Goal: Task Accomplishment & Management: Use online tool/utility

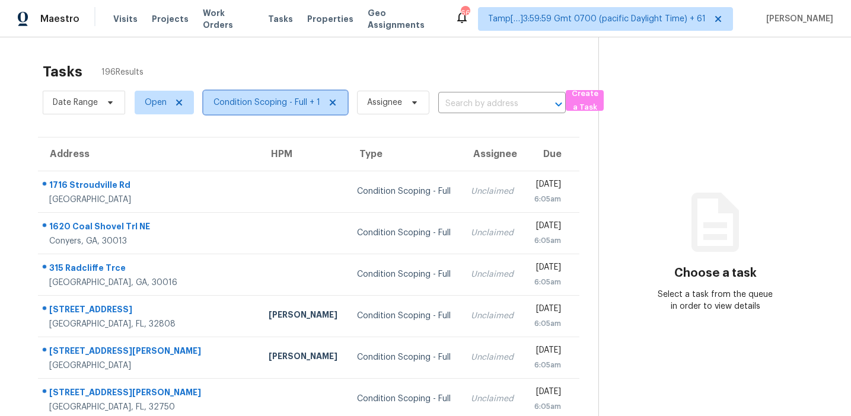
click at [254, 106] on span "Condition Scoping - Full + 1" at bounding box center [266, 103] width 107 height 12
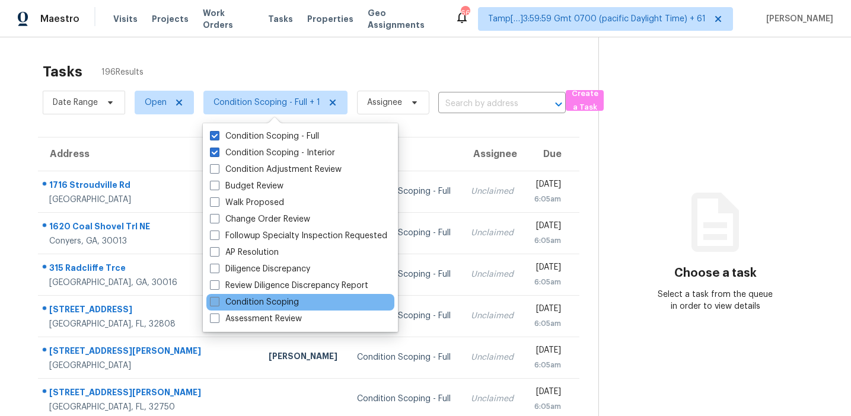
click at [261, 303] on label "Condition Scoping" at bounding box center [254, 302] width 89 height 12
click at [218, 303] on input "Condition Scoping" at bounding box center [214, 300] width 8 height 8
checkbox input "true"
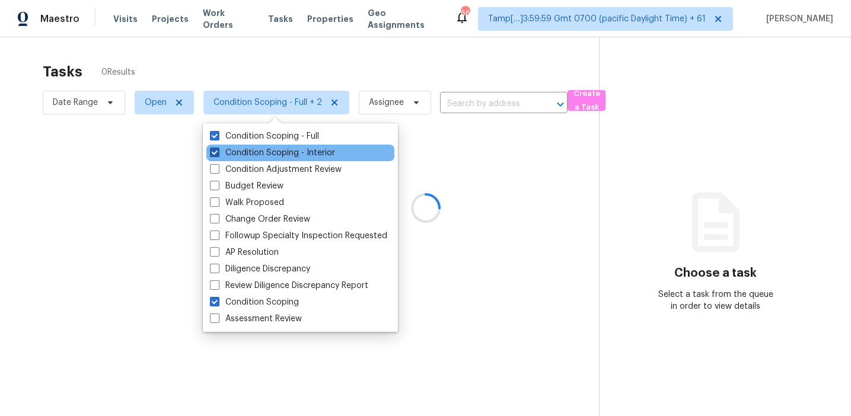
click at [282, 151] on label "Condition Scoping - Interior" at bounding box center [272, 153] width 125 height 12
click at [218, 151] on input "Condition Scoping - Interior" at bounding box center [214, 151] width 8 height 8
checkbox input "false"
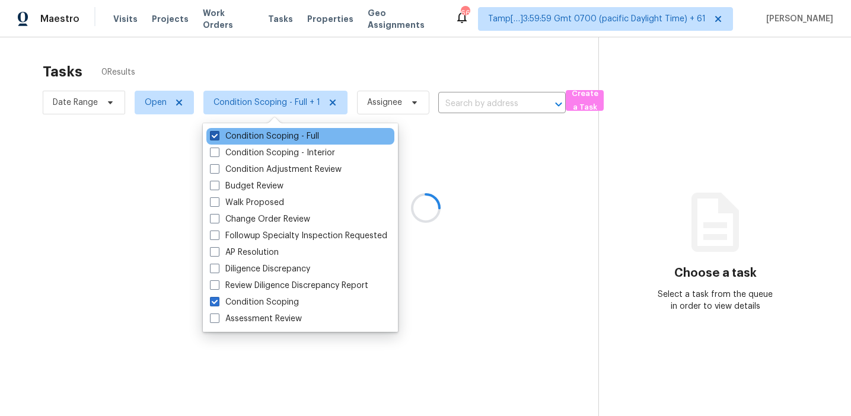
click at [277, 134] on label "Condition Scoping - Full" at bounding box center [264, 136] width 109 height 12
click at [218, 134] on input "Condition Scoping - Full" at bounding box center [214, 134] width 8 height 8
checkbox input "false"
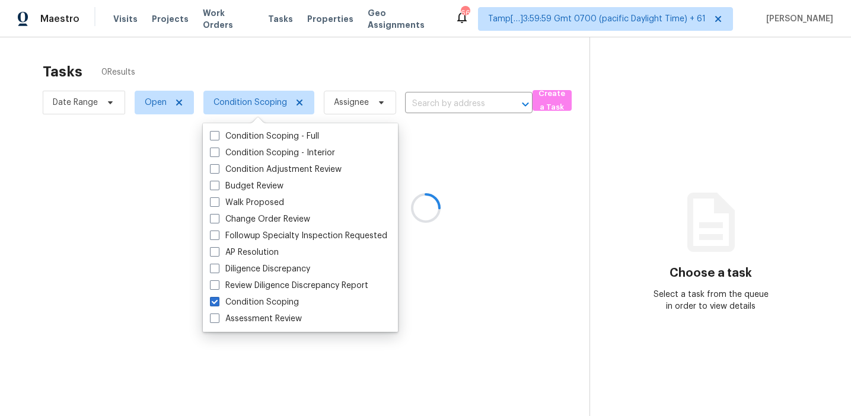
click at [283, 79] on div at bounding box center [425, 208] width 851 height 416
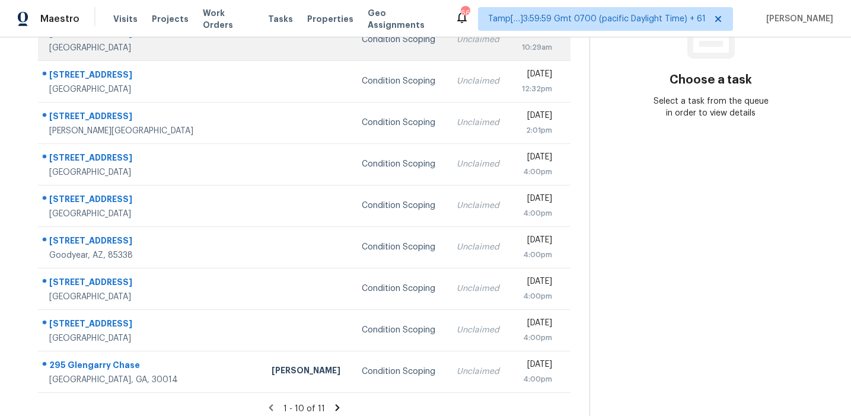
scroll to position [201, 0]
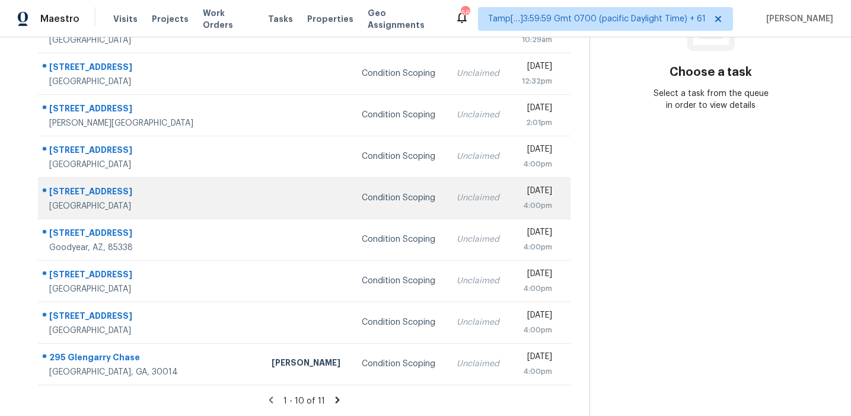
click at [362, 200] on div "Condition Scoping" at bounding box center [400, 198] width 76 height 12
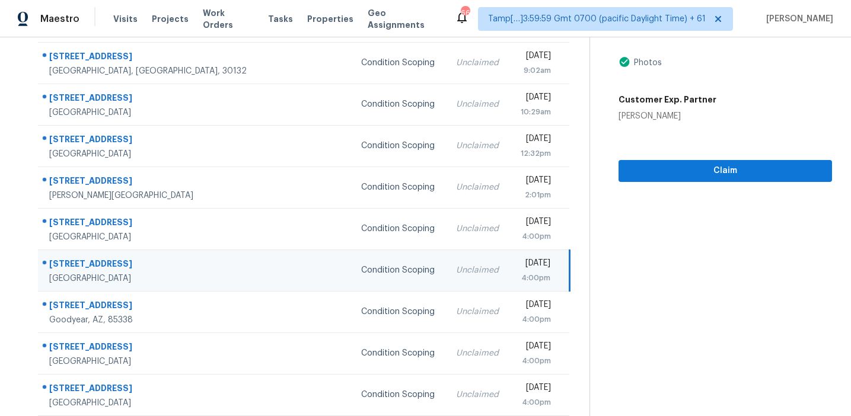
scroll to position [12, 0]
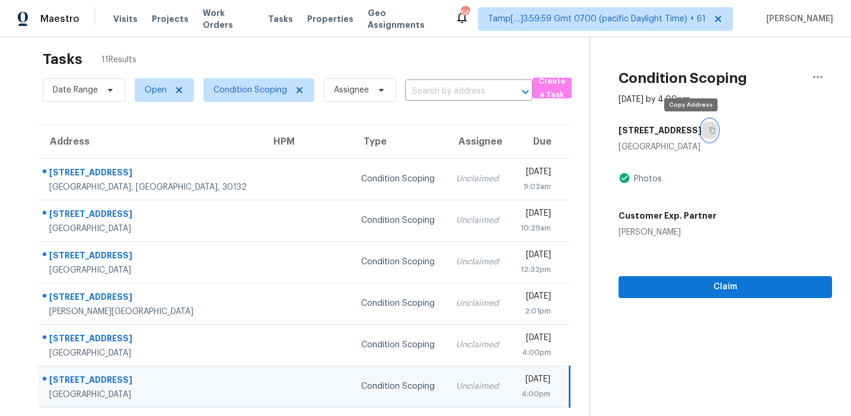
click at [701, 124] on button "button" at bounding box center [709, 130] width 16 height 21
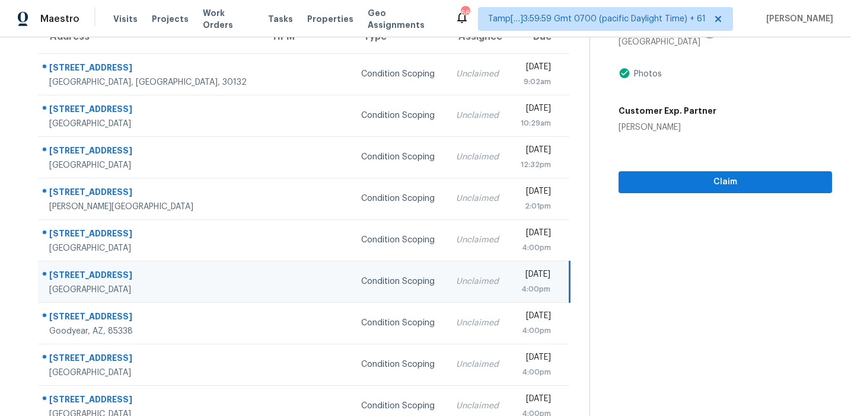
scroll to position [201, 0]
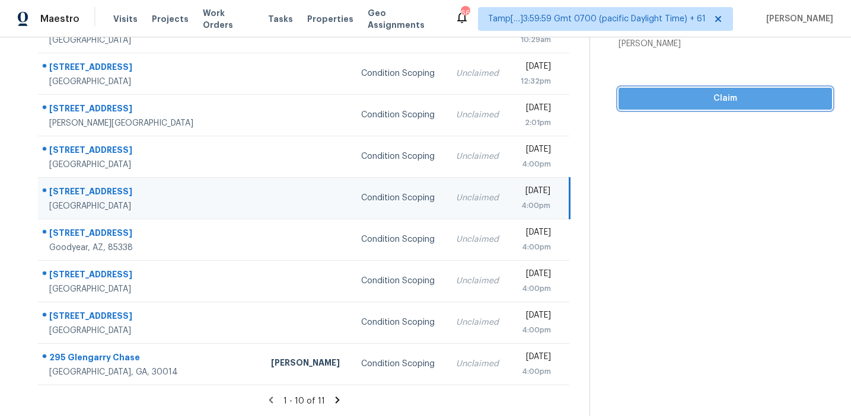
click at [679, 99] on span "Claim" at bounding box center [725, 98] width 194 height 15
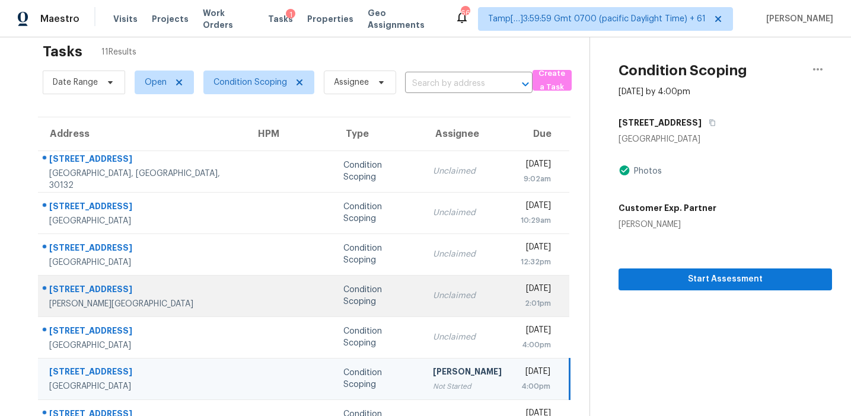
scroll to position [0, 0]
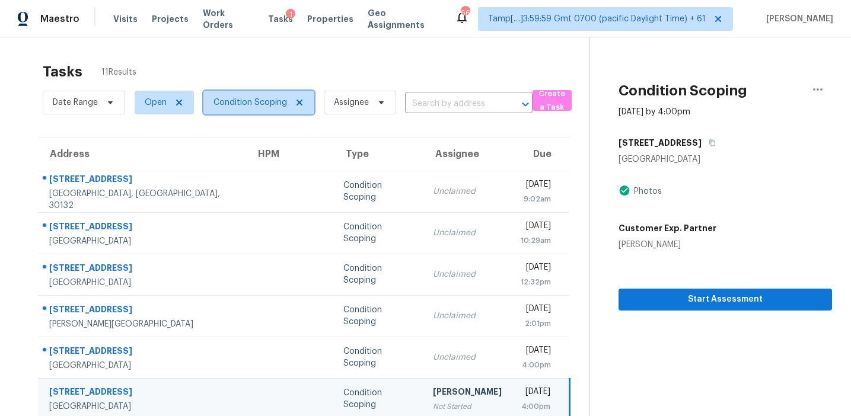
click at [263, 106] on span "Condition Scoping" at bounding box center [250, 103] width 74 height 12
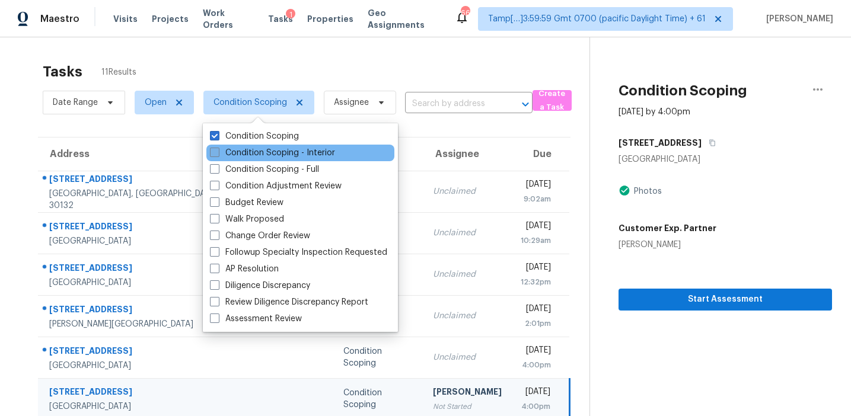
click at [271, 154] on label "Condition Scoping - Interior" at bounding box center [272, 153] width 125 height 12
click at [218, 154] on input "Condition Scoping - Interior" at bounding box center [214, 151] width 8 height 8
checkbox input "true"
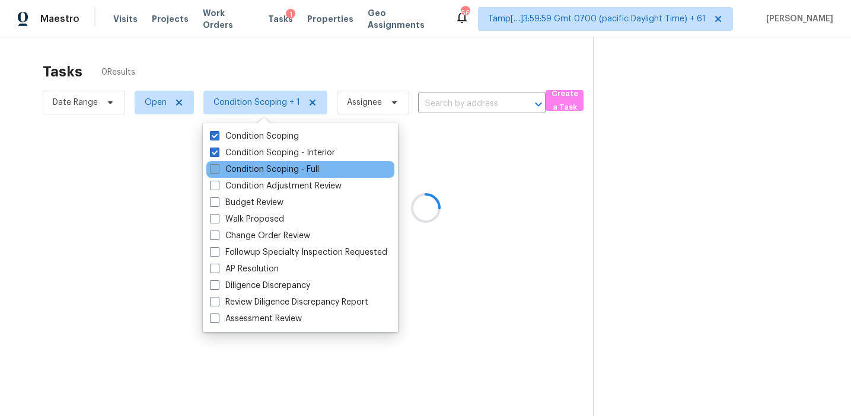
click at [272, 168] on label "Condition Scoping - Full" at bounding box center [264, 170] width 109 height 12
click at [218, 168] on input "Condition Scoping - Full" at bounding box center [214, 168] width 8 height 8
checkbox input "true"
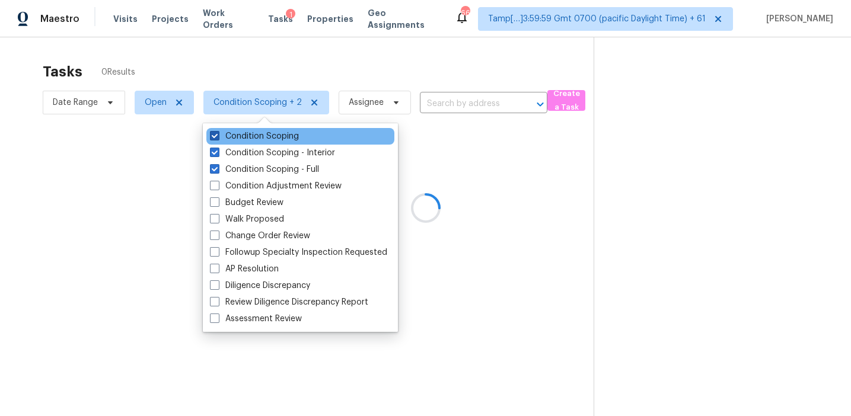
click at [270, 136] on label "Condition Scoping" at bounding box center [254, 136] width 89 height 12
click at [218, 136] on input "Condition Scoping" at bounding box center [214, 134] width 8 height 8
checkbox input "false"
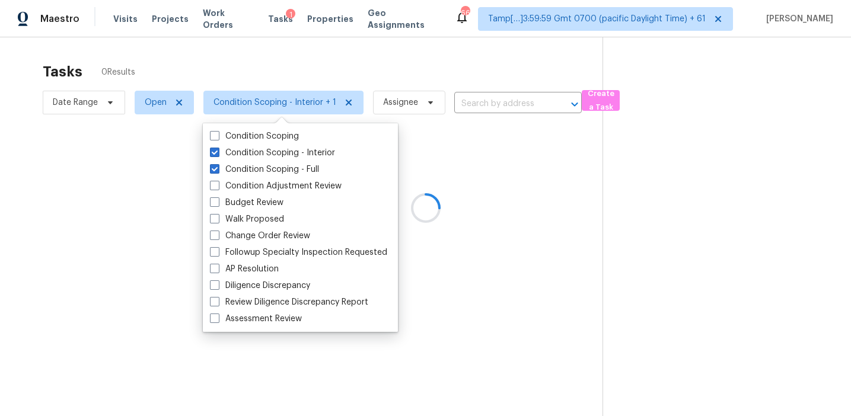
click at [276, 76] on div at bounding box center [425, 208] width 851 height 416
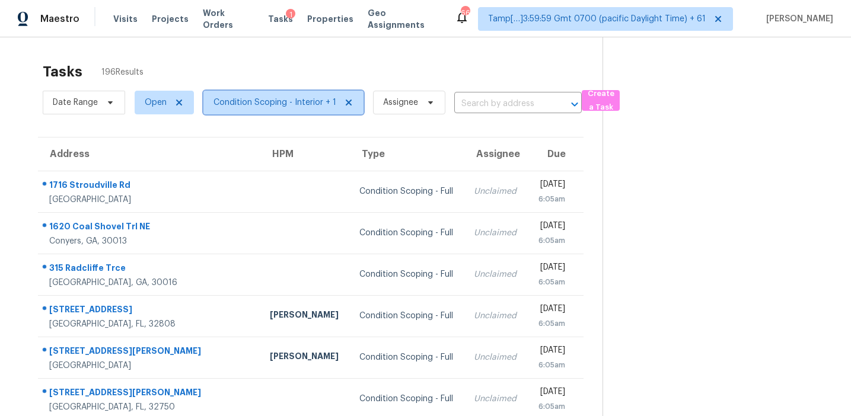
click at [269, 102] on span "Condition Scoping - Interior + 1" at bounding box center [274, 103] width 123 height 12
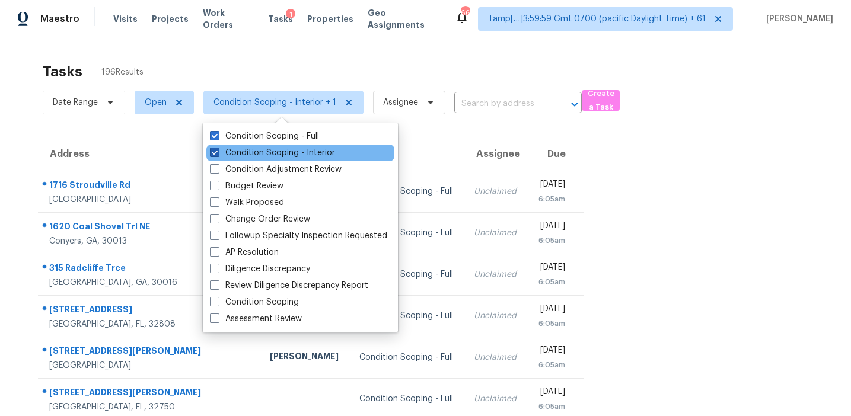
click at [277, 152] on label "Condition Scoping - Interior" at bounding box center [272, 153] width 125 height 12
click at [218, 152] on input "Condition Scoping - Interior" at bounding box center [214, 151] width 8 height 8
checkbox input "false"
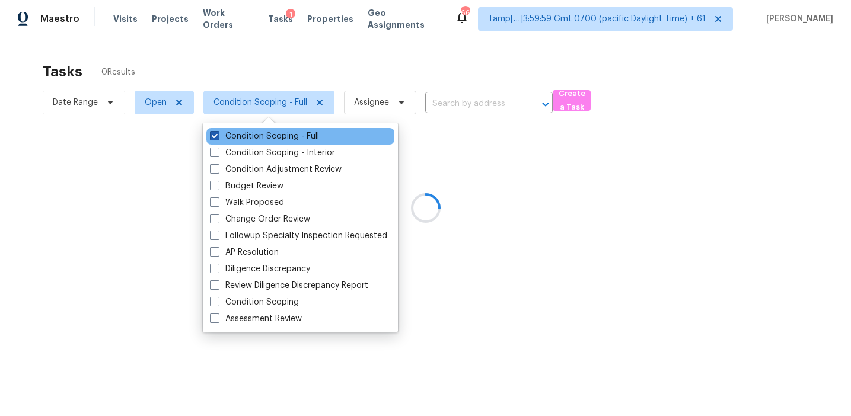
click at [277, 137] on label "Condition Scoping - Full" at bounding box center [264, 136] width 109 height 12
click at [218, 137] on input "Condition Scoping - Full" at bounding box center [214, 134] width 8 height 8
checkbox input "false"
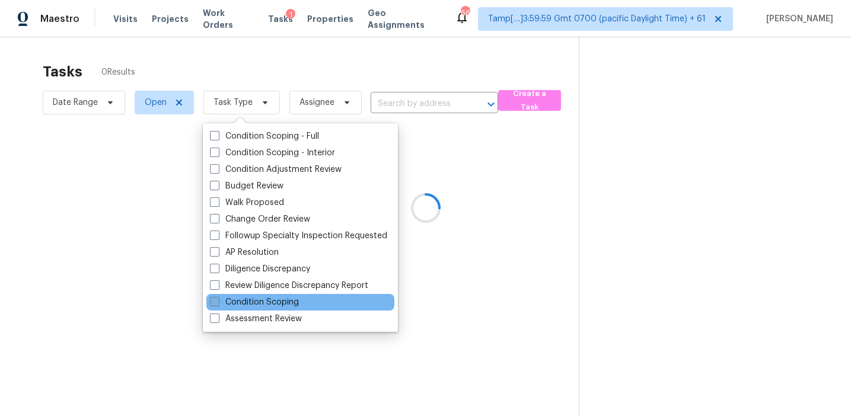
click at [283, 302] on label "Condition Scoping" at bounding box center [254, 302] width 89 height 12
click at [218, 302] on input "Condition Scoping" at bounding box center [214, 300] width 8 height 8
checkbox input "true"
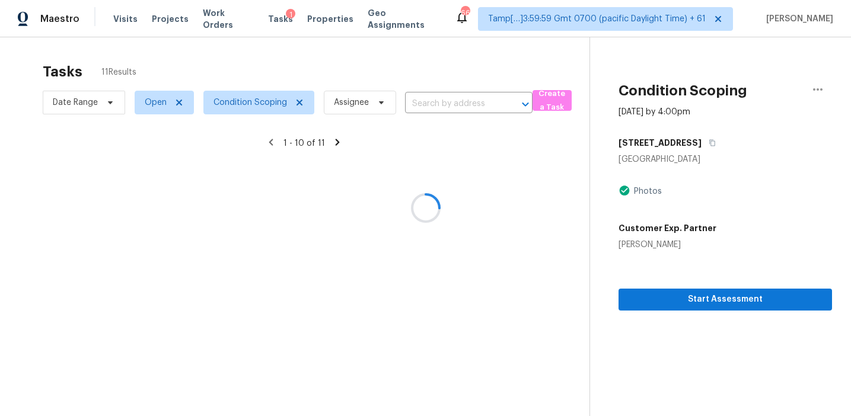
click at [337, 60] on div at bounding box center [425, 208] width 851 height 416
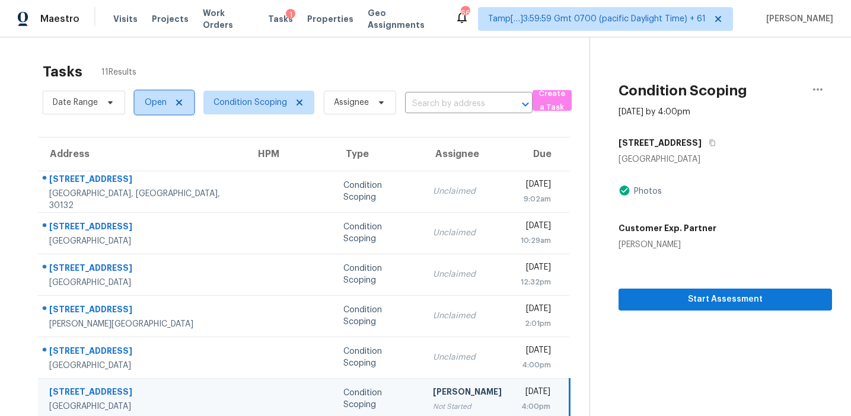
click at [164, 103] on span "Open" at bounding box center [156, 103] width 22 height 12
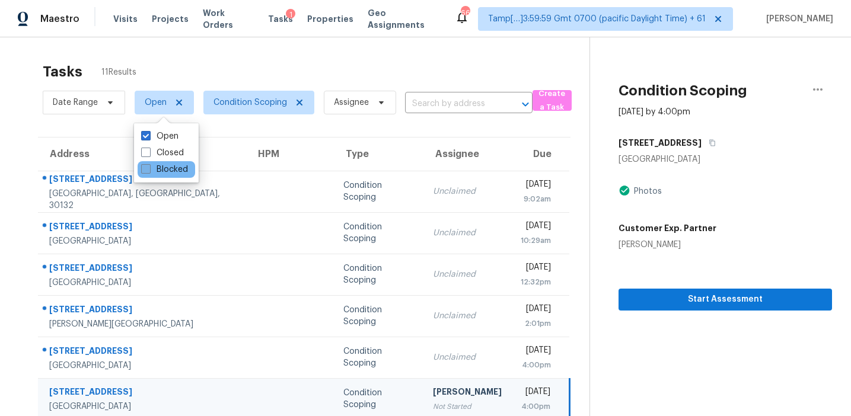
click at [172, 167] on label "Blocked" at bounding box center [164, 170] width 47 height 12
click at [149, 167] on input "Blocked" at bounding box center [145, 168] width 8 height 8
checkbox input "true"
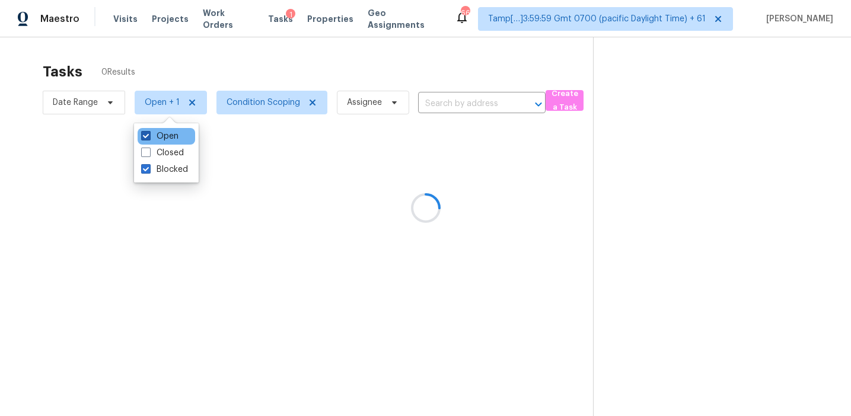
click at [171, 137] on label "Open" at bounding box center [159, 136] width 37 height 12
click at [149, 137] on input "Open" at bounding box center [145, 134] width 8 height 8
checkbox input "false"
click at [281, 69] on div "Tasks 0 Results" at bounding box center [317, 71] width 549 height 31
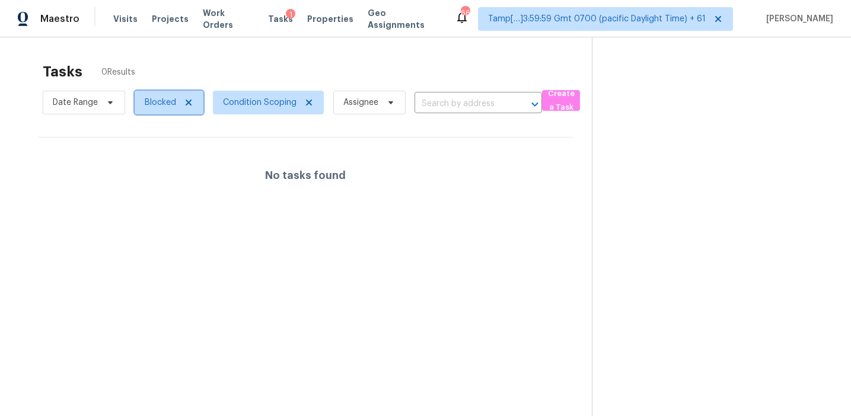
click at [165, 104] on span "Blocked" at bounding box center [160, 103] width 31 height 12
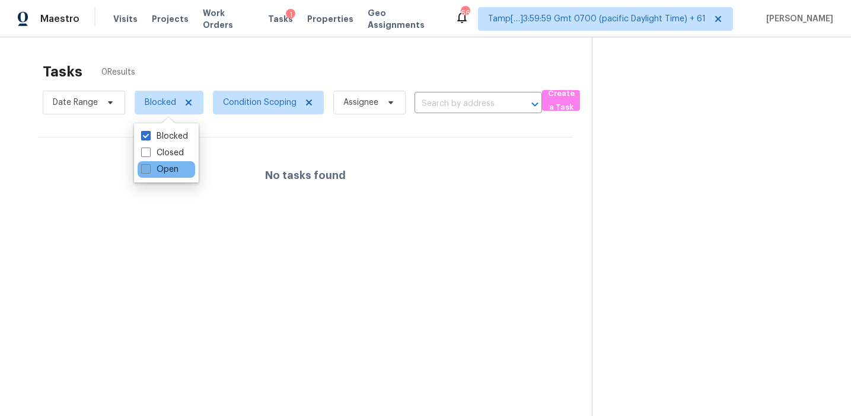
click at [162, 172] on label "Open" at bounding box center [159, 170] width 37 height 12
click at [149, 171] on input "Open" at bounding box center [145, 168] width 8 height 8
checkbox input "true"
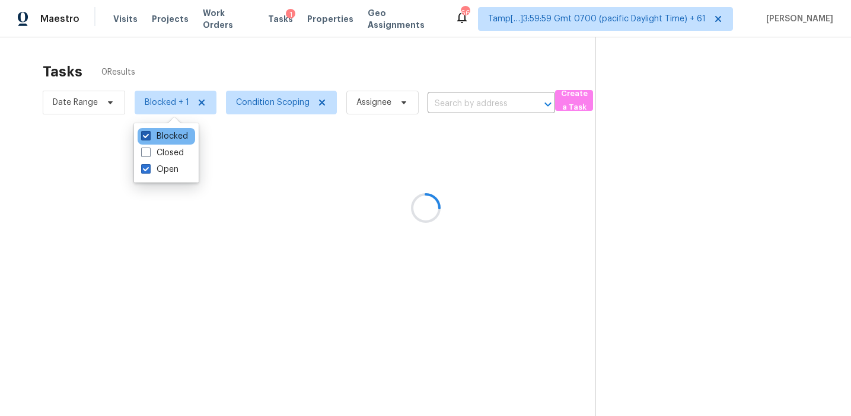
click at [171, 138] on label "Blocked" at bounding box center [164, 136] width 47 height 12
click at [149, 138] on input "Blocked" at bounding box center [145, 134] width 8 height 8
checkbox input "false"
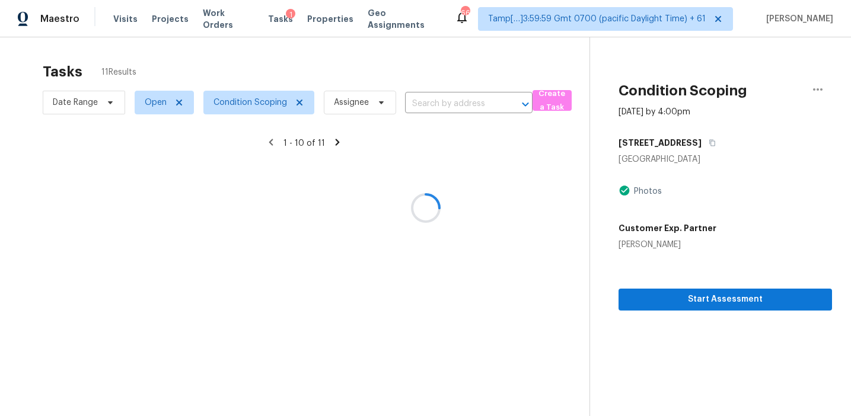
click at [272, 63] on div at bounding box center [425, 208] width 851 height 416
click at [708, 145] on icon "button" at bounding box center [711, 142] width 7 height 7
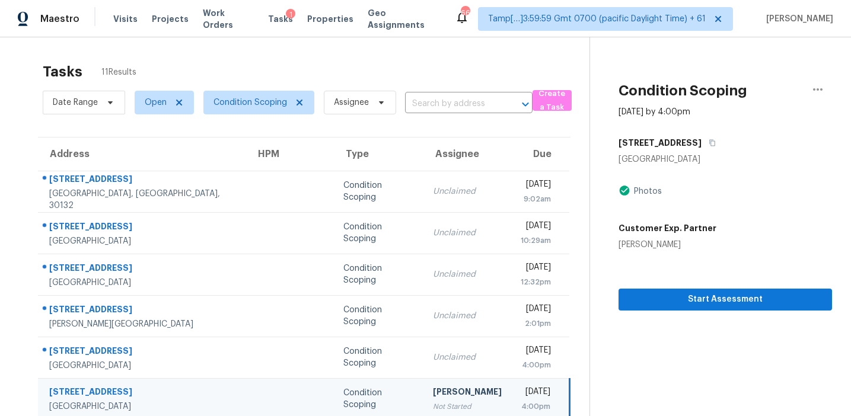
click at [752, 224] on div "Customer Exp. Partner Melissa Templin" at bounding box center [724, 234] width 213 height 33
click at [692, 301] on span "Start Assessment" at bounding box center [725, 299] width 194 height 15
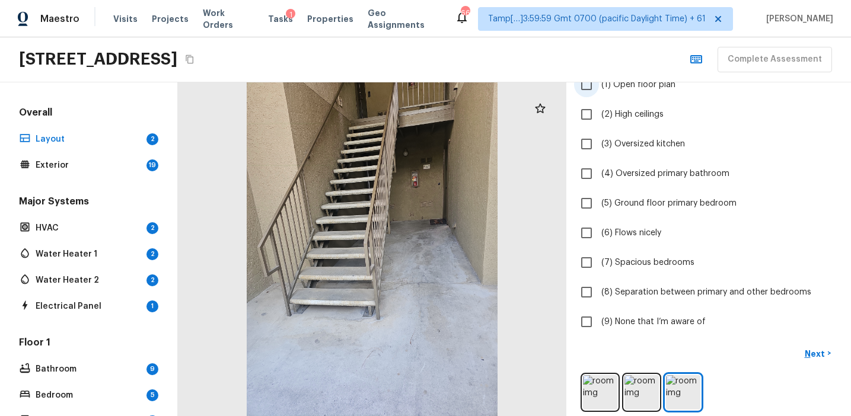
scroll to position [120, 0]
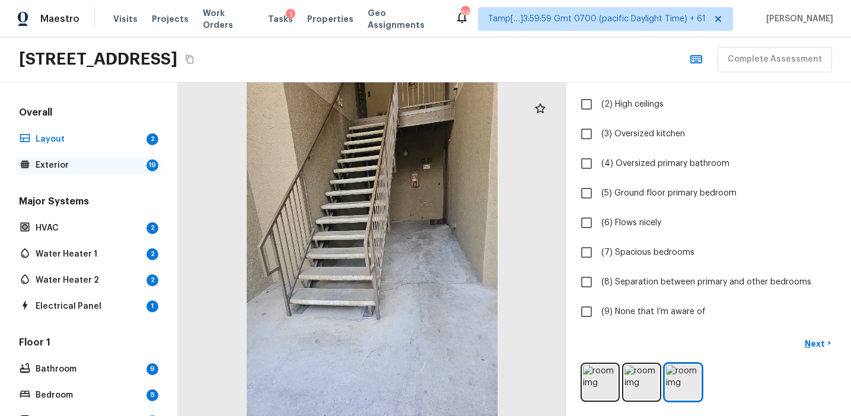
click at [115, 164] on p "Exterior" at bounding box center [89, 165] width 106 height 12
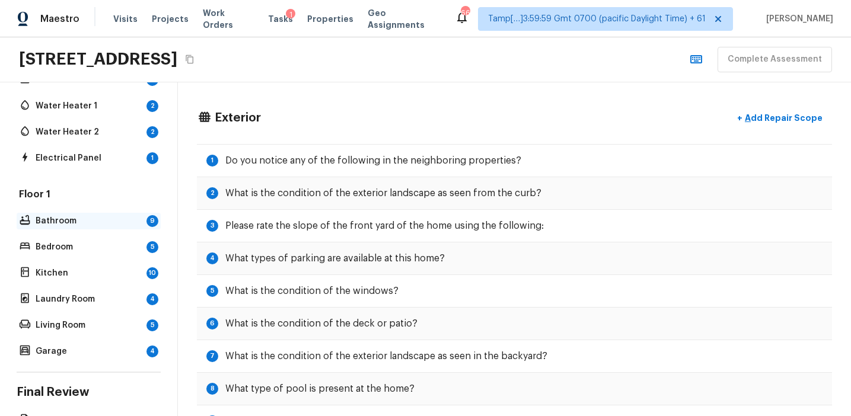
scroll to position [160, 0]
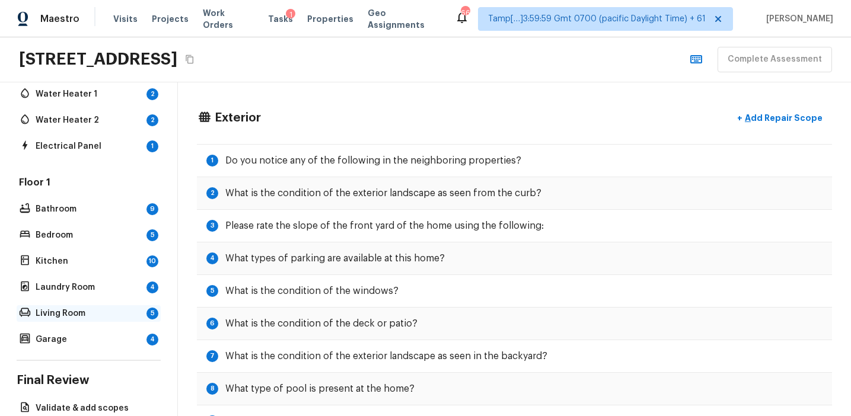
click at [116, 312] on p "Living Room" at bounding box center [89, 314] width 106 height 12
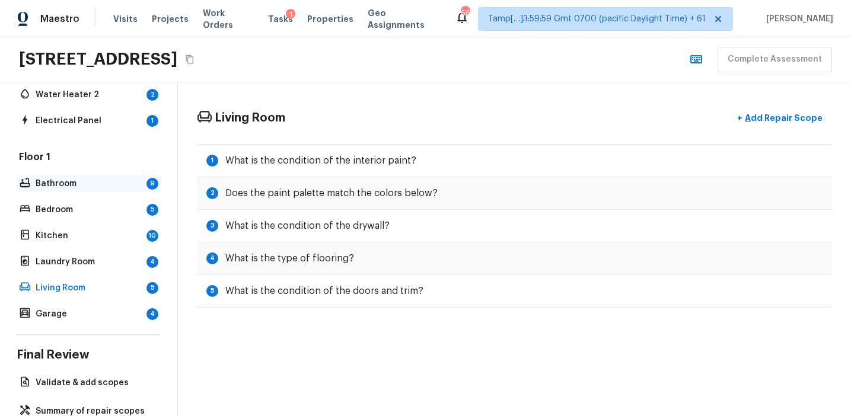
scroll to position [213, 0]
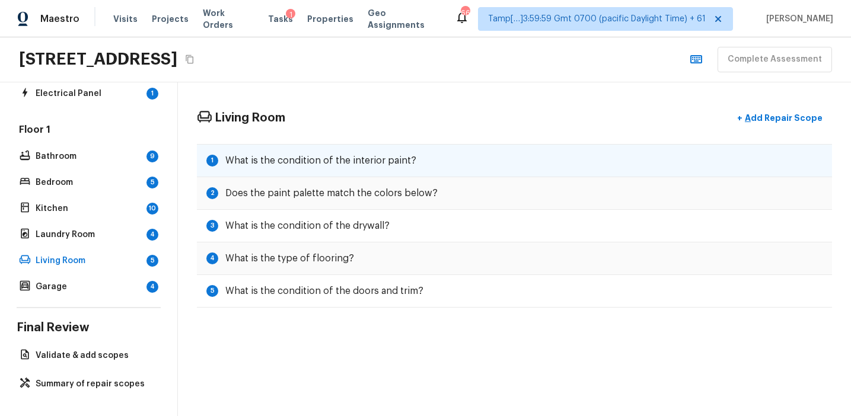
click at [391, 165] on h5 "What is the condition of the interior paint?" at bounding box center [320, 160] width 191 height 13
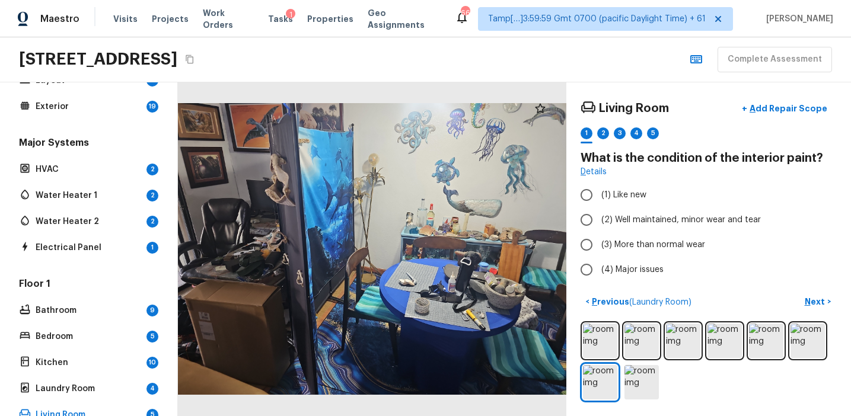
scroll to position [0, 0]
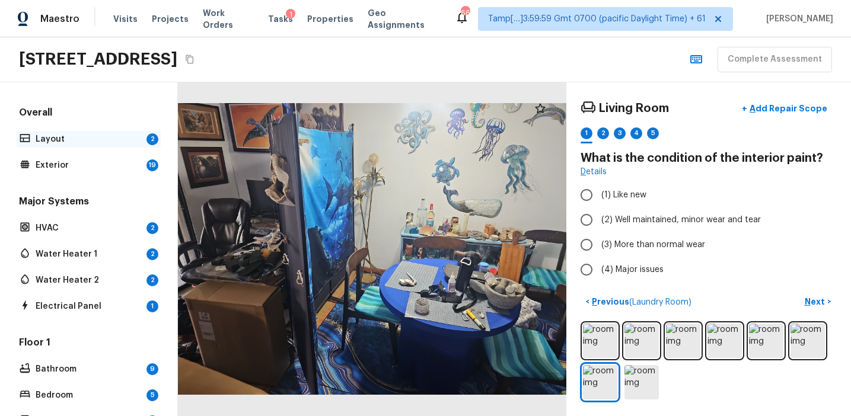
click at [144, 132] on div "Layout 2" at bounding box center [89, 139] width 144 height 17
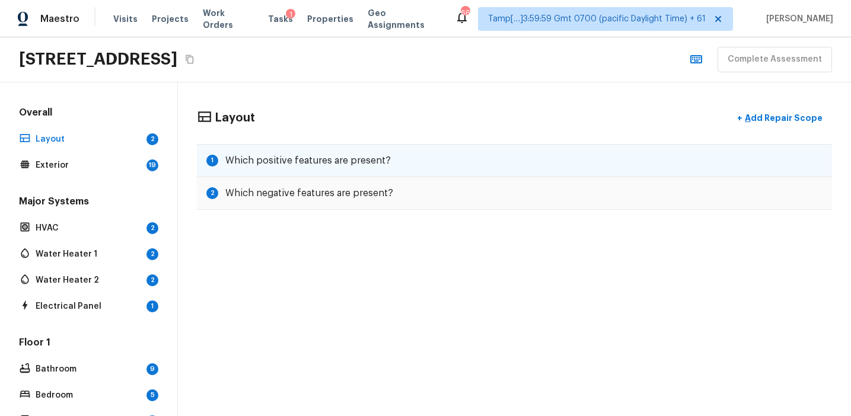
click at [340, 161] on h5 "Which positive features are present?" at bounding box center [307, 160] width 165 height 13
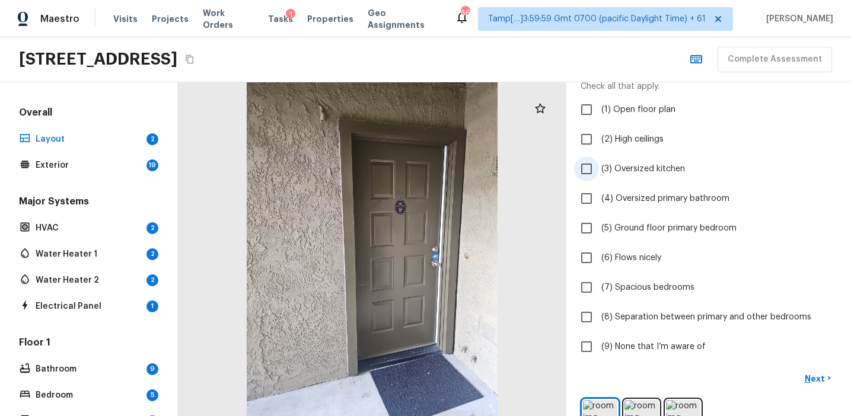
scroll to position [86, 0]
click at [635, 258] on span "(6) Flows nicely" at bounding box center [631, 257] width 60 height 12
click at [599, 258] on input "(6) Flows nicely" at bounding box center [586, 257] width 25 height 25
checkbox input "true"
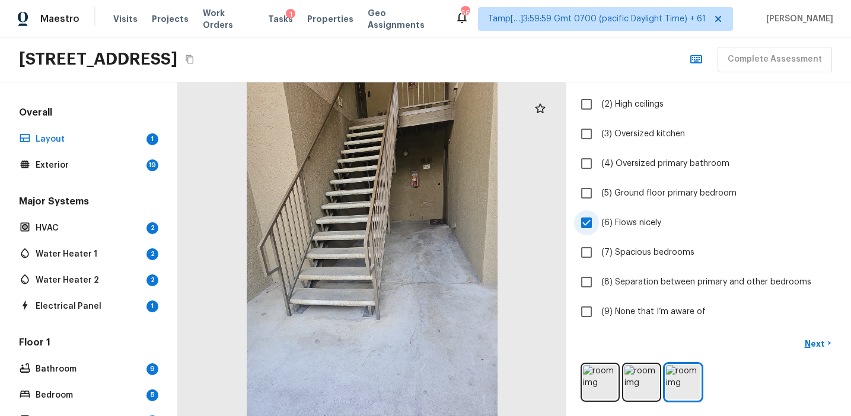
scroll to position [0, 0]
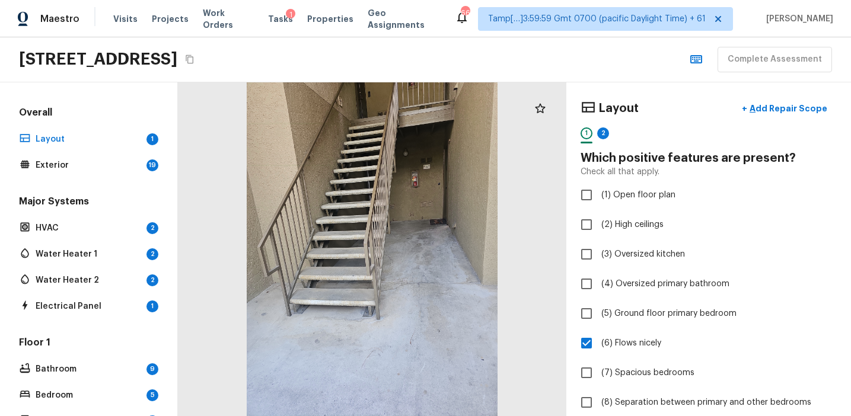
click at [608, 140] on div "2" at bounding box center [603, 136] width 12 height 18
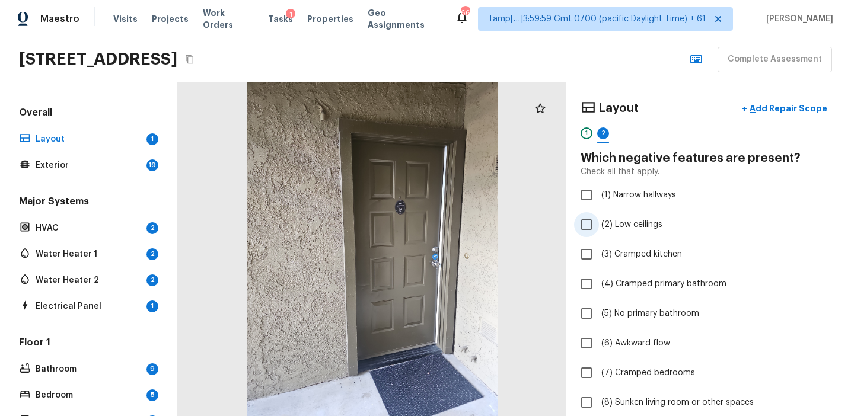
scroll to position [12, 0]
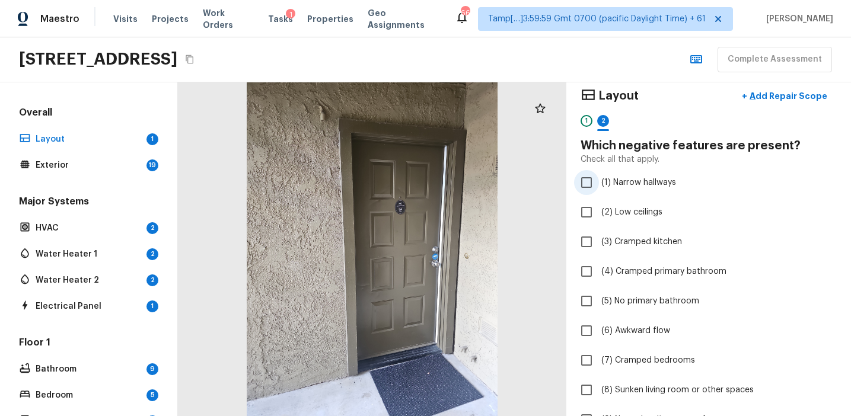
click at [643, 181] on span "(1) Narrow hallways" at bounding box center [638, 183] width 75 height 12
click at [599, 181] on input "(1) Narrow hallways" at bounding box center [586, 182] width 25 height 25
checkbox input "true"
click at [646, 355] on span "(7) Cramped bedrooms" at bounding box center [648, 361] width 94 height 12
click at [599, 355] on input "(7) Cramped bedrooms" at bounding box center [586, 360] width 25 height 25
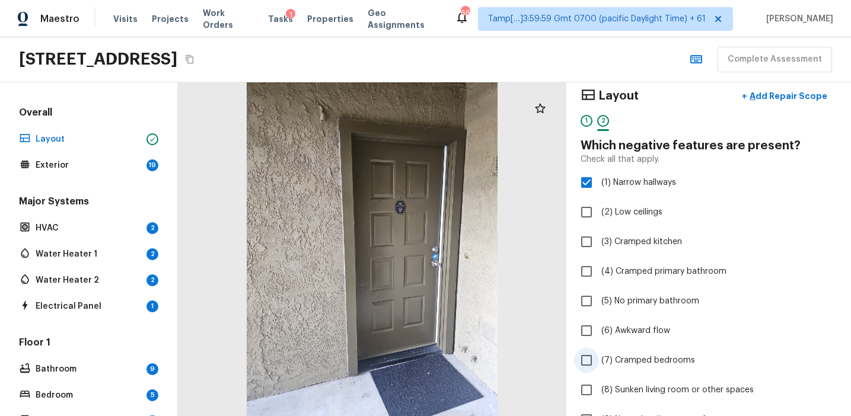
checkbox input "true"
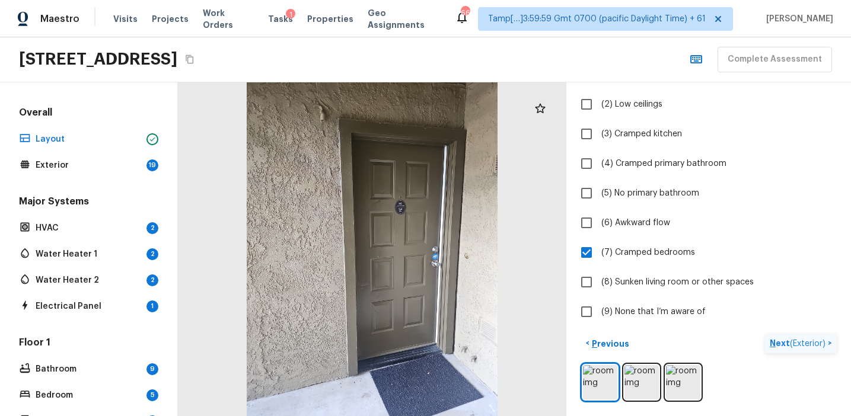
click at [778, 341] on p "Next ( Exterior )" at bounding box center [798, 343] width 58 height 12
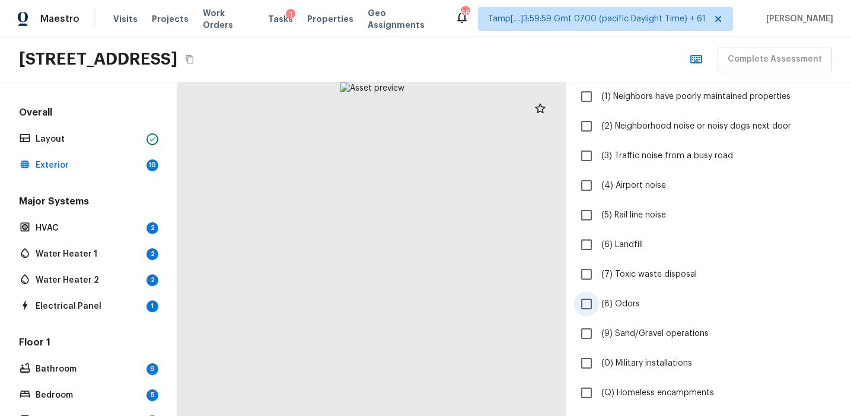
scroll to position [314, 0]
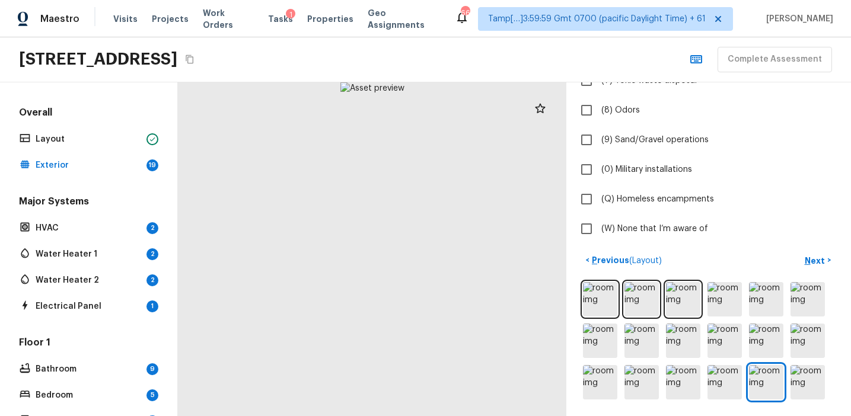
click at [381, 290] on div at bounding box center [372, 249] width 388 height 334
click at [393, 303] on div at bounding box center [363, 208] width 781 height 671
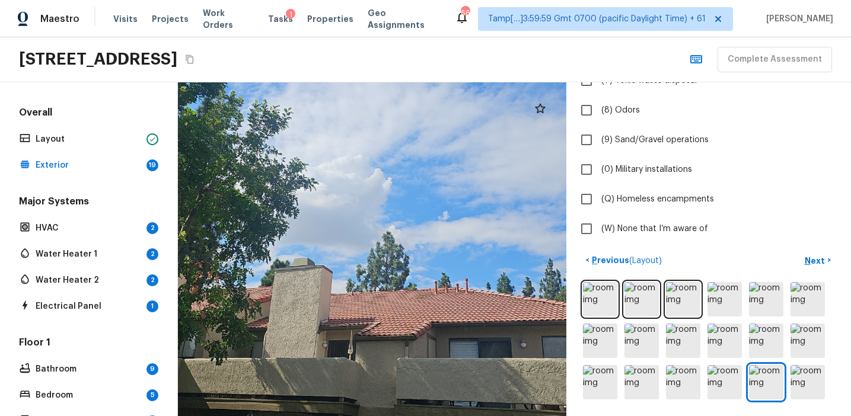
click at [393, 303] on div at bounding box center [363, 208] width 781 height 671
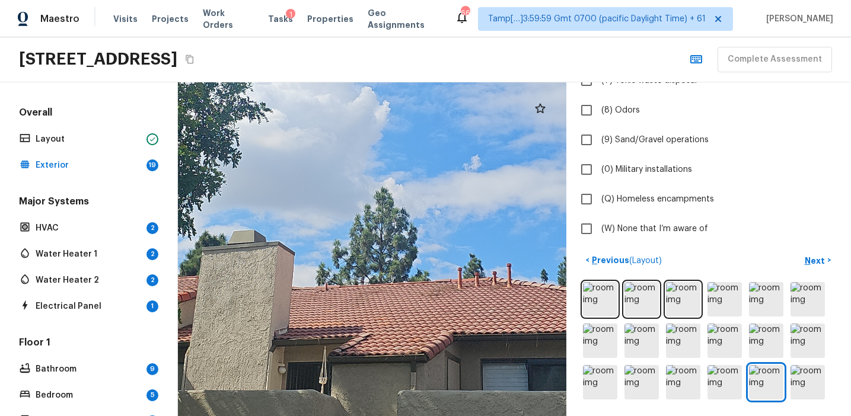
click at [829, 387] on div at bounding box center [708, 341] width 256 height 122
click at [813, 387] on img at bounding box center [807, 382] width 34 height 34
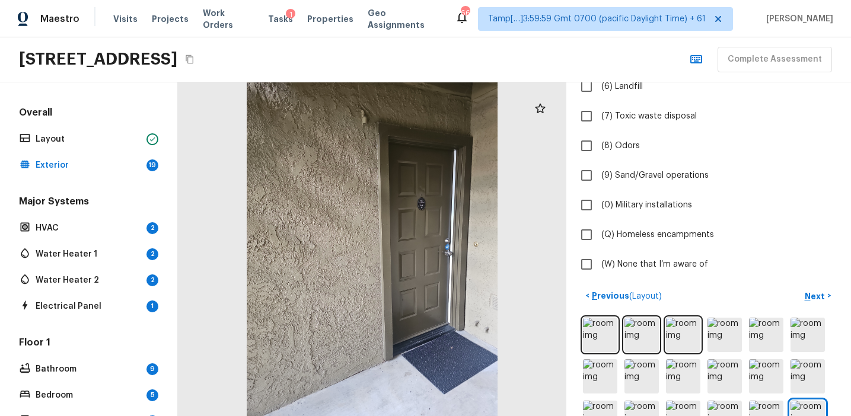
scroll to position [0, 0]
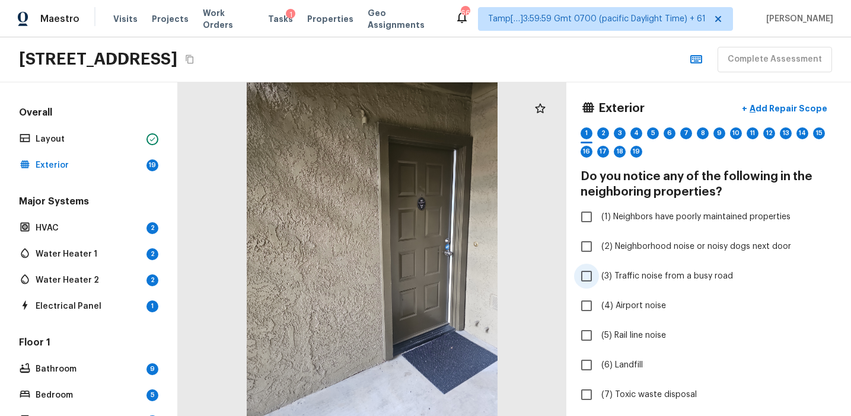
click at [663, 275] on span "(3) Traffic noise from a busy road" at bounding box center [667, 276] width 132 height 12
click at [599, 275] on input "(3) Traffic noise from a busy road" at bounding box center [586, 276] width 25 height 25
checkbox input "true"
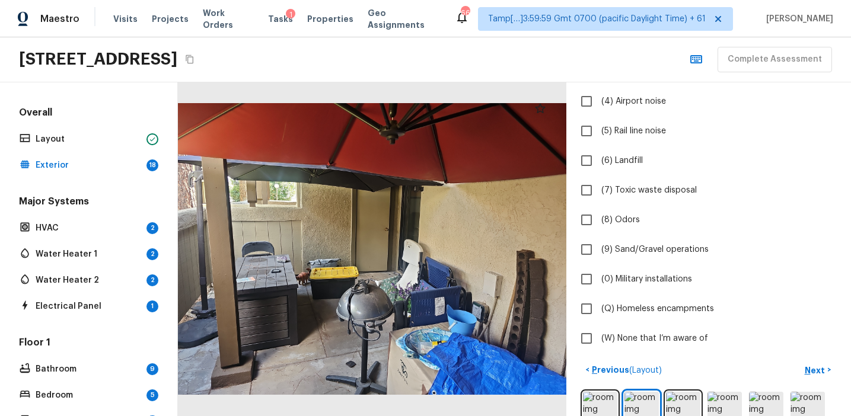
scroll to position [200, 0]
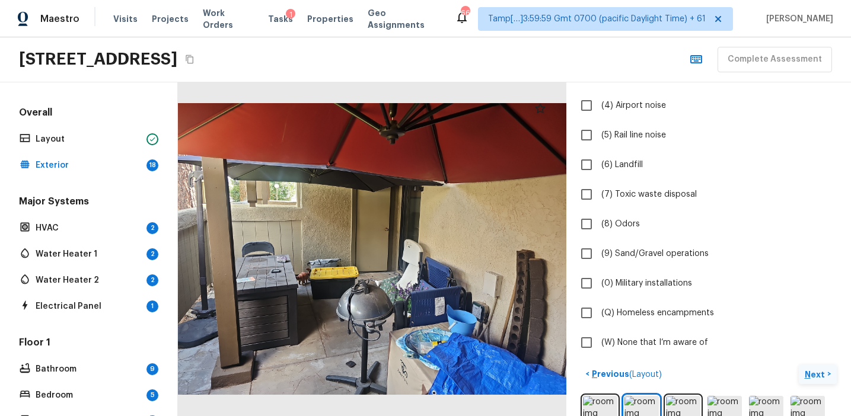
click at [808, 366] on button "Next >" at bounding box center [818, 375] width 38 height 20
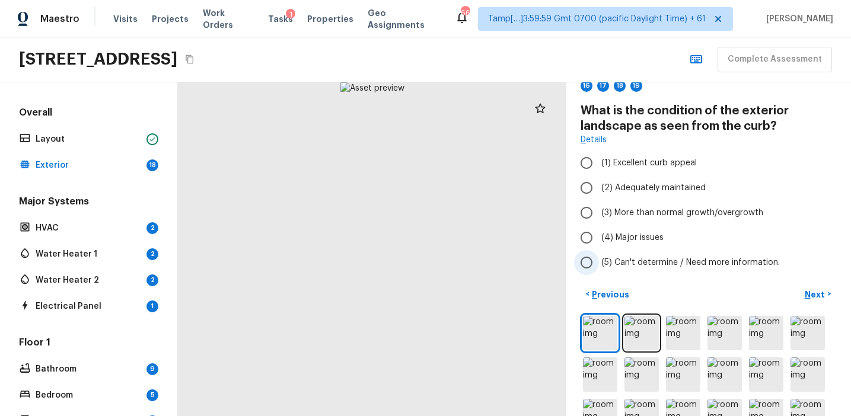
scroll to position [0, 0]
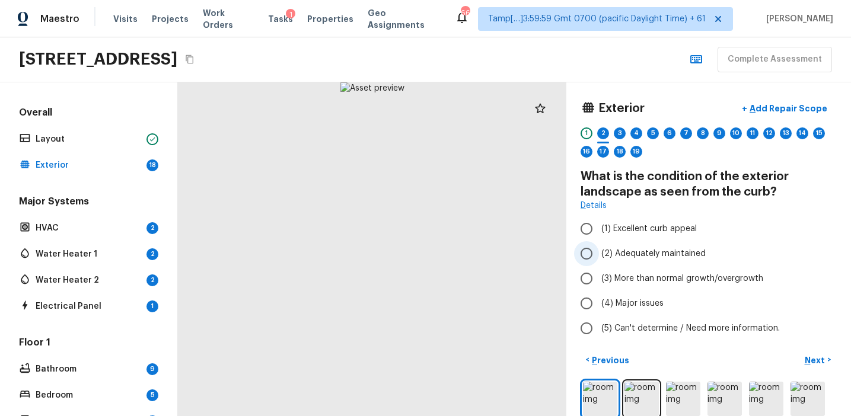
click at [662, 247] on label "(2) Adequately maintained" at bounding box center [700, 253] width 253 height 25
click at [599, 247] on input "(2) Adequately maintained" at bounding box center [586, 253] width 25 height 25
radio input "true"
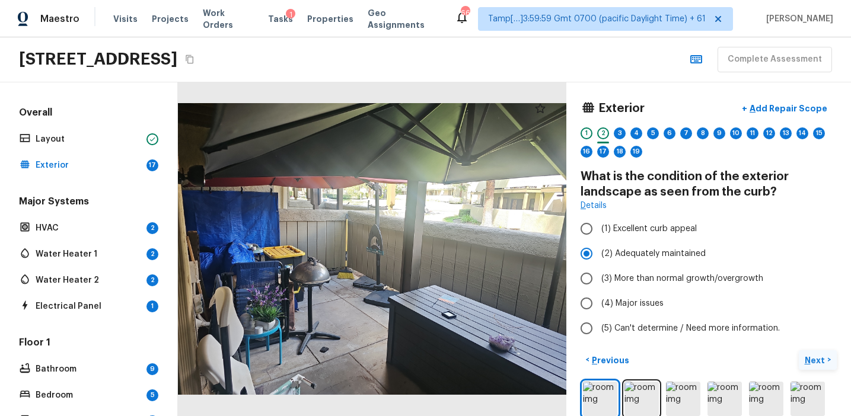
click at [806, 357] on p "Next" at bounding box center [815, 361] width 23 height 12
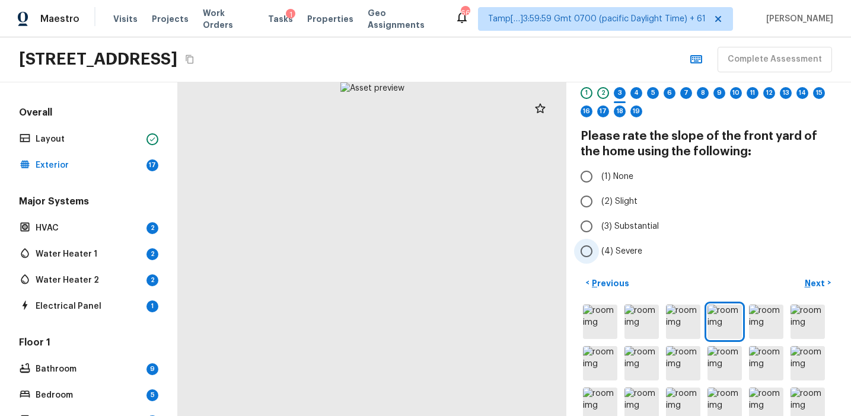
scroll to position [63, 0]
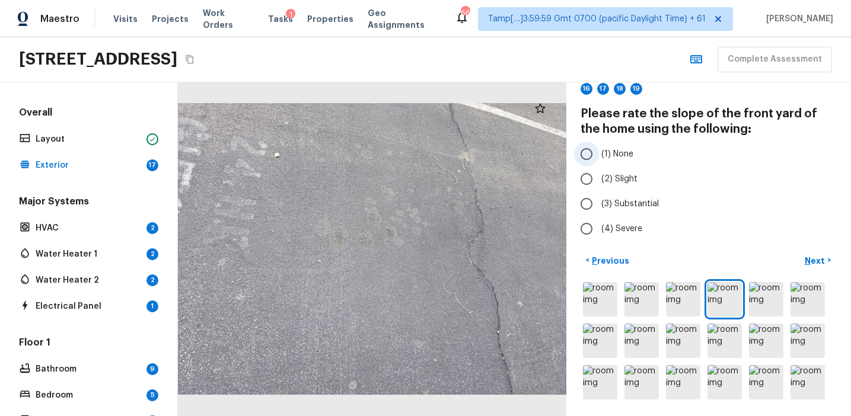
click at [630, 151] on span "(1) None" at bounding box center [617, 154] width 32 height 12
click at [599, 151] on input "(1) None" at bounding box center [586, 154] width 25 height 25
radio input "true"
click at [816, 265] on p "Next" at bounding box center [815, 261] width 23 height 12
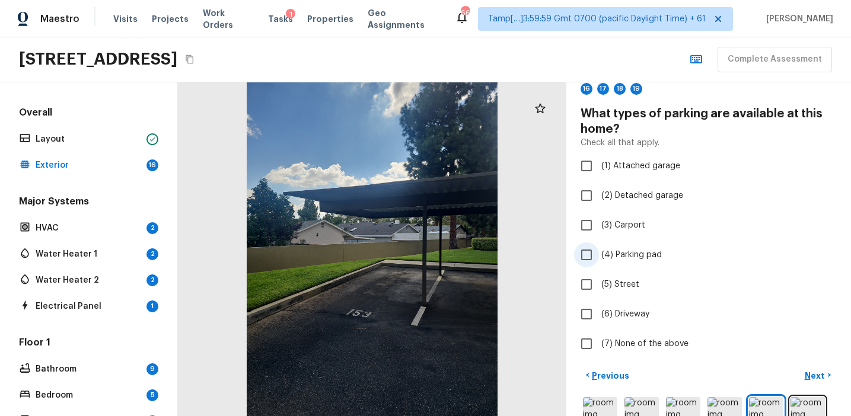
click at [637, 261] on label "(4) Parking pad" at bounding box center [700, 254] width 253 height 25
click at [599, 261] on input "(4) Parking pad" at bounding box center [586, 254] width 25 height 25
checkbox input "true"
click at [633, 223] on span "(3) Carport" at bounding box center [623, 225] width 44 height 12
click at [599, 223] on input "(3) Carport" at bounding box center [586, 225] width 25 height 25
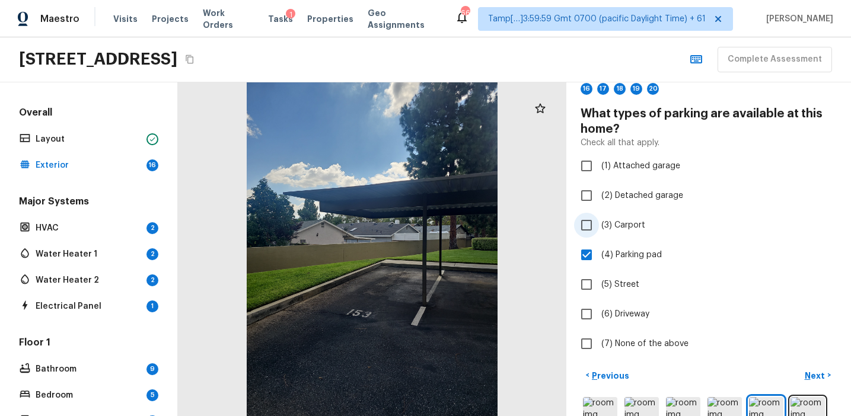
checkbox input "true"
click at [651, 281] on label "(5) Street" at bounding box center [700, 284] width 253 height 25
click at [599, 281] on input "(5) Street" at bounding box center [586, 284] width 25 height 25
checkbox input "true"
click at [815, 368] on button "Next >" at bounding box center [818, 376] width 38 height 20
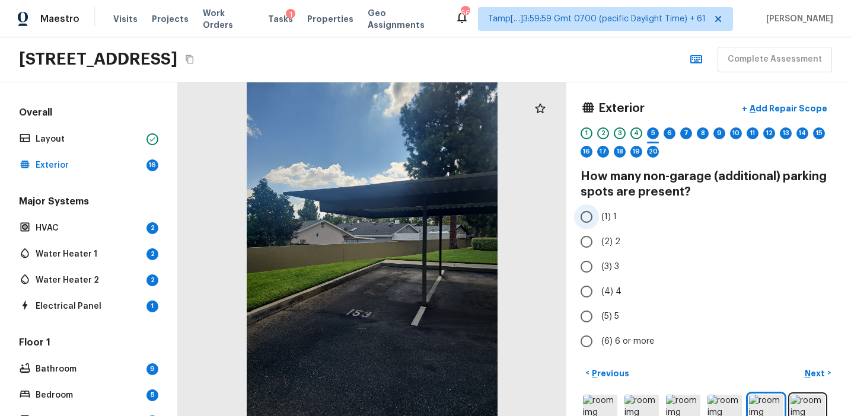
scroll to position [39, 0]
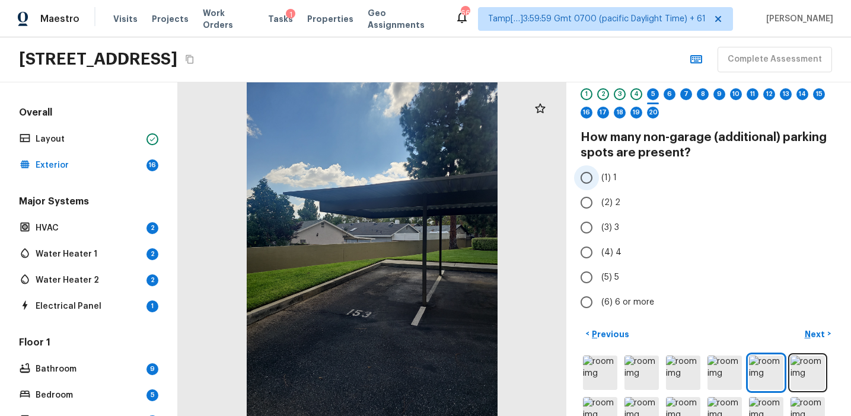
click at [606, 175] on span "(1) 1" at bounding box center [608, 178] width 15 height 12
click at [599, 175] on input "(1) 1" at bounding box center [586, 177] width 25 height 25
radio input "true"
click at [807, 334] on p "Next" at bounding box center [815, 334] width 23 height 12
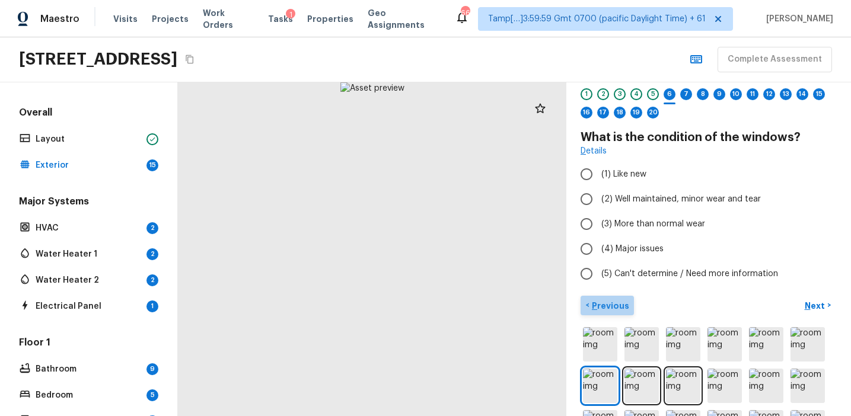
click at [612, 304] on p "Previous" at bounding box center [609, 306] width 40 height 12
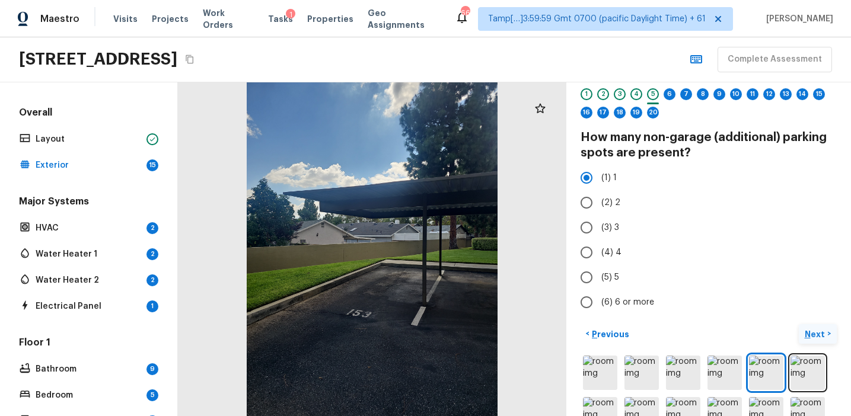
click at [812, 338] on p "Next" at bounding box center [815, 334] width 23 height 12
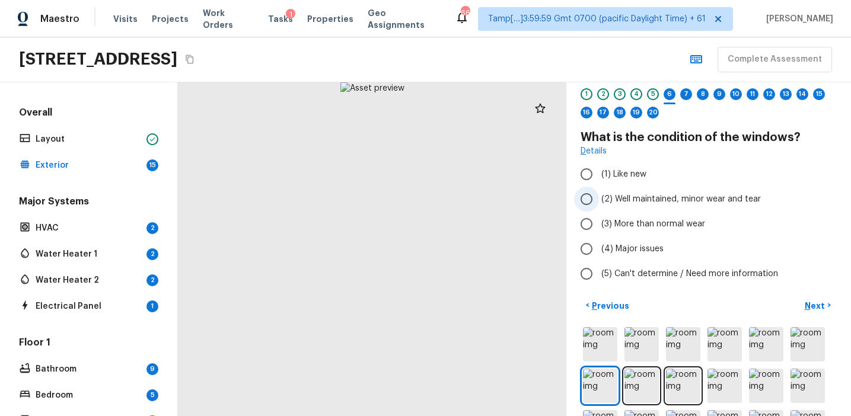
scroll to position [0, 0]
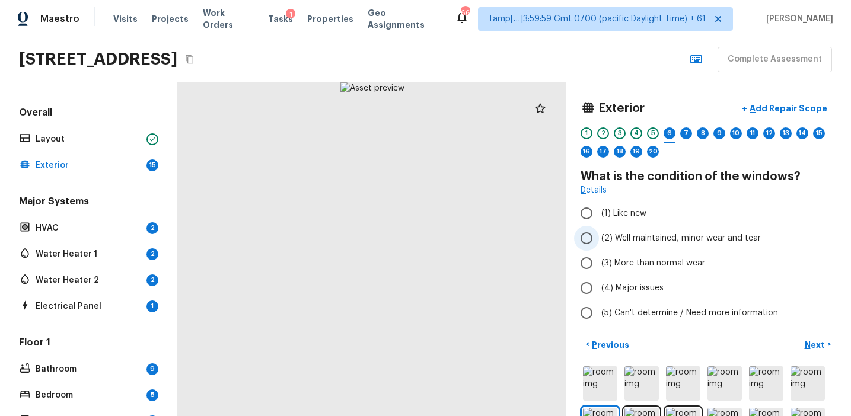
click at [657, 235] on span "(2) Well maintained, minor wear and tear" at bounding box center [680, 238] width 159 height 12
click at [599, 235] on input "(2) Well maintained, minor wear and tear" at bounding box center [586, 238] width 25 height 25
radio input "true"
click at [813, 342] on p "Next" at bounding box center [815, 345] width 23 height 12
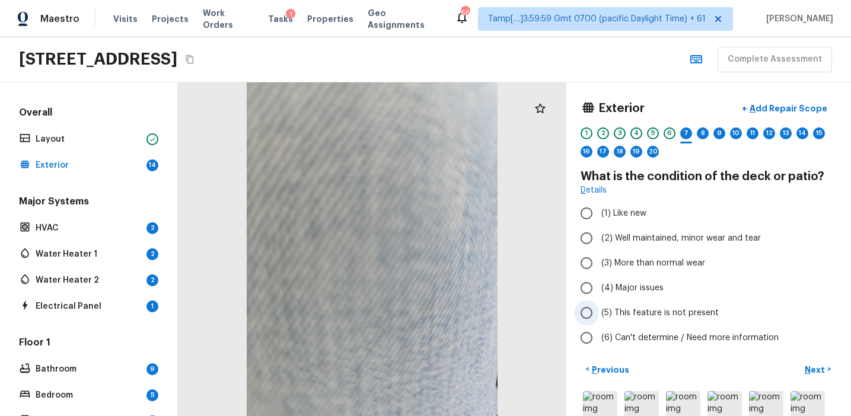
click at [668, 312] on span "(5) This feature is not present" at bounding box center [659, 313] width 117 height 12
click at [599, 312] on input "(5) This feature is not present" at bounding box center [586, 313] width 25 height 25
radio input "true"
click at [675, 311] on span "(5) This feature is not present" at bounding box center [659, 313] width 117 height 12
click at [599, 311] on input "(5) This feature is not present" at bounding box center [586, 313] width 25 height 25
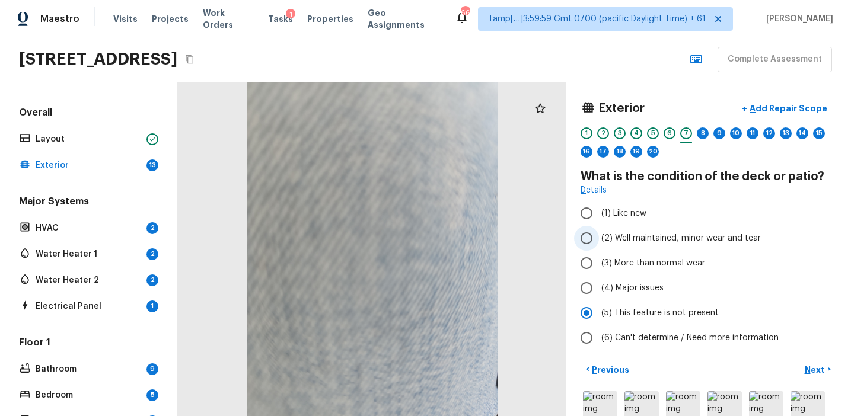
click at [653, 232] on span "(2) Well maintained, minor wear and tear" at bounding box center [680, 238] width 159 height 12
click at [599, 232] on input "(2) Well maintained, minor wear and tear" at bounding box center [586, 238] width 25 height 25
radio input "true"
click at [812, 366] on p "Next" at bounding box center [815, 370] width 23 height 12
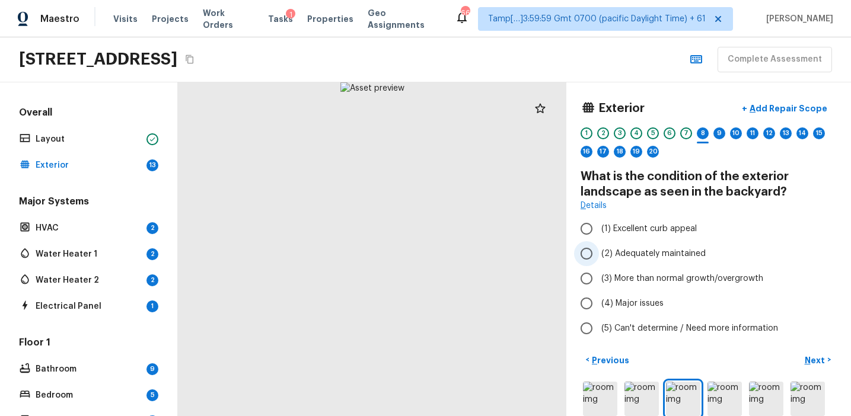
click at [667, 248] on span "(2) Adequately maintained" at bounding box center [653, 254] width 104 height 12
click at [599, 248] on input "(2) Adequately maintained" at bounding box center [586, 253] width 25 height 25
radio input "true"
click at [807, 359] on p "Next" at bounding box center [815, 361] width 23 height 12
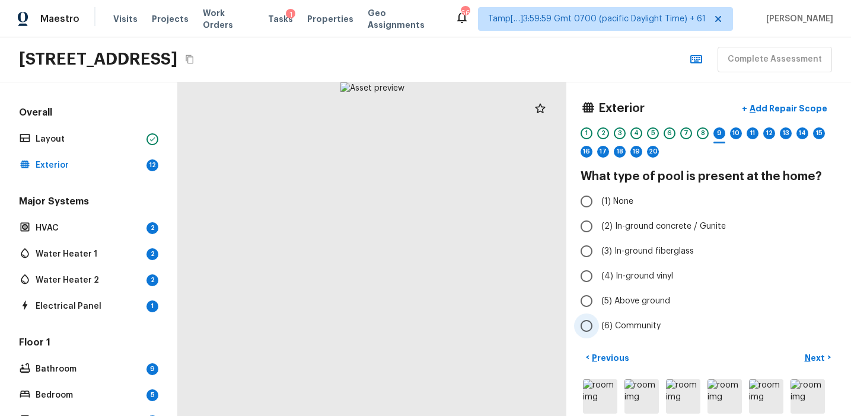
click at [640, 324] on span "(6) Community" at bounding box center [630, 326] width 59 height 12
click at [599, 324] on input "(6) Community" at bounding box center [586, 326] width 25 height 25
radio input "true"
click at [810, 355] on p "Next" at bounding box center [815, 358] width 23 height 12
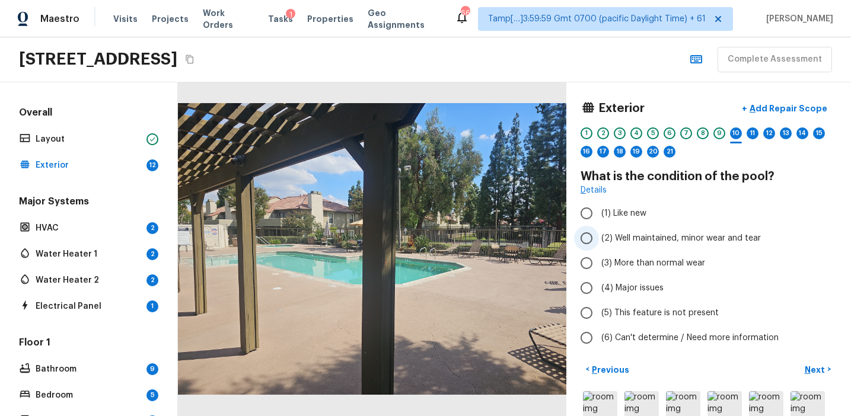
click at [661, 241] on span "(2) Well maintained, minor wear and tear" at bounding box center [680, 238] width 159 height 12
click at [599, 241] on input "(2) Well maintained, minor wear and tear" at bounding box center [586, 238] width 25 height 25
radio input "true"
click at [811, 365] on p "Next" at bounding box center [815, 370] width 23 height 12
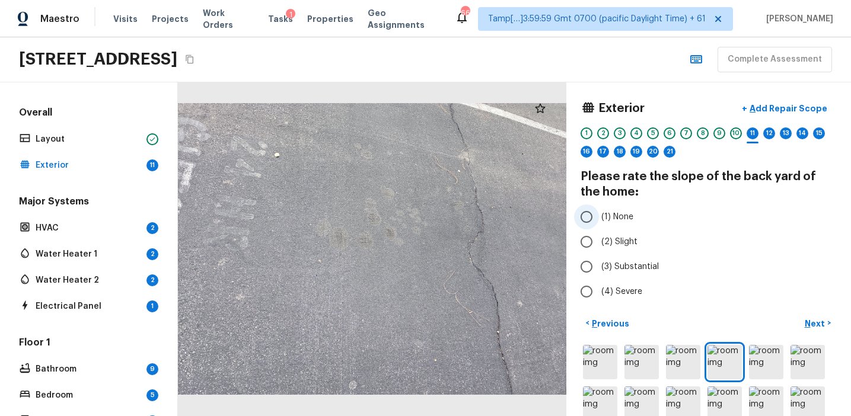
click at [630, 210] on label "(1) None" at bounding box center [700, 217] width 253 height 25
click at [599, 210] on input "(1) None" at bounding box center [586, 217] width 25 height 25
radio input "true"
click at [806, 327] on p "Next" at bounding box center [815, 324] width 23 height 12
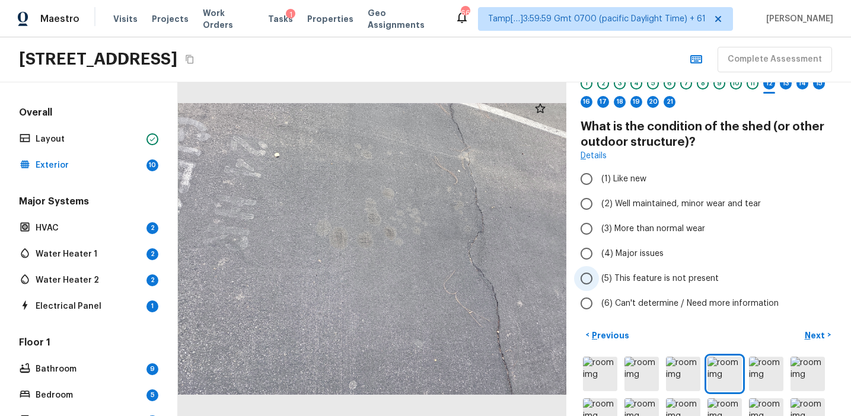
scroll to position [124, 0]
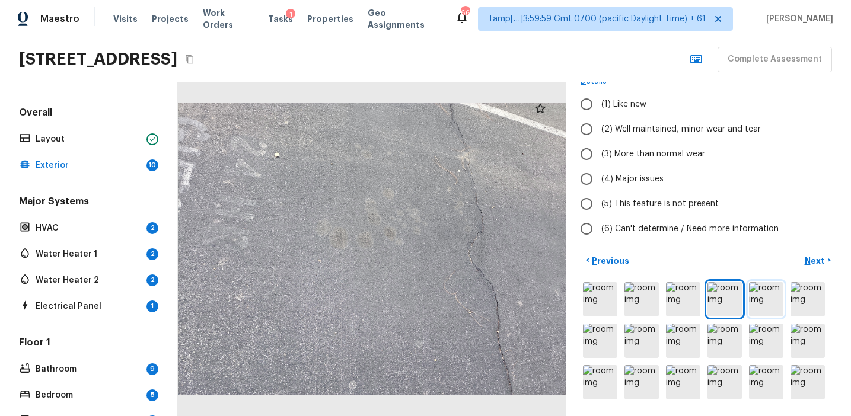
click at [764, 311] on img at bounding box center [766, 299] width 34 height 34
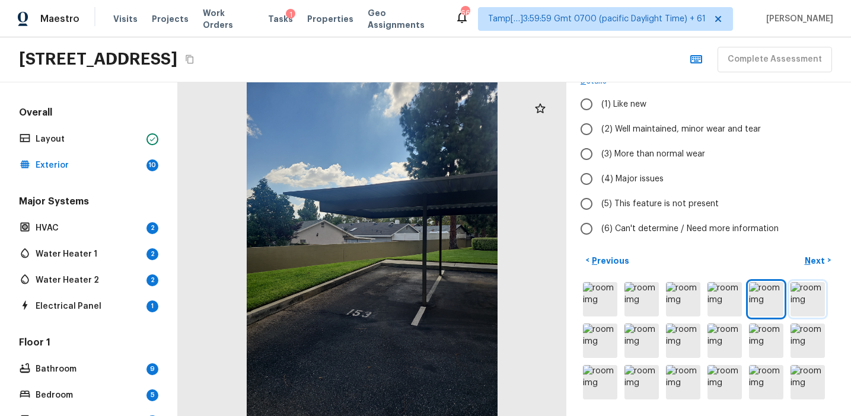
click at [798, 310] on img at bounding box center [807, 299] width 34 height 34
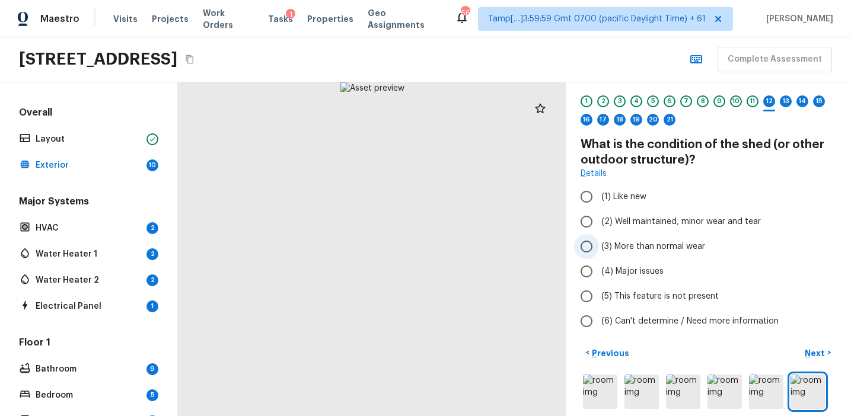
scroll to position [0, 0]
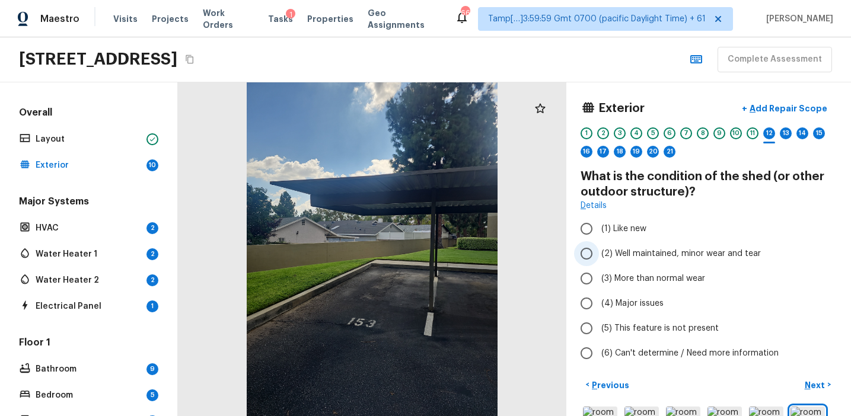
click at [646, 252] on span "(2) Well maintained, minor wear and tear" at bounding box center [680, 254] width 159 height 12
click at [599, 252] on input "(2) Well maintained, minor wear and tear" at bounding box center [586, 253] width 25 height 25
radio input "true"
click at [674, 323] on span "(5) This feature is not present" at bounding box center [659, 328] width 117 height 12
click at [599, 323] on input "(5) This feature is not present" at bounding box center [586, 328] width 25 height 25
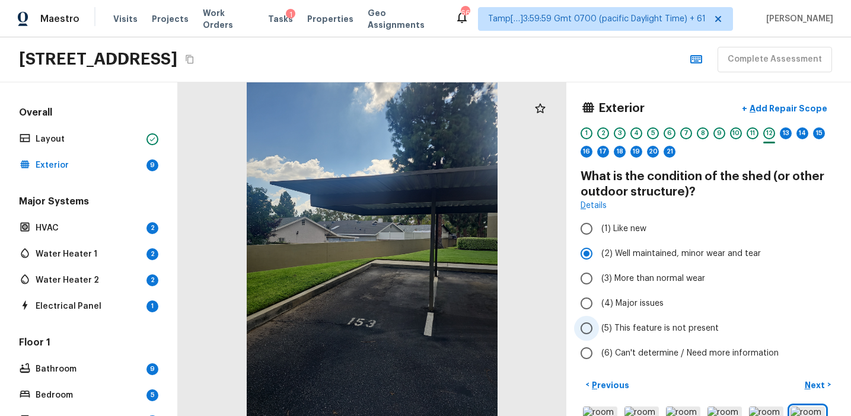
radio input "true"
click at [808, 379] on p "Next" at bounding box center [815, 385] width 23 height 12
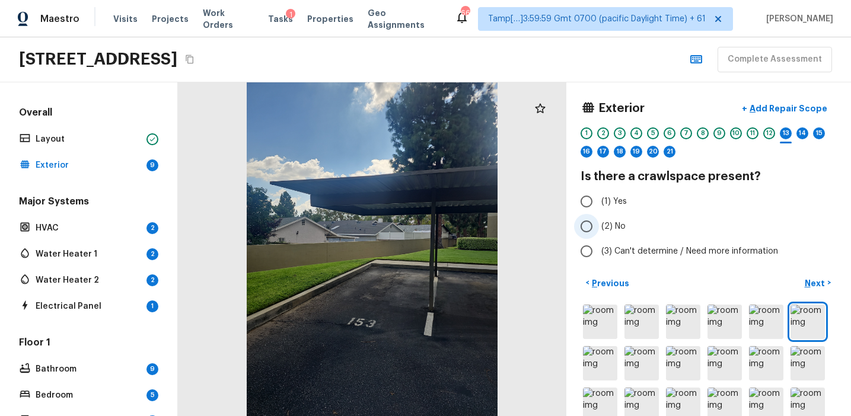
click at [639, 226] on label "(2) No" at bounding box center [700, 226] width 253 height 25
click at [599, 226] on input "(2) No" at bounding box center [586, 226] width 25 height 25
radio input "true"
click at [809, 282] on p "Next" at bounding box center [815, 283] width 23 height 12
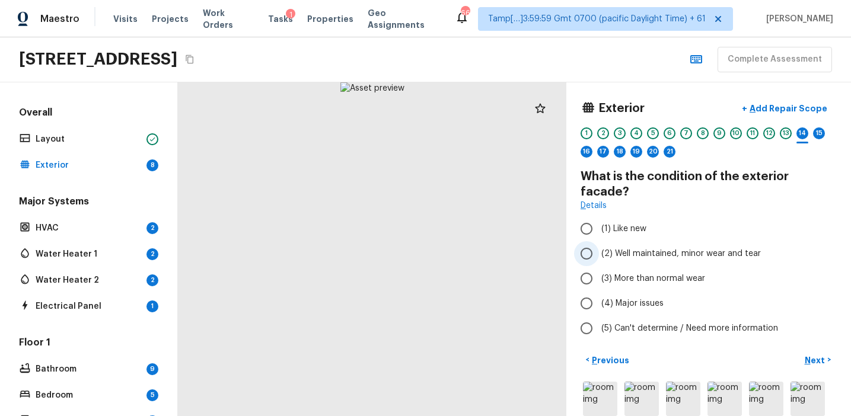
click at [641, 248] on span "(2) Well maintained, minor wear and tear" at bounding box center [680, 254] width 159 height 12
click at [599, 241] on input "(2) Well maintained, minor wear and tear" at bounding box center [586, 253] width 25 height 25
radio input "true"
click at [812, 355] on p "Next" at bounding box center [815, 361] width 23 height 12
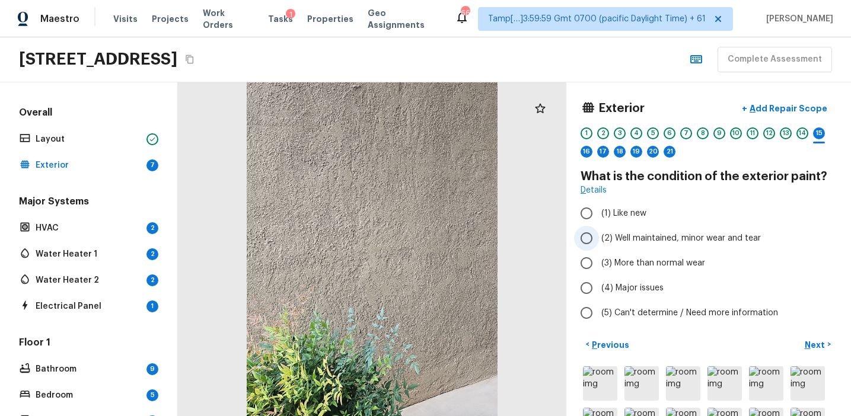
click at [654, 231] on label "(2) Well maintained, minor wear and tear" at bounding box center [700, 238] width 253 height 25
click at [599, 231] on input "(2) Well maintained, minor wear and tear" at bounding box center [586, 238] width 25 height 25
radio input "true"
click at [811, 338] on button "Next >" at bounding box center [818, 345] width 38 height 20
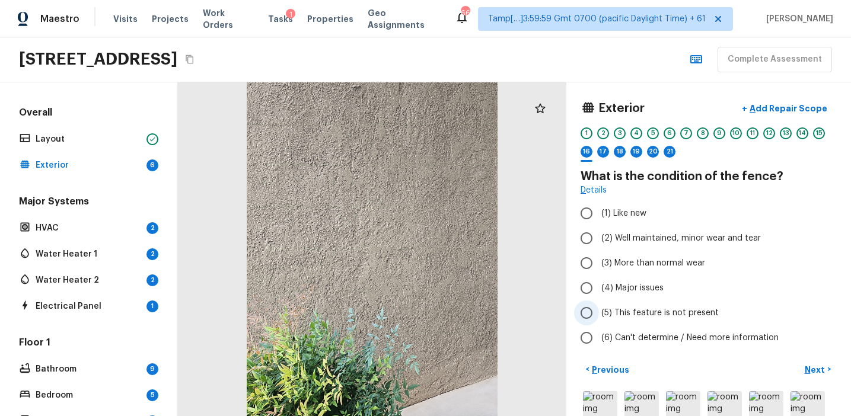
click at [644, 305] on label "(5) This feature is not present" at bounding box center [700, 313] width 253 height 25
click at [599, 305] on input "(5) This feature is not present" at bounding box center [586, 313] width 25 height 25
radio input "true"
click at [812, 368] on p "Next" at bounding box center [815, 370] width 23 height 12
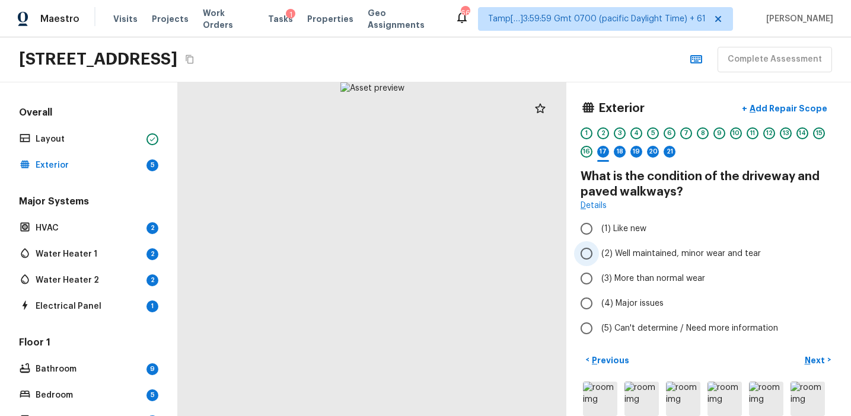
click at [638, 254] on span "(2) Well maintained, minor wear and tear" at bounding box center [680, 254] width 159 height 12
click at [599, 254] on input "(2) Well maintained, minor wear and tear" at bounding box center [586, 253] width 25 height 25
radio input "true"
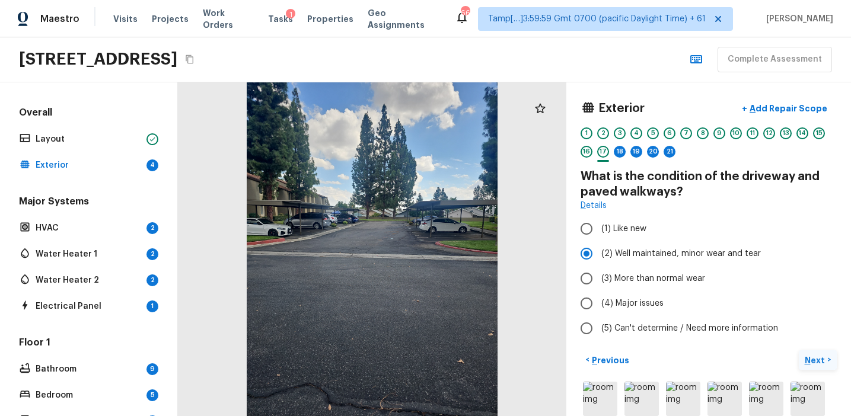
click at [810, 361] on p "Next" at bounding box center [815, 361] width 23 height 12
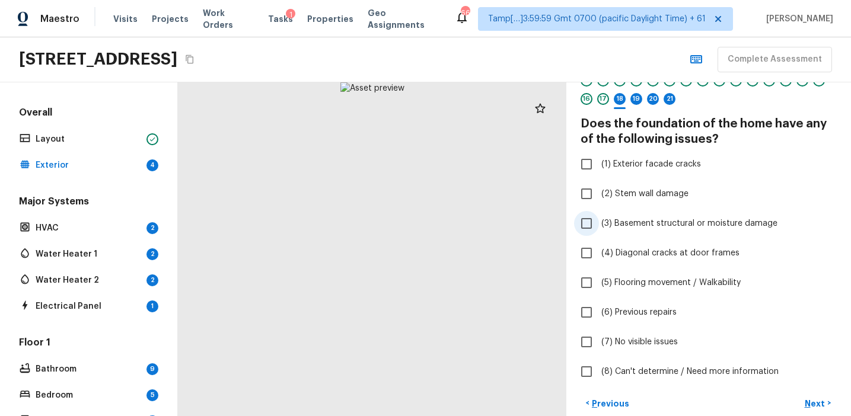
scroll to position [54, 0]
click at [657, 336] on span "(7) No visible issues" at bounding box center [639, 341] width 76 height 12
click at [599, 336] on input "(7) No visible issues" at bounding box center [586, 340] width 25 height 25
checkbox input "true"
click at [810, 397] on p "Next" at bounding box center [815, 403] width 23 height 12
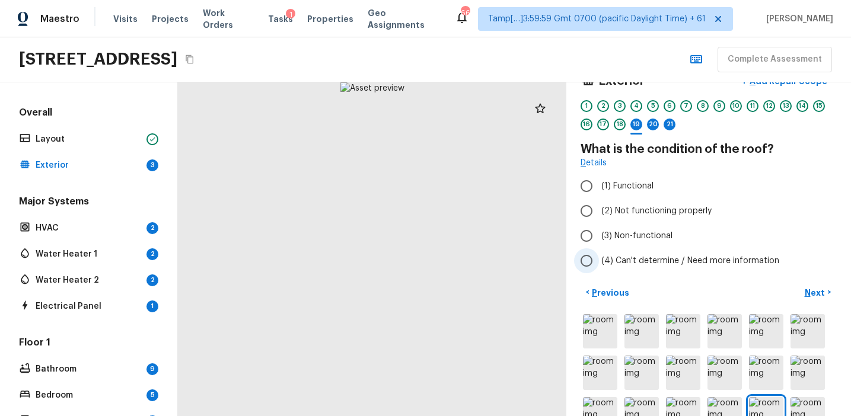
scroll to position [0, 0]
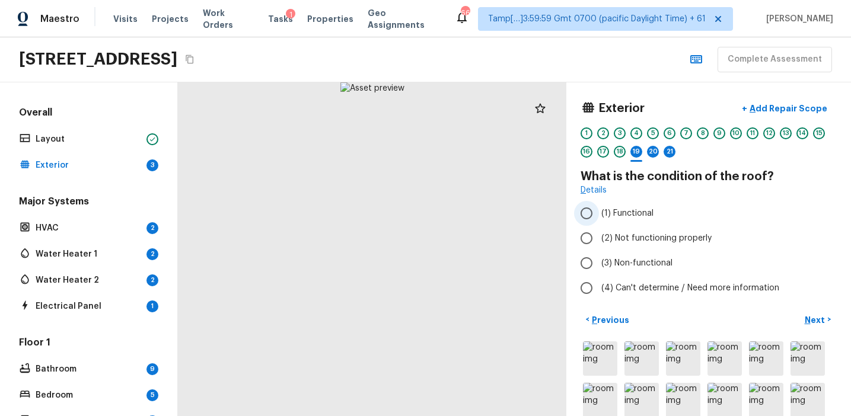
click at [649, 214] on span "(1) Functional" at bounding box center [627, 213] width 52 height 12
click at [599, 214] on input "(1) Functional" at bounding box center [586, 213] width 25 height 25
radio input "true"
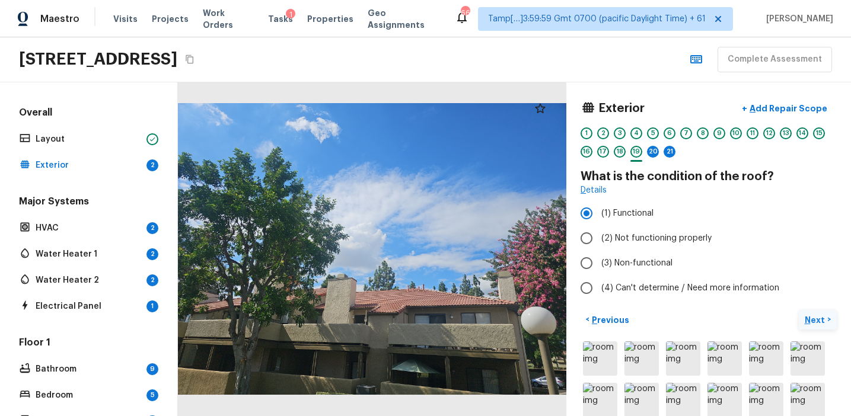
click at [809, 319] on p "Next" at bounding box center [815, 320] width 23 height 12
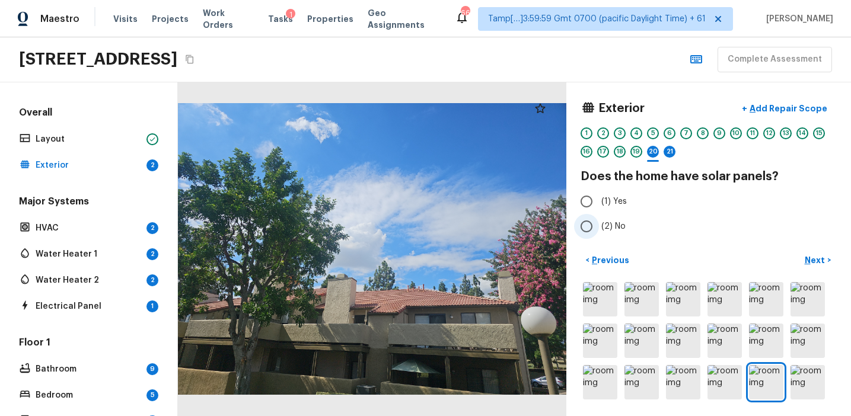
click at [614, 224] on span "(2) No" at bounding box center [613, 227] width 24 height 12
click at [599, 224] on input "(2) No" at bounding box center [586, 226] width 25 height 25
radio input "true"
click at [814, 259] on p "Next" at bounding box center [815, 260] width 23 height 12
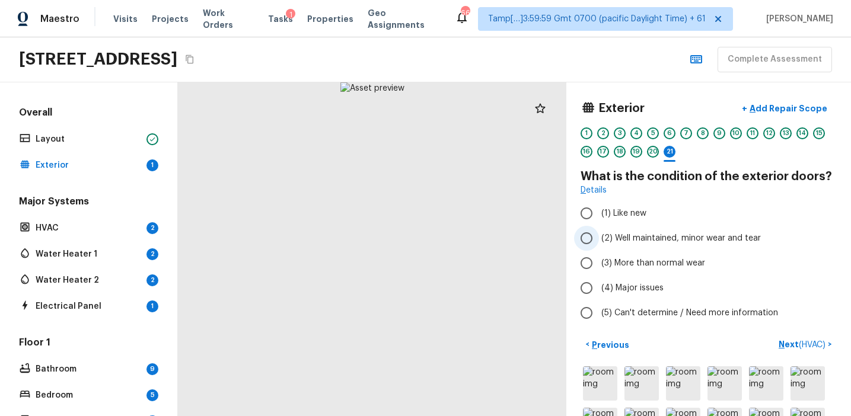
click at [633, 237] on span "(2) Well maintained, minor wear and tear" at bounding box center [680, 238] width 159 height 12
click at [599, 237] on input "(2) Well maintained, minor wear and tear" at bounding box center [586, 238] width 25 height 25
radio input "true"
click at [782, 342] on p "Next ( HVAC )" at bounding box center [802, 344] width 49 height 12
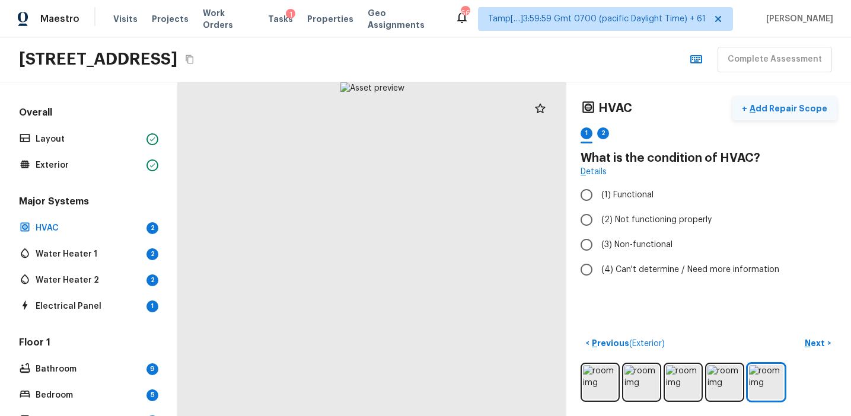
click at [784, 100] on button "+ Add Repair Scope" at bounding box center [784, 109] width 104 height 24
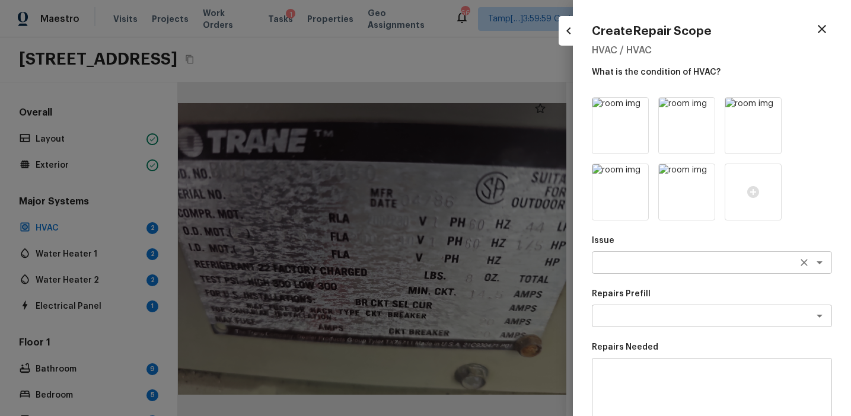
click at [633, 267] on textarea at bounding box center [695, 263] width 196 height 12
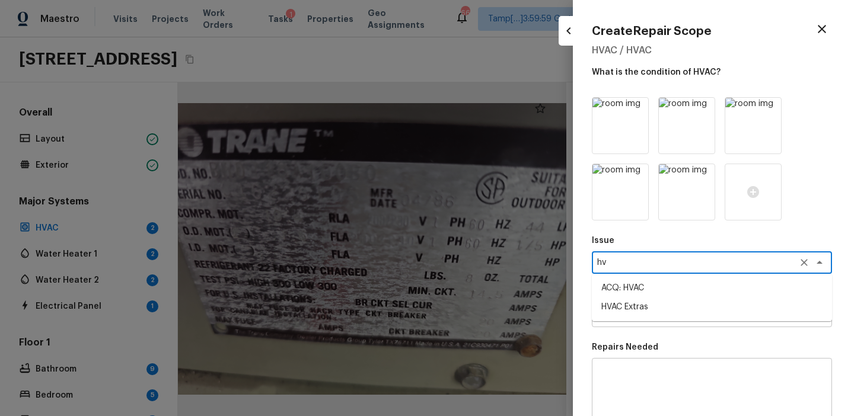
click at [639, 290] on li "ACQ: HVAC" at bounding box center [712, 288] width 240 height 19
click at [641, 308] on div "x ​" at bounding box center [712, 316] width 240 height 23
type textarea "ACQ: HVAC"
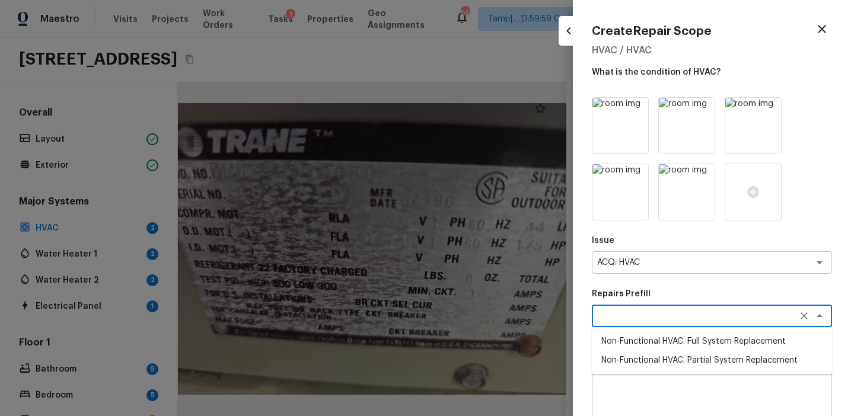
click at [643, 342] on li "Non-Functional HVAC. Full System Replacement" at bounding box center [712, 341] width 240 height 19
type textarea "Non-Functional HVAC. Full System Replacement"
type textarea "Acquisition Scope: Full System Replacement"
type input "$7,500.00"
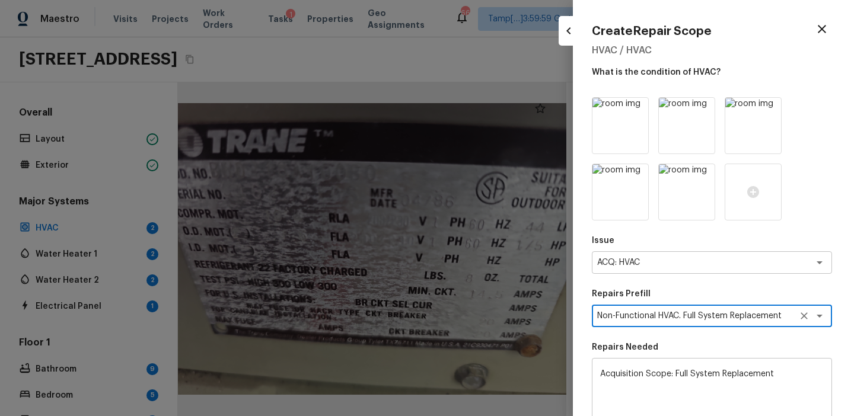
scroll to position [181, 0]
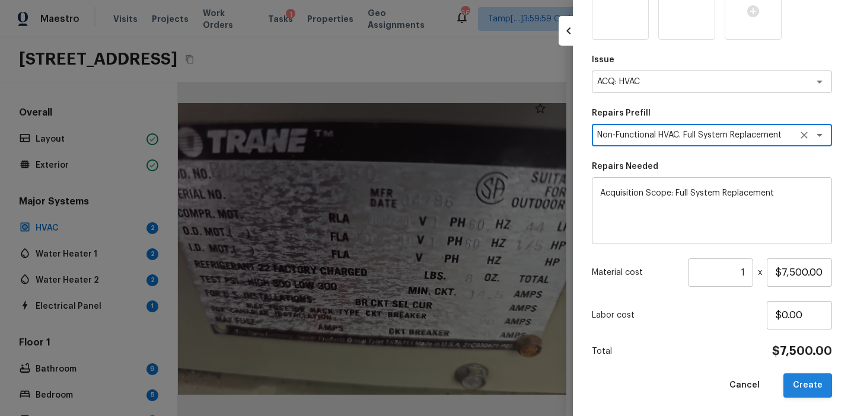
click at [810, 379] on button "Create" at bounding box center [807, 385] width 49 height 24
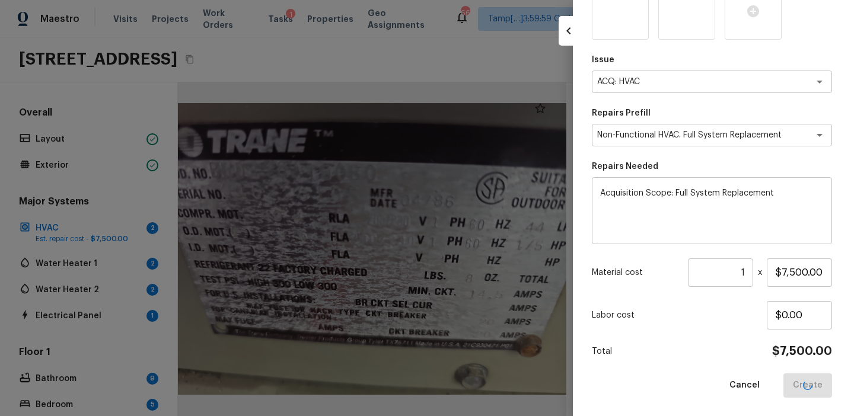
type input "$0.00"
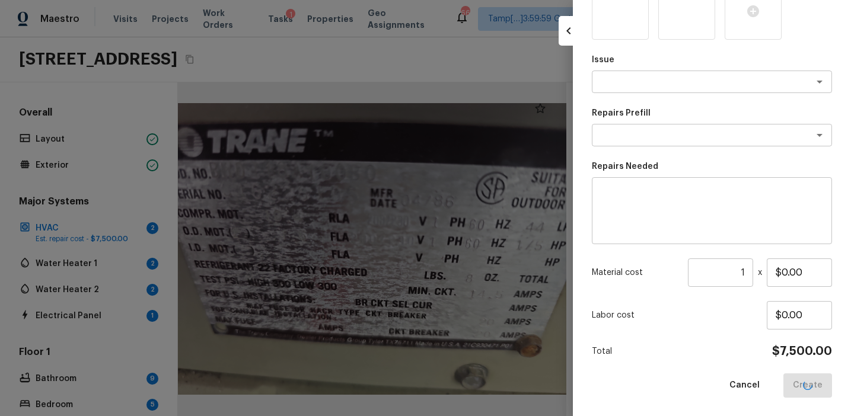
scroll to position [114, 0]
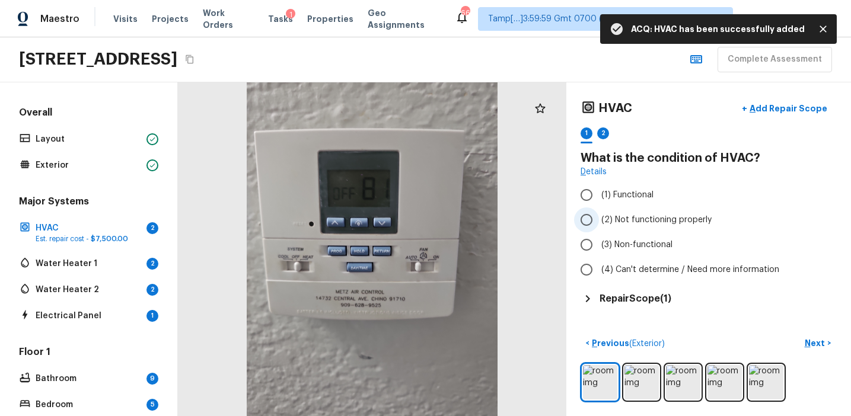
click at [635, 223] on span "(2) Not functioning properly" at bounding box center [656, 220] width 110 height 12
click at [599, 223] on input "(2) Not functioning properly" at bounding box center [586, 219] width 25 height 25
radio input "true"
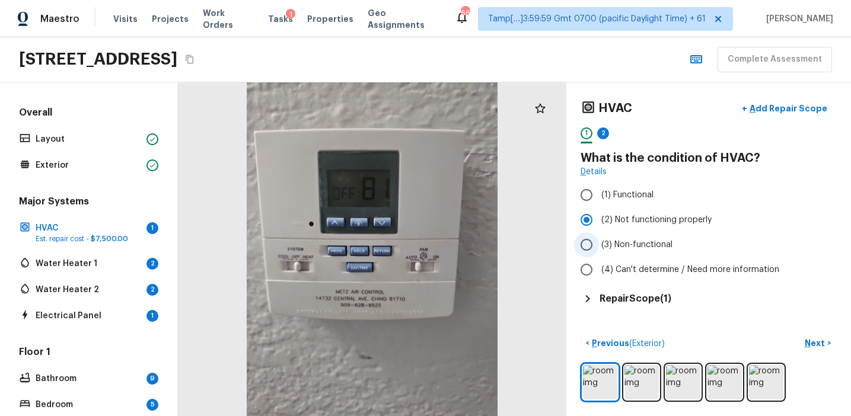
click at [660, 243] on span "(3) Non-functional" at bounding box center [636, 245] width 71 height 12
click at [599, 243] on input "(3) Non-functional" at bounding box center [586, 244] width 25 height 25
radio input "true"
click at [680, 219] on span "(2) Not functioning properly" at bounding box center [656, 220] width 110 height 12
click at [599, 219] on input "(2) Not functioning properly" at bounding box center [586, 219] width 25 height 25
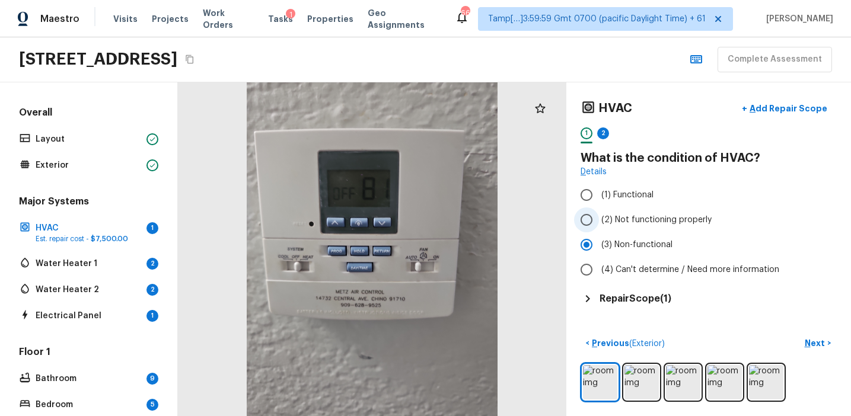
radio input "true"
click at [813, 340] on p "Next" at bounding box center [815, 343] width 23 height 12
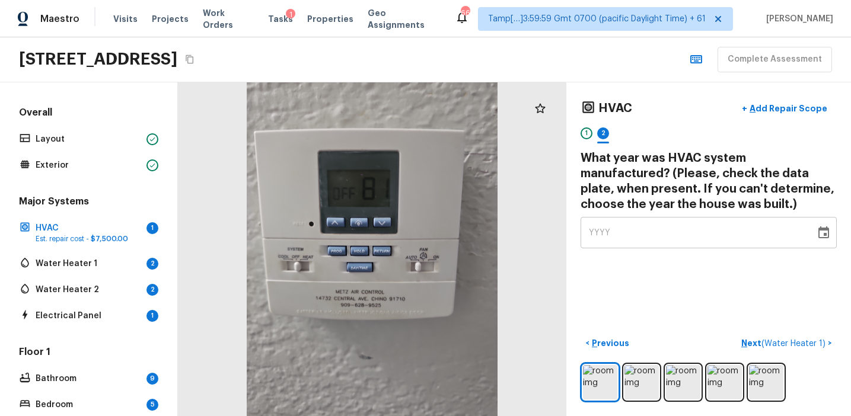
click at [685, 236] on div "YYYY" at bounding box center [698, 232] width 218 height 31
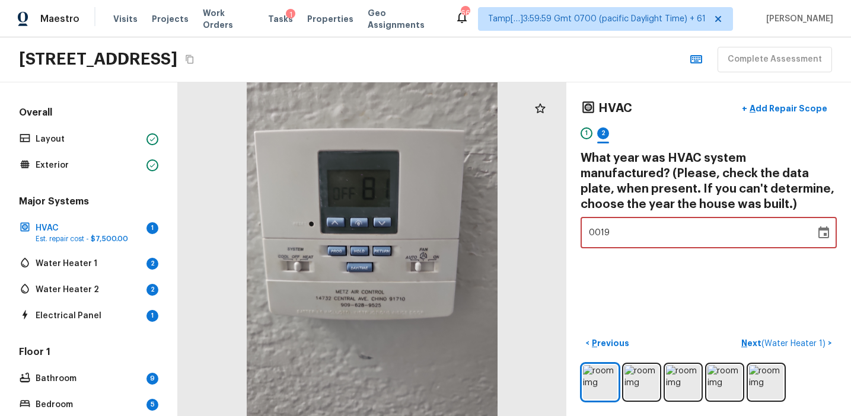
type input "1986"
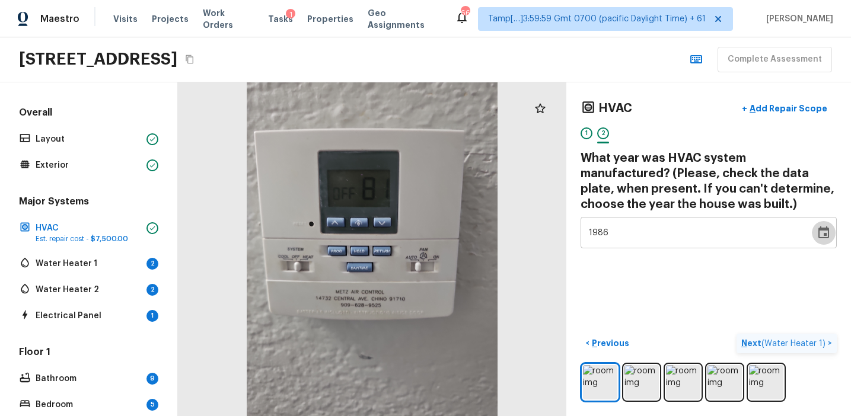
click at [752, 346] on p "Next ( Water Heater 1 )" at bounding box center [784, 343] width 87 height 12
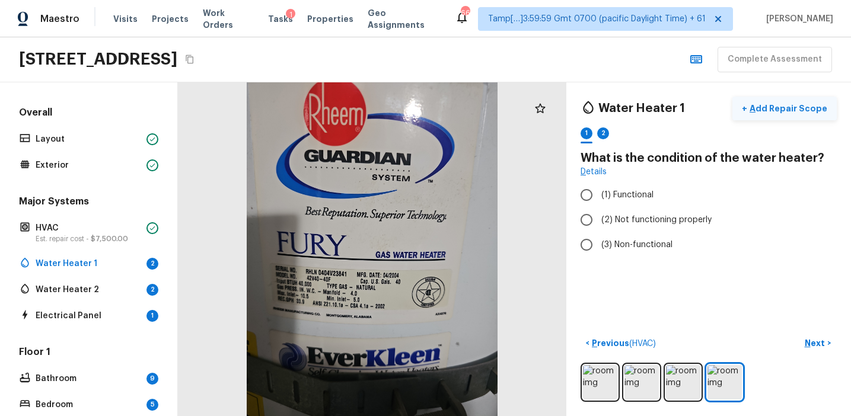
click at [783, 113] on p "Add Repair Scope" at bounding box center [787, 109] width 80 height 12
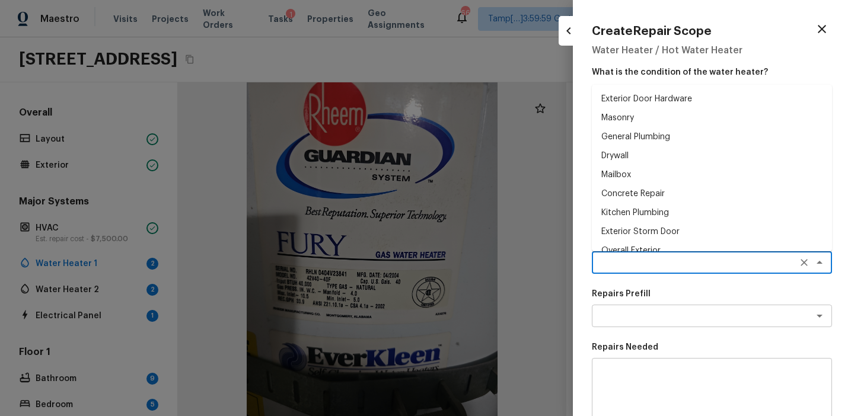
click at [625, 259] on textarea at bounding box center [695, 263] width 196 height 12
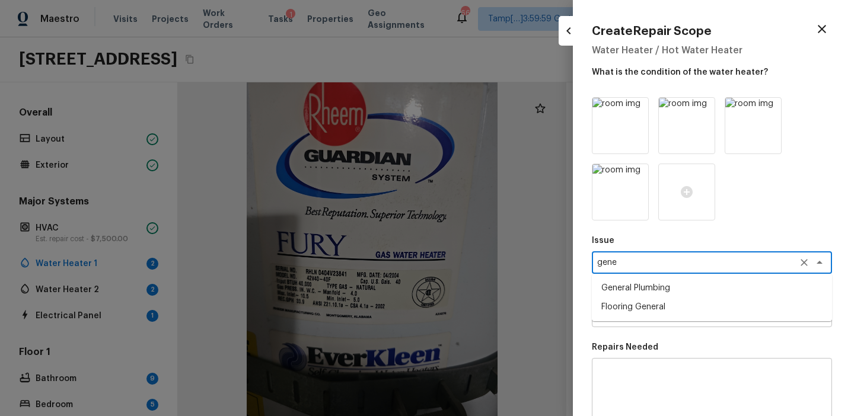
click at [640, 293] on li "General Plumbing" at bounding box center [712, 288] width 240 height 19
type textarea "General Plumbing"
click at [640, 317] on textarea at bounding box center [695, 316] width 196 height 12
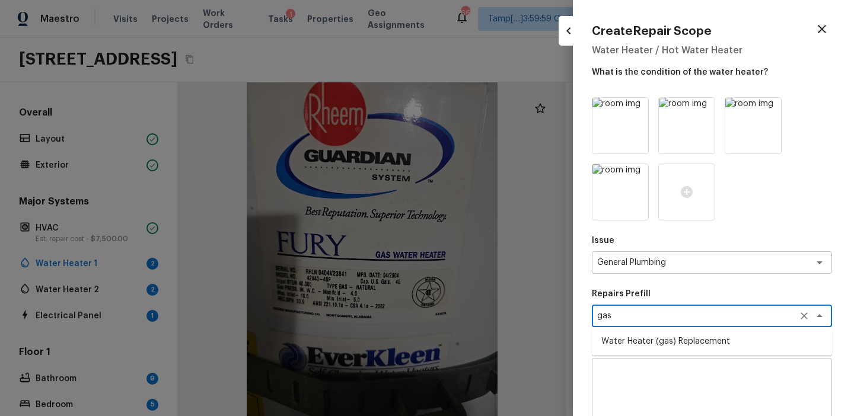
click at [662, 343] on li "Water Heater (gas) Replacement" at bounding box center [712, 341] width 240 height 19
type textarea "Water Heater (gas) Replacement"
type textarea "Remove the existing gas water heater and install a new 40 gallon gas water heat…"
type input "$2,004.59"
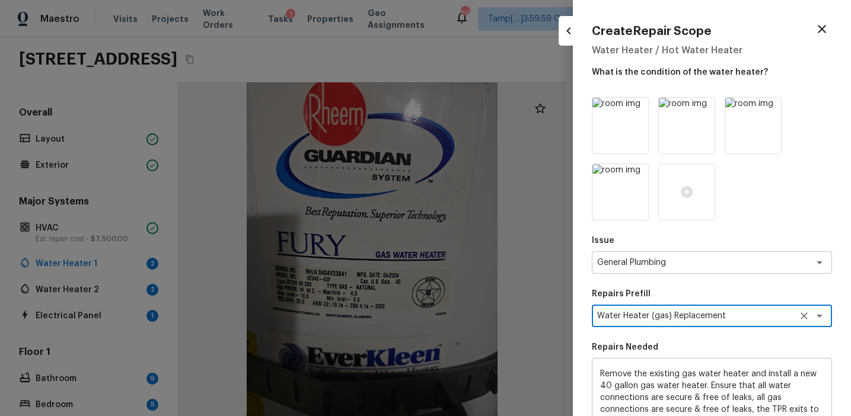
scroll to position [181, 0]
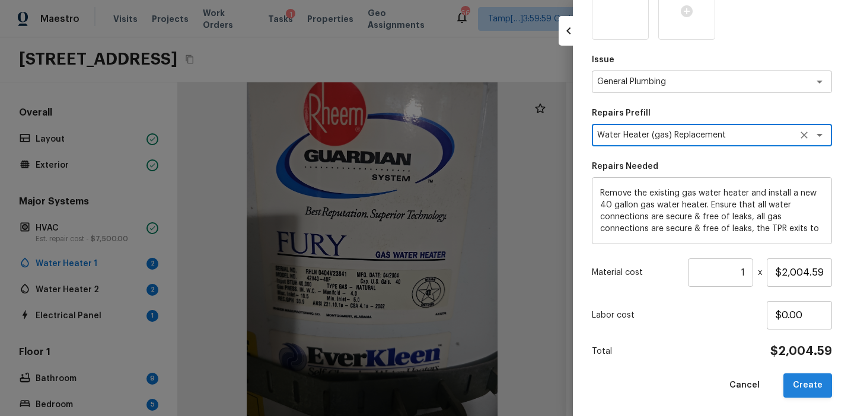
type textarea "Water Heater (gas) Replacement"
click at [803, 378] on button "Create" at bounding box center [807, 385] width 49 height 24
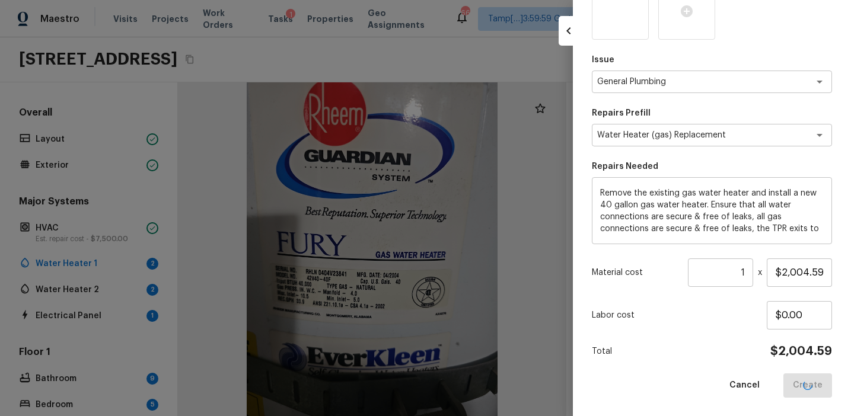
type input "$0.00"
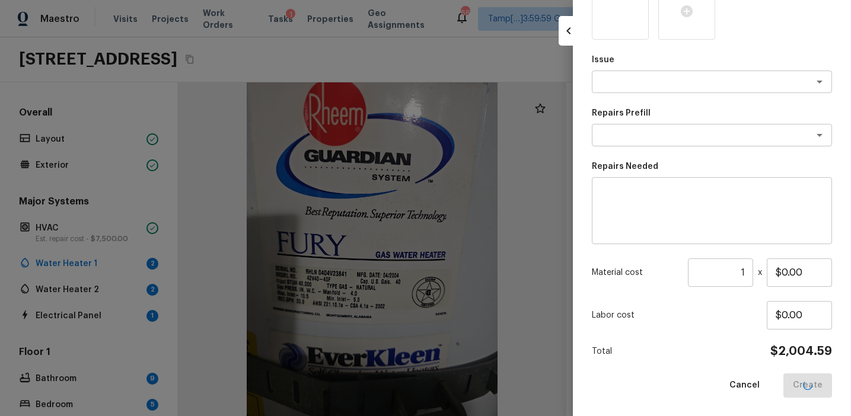
scroll to position [114, 0]
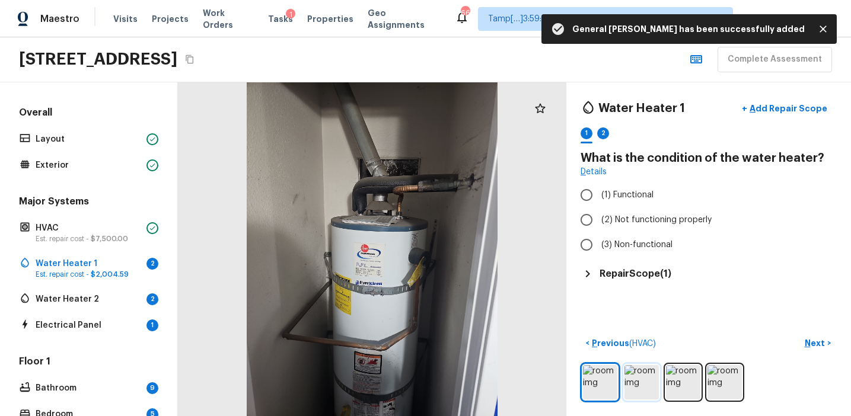
click at [640, 380] on img at bounding box center [641, 382] width 34 height 34
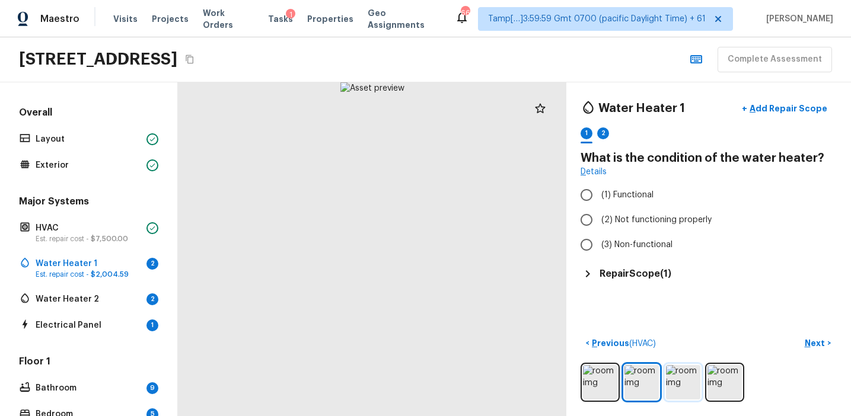
click at [686, 385] on img at bounding box center [683, 382] width 34 height 34
click at [729, 381] on img at bounding box center [724, 382] width 34 height 34
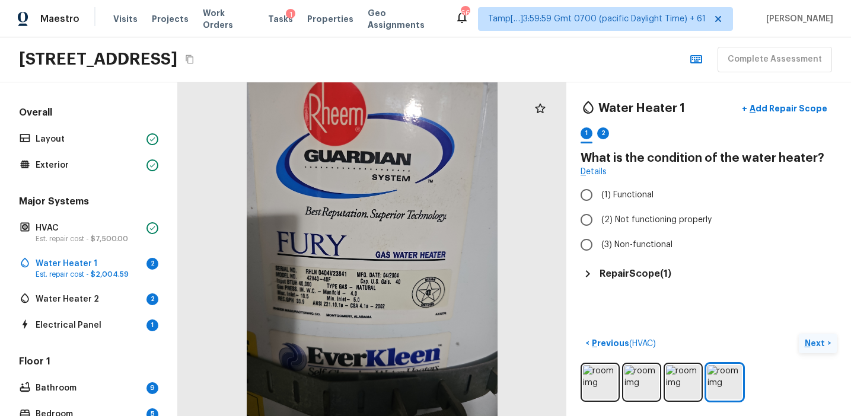
click at [807, 341] on p "Next" at bounding box center [815, 343] width 23 height 12
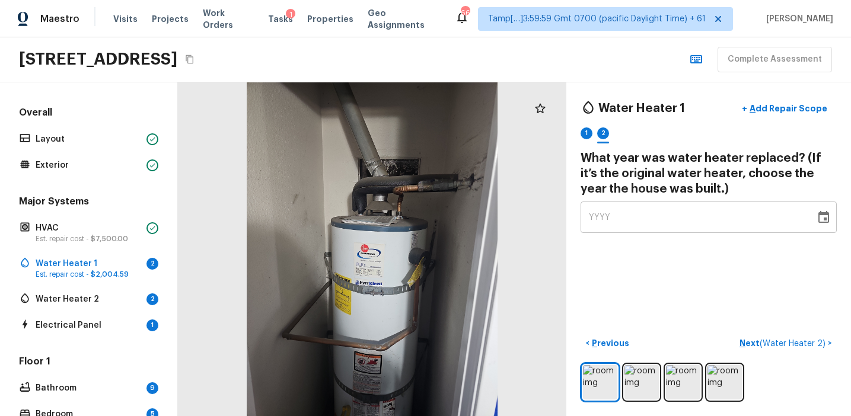
click at [702, 214] on div "YYYY" at bounding box center [698, 217] width 218 height 31
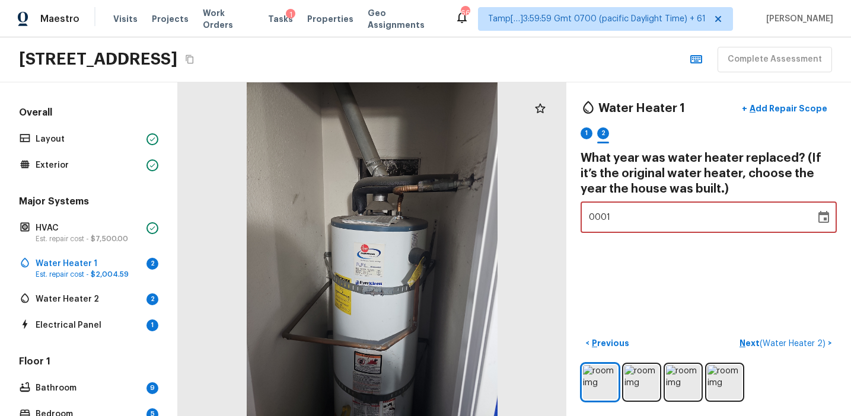
type input "0198"
type input "2004"
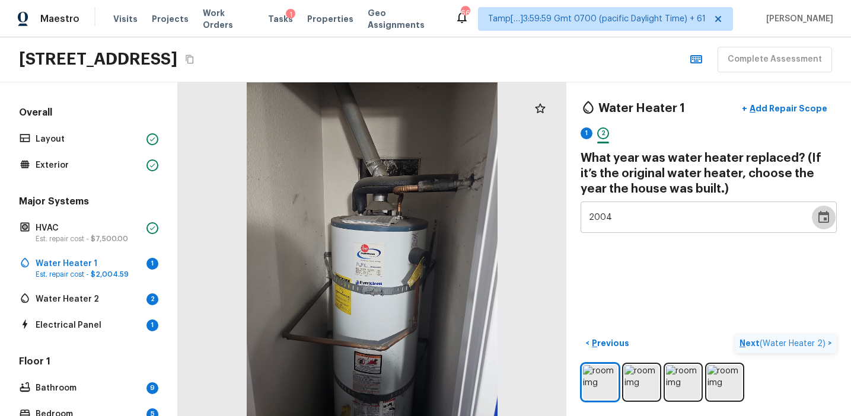
click at [757, 346] on p "Next ( Water Heater 2 )" at bounding box center [783, 343] width 88 height 12
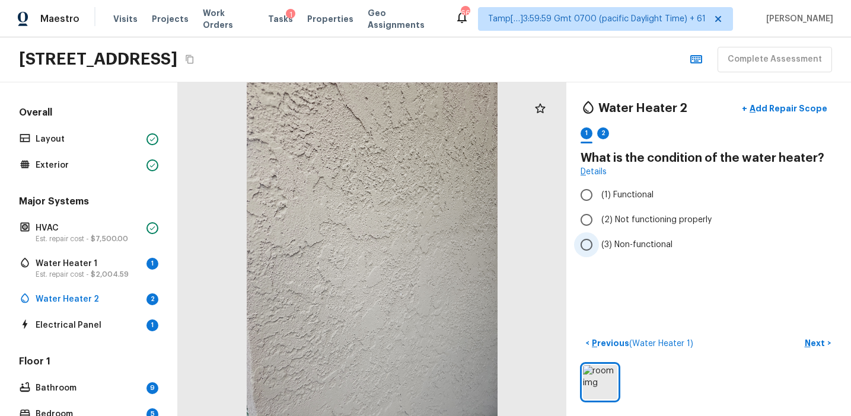
click at [628, 239] on span "(3) Non-functional" at bounding box center [636, 245] width 71 height 12
click at [599, 239] on input "(3) Non-functional" at bounding box center [586, 244] width 25 height 25
radio input "true"
click at [812, 341] on p "Next" at bounding box center [815, 343] width 23 height 12
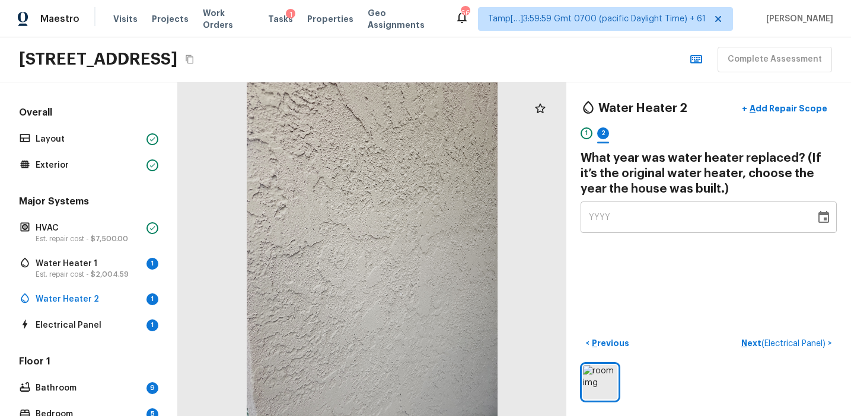
click at [666, 226] on div "YYYY" at bounding box center [698, 217] width 218 height 31
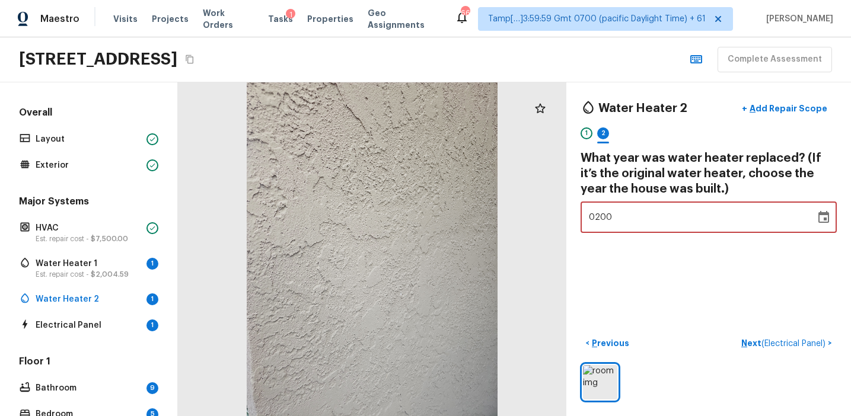
type input "2004"
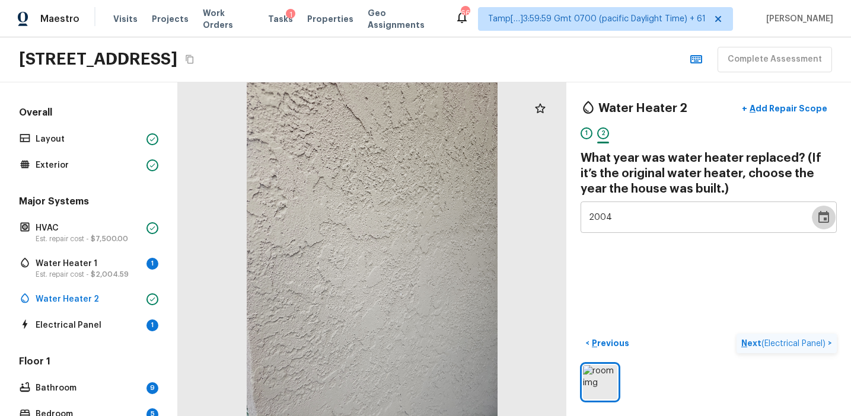
click at [751, 341] on p "Next ( Electrical Panel )" at bounding box center [784, 343] width 87 height 12
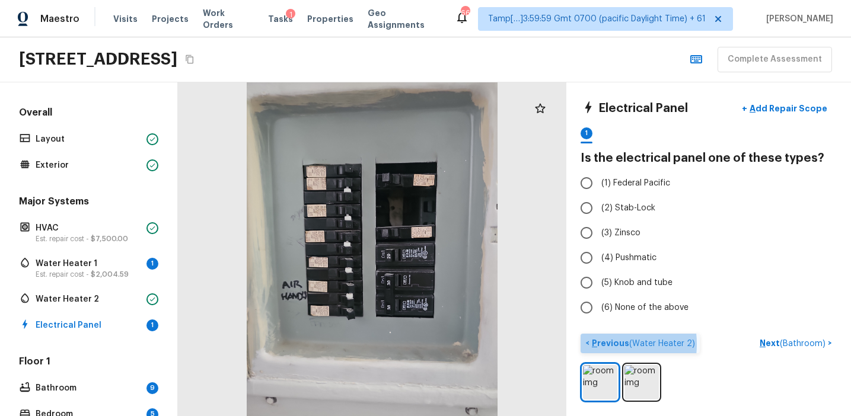
click at [601, 344] on p "Previous ( Water Heater 2 )" at bounding box center [642, 343] width 106 height 12
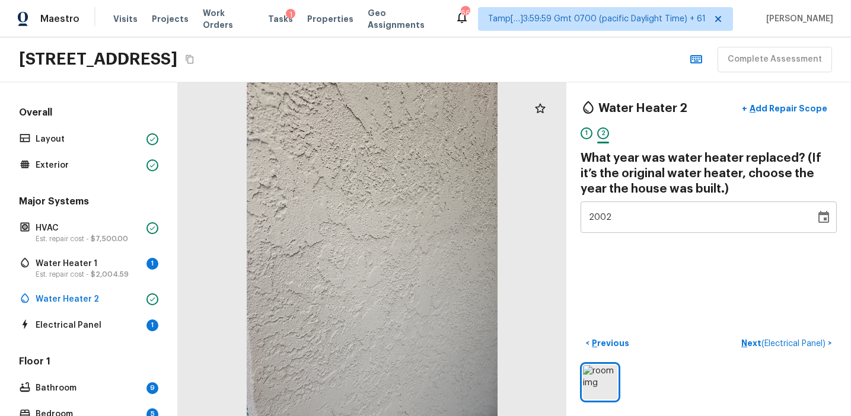
type input "2000"
click at [627, 223] on div "2002" at bounding box center [698, 217] width 218 height 31
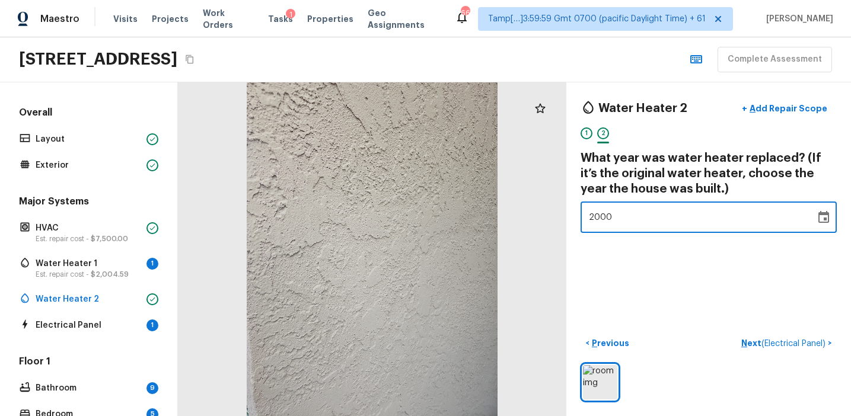
type input "2001"
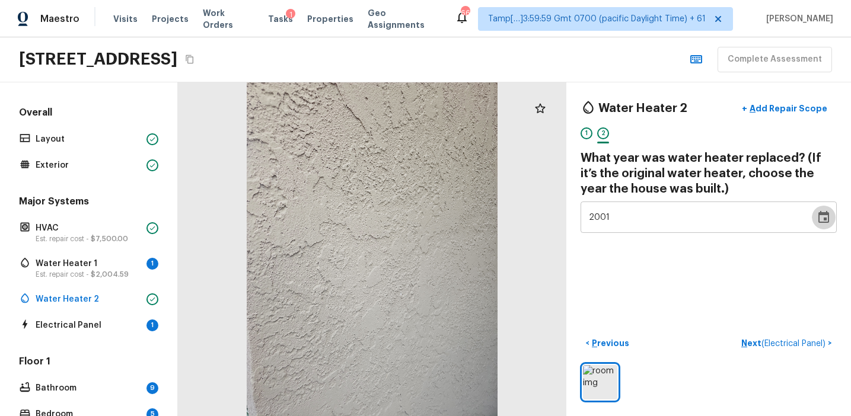
click at [636, 218] on div "2001" at bounding box center [698, 217] width 218 height 31
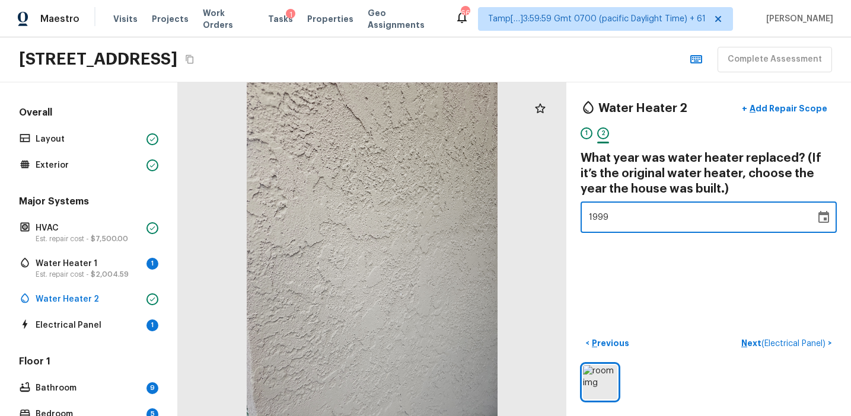
type input "2001"
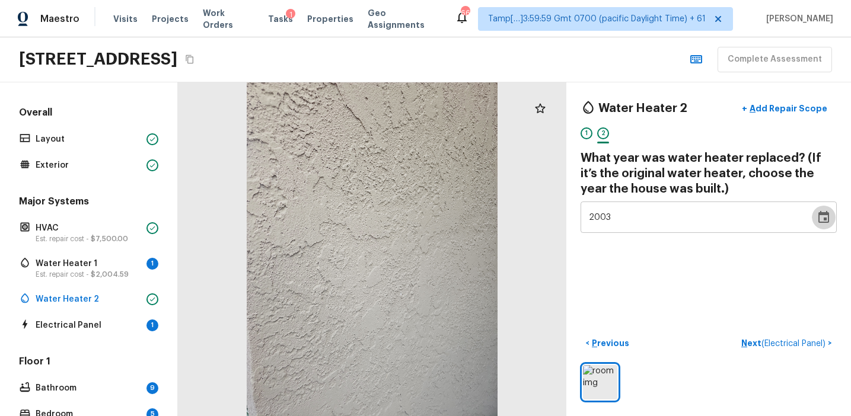
type input "2001"
click at [625, 219] on div "2003" at bounding box center [698, 217] width 218 height 31
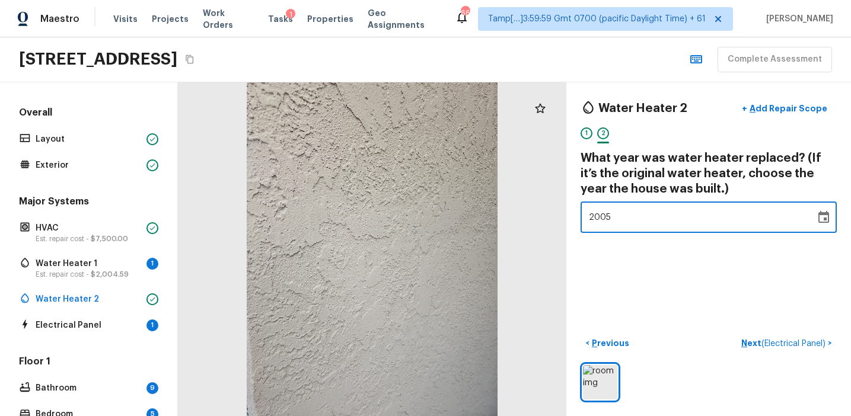
type input "2001"
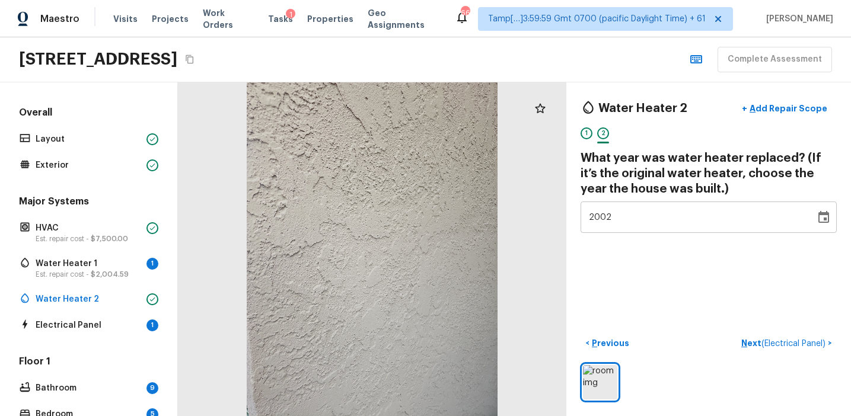
click at [652, 277] on div "Water Heater 2 + Add Repair Scope 1 2 What year was water heater replaced? (If …" at bounding box center [708, 249] width 285 height 334
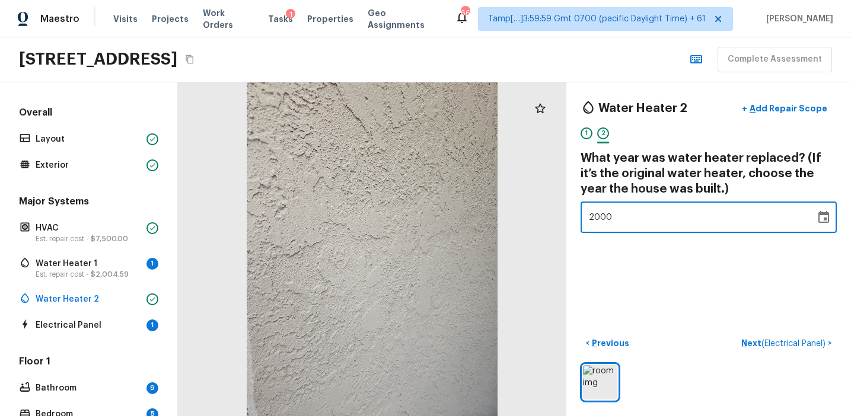
click at [667, 209] on div "2000" at bounding box center [698, 217] width 218 height 31
click at [667, 209] on div "1996" at bounding box center [698, 217] width 218 height 31
click at [667, 209] on div "1990" at bounding box center [698, 217] width 218 height 31
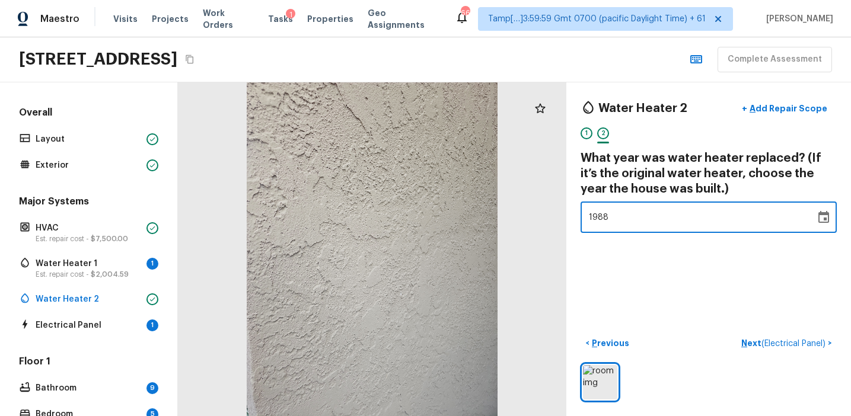
click at [667, 209] on div "1988" at bounding box center [698, 217] width 218 height 31
click at [667, 209] on div "1984" at bounding box center [698, 217] width 218 height 31
click at [667, 209] on div "1980" at bounding box center [698, 217] width 218 height 31
click at [667, 209] on div "1978" at bounding box center [698, 217] width 218 height 31
click at [667, 209] on div "1972" at bounding box center [698, 217] width 218 height 31
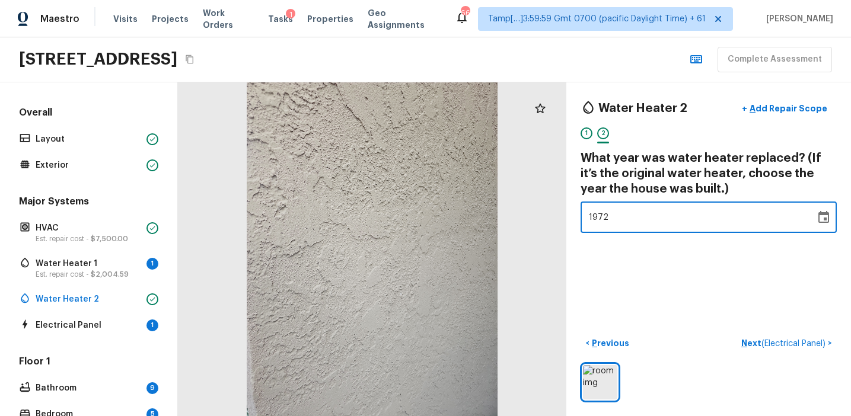
type input "2001"
type input "2002"
click at [587, 141] on div "1" at bounding box center [586, 136] width 12 height 18
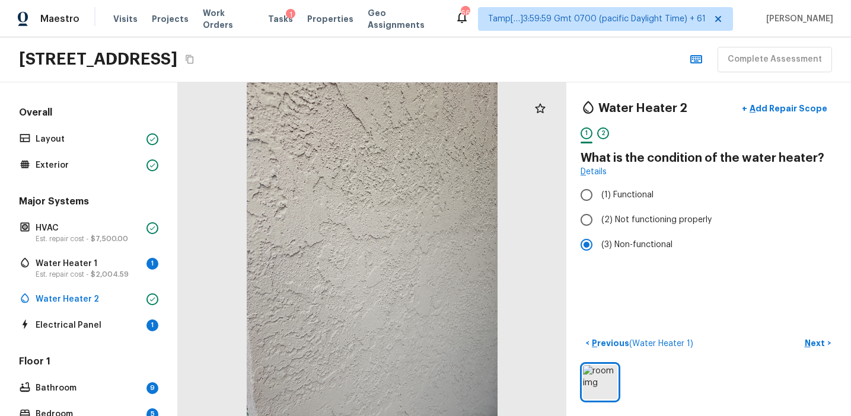
click at [601, 141] on div "2" at bounding box center [603, 136] width 12 height 18
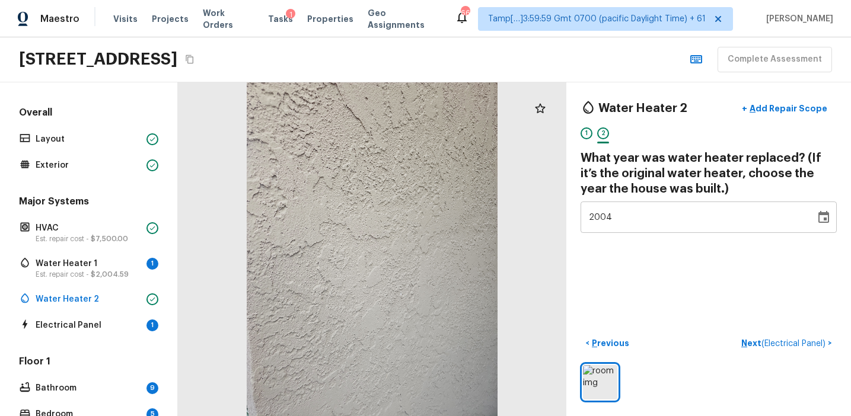
click at [663, 220] on div "2004" at bounding box center [698, 217] width 218 height 31
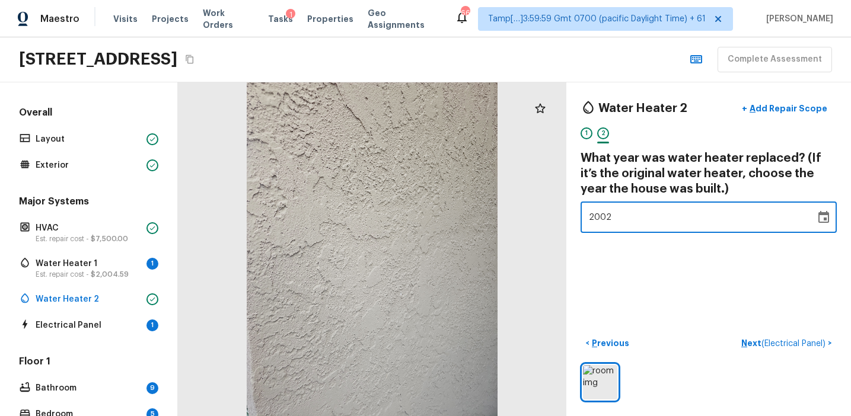
click at [663, 220] on div "2002" at bounding box center [698, 217] width 218 height 31
type input "1998"
type input "2001"
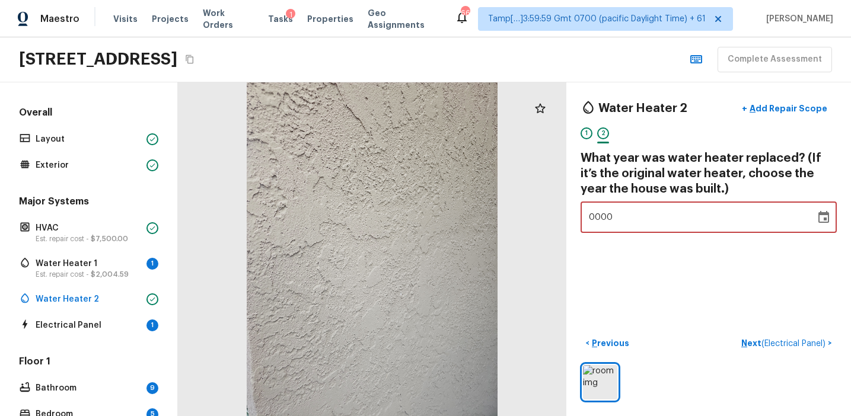
type input "1999"
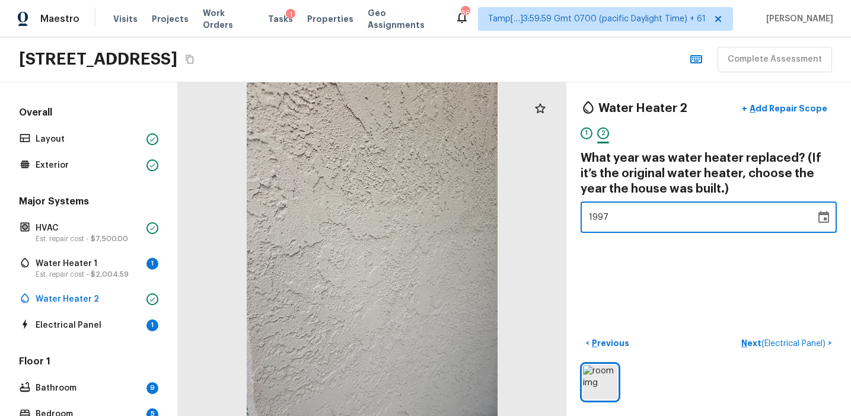
click at [673, 224] on div "1997" at bounding box center [698, 217] width 218 height 31
type input "2001"
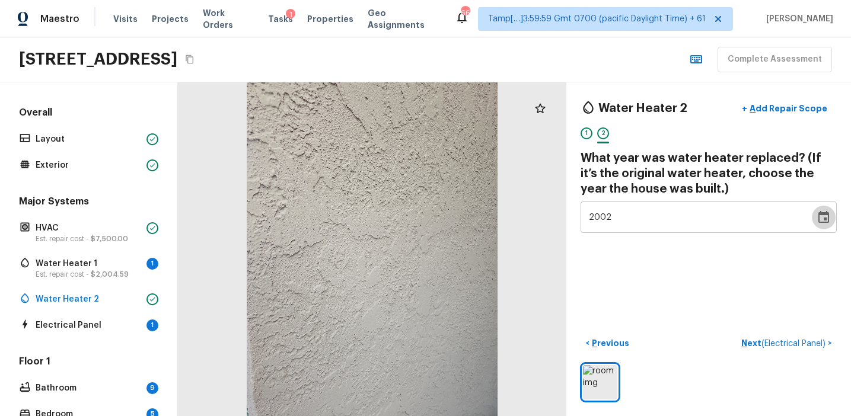
click at [662, 221] on div "2002" at bounding box center [698, 217] width 218 height 31
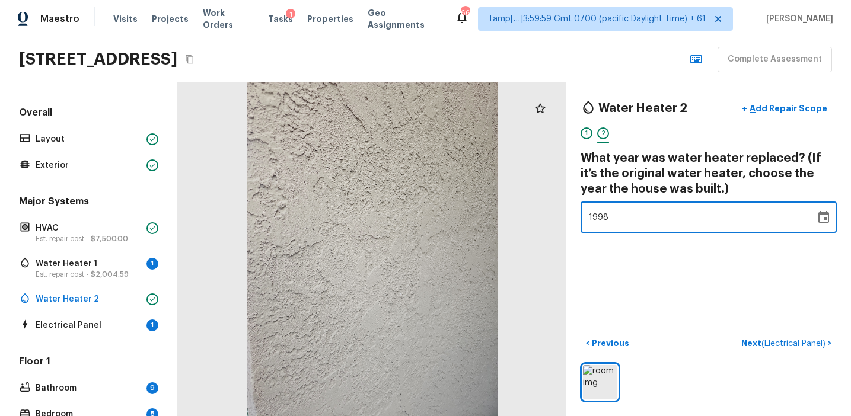
click at [662, 221] on div "1998" at bounding box center [698, 217] width 218 height 31
type input "2001"
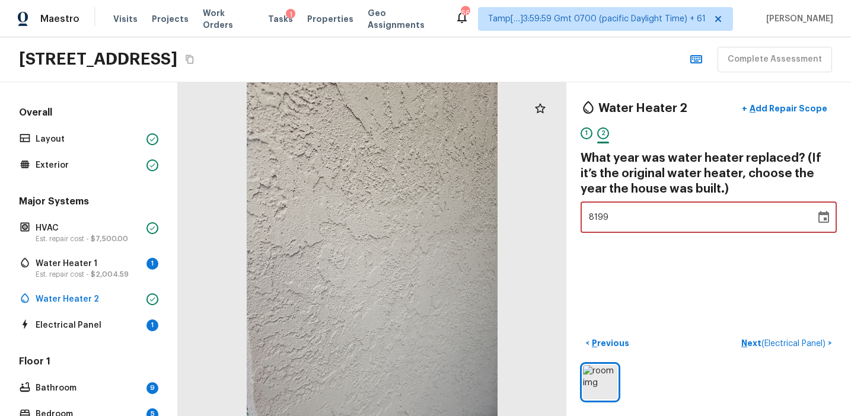
click at [819, 215] on icon "Choose date, selected date is Dec 31, 8199" at bounding box center [823, 217] width 14 height 14
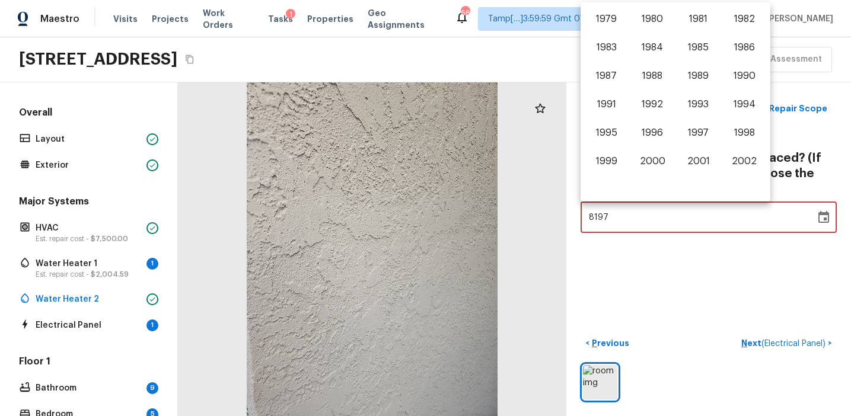
scroll to position [566, 0]
click at [653, 161] on button "2004" at bounding box center [652, 162] width 43 height 21
type input "2003"
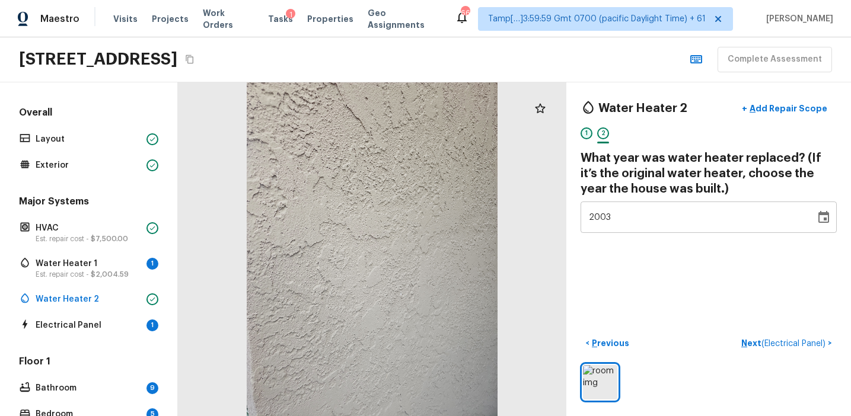
click at [586, 135] on div "1" at bounding box center [586, 133] width 12 height 12
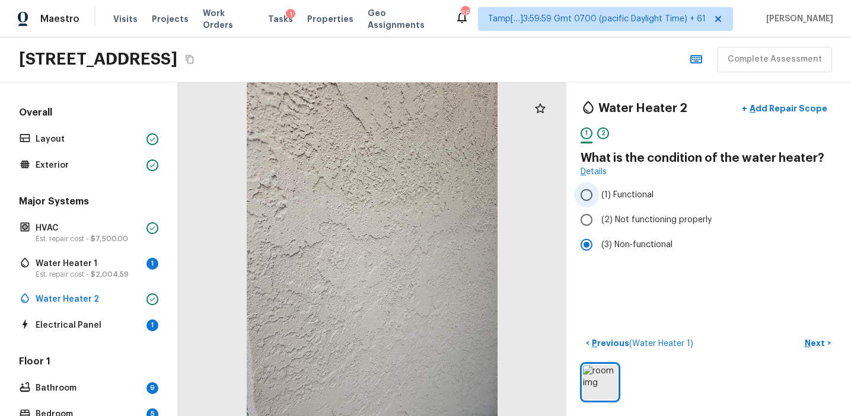
click at [603, 197] on span "(1) Functional" at bounding box center [627, 195] width 52 height 12
click at [599, 197] on input "(1) Functional" at bounding box center [586, 195] width 25 height 25
radio input "true"
click at [599, 139] on div "2" at bounding box center [603, 136] width 12 height 18
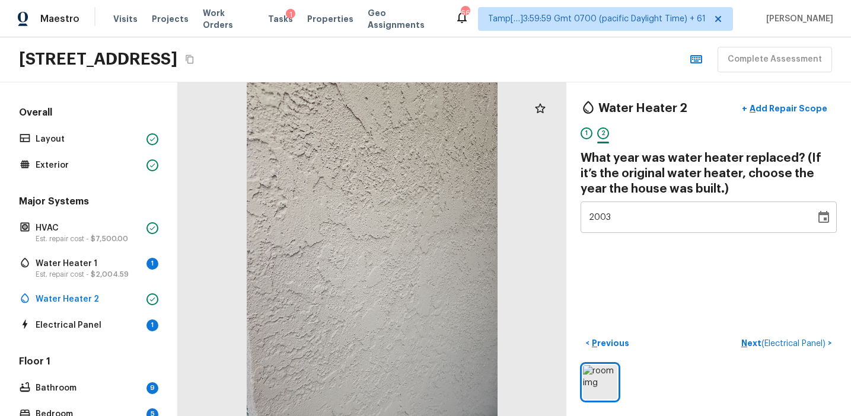
click at [823, 214] on icon "Choose date, selected date is Dec 31, 2003" at bounding box center [823, 217] width 11 height 12
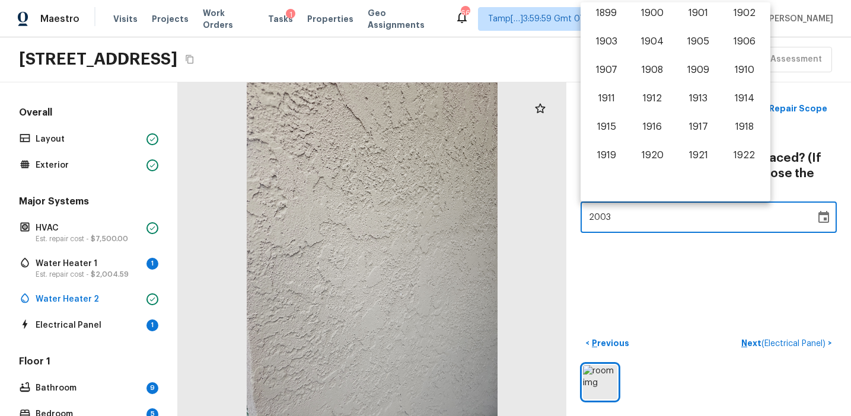
scroll to position [668, 0]
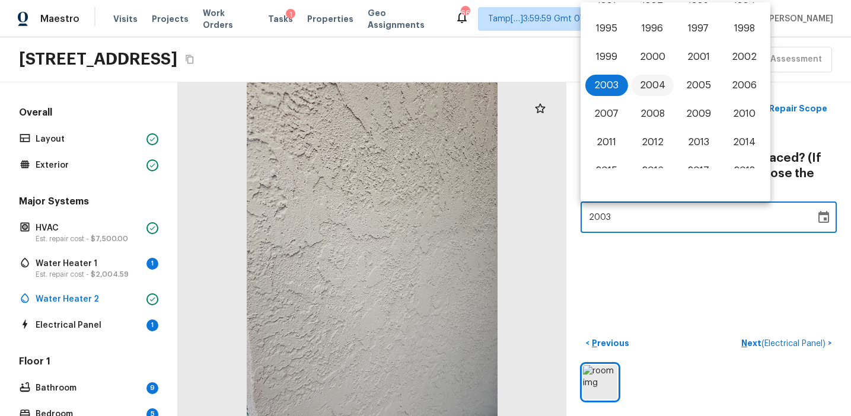
click at [652, 86] on button "2004" at bounding box center [652, 85] width 43 height 21
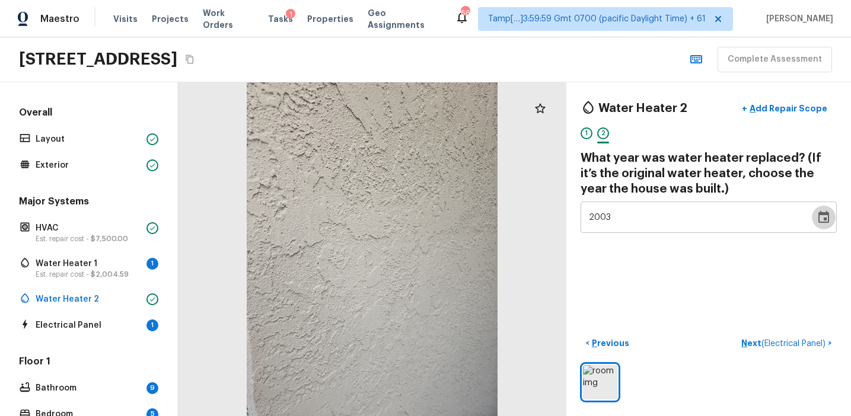
click at [825, 216] on icon "Choose date, selected date is Dec 31, 2003" at bounding box center [823, 217] width 14 height 14
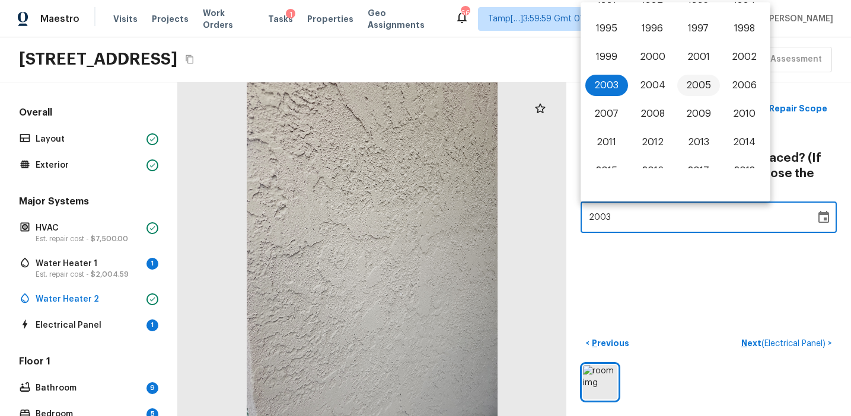
click at [708, 83] on button "2005" at bounding box center [698, 85] width 43 height 21
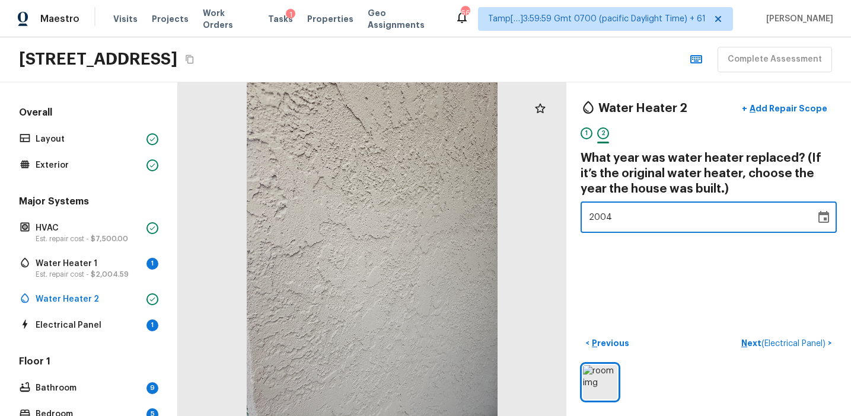
click at [701, 280] on div "Water Heater 2 + Add Repair Scope 1 2 What year was water heater replaced? (If …" at bounding box center [708, 249] width 285 height 334
type input "2002"
click at [754, 345] on p "Next ( Electrical Panel )" at bounding box center [784, 343] width 87 height 12
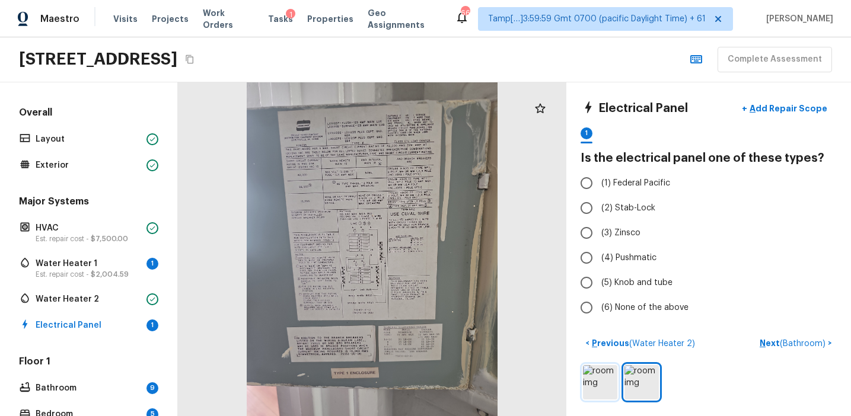
click at [614, 392] on img at bounding box center [600, 382] width 34 height 34
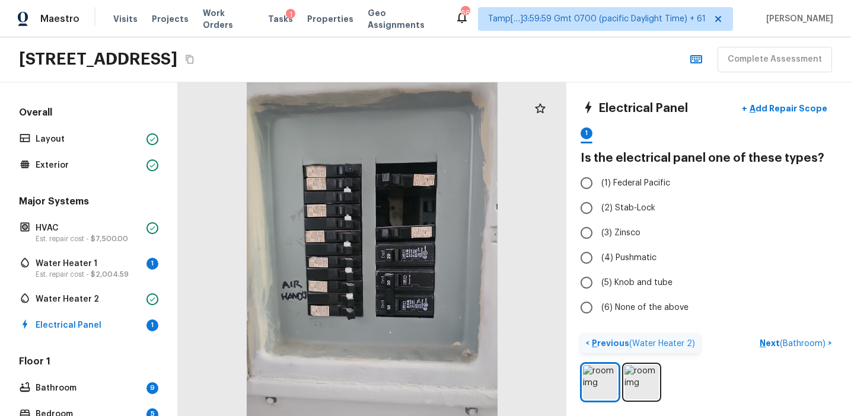
click at [602, 345] on p "Previous ( Water Heater 2 )" at bounding box center [642, 343] width 106 height 12
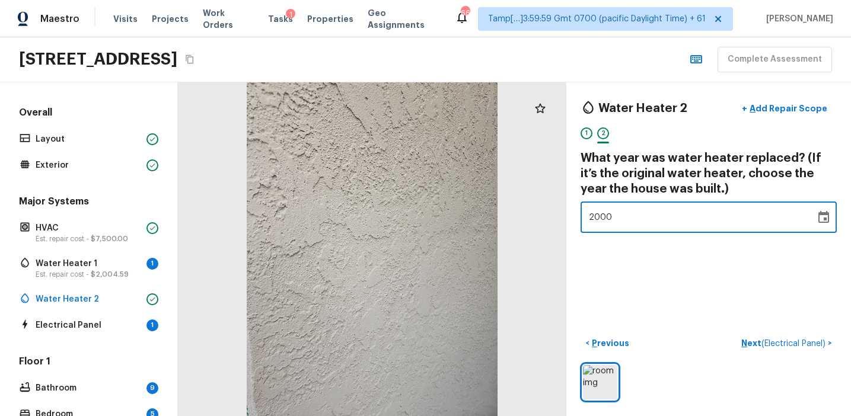
click at [652, 226] on div "2000" at bounding box center [698, 217] width 218 height 31
click at [652, 226] on div "1998" at bounding box center [698, 217] width 218 height 31
click at [823, 218] on icon "Choose date, selected date is Dec 31, 1998" at bounding box center [823, 217] width 14 height 14
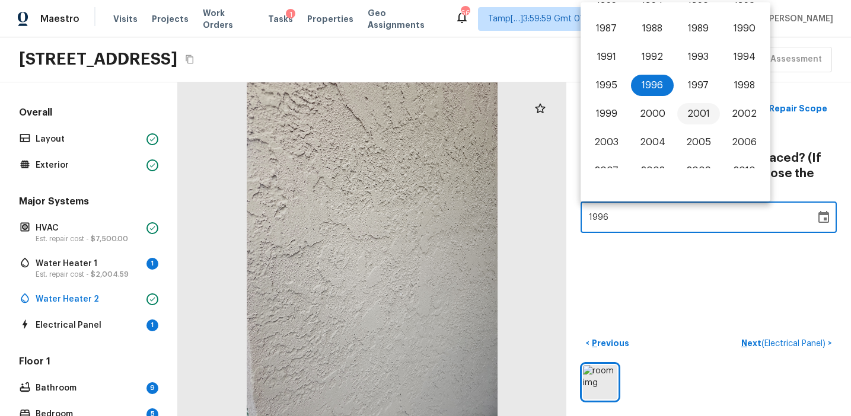
scroll to position [628, 0]
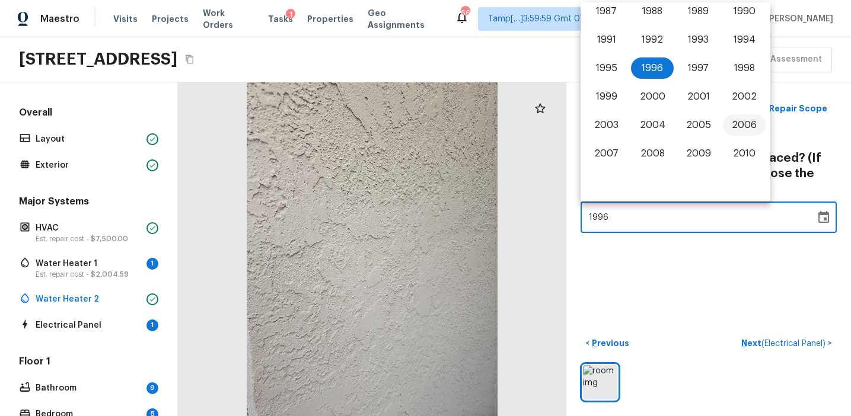
click at [744, 126] on button "2006" at bounding box center [744, 124] width 43 height 21
type input "2005"
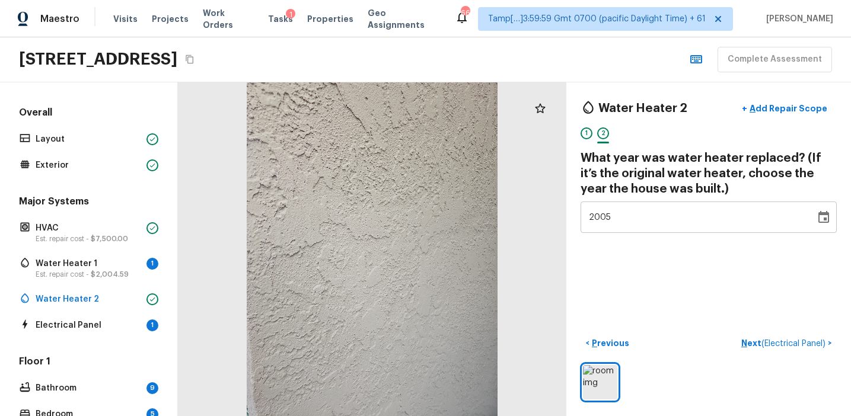
click at [734, 293] on div "Water Heater 2 + Add Repair Scope 1 2 What year was water heater replaced? (If …" at bounding box center [708, 249] width 285 height 334
click at [747, 340] on p "Next ( Electrical Panel )" at bounding box center [784, 343] width 87 height 12
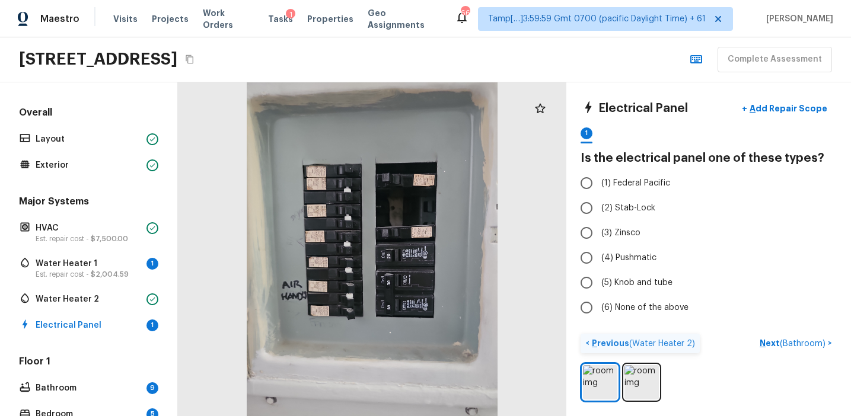
click at [612, 340] on p "Previous ( Water Heater 2 )" at bounding box center [642, 343] width 106 height 12
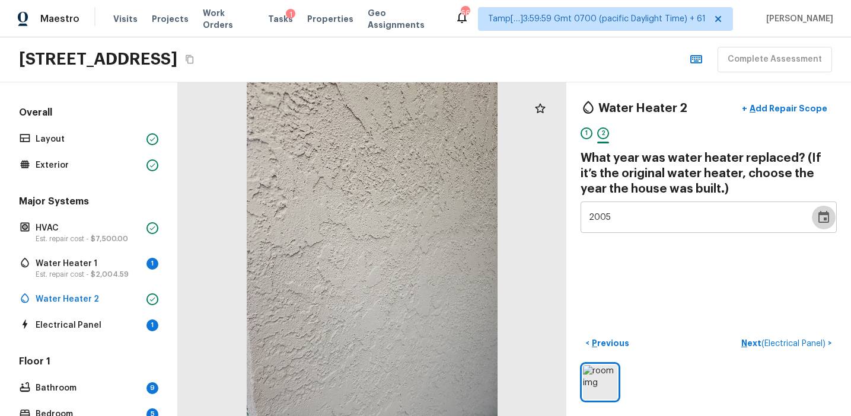
click at [820, 221] on icon "Choose date, selected date is Dec 31, 2005" at bounding box center [823, 217] width 14 height 14
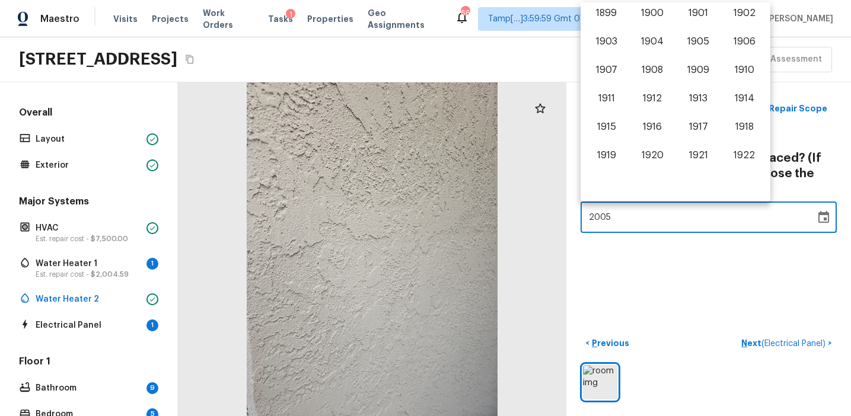
scroll to position [668, 0]
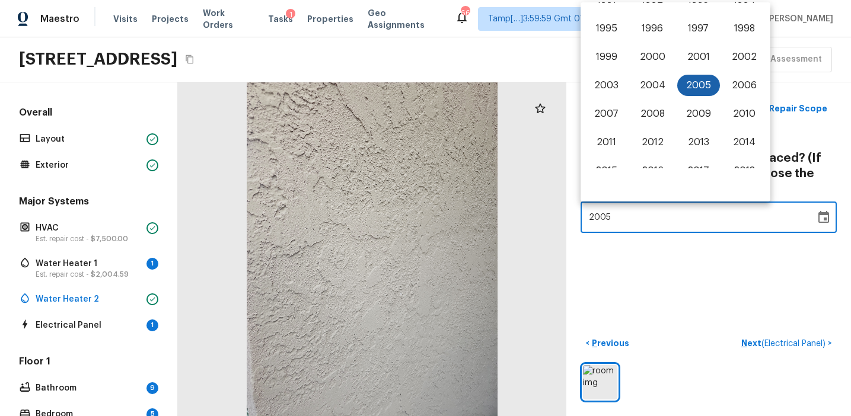
click at [697, 85] on button "2005" at bounding box center [698, 85] width 43 height 21
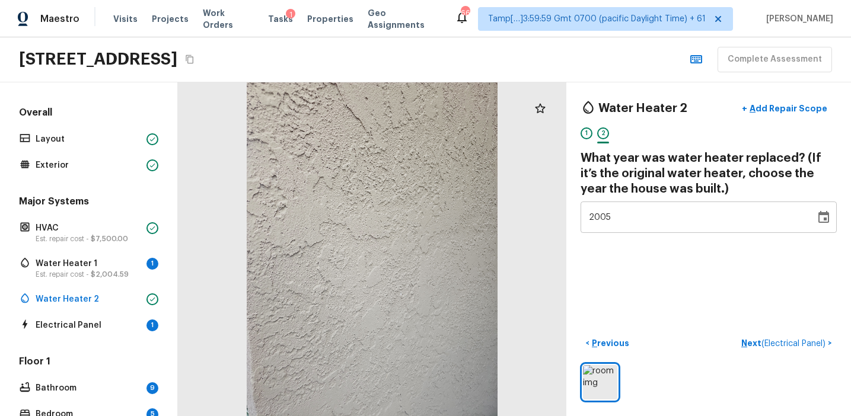
click at [705, 272] on div "Water Heater 2 + Add Repair Scope 1 2 What year was water heater replaced? (If …" at bounding box center [708, 249] width 285 height 334
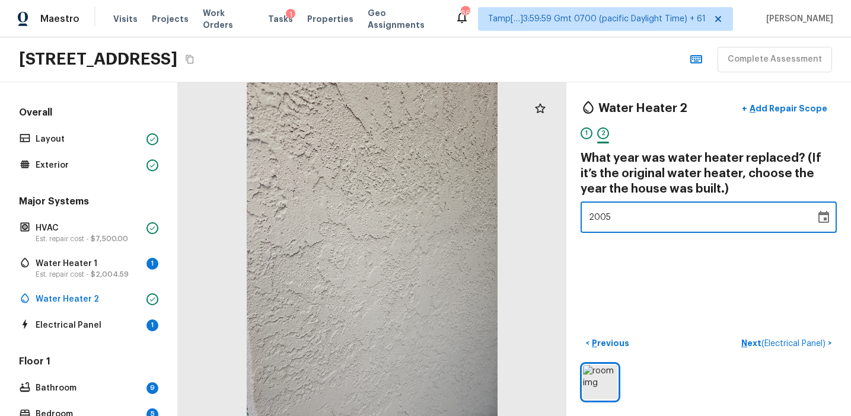
click at [745, 277] on div "Water Heater 2 + Add Repair Scope 1 2 What year was water heater replaced? (If …" at bounding box center [708, 249] width 285 height 334
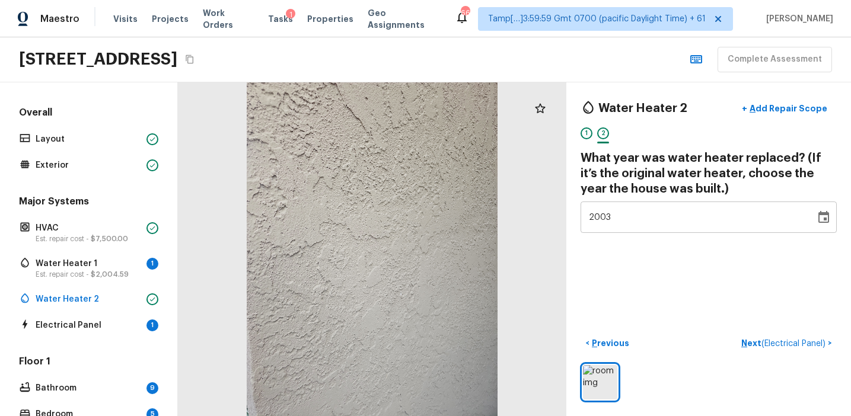
click at [820, 215] on icon "Choose date, selected date is Dec 31, 2003" at bounding box center [823, 217] width 11 height 12
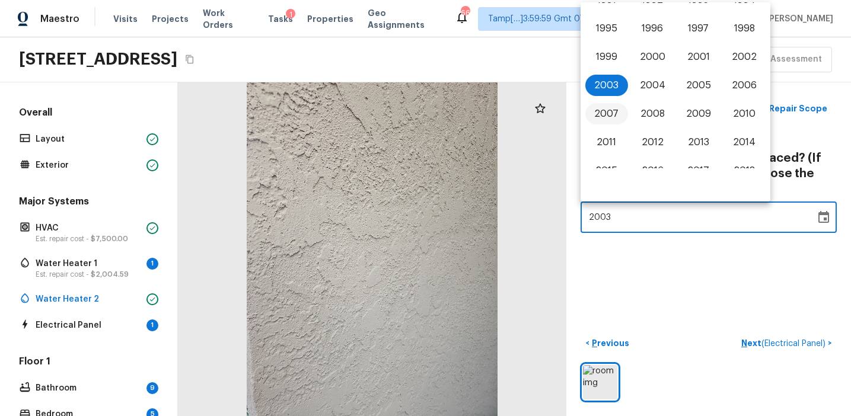
click at [603, 119] on button "2007" at bounding box center [606, 113] width 43 height 21
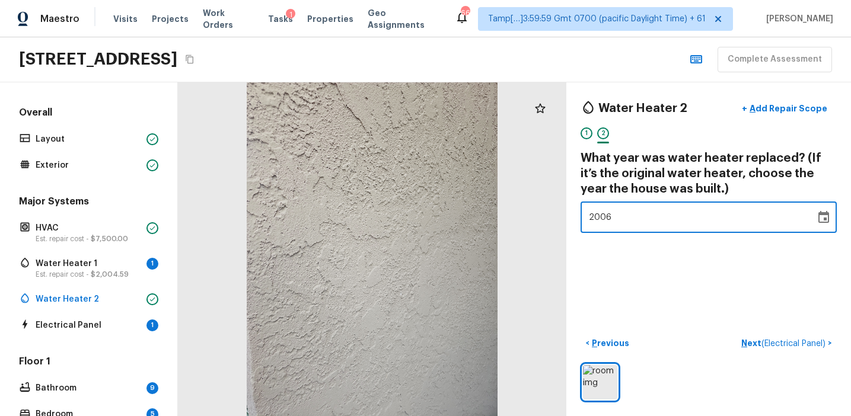
click at [684, 270] on div "Water Heater 2 + Add Repair Scope 1 2 What year was water heater replaced? (If …" at bounding box center [708, 249] width 285 height 334
type input "2004"
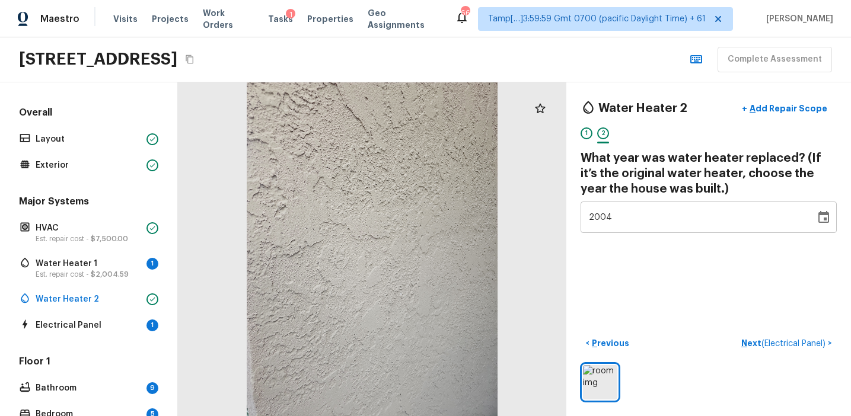
click at [697, 272] on div "Water Heater 2 + Add Repair Scope 1 2 What year was water heater replaced? (If …" at bounding box center [708, 249] width 285 height 334
click at [753, 343] on p "Next ( Electrical Panel )" at bounding box center [784, 343] width 87 height 12
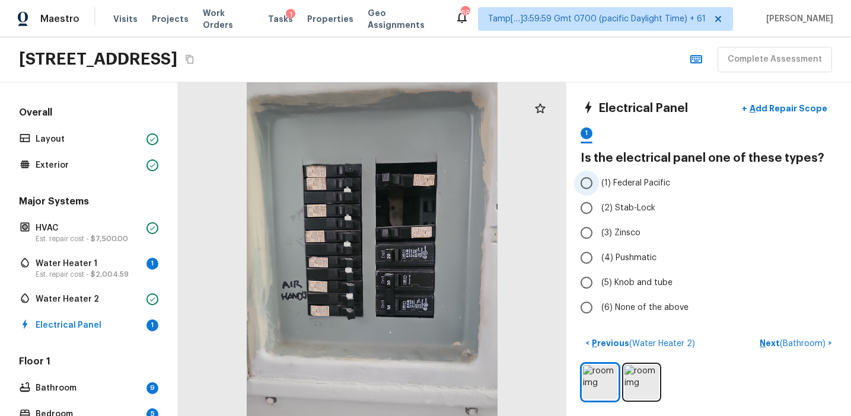
click at [637, 178] on span "(1) Federal Pacific" at bounding box center [635, 183] width 69 height 12
click at [599, 178] on input "(1) Federal Pacific" at bounding box center [586, 183] width 25 height 25
radio input "true"
click at [774, 339] on p "Next ( Bathroom )" at bounding box center [793, 343] width 68 height 12
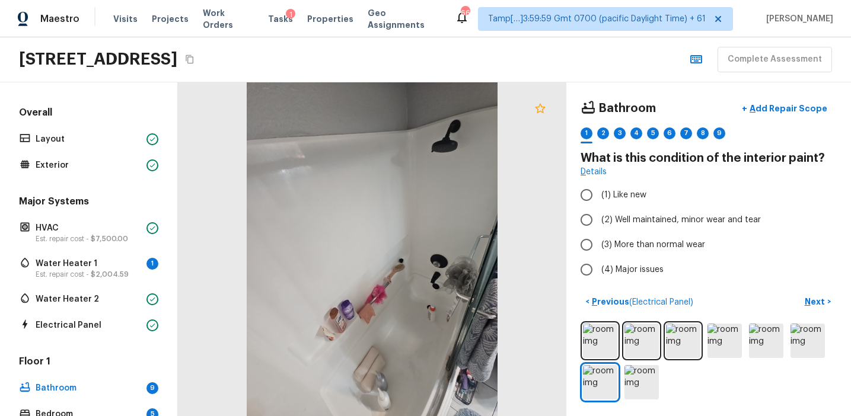
click at [539, 104] on icon at bounding box center [540, 107] width 10 height 9
click at [711, 336] on img at bounding box center [724, 341] width 34 height 34
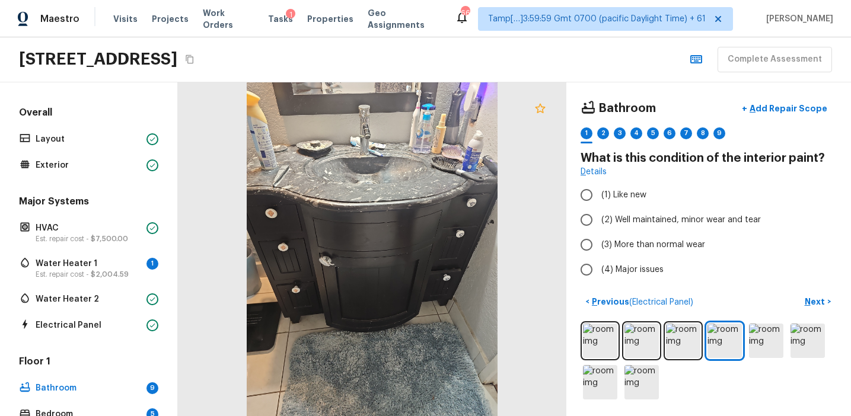
click at [541, 107] on icon at bounding box center [540, 108] width 14 height 14
click at [600, 340] on img at bounding box center [600, 341] width 34 height 34
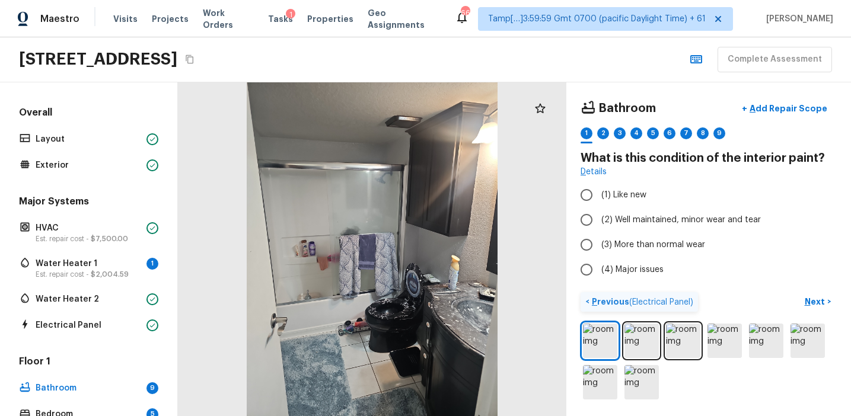
click at [614, 301] on p "Previous ( Electrical Panel )" at bounding box center [641, 302] width 104 height 12
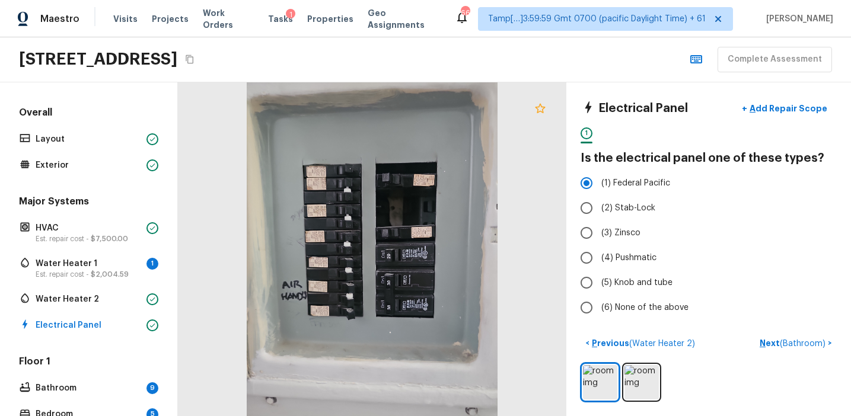
click at [539, 106] on icon at bounding box center [540, 108] width 14 height 14
click at [772, 345] on p "Next ( Bathroom )" at bounding box center [793, 343] width 68 height 12
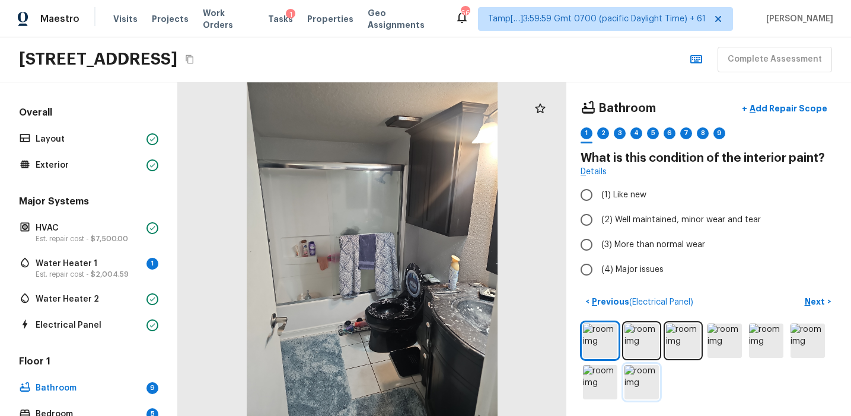
click at [641, 390] on img at bounding box center [641, 382] width 34 height 34
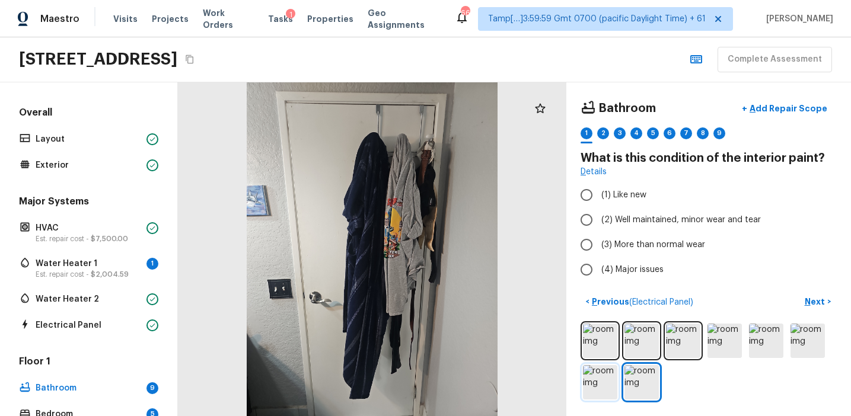
click at [608, 387] on img at bounding box center [600, 382] width 34 height 34
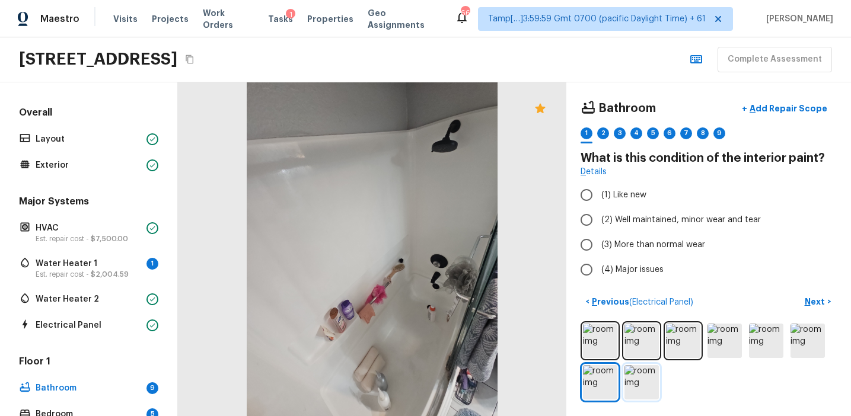
click at [633, 381] on img at bounding box center [641, 382] width 34 height 34
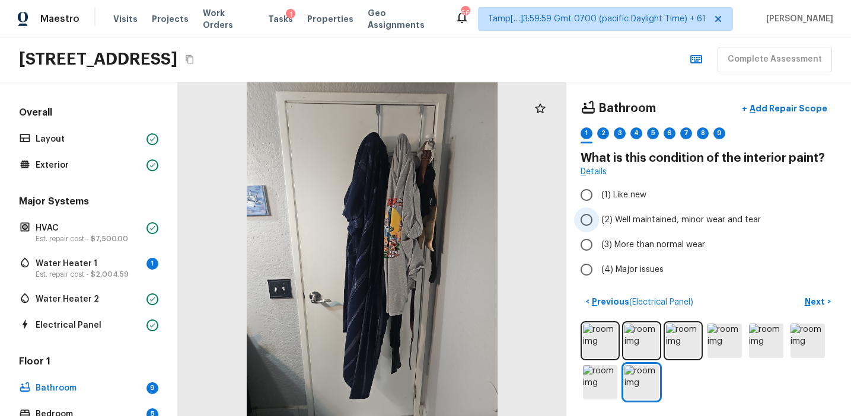
click at [625, 221] on span "(2) Well maintained, minor wear and tear" at bounding box center [680, 220] width 159 height 12
click at [599, 221] on input "(2) Well maintained, minor wear and tear" at bounding box center [586, 219] width 25 height 25
radio input "true"
click at [810, 301] on p "Next" at bounding box center [815, 302] width 23 height 12
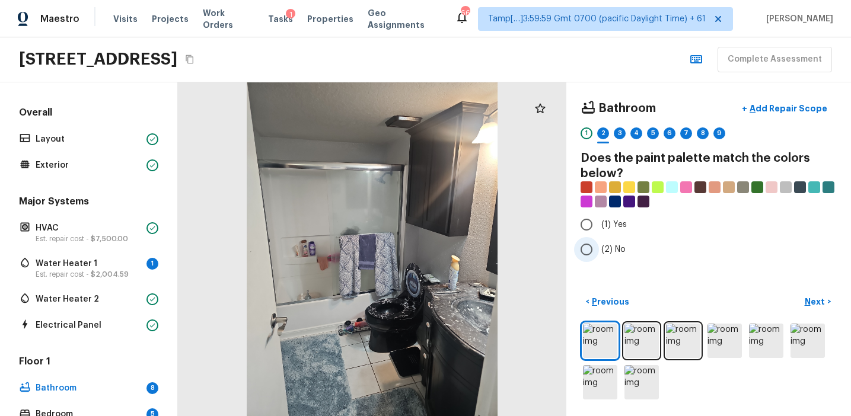
click at [611, 241] on label "(2) No" at bounding box center [700, 249] width 253 height 25
click at [599, 241] on input "(2) No" at bounding box center [586, 249] width 25 height 25
radio input "true"
click at [806, 300] on p "Next" at bounding box center [815, 302] width 23 height 12
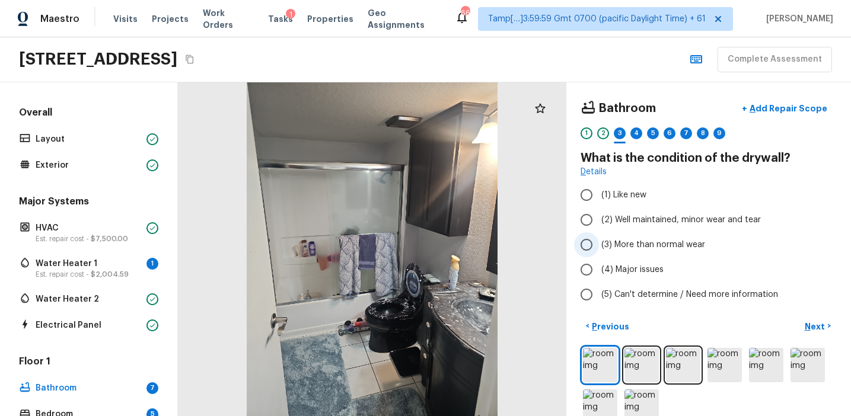
click at [635, 245] on span "(3) More than normal wear" at bounding box center [653, 245] width 104 height 12
click at [599, 245] on input "(3) More than normal wear" at bounding box center [586, 244] width 25 height 25
radio input "true"
click at [636, 219] on span "(2) Well maintained, minor wear and tear" at bounding box center [680, 220] width 159 height 12
click at [599, 219] on input "(2) Well maintained, minor wear and tear" at bounding box center [586, 219] width 25 height 25
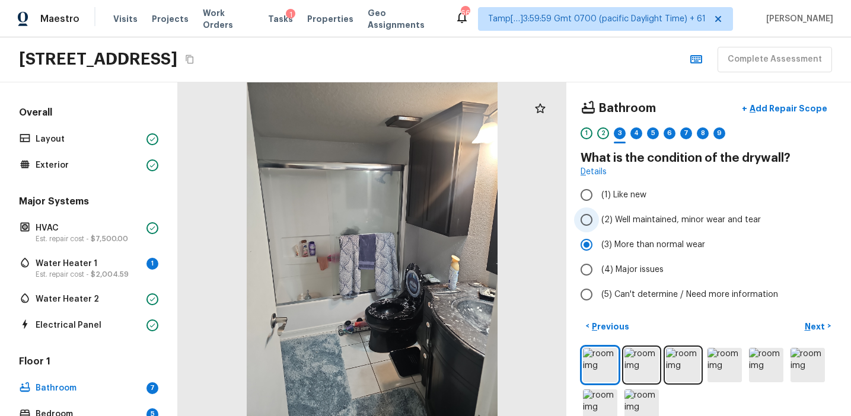
radio input "true"
click at [809, 325] on p "Next" at bounding box center [815, 327] width 23 height 12
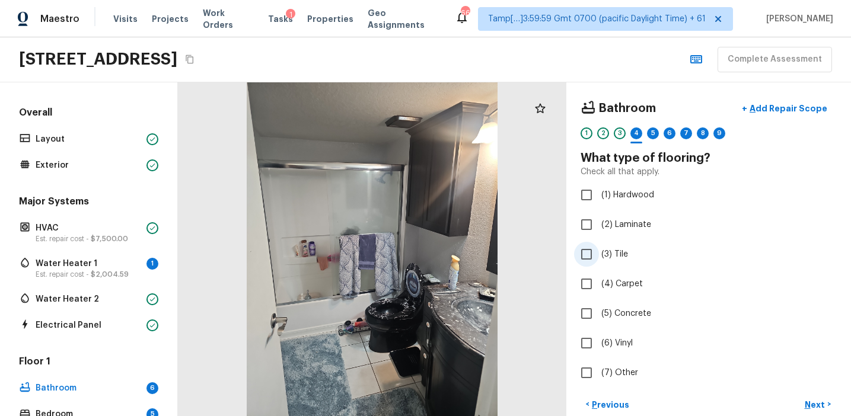
click at [612, 258] on span "(3) Tile" at bounding box center [614, 254] width 27 height 12
click at [599, 258] on input "(3) Tile" at bounding box center [586, 254] width 25 height 25
checkbox input "true"
click at [803, 403] on button "Next >" at bounding box center [818, 405] width 38 height 20
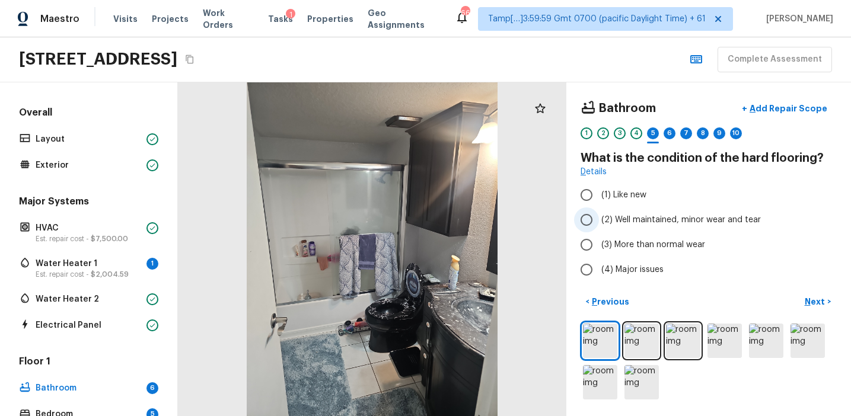
click at [637, 215] on span "(2) Well maintained, minor wear and tear" at bounding box center [680, 220] width 159 height 12
click at [599, 215] on input "(2) Well maintained, minor wear and tear" at bounding box center [586, 219] width 25 height 25
radio input "true"
click at [807, 295] on button "Next >" at bounding box center [818, 302] width 38 height 20
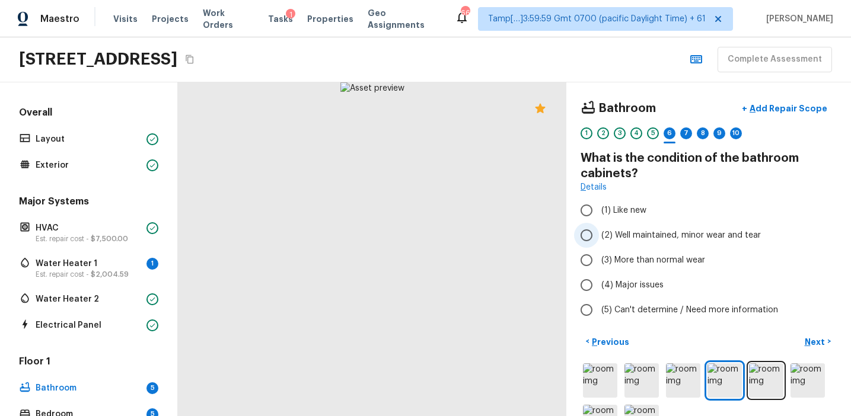
click at [624, 234] on span "(2) Well maintained, minor wear and tear" at bounding box center [680, 235] width 159 height 12
click at [599, 234] on input "(2) Well maintained, minor wear and tear" at bounding box center [586, 235] width 25 height 25
radio input "true"
click at [807, 341] on p "Next" at bounding box center [815, 342] width 23 height 12
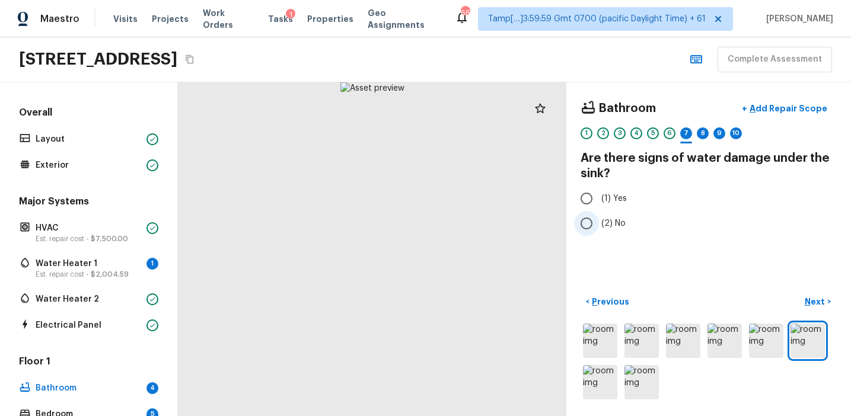
click at [601, 227] on span "(2) No" at bounding box center [613, 224] width 24 height 12
click at [599, 227] on input "(2) No" at bounding box center [586, 223] width 25 height 25
radio input "true"
click at [815, 304] on p "Next" at bounding box center [815, 302] width 23 height 12
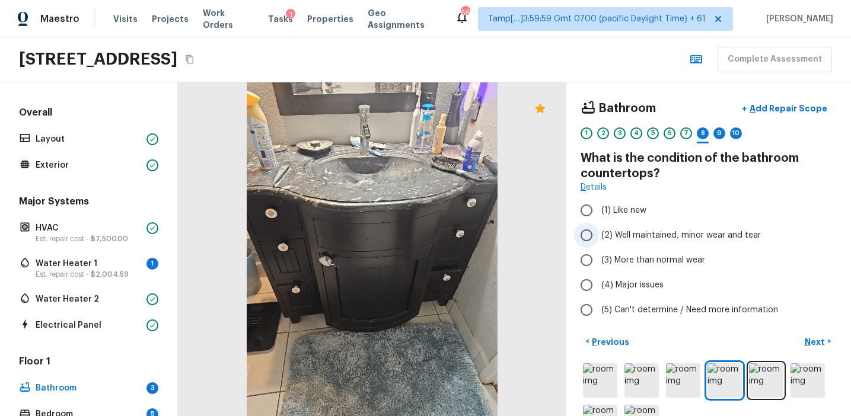
click at [633, 233] on span "(2) Well maintained, minor wear and tear" at bounding box center [680, 235] width 159 height 12
click at [599, 233] on input "(2) Well maintained, minor wear and tear" at bounding box center [586, 235] width 25 height 25
radio input "true"
click at [685, 261] on span "(3) More than normal wear" at bounding box center [653, 260] width 104 height 12
click at [599, 261] on input "(3) More than normal wear" at bounding box center [586, 260] width 25 height 25
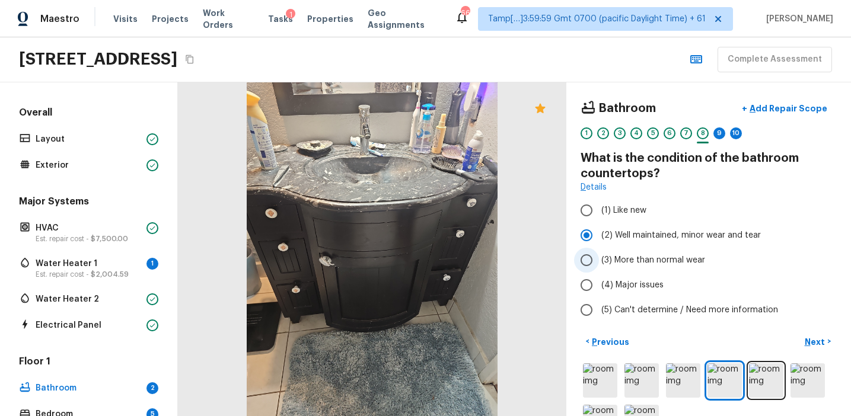
radio input "true"
click at [806, 338] on p "Next" at bounding box center [815, 342] width 23 height 12
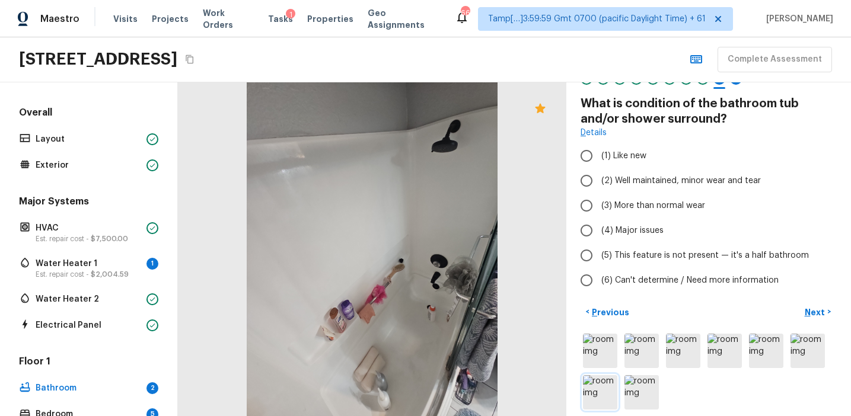
scroll to position [65, 0]
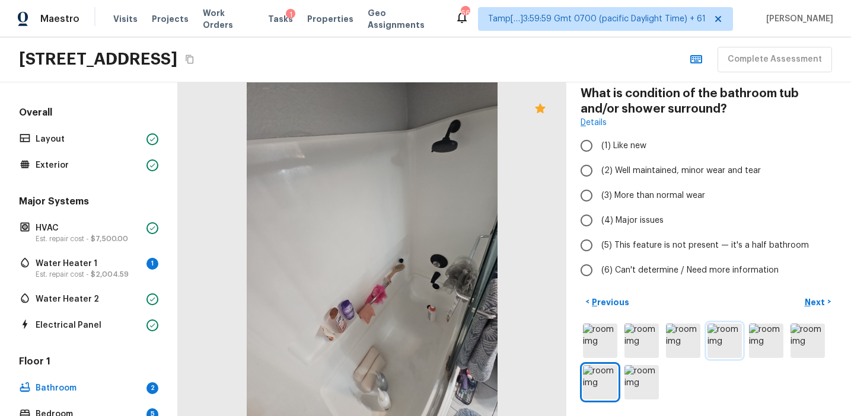
click at [722, 335] on img at bounding box center [724, 341] width 34 height 34
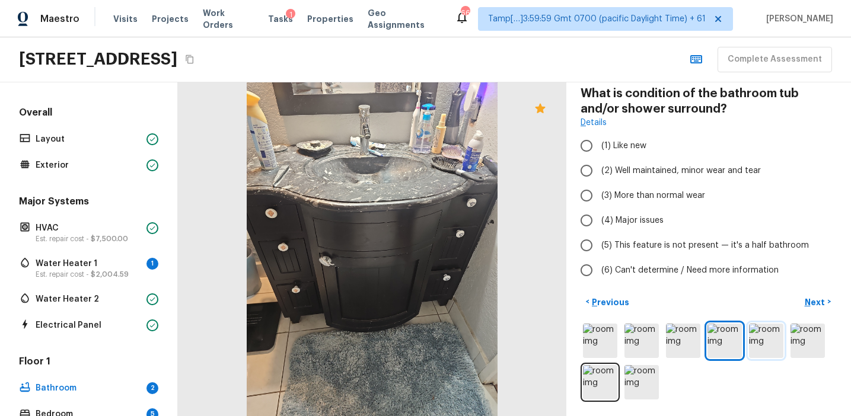
scroll to position [0, 0]
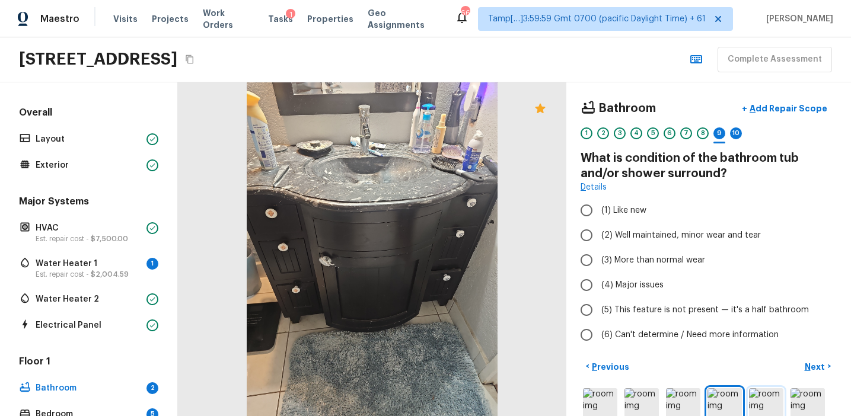
click at [762, 408] on img at bounding box center [766, 405] width 34 height 34
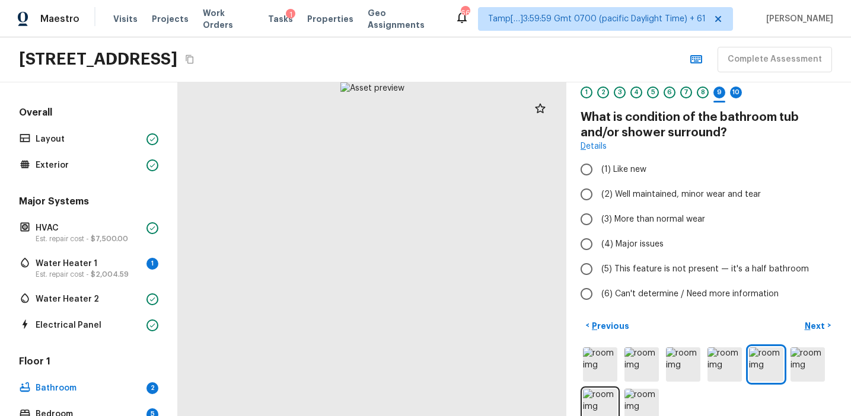
scroll to position [65, 0]
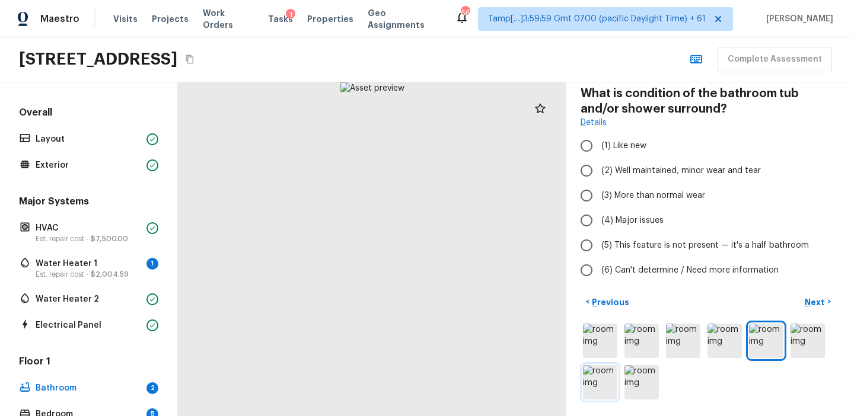
click at [610, 385] on img at bounding box center [600, 382] width 34 height 34
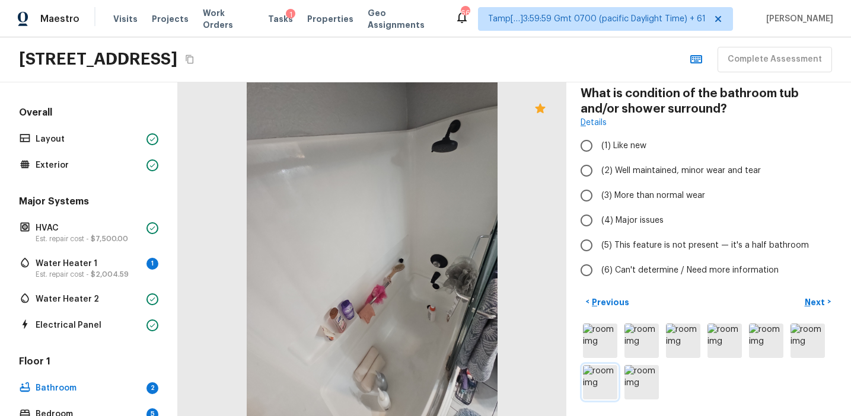
click at [601, 384] on img at bounding box center [600, 382] width 34 height 34
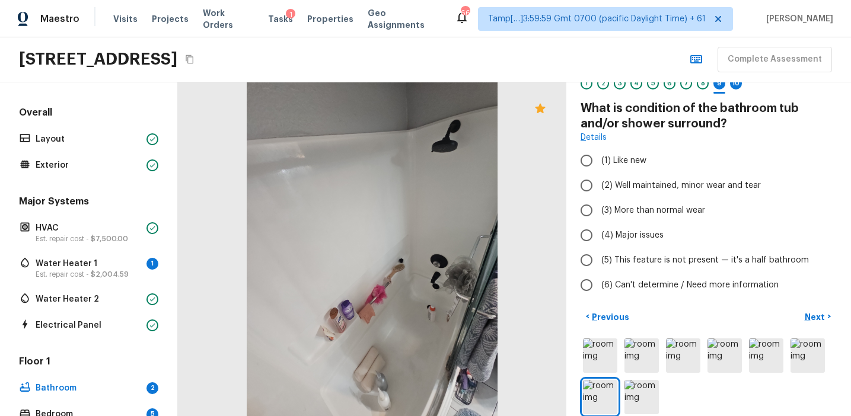
scroll to position [1, 0]
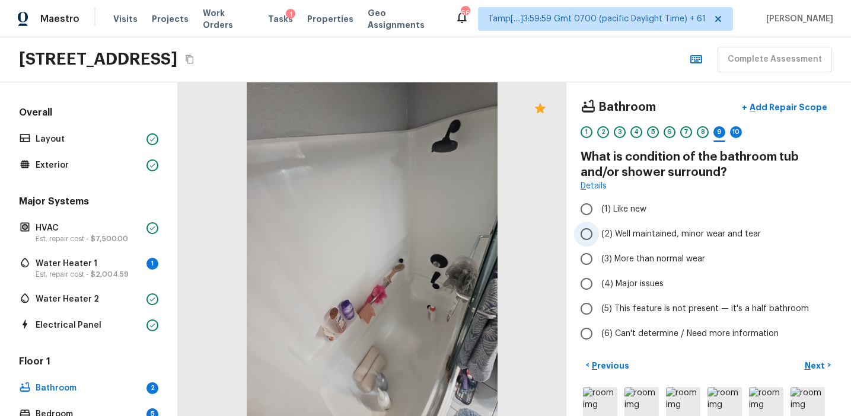
click at [650, 234] on span "(2) Well maintained, minor wear and tear" at bounding box center [680, 234] width 159 height 12
click at [599, 234] on input "(2) Well maintained, minor wear and tear" at bounding box center [586, 234] width 25 height 25
radio input "true"
click at [813, 360] on p "Next" at bounding box center [815, 366] width 23 height 12
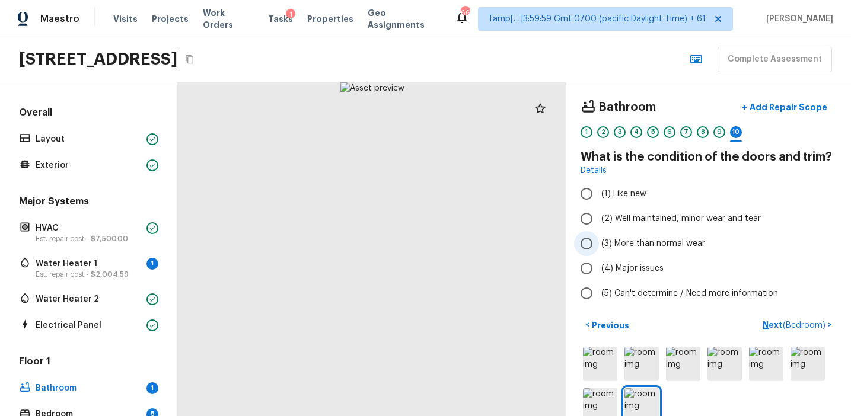
scroll to position [0, 0]
click at [661, 223] on span "(2) Well maintained, minor wear and tear" at bounding box center [680, 220] width 159 height 12
click at [599, 223] on input "(2) Well maintained, minor wear and tear" at bounding box center [586, 219] width 25 height 25
radio input "true"
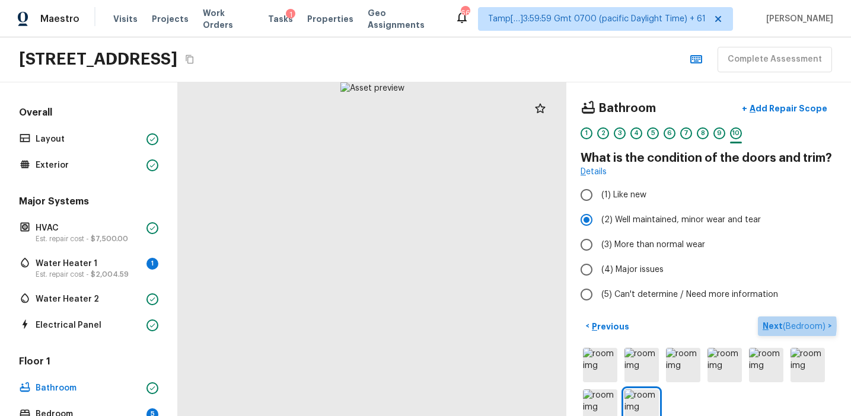
click at [775, 325] on p "Next ( Bedroom )" at bounding box center [794, 326] width 65 height 12
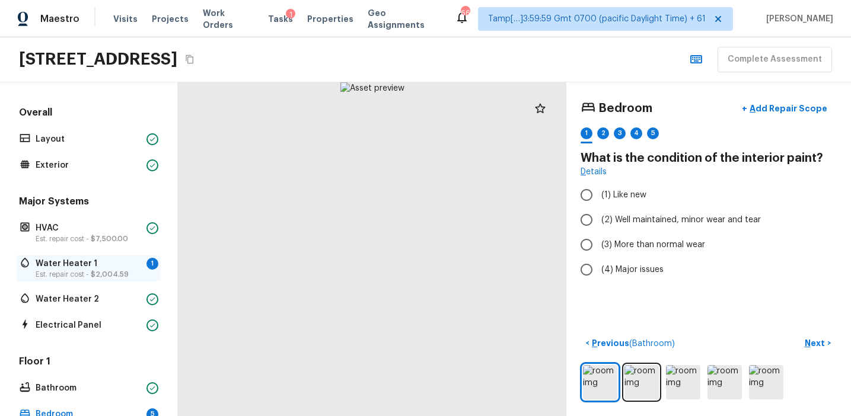
click at [124, 258] on p "Water Heater 1" at bounding box center [89, 264] width 106 height 12
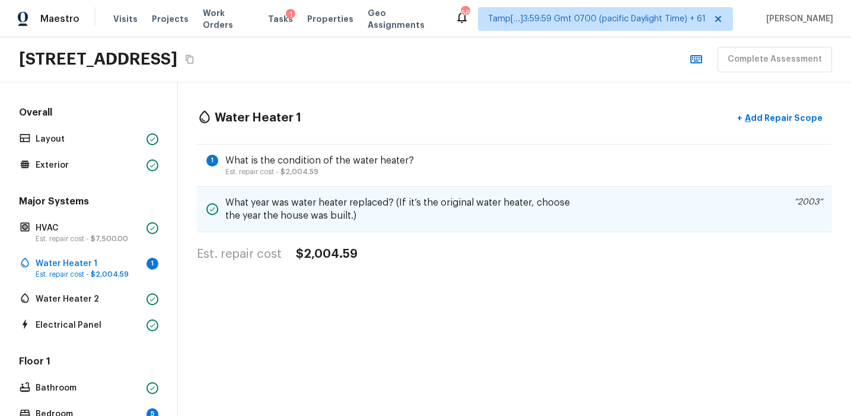
click at [539, 212] on h5 "What year was water heater replaced? (If it’s the original water heater, choose…" at bounding box center [400, 209] width 350 height 26
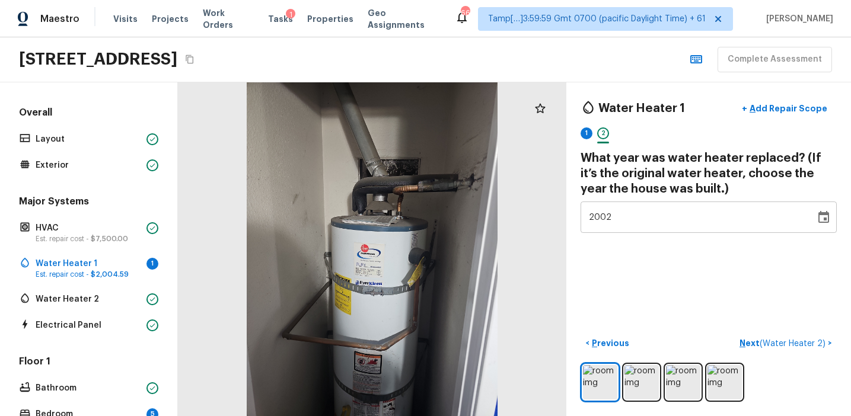
click at [821, 222] on icon "Choose date, selected date is Dec 31, 2002" at bounding box center [823, 217] width 14 height 14
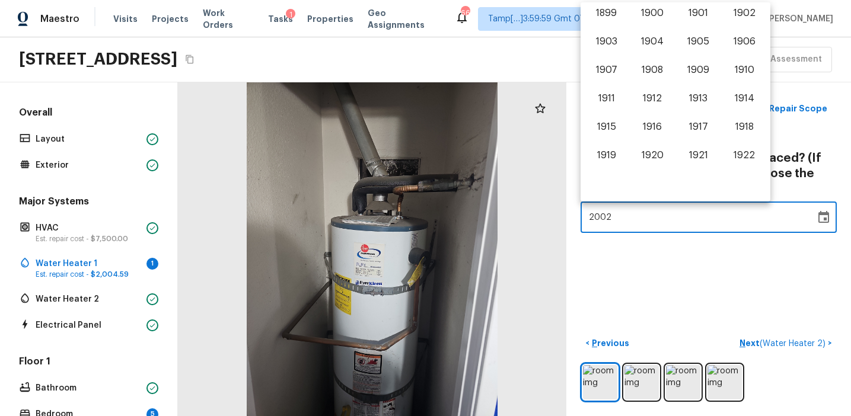
scroll to position [639, 0]
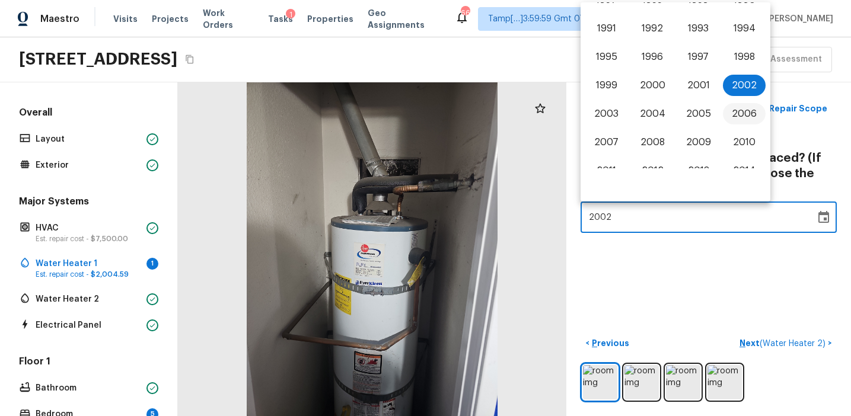
click at [736, 116] on button "2006" at bounding box center [744, 113] width 43 height 21
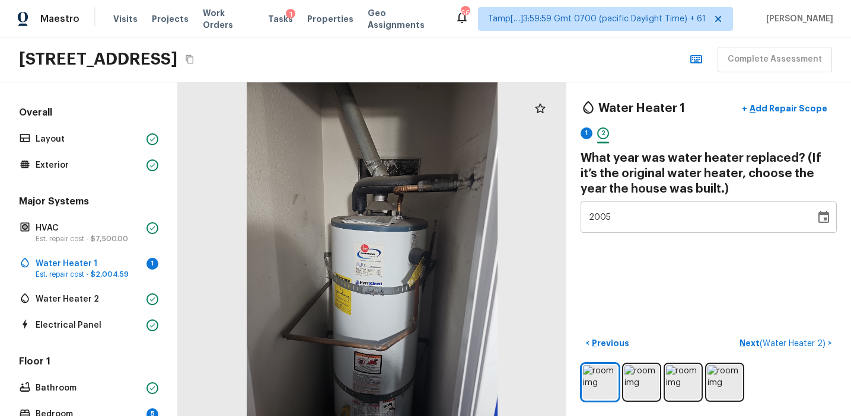
click at [798, 260] on div "Water Heater 1 + Add Repair Scope 1 2 What year was water heater replaced? (If …" at bounding box center [708, 249] width 285 height 334
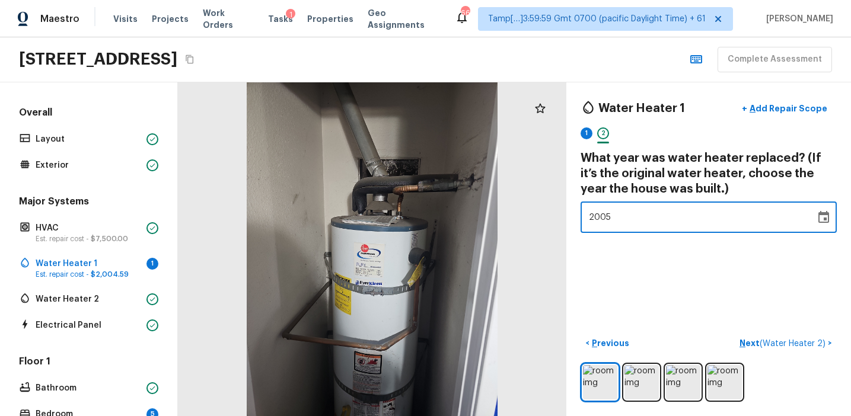
click at [822, 215] on icon "Choose date, selected date is Dec 31, 2005" at bounding box center [823, 217] width 14 height 14
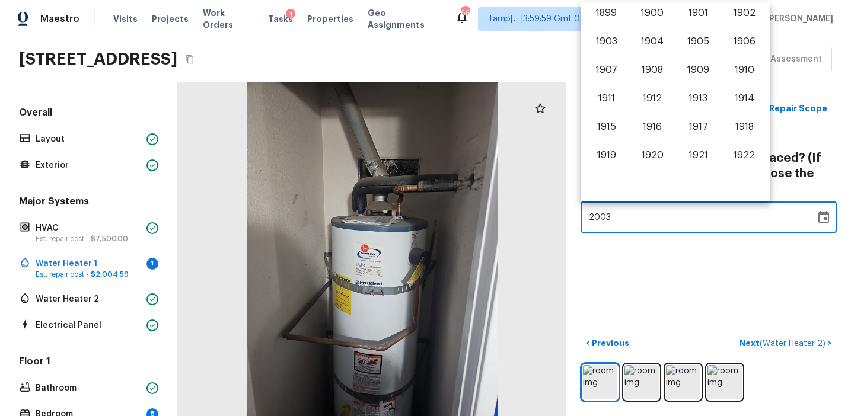
scroll to position [668, 0]
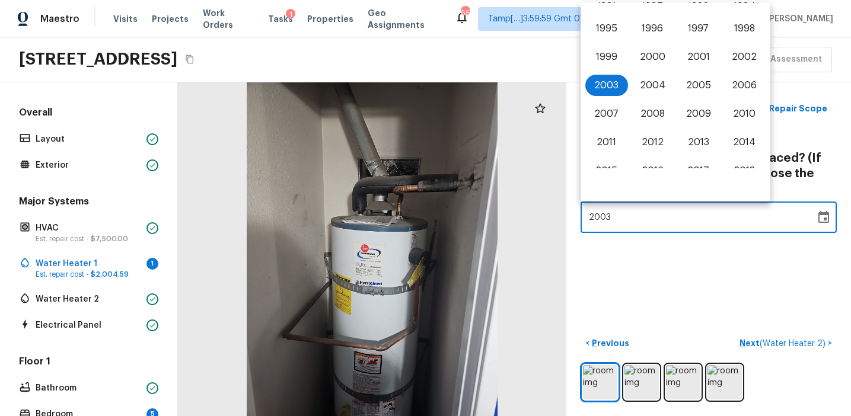
click at [570, 107] on div "Water Heater 1 + Add Repair Scope 1 2 What year was water heater replaced? (If …" at bounding box center [708, 249] width 285 height 334
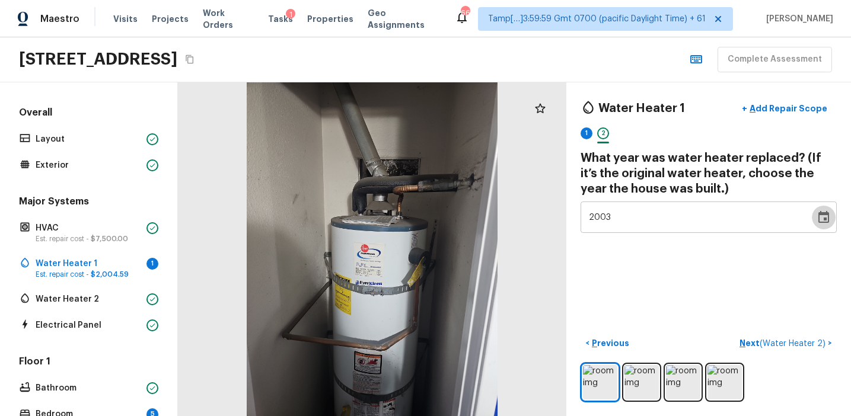
click at [824, 211] on icon "Choose date, selected date is Dec 31, 2003" at bounding box center [823, 217] width 14 height 14
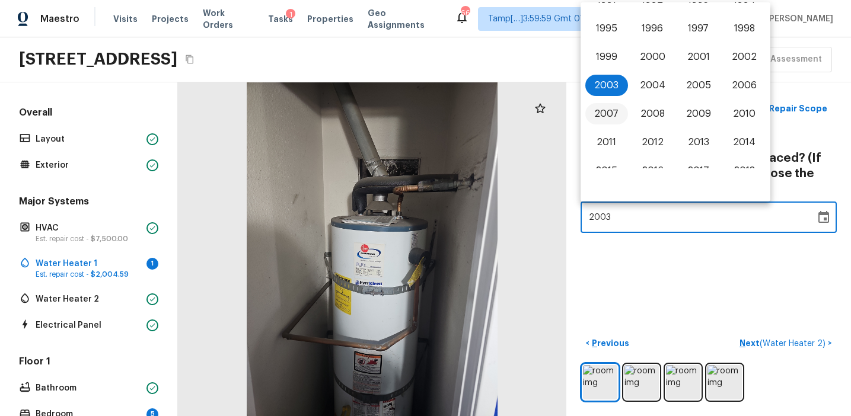
click at [617, 116] on button "2007" at bounding box center [606, 113] width 43 height 21
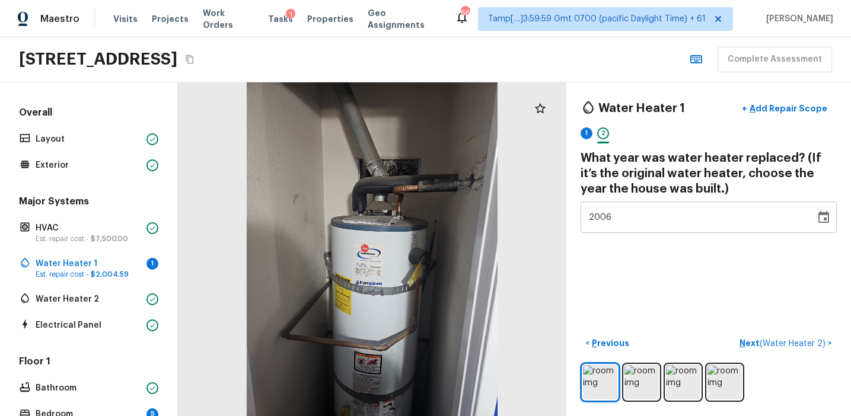
click at [718, 294] on div "Water Heater 1 + Add Repair Scope 1 2 What year was water heater replaced? (If …" at bounding box center [708, 249] width 285 height 334
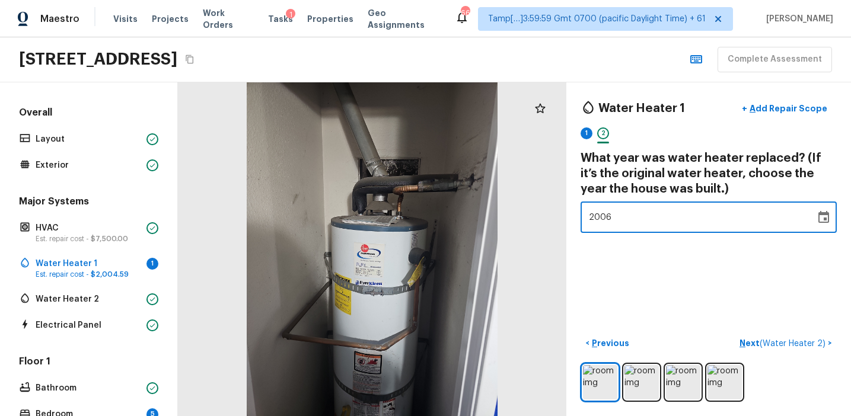
click at [730, 282] on div "Water Heater 1 + Add Repair Scope 1 2 What year was water heater replaced? (If …" at bounding box center [708, 249] width 285 height 334
type input "2004"
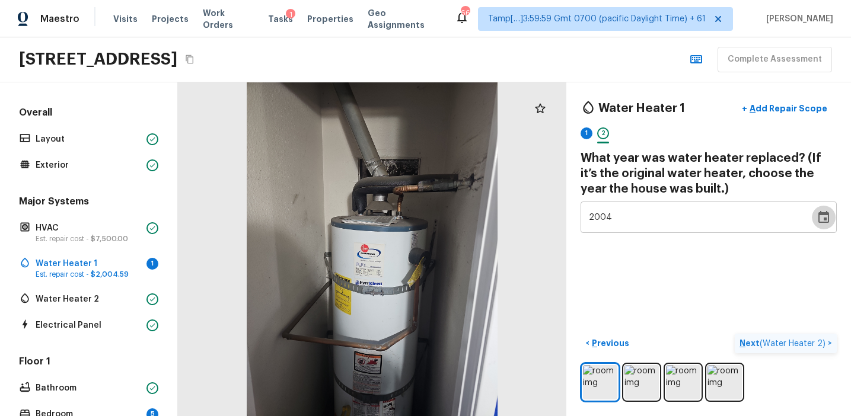
click at [746, 340] on p "Next ( Water Heater 2 )" at bounding box center [783, 343] width 88 height 12
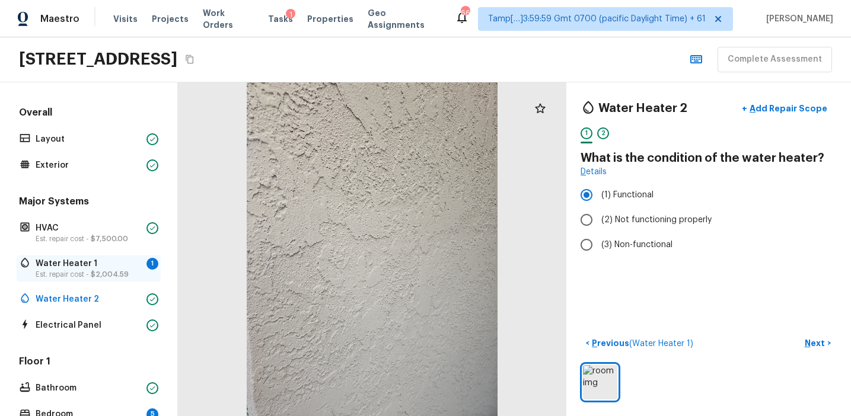
click at [101, 264] on p "Water Heater 1" at bounding box center [89, 264] width 106 height 12
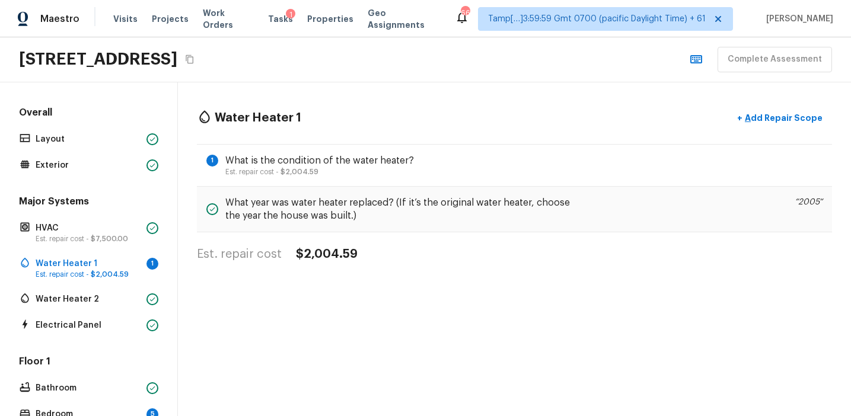
click at [408, 232] on div "Water Heater 1 + Add Repair Scope 1 What is the condition of the water heater? …" at bounding box center [514, 184] width 673 height 204
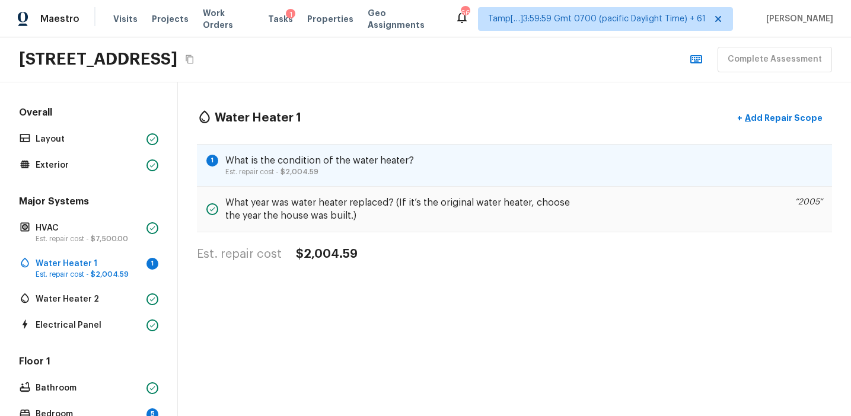
click at [410, 168] on p "Est. repair cost - $2,004.59" at bounding box center [319, 171] width 189 height 9
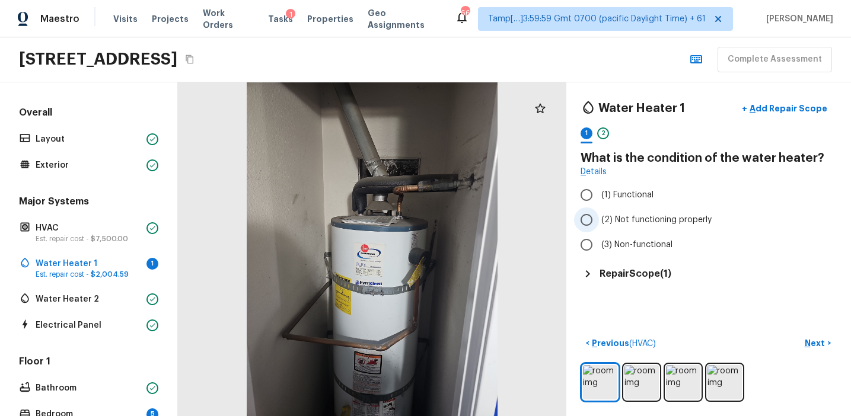
click at [637, 221] on span "(2) Not functioning properly" at bounding box center [656, 220] width 110 height 12
click at [599, 221] on input "(2) Not functioning properly" at bounding box center [586, 219] width 25 height 25
radio input "true"
click at [812, 344] on p "Next" at bounding box center [815, 343] width 23 height 12
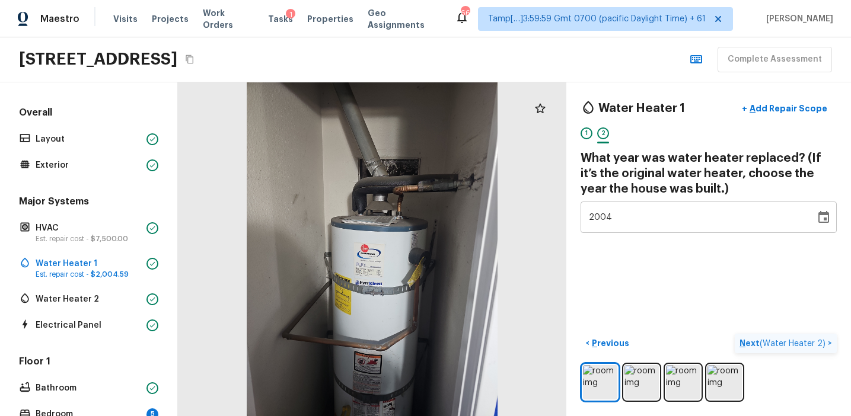
click at [812, 344] on span "( Water Heater 2 )" at bounding box center [792, 344] width 66 height 8
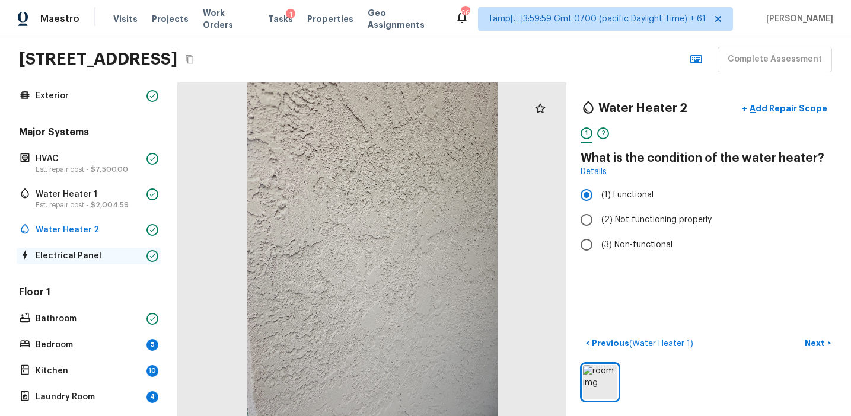
scroll to position [130, 0]
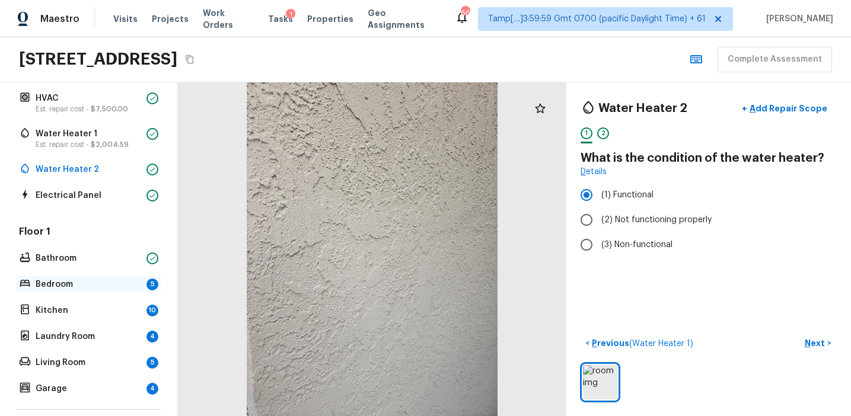
click at [136, 280] on p "Bedroom" at bounding box center [89, 285] width 106 height 12
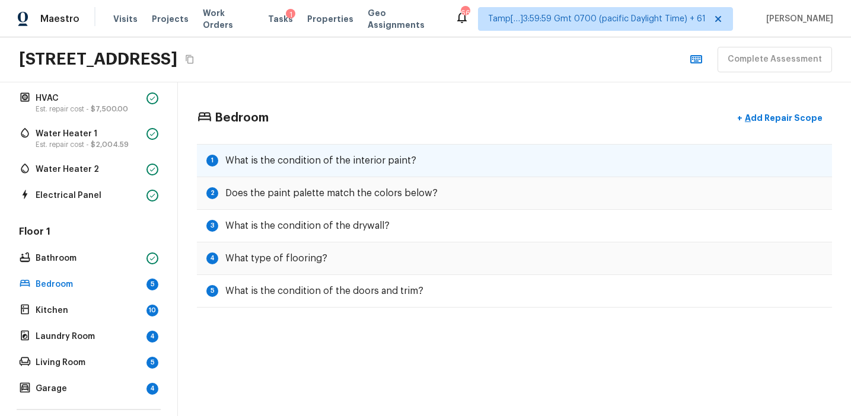
click at [436, 158] on div "1 What is the condition of the interior paint?" at bounding box center [514, 160] width 635 height 33
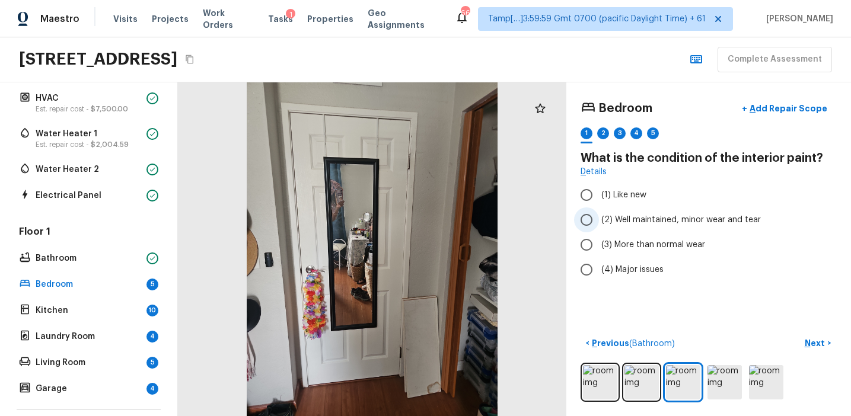
click at [630, 221] on span "(2) Well maintained, minor wear and tear" at bounding box center [680, 220] width 159 height 12
click at [599, 221] on input "(2) Well maintained, minor wear and tear" at bounding box center [586, 219] width 25 height 25
radio input "true"
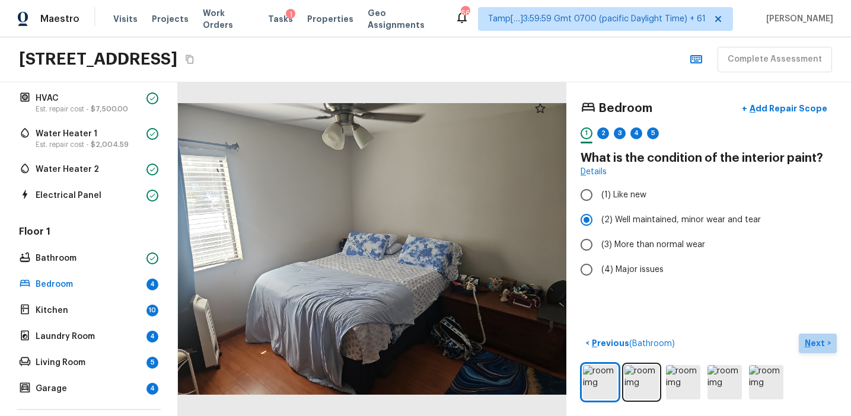
click at [806, 347] on p "Next" at bounding box center [815, 343] width 23 height 12
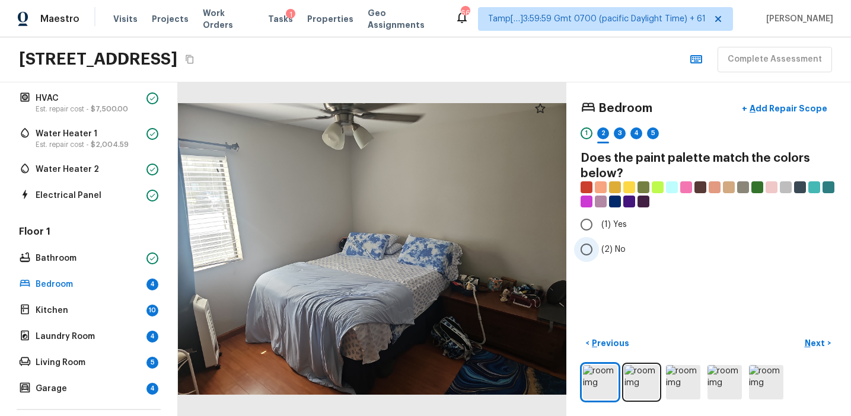
click at [611, 252] on span "(2) No" at bounding box center [613, 250] width 24 height 12
click at [599, 252] on input "(2) No" at bounding box center [586, 249] width 25 height 25
radio input "true"
click at [810, 343] on p "Next" at bounding box center [815, 343] width 23 height 12
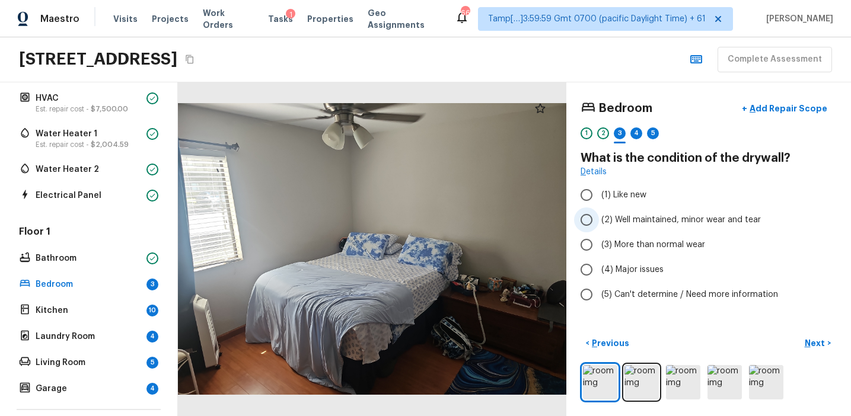
click at [668, 219] on span "(2) Well maintained, minor wear and tear" at bounding box center [680, 220] width 159 height 12
click at [599, 219] on input "(2) Well maintained, minor wear and tear" at bounding box center [586, 219] width 25 height 25
radio input "true"
click at [813, 343] on p "Next" at bounding box center [815, 343] width 23 height 12
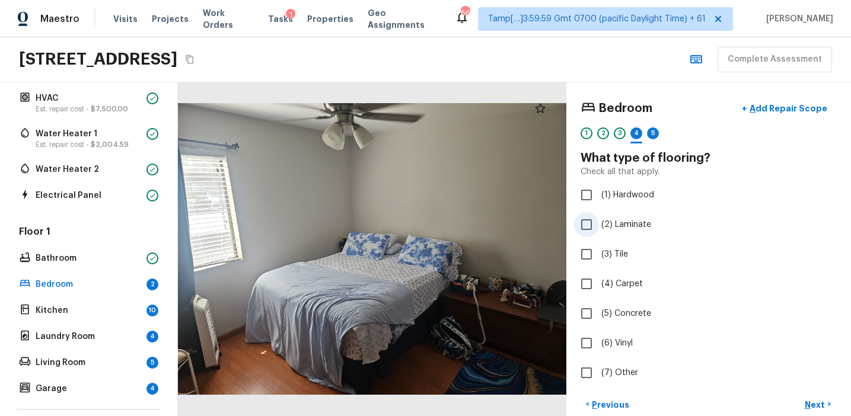
scroll to position [43, 0]
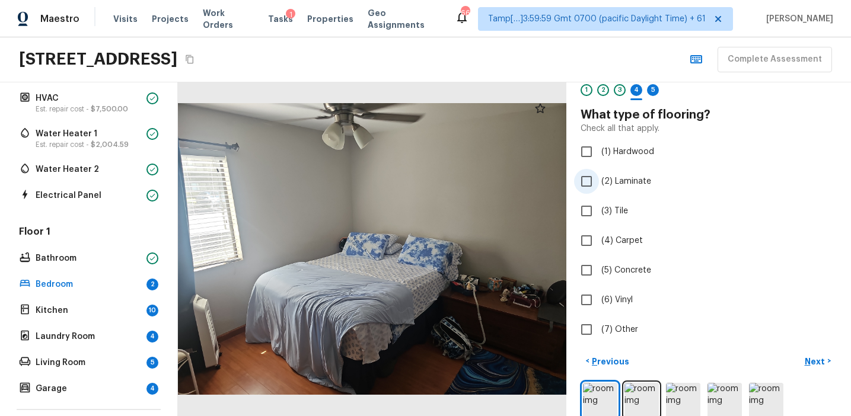
click at [633, 180] on span "(2) Laminate" at bounding box center [626, 181] width 50 height 12
click at [599, 180] on input "(2) Laminate" at bounding box center [586, 181] width 25 height 25
checkbox input "true"
click at [809, 357] on p "Next" at bounding box center [815, 362] width 23 height 12
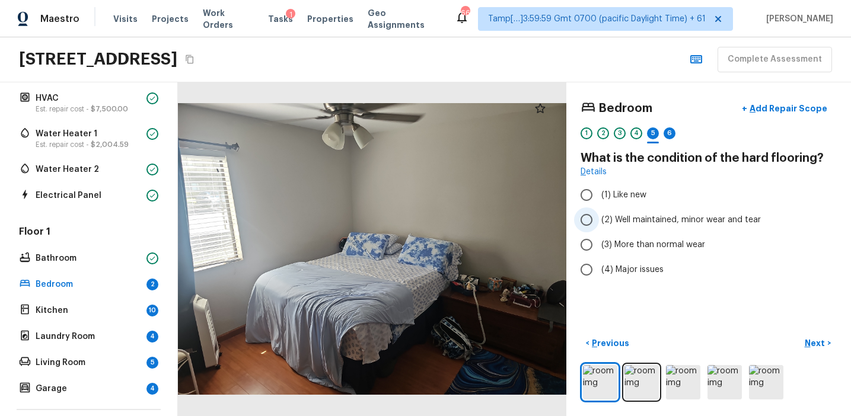
click at [644, 223] on span "(2) Well maintained, minor wear and tear" at bounding box center [680, 220] width 159 height 12
click at [599, 223] on input "(2) Well maintained, minor wear and tear" at bounding box center [586, 219] width 25 height 25
radio input "true"
click at [806, 340] on p "Next" at bounding box center [815, 343] width 23 height 12
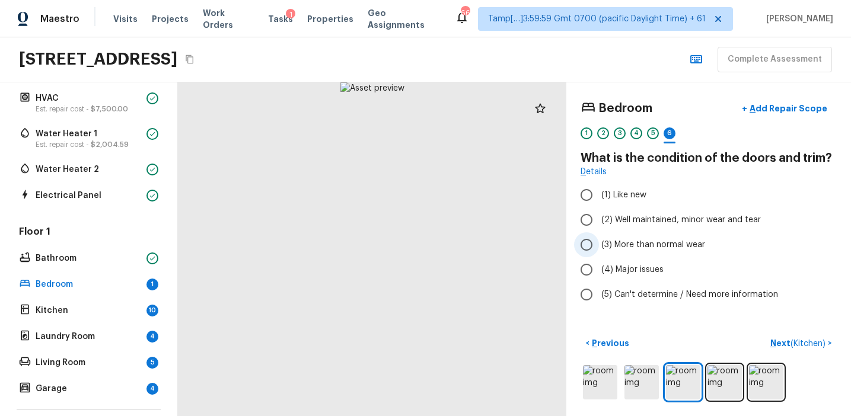
click at [666, 246] on span "(3) More than normal wear" at bounding box center [653, 245] width 104 height 12
click at [599, 246] on input "(3) More than normal wear" at bounding box center [586, 244] width 25 height 25
radio input "true"
click at [634, 221] on span "(2) Well maintained, minor wear and tear" at bounding box center [680, 220] width 159 height 12
click at [599, 221] on input "(2) Well maintained, minor wear and tear" at bounding box center [586, 219] width 25 height 25
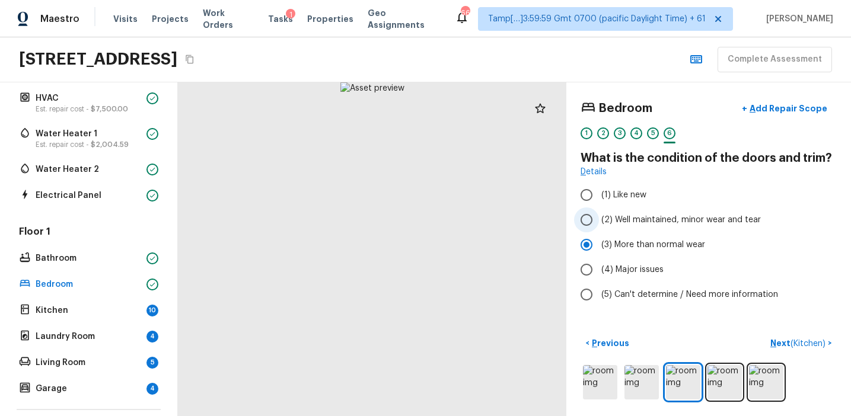
radio input "true"
click at [772, 337] on p "Next ( Kitchen )" at bounding box center [799, 343] width 58 height 12
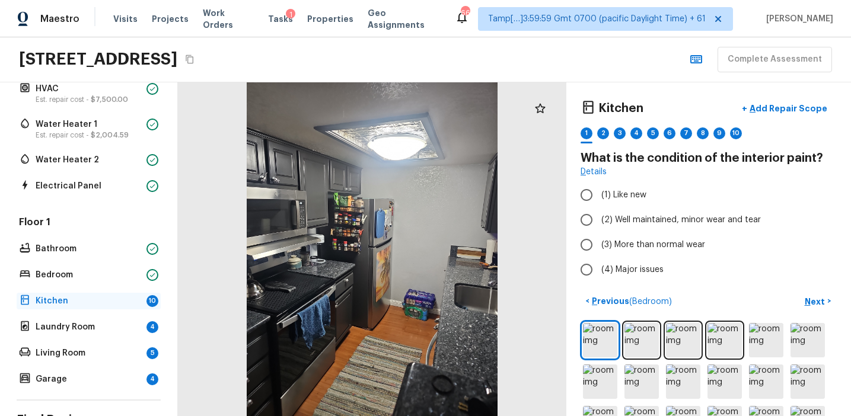
scroll to position [133, 0]
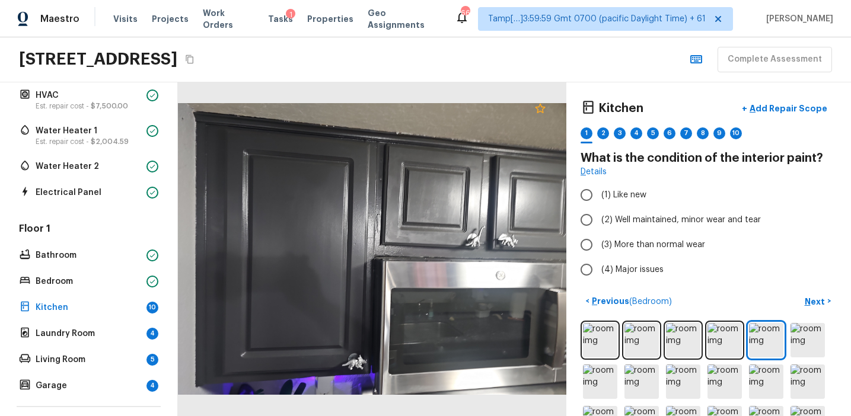
click at [542, 107] on icon at bounding box center [540, 108] width 14 height 14
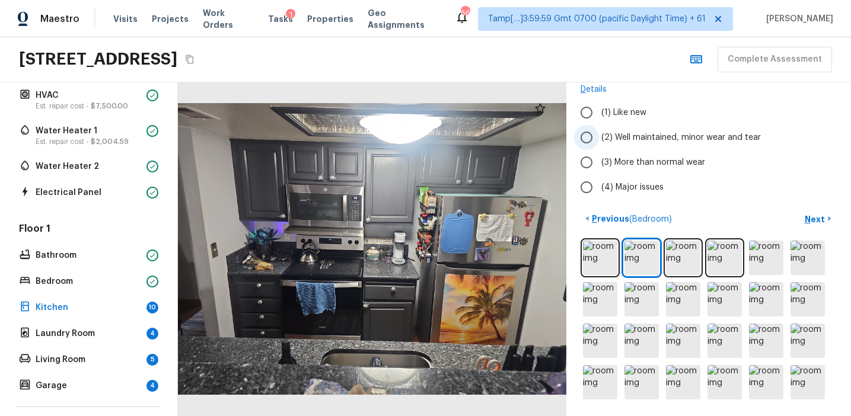
scroll to position [32, 0]
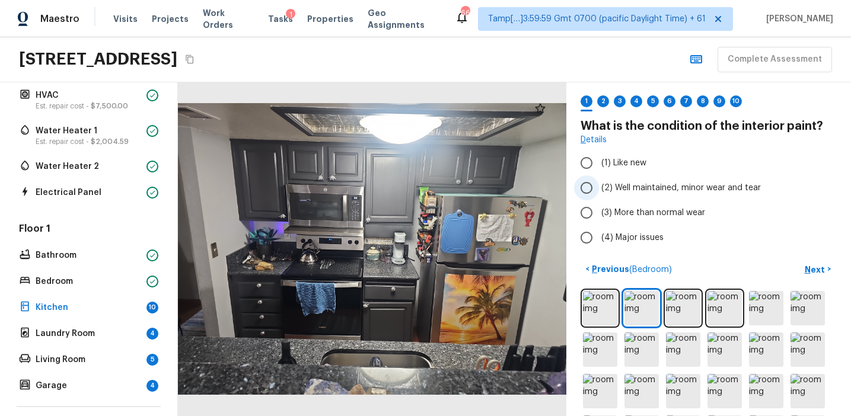
click at [653, 194] on label "(2) Well maintained, minor wear and tear" at bounding box center [700, 187] width 253 height 25
click at [599, 194] on input "(2) Well maintained, minor wear and tear" at bounding box center [586, 187] width 25 height 25
radio input "true"
click at [807, 264] on p "Next" at bounding box center [815, 270] width 23 height 12
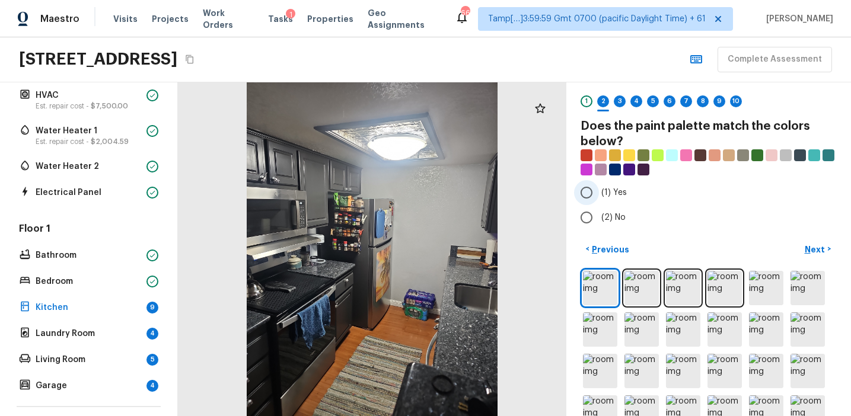
click at [608, 194] on span "(1) Yes" at bounding box center [613, 193] width 25 height 12
click at [599, 194] on input "(1) Yes" at bounding box center [586, 192] width 25 height 25
radio input "true"
click at [805, 248] on p "Next" at bounding box center [815, 250] width 23 height 12
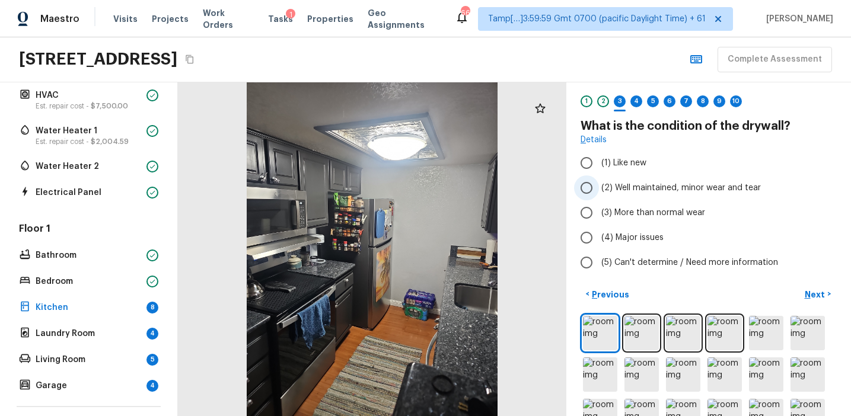
click at [656, 190] on span "(2) Well maintained, minor wear and tear" at bounding box center [680, 188] width 159 height 12
click at [599, 190] on input "(2) Well maintained, minor wear and tear" at bounding box center [586, 187] width 25 height 25
radio input "true"
click at [799, 293] on button "Next >" at bounding box center [818, 295] width 38 height 20
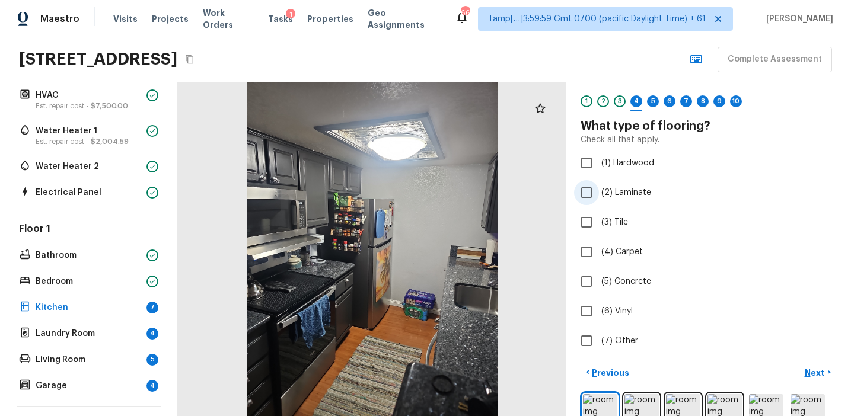
click at [619, 195] on span "(2) Laminate" at bounding box center [626, 193] width 50 height 12
click at [599, 195] on input "(2) Laminate" at bounding box center [586, 192] width 25 height 25
checkbox input "true"
click at [806, 378] on button "Next >" at bounding box center [818, 373] width 38 height 20
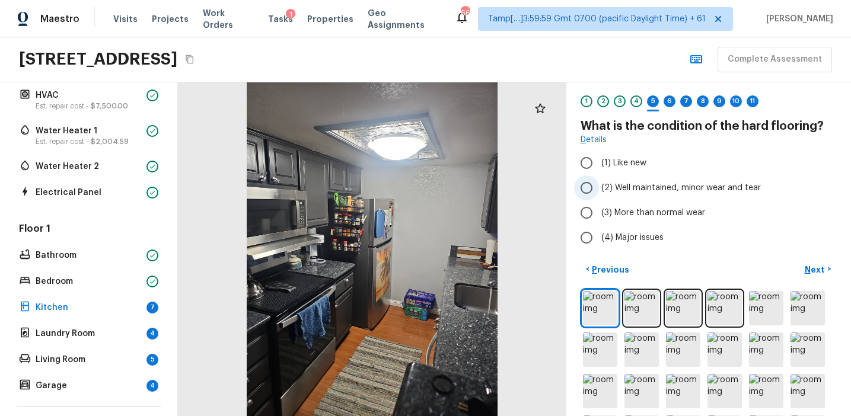
click at [658, 190] on span "(2) Well maintained, minor wear and tear" at bounding box center [680, 188] width 159 height 12
click at [599, 190] on input "(2) Well maintained, minor wear and tear" at bounding box center [586, 187] width 25 height 25
radio input "true"
click at [807, 266] on p "Next" at bounding box center [815, 270] width 23 height 12
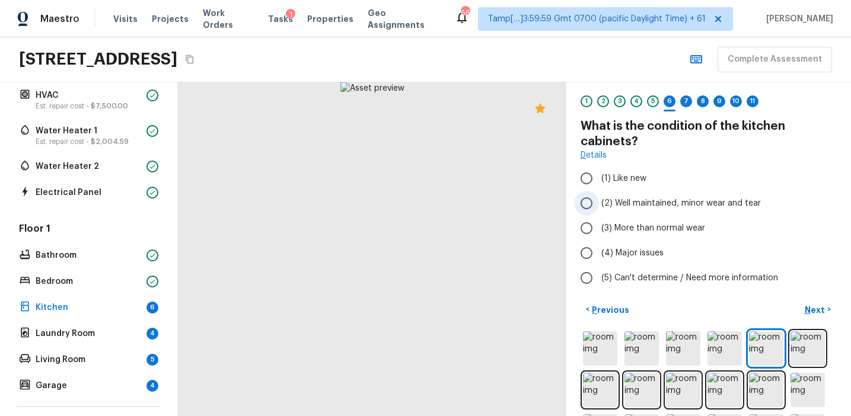
click at [657, 202] on span "(2) Well maintained, minor wear and tear" at bounding box center [680, 203] width 159 height 12
click at [599, 202] on input "(2) Well maintained, minor wear and tear" at bounding box center [586, 203] width 25 height 25
radio input "true"
click at [804, 305] on button "Next >" at bounding box center [818, 310] width 38 height 20
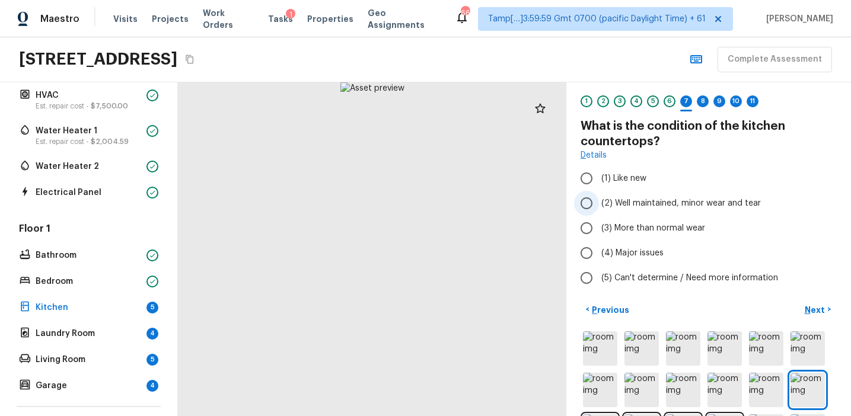
click at [643, 208] on span "(2) Well maintained, minor wear and tear" at bounding box center [680, 203] width 159 height 12
click at [599, 208] on input "(2) Well maintained, minor wear and tear" at bounding box center [586, 203] width 25 height 25
radio input "true"
click at [807, 303] on button "Next >" at bounding box center [818, 310] width 38 height 20
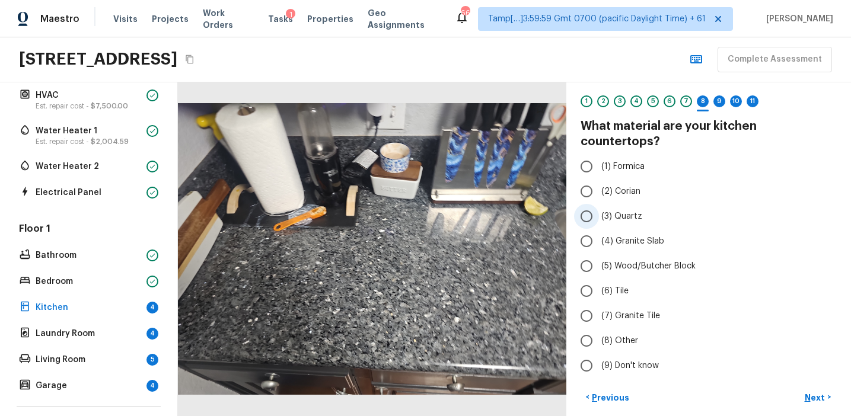
scroll to position [0, 0]
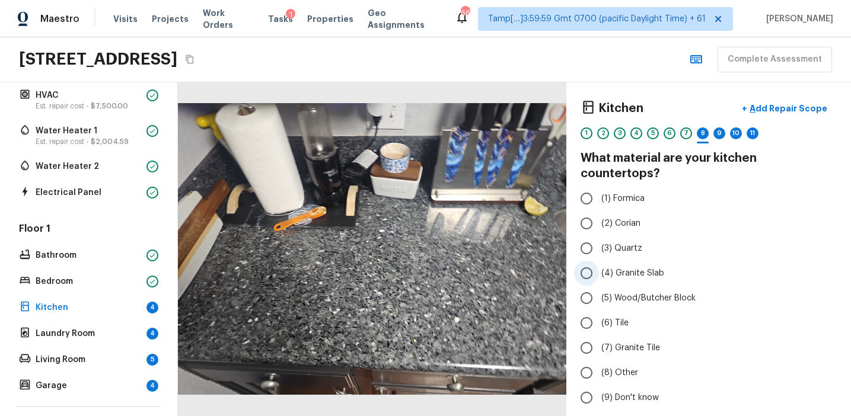
click at [637, 267] on span "(4) Granite Slab" at bounding box center [632, 273] width 63 height 12
click at [599, 261] on input "(4) Granite Slab" at bounding box center [586, 273] width 25 height 25
radio input "true"
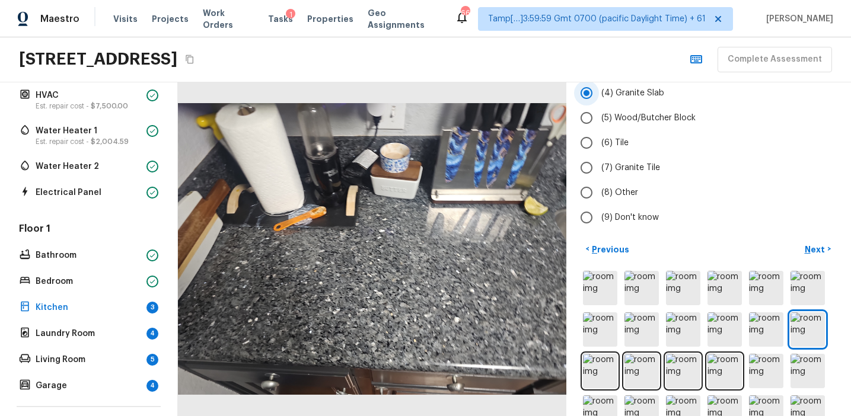
scroll to position [195, 0]
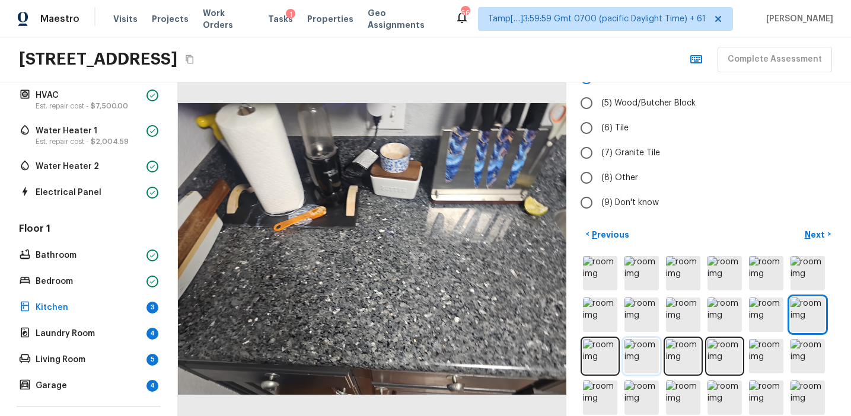
click at [631, 349] on img at bounding box center [641, 356] width 34 height 34
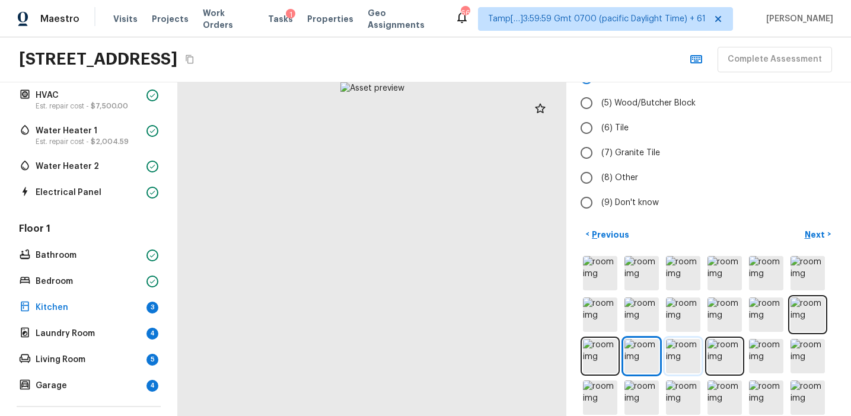
click at [680, 341] on img at bounding box center [683, 356] width 34 height 34
click at [718, 343] on img at bounding box center [724, 356] width 34 height 34
click at [729, 349] on img at bounding box center [724, 356] width 34 height 34
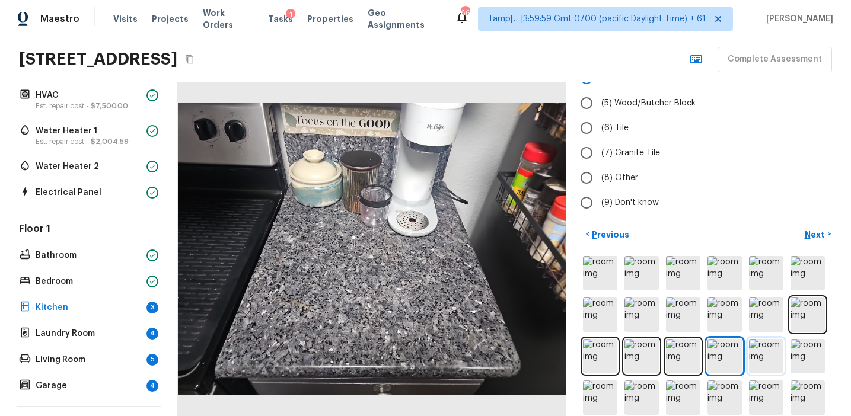
click at [766, 349] on img at bounding box center [766, 356] width 34 height 34
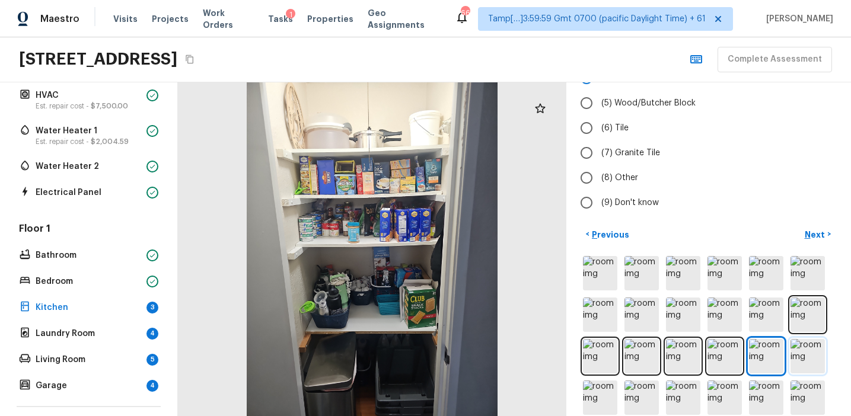
click at [806, 339] on img at bounding box center [807, 356] width 34 height 34
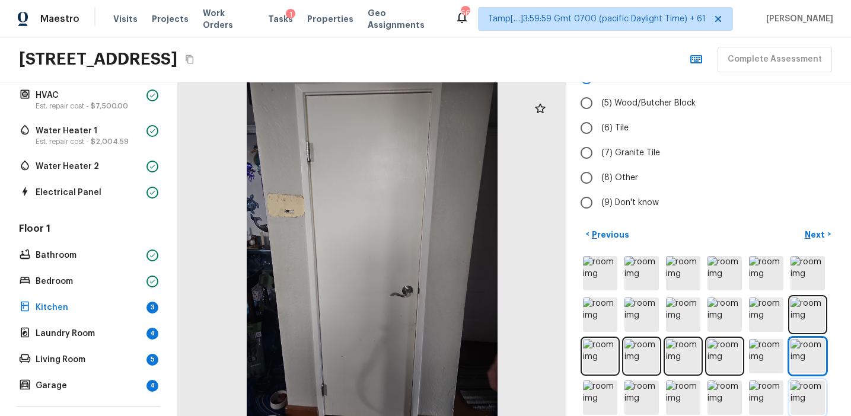
click at [807, 381] on img at bounding box center [807, 398] width 34 height 34
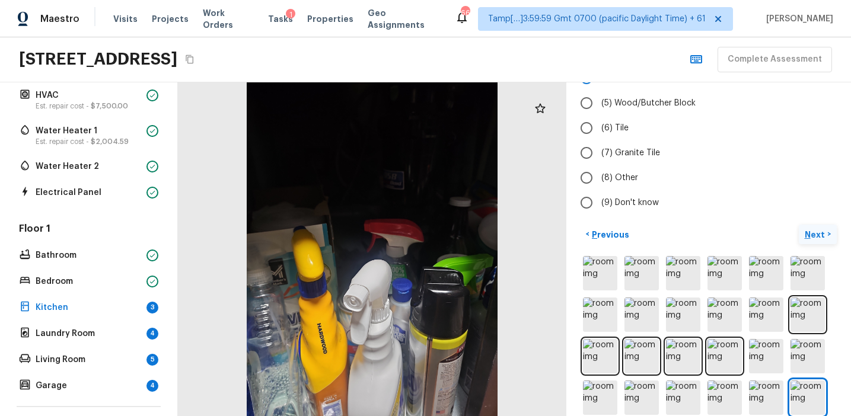
click at [811, 229] on p "Next" at bounding box center [815, 235] width 23 height 12
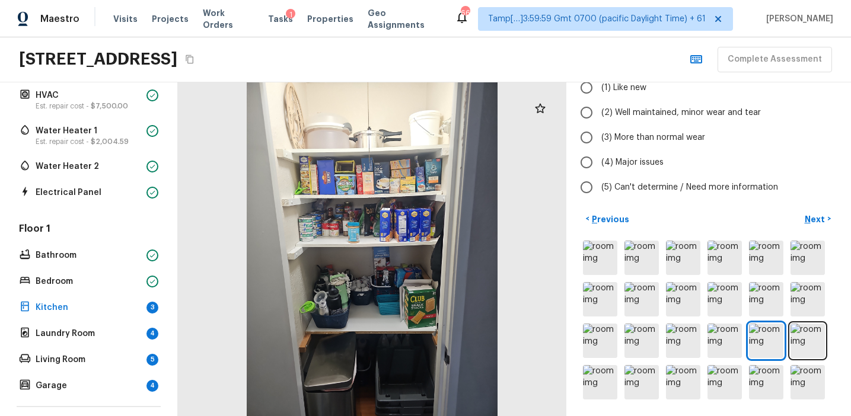
scroll to position [0, 0]
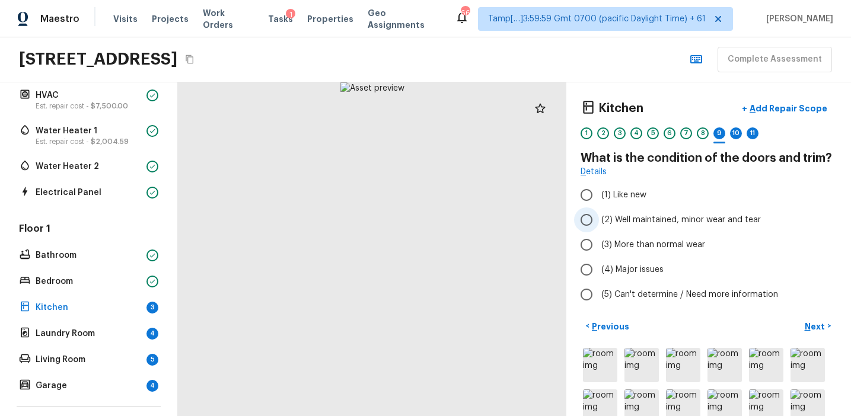
click at [653, 216] on span "(2) Well maintained, minor wear and tear" at bounding box center [680, 220] width 159 height 12
click at [599, 216] on input "(2) Well maintained, minor wear and tear" at bounding box center [586, 219] width 25 height 25
radio input "true"
click at [800, 326] on button "Next >" at bounding box center [818, 327] width 38 height 20
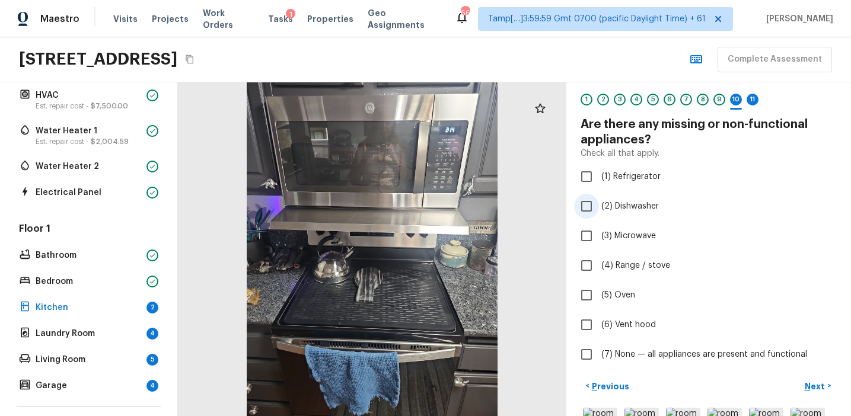
scroll to position [80, 0]
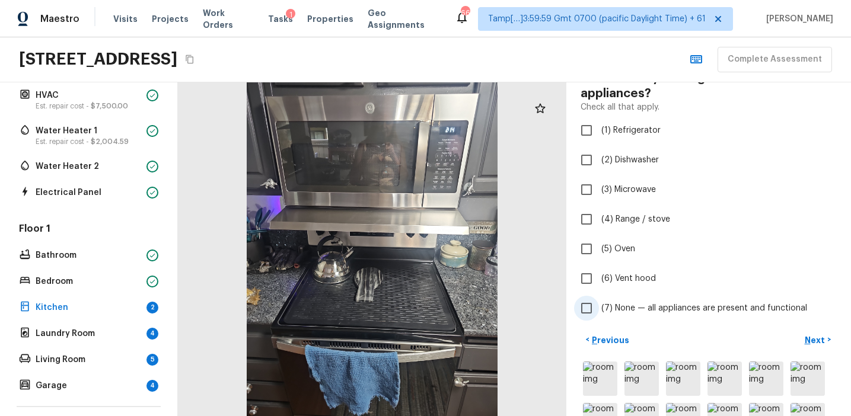
click at [639, 303] on span "(7) None — all appliances are present and functional" at bounding box center [704, 308] width 206 height 12
click at [599, 303] on input "(7) None — all appliances are present and functional" at bounding box center [586, 308] width 25 height 25
checkbox input "true"
click at [814, 338] on p "Next" at bounding box center [815, 340] width 23 height 12
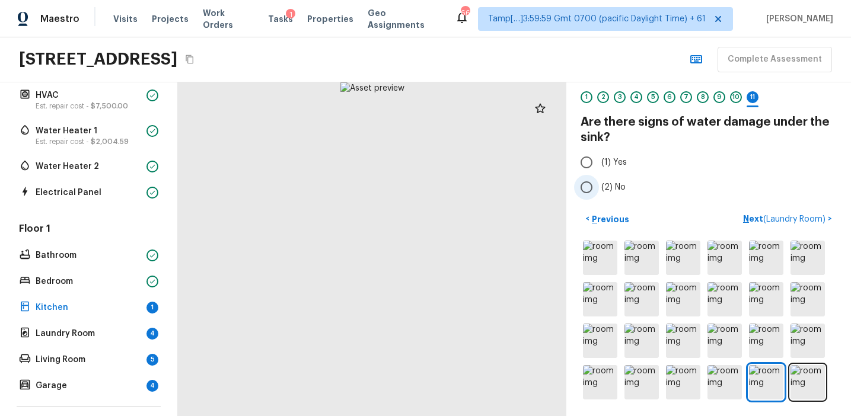
click at [602, 195] on label "(2) No" at bounding box center [700, 187] width 253 height 25
click at [599, 195] on input "(2) No" at bounding box center [586, 187] width 25 height 25
radio input "true"
click at [745, 219] on p "Next ( Laundry Room )" at bounding box center [785, 219] width 85 height 12
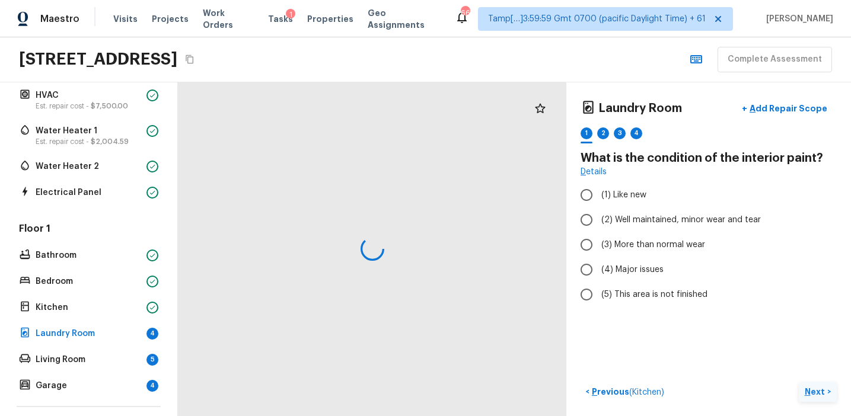
scroll to position [0, 0]
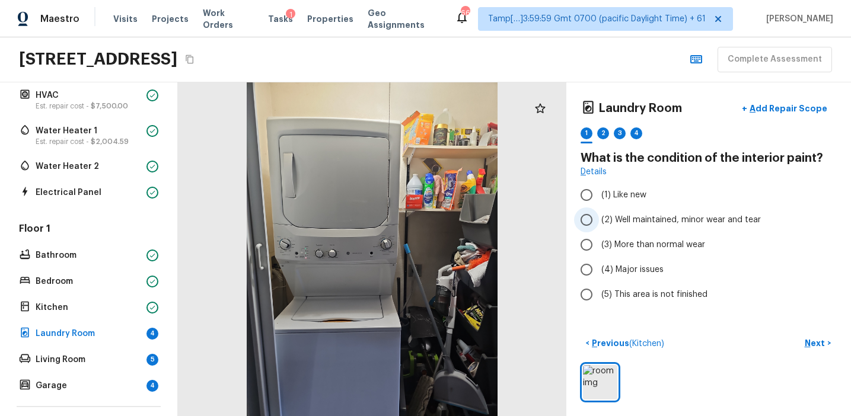
click at [630, 223] on span "(2) Well maintained, minor wear and tear" at bounding box center [680, 220] width 159 height 12
click at [599, 223] on input "(2) Well maintained, minor wear and tear" at bounding box center [586, 219] width 25 height 25
radio input "true"
click at [807, 343] on p "Next" at bounding box center [815, 343] width 23 height 12
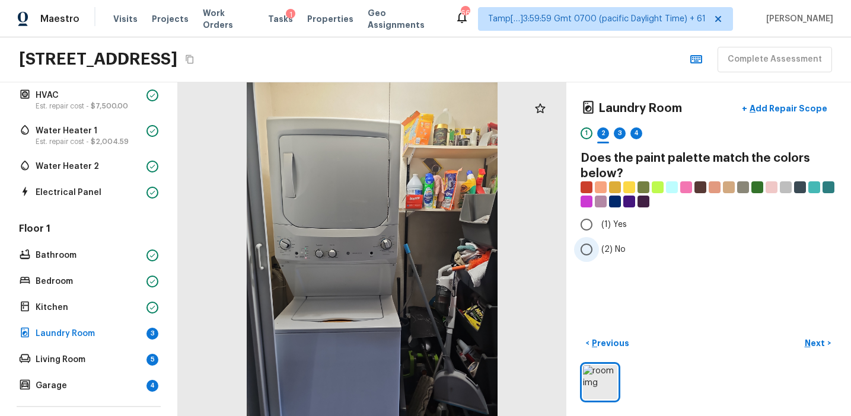
click at [609, 242] on label "(2) No" at bounding box center [700, 249] width 253 height 25
click at [599, 242] on input "(2) No" at bounding box center [586, 249] width 25 height 25
radio input "true"
click at [808, 341] on p "Next" at bounding box center [815, 343] width 23 height 12
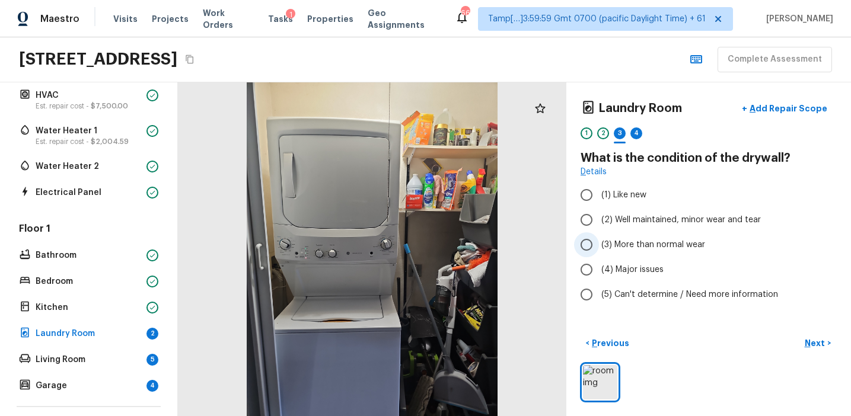
click at [602, 232] on label "(3) More than normal wear" at bounding box center [700, 244] width 253 height 25
click at [599, 232] on input "(3) More than normal wear" at bounding box center [586, 244] width 25 height 25
radio input "true"
click at [619, 223] on span "(2) Well maintained, minor wear and tear" at bounding box center [680, 220] width 159 height 12
click at [599, 223] on input "(2) Well maintained, minor wear and tear" at bounding box center [586, 219] width 25 height 25
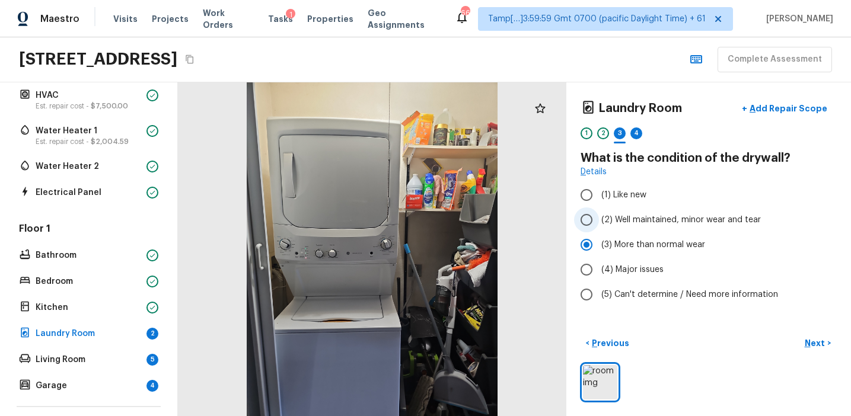
radio input "true"
click at [813, 342] on p "Next" at bounding box center [815, 343] width 23 height 12
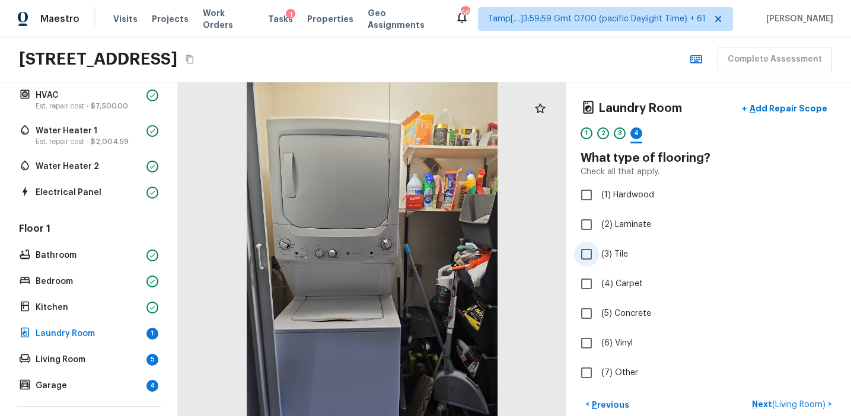
scroll to position [61, 0]
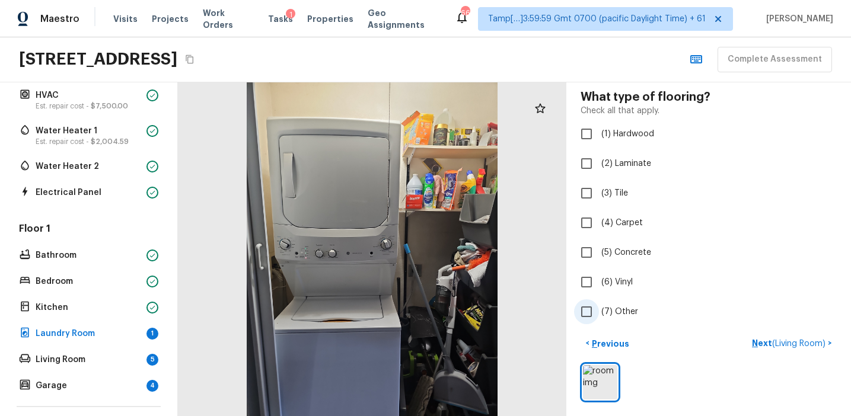
click at [601, 308] on span "(7) Other" at bounding box center [619, 312] width 37 height 12
click at [599, 308] on input "(7) Other" at bounding box center [586, 311] width 25 height 25
click at [614, 309] on span "(7) Other" at bounding box center [619, 312] width 37 height 12
click at [599, 309] on input "(7) Other" at bounding box center [586, 311] width 25 height 25
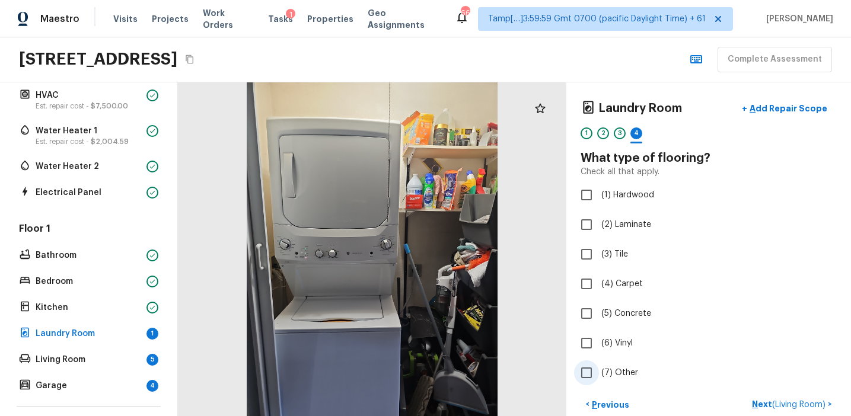
click at [612, 375] on span "(7) Other" at bounding box center [619, 373] width 37 height 12
click at [599, 375] on input "(7) Other" at bounding box center [586, 372] width 25 height 25
checkbox input "true"
click at [754, 403] on div "< Previous Next >" at bounding box center [708, 405] width 256 height 20
click at [805, 403] on p "Next" at bounding box center [815, 405] width 23 height 12
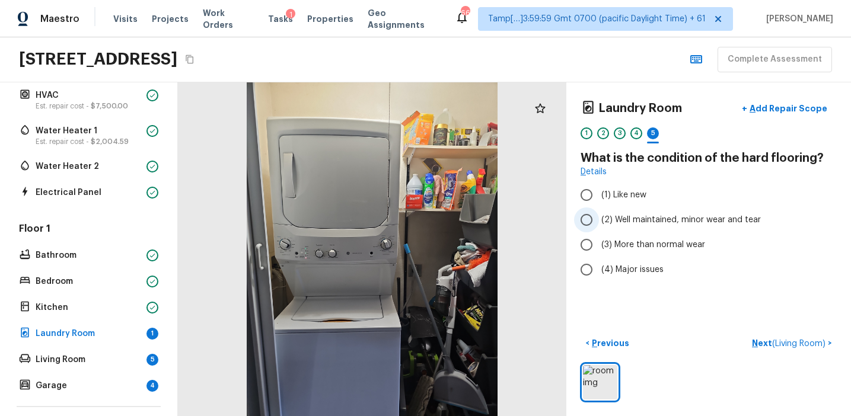
click at [681, 222] on span "(2) Well maintained, minor wear and tear" at bounding box center [680, 220] width 159 height 12
click at [599, 222] on input "(2) Well maintained, minor wear and tear" at bounding box center [586, 219] width 25 height 25
radio input "true"
click at [758, 338] on p "Next ( Living Room )" at bounding box center [790, 343] width 76 height 12
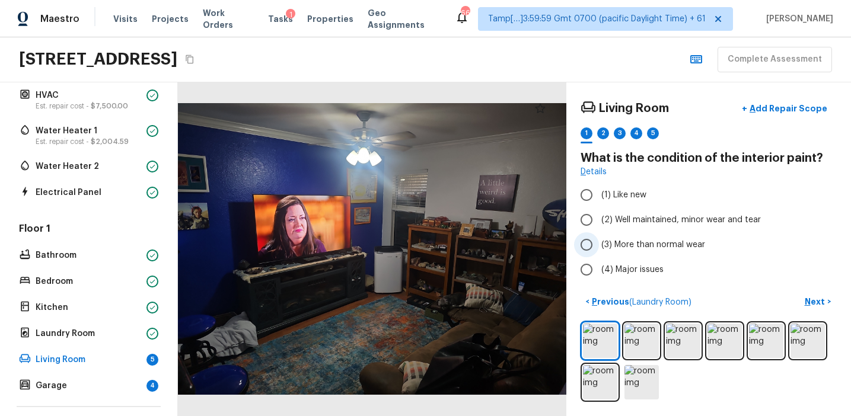
click at [646, 250] on span "(3) More than normal wear" at bounding box center [653, 245] width 104 height 12
click at [599, 250] on input "(3) More than normal wear" at bounding box center [586, 244] width 25 height 25
radio input "true"
click at [812, 300] on p "Next" at bounding box center [815, 302] width 23 height 12
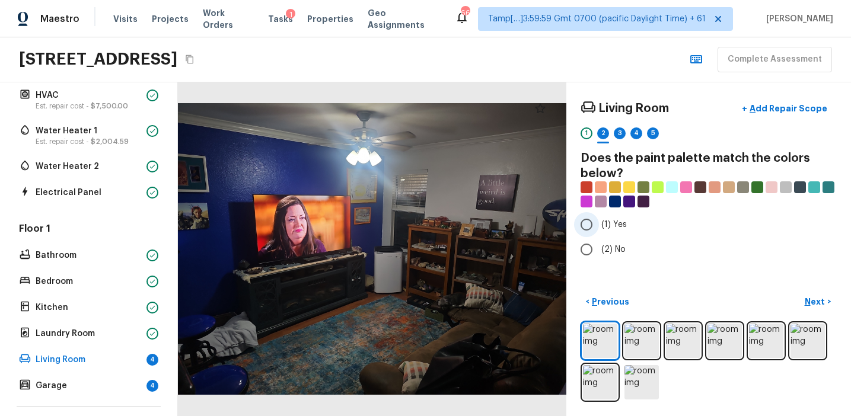
click at [613, 227] on span "(1) Yes" at bounding box center [613, 225] width 25 height 12
click at [599, 227] on input "(1) Yes" at bounding box center [586, 224] width 25 height 25
radio input "true"
click at [806, 301] on p "Next" at bounding box center [815, 302] width 23 height 12
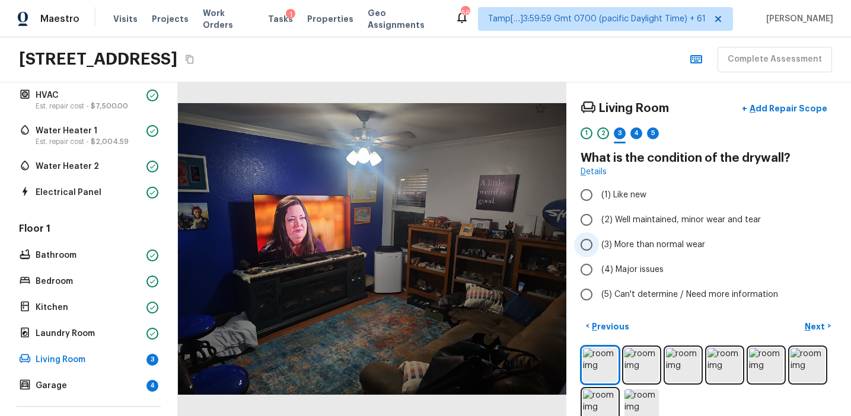
click at [633, 250] on span "(3) More than normal wear" at bounding box center [653, 245] width 104 height 12
click at [599, 250] on input "(3) More than normal wear" at bounding box center [586, 244] width 25 height 25
radio input "true"
click at [644, 225] on span "(2) Well maintained, minor wear and tear" at bounding box center [680, 220] width 159 height 12
click at [599, 225] on input "(2) Well maintained, minor wear and tear" at bounding box center [586, 219] width 25 height 25
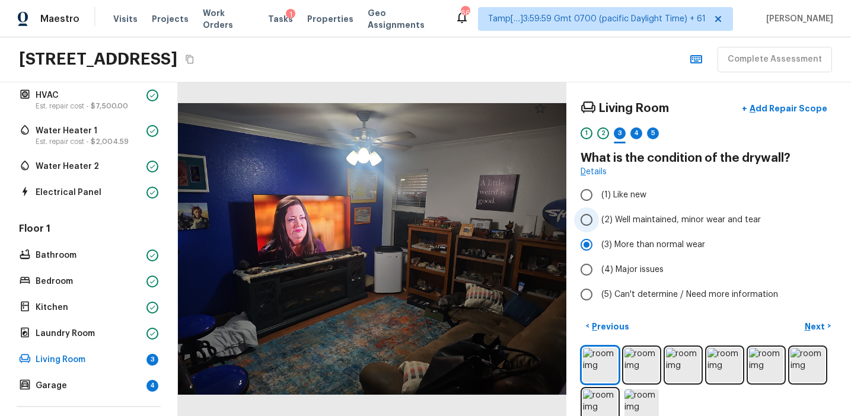
radio input "true"
click at [809, 327] on p "Next" at bounding box center [815, 327] width 23 height 12
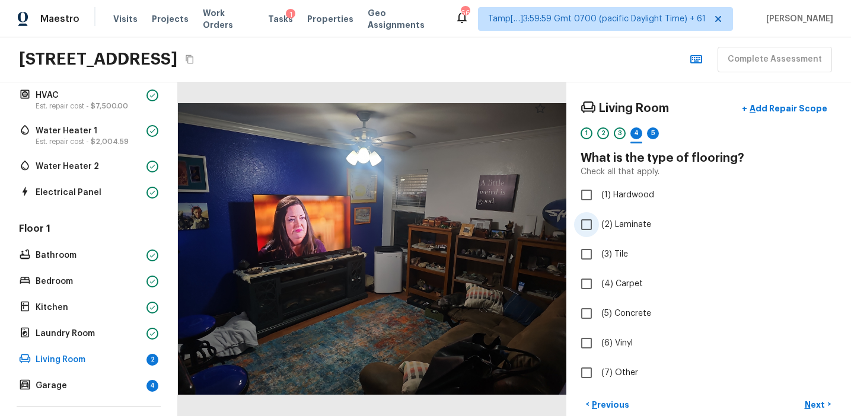
click at [618, 221] on span "(2) Laminate" at bounding box center [626, 225] width 50 height 12
click at [599, 221] on input "(2) Laminate" at bounding box center [586, 224] width 25 height 25
checkbox input "true"
click at [806, 403] on p "Next" at bounding box center [815, 405] width 23 height 12
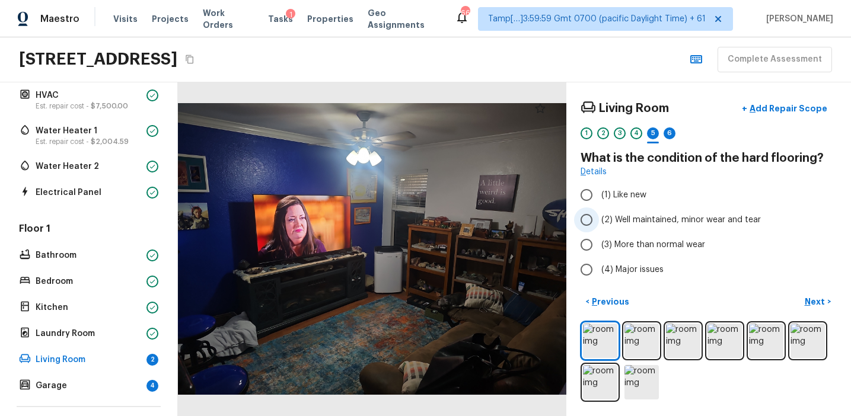
click at [647, 216] on span "(2) Well maintained, minor wear and tear" at bounding box center [680, 220] width 159 height 12
click at [599, 216] on input "(2) Well maintained, minor wear and tear" at bounding box center [586, 219] width 25 height 25
radio input "true"
click at [806, 299] on p "Next" at bounding box center [815, 302] width 23 height 12
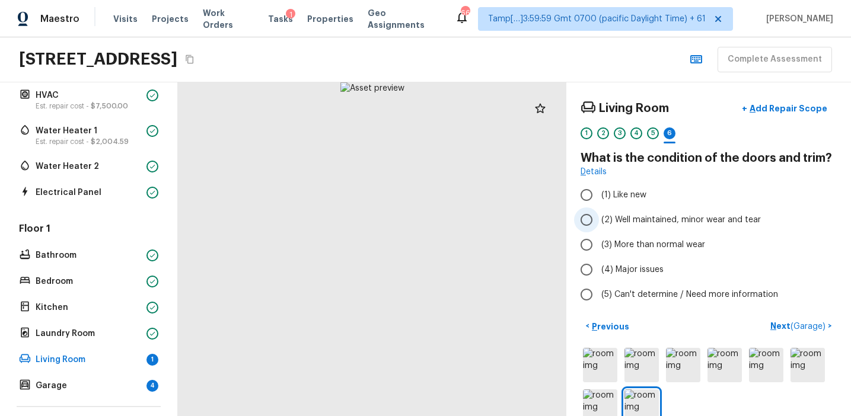
click at [631, 216] on span "(2) Well maintained, minor wear and tear" at bounding box center [680, 220] width 159 height 12
click at [599, 216] on input "(2) Well maintained, minor wear and tear" at bounding box center [586, 219] width 25 height 25
radio input "true"
click at [598, 367] on img at bounding box center [600, 365] width 34 height 34
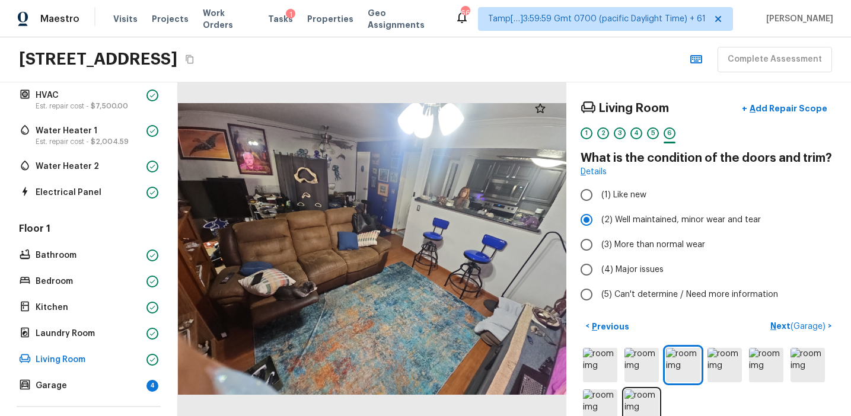
click at [526, 349] on div at bounding box center [372, 249] width 388 height 334
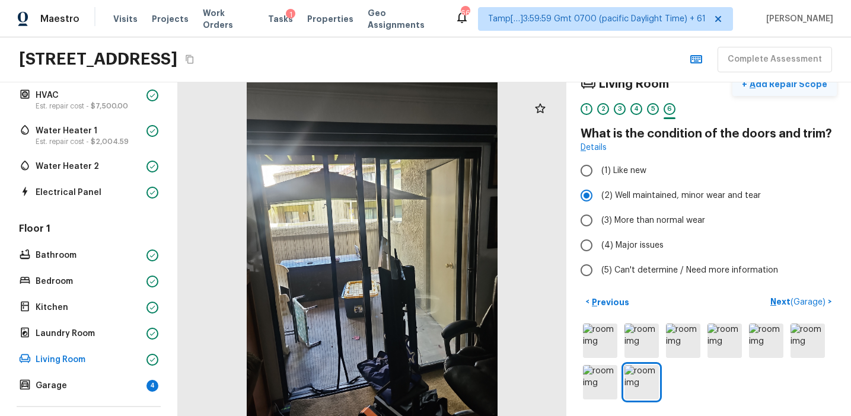
click at [790, 82] on p "Add Repair Scope" at bounding box center [787, 84] width 80 height 12
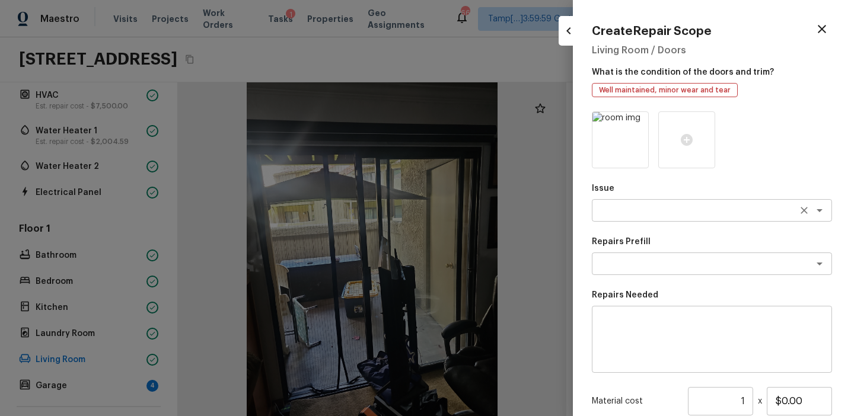
click at [615, 214] on textarea at bounding box center [695, 211] width 196 height 12
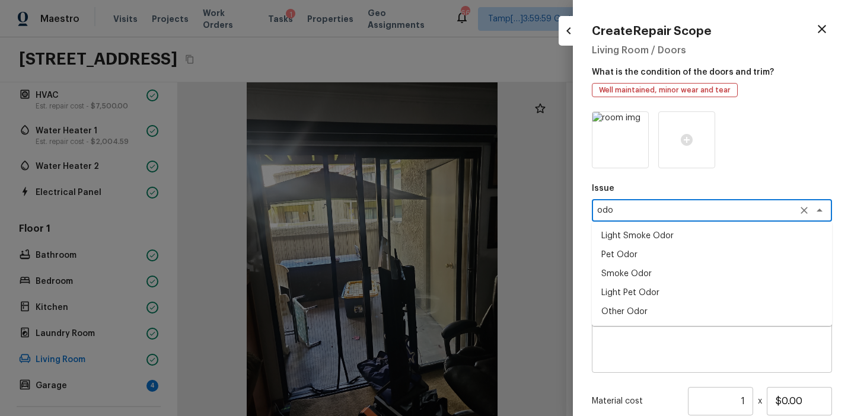
click at [641, 288] on li "Light Pet Odor" at bounding box center [712, 292] width 240 height 19
type textarea "Light Pet Odor"
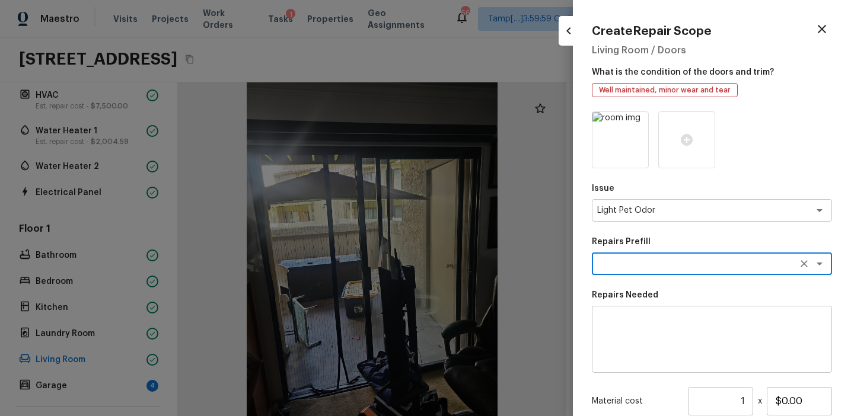
click at [691, 268] on textarea at bounding box center [695, 264] width 196 height 12
click at [690, 282] on li "Acquisition Scope: 1-2 pets present" at bounding box center [712, 289] width 240 height 19
type textarea "Acquisition Scope: 1-2 pets present"
type input "$575.00"
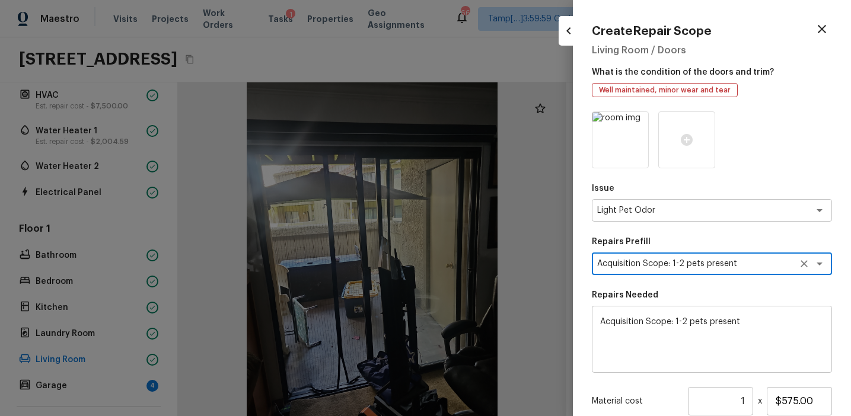
scroll to position [129, 0]
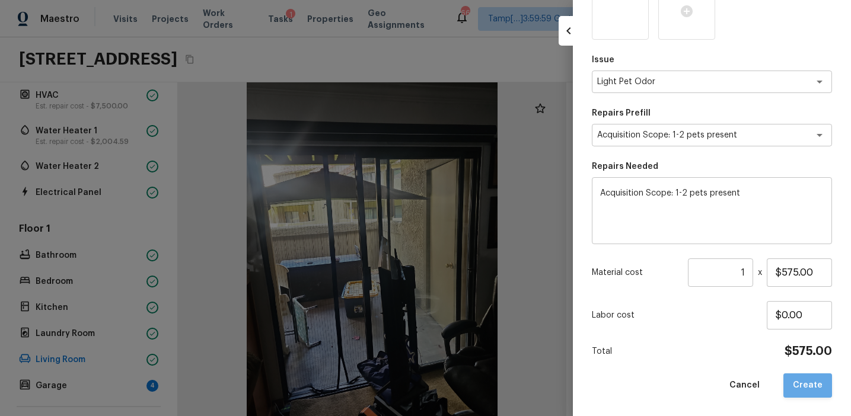
click at [813, 375] on button "Create" at bounding box center [807, 385] width 49 height 24
type input "$0.00"
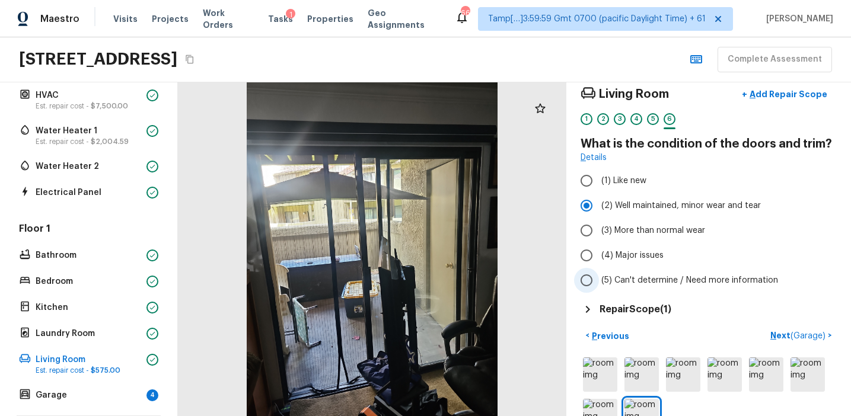
scroll to position [48, 0]
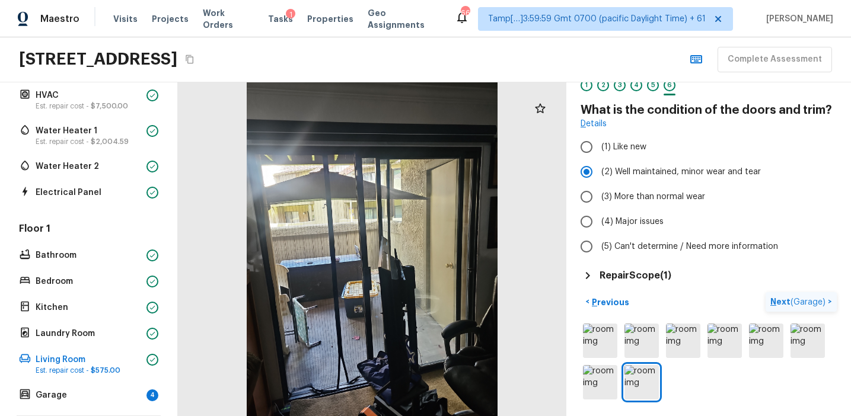
click at [775, 301] on p "Next ( Garage )" at bounding box center [799, 302] width 58 height 12
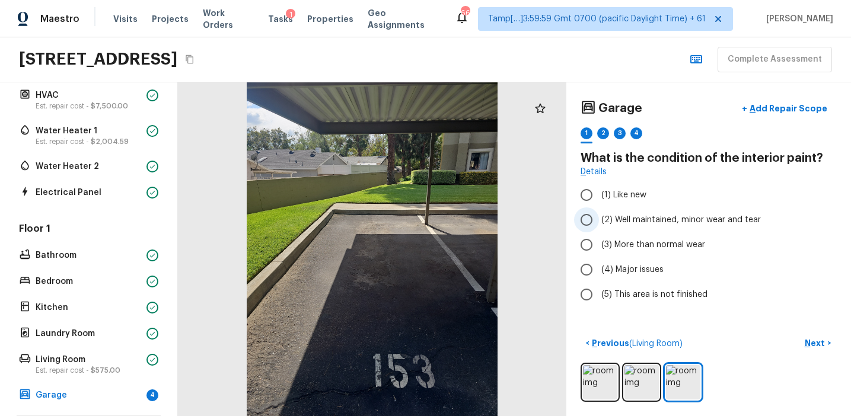
click at [628, 217] on span "(2) Well maintained, minor wear and tear" at bounding box center [680, 220] width 159 height 12
click at [599, 217] on input "(2) Well maintained, minor wear and tear" at bounding box center [586, 219] width 25 height 25
radio input "true"
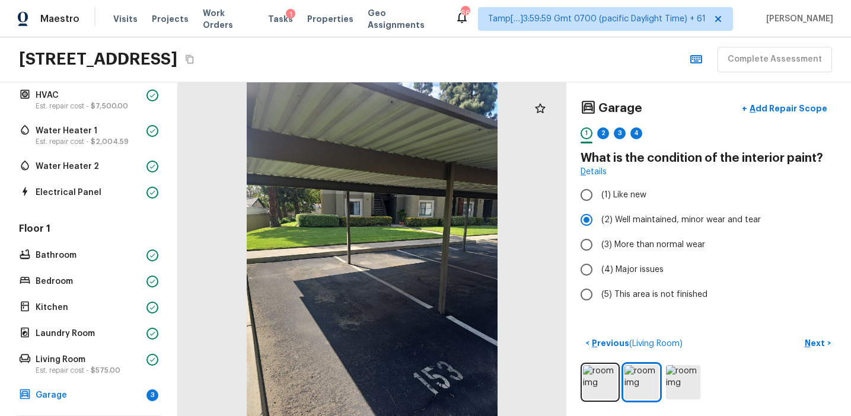
click at [595, 136] on div "1 2 3 4" at bounding box center [708, 136] width 256 height 18
click at [596, 136] on div "1 2 3 4" at bounding box center [708, 136] width 256 height 18
click at [599, 136] on div "2" at bounding box center [603, 133] width 12 height 12
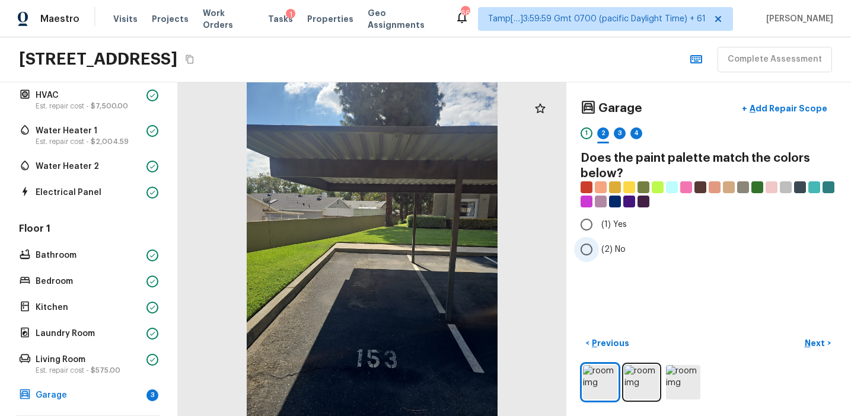
click at [617, 247] on span "(2) No" at bounding box center [613, 250] width 24 height 12
click at [599, 247] on input "(2) No" at bounding box center [586, 249] width 25 height 25
radio input "true"
click at [806, 340] on p "Next" at bounding box center [815, 343] width 23 height 12
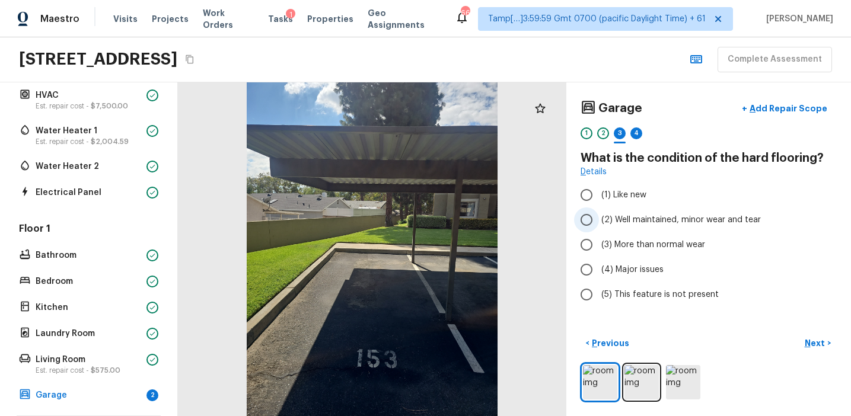
click at [643, 223] on span "(2) Well maintained, minor wear and tear" at bounding box center [680, 220] width 159 height 12
click at [599, 223] on input "(2) Well maintained, minor wear and tear" at bounding box center [586, 219] width 25 height 25
radio input "true"
click at [813, 343] on p "Next" at bounding box center [815, 343] width 23 height 12
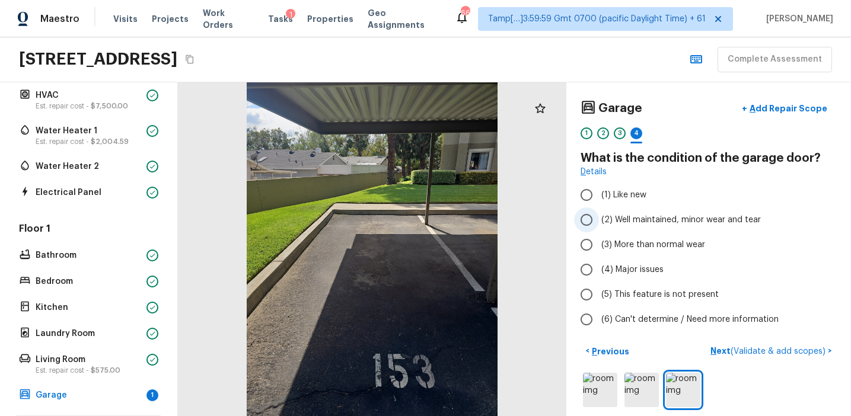
click at [662, 215] on span "(2) Well maintained, minor wear and tear" at bounding box center [680, 220] width 159 height 12
click at [599, 215] on input "(2) Well maintained, minor wear and tear" at bounding box center [586, 219] width 25 height 25
radio input "true"
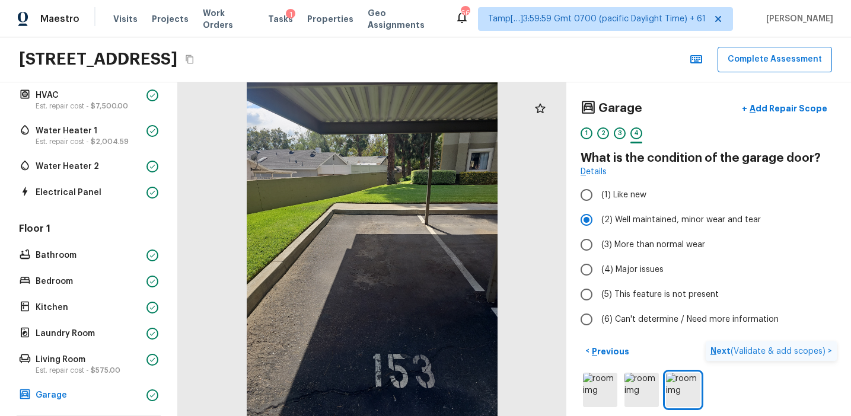
click at [720, 350] on p "Next ( Validate & add scopes )" at bounding box center [768, 351] width 117 height 12
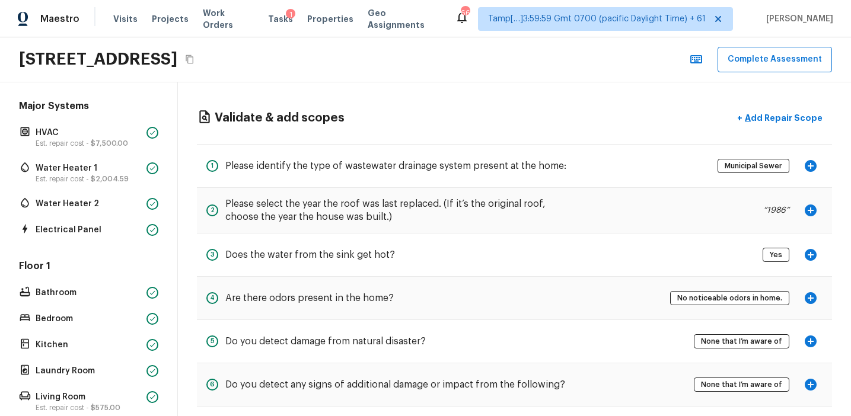
scroll to position [25, 0]
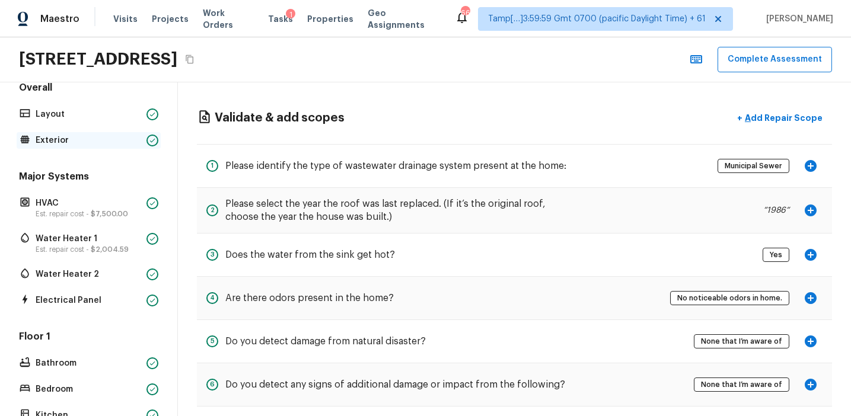
click at [129, 135] on p "Exterior" at bounding box center [89, 141] width 106 height 12
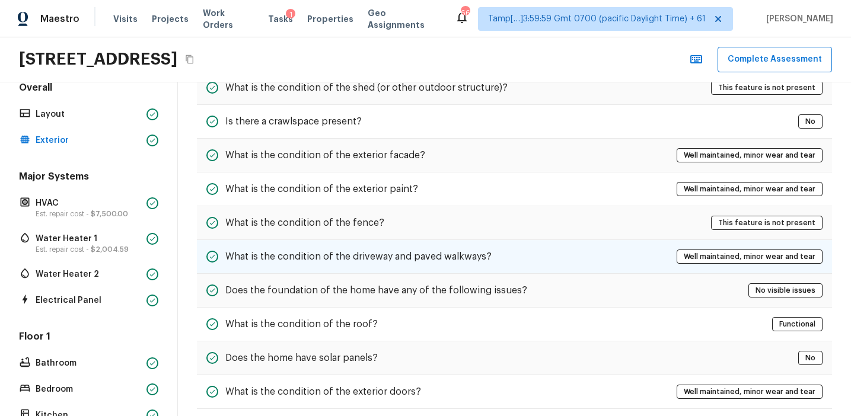
scroll to position [462, 0]
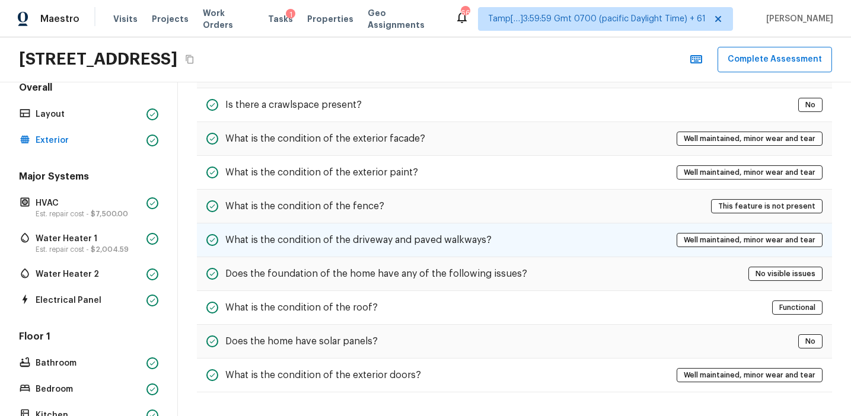
click at [408, 235] on h5 "What is the condition of the driveway and paved walkways?" at bounding box center [358, 240] width 266 height 13
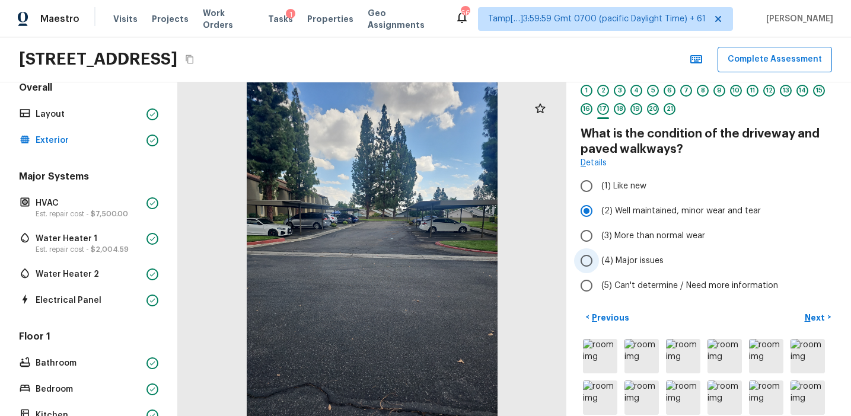
scroll to position [0, 0]
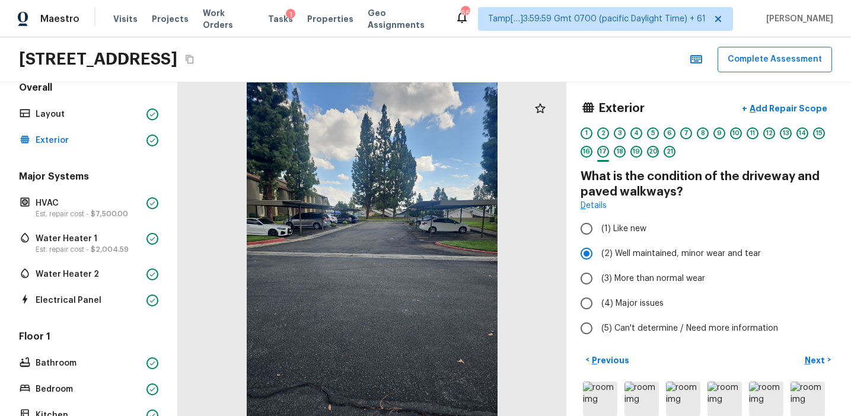
click at [586, 154] on div "16" at bounding box center [586, 152] width 12 height 12
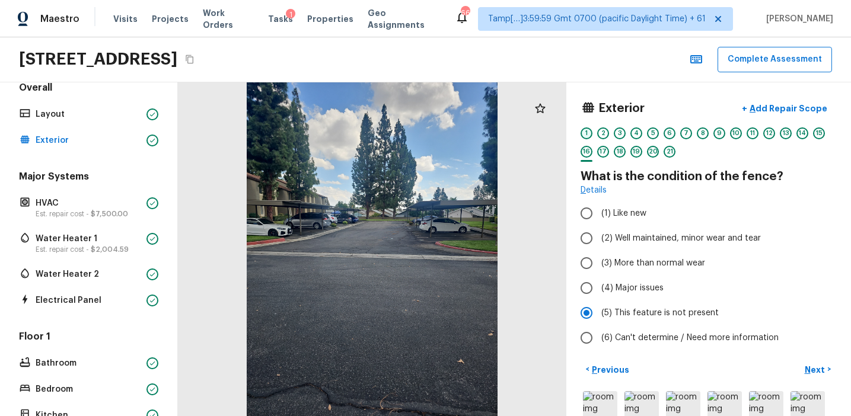
click at [591, 132] on div "1" at bounding box center [586, 133] width 12 height 12
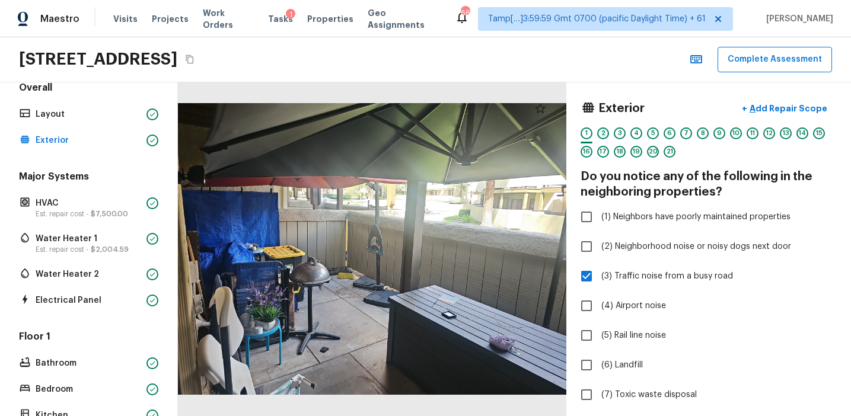
click at [601, 135] on div "2" at bounding box center [603, 133] width 12 height 12
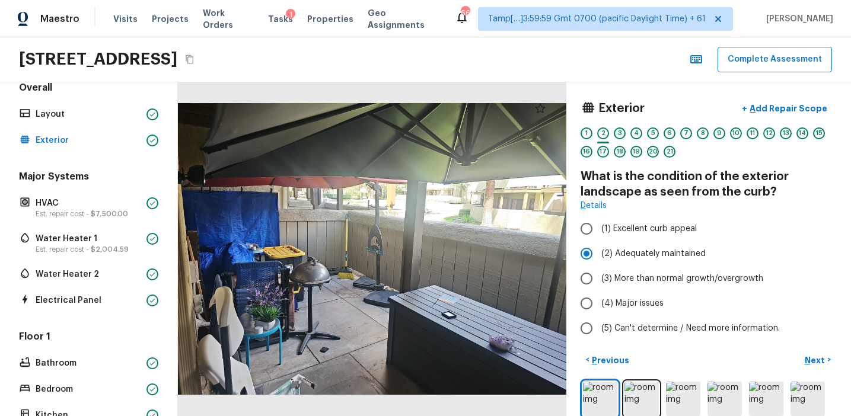
click at [616, 135] on div "3" at bounding box center [620, 133] width 12 height 12
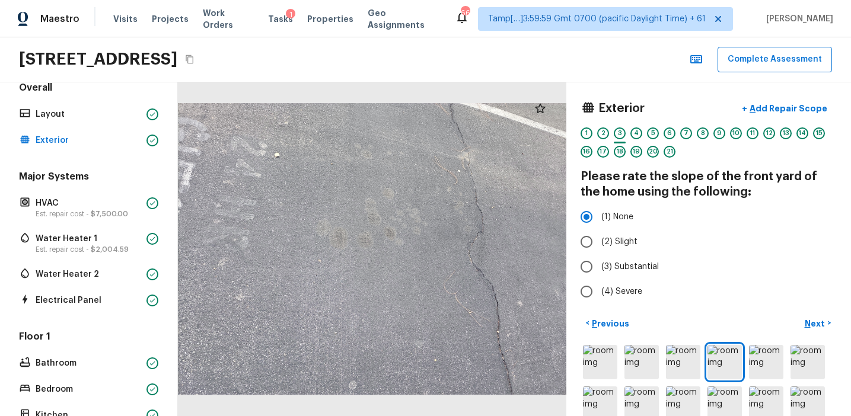
click at [627, 135] on div "1 2 3 4 5 6 7 8 9 10 11 12 13 14 15 16 17 18 19 20 21" at bounding box center [708, 145] width 256 height 37
click at [638, 135] on div "4" at bounding box center [636, 133] width 12 height 12
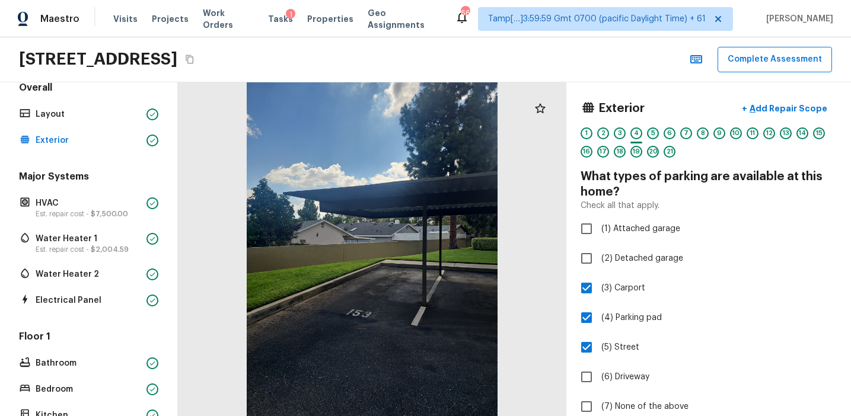
click at [657, 136] on div "5" at bounding box center [653, 133] width 12 height 12
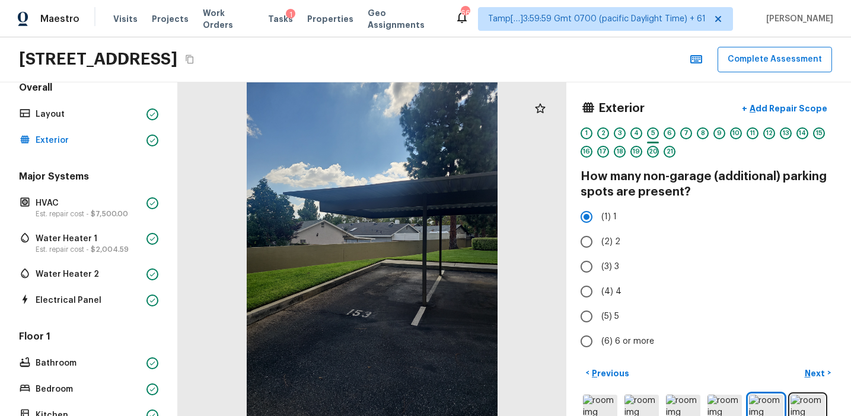
click at [643, 136] on div "1 2 3 4 5 6 7 8 9 10 11 12 13 14 15 16 17 18 19 20 21" at bounding box center [708, 145] width 256 height 37
click at [640, 133] on div "4" at bounding box center [636, 133] width 12 height 12
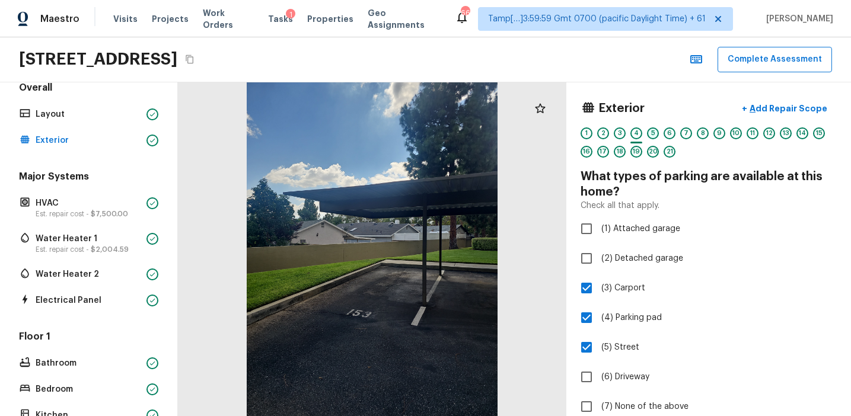
click at [651, 136] on div "5" at bounding box center [653, 133] width 12 height 12
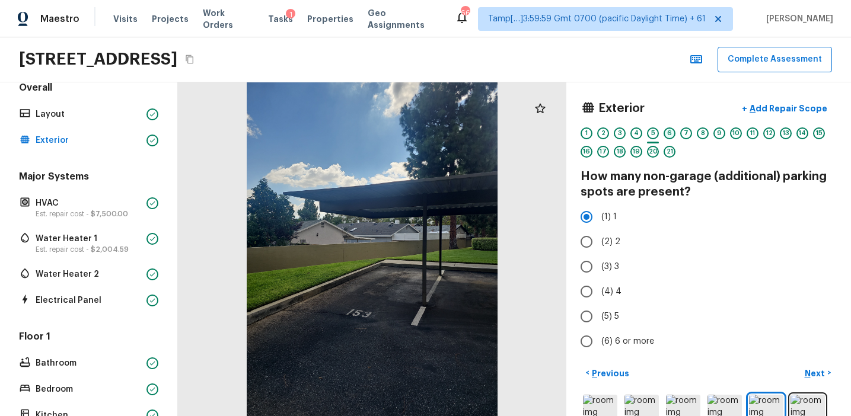
click at [669, 134] on div "6" at bounding box center [669, 133] width 12 height 12
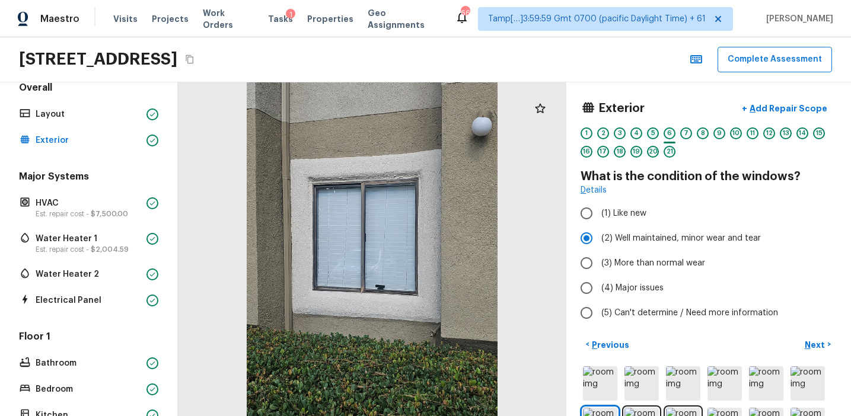
click at [652, 135] on div "5" at bounding box center [653, 133] width 12 height 12
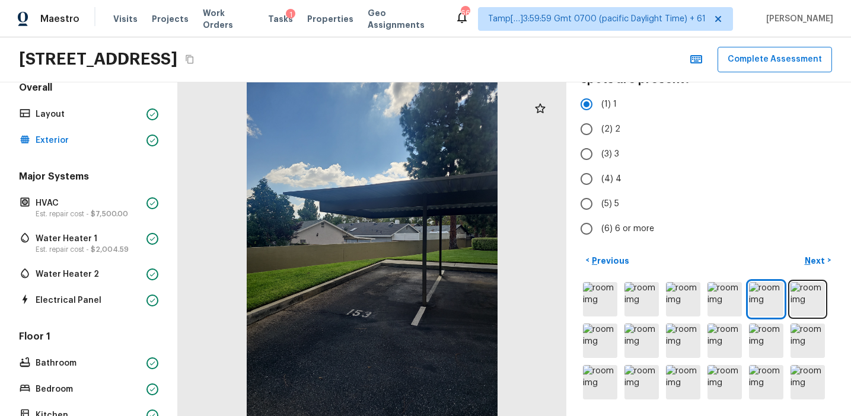
scroll to position [251, 0]
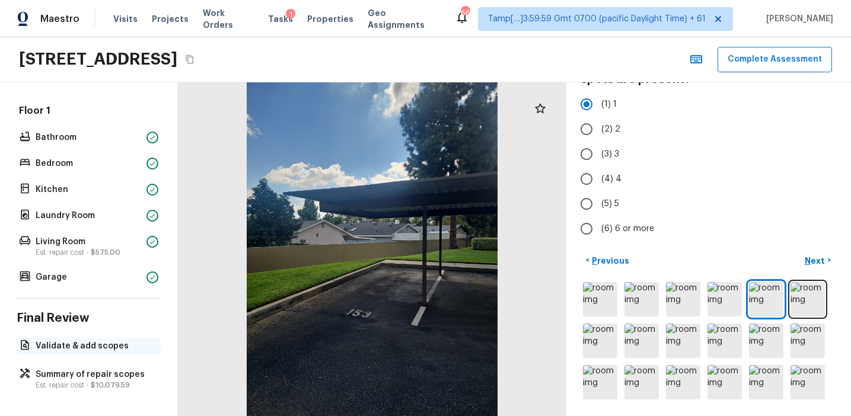
click at [104, 347] on p "Validate & add scopes" at bounding box center [95, 346] width 118 height 12
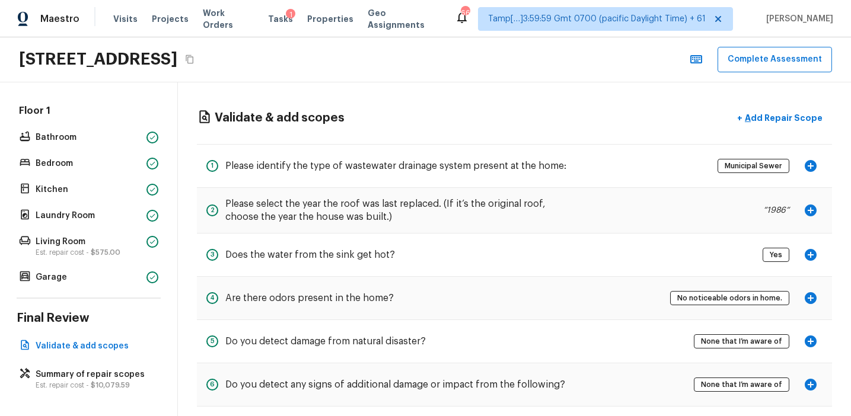
scroll to position [58, 0]
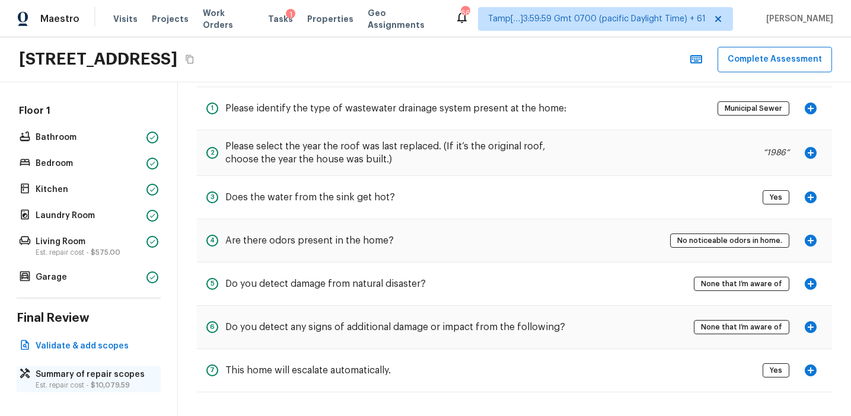
click at [136, 379] on p "Summary of repair scopes" at bounding box center [95, 375] width 118 height 12
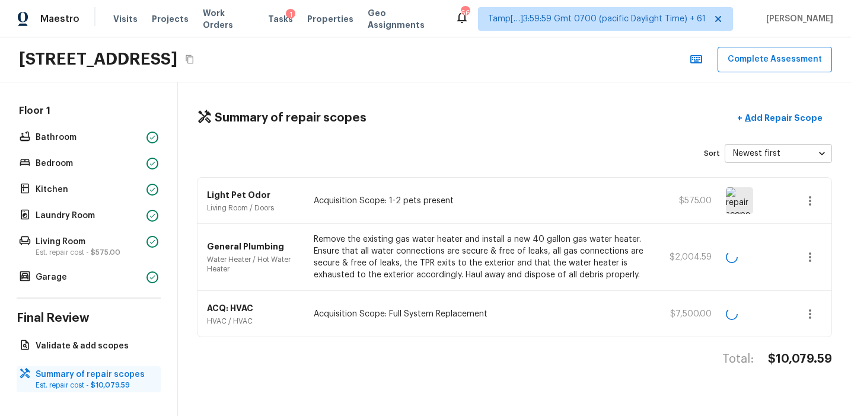
scroll to position [0, 0]
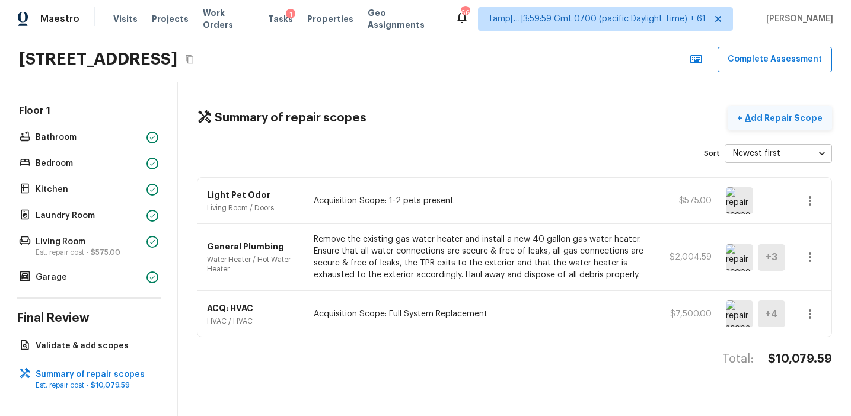
click at [772, 114] on p "Add Repair Scope" at bounding box center [782, 118] width 80 height 12
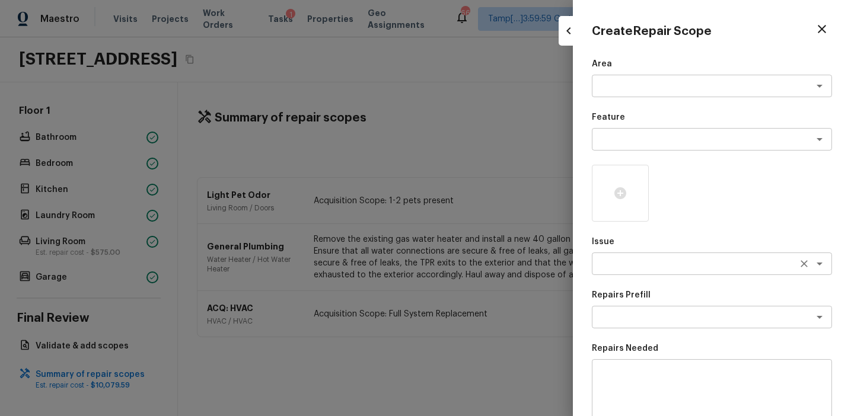
click at [611, 269] on textarea at bounding box center [695, 264] width 196 height 12
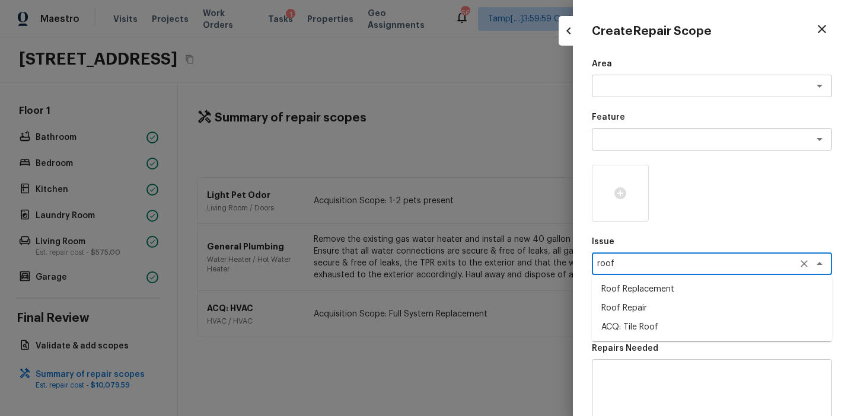
click at [638, 326] on li "ACQ: Tile Roof" at bounding box center [712, 327] width 240 height 19
click at [669, 325] on div "x ​" at bounding box center [712, 317] width 240 height 23
type textarea "ACQ: Tile Roof"
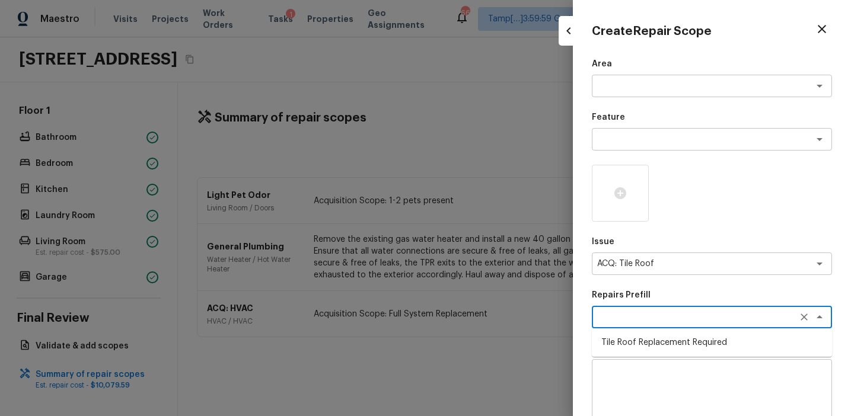
click at [668, 337] on li "Tile Roof Replacement Required" at bounding box center [712, 342] width 240 height 19
type textarea "Tile Roof Replacement Required"
type textarea "Acquisition Scope: Replacement required. Per SQFT."
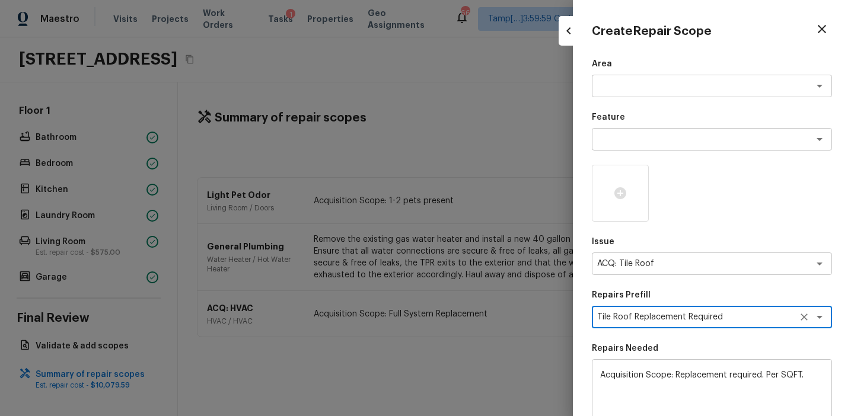
scroll to position [182, 0]
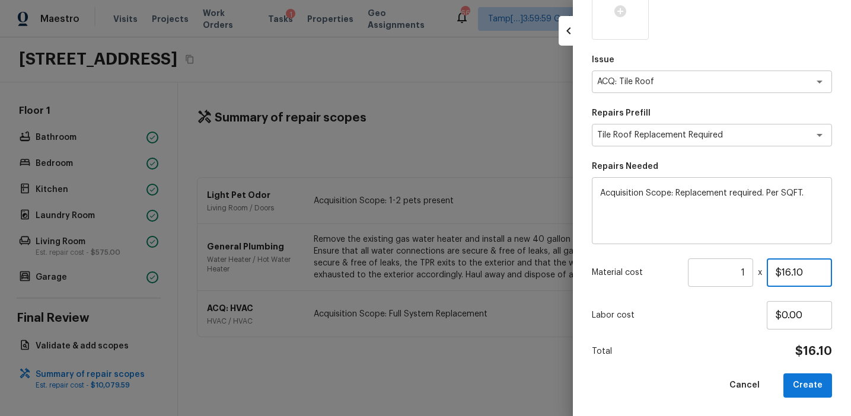
click at [788, 270] on input "$16.10" at bounding box center [799, 272] width 65 height 28
paste input "1,398.8"
type input "$11,398.80"
click at [813, 389] on button "Create" at bounding box center [807, 385] width 49 height 24
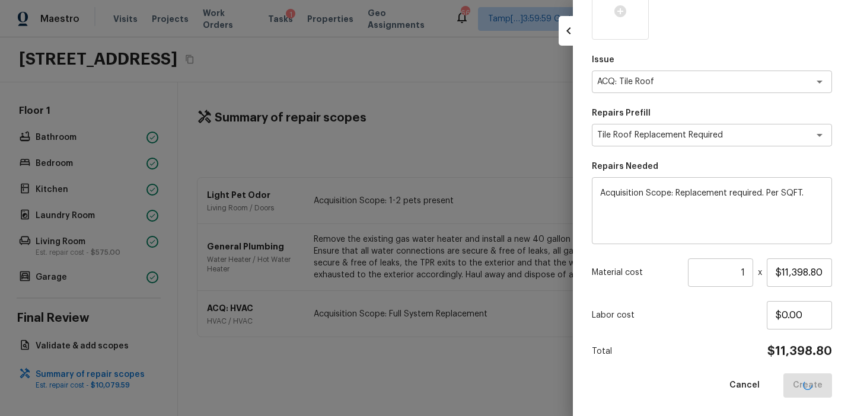
type input "$0.00"
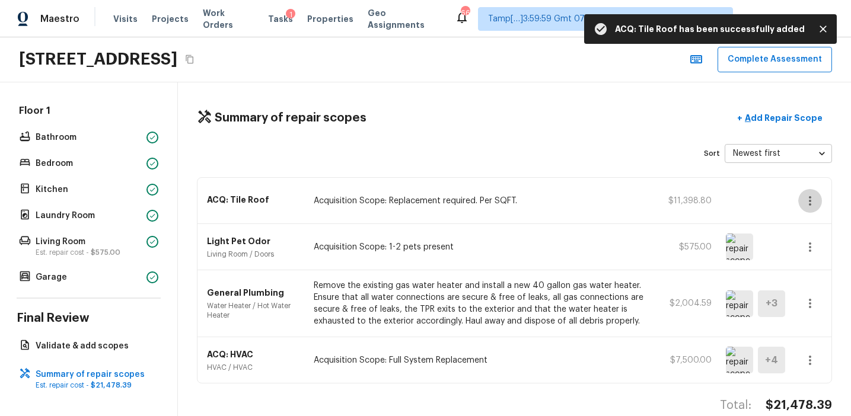
click at [810, 199] on icon "button" at bounding box center [810, 201] width 14 height 14
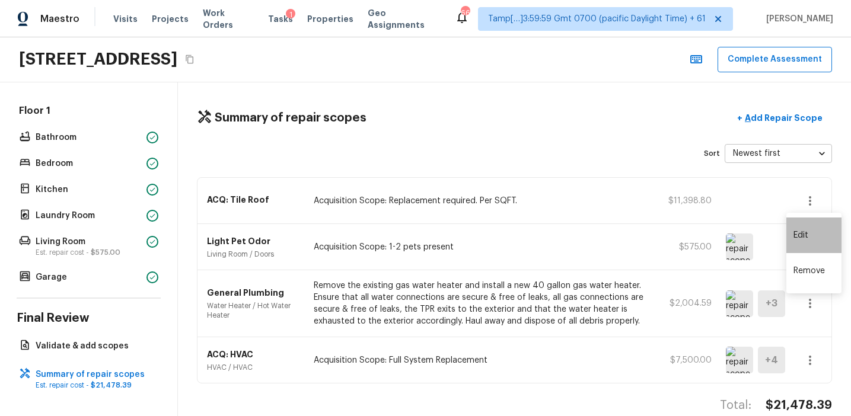
click at [803, 238] on li "Edit" at bounding box center [813, 236] width 55 height 36
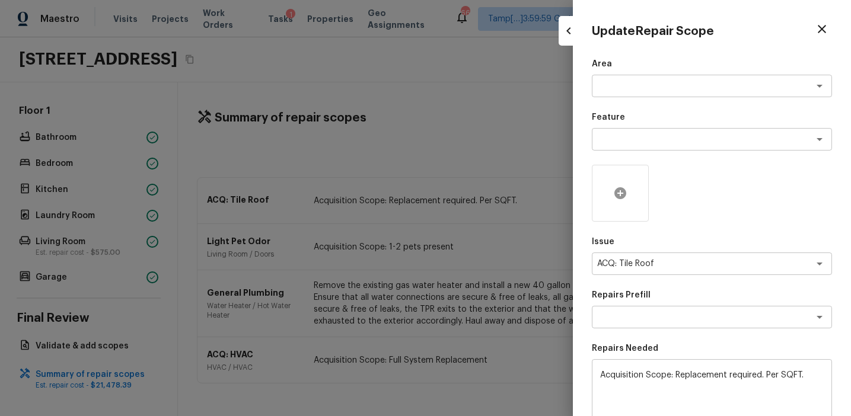
click at [613, 181] on div at bounding box center [620, 193] width 57 height 57
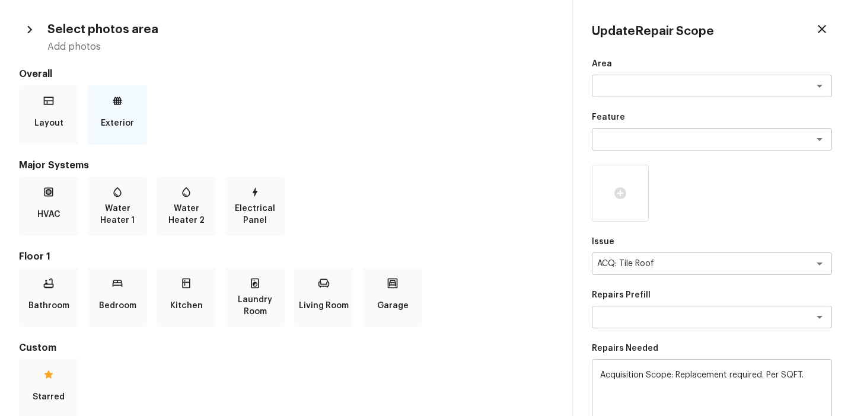
click at [116, 116] on p "Exterior" at bounding box center [117, 123] width 33 height 24
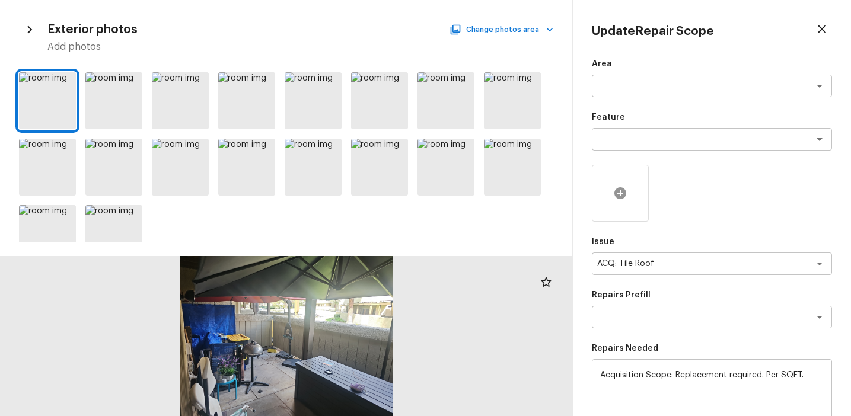
click at [617, 195] on icon at bounding box center [620, 193] width 12 height 12
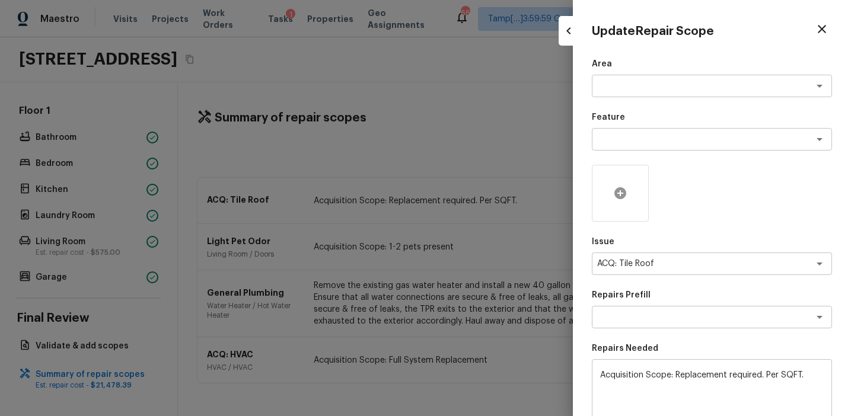
click at [617, 195] on icon at bounding box center [620, 193] width 12 height 12
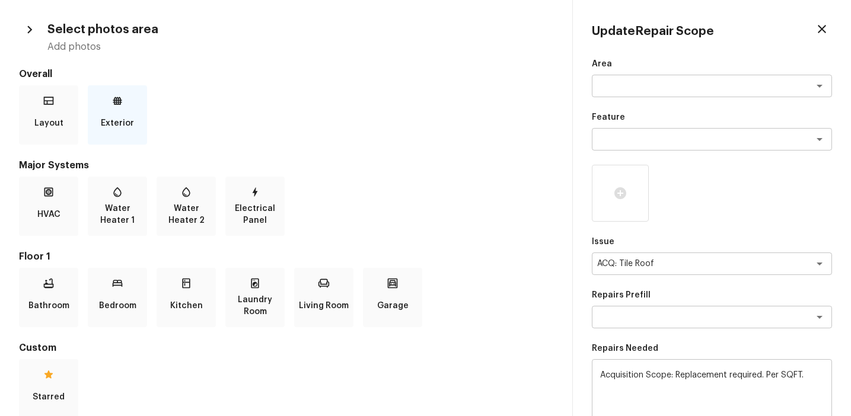
click at [114, 98] on icon at bounding box center [117, 101] width 9 height 8
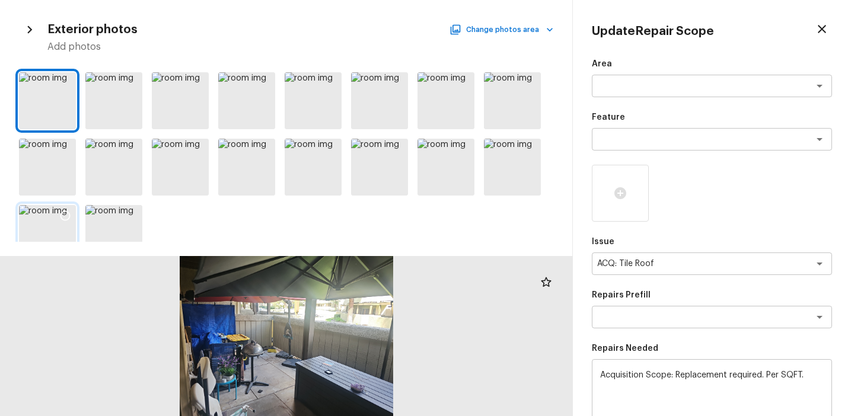
click at [64, 220] on icon at bounding box center [65, 216] width 10 height 10
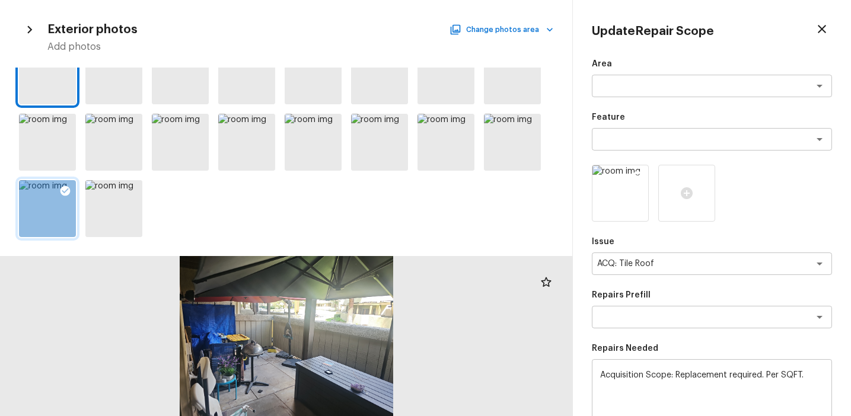
click at [618, 196] on img at bounding box center [620, 193] width 56 height 56
click at [622, 200] on img at bounding box center [620, 193] width 56 height 56
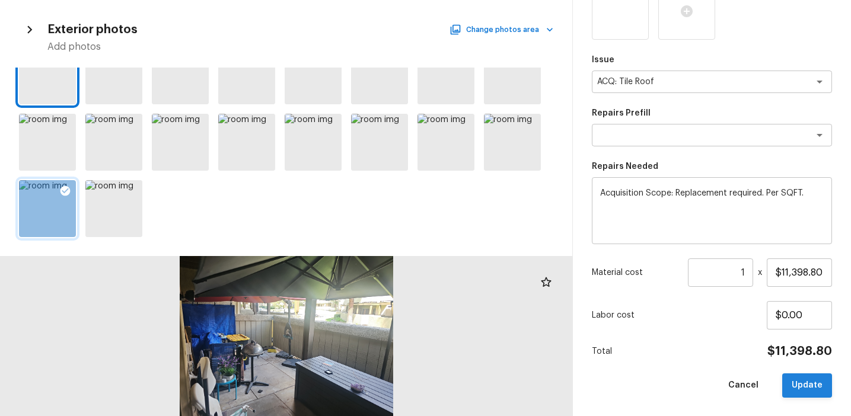
click at [807, 388] on button "Update" at bounding box center [807, 385] width 50 height 24
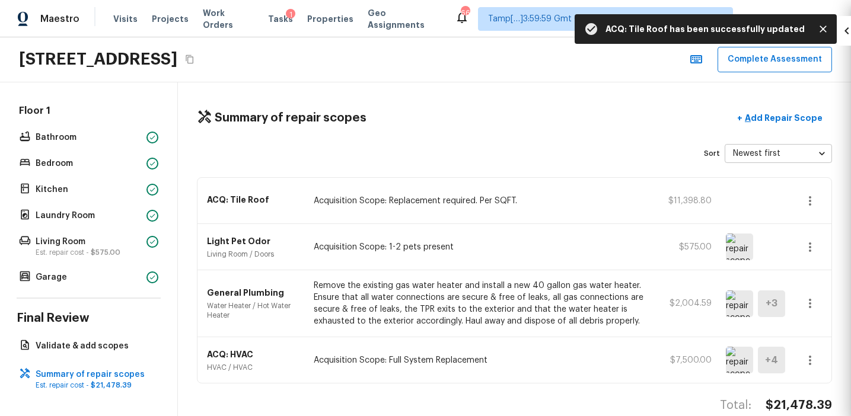
type input "$0.00"
click at [733, 200] on img at bounding box center [739, 200] width 27 height 27
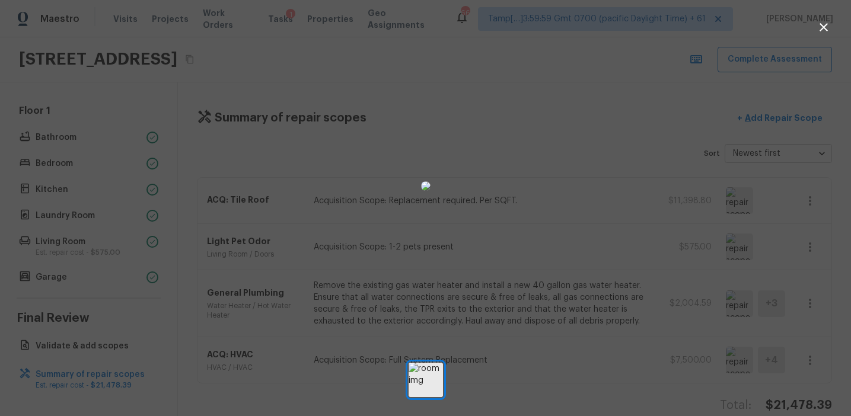
click at [787, 247] on div at bounding box center [425, 186] width 851 height 334
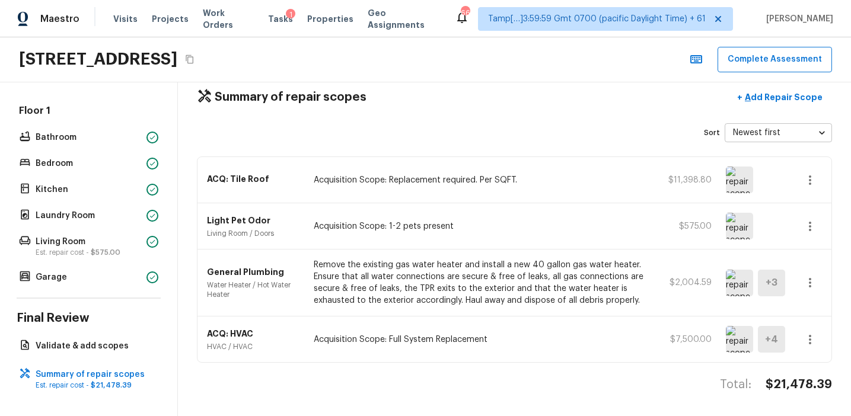
scroll to position [8, 0]
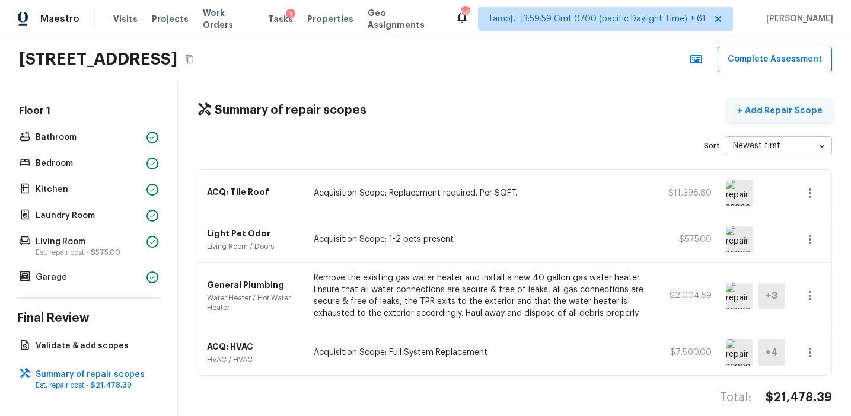
click at [774, 112] on p "Add Repair Scope" at bounding box center [782, 110] width 80 height 12
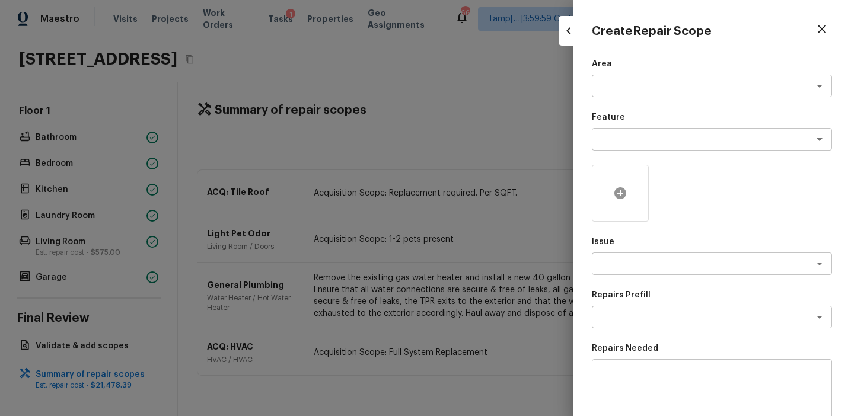
click at [617, 189] on icon at bounding box center [620, 193] width 12 height 12
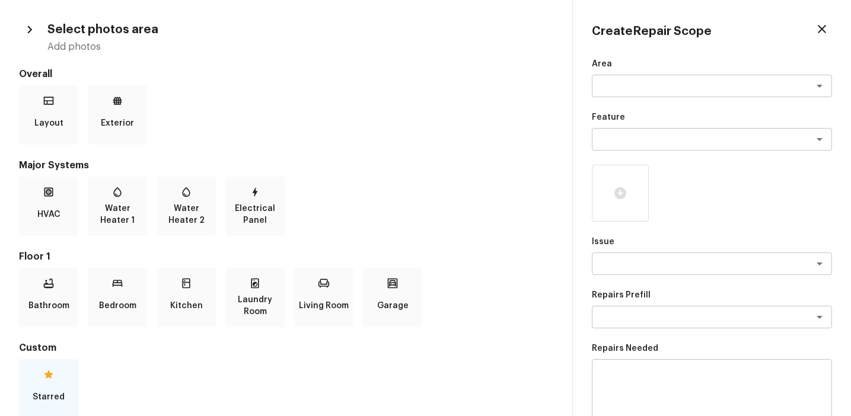
click at [45, 384] on div "Starred" at bounding box center [48, 388] width 59 height 59
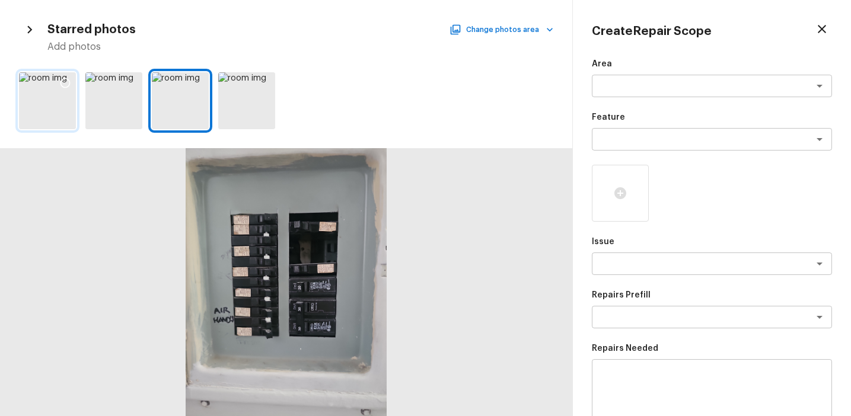
click at [60, 107] on div at bounding box center [47, 100] width 57 height 57
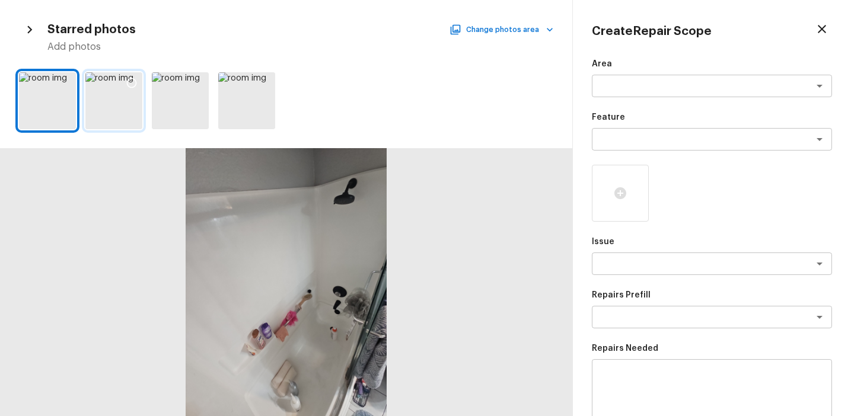
click at [123, 102] on div at bounding box center [113, 100] width 57 height 57
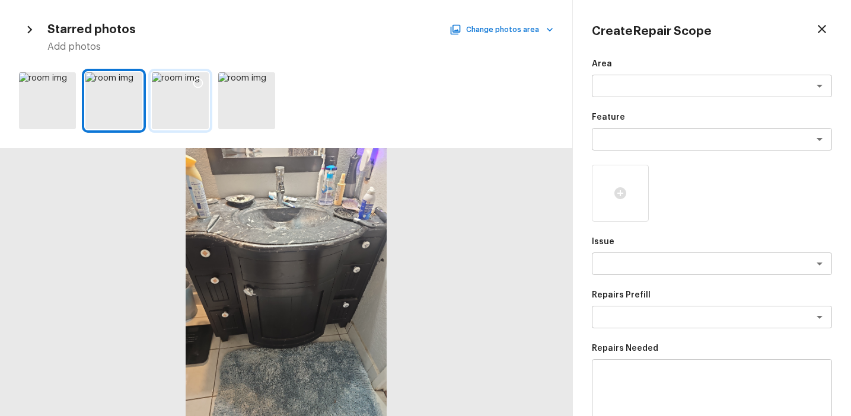
click at [156, 101] on div at bounding box center [180, 100] width 57 height 57
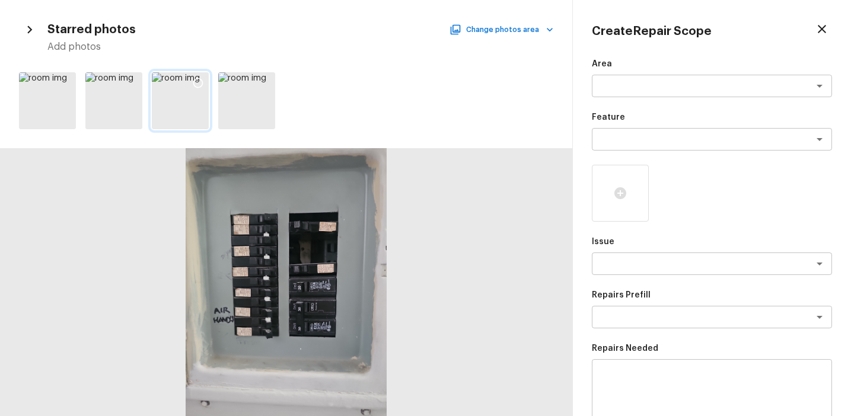
click at [196, 90] on div at bounding box center [197, 84] width 21 height 25
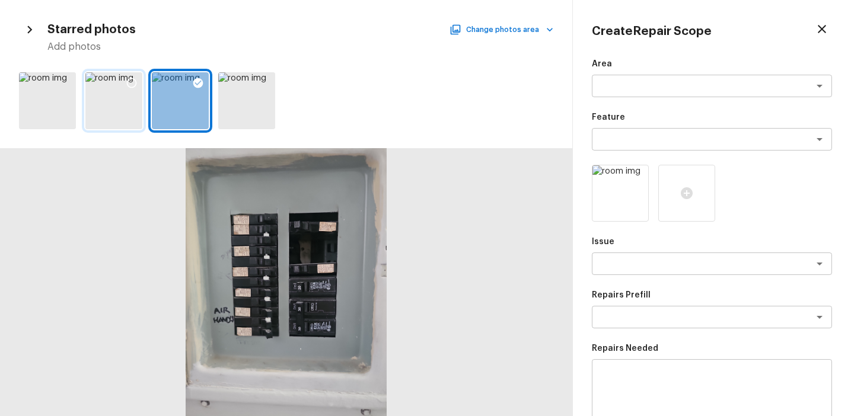
click at [122, 100] on div at bounding box center [113, 100] width 57 height 57
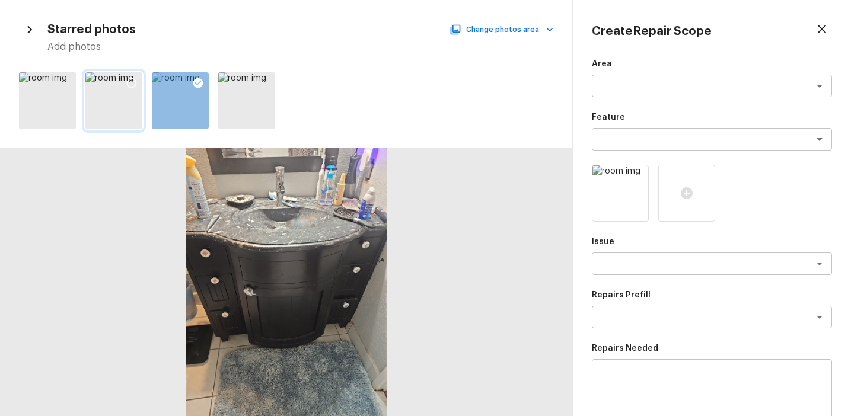
click at [132, 88] on icon at bounding box center [132, 83] width 12 height 12
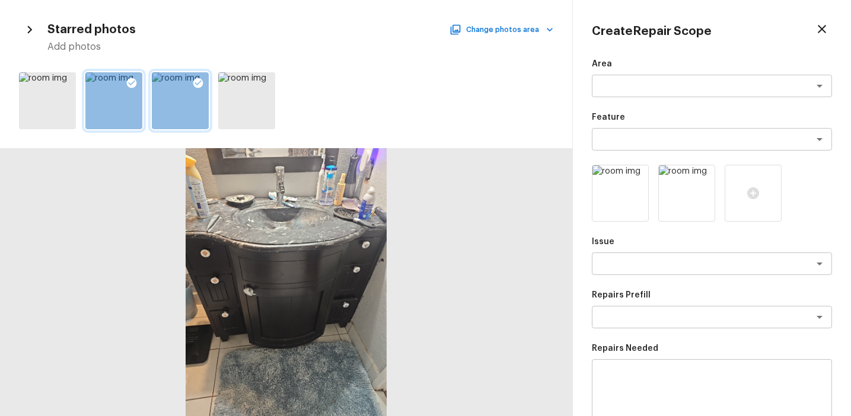
click at [192, 81] on icon at bounding box center [198, 83] width 12 height 12
click at [261, 79] on icon at bounding box center [265, 83] width 10 height 10
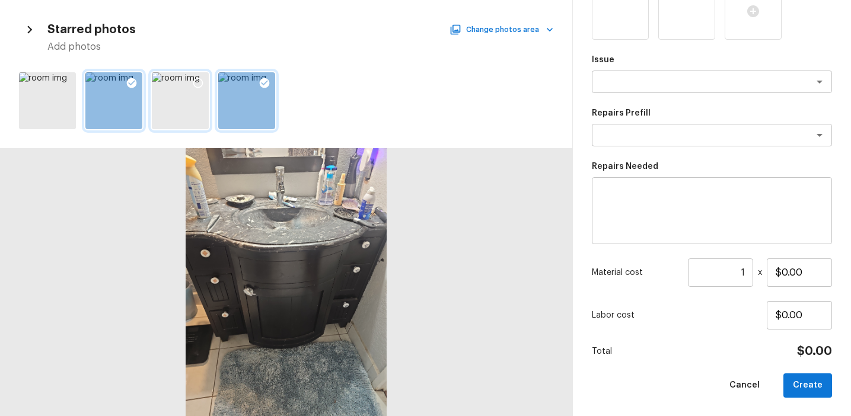
scroll to position [77, 0]
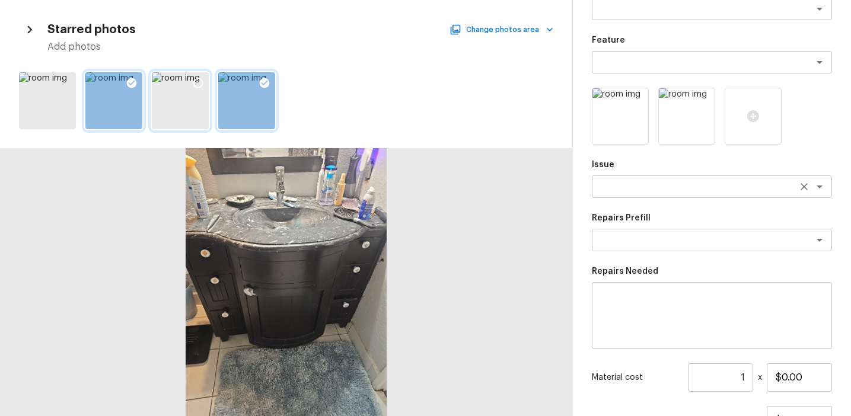
click at [637, 193] on div "x ​" at bounding box center [712, 186] width 240 height 23
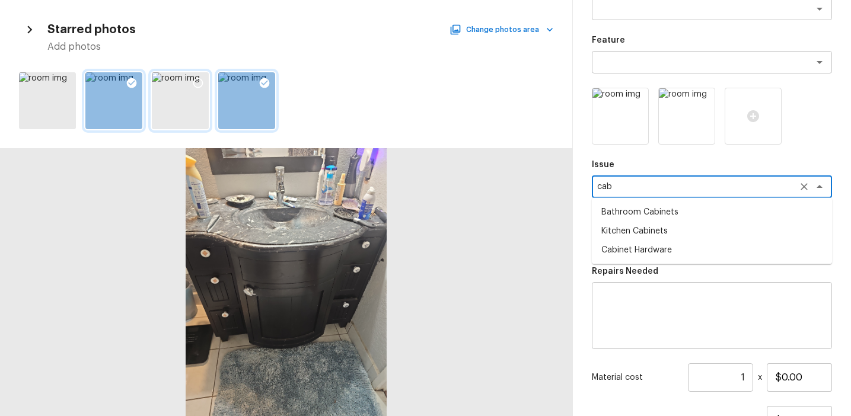
click at [658, 247] on li "Cabinet Hardware" at bounding box center [712, 250] width 240 height 19
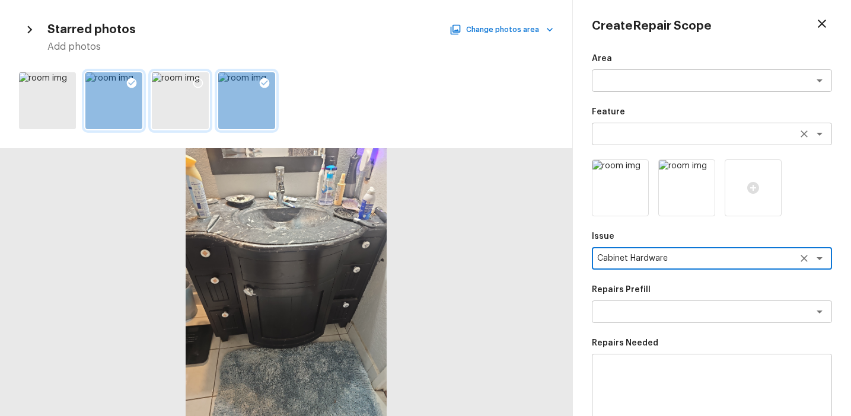
type textarea "Cabinet Hardware"
click at [624, 135] on textarea at bounding box center [695, 134] width 196 height 12
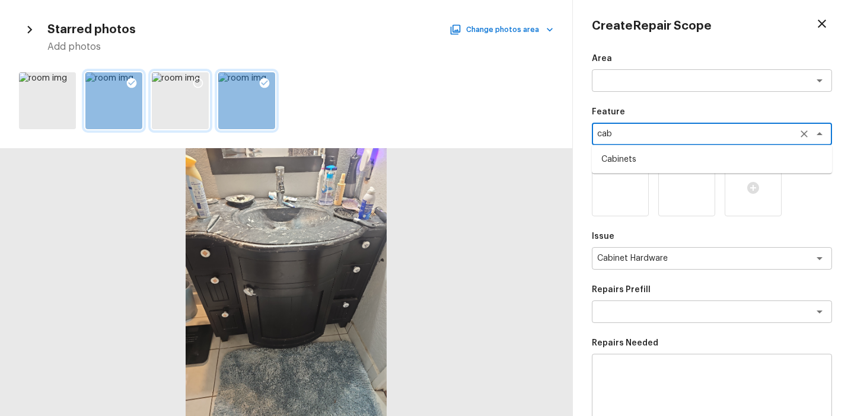
click at [640, 164] on li "Cabinets" at bounding box center [712, 159] width 240 height 19
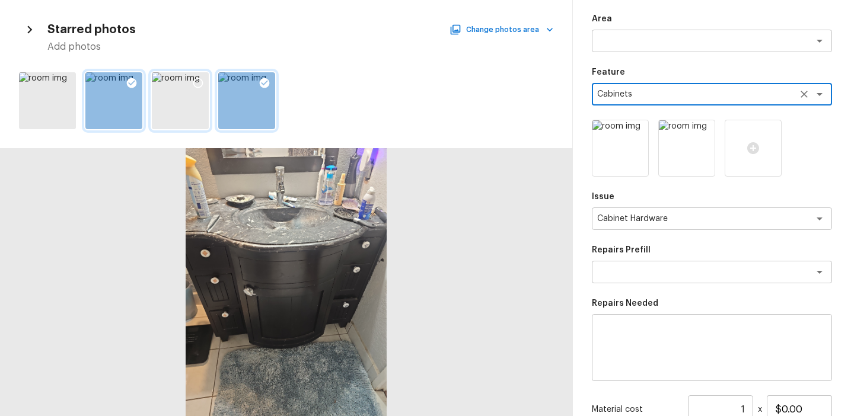
scroll to position [85, 0]
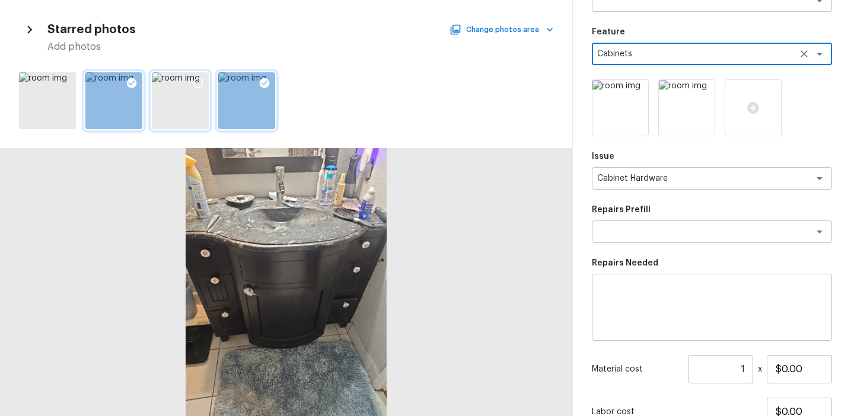
type textarea "Cabinets"
click at [640, 311] on textarea at bounding box center [711, 307] width 223 height 47
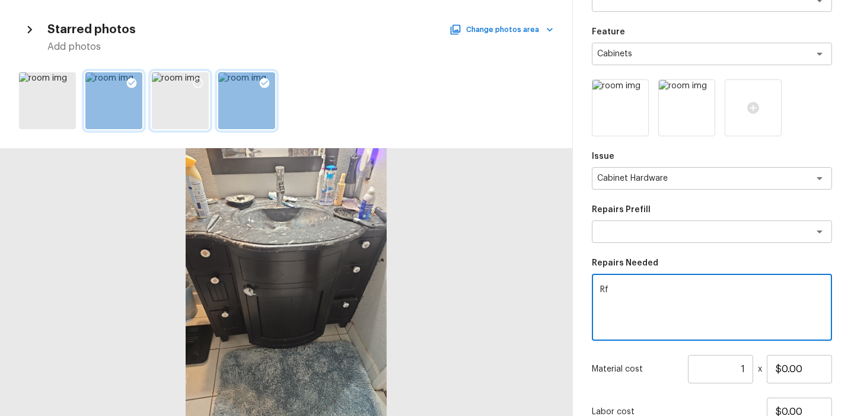
type textarea "R"
type textarea "Paint/clean cabinets"
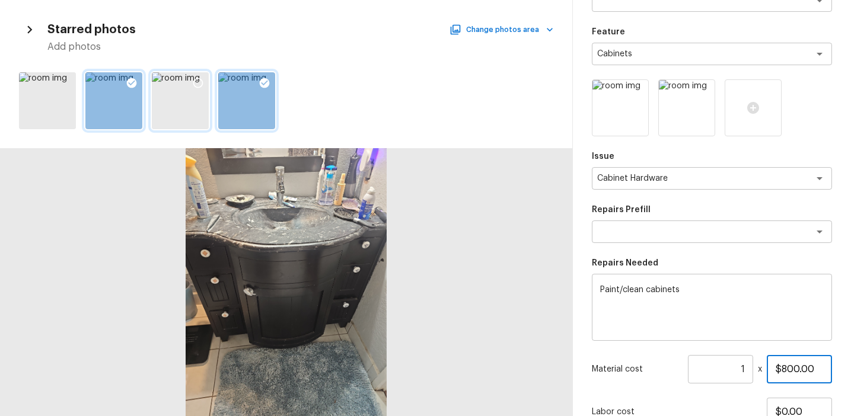
type input "$800.00"
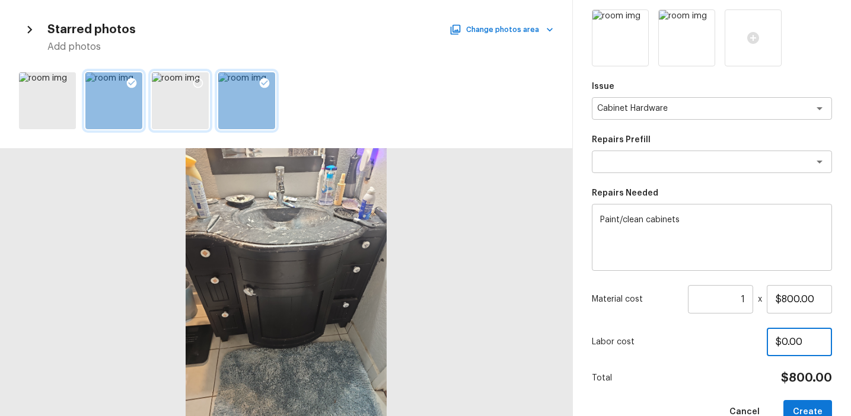
scroll to position [182, 0]
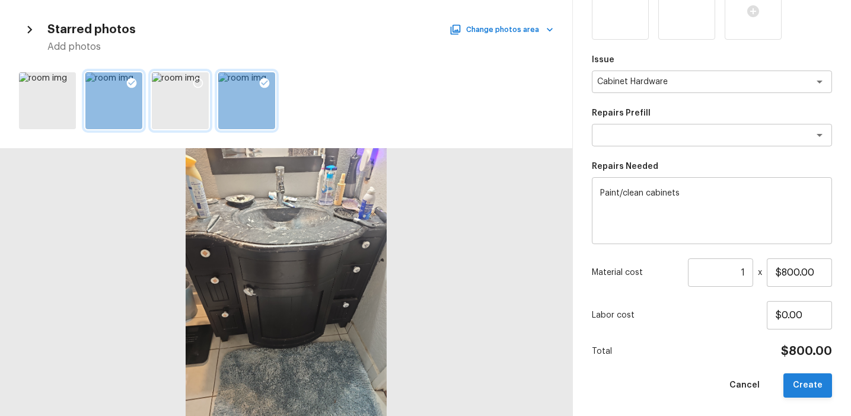
click at [803, 379] on button "Create" at bounding box center [807, 385] width 49 height 24
type input "$0.00"
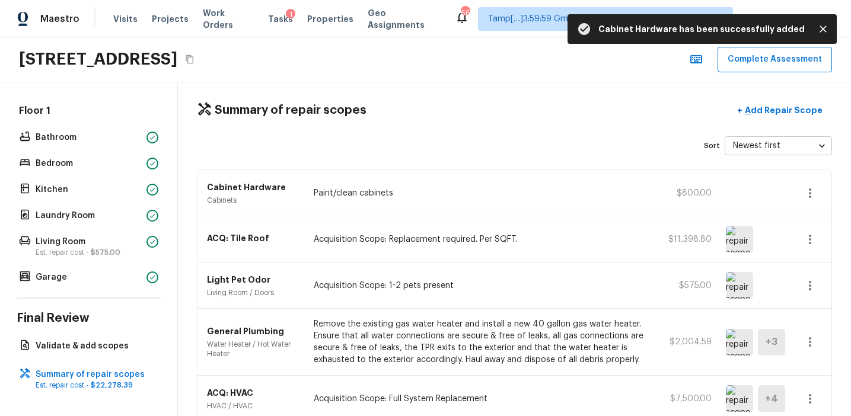
click at [812, 199] on icon "button" at bounding box center [810, 193] width 14 height 14
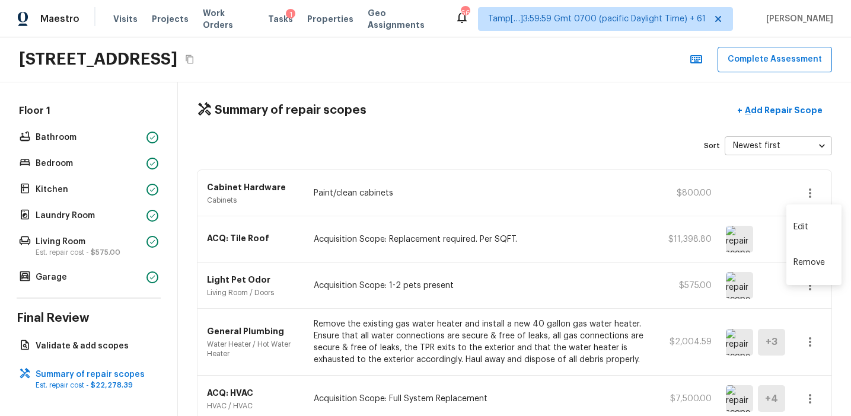
click at [807, 225] on li "Edit" at bounding box center [813, 227] width 55 height 36
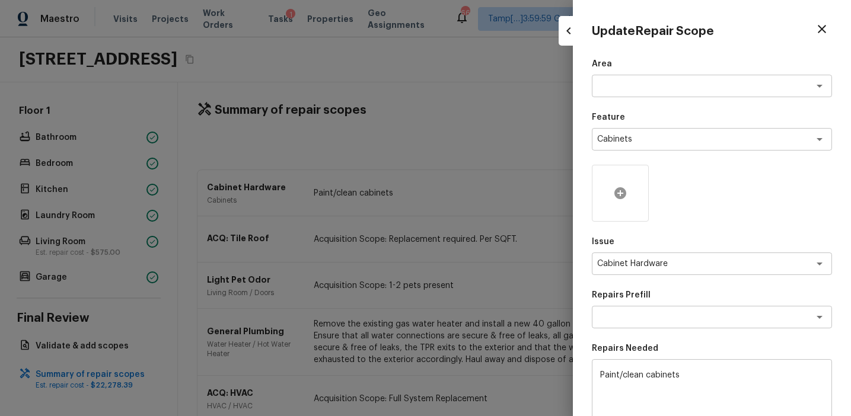
click at [623, 195] on icon at bounding box center [620, 193] width 12 height 12
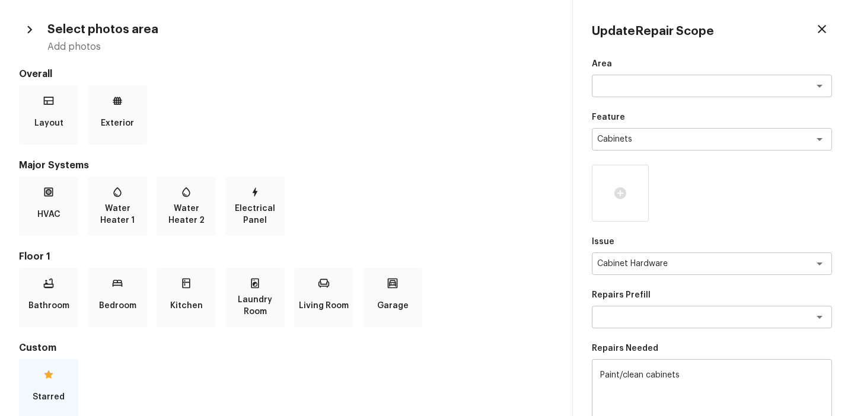
click at [49, 384] on div "Starred" at bounding box center [48, 388] width 59 height 59
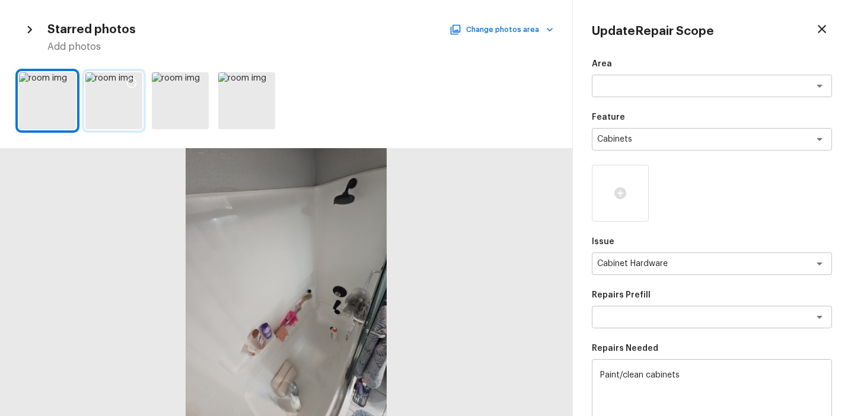
click at [133, 81] on icon at bounding box center [132, 83] width 12 height 12
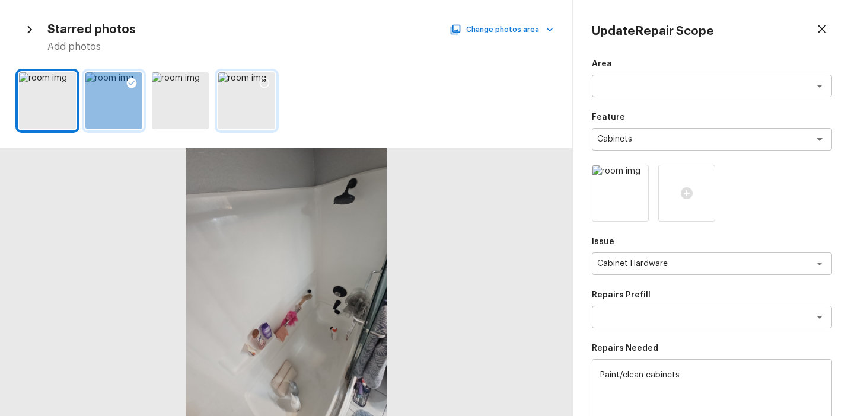
click at [268, 78] on icon at bounding box center [264, 83] width 12 height 12
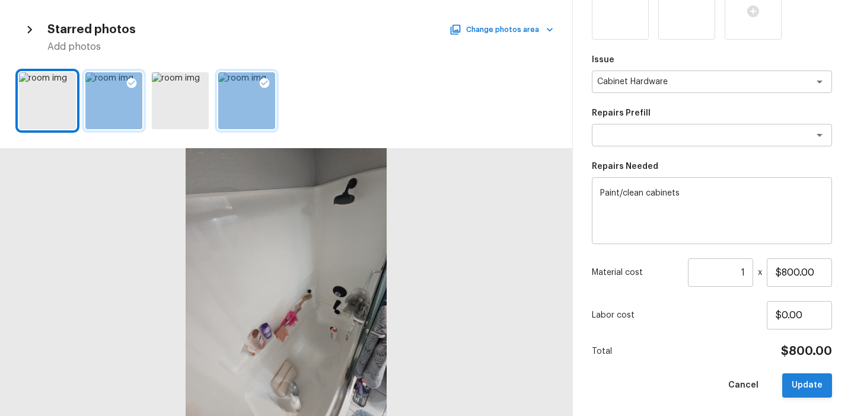
click at [803, 382] on button "Update" at bounding box center [807, 385] width 50 height 24
type input "$0.00"
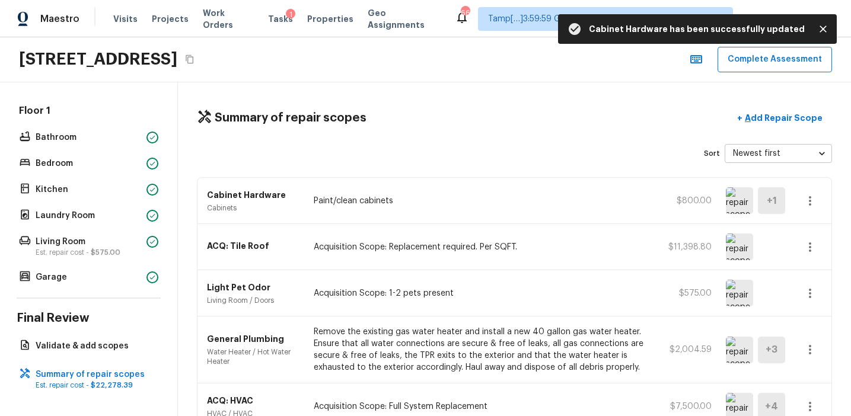
scroll to position [67, 0]
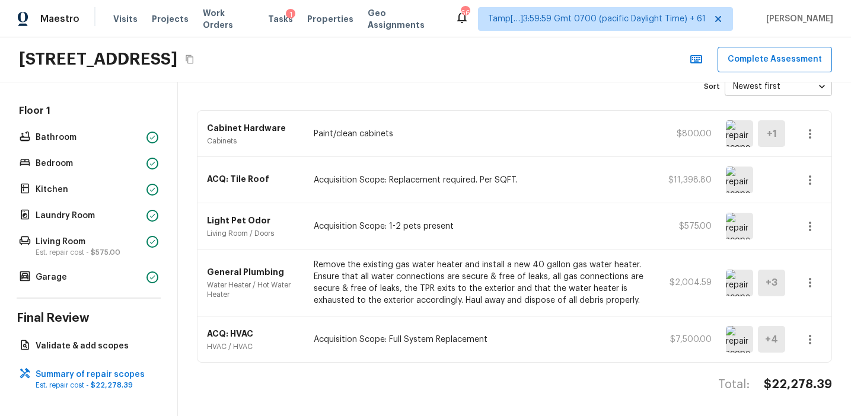
click at [739, 231] on img at bounding box center [739, 226] width 27 height 27
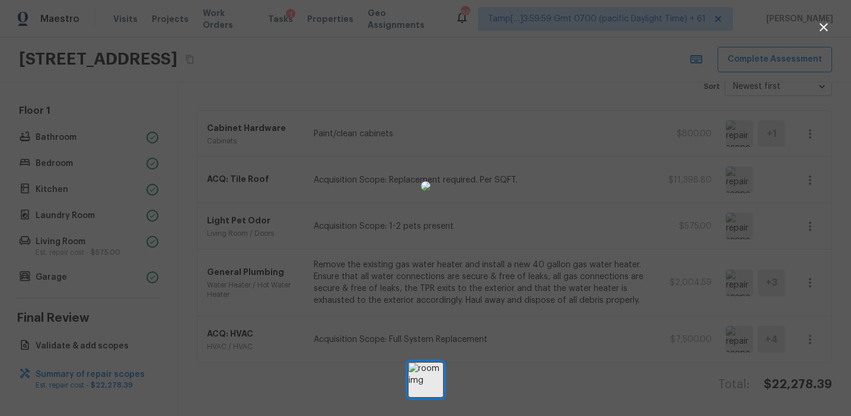
click at [764, 277] on div at bounding box center [425, 186] width 851 height 334
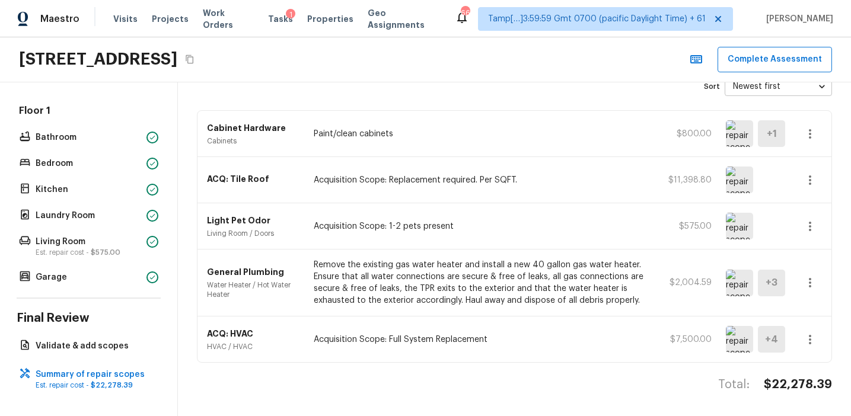
click at [804, 228] on icon "button" at bounding box center [810, 226] width 14 height 14
click at [811, 258] on li "Edit" at bounding box center [813, 260] width 55 height 36
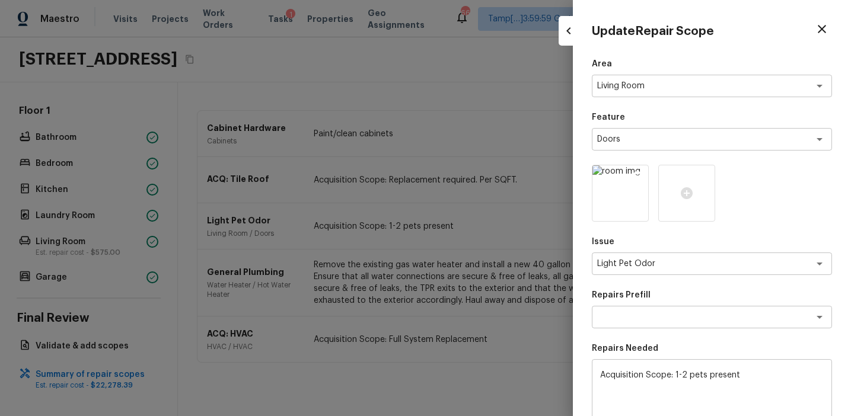
click at [626, 198] on img at bounding box center [620, 193] width 56 height 56
click at [636, 174] on icon at bounding box center [638, 176] width 10 height 10
click at [623, 190] on icon at bounding box center [620, 193] width 12 height 12
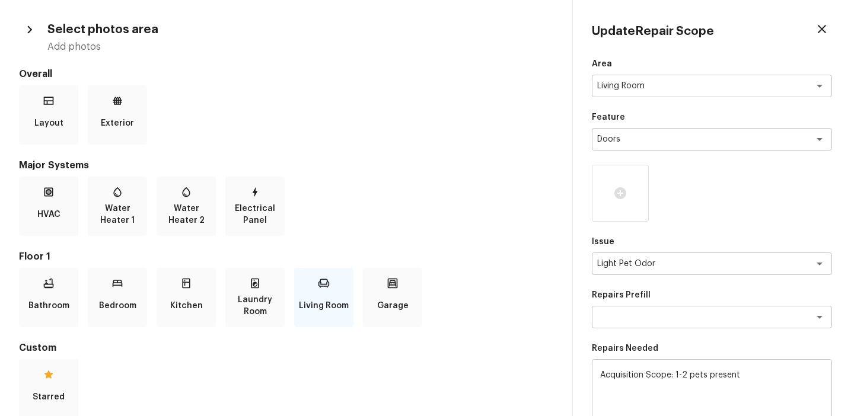
click at [317, 291] on div "Living Room" at bounding box center [323, 297] width 59 height 59
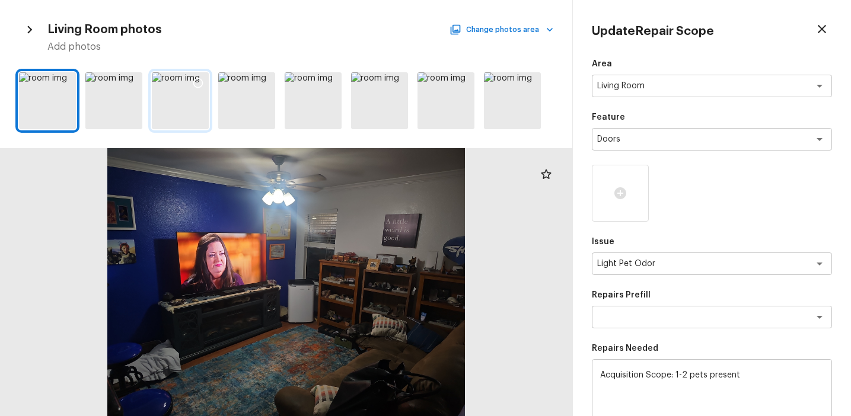
click at [174, 103] on div at bounding box center [180, 100] width 57 height 57
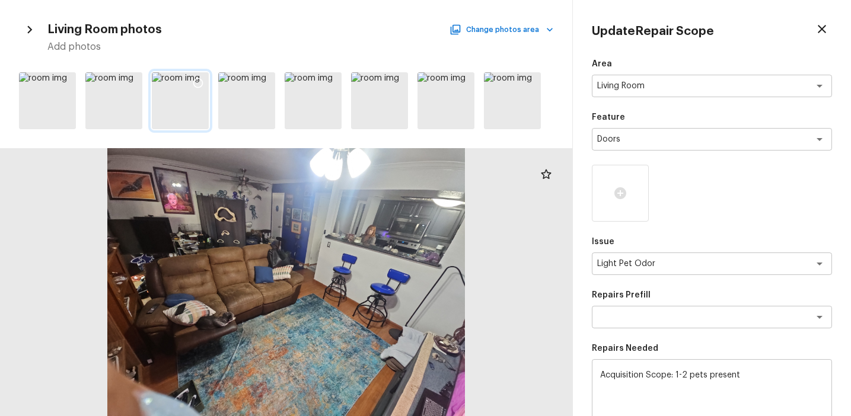
click at [197, 84] on icon at bounding box center [198, 83] width 12 height 12
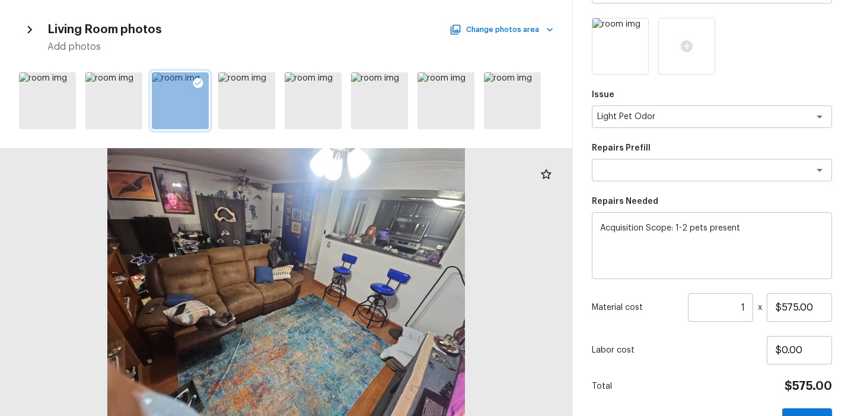
scroll to position [182, 0]
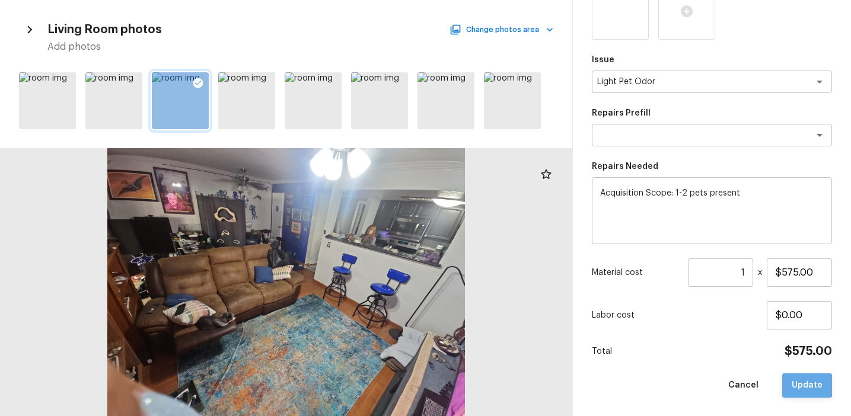
click at [797, 385] on button "Update" at bounding box center [807, 385] width 50 height 24
type input "$0.00"
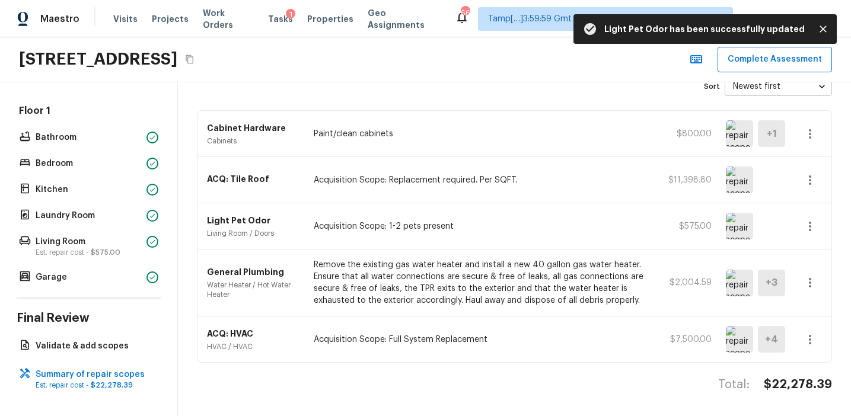
click at [743, 225] on img at bounding box center [739, 226] width 27 height 27
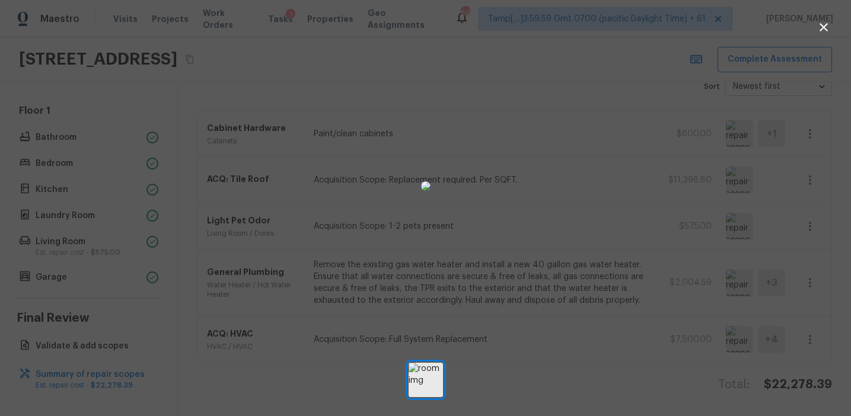
click at [806, 238] on div at bounding box center [425, 186] width 851 height 334
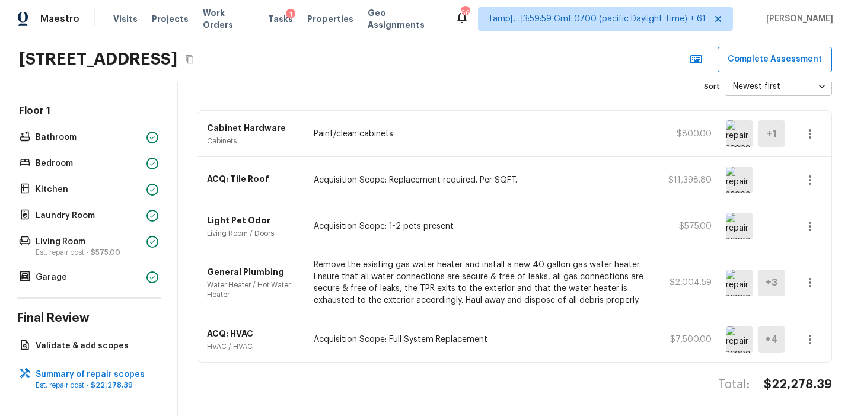
scroll to position [0, 0]
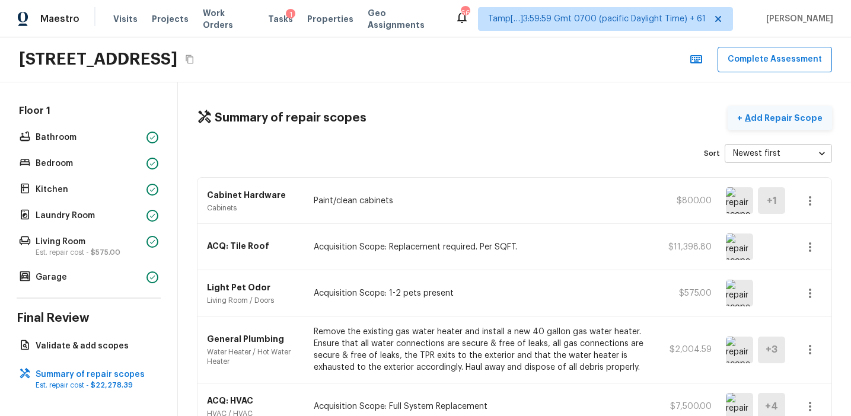
click at [755, 119] on p "Add Repair Scope" at bounding box center [782, 118] width 80 height 12
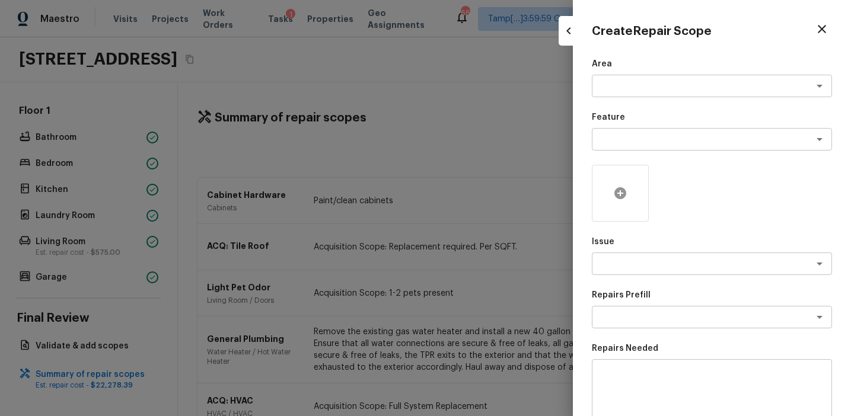
click at [619, 197] on icon at bounding box center [620, 193] width 12 height 12
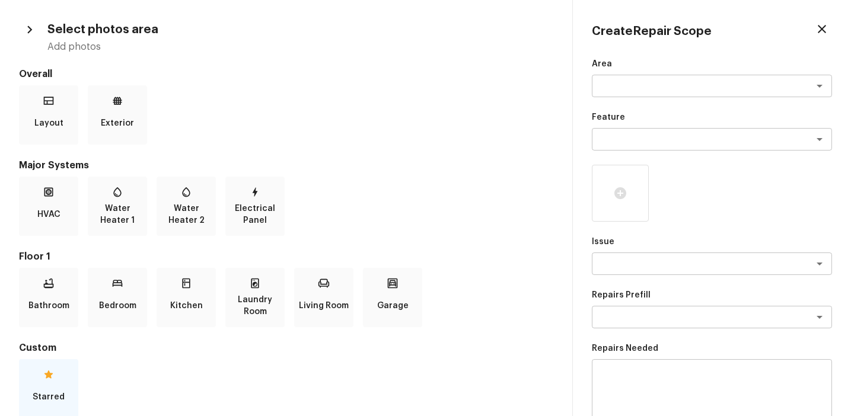
click at [45, 370] on icon at bounding box center [49, 375] width 12 height 12
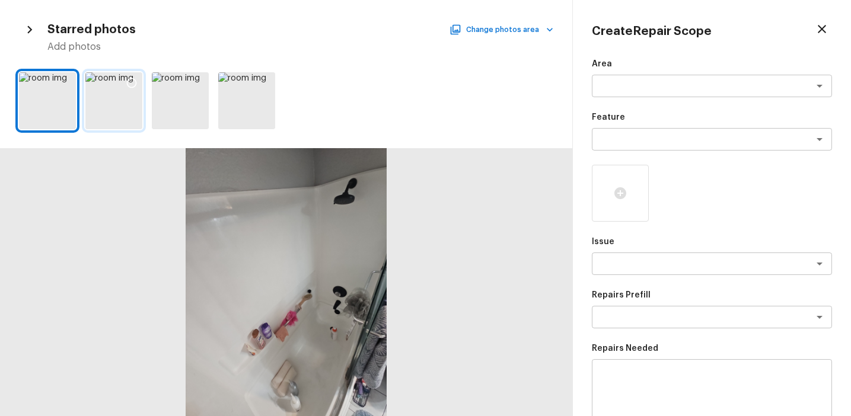
click at [114, 100] on div at bounding box center [113, 100] width 57 height 57
click at [624, 259] on textarea at bounding box center [695, 264] width 196 height 12
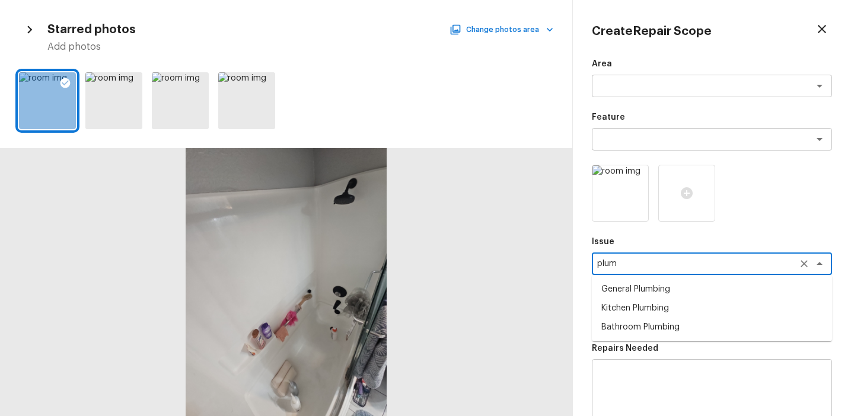
click at [656, 328] on li "Bathroom Plumbing" at bounding box center [712, 327] width 240 height 19
type textarea "Bathroom Plumbing"
click at [657, 319] on textarea at bounding box center [695, 317] width 196 height 12
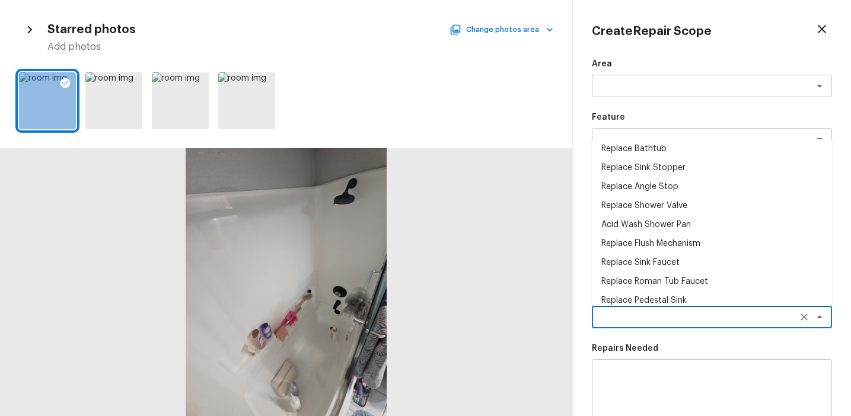
scroll to position [268, 0]
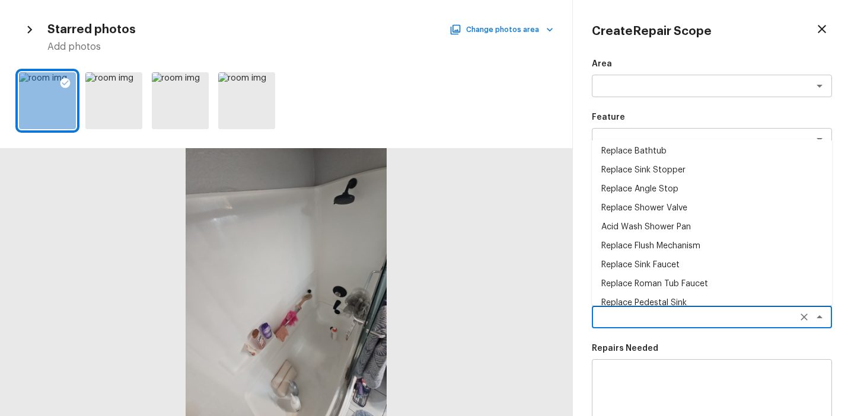
click at [662, 227] on li "Acid Wash Shower Pan" at bounding box center [712, 227] width 240 height 19
type textarea "Acid Wash Shower Pan"
type textarea "Prep and acid wash/deep clean the shower pan."
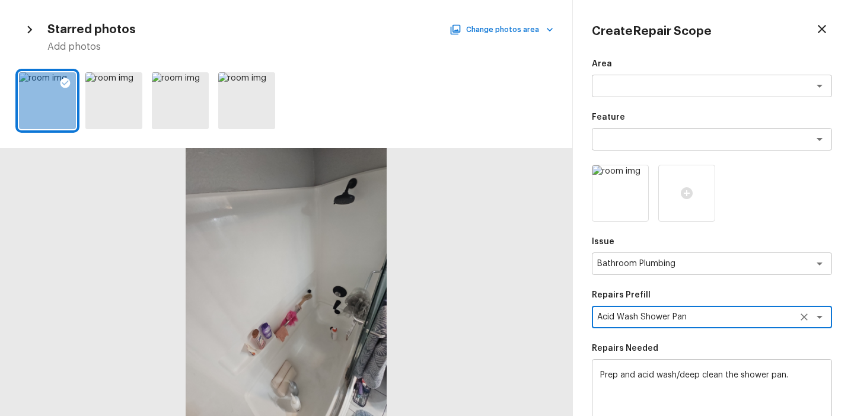
scroll to position [182, 0]
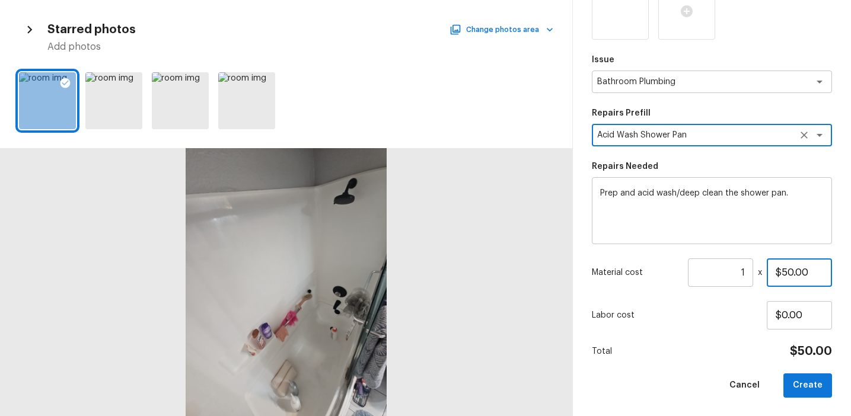
click at [788, 272] on input "$50.00" at bounding box center [799, 272] width 65 height 28
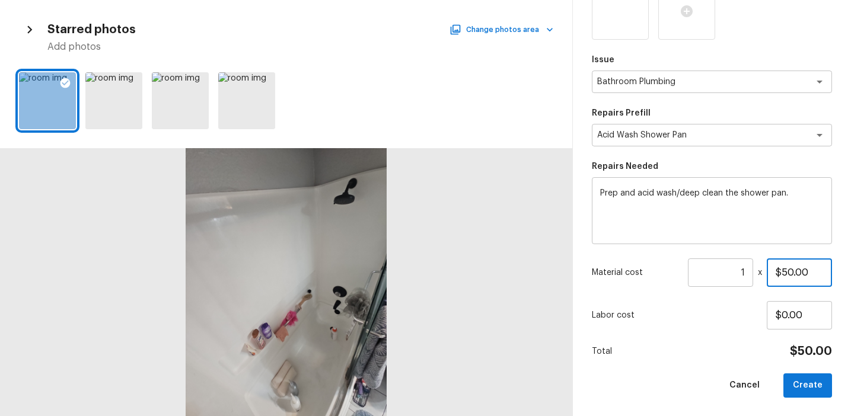
click at [788, 272] on input "$50.00" at bounding box center [799, 272] width 65 height 28
type input "$100.00"
click at [801, 384] on button "Create" at bounding box center [807, 385] width 49 height 24
type input "$0.00"
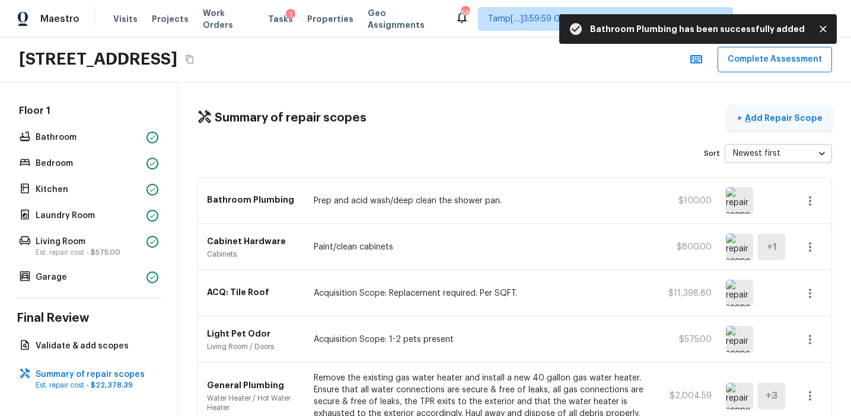
click at [759, 114] on p "Add Repair Scope" at bounding box center [782, 118] width 80 height 12
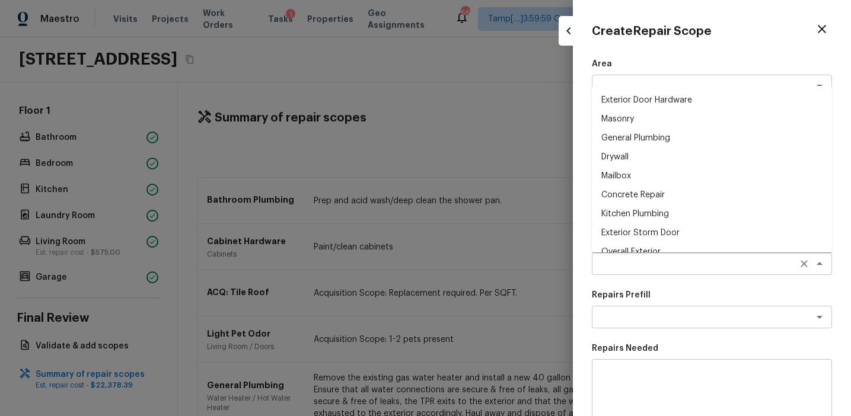
click at [612, 270] on div "x ​" at bounding box center [712, 264] width 240 height 23
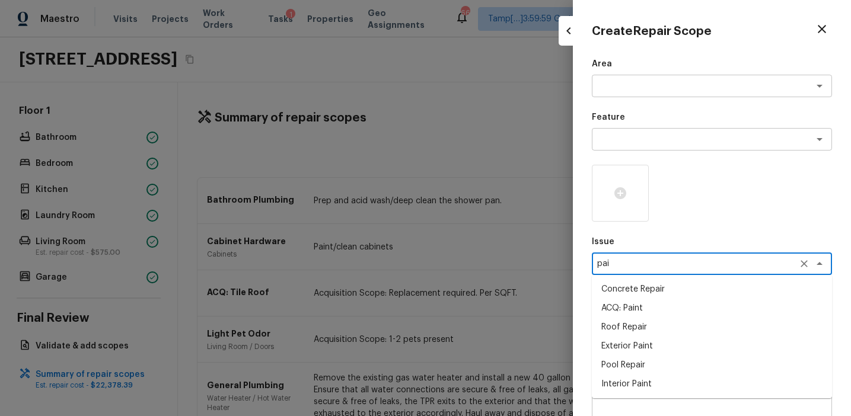
click at [631, 382] on li "Interior Paint" at bounding box center [712, 384] width 240 height 19
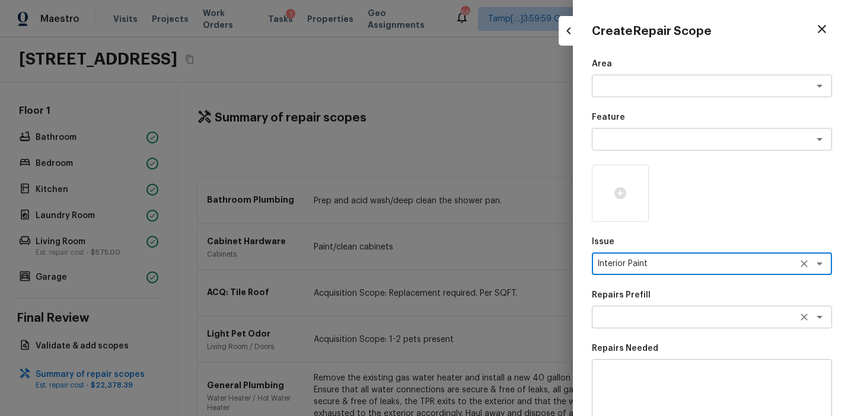
type textarea "Interior Paint"
click at [635, 319] on textarea at bounding box center [695, 317] width 196 height 12
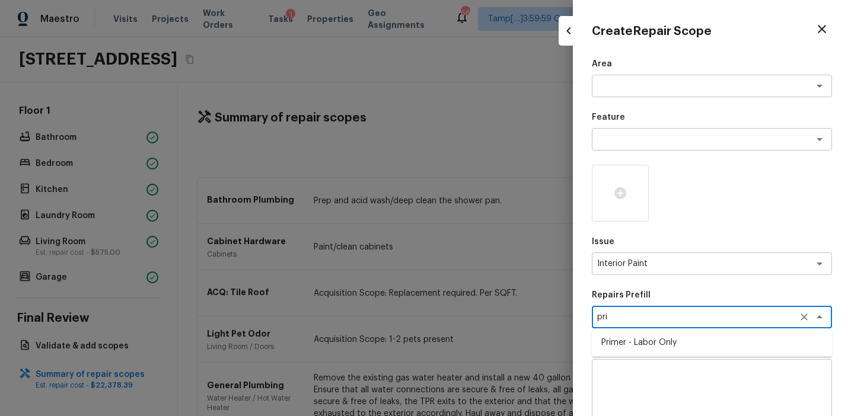
click at [654, 343] on li "Primer - Labor Only" at bounding box center [712, 342] width 240 height 19
type textarea "Primer - Labor Only"
type textarea "Interior primer - PRIMER PROVIDED BY OPENDOOR - All nails, screws, drywall anch…"
type input "$0.40"
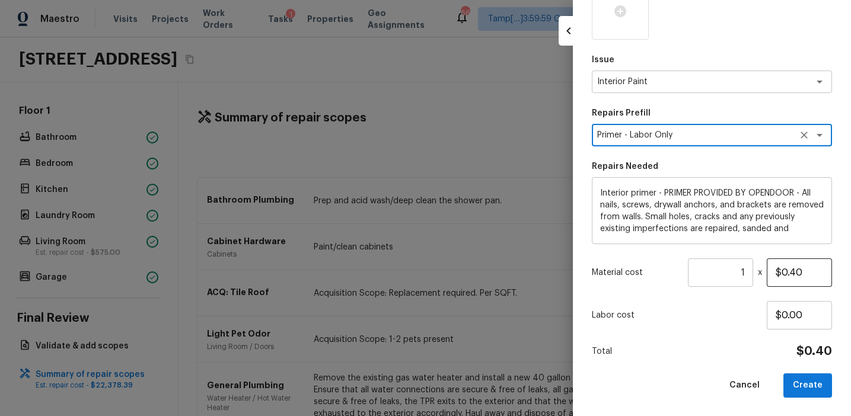
type textarea "Primer - Labor Only"
click at [788, 277] on input "$0.40" at bounding box center [799, 272] width 65 height 28
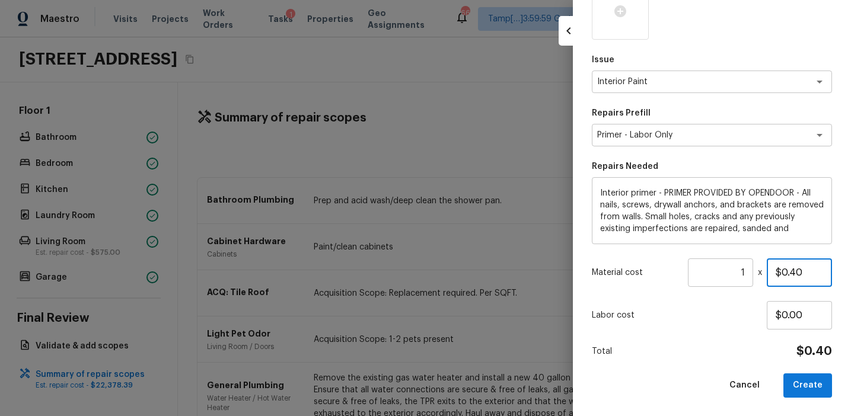
click at [788, 277] on input "$0.40" at bounding box center [799, 272] width 65 height 28
type input "$100.00"
click at [812, 386] on button "Create" at bounding box center [807, 385] width 49 height 24
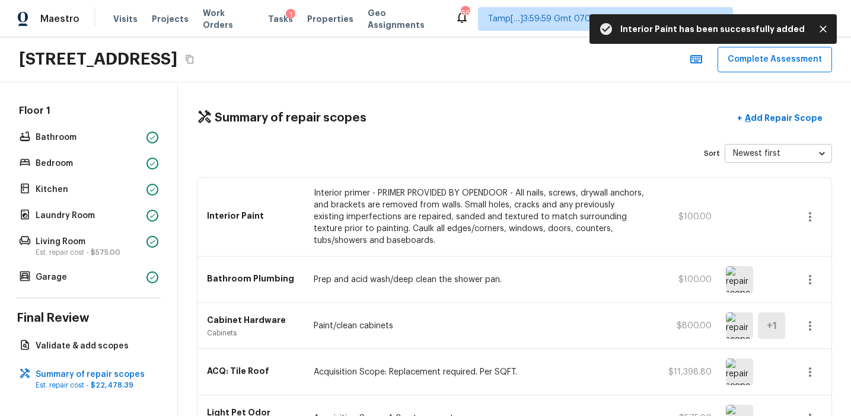
click at [806, 213] on icon "button" at bounding box center [810, 217] width 14 height 14
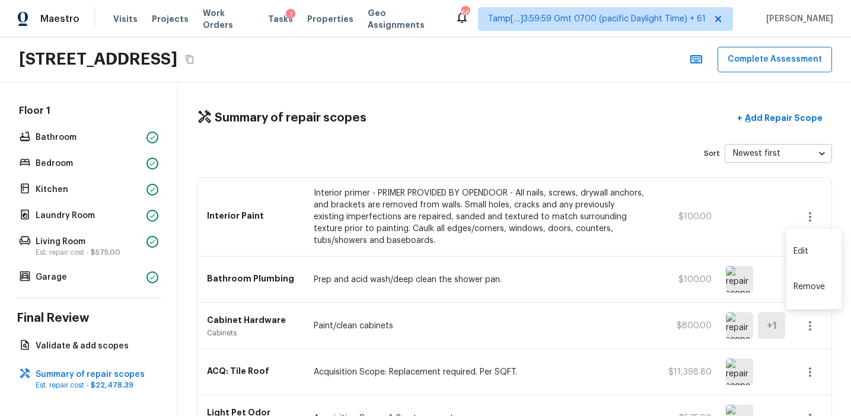
click at [809, 245] on li "Edit" at bounding box center [813, 252] width 55 height 36
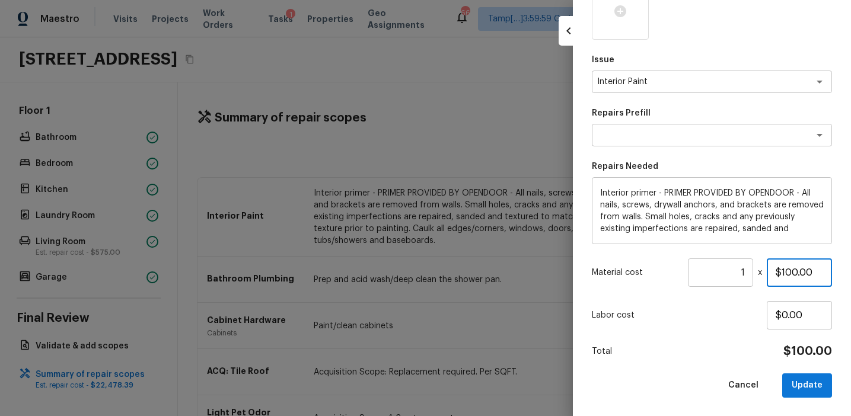
click at [788, 273] on input "$100.00" at bounding box center [799, 272] width 65 height 28
click at [809, 379] on button "Update" at bounding box center [807, 385] width 50 height 24
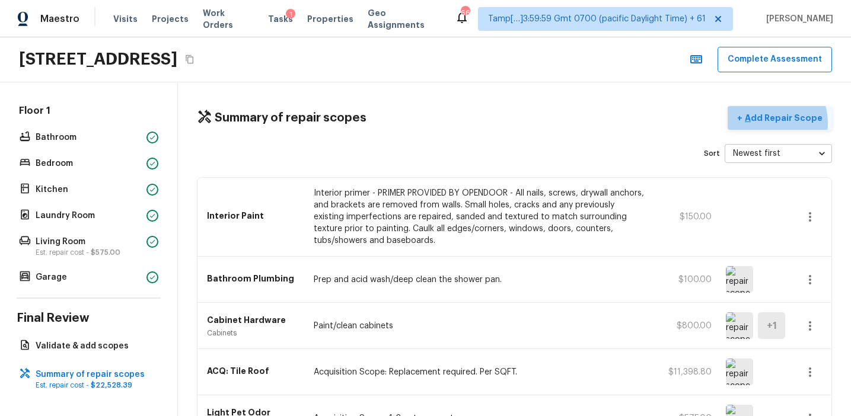
click at [773, 123] on p "Add Repair Scope" at bounding box center [782, 118] width 80 height 12
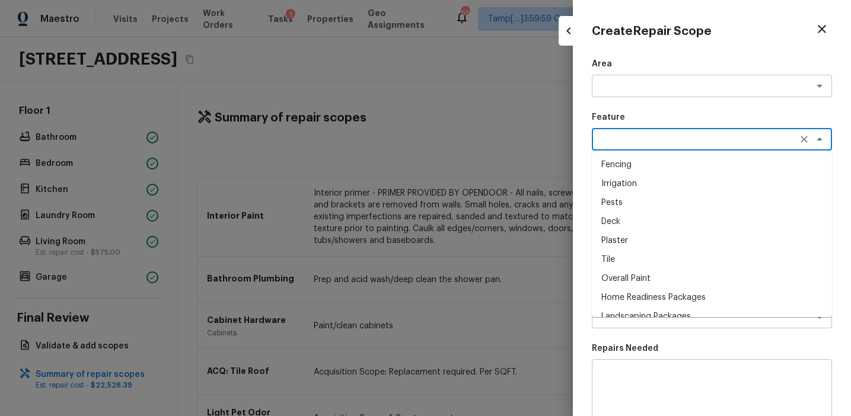
click at [611, 142] on textarea at bounding box center [695, 139] width 196 height 12
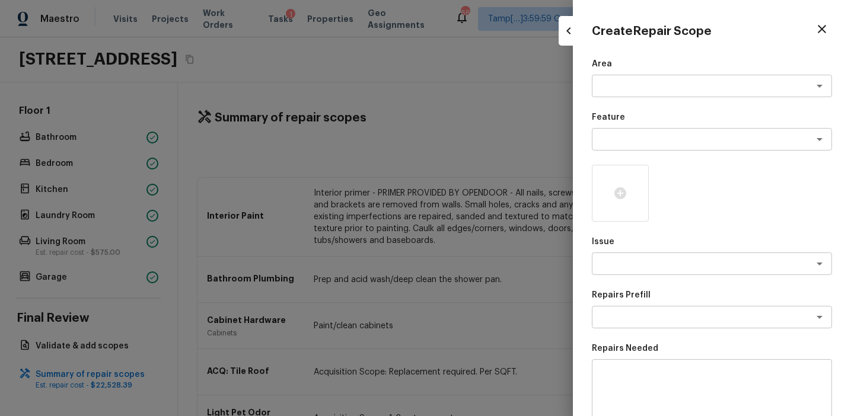
click at [587, 242] on div "Create Repair Scope Area x ​ Feature x ​ Issue x ​ Repairs Prefill x ​ Repairs …" at bounding box center [712, 208] width 278 height 416
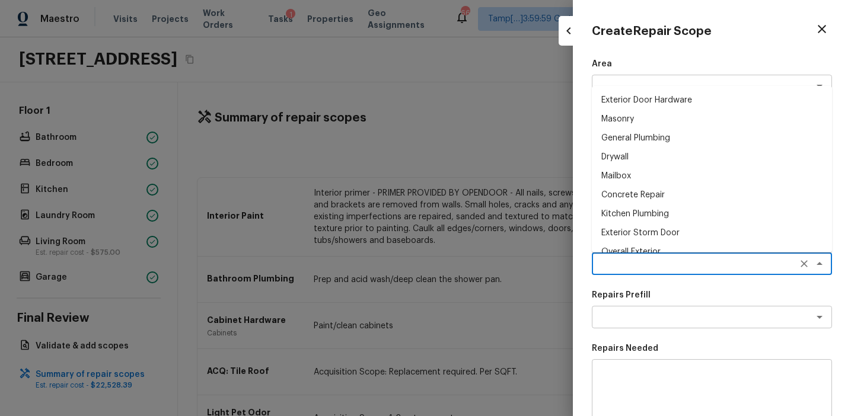
click at [609, 265] on textarea at bounding box center [695, 264] width 196 height 12
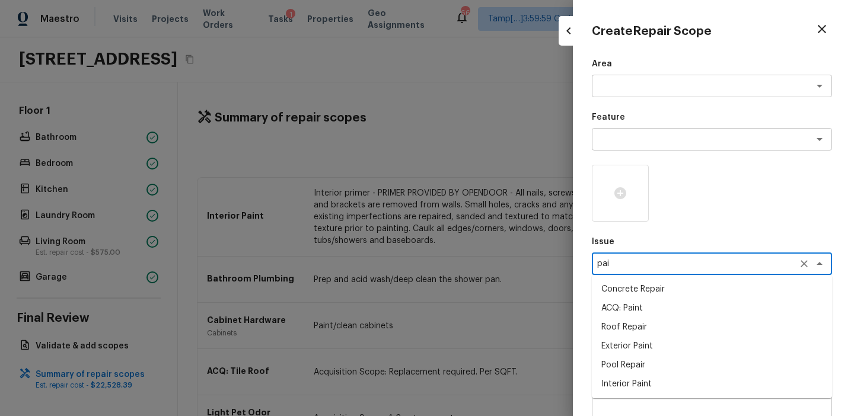
click at [622, 308] on li "ACQ: Paint" at bounding box center [712, 308] width 240 height 19
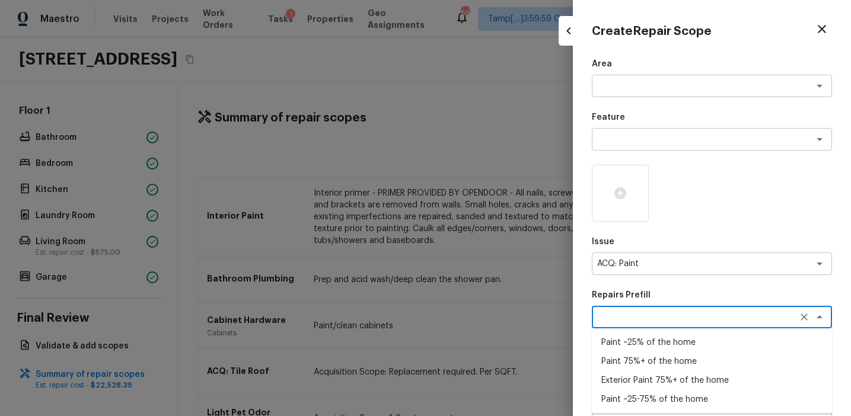
click at [659, 323] on div "x ​" at bounding box center [712, 317] width 240 height 23
click at [659, 366] on li "Paint 75%+ of the home" at bounding box center [712, 361] width 240 height 19
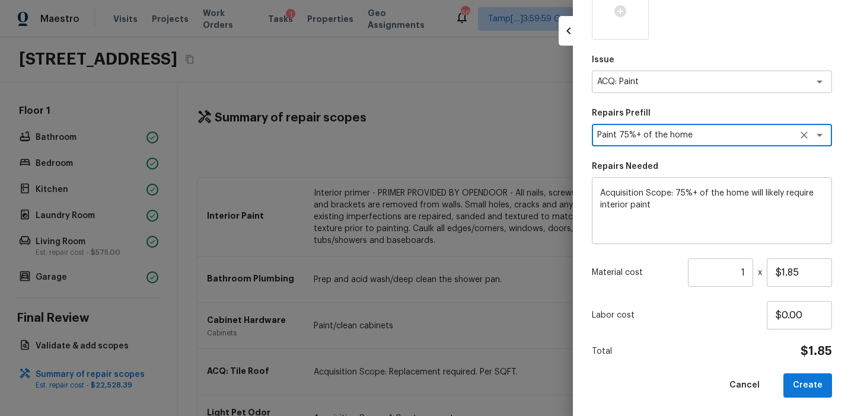
click at [739, 273] on input "1" at bounding box center [720, 272] width 65 height 28
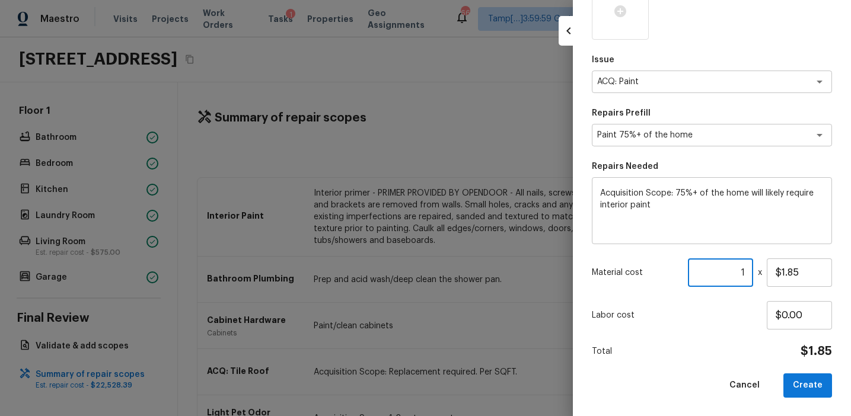
click at [739, 273] on input "1" at bounding box center [720, 272] width 65 height 28
paste input "708"
click at [733, 327] on div "Labor cost $0.00" at bounding box center [712, 315] width 240 height 28
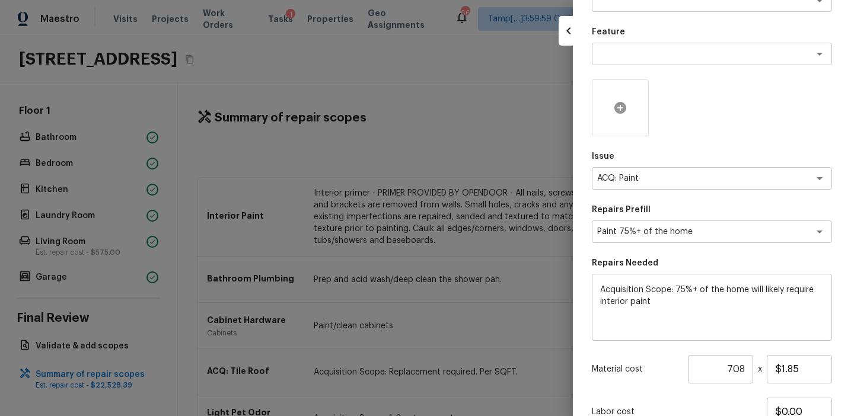
click at [621, 103] on icon at bounding box center [620, 108] width 12 height 12
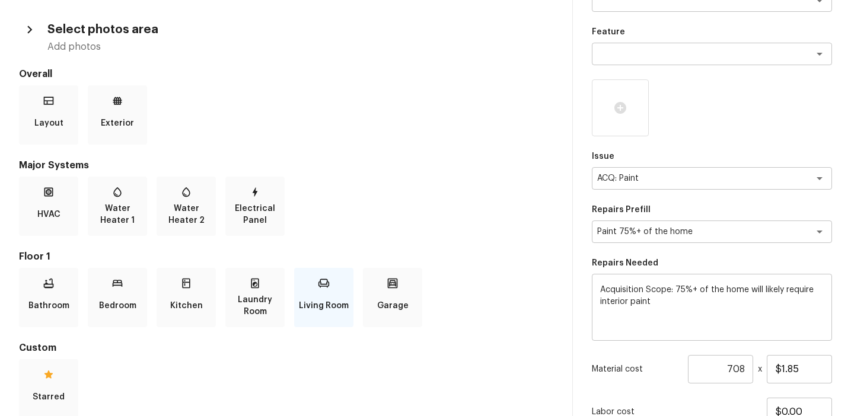
click at [338, 286] on div "Living Room" at bounding box center [323, 297] width 59 height 59
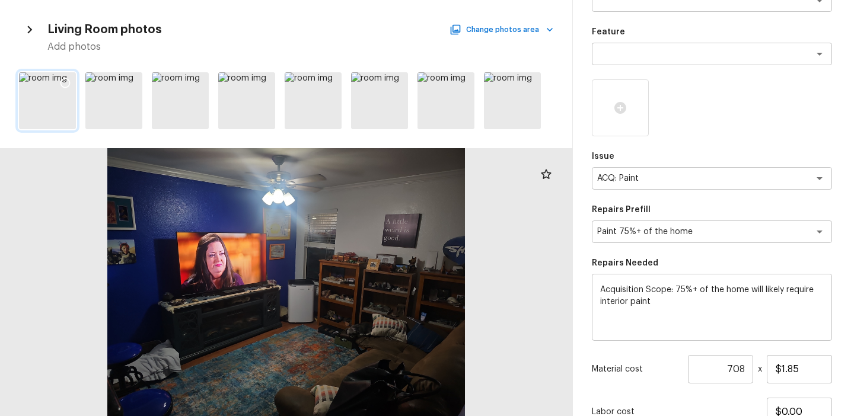
click at [65, 81] on icon at bounding box center [65, 83] width 12 height 12
click at [330, 82] on icon at bounding box center [331, 83] width 12 height 12
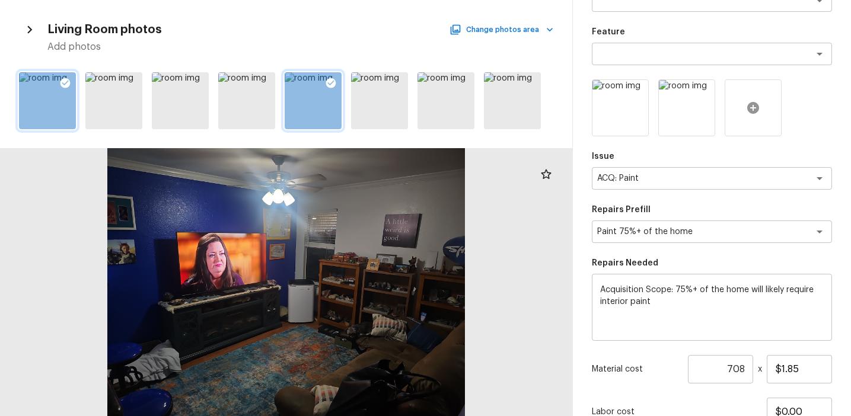
click at [754, 113] on icon at bounding box center [753, 108] width 12 height 12
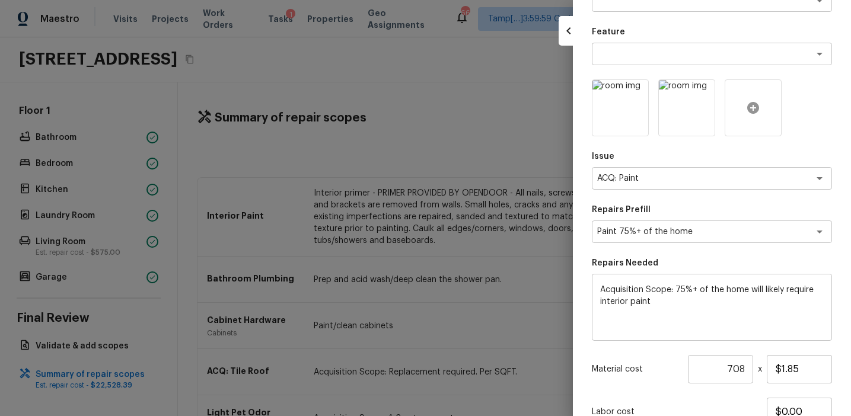
click at [754, 113] on icon at bounding box center [753, 108] width 12 height 12
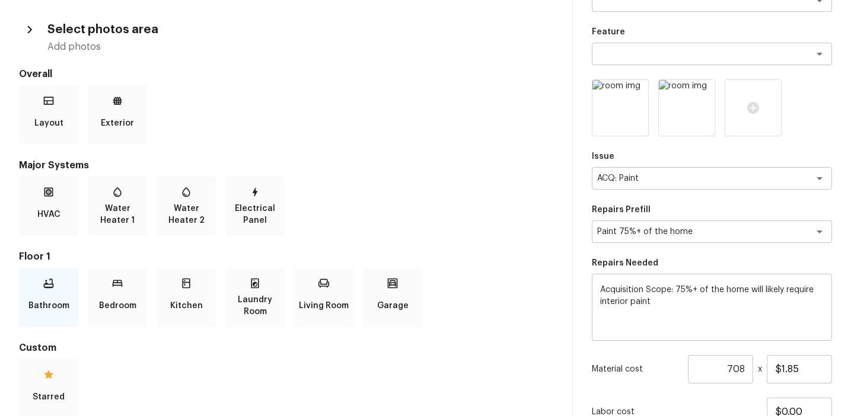
click at [56, 283] on div "Bathroom" at bounding box center [48, 297] width 59 height 59
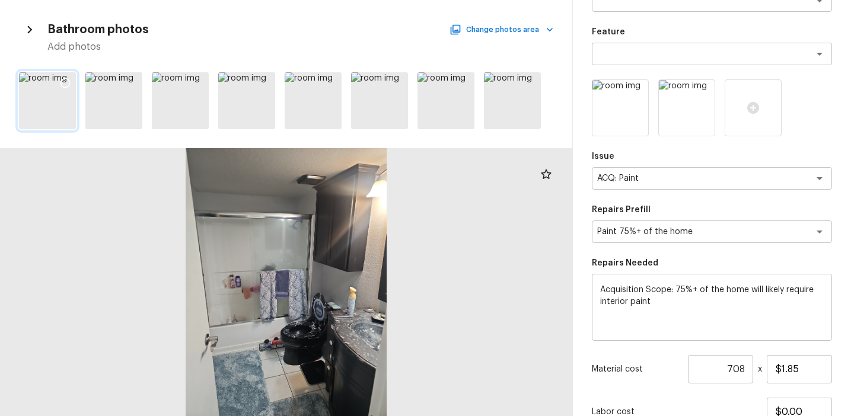
click at [65, 80] on icon at bounding box center [65, 83] width 12 height 12
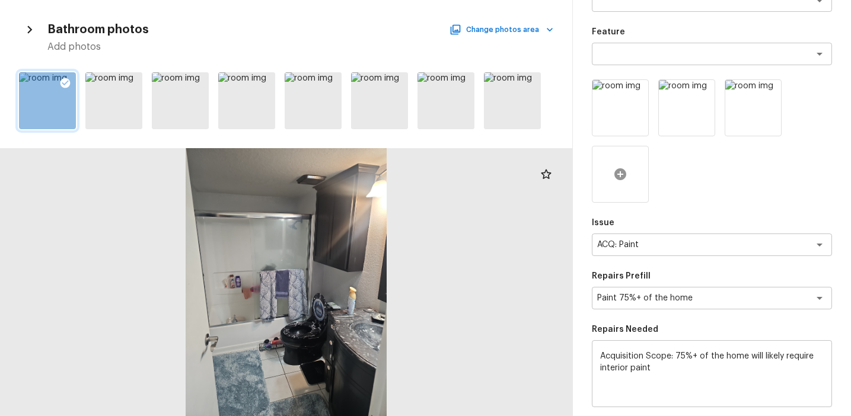
click at [623, 173] on icon at bounding box center [620, 174] width 12 height 12
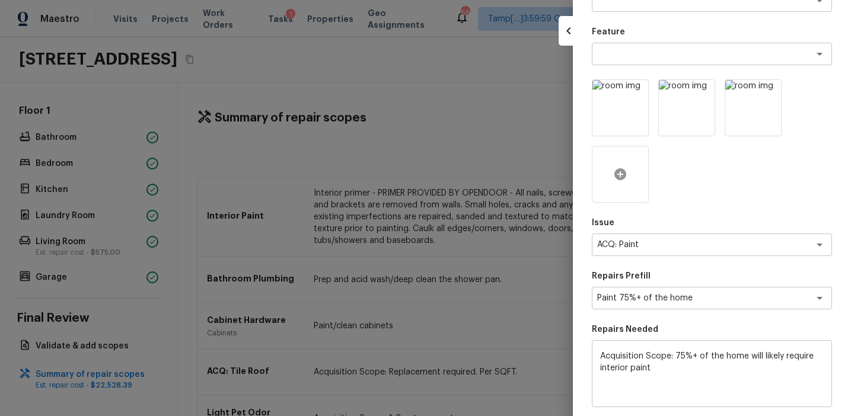
click at [619, 174] on icon at bounding box center [620, 174] width 14 height 14
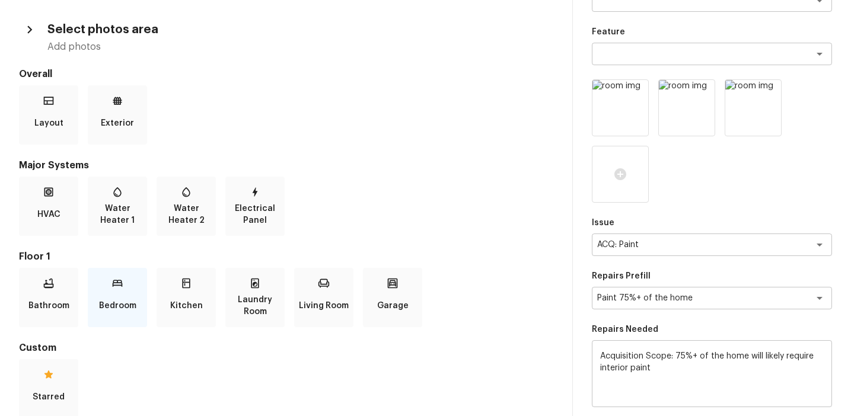
click at [122, 282] on icon at bounding box center [118, 283] width 10 height 7
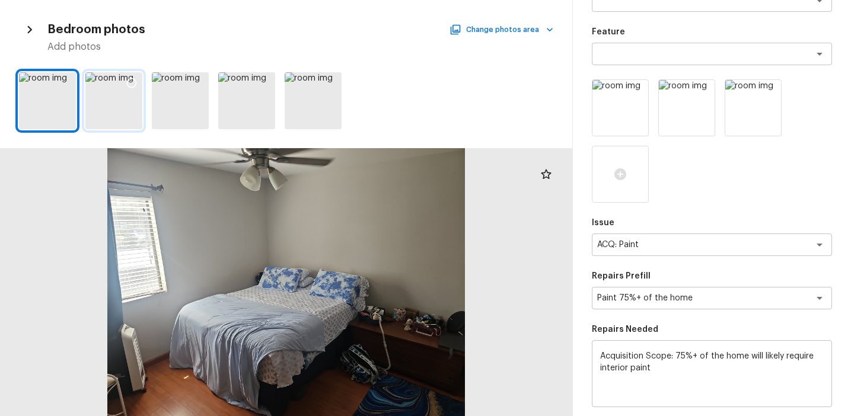
click at [128, 114] on div at bounding box center [113, 100] width 57 height 57
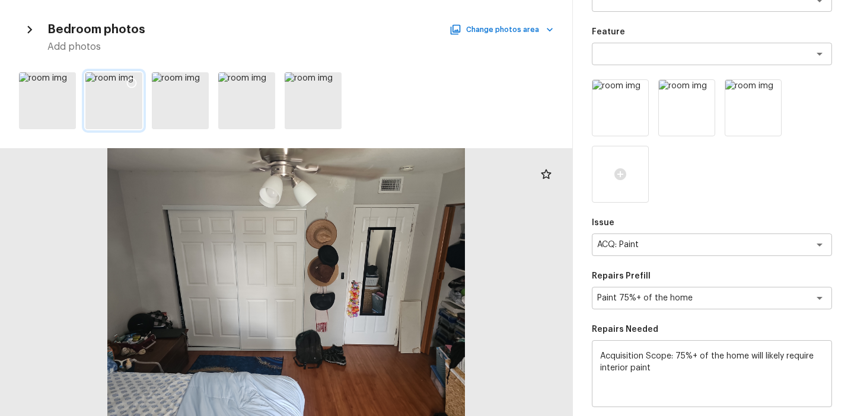
click at [132, 81] on icon at bounding box center [132, 83] width 12 height 12
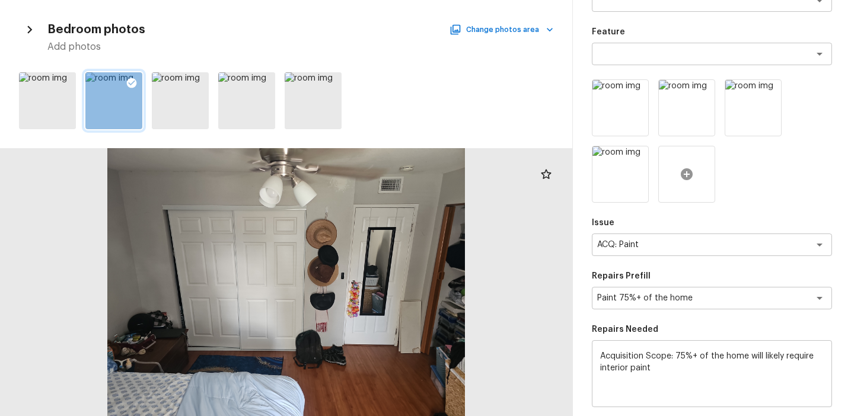
click at [691, 172] on icon at bounding box center [687, 174] width 12 height 12
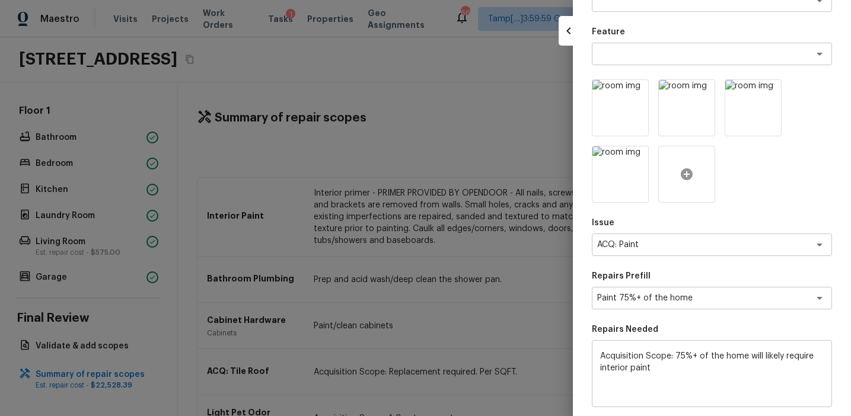
click at [689, 173] on icon at bounding box center [687, 174] width 12 height 12
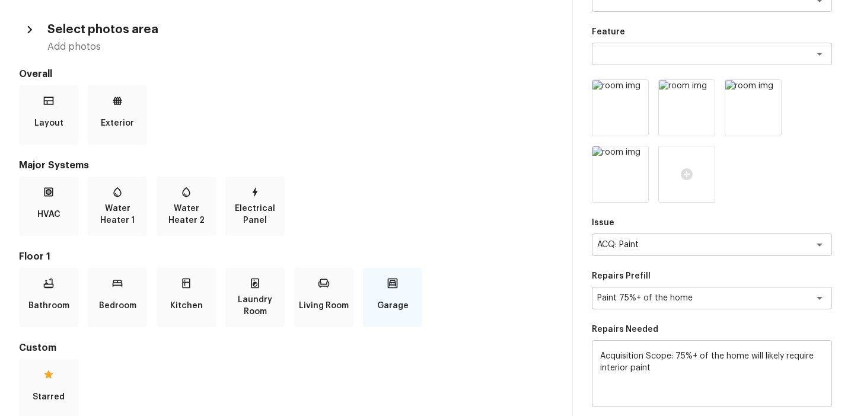
click at [389, 292] on div "Garage" at bounding box center [392, 297] width 59 height 59
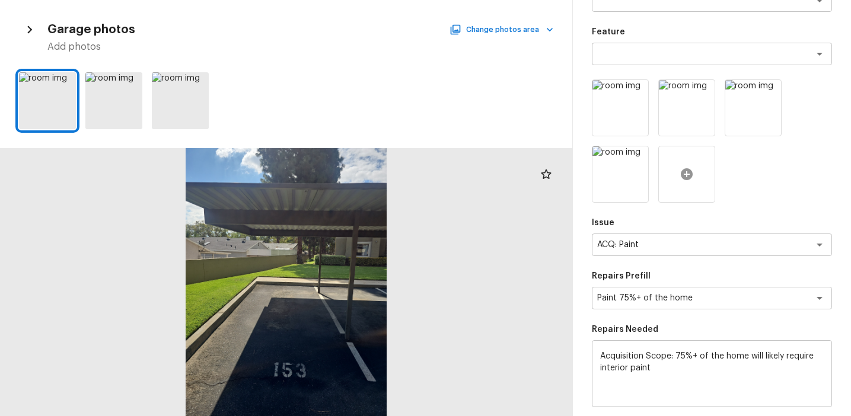
click at [682, 170] on icon at bounding box center [686, 174] width 14 height 14
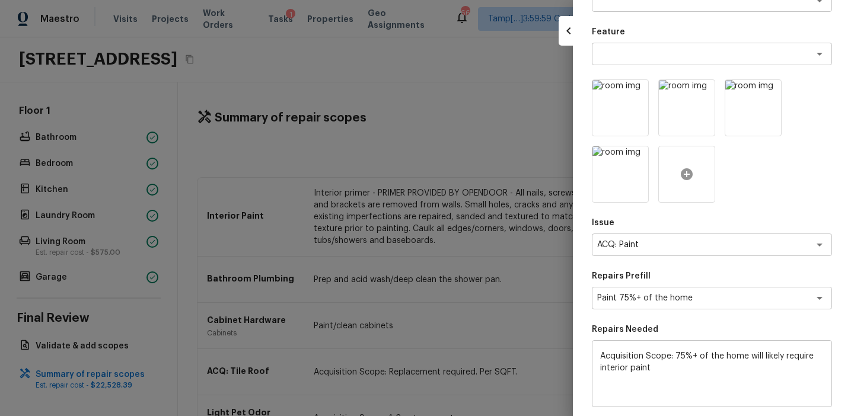
click at [682, 170] on icon at bounding box center [686, 174] width 14 height 14
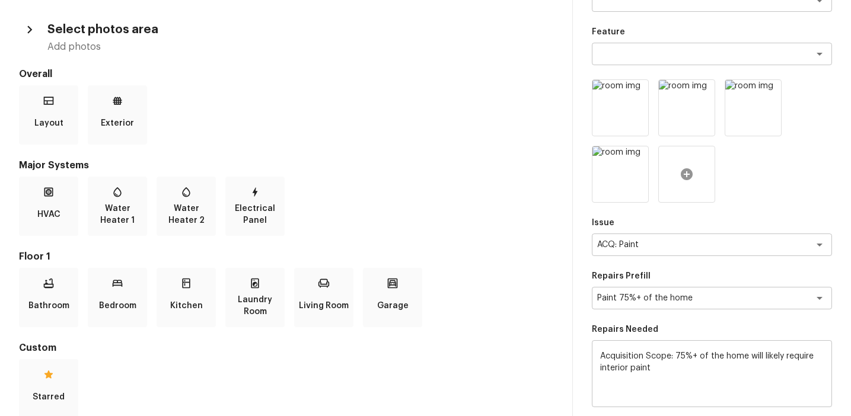
click at [682, 170] on icon at bounding box center [686, 174] width 14 height 14
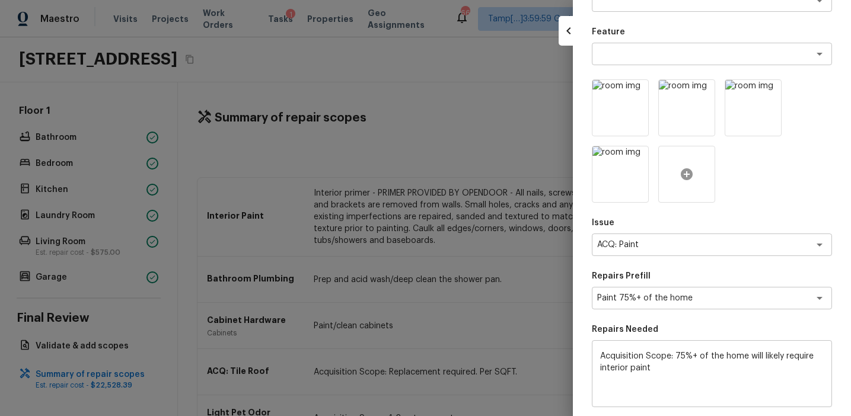
click at [688, 167] on icon at bounding box center [686, 174] width 14 height 14
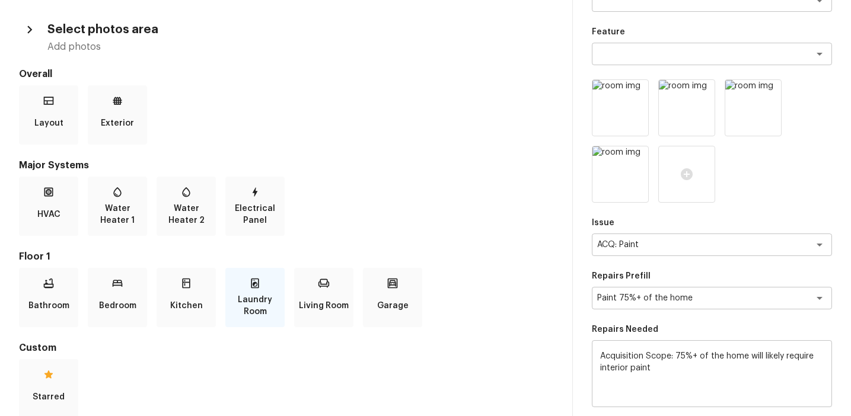
click at [251, 288] on icon at bounding box center [255, 284] width 8 height 10
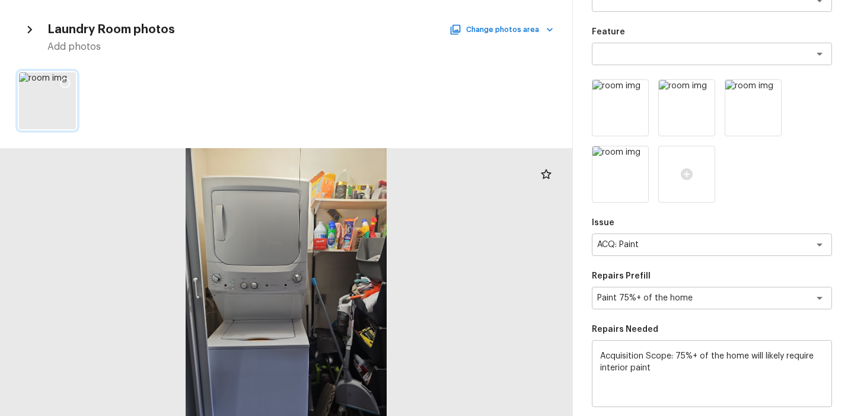
click at [65, 81] on icon at bounding box center [65, 83] width 12 height 12
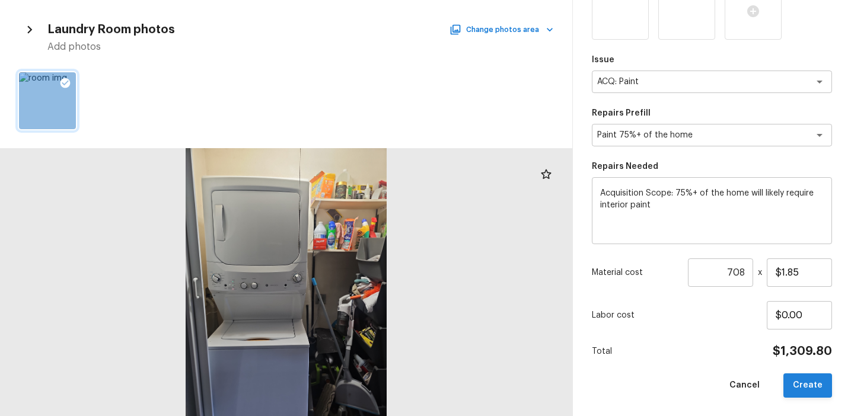
click at [806, 378] on button "Create" at bounding box center [807, 385] width 49 height 24
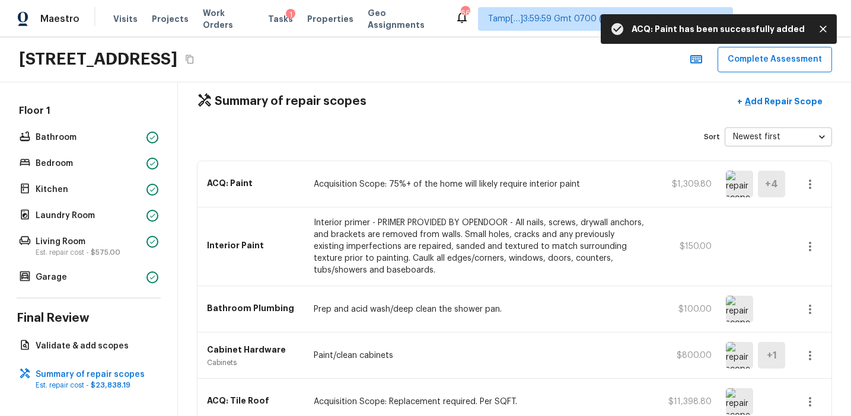
scroll to position [0, 0]
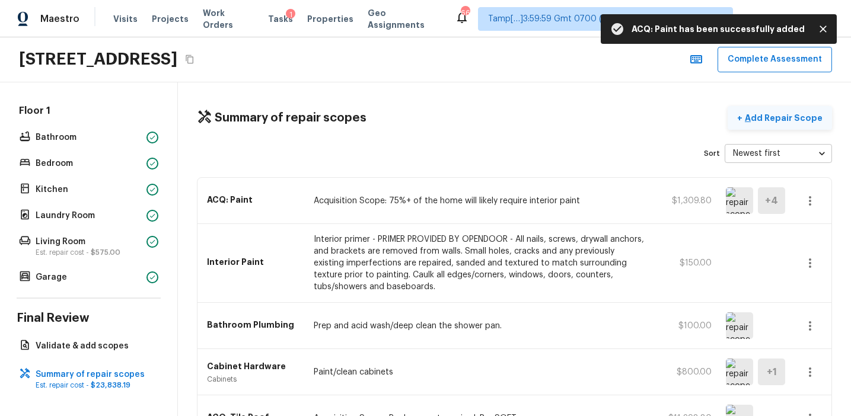
click at [775, 118] on p "Add Repair Scope" at bounding box center [782, 118] width 80 height 12
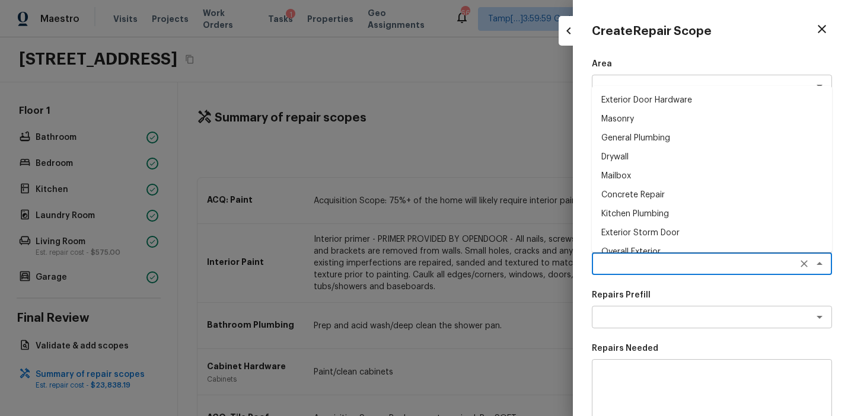
click at [607, 261] on textarea at bounding box center [695, 264] width 196 height 12
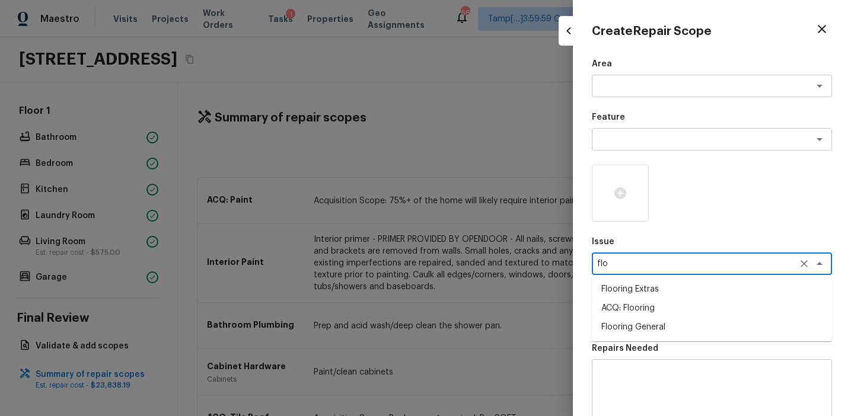
click at [640, 305] on li "ACQ: Flooring" at bounding box center [712, 308] width 240 height 19
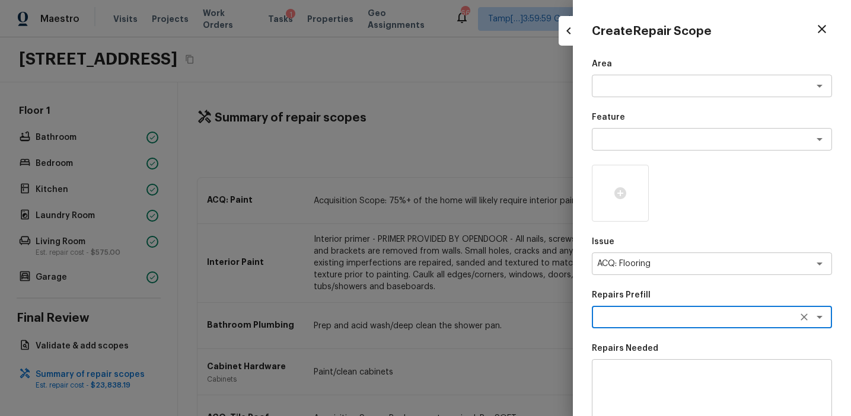
click at [638, 320] on textarea at bounding box center [695, 317] width 196 height 12
click at [644, 382] on li "Maximum Flooring Repairs" at bounding box center [712, 380] width 240 height 19
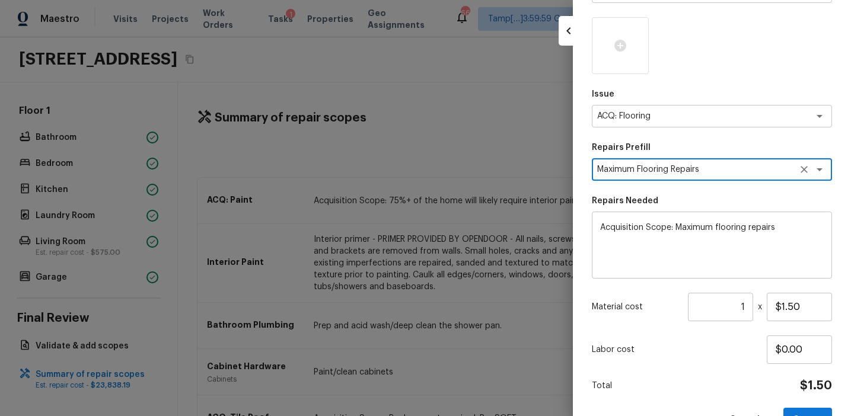
scroll to position [145, 0]
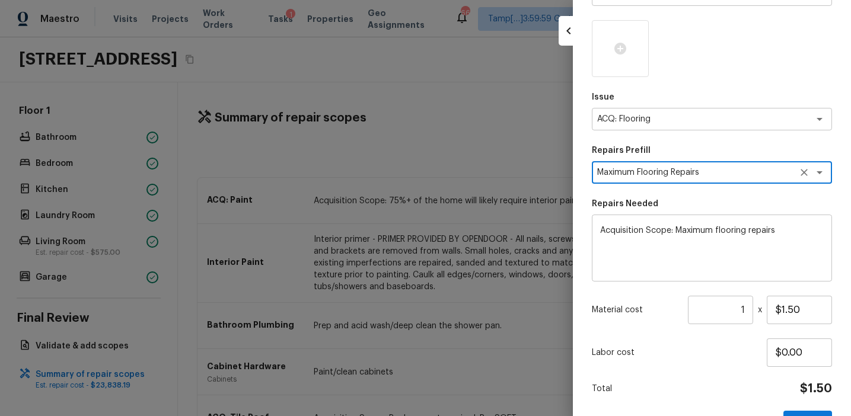
click at [689, 359] on div "Labor cost $0.00" at bounding box center [712, 352] width 240 height 28
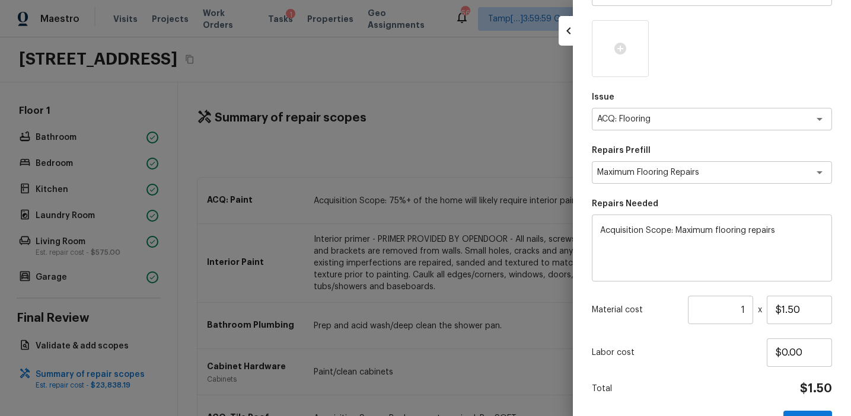
scroll to position [182, 0]
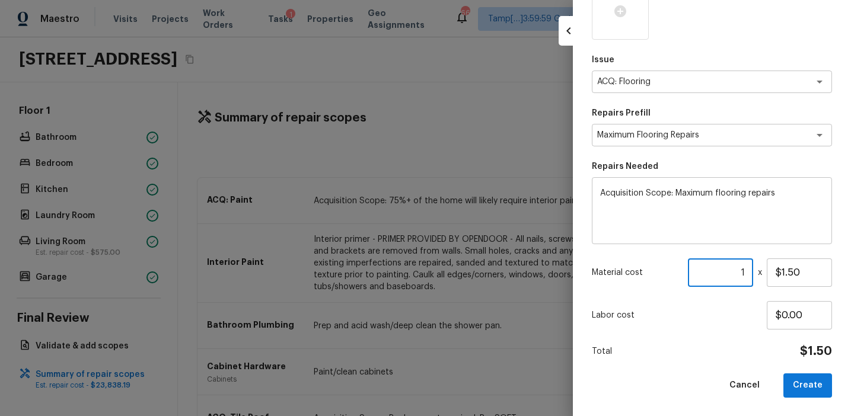
click at [731, 274] on input "1" at bounding box center [720, 272] width 65 height 28
paste input "708"
click at [752, 333] on div "Area x ​ Feature x ​ Issue ACQ: Flooring x ​ Repairs Prefill Maximum Flooring R…" at bounding box center [712, 137] width 240 height 522
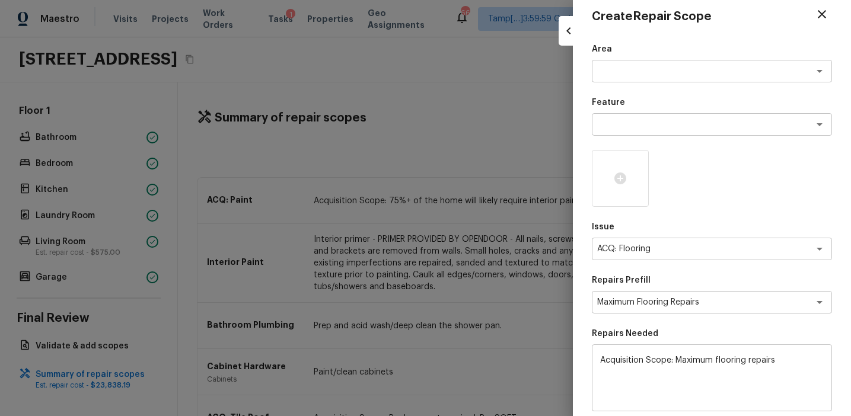
scroll to position [0, 0]
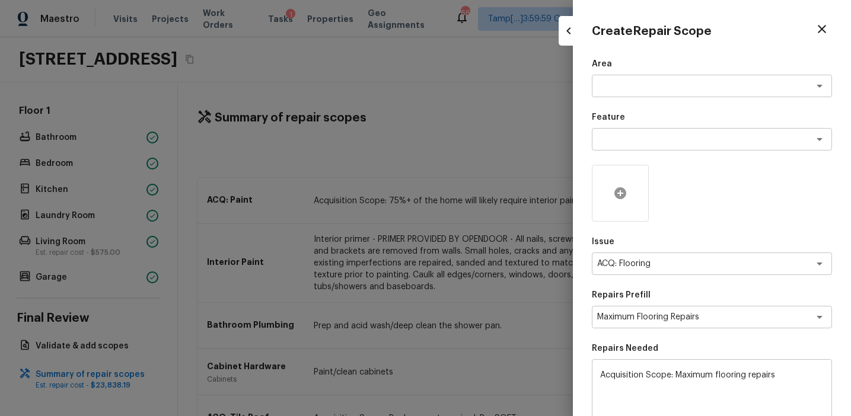
click at [617, 194] on icon at bounding box center [620, 193] width 12 height 12
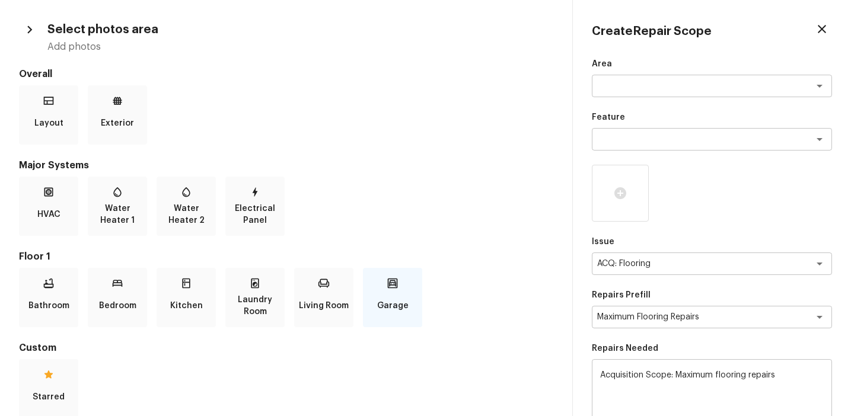
click at [398, 289] on div "Garage" at bounding box center [392, 297] width 59 height 59
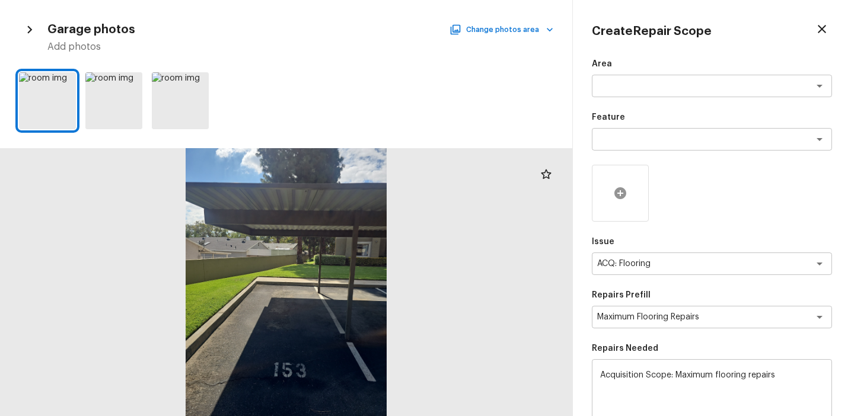
click at [615, 195] on icon at bounding box center [620, 193] width 12 height 12
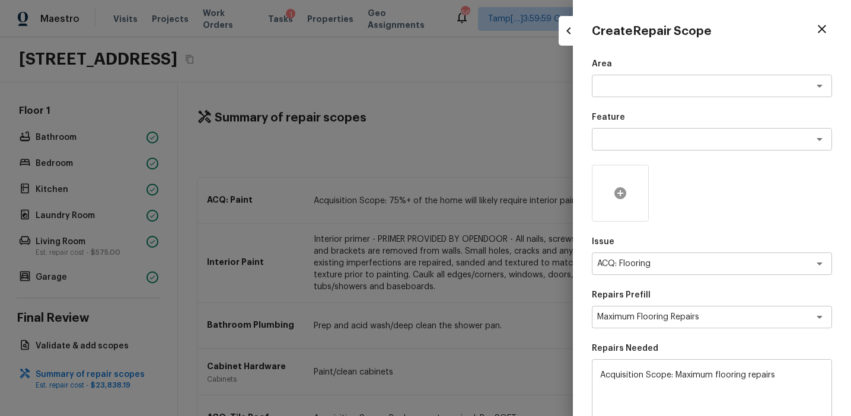
click at [615, 195] on icon at bounding box center [620, 193] width 12 height 12
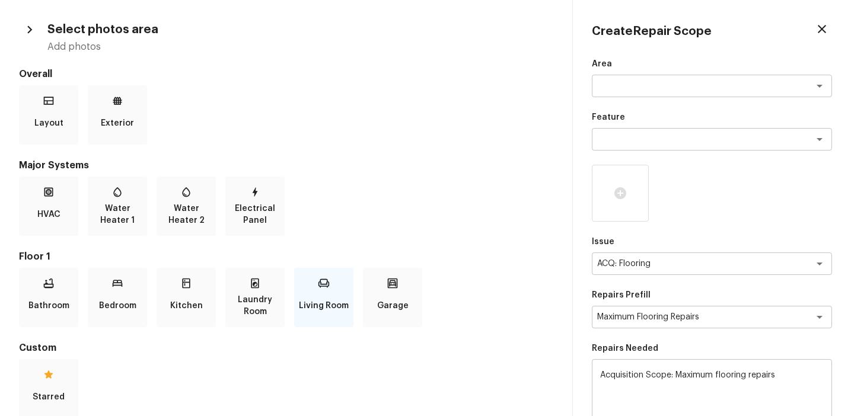
click at [324, 290] on div "Living Room" at bounding box center [323, 297] width 59 height 59
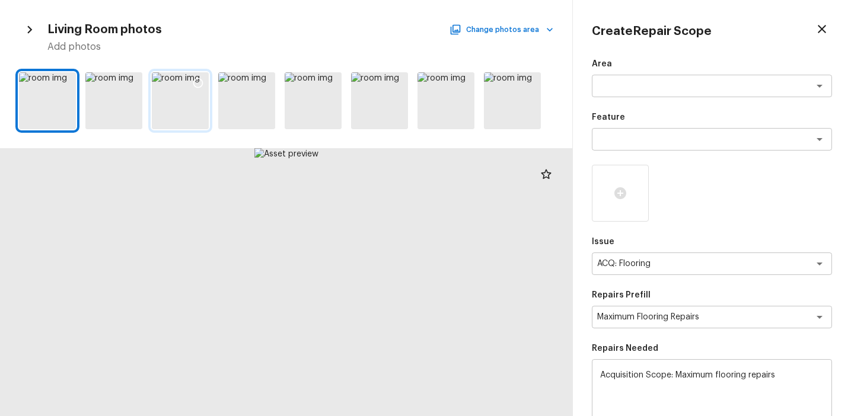
click at [198, 79] on icon at bounding box center [198, 83] width 12 height 12
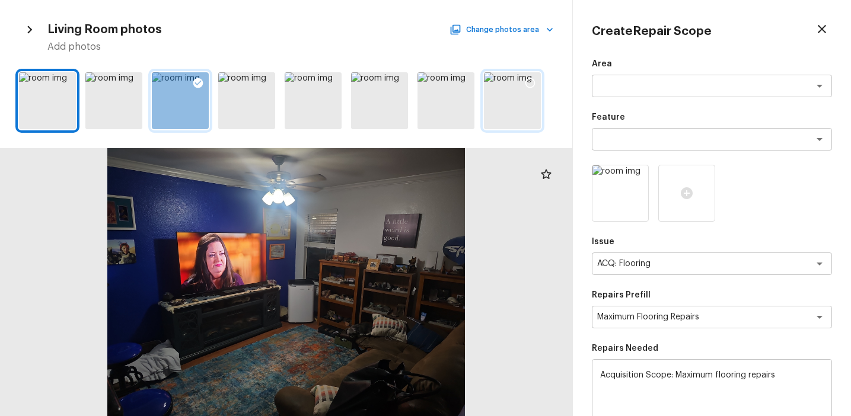
click at [525, 87] on icon at bounding box center [530, 83] width 12 height 12
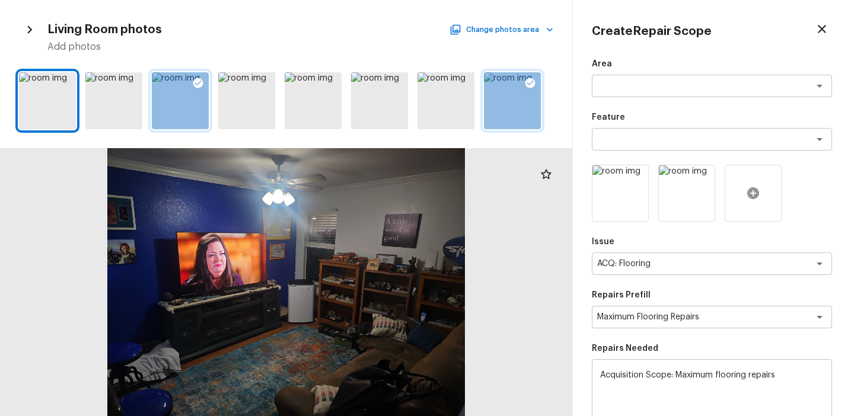
click at [751, 193] on icon at bounding box center [753, 193] width 14 height 14
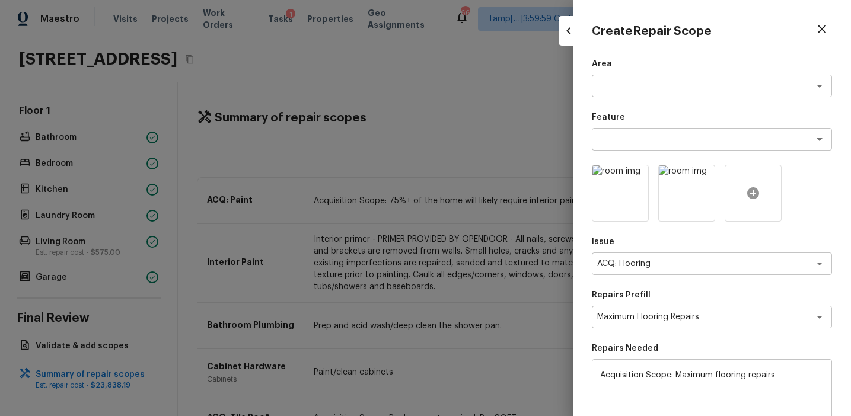
click at [751, 193] on icon at bounding box center [753, 193] width 14 height 14
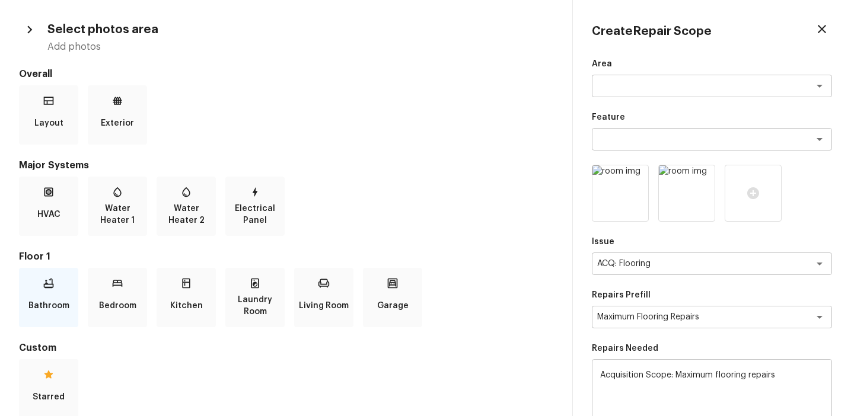
click at [45, 286] on icon at bounding box center [49, 283] width 12 height 12
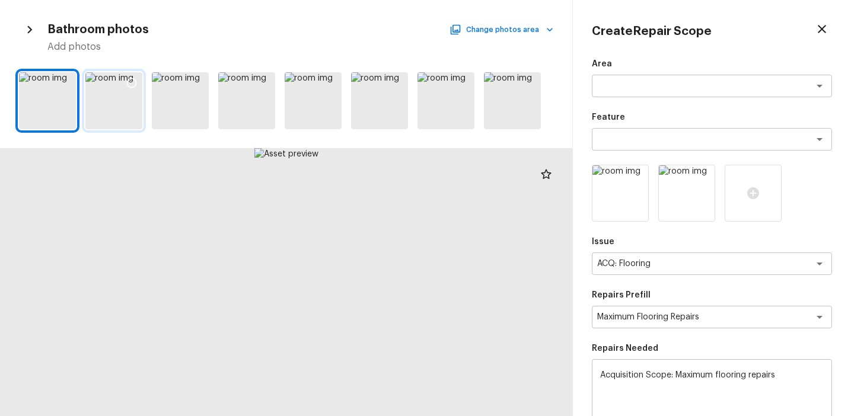
click at [134, 81] on icon at bounding box center [132, 83] width 12 height 12
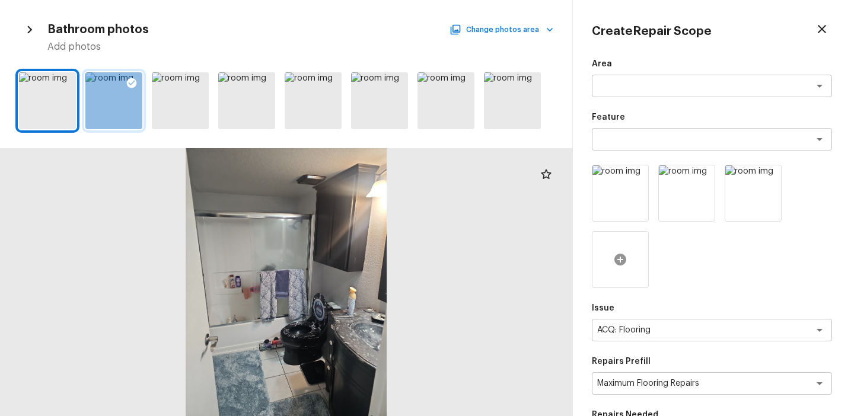
click at [621, 259] on icon at bounding box center [620, 260] width 14 height 14
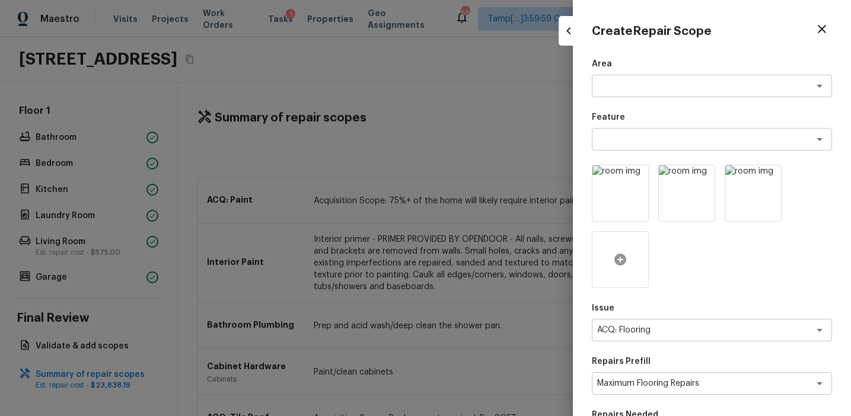
click at [621, 259] on icon at bounding box center [620, 260] width 14 height 14
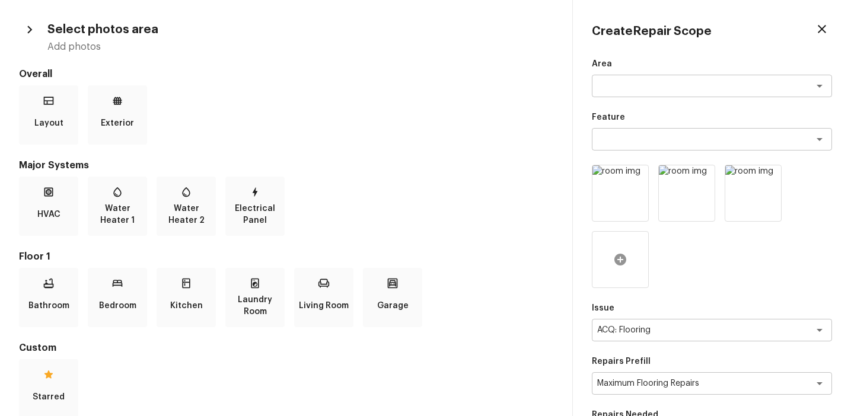
click at [618, 260] on icon at bounding box center [620, 260] width 14 height 14
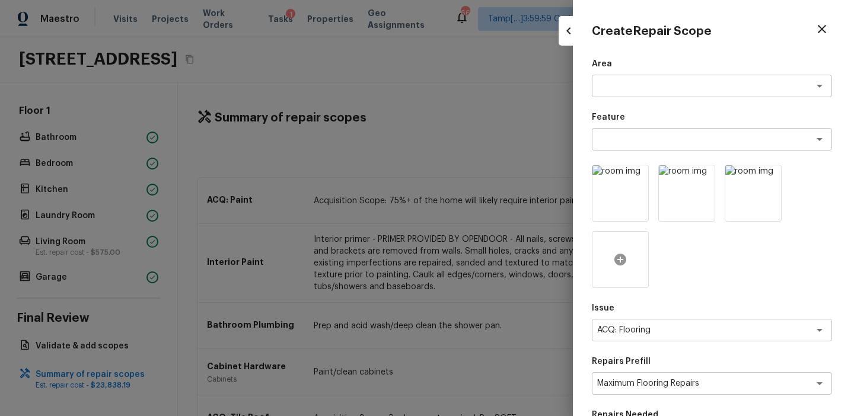
click at [622, 263] on icon at bounding box center [620, 260] width 12 height 12
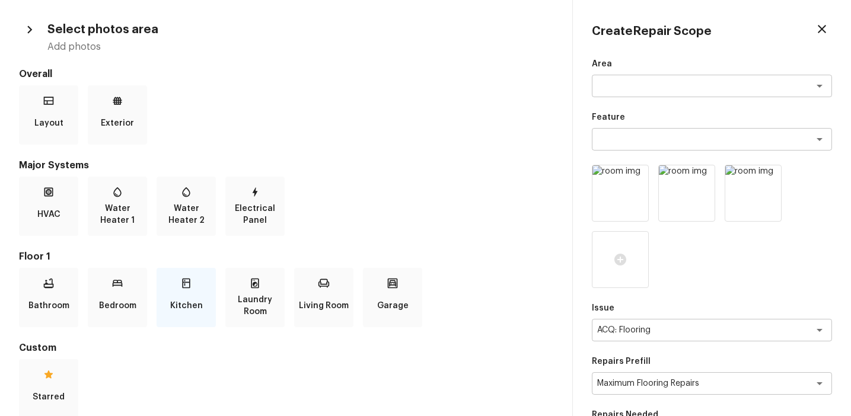
click at [184, 308] on p "Kitchen" at bounding box center [186, 306] width 33 height 24
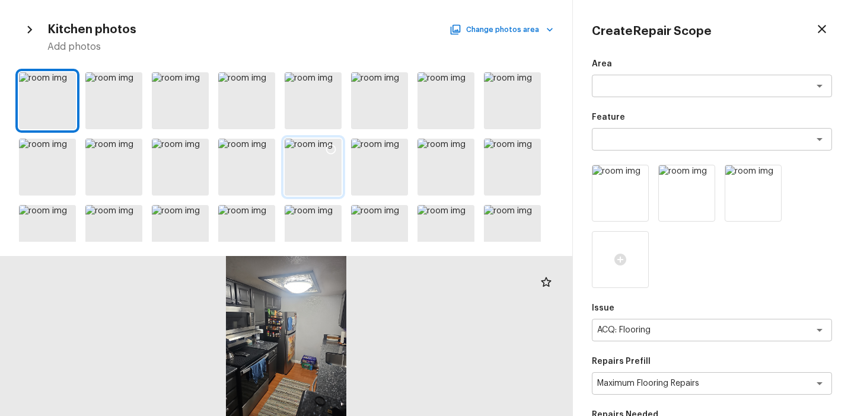
scroll to position [25, 0]
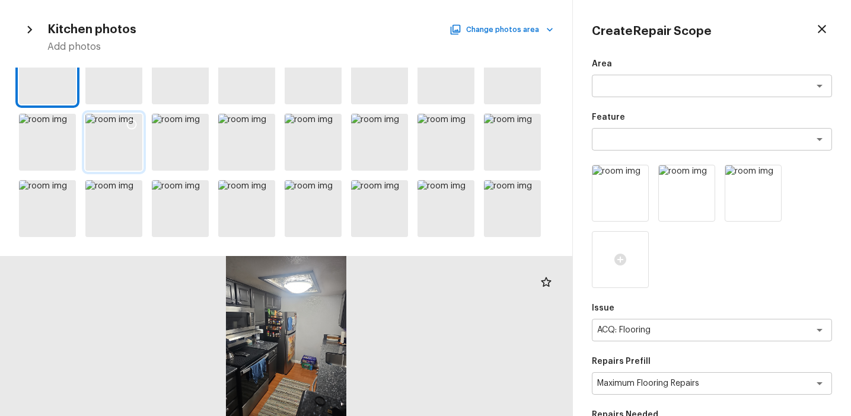
click at [125, 154] on div at bounding box center [113, 142] width 57 height 57
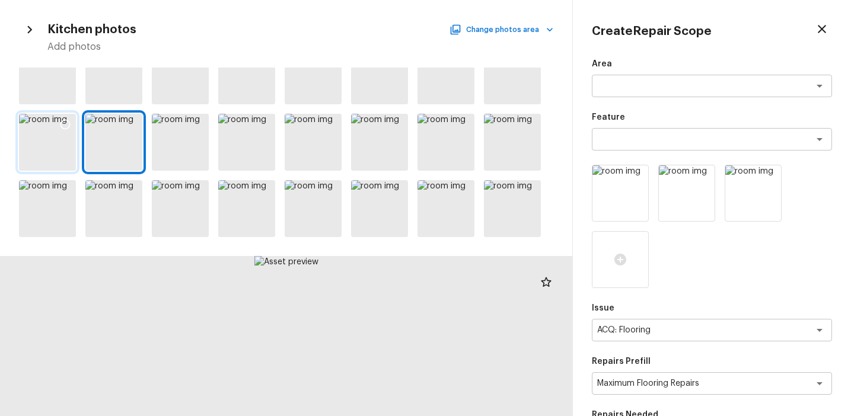
click at [57, 158] on div at bounding box center [47, 142] width 57 height 57
click at [65, 122] on icon at bounding box center [65, 125] width 12 height 12
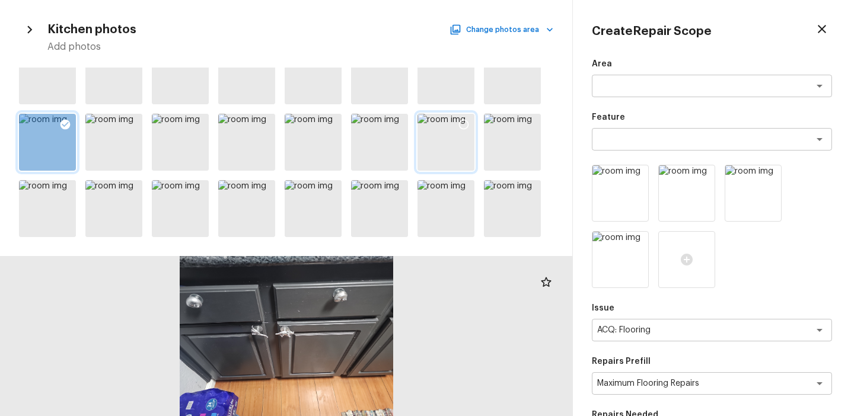
scroll to position [0, 0]
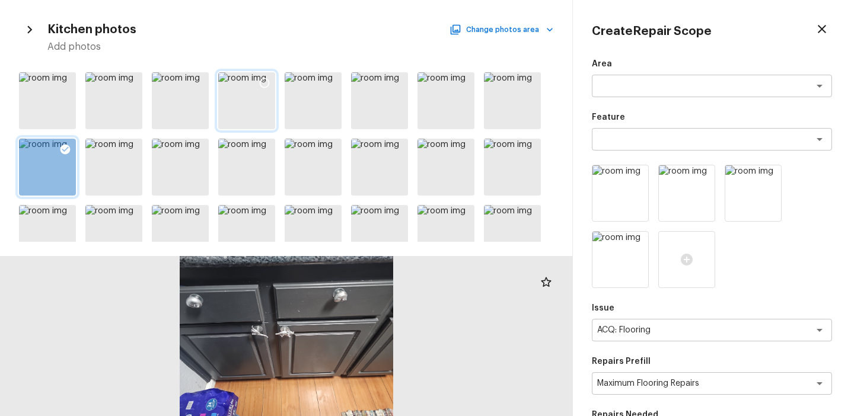
click at [267, 81] on icon at bounding box center [264, 83] width 12 height 12
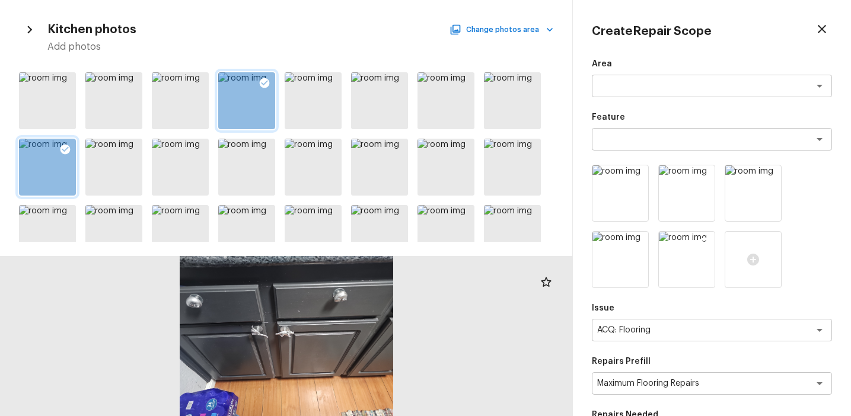
click at [677, 266] on img at bounding box center [687, 260] width 56 height 56
click at [625, 268] on img at bounding box center [620, 260] width 56 height 56
click at [756, 259] on icon at bounding box center [753, 260] width 12 height 12
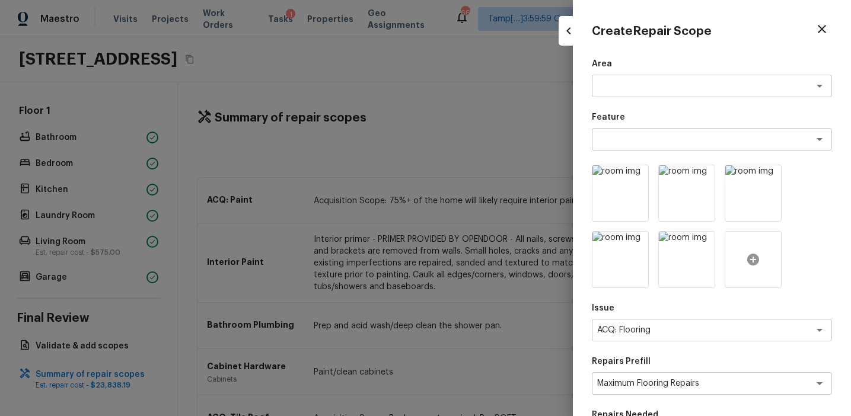
click at [758, 254] on icon at bounding box center [753, 260] width 14 height 14
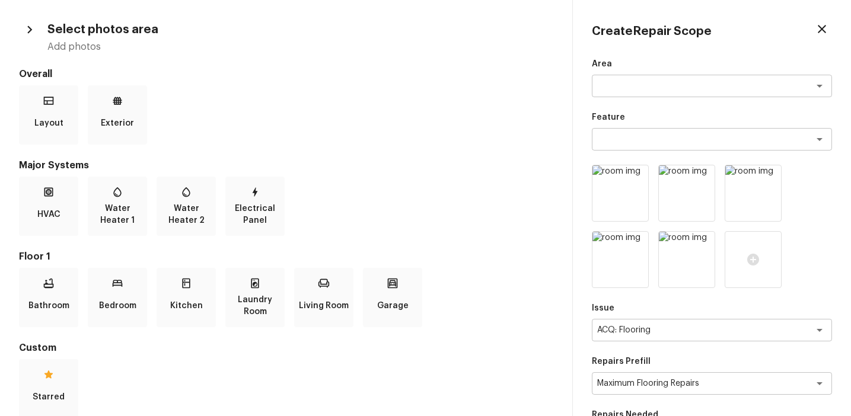
click at [147, 289] on div "Bathroom Bedroom Kitchen Laundry Room Living Room Garage" at bounding box center [286, 297] width 534 height 59
click at [123, 287] on div "Bedroom" at bounding box center [117, 297] width 59 height 59
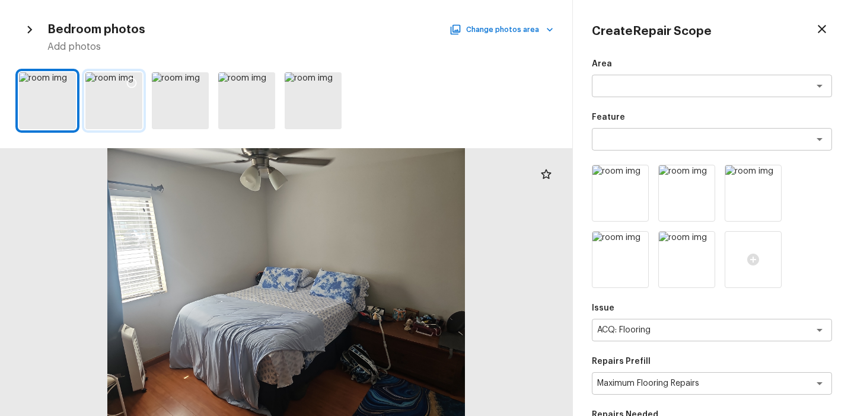
click at [131, 84] on icon at bounding box center [132, 83] width 12 height 12
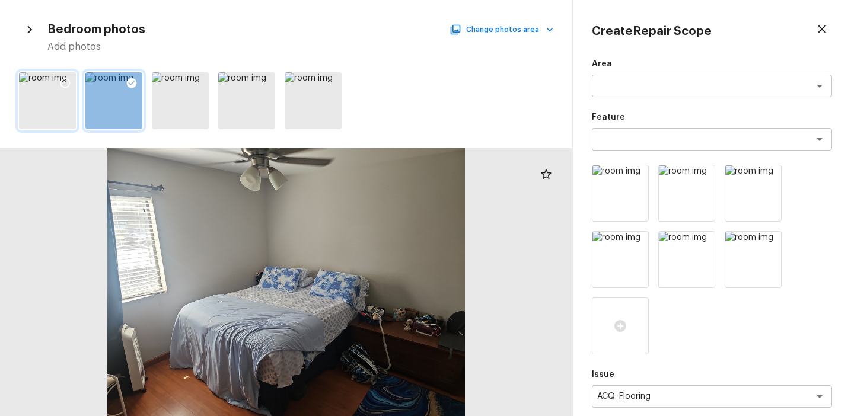
click at [66, 78] on icon at bounding box center [65, 83] width 10 height 10
click at [129, 80] on icon at bounding box center [132, 83] width 10 height 10
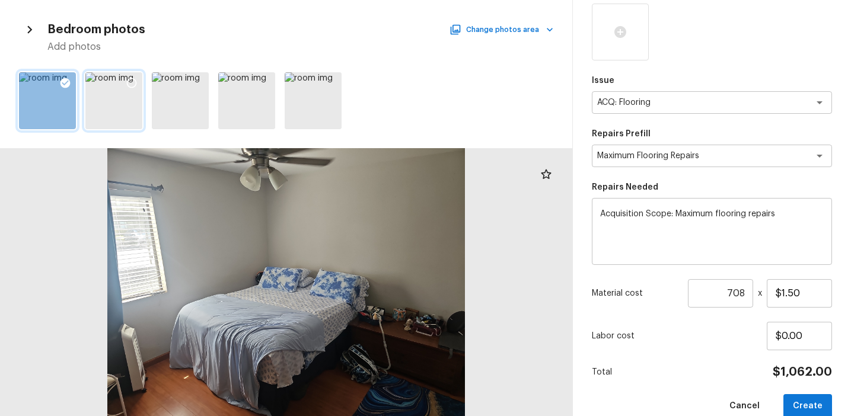
scroll to position [315, 0]
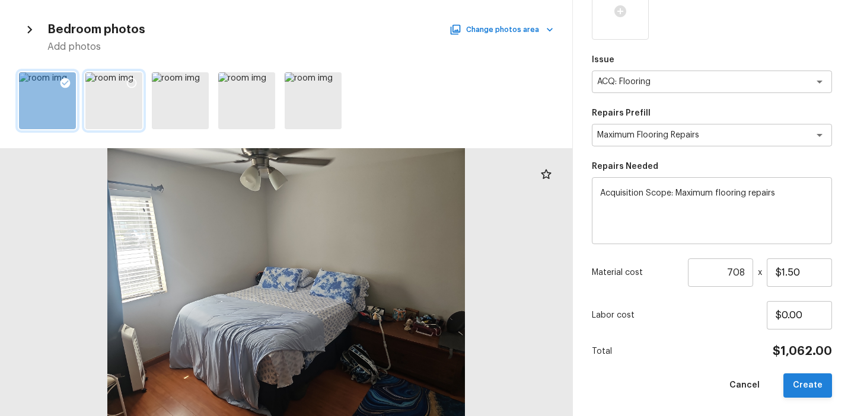
click at [806, 385] on button "Create" at bounding box center [807, 385] width 49 height 24
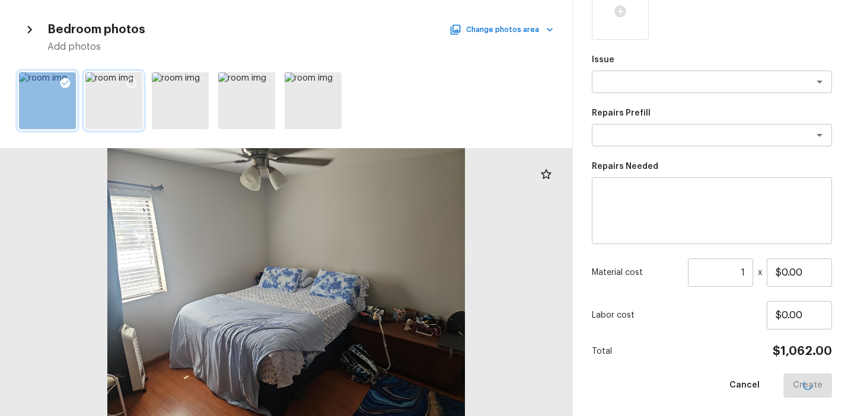
scroll to position [182, 0]
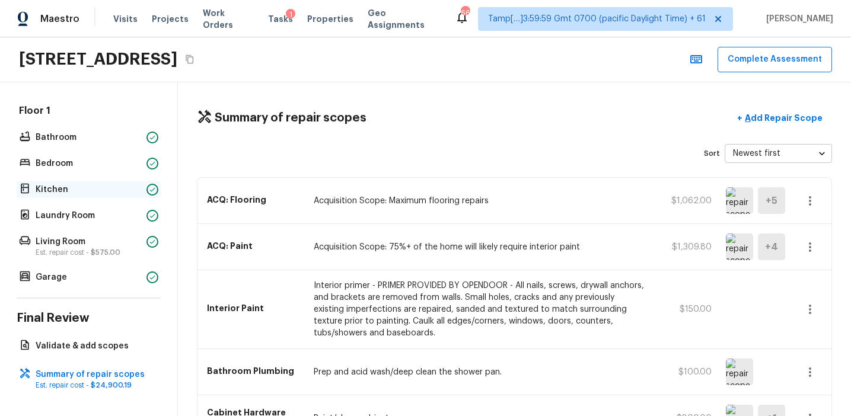
click at [127, 187] on p "Kitchen" at bounding box center [89, 190] width 106 height 12
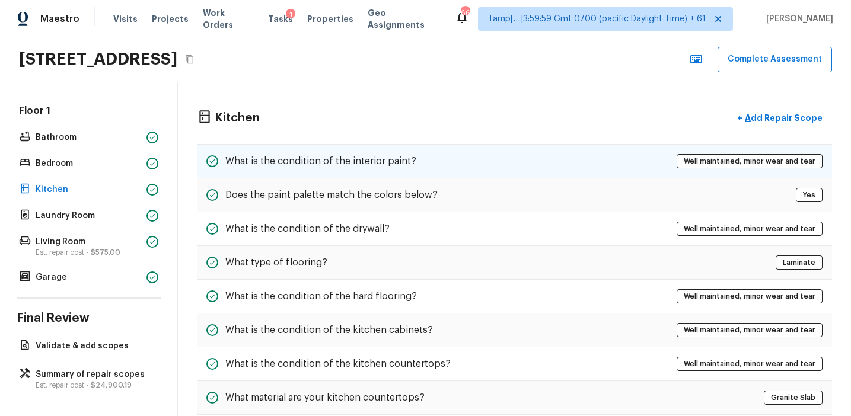
click at [371, 169] on div "What is the condition of the interior paint? Well maintained, minor wear and te…" at bounding box center [514, 161] width 635 height 34
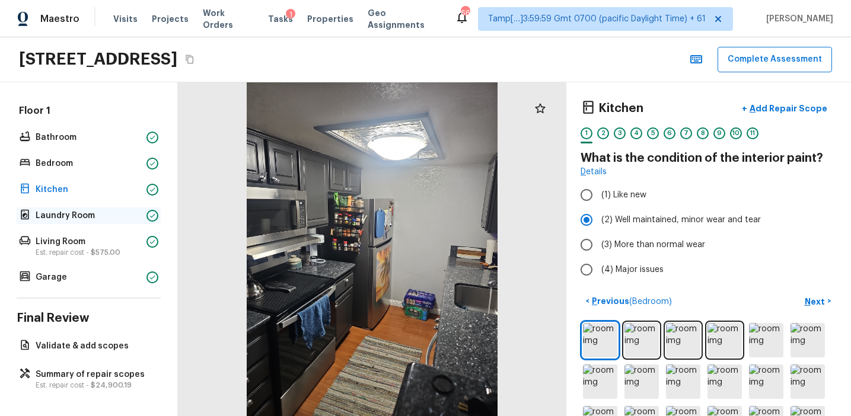
click at [132, 213] on p "Laundry Room" at bounding box center [89, 216] width 106 height 12
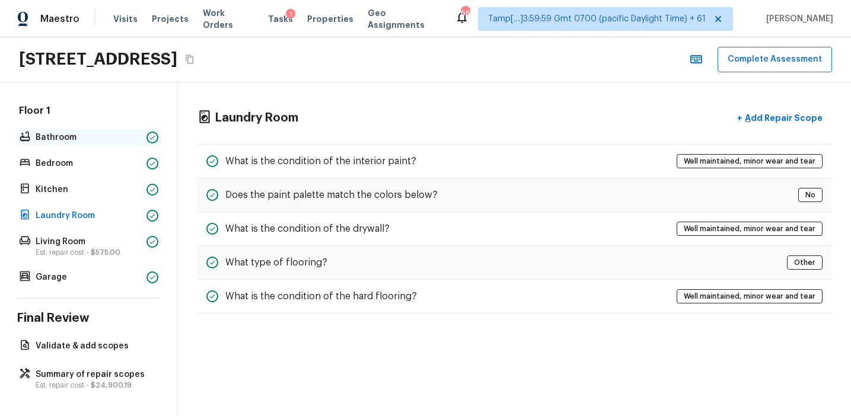
click at [114, 139] on p "Bathroom" at bounding box center [89, 138] width 106 height 12
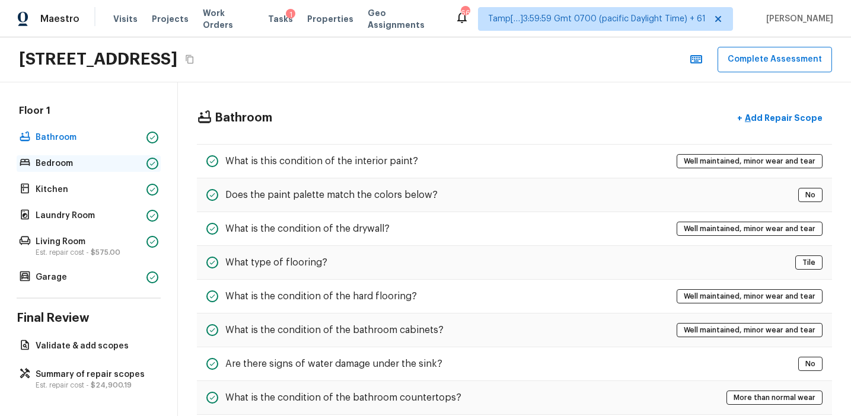
click at [120, 162] on p "Bedroom" at bounding box center [89, 164] width 106 height 12
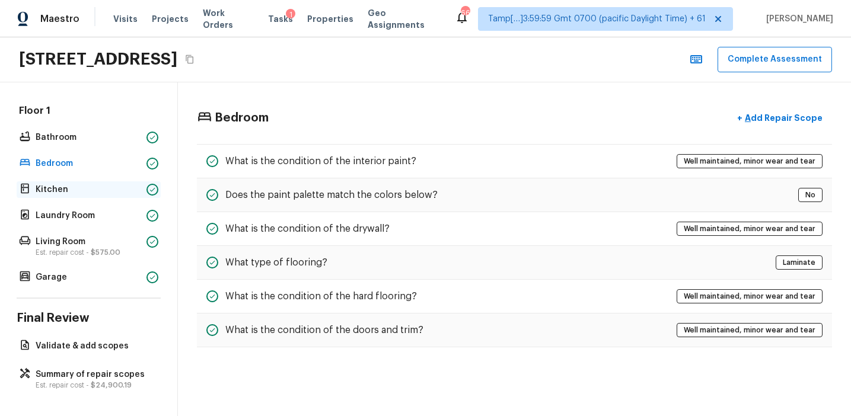
click at [120, 191] on p "Kitchen" at bounding box center [89, 190] width 106 height 12
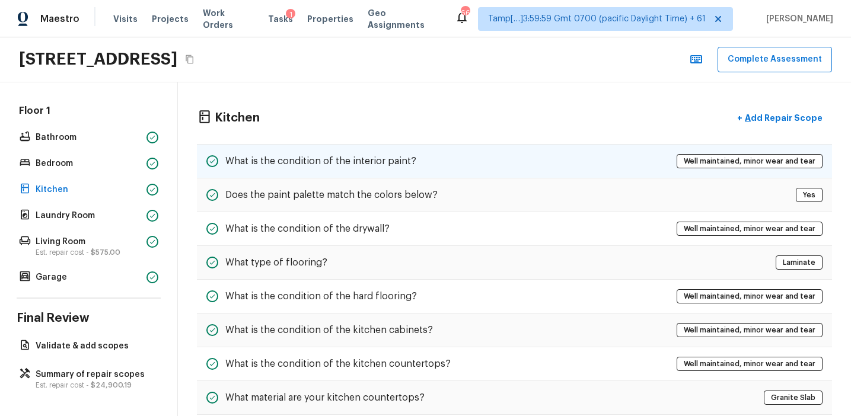
click at [270, 171] on div "What is the condition of the interior paint? Well maintained, minor wear and te…" at bounding box center [514, 161] width 635 height 34
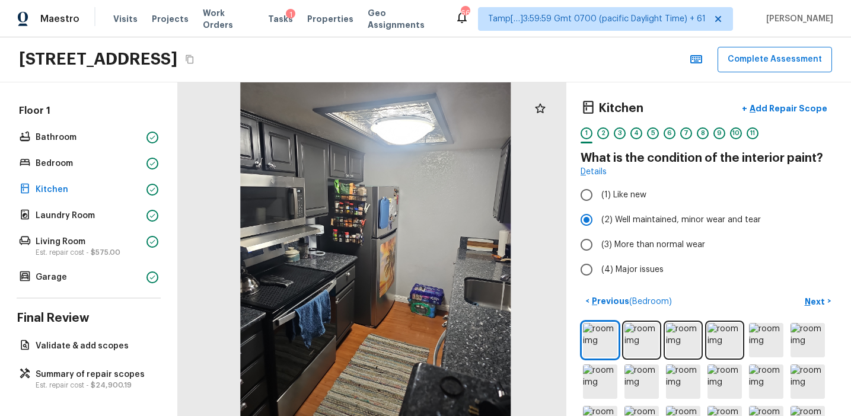
drag, startPoint x: 404, startPoint y: 336, endPoint x: 411, endPoint y: 333, distance: 8.3
click at [411, 333] on div at bounding box center [375, 240] width 419 height 360
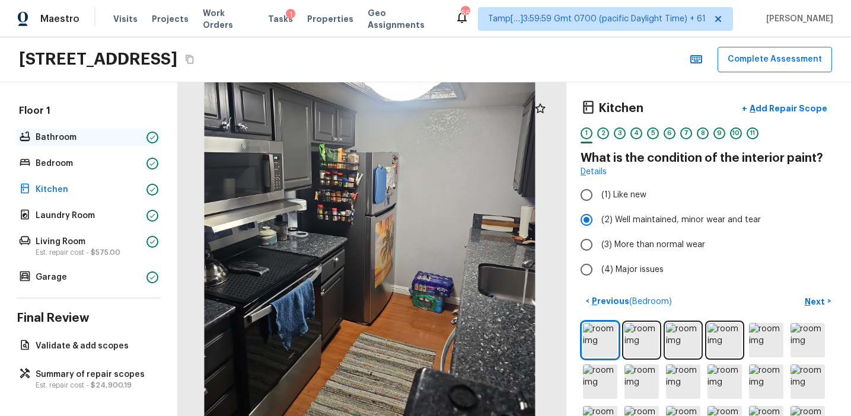
click at [120, 140] on p "Bathroom" at bounding box center [89, 138] width 106 height 12
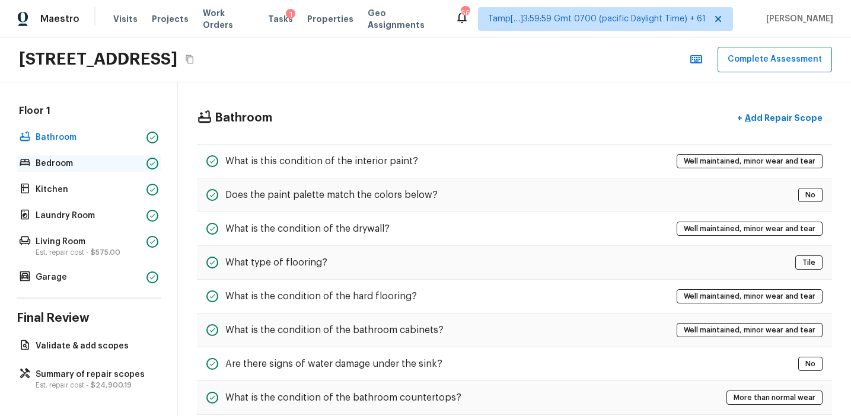
click at [130, 165] on p "Bedroom" at bounding box center [89, 164] width 106 height 12
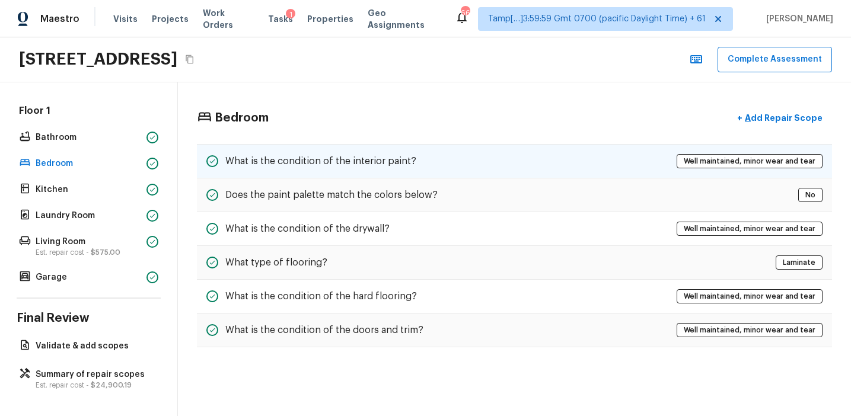
click at [313, 147] on div "What is the condition of the interior paint? Well maintained, minor wear and te…" at bounding box center [514, 161] width 635 height 34
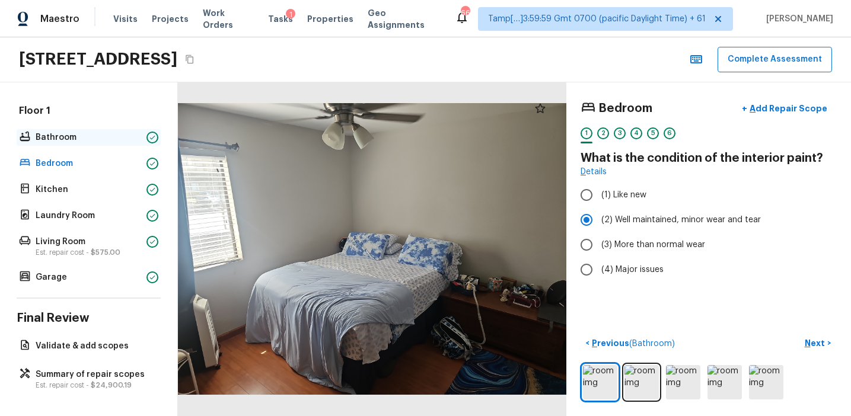
click at [115, 139] on p "Bathroom" at bounding box center [89, 138] width 106 height 12
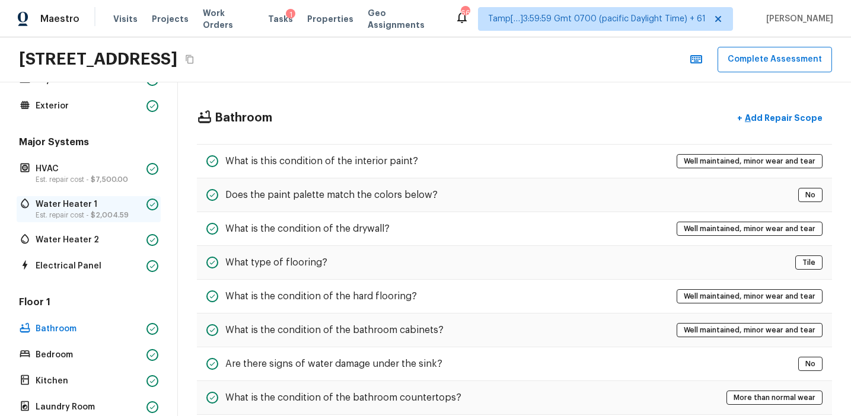
scroll to position [79, 0]
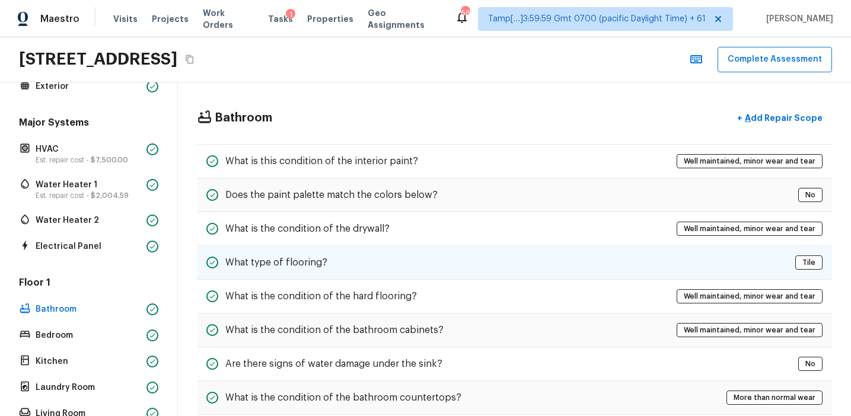
click at [327, 256] on div "What type of flooring? Tile" at bounding box center [514, 263] width 635 height 34
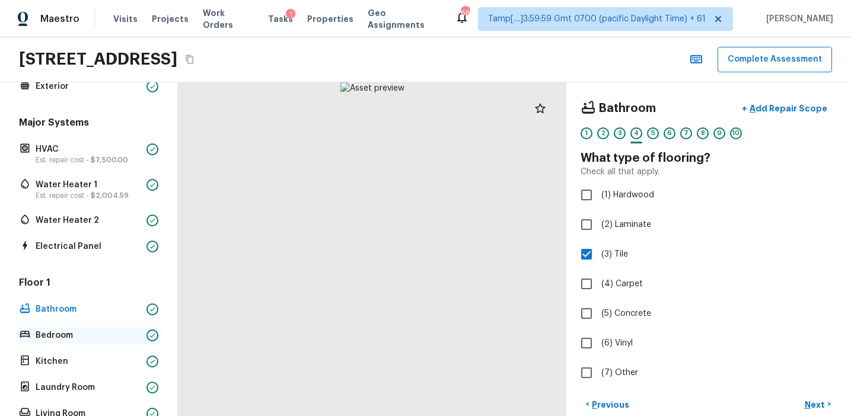
click at [106, 334] on p "Bedroom" at bounding box center [89, 336] width 106 height 12
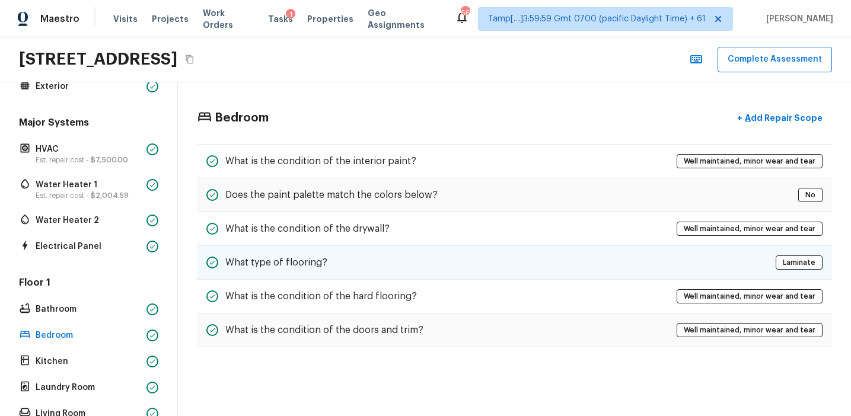
click at [351, 257] on div "What type of flooring? Laminate" at bounding box center [514, 263] width 635 height 34
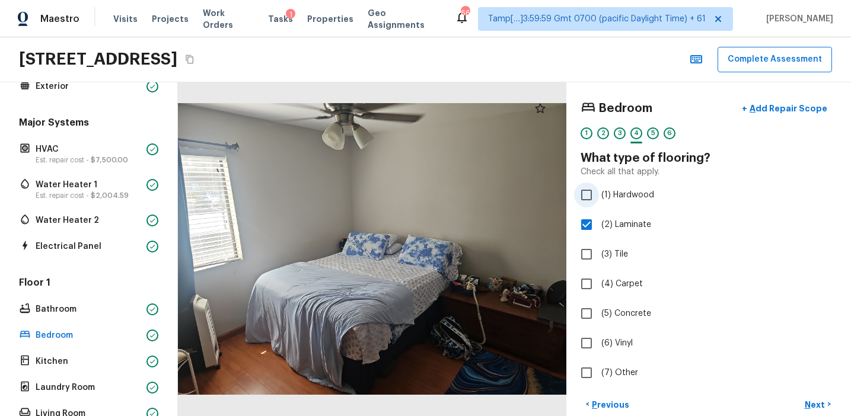
click at [621, 195] on span "(1) Hardwood" at bounding box center [627, 195] width 53 height 12
click at [599, 195] on input "(1) Hardwood" at bounding box center [586, 195] width 25 height 25
click at [625, 222] on span "(2) Laminate" at bounding box center [626, 225] width 50 height 12
click at [599, 222] on input "(2) Laminate" at bounding box center [586, 224] width 25 height 25
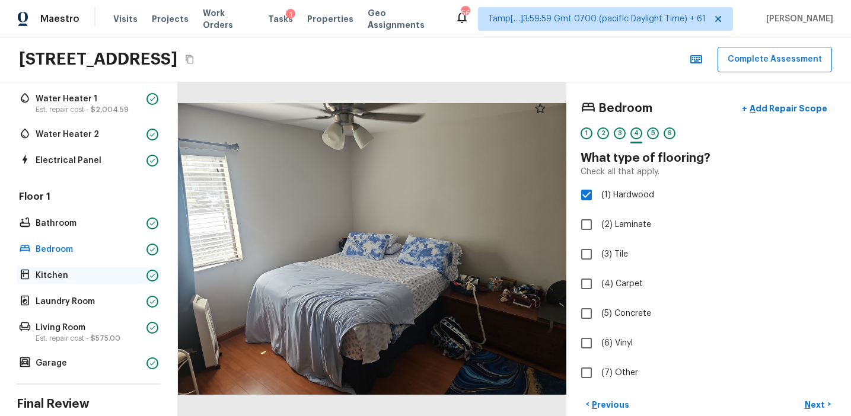
click at [98, 274] on p "Kitchen" at bounding box center [89, 276] width 106 height 12
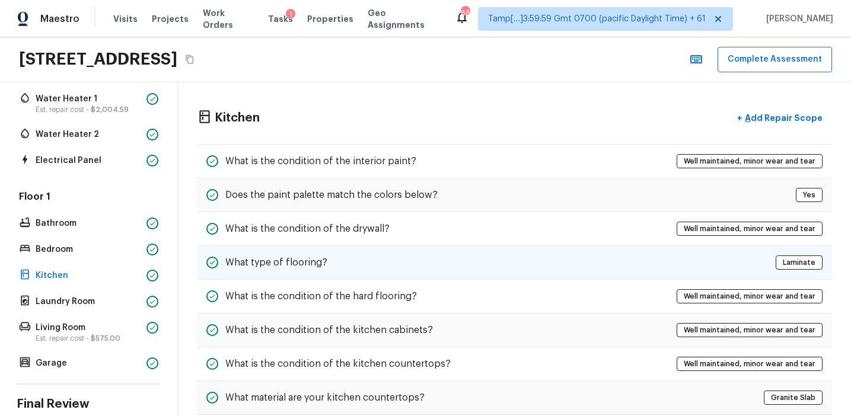
click at [363, 269] on div "What type of flooring? Laminate" at bounding box center [514, 263] width 635 height 34
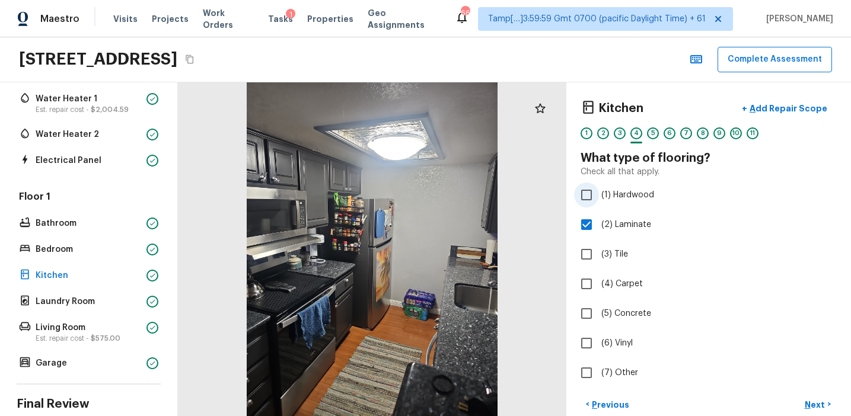
click at [652, 189] on label "(1) Hardwood" at bounding box center [700, 195] width 253 height 25
click at [599, 189] on input "(1) Hardwood" at bounding box center [586, 195] width 25 height 25
click at [629, 217] on label "(2) Laminate" at bounding box center [700, 224] width 253 height 25
click at [599, 217] on input "(2) Laminate" at bounding box center [586, 224] width 25 height 25
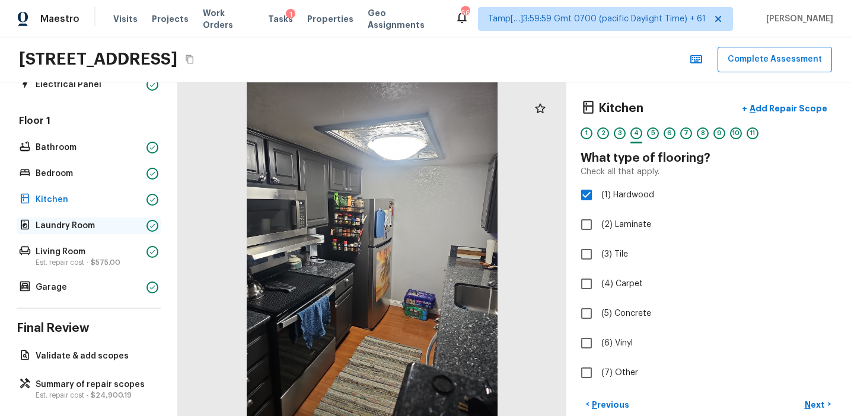
click at [105, 225] on p "Laundry Room" at bounding box center [89, 226] width 106 height 12
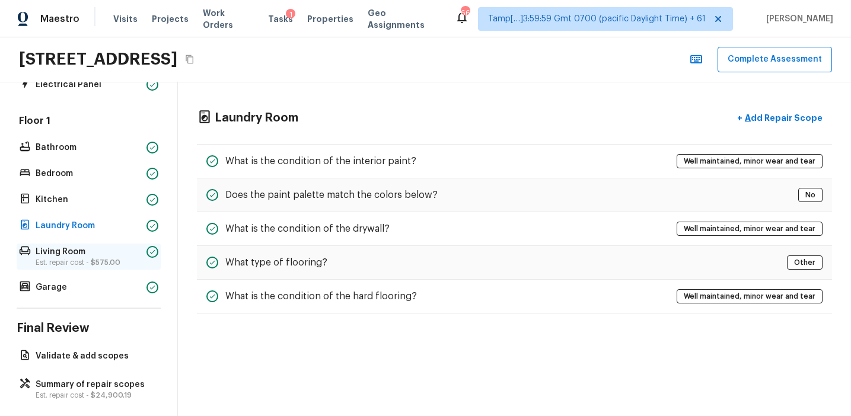
click at [97, 251] on p "Living Room" at bounding box center [89, 252] width 106 height 12
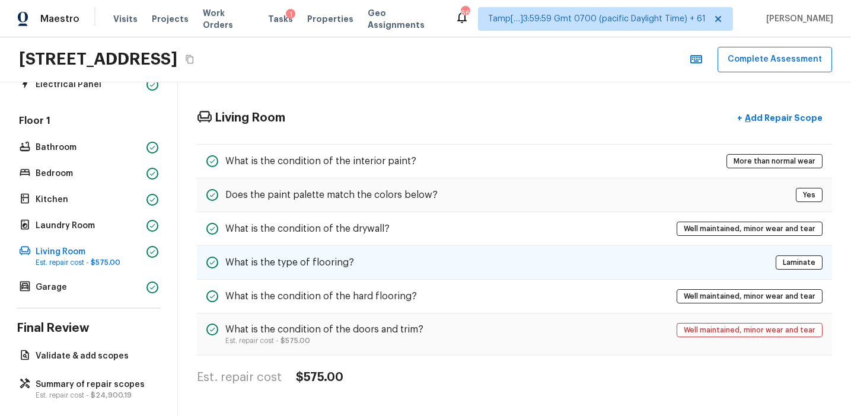
click at [356, 268] on div "What is the type of flooring? Laminate" at bounding box center [514, 263] width 635 height 34
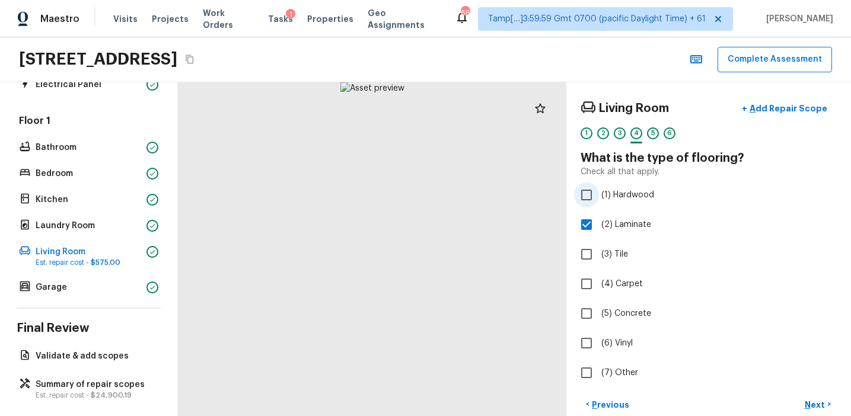
click at [623, 198] on span "(1) Hardwood" at bounding box center [627, 195] width 53 height 12
click at [599, 198] on input "(1) Hardwood" at bounding box center [586, 195] width 25 height 25
click at [630, 226] on span "(2) Laminate" at bounding box center [626, 225] width 50 height 12
click at [599, 226] on input "(2) Laminate" at bounding box center [586, 224] width 25 height 25
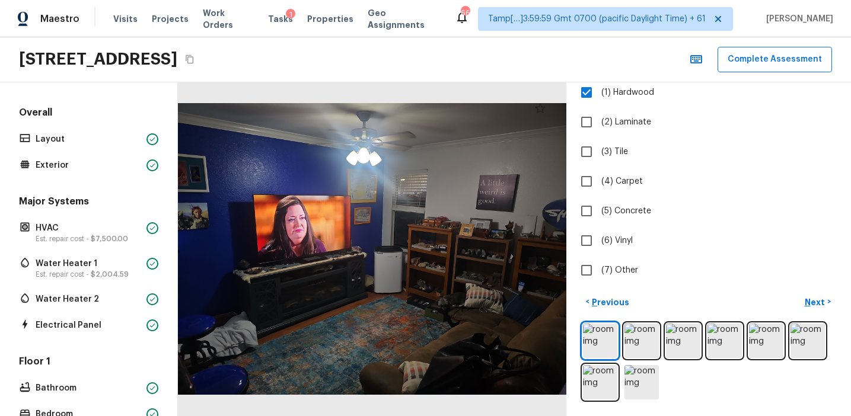
scroll to position [251, 0]
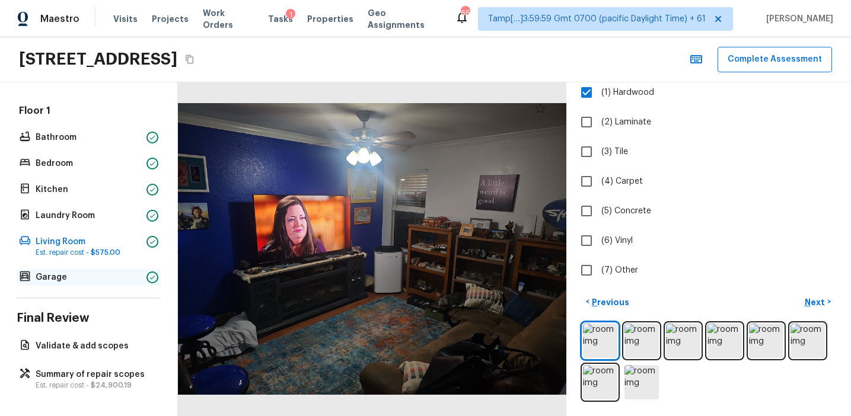
click at [111, 276] on p "Garage" at bounding box center [89, 278] width 106 height 12
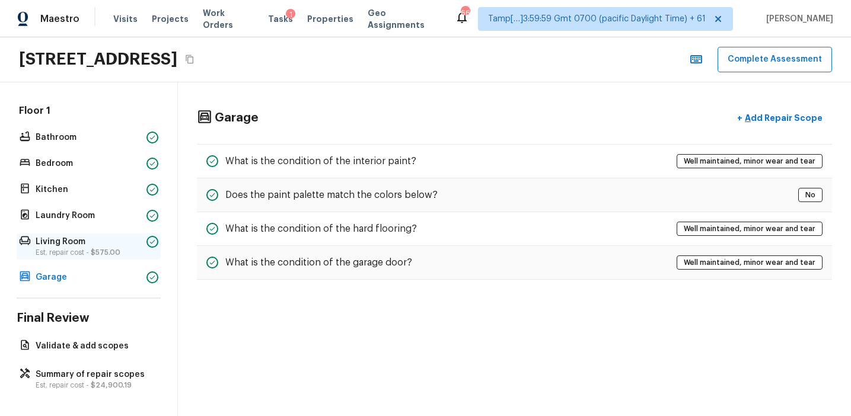
click at [95, 244] on p "Living Room" at bounding box center [89, 242] width 106 height 12
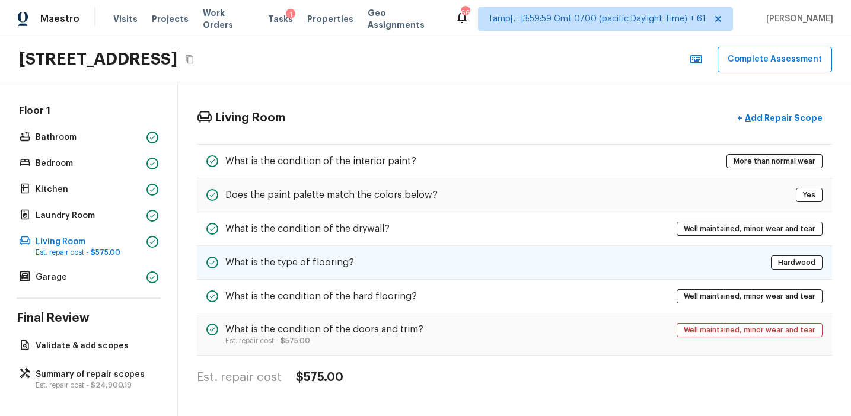
click at [304, 254] on div "What is the type of flooring? Hardwood" at bounding box center [514, 263] width 635 height 34
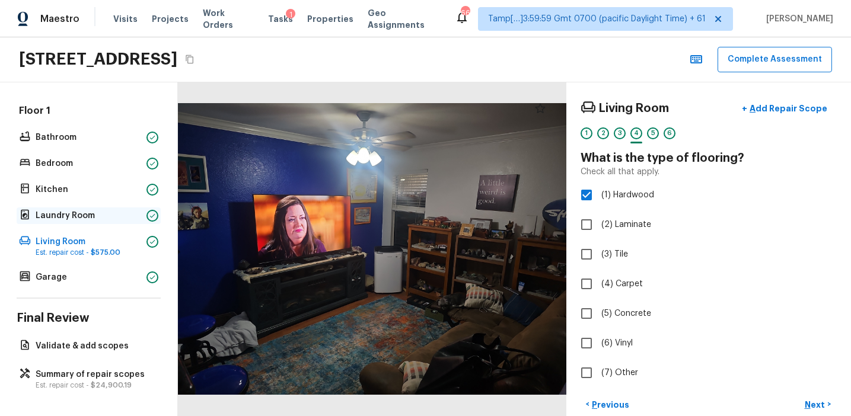
click at [117, 216] on p "Laundry Room" at bounding box center [89, 216] width 106 height 12
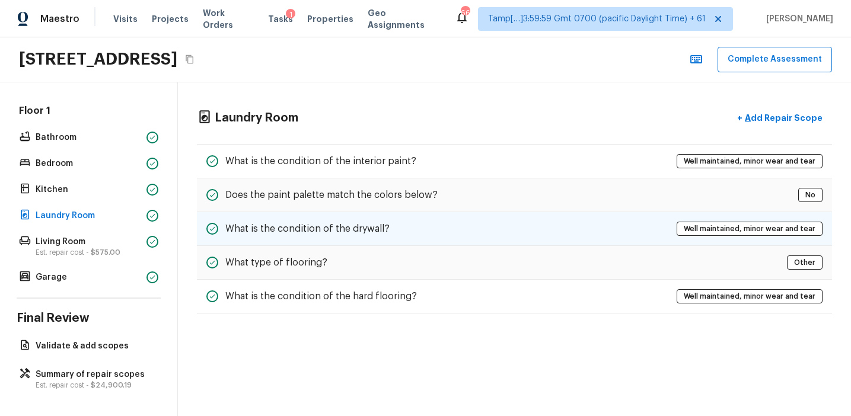
click at [315, 225] on h5 "What is the condition of the drywall?" at bounding box center [307, 228] width 164 height 13
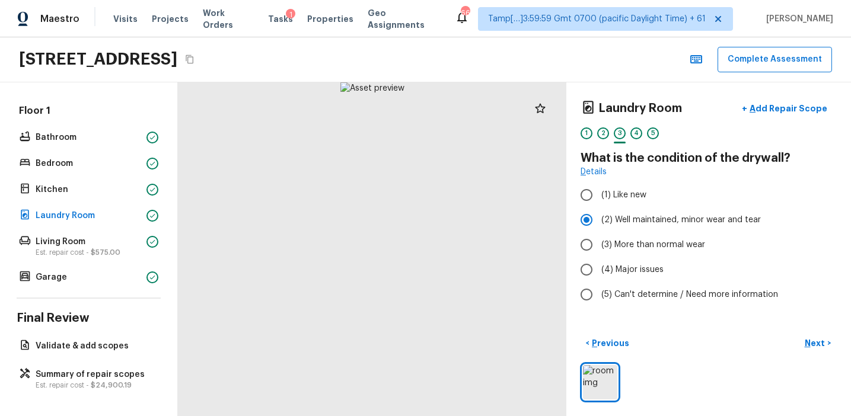
click at [626, 133] on div "1 2 3 4 5" at bounding box center [708, 136] width 256 height 18
click at [631, 134] on div "4" at bounding box center [636, 133] width 12 height 12
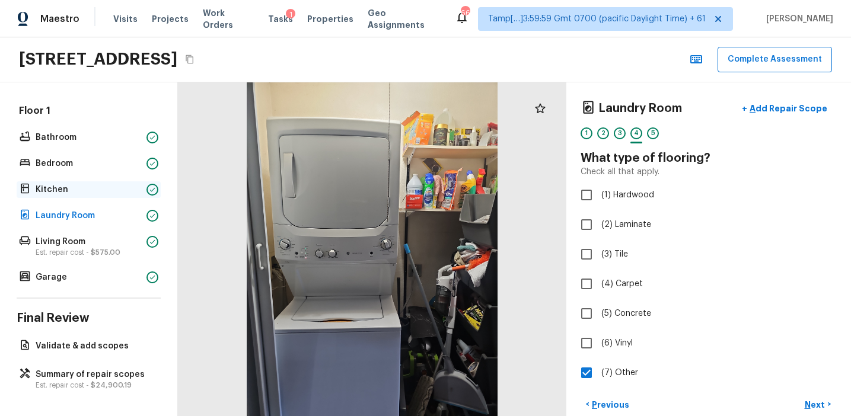
click at [133, 194] on p "Kitchen" at bounding box center [89, 190] width 106 height 12
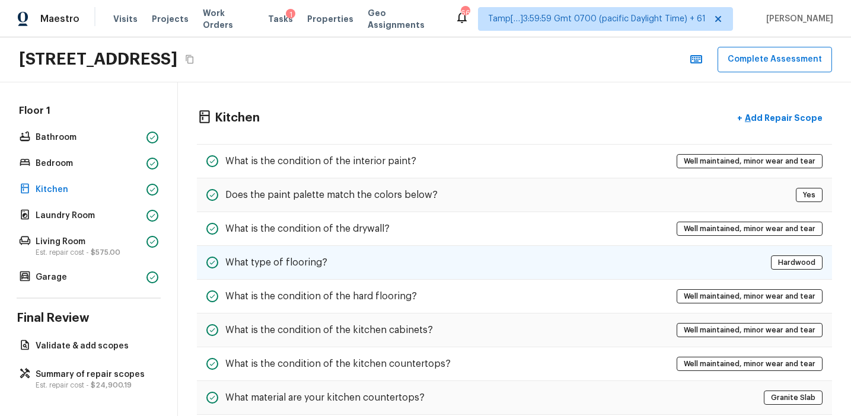
click at [332, 268] on div "What type of flooring? Hardwood" at bounding box center [514, 263] width 635 height 34
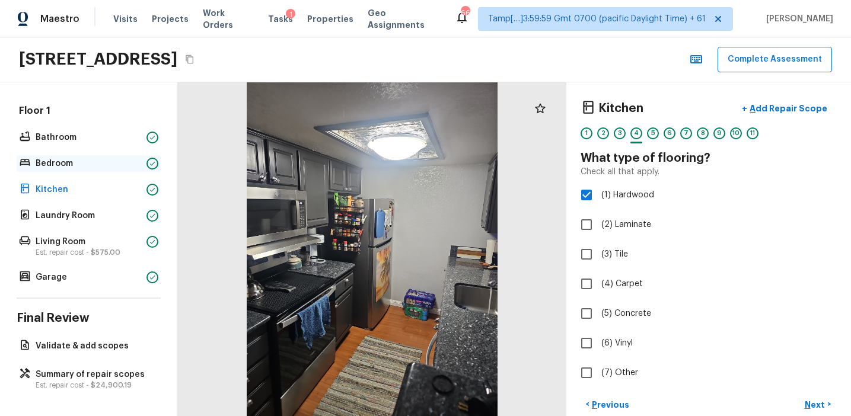
click at [132, 162] on p "Bedroom" at bounding box center [89, 164] width 106 height 12
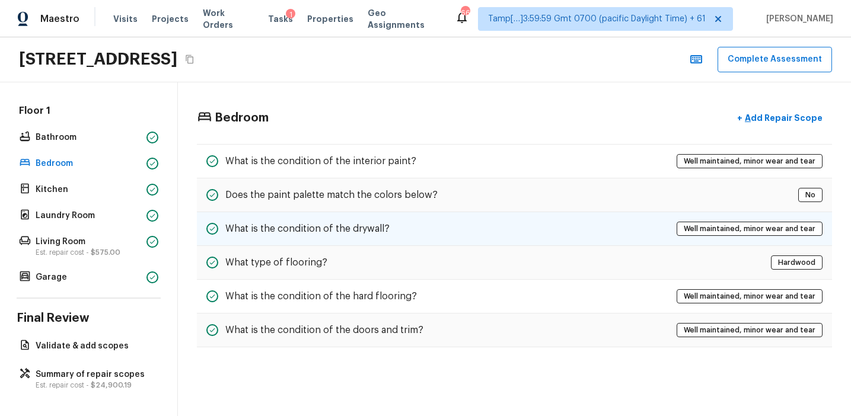
click at [336, 225] on h5 "What is the condition of the drywall?" at bounding box center [307, 228] width 164 height 13
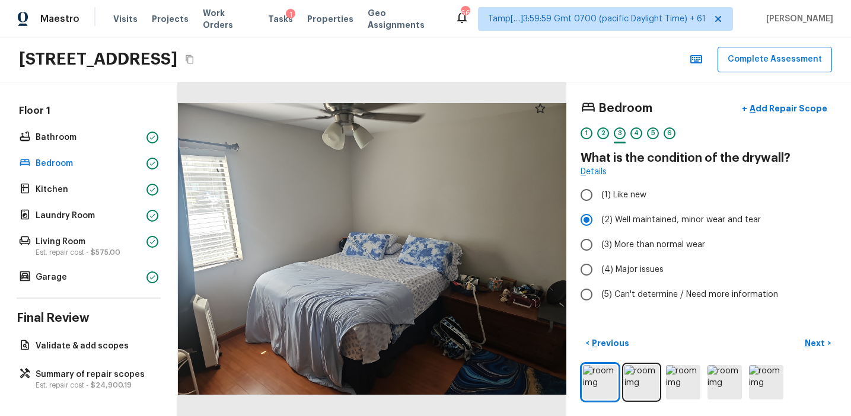
click at [604, 136] on div "2" at bounding box center [603, 133] width 12 height 12
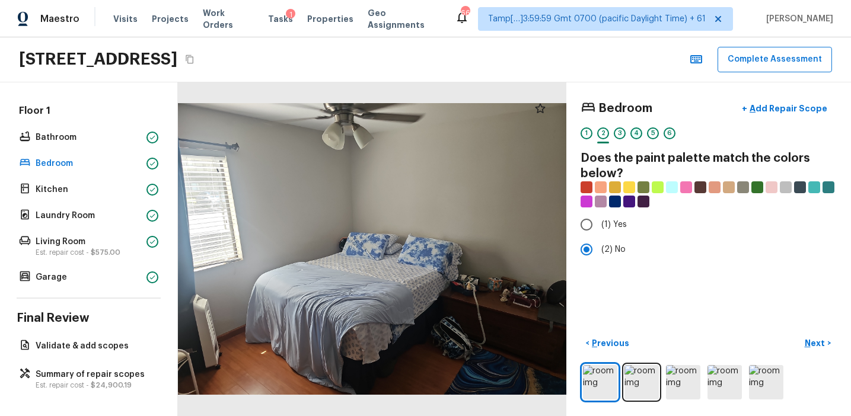
click at [630, 135] on div "4" at bounding box center [636, 133] width 12 height 12
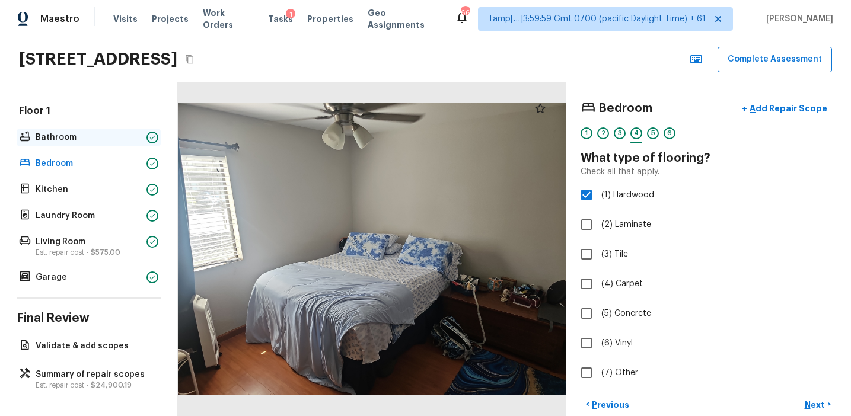
click at [130, 135] on p "Bathroom" at bounding box center [89, 138] width 106 height 12
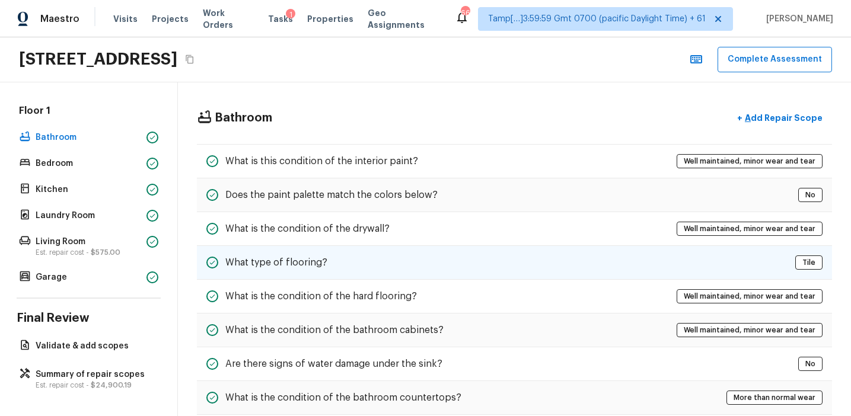
click at [369, 258] on div "What type of flooring? Tile" at bounding box center [514, 263] width 635 height 34
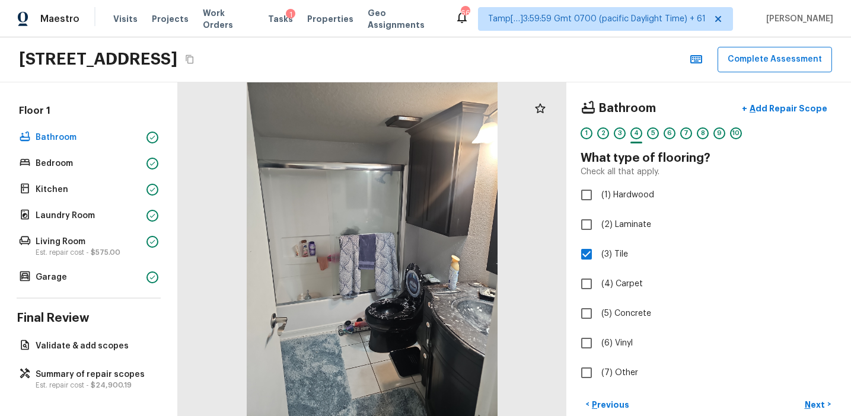
click at [95, 394] on div "Overall Layout Exterior Major Systems HVAC Est. repair cost - $7,500.00 Water H…" at bounding box center [89, 249] width 178 height 334
click at [98, 383] on span "$24,900.19" at bounding box center [111, 385] width 41 height 7
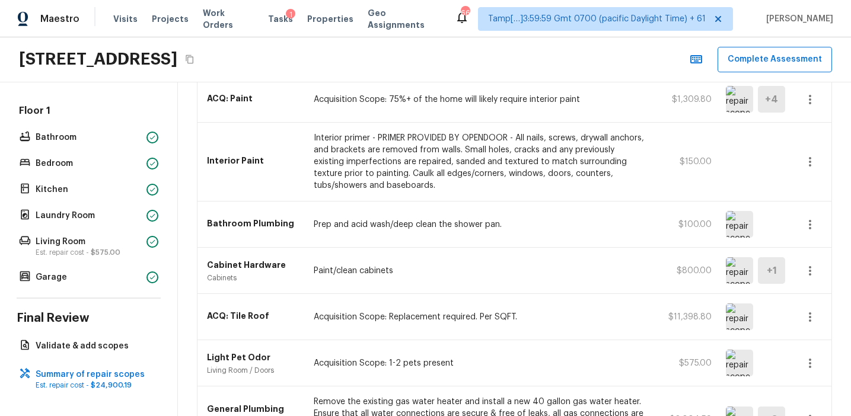
scroll to position [285, 0]
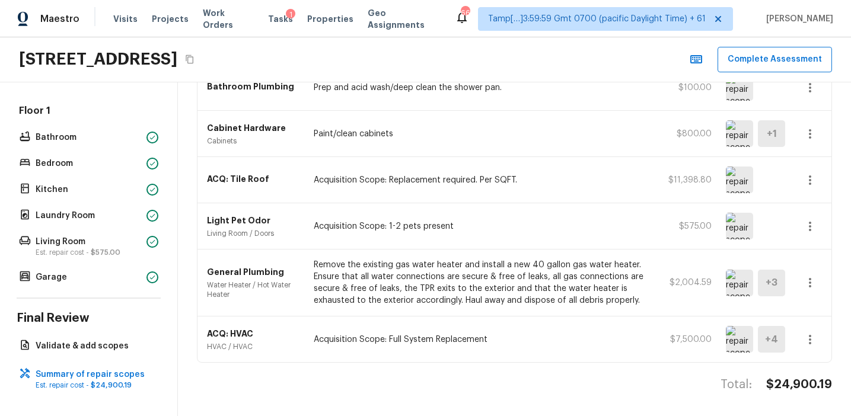
click at [780, 384] on h4 "$24,900.19" at bounding box center [799, 384] width 66 height 15
copy h4 "$24,900.19"
click at [798, 379] on h4 "$24,900.19" at bounding box center [799, 384] width 66 height 15
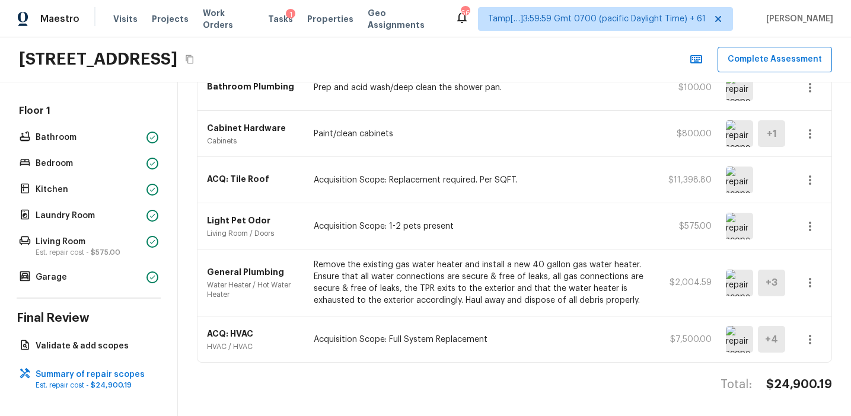
click at [794, 381] on h4 "$24,900.19" at bounding box center [799, 384] width 66 height 15
copy h4 "24,900.19"
click at [369, 390] on div "Total: $24,900.19" at bounding box center [514, 396] width 635 height 39
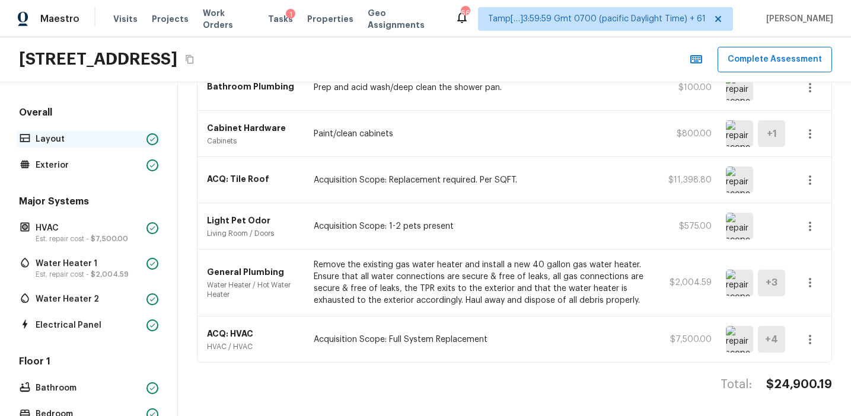
click at [126, 140] on p "Layout" at bounding box center [89, 139] width 106 height 12
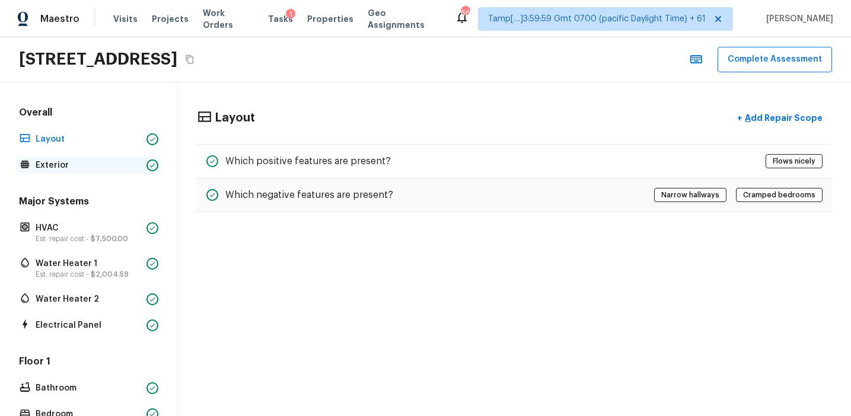
click at [128, 163] on p "Exterior" at bounding box center [89, 165] width 106 height 12
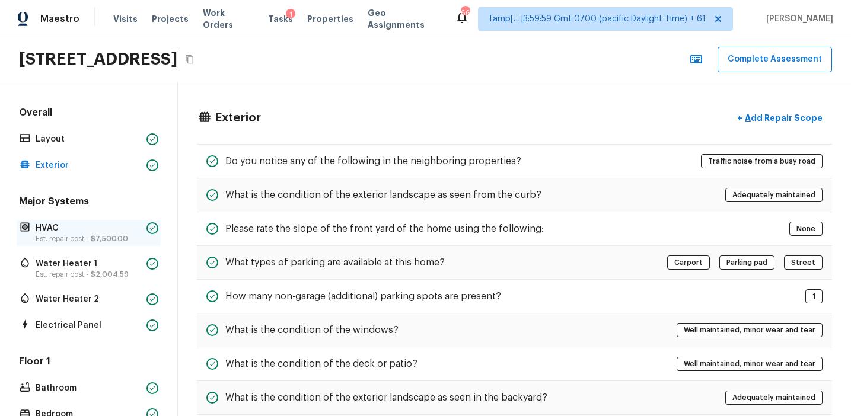
click at [122, 228] on p "HVAC" at bounding box center [89, 228] width 106 height 12
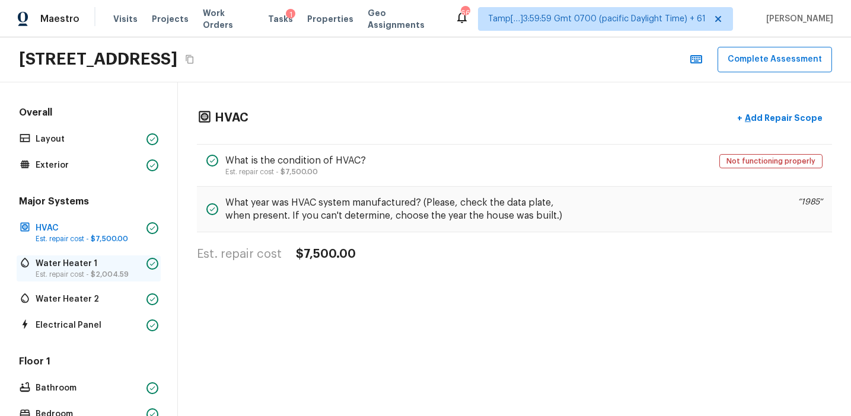
click at [126, 261] on p "Water Heater 1" at bounding box center [89, 264] width 106 height 12
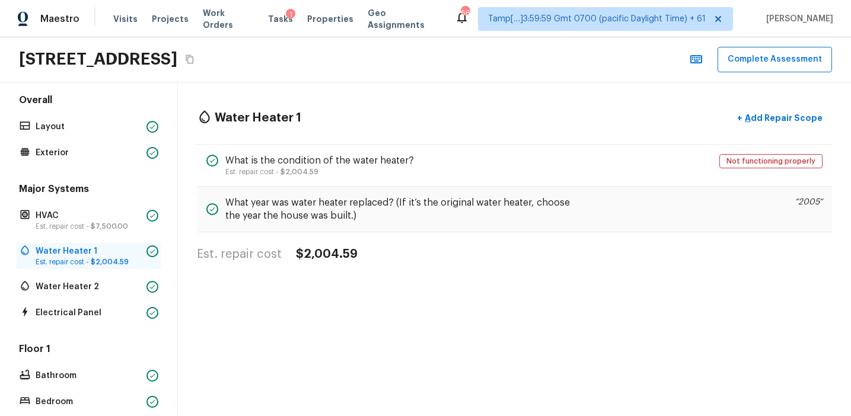
scroll to position [21, 0]
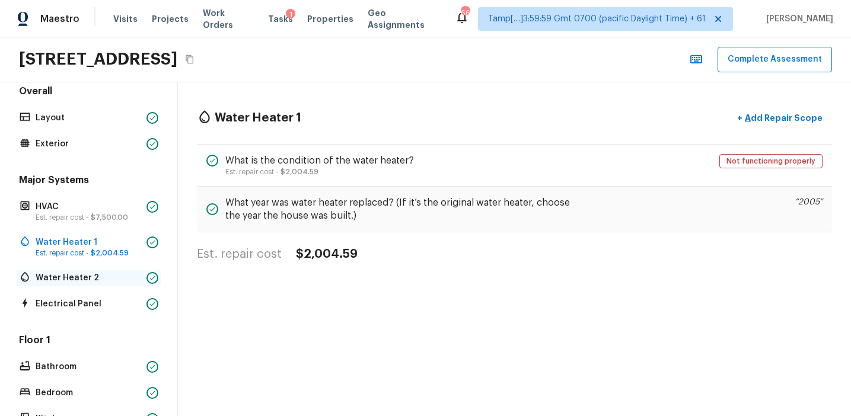
click at [122, 285] on div "Water Heater 2" at bounding box center [89, 278] width 144 height 17
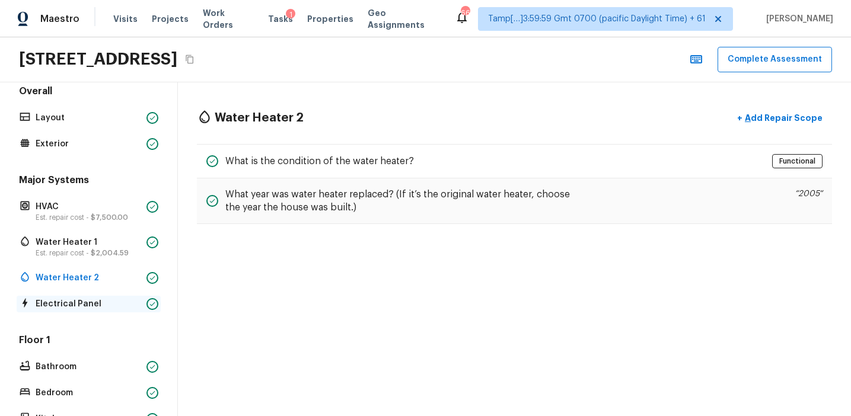
click at [124, 305] on p "Electrical Panel" at bounding box center [89, 304] width 106 height 12
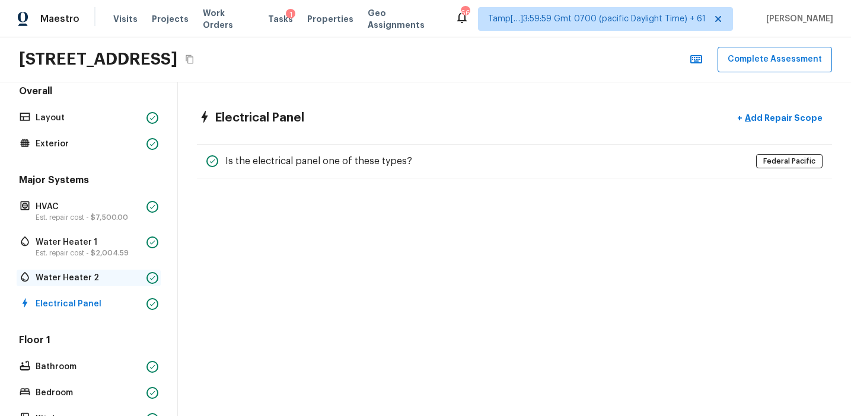
click at [126, 274] on p "Water Heater 2" at bounding box center [89, 278] width 106 height 12
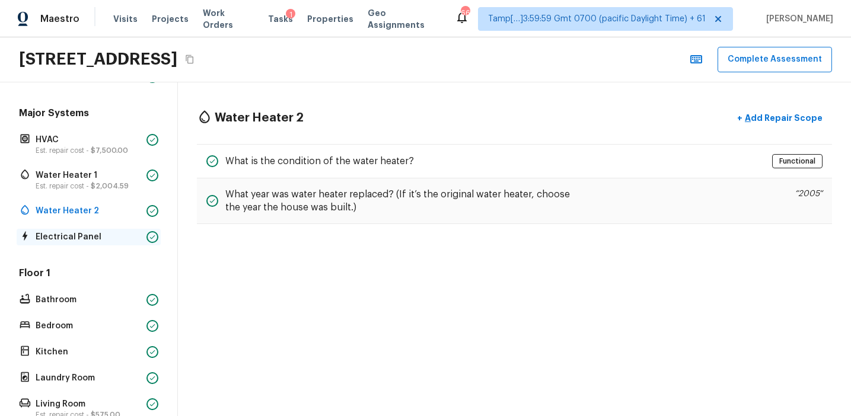
scroll to position [116, 0]
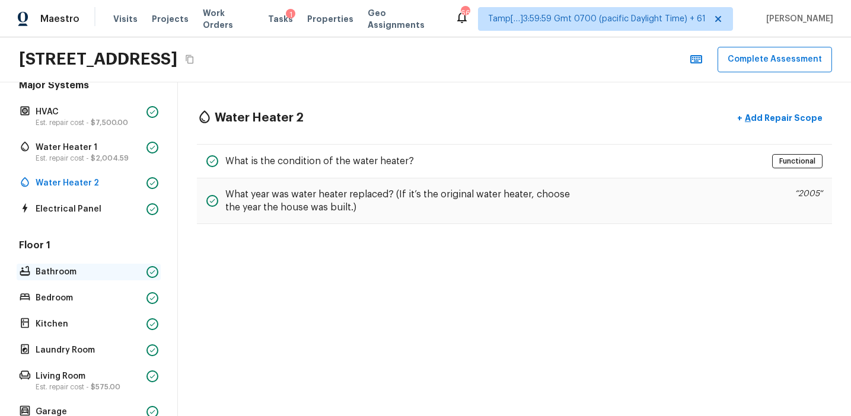
click at [129, 271] on p "Bathroom" at bounding box center [89, 272] width 106 height 12
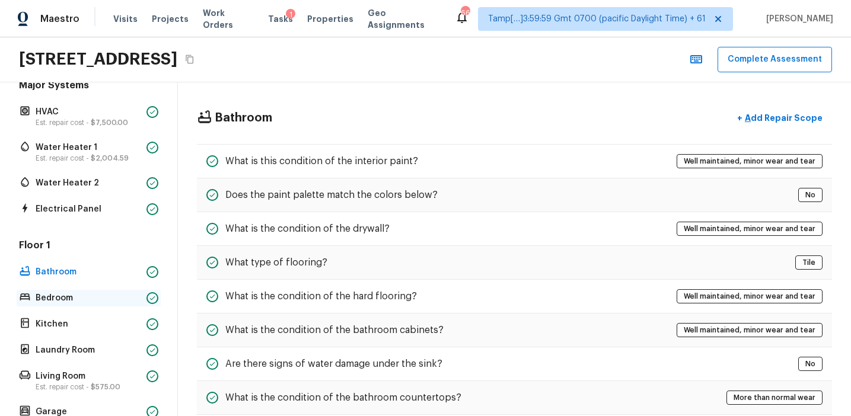
click at [129, 297] on p "Bedroom" at bounding box center [89, 298] width 106 height 12
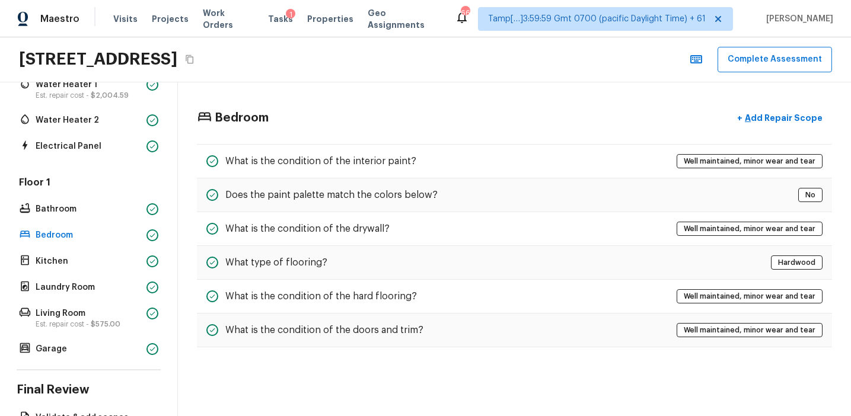
scroll to position [186, 0]
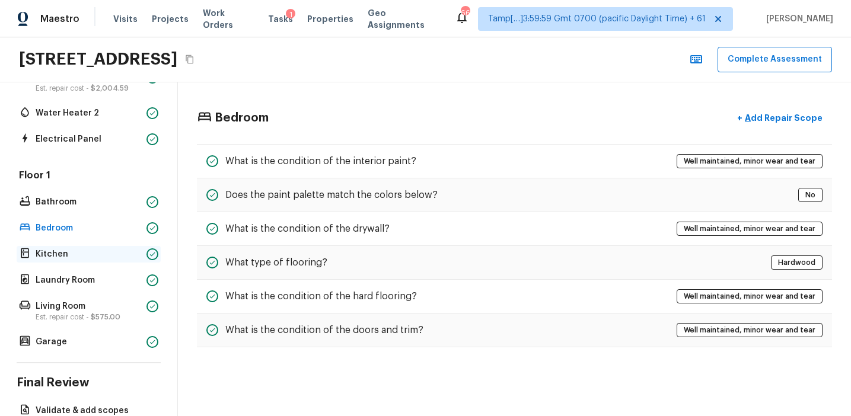
click at [117, 260] on div "Kitchen" at bounding box center [89, 254] width 144 height 17
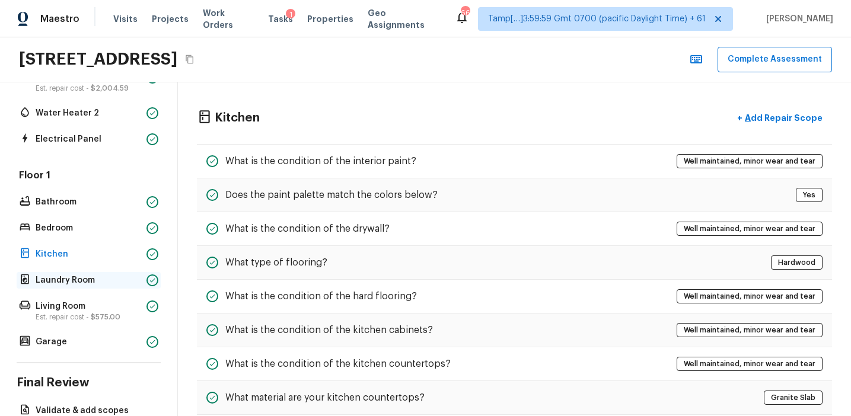
click at [116, 280] on p "Laundry Room" at bounding box center [89, 280] width 106 height 12
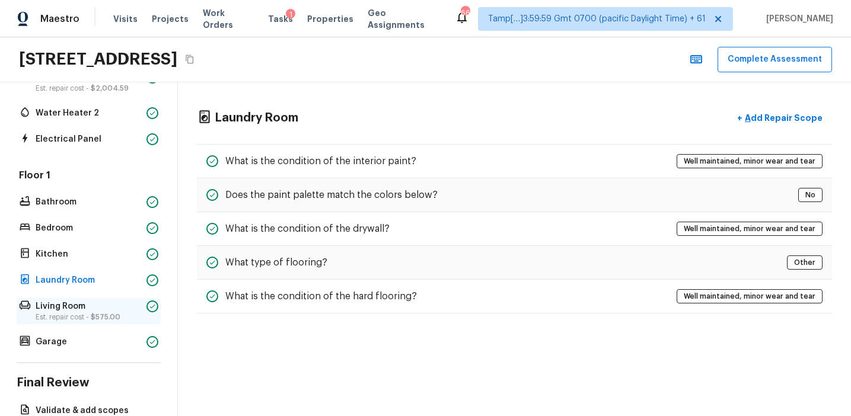
click at [120, 308] on p "Living Room" at bounding box center [89, 307] width 106 height 12
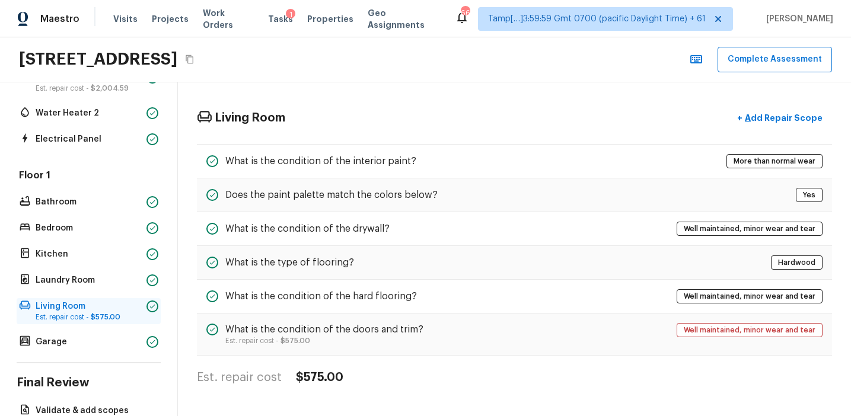
scroll to position [251, 0]
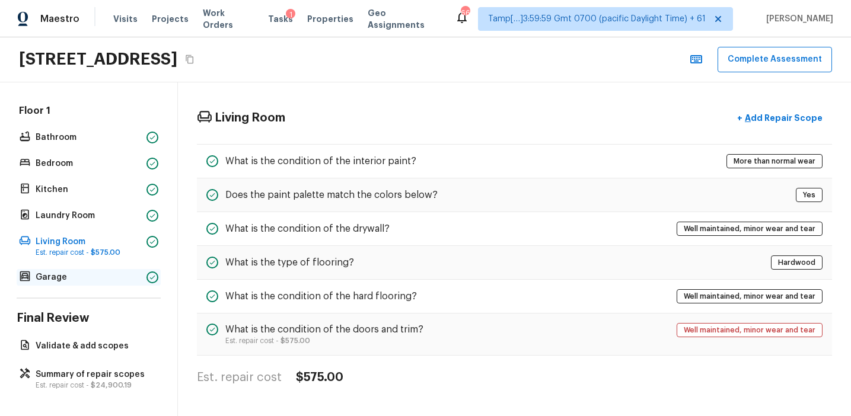
click at [120, 277] on p "Garage" at bounding box center [89, 278] width 106 height 12
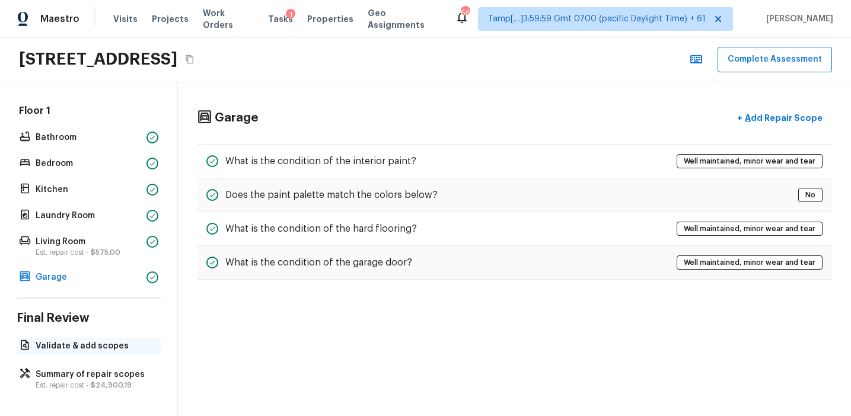
click at [124, 352] on div "Validate & add scopes" at bounding box center [89, 346] width 144 height 17
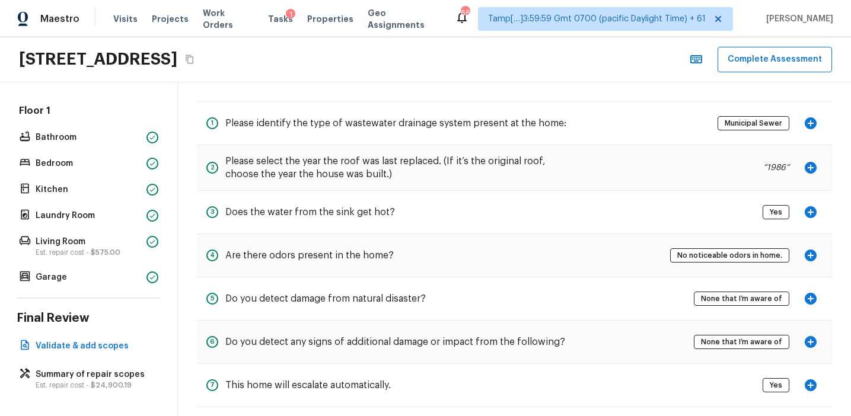
scroll to position [58, 0]
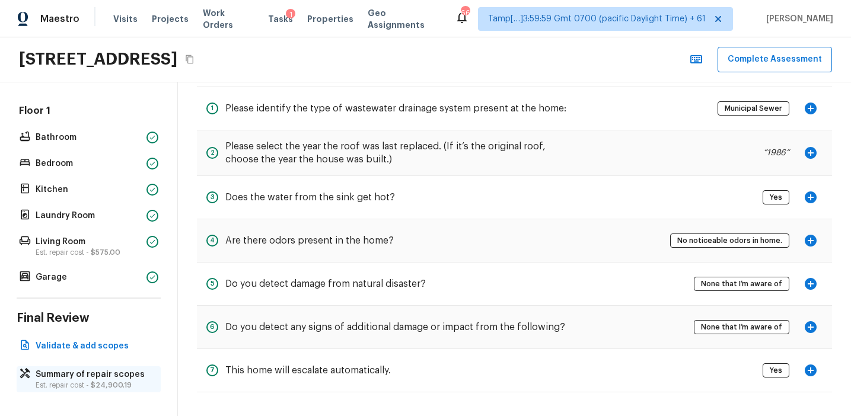
click at [106, 379] on p "Summary of repair scopes" at bounding box center [95, 375] width 118 height 12
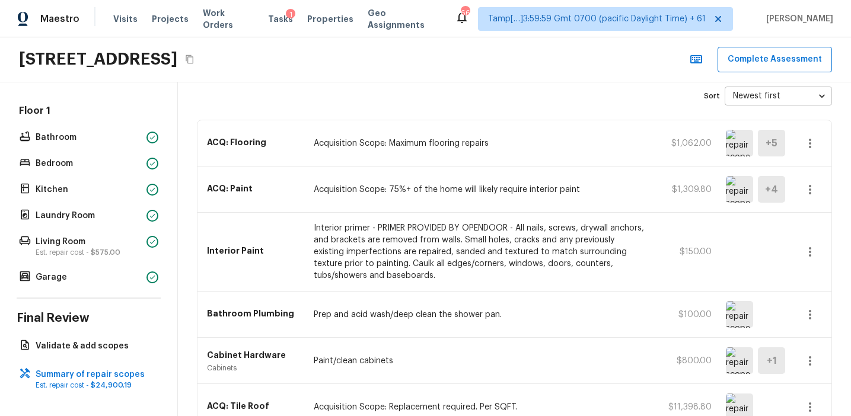
scroll to position [285, 0]
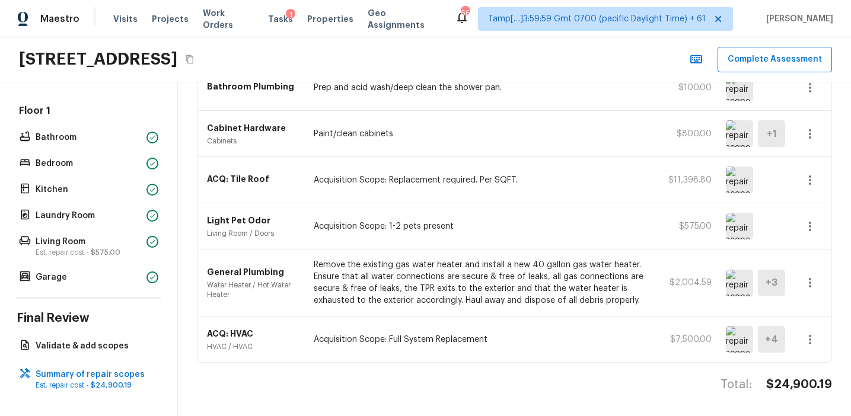
click at [732, 280] on img at bounding box center [739, 283] width 27 height 27
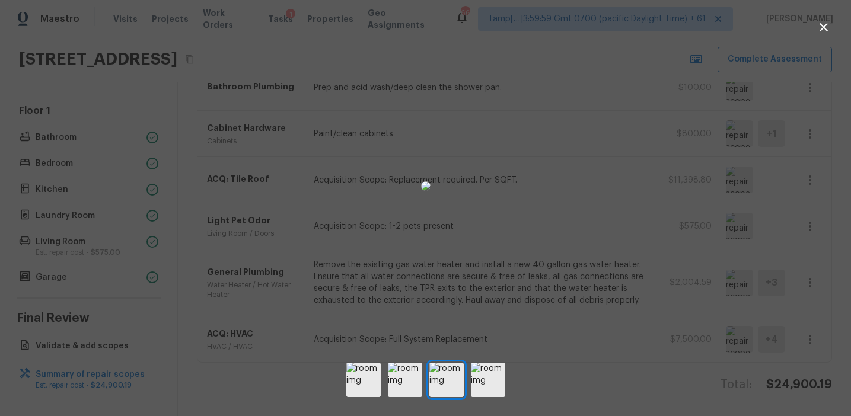
click at [673, 270] on div at bounding box center [425, 186] width 851 height 334
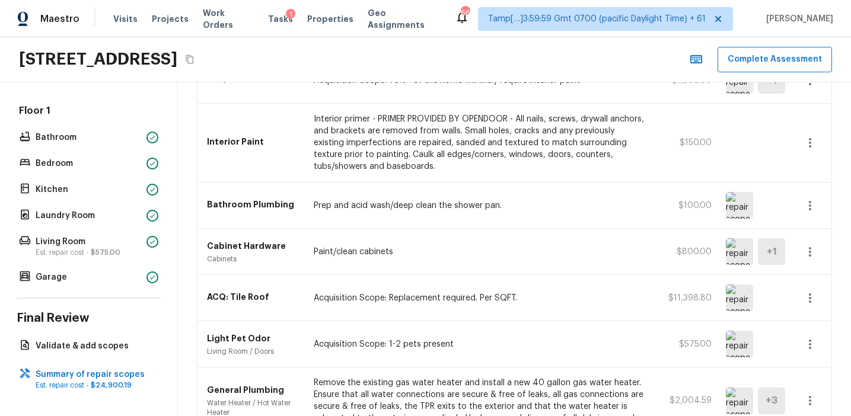
scroll to position [165, 0]
click at [733, 292] on img at bounding box center [739, 299] width 27 height 27
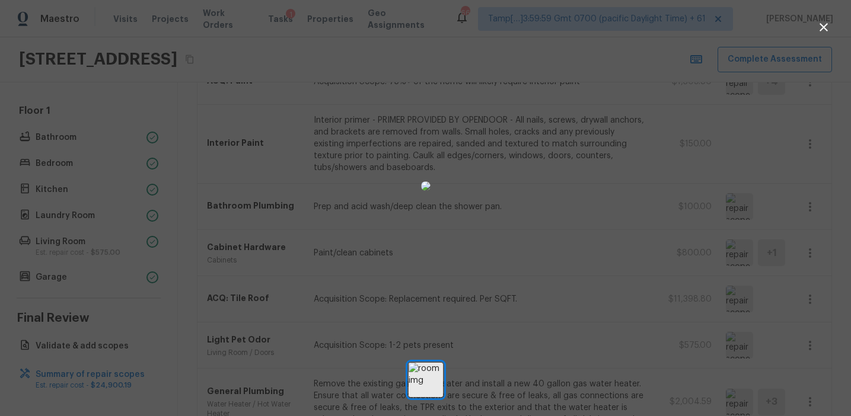
click at [752, 299] on div at bounding box center [425, 186] width 851 height 334
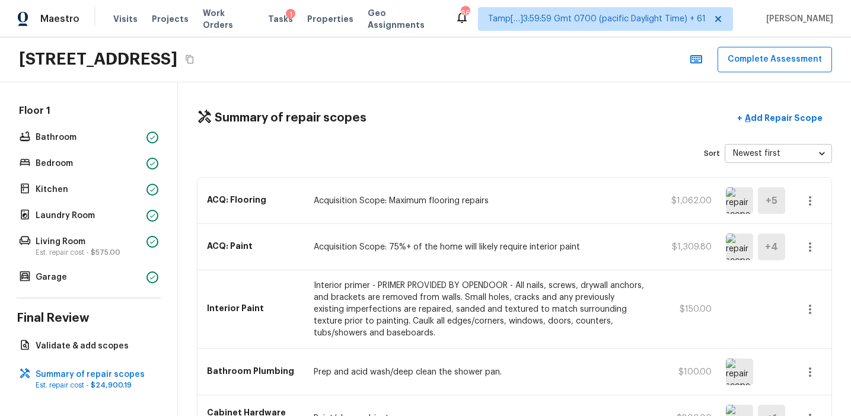
scroll to position [285, 0]
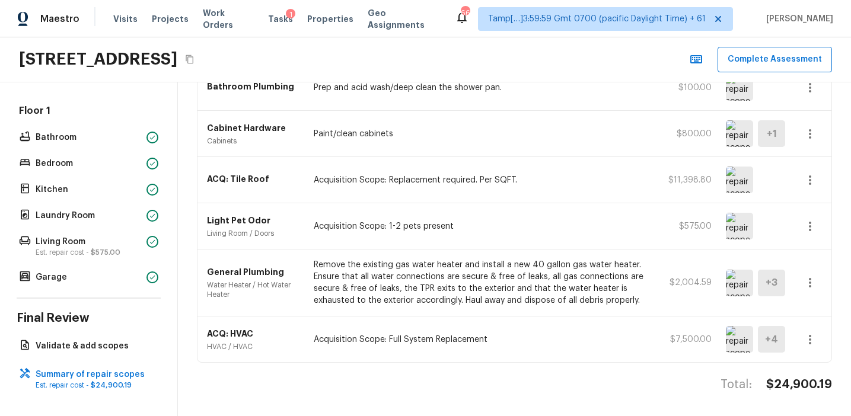
click at [271, 348] on p "HVAC / HVAC" at bounding box center [253, 346] width 92 height 9
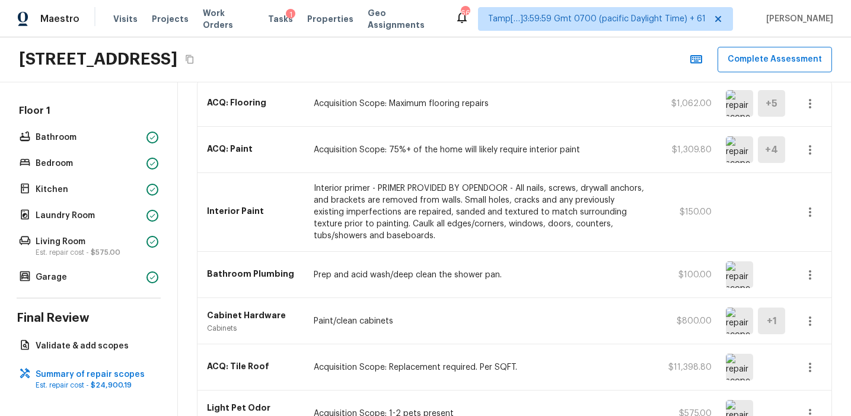
scroll to position [84, 0]
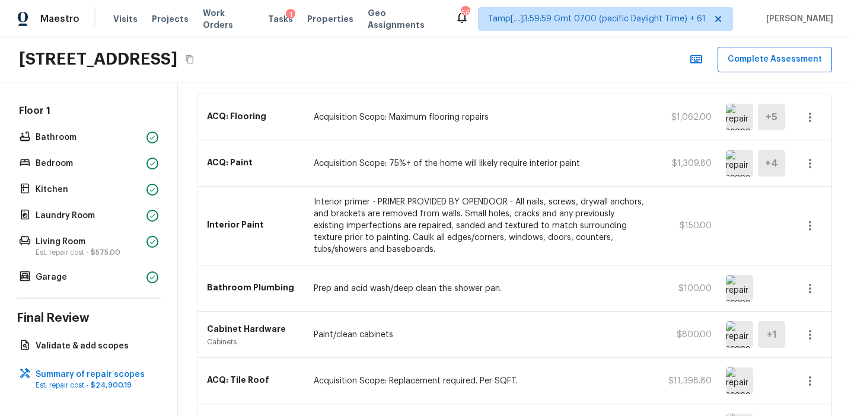
click at [739, 337] on img at bounding box center [739, 334] width 27 height 27
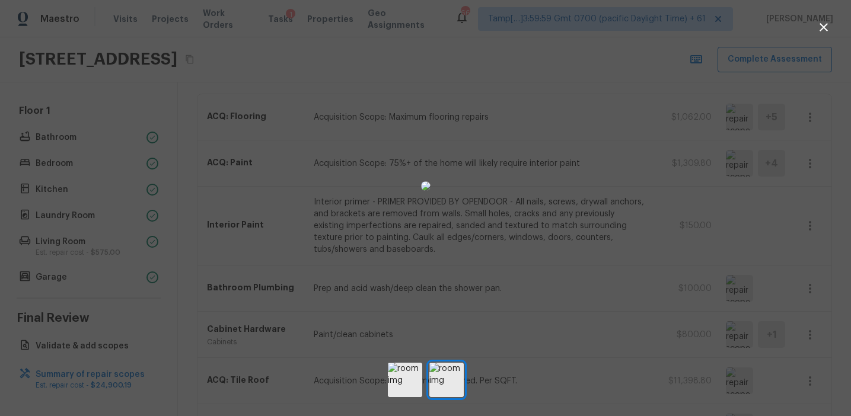
click at [659, 280] on div at bounding box center [425, 186] width 851 height 334
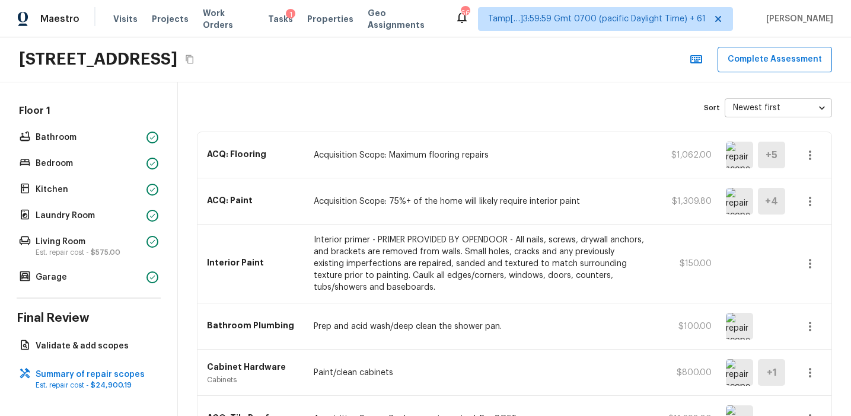
scroll to position [0, 0]
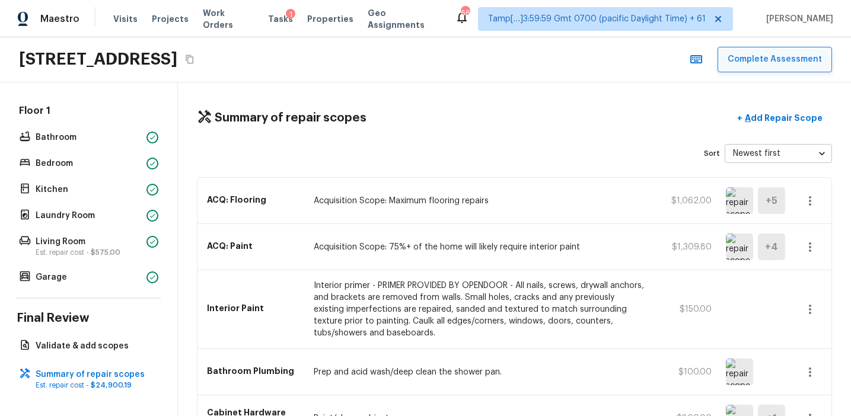
click at [784, 60] on button "Complete Assessment" at bounding box center [774, 59] width 114 height 25
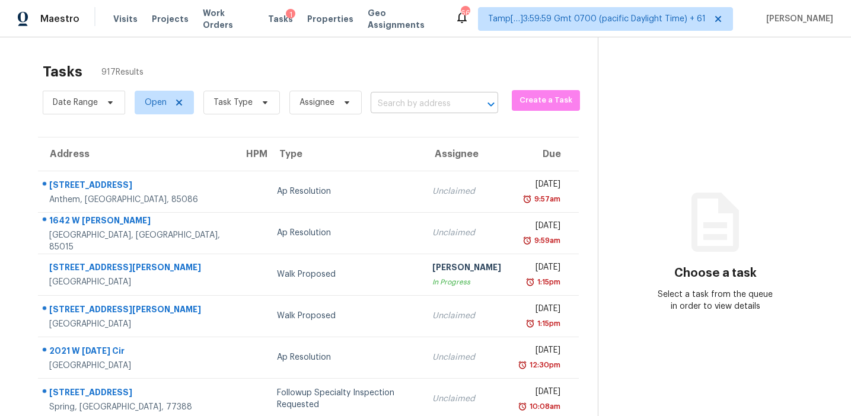
click at [429, 104] on input "text" at bounding box center [418, 104] width 94 height 18
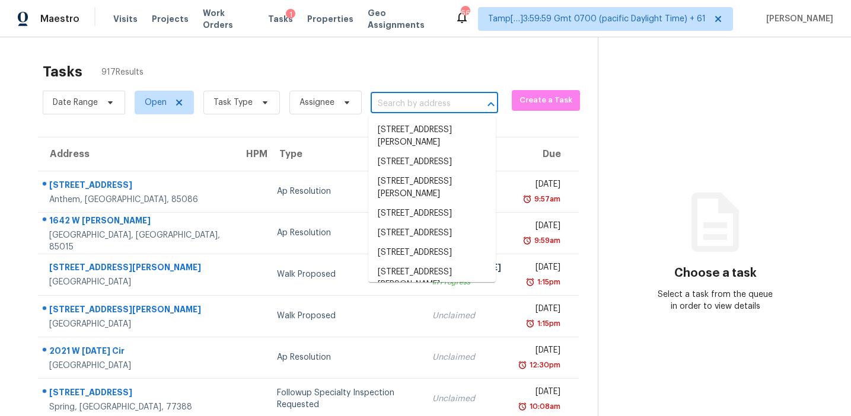
paste input "315 Radcliffe Trce, Covington, GA, 30016"
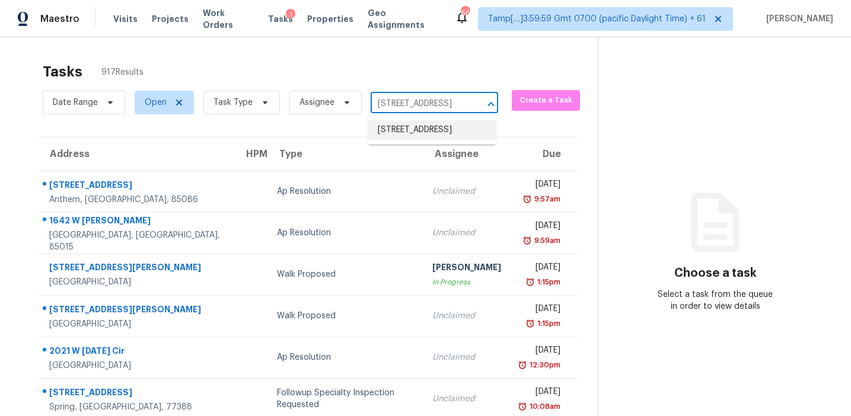
click at [443, 132] on li "315 Radcliffe Trce, Covington, GA 30016" at bounding box center [431, 130] width 127 height 20
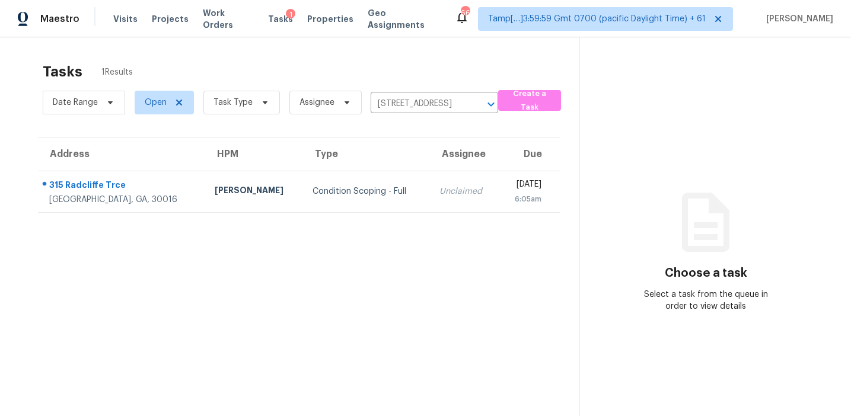
click at [439, 190] on div "Unclaimed" at bounding box center [464, 192] width 50 height 12
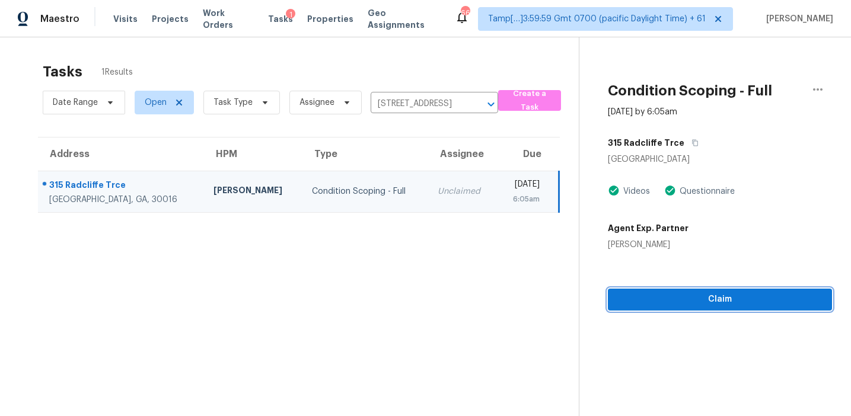
click at [730, 299] on span "Claim" at bounding box center [719, 299] width 205 height 15
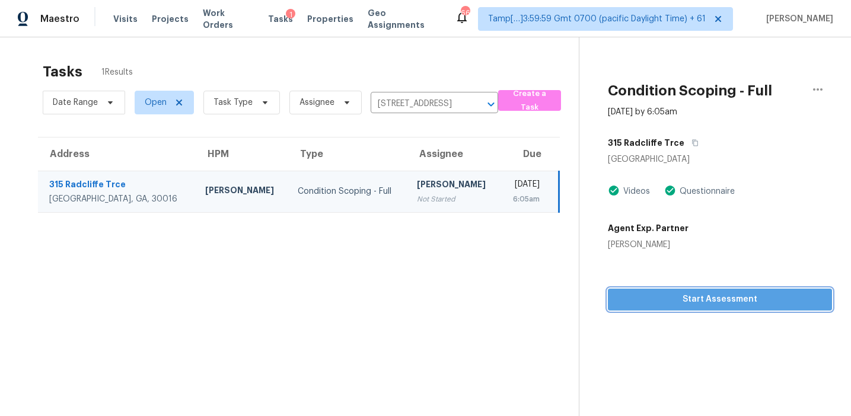
click at [643, 296] on span "Start Assessment" at bounding box center [719, 299] width 205 height 15
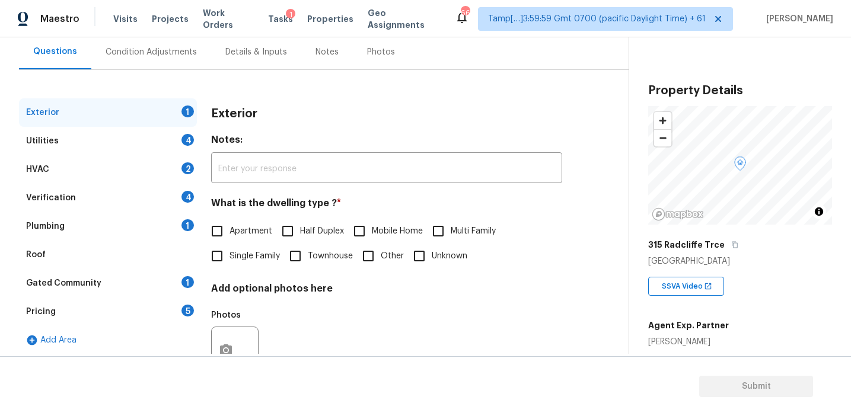
scroll to position [106, 0]
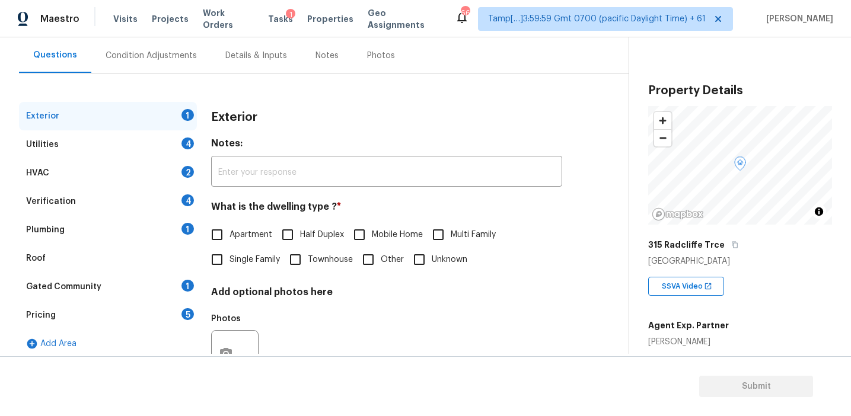
click at [164, 312] on div "Pricing 5" at bounding box center [108, 315] width 178 height 28
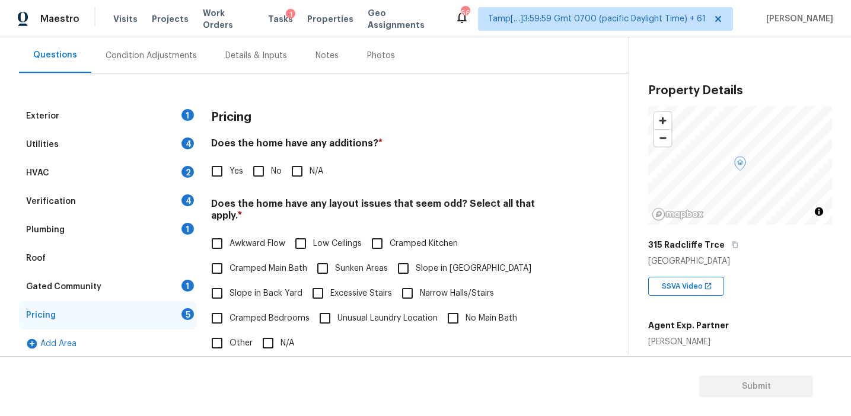
click at [687, 259] on div "[GEOGRAPHIC_DATA]" at bounding box center [740, 262] width 184 height 12
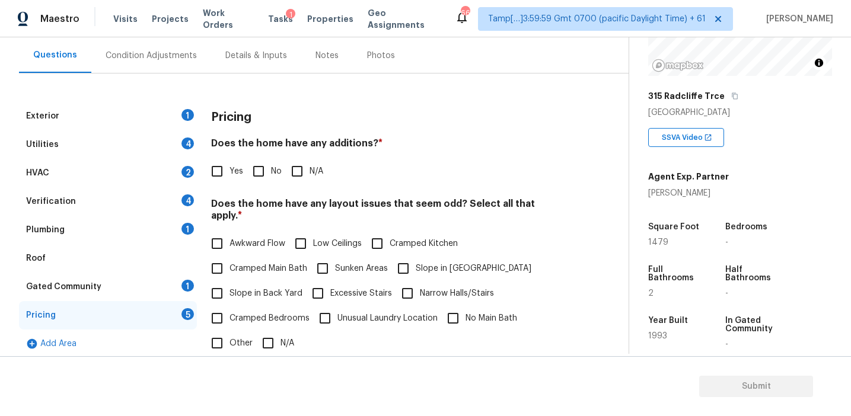
scroll to position [143, 0]
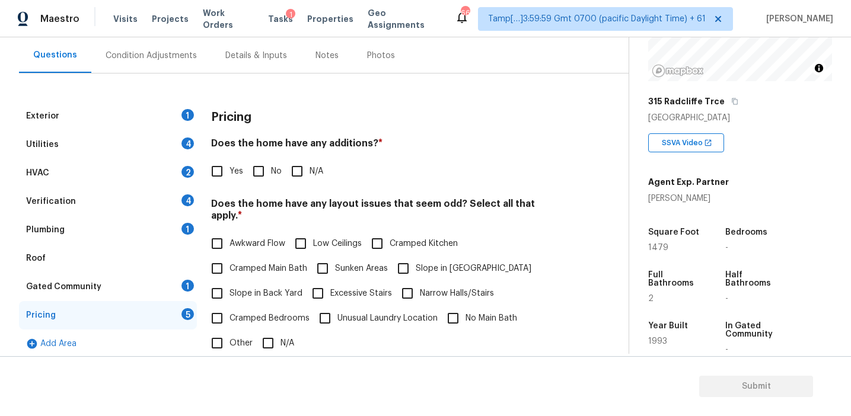
click at [320, 135] on div "Pricing Does the home have any additions? * Yes No N/A Does the home have any l…" at bounding box center [386, 332] width 351 height 461
click at [286, 143] on h4 "Does the home have any additions? *" at bounding box center [386, 146] width 351 height 17
click at [171, 71] on div "Condition Adjustments" at bounding box center [151, 55] width 120 height 35
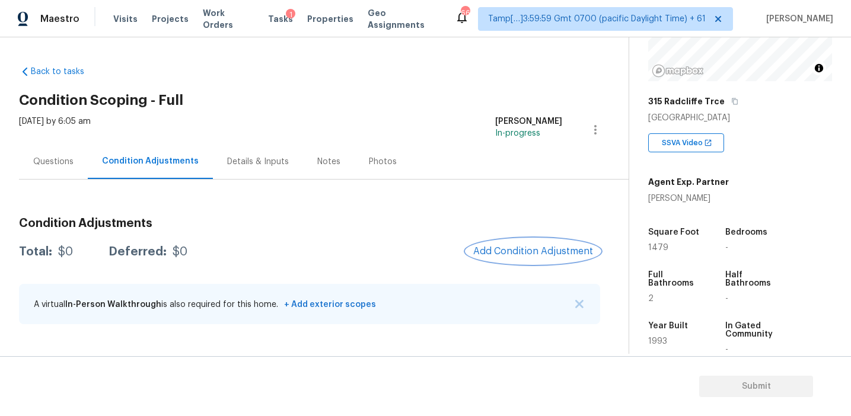
click at [507, 246] on span "Add Condition Adjustment" at bounding box center [533, 251] width 120 height 11
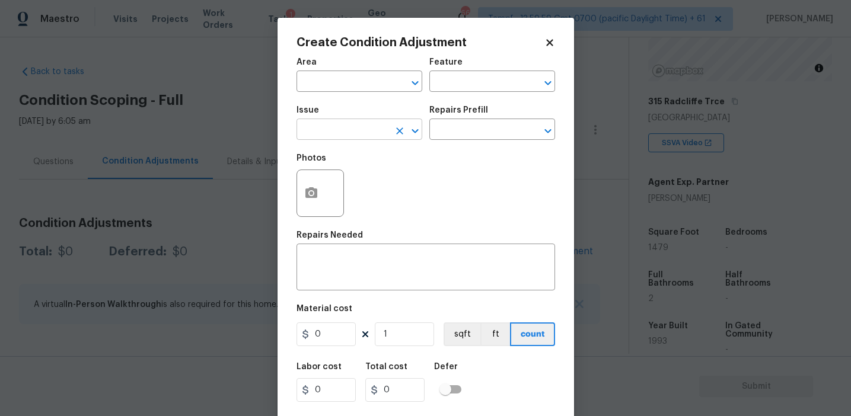
click at [325, 135] on input "text" at bounding box center [342, 131] width 92 height 18
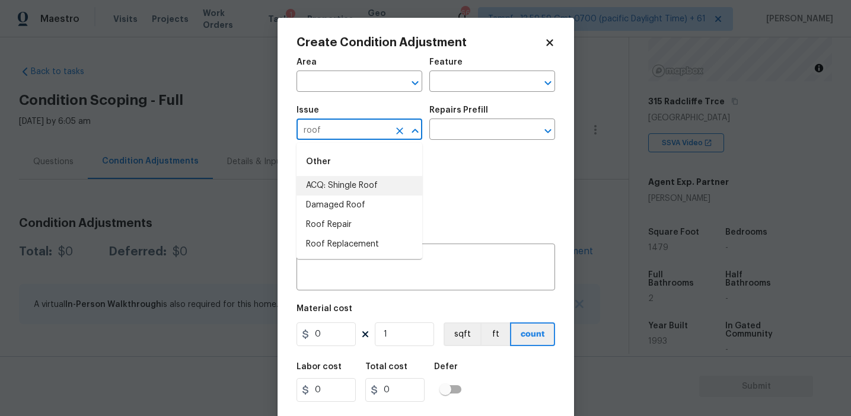
click at [353, 187] on li "ACQ: Shingle Roof" at bounding box center [359, 186] width 126 height 20
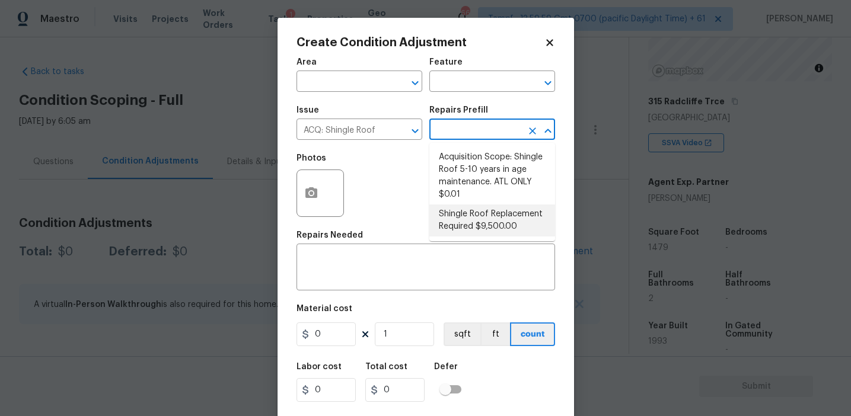
click at [464, 220] on li "Shingle Roof Replacement Required $9,500.00" at bounding box center [492, 221] width 126 height 32
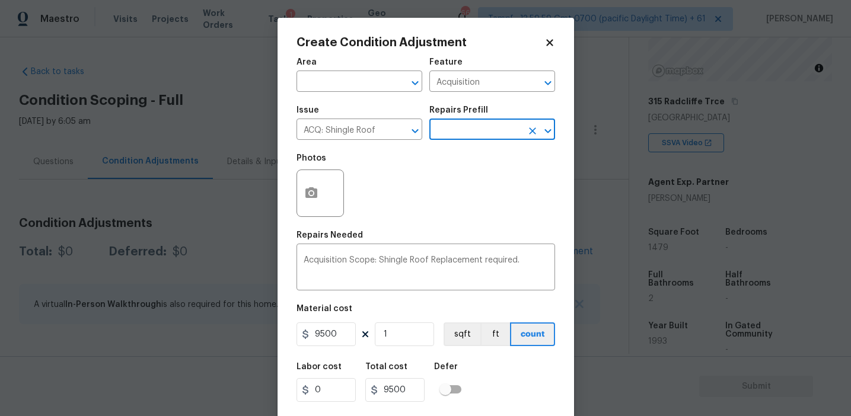
scroll to position [27, 0]
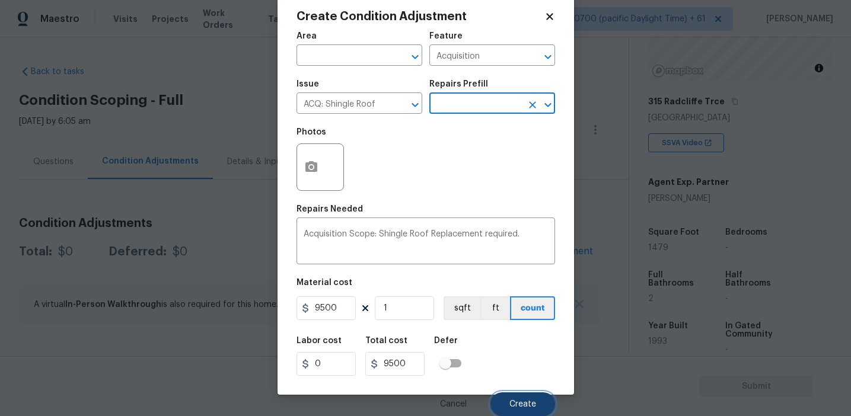
click at [521, 401] on span "Create" at bounding box center [522, 404] width 27 height 9
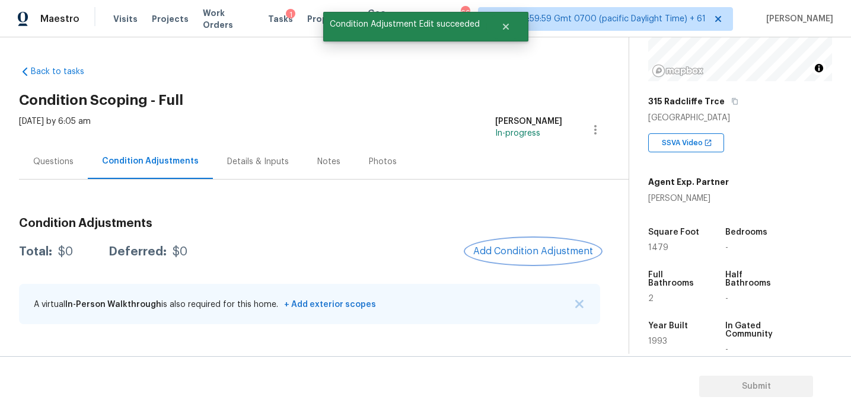
scroll to position [0, 0]
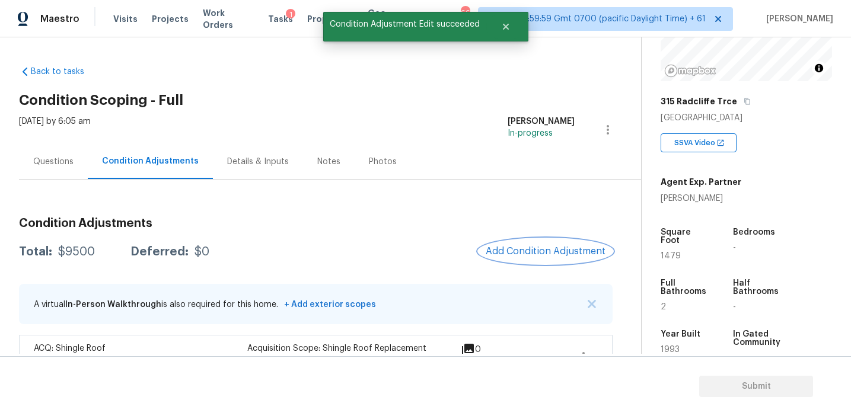
click at [513, 262] on button "Add Condition Adjustment" at bounding box center [545, 251] width 134 height 25
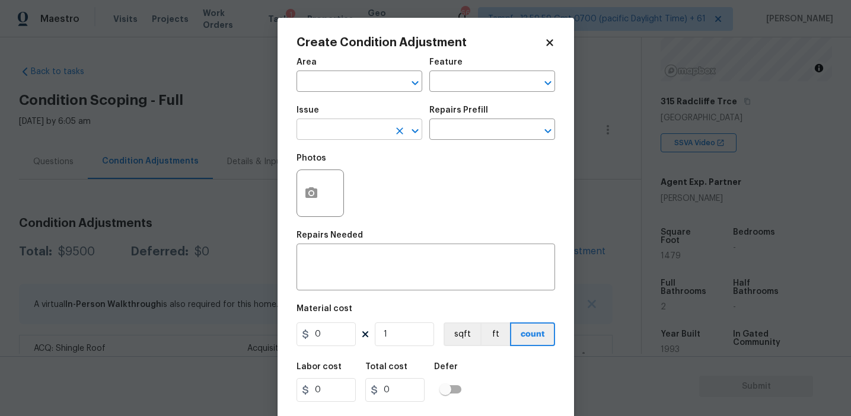
click at [366, 136] on input "text" at bounding box center [342, 131] width 92 height 18
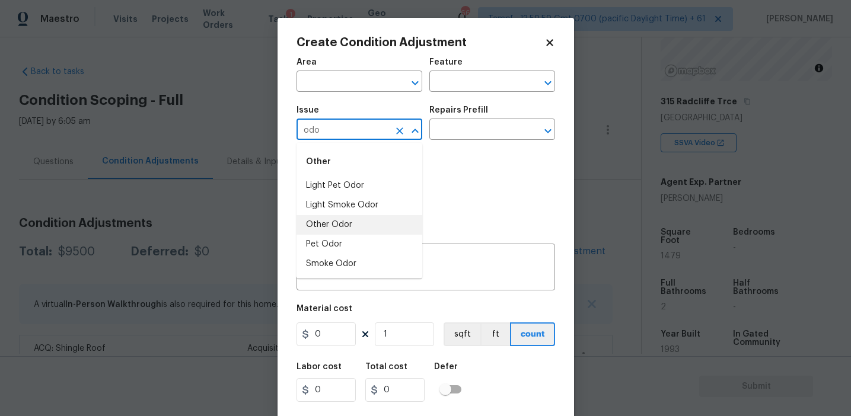
click at [356, 226] on li "Other Odor" at bounding box center [359, 225] width 126 height 20
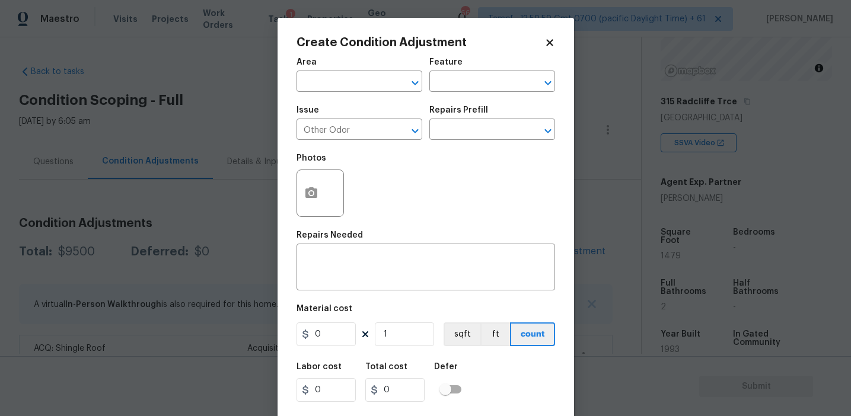
click at [440, 96] on div "Area ​ Feature ​" at bounding box center [425, 75] width 258 height 48
click at [443, 84] on input "text" at bounding box center [475, 83] width 92 height 18
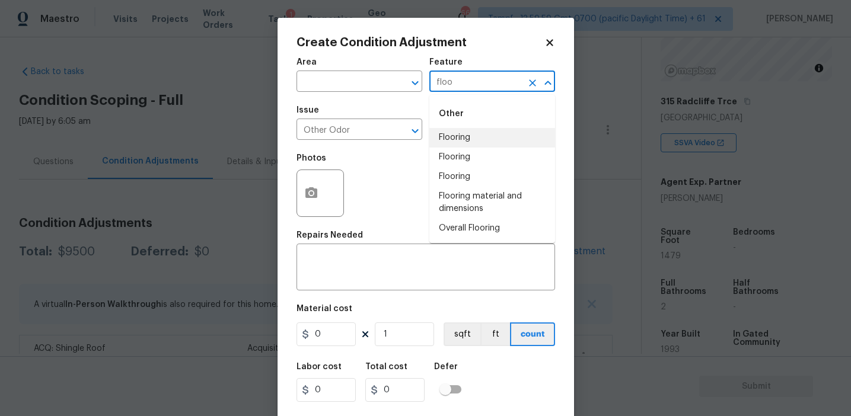
click at [470, 137] on li "Flooring" at bounding box center [492, 138] width 126 height 20
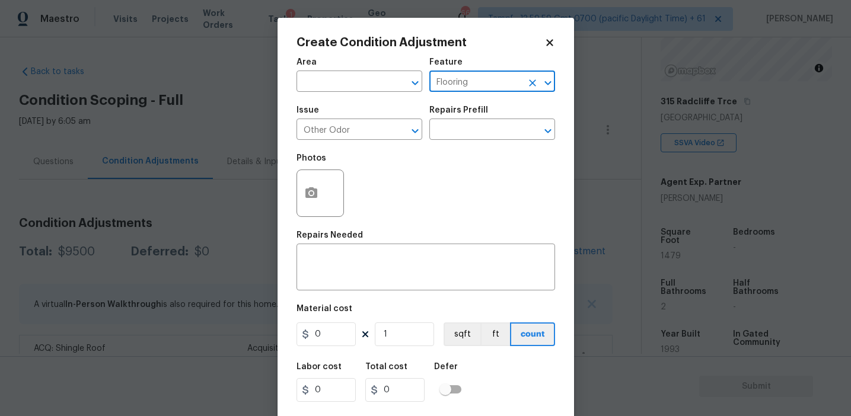
click at [470, 137] on input "text" at bounding box center [475, 131] width 92 height 18
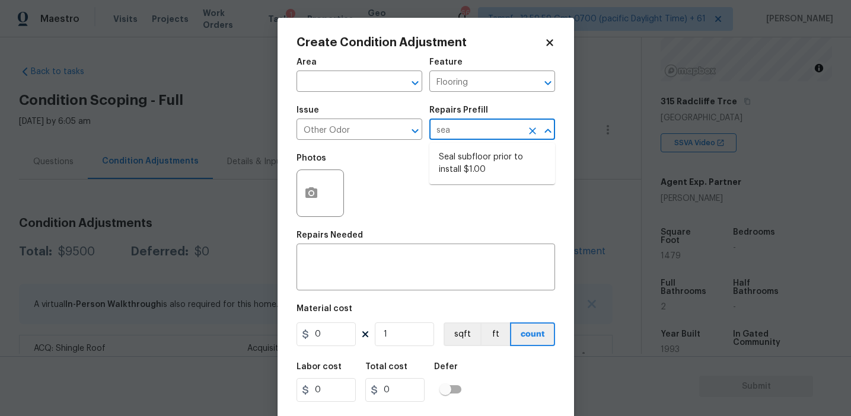
click at [474, 168] on li "Seal subfloor prior to install $1.00" at bounding box center [492, 164] width 126 height 32
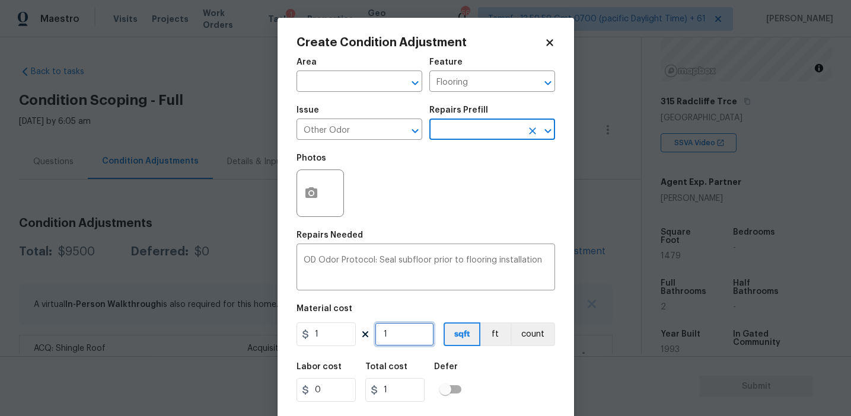
click at [399, 334] on input "1" at bounding box center [404, 334] width 59 height 24
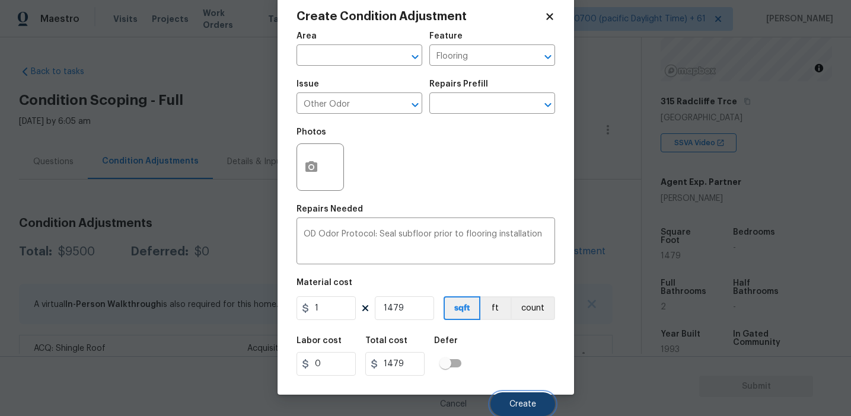
click at [519, 410] on button "Create" at bounding box center [522, 404] width 65 height 24
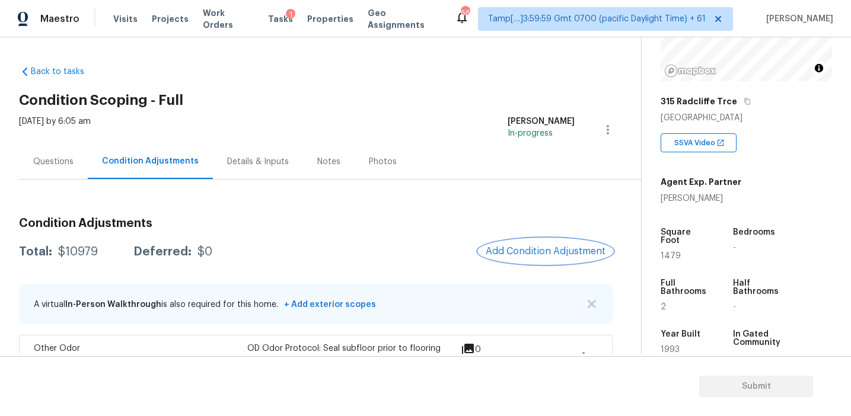
scroll to position [0, 0]
click at [223, 230] on div "Condition Adjustments Total: $10979 Deferred: $0 Add Condition Adjustment A vir…" at bounding box center [315, 322] width 593 height 228
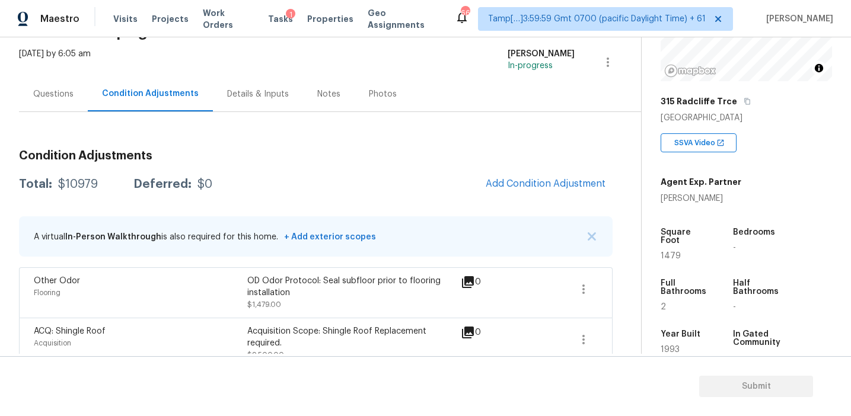
scroll to position [87, 0]
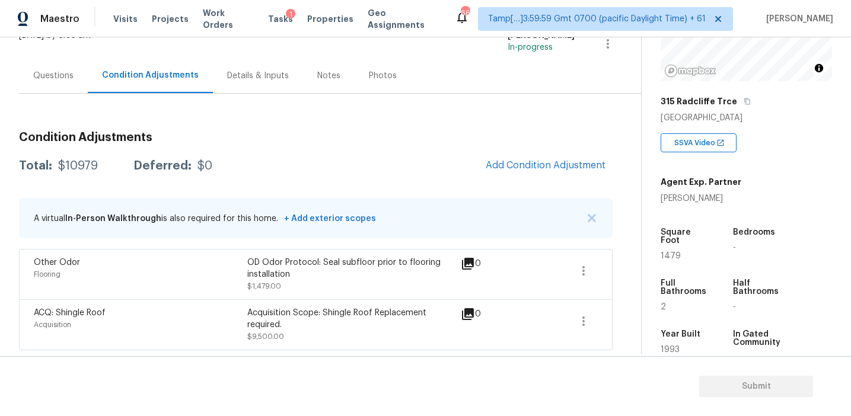
click at [65, 87] on div "Questions" at bounding box center [53, 75] width 69 height 35
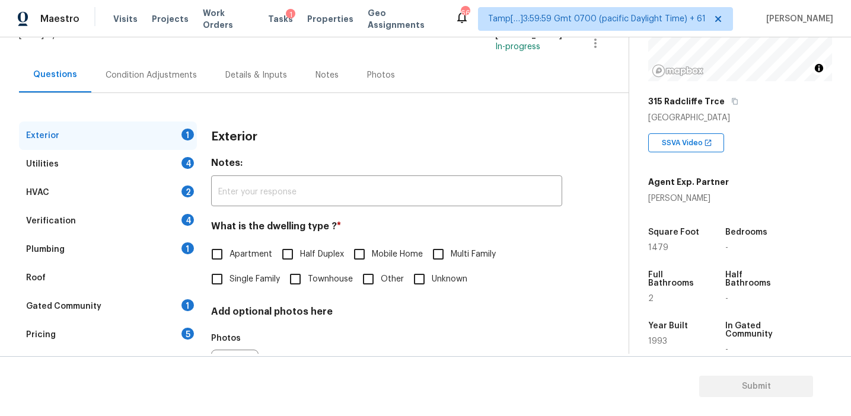
click at [109, 337] on div "Pricing 5" at bounding box center [108, 335] width 178 height 28
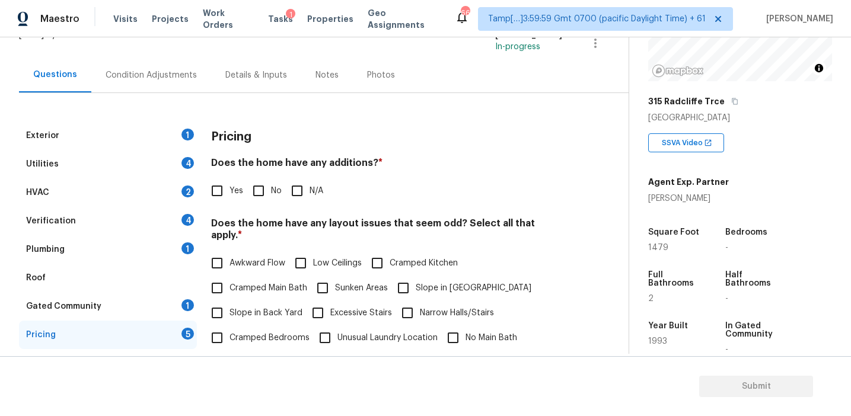
click at [298, 161] on h4 "Does the home have any additions? *" at bounding box center [386, 165] width 351 height 17
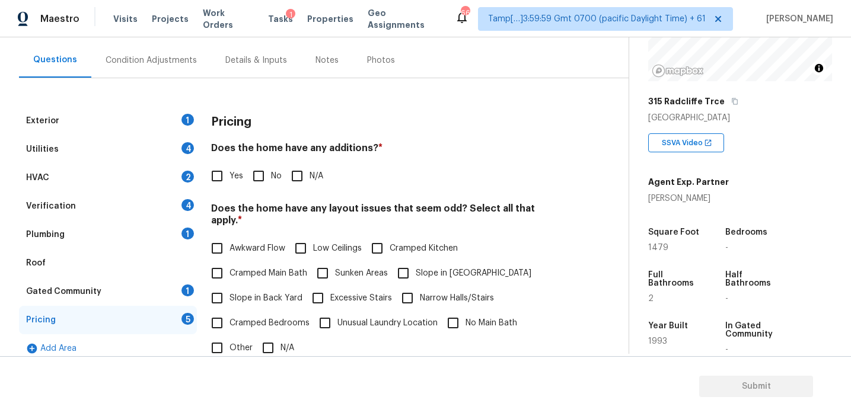
scroll to position [102, 0]
click at [299, 145] on h4 "Does the home have any additions? *" at bounding box center [386, 150] width 351 height 17
click at [349, 151] on h4 "Does the home have any additions? *" at bounding box center [386, 150] width 351 height 17
click at [124, 205] on div "Verification 4" at bounding box center [108, 205] width 178 height 28
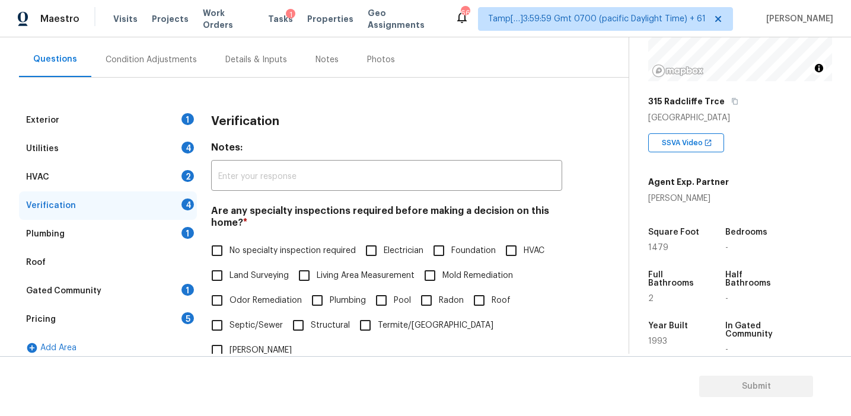
scroll to position [297, 0]
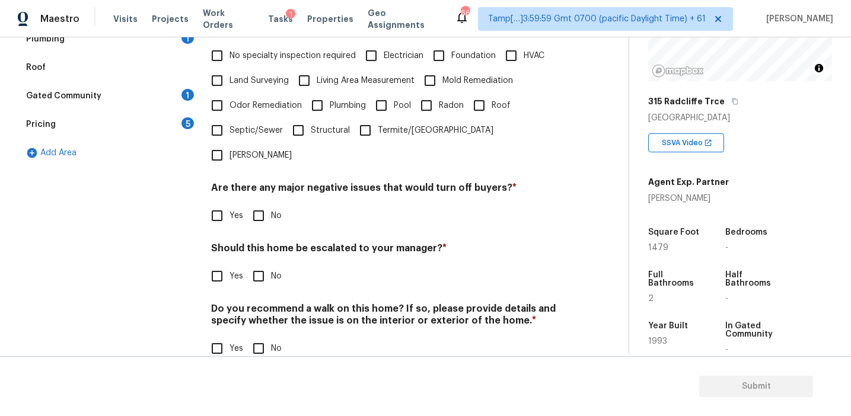
click at [219, 264] on input "Yes" at bounding box center [217, 276] width 25 height 25
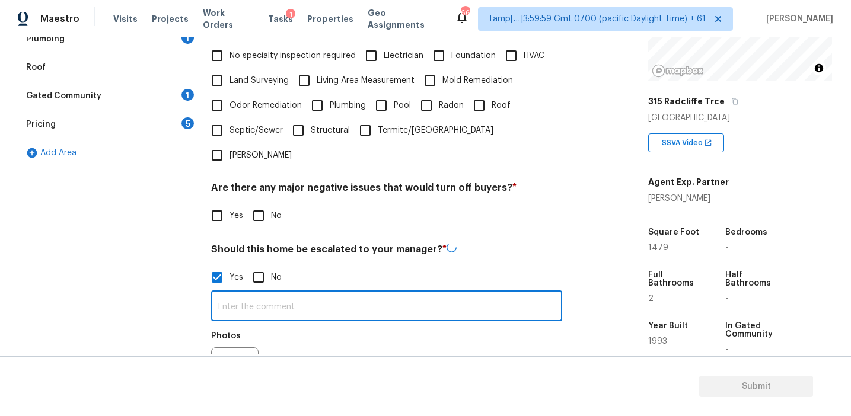
click at [244, 293] on input "text" at bounding box center [386, 307] width 351 height 28
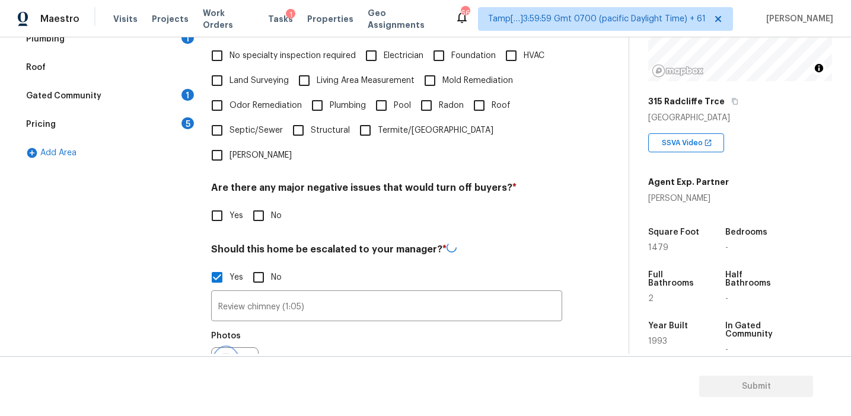
click at [222, 365] on icon "button" at bounding box center [226, 370] width 12 height 11
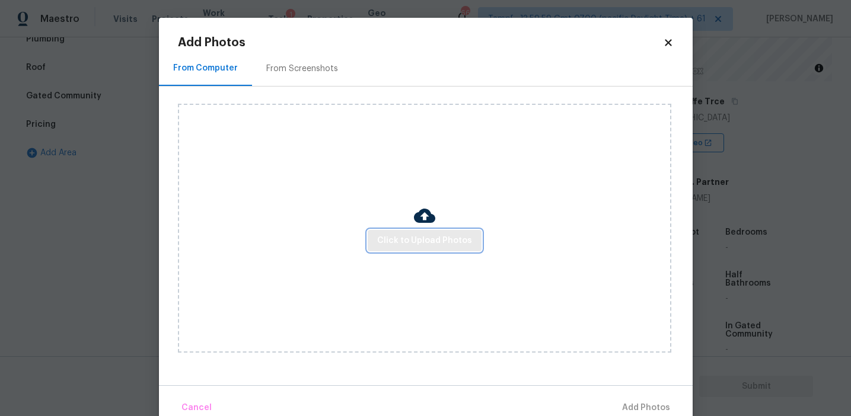
click at [405, 235] on span "Click to Upload Photos" at bounding box center [424, 241] width 95 height 15
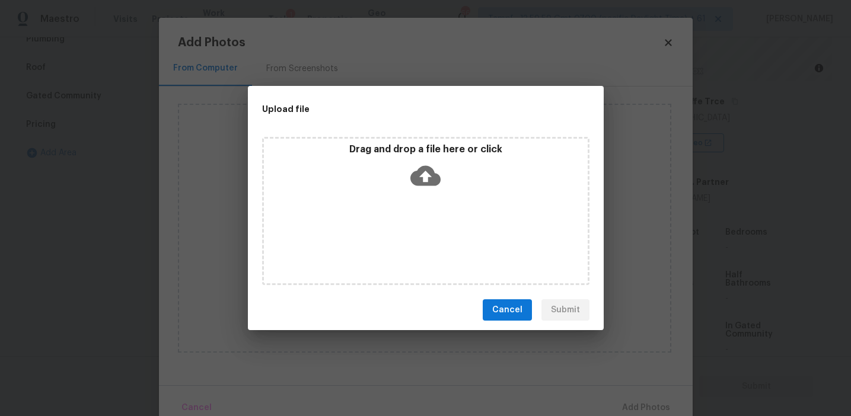
click at [407, 155] on p "Drag and drop a file here or click" at bounding box center [426, 149] width 324 height 12
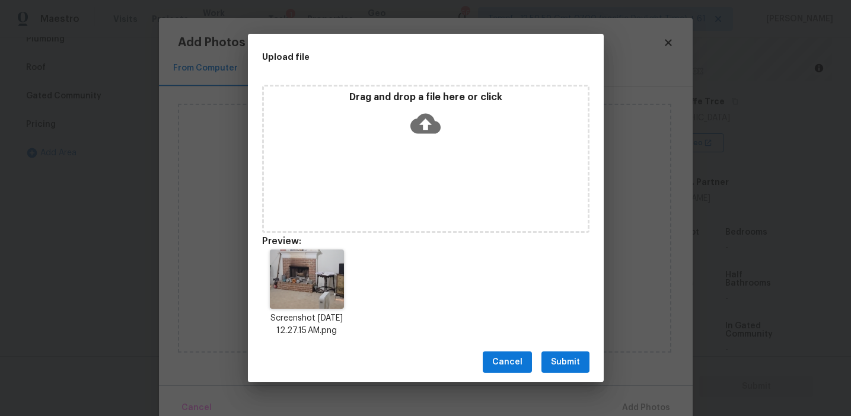
click at [552, 352] on button "Submit" at bounding box center [565, 363] width 48 height 22
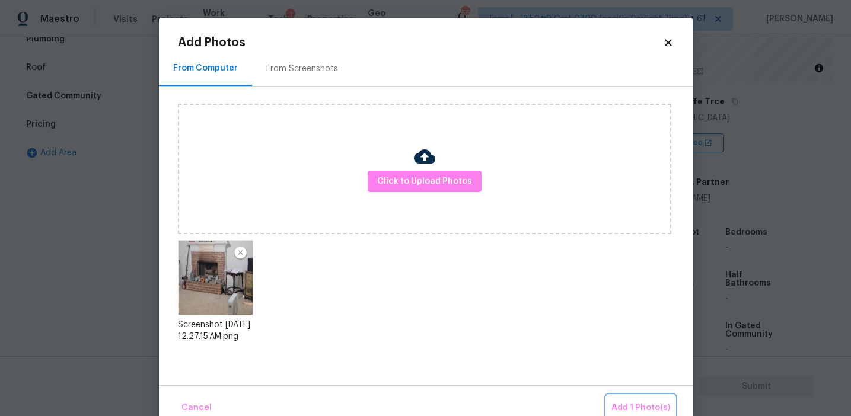
click at [644, 406] on span "Add 1 Photo(s)" at bounding box center [640, 408] width 59 height 15
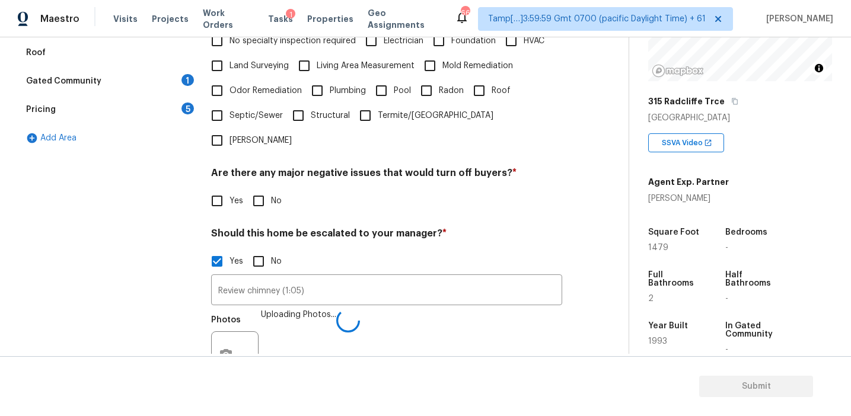
click at [260, 189] on input "No" at bounding box center [258, 201] width 25 height 25
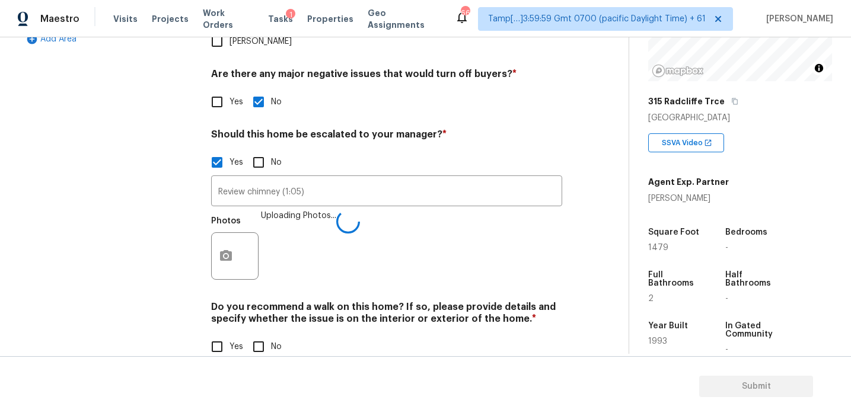
scroll to position [410, 0]
click at [257, 336] on input "No" at bounding box center [258, 348] width 25 height 25
click at [329, 180] on input "Review chimney (1:05)" at bounding box center [386, 194] width 351 height 28
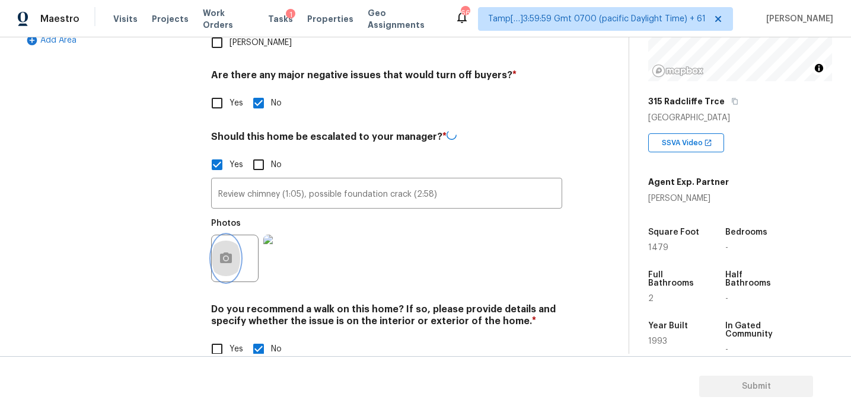
click at [223, 242] on button "button" at bounding box center [226, 258] width 28 height 46
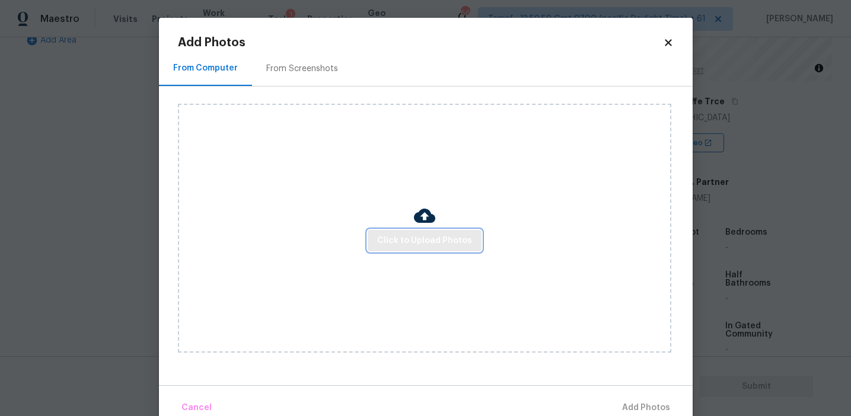
click at [413, 239] on span "Click to Upload Photos" at bounding box center [424, 241] width 95 height 15
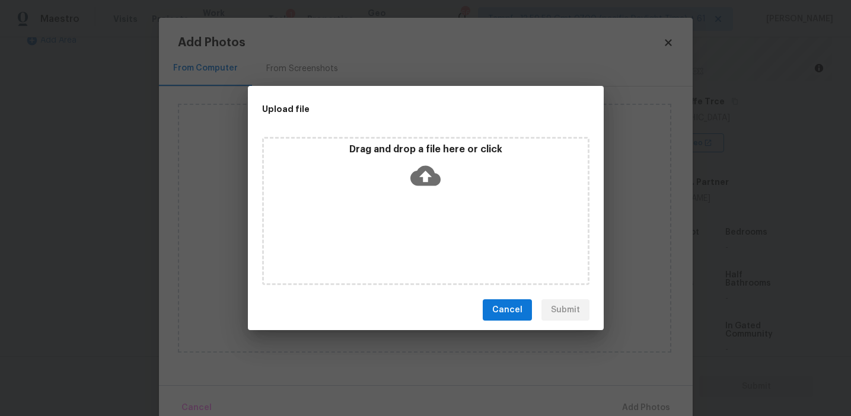
click at [411, 161] on icon at bounding box center [425, 176] width 30 height 30
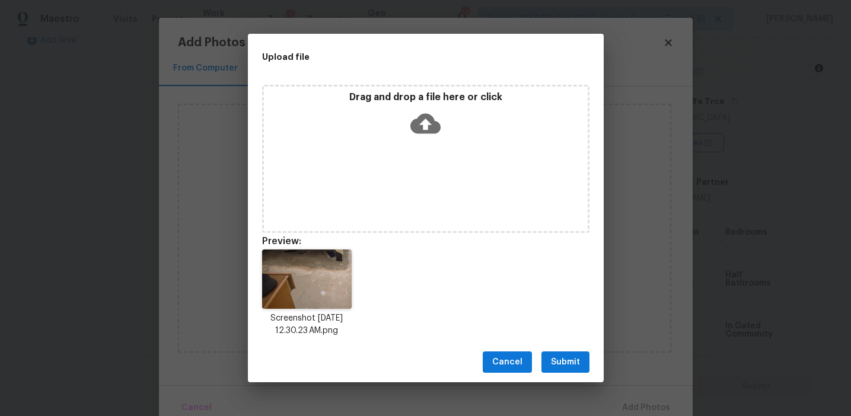
click at [557, 362] on span "Submit" at bounding box center [565, 362] width 29 height 15
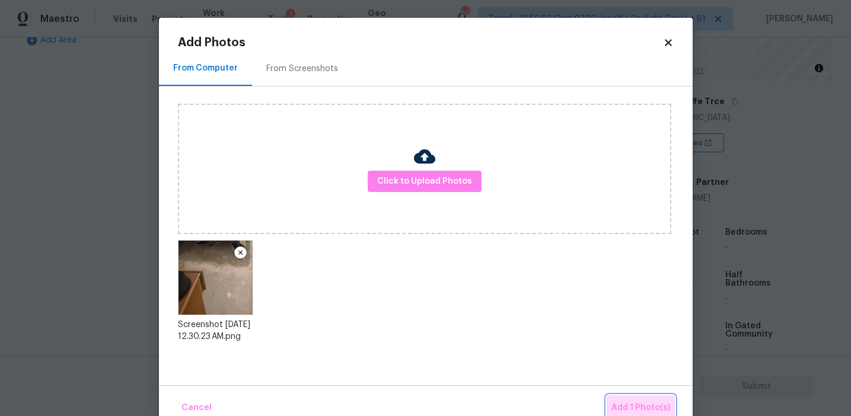
click at [646, 400] on button "Add 1 Photo(s)" at bounding box center [640, 407] width 68 height 25
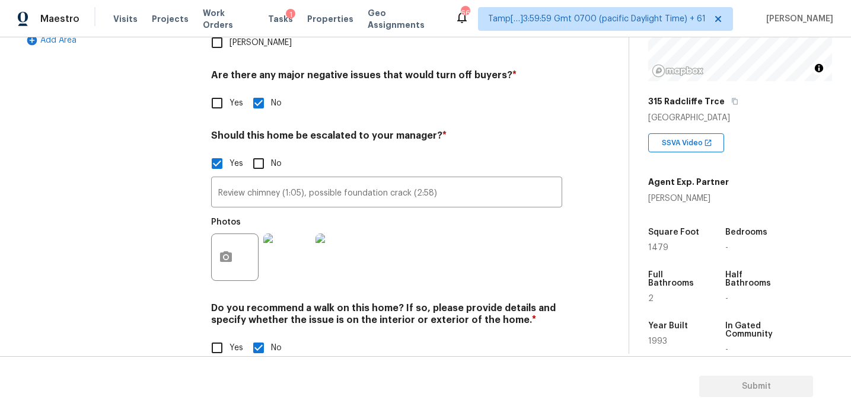
click at [430, 238] on div "Photos" at bounding box center [386, 249] width 351 height 77
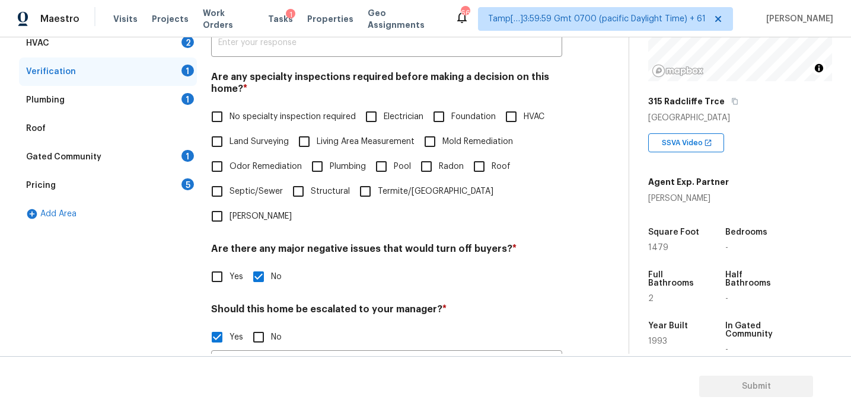
click at [177, 183] on div "Pricing 5" at bounding box center [108, 185] width 178 height 28
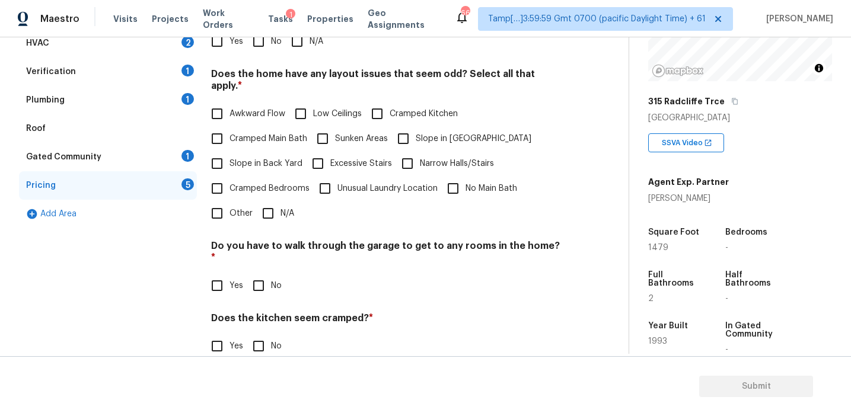
click at [263, 45] on input "No" at bounding box center [258, 41] width 25 height 25
click at [397, 126] on input "Slope in Front Yard" at bounding box center [403, 138] width 25 height 25
click at [250, 159] on label "Slope in Back Yard" at bounding box center [254, 163] width 98 height 25
click at [229, 159] on input "Slope in Back Yard" at bounding box center [217, 163] width 25 height 25
click at [249, 108] on span "Awkward Flow" at bounding box center [257, 114] width 56 height 12
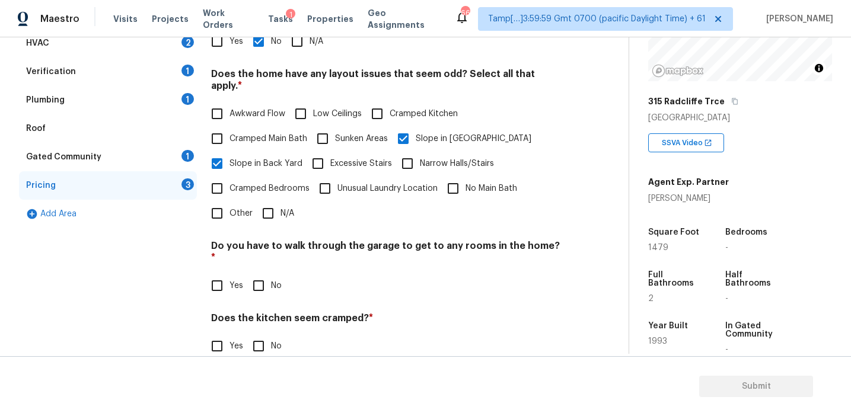
click at [229, 102] on input "Awkward Flow" at bounding box center [217, 113] width 25 height 25
click at [260, 273] on input "No" at bounding box center [258, 285] width 25 height 25
click at [282, 183] on span "Cramped Bedrooms" at bounding box center [269, 189] width 80 height 12
click at [229, 176] on input "Cramped Bedrooms" at bounding box center [217, 188] width 25 height 25
click at [277, 133] on span "Cramped Main Bath" at bounding box center [268, 139] width 78 height 12
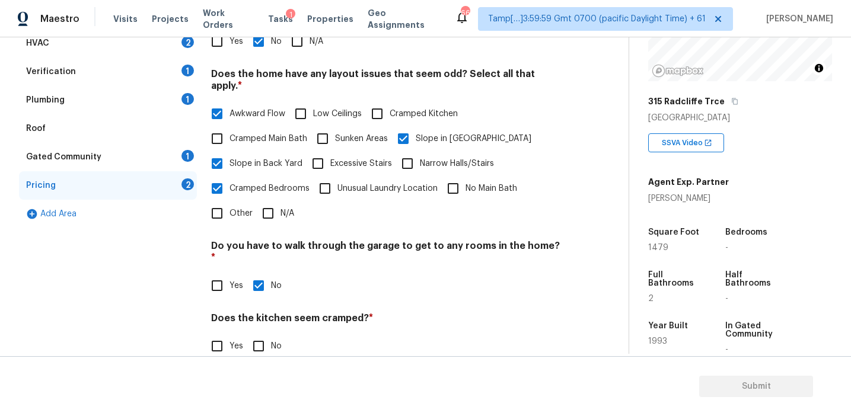
click at [229, 131] on input "Cramped Main Bath" at bounding box center [217, 138] width 25 height 25
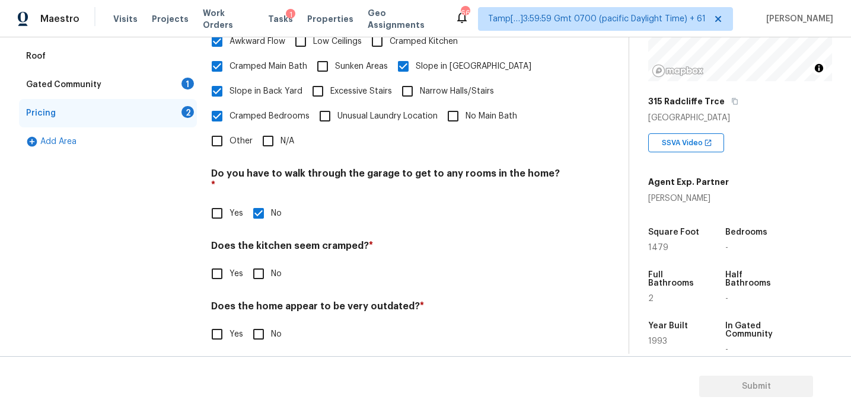
scroll to position [295, 0]
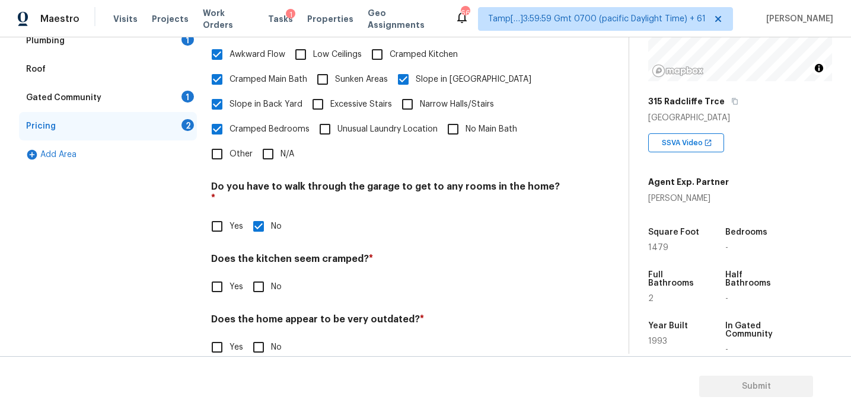
click at [255, 274] on input "No" at bounding box center [258, 286] width 25 height 25
click at [261, 336] on input "No" at bounding box center [258, 348] width 25 height 25
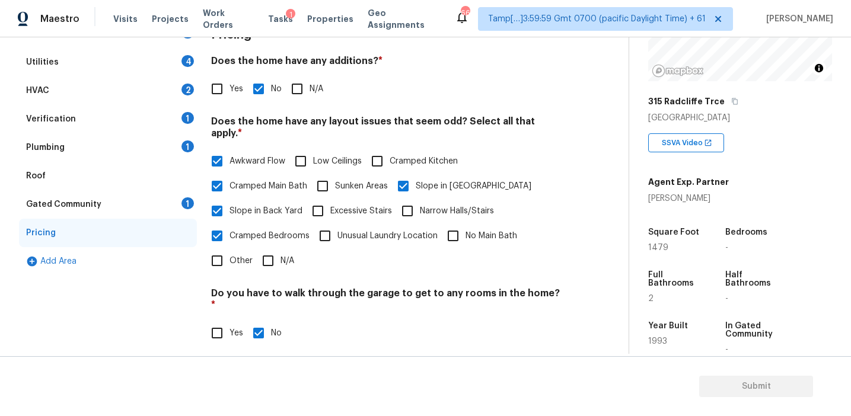
click at [181, 206] on div "Gated Community 1" at bounding box center [108, 204] width 178 height 28
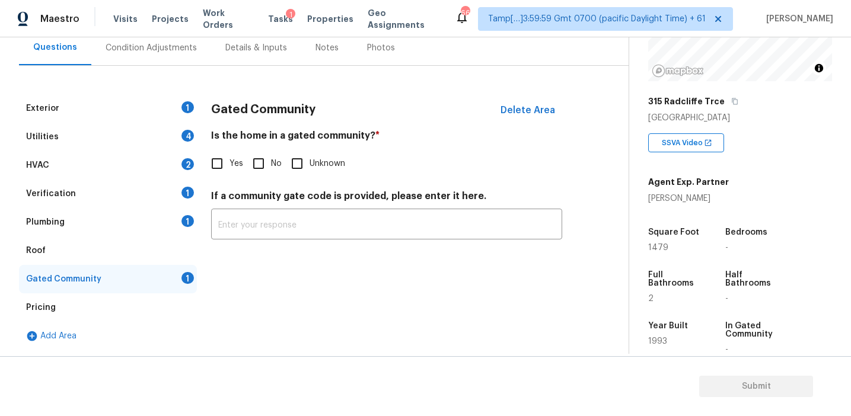
scroll to position [114, 0]
click at [268, 163] on input "No" at bounding box center [258, 163] width 25 height 25
click at [170, 221] on div "Plumbing 1" at bounding box center [108, 222] width 178 height 28
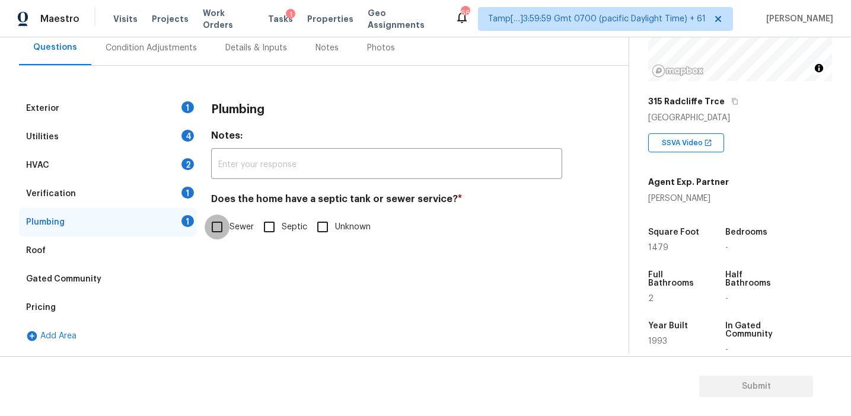
click at [228, 224] on input "Sewer" at bounding box center [217, 227] width 25 height 25
click at [186, 189] on div "1" at bounding box center [187, 193] width 12 height 12
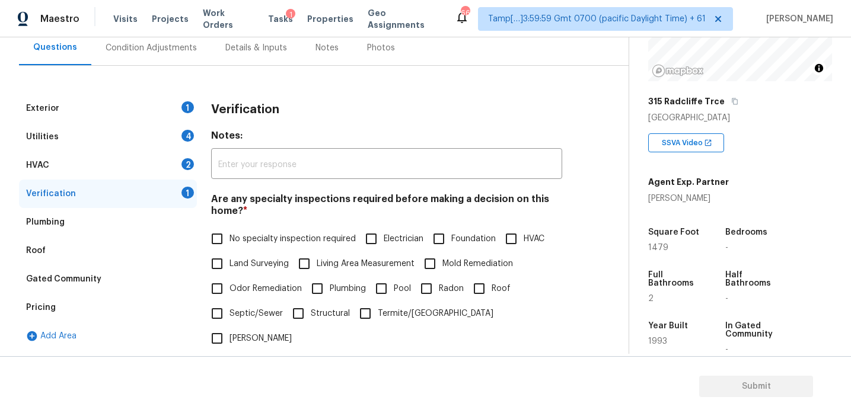
click at [167, 224] on div "Plumbing" at bounding box center [108, 222] width 178 height 28
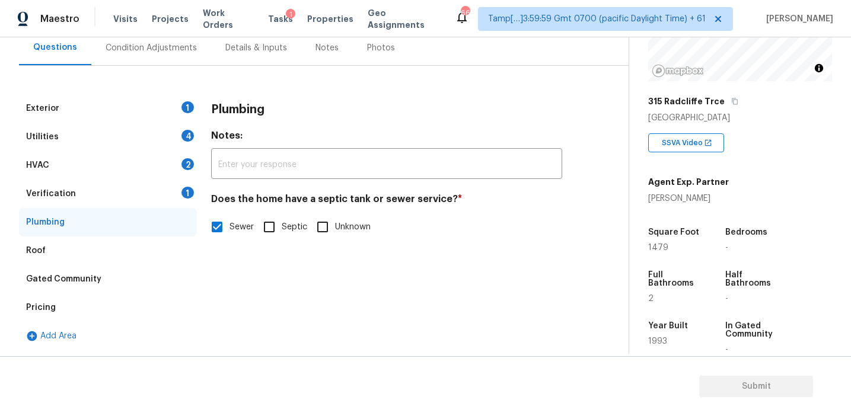
click at [270, 225] on input "Septic" at bounding box center [269, 227] width 25 height 25
click at [165, 190] on div "Verification 1" at bounding box center [108, 194] width 178 height 28
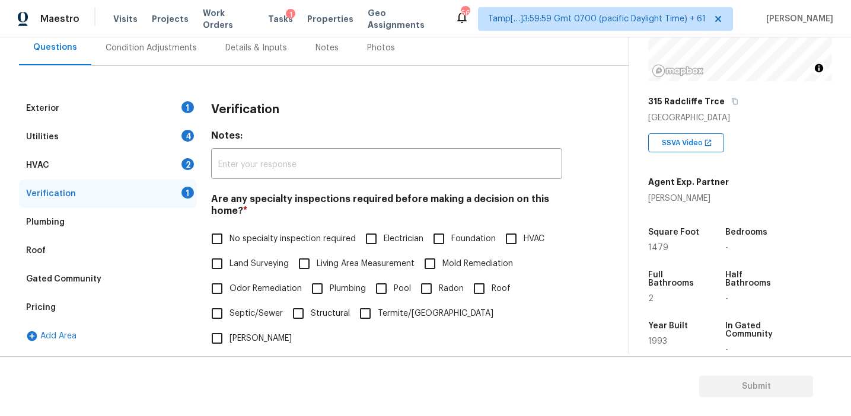
click at [269, 240] on span "No specialty inspection required" at bounding box center [292, 239] width 126 height 12
click at [229, 240] on input "No specialty inspection required" at bounding box center [217, 238] width 25 height 25
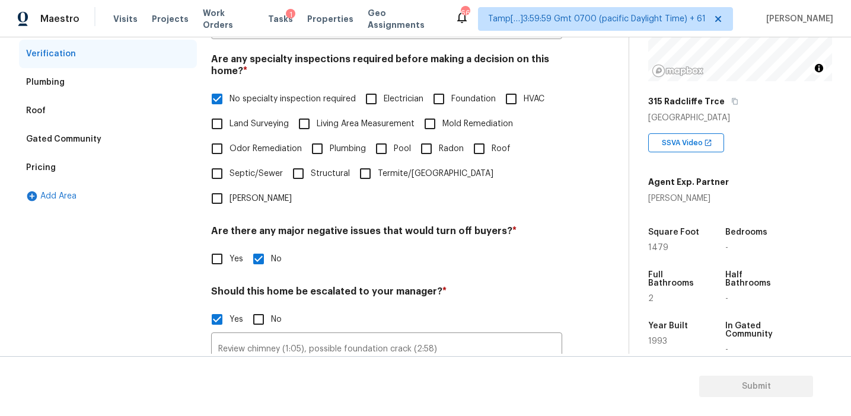
scroll to position [140, 0]
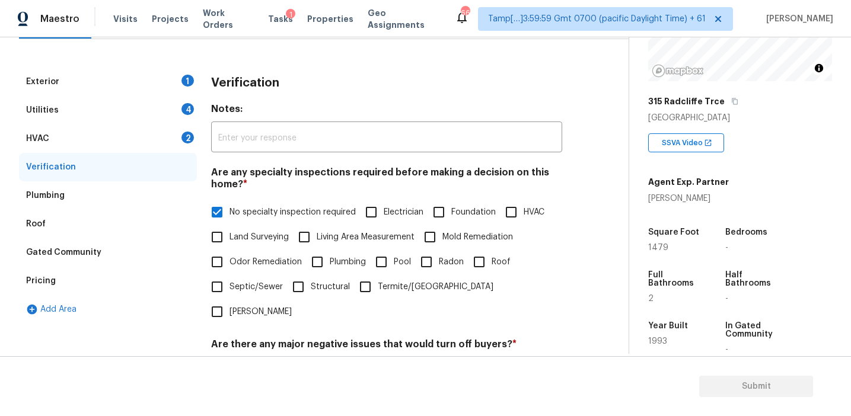
click at [192, 131] on div "HVAC 2" at bounding box center [108, 138] width 178 height 28
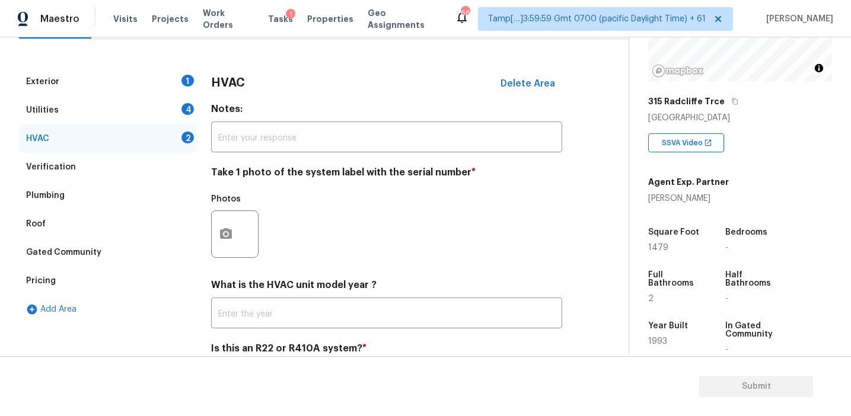
scroll to position [194, 0]
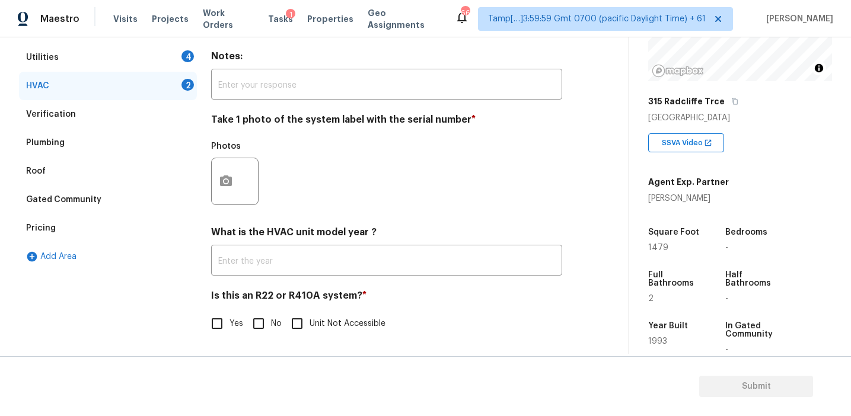
click at [267, 317] on input "No" at bounding box center [258, 323] width 25 height 25
click at [224, 187] on icon "button" at bounding box center [226, 181] width 14 height 14
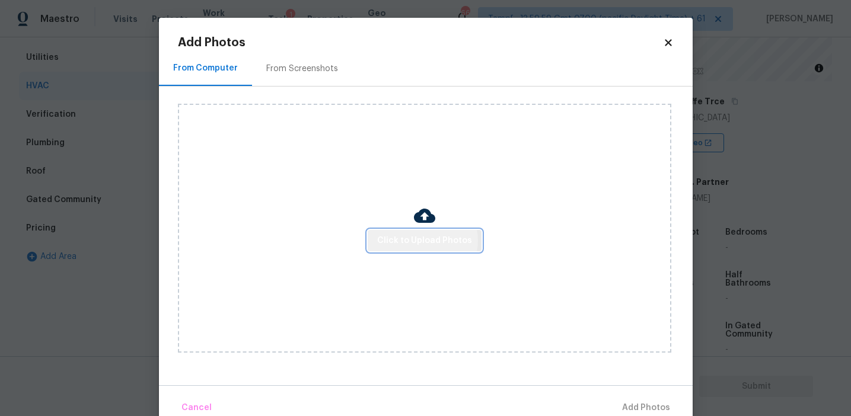
click at [421, 240] on span "Click to Upload Photos" at bounding box center [424, 241] width 95 height 15
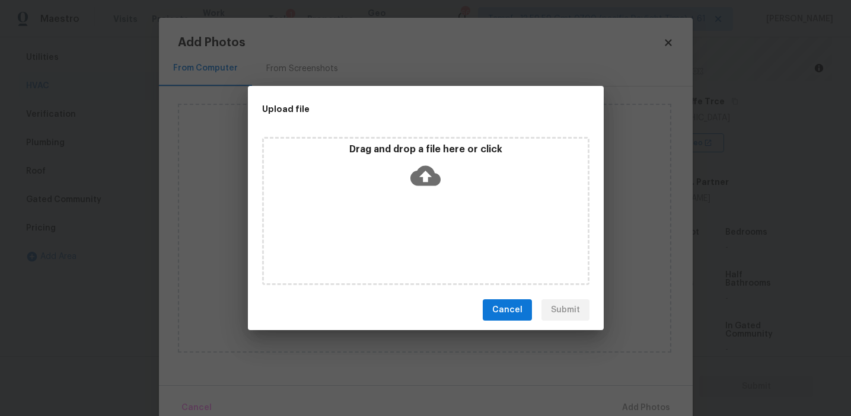
click at [416, 203] on div "Drag and drop a file here or click" at bounding box center [425, 211] width 327 height 148
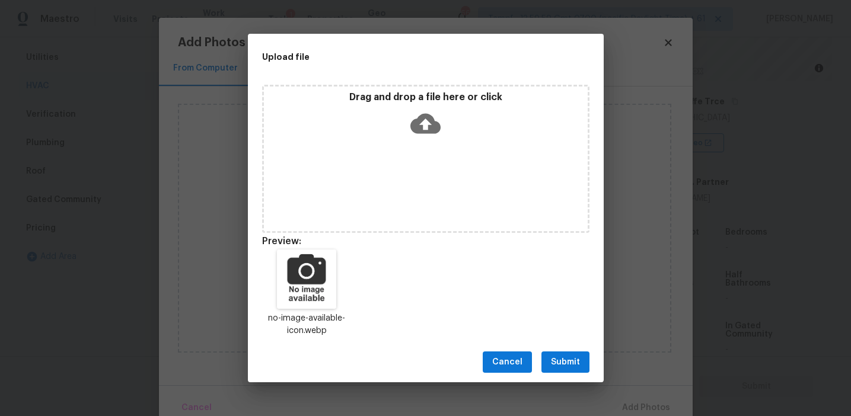
click at [564, 353] on button "Submit" at bounding box center [565, 363] width 48 height 22
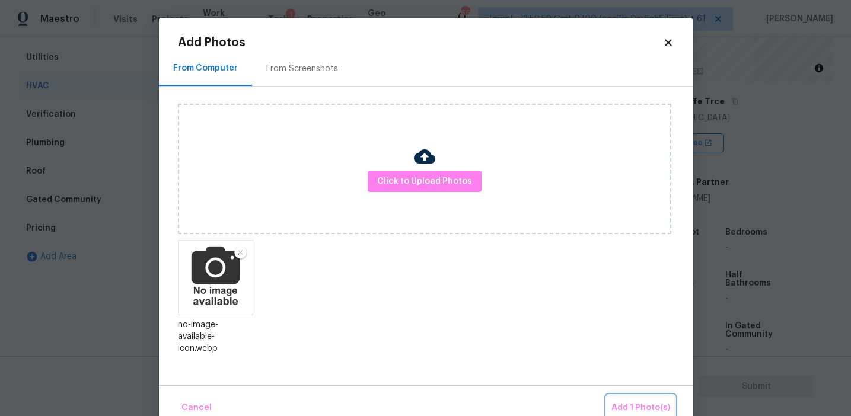
click at [616, 406] on span "Add 1 Photo(s)" at bounding box center [640, 408] width 59 height 15
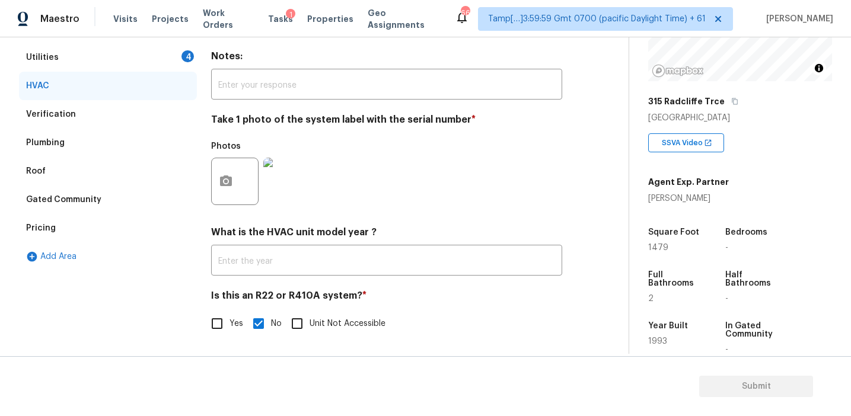
click at [464, 186] on div "Photos" at bounding box center [386, 173] width 351 height 77
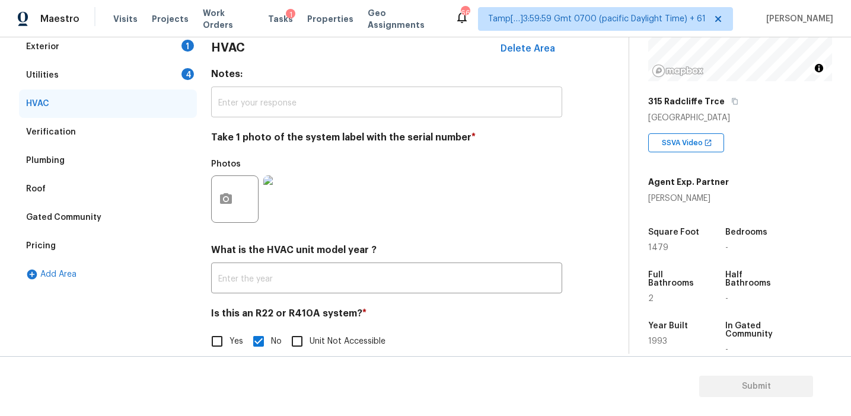
scroll to position [165, 0]
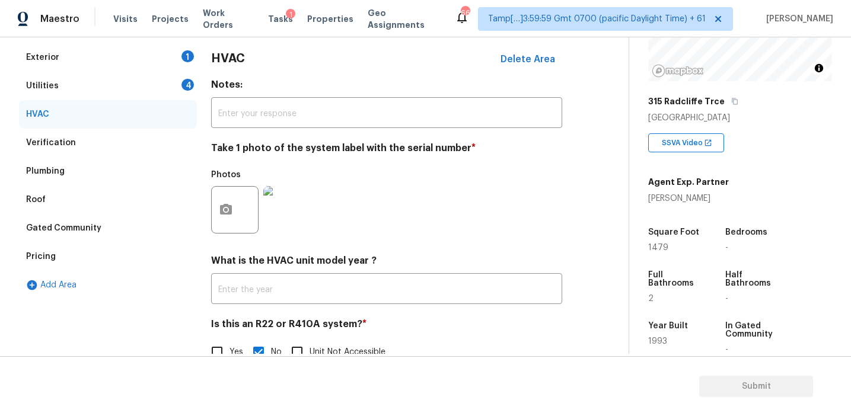
click at [169, 95] on div "Utilities 4" at bounding box center [108, 86] width 178 height 28
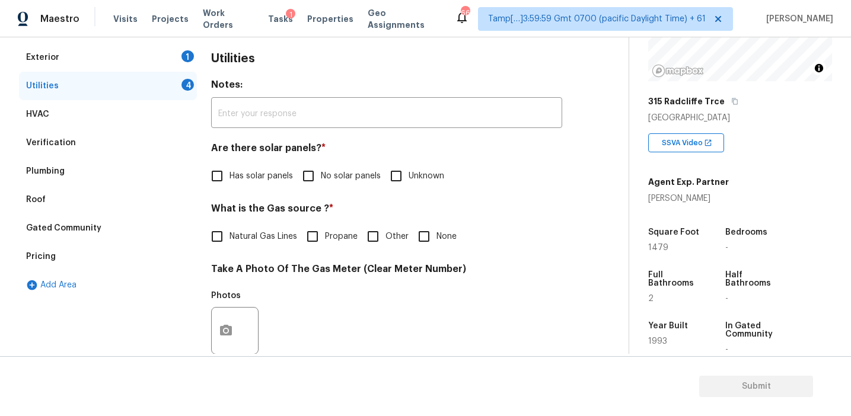
click at [313, 171] on input "No solar panels" at bounding box center [308, 176] width 25 height 25
click at [350, 210] on h4 "What is the Gas source ? *" at bounding box center [386, 211] width 351 height 17
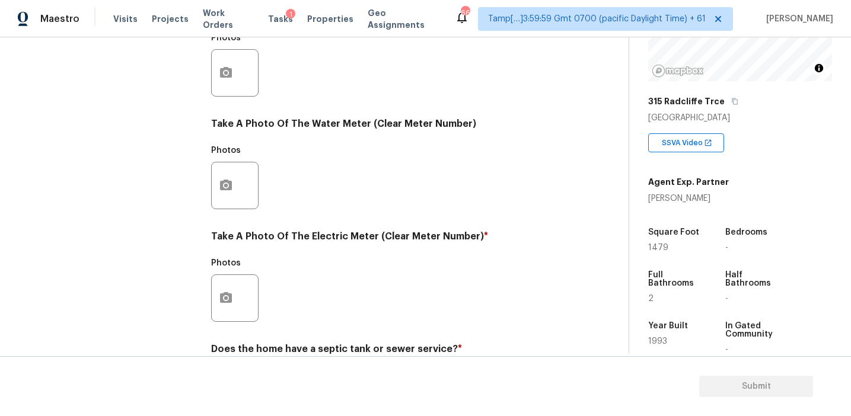
scroll to position [476, 0]
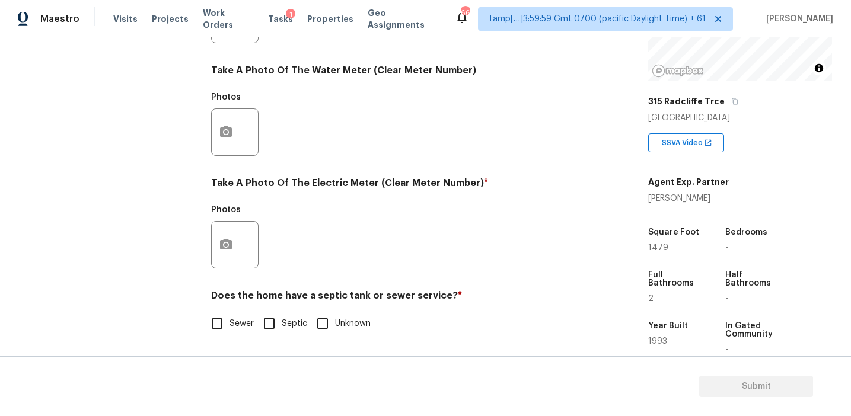
click at [218, 315] on input "Sewer" at bounding box center [217, 323] width 25 height 25
click at [228, 248] on icon "button" at bounding box center [226, 244] width 12 height 11
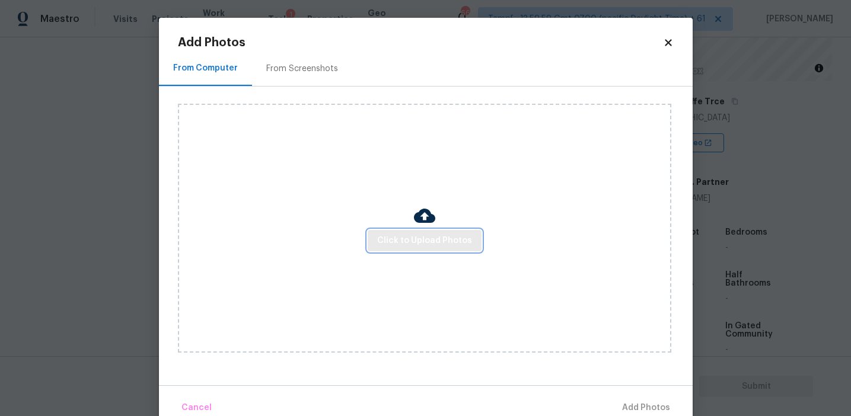
click at [387, 237] on span "Click to Upload Photos" at bounding box center [424, 241] width 95 height 15
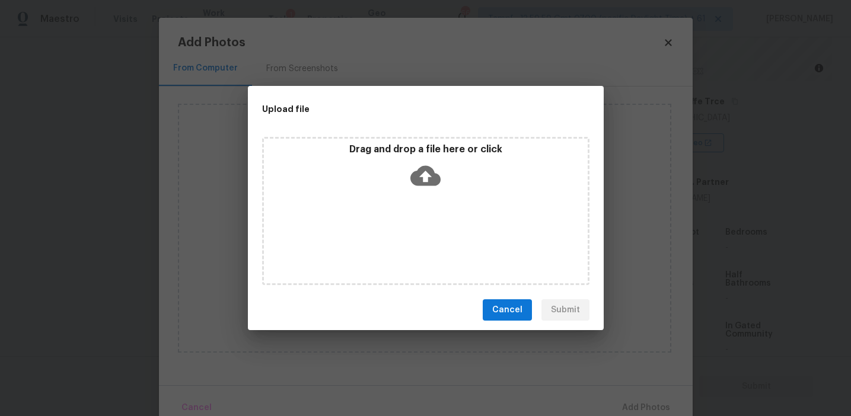
click at [393, 161] on div "Drag and drop a file here or click" at bounding box center [426, 168] width 324 height 51
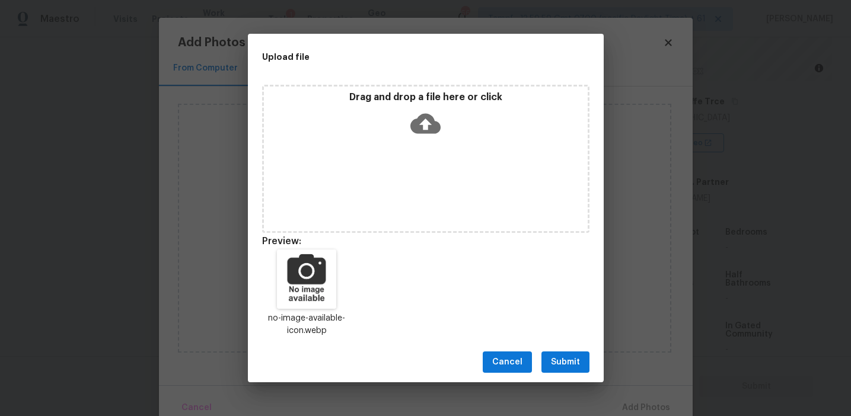
click at [574, 361] on span "Submit" at bounding box center [565, 362] width 29 height 15
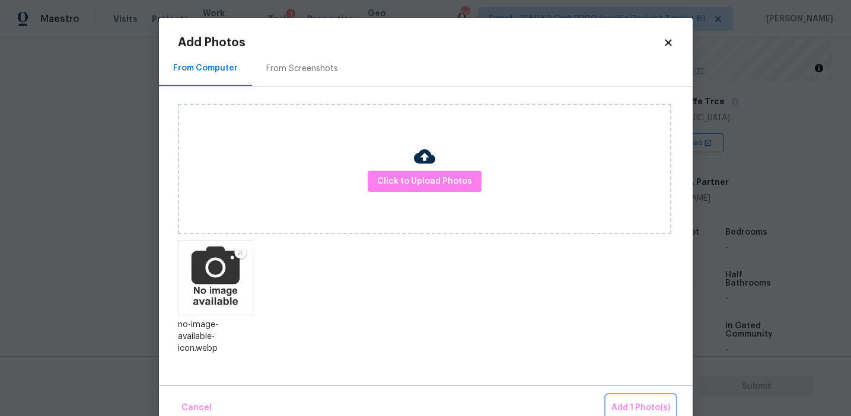
click at [619, 395] on button "Add 1 Photo(s)" at bounding box center [640, 407] width 68 height 25
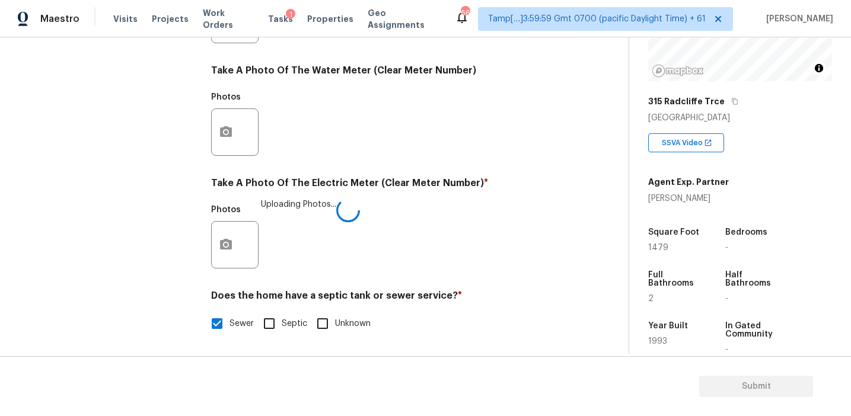
click at [270, 324] on input "Septic" at bounding box center [269, 323] width 25 height 25
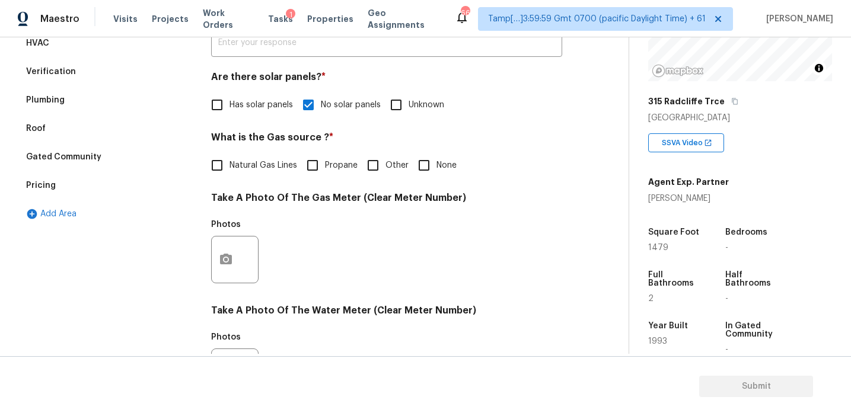
scroll to position [193, 0]
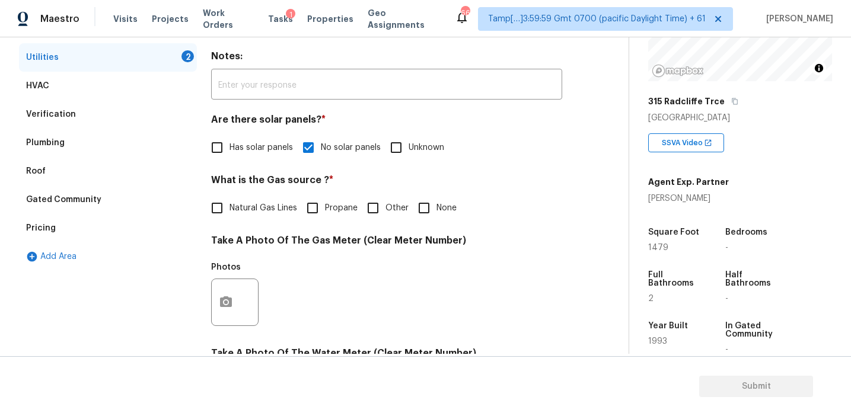
click at [250, 210] on span "Natural Gas Lines" at bounding box center [263, 208] width 68 height 12
click at [229, 210] on input "Natural Gas Lines" at bounding box center [217, 208] width 25 height 25
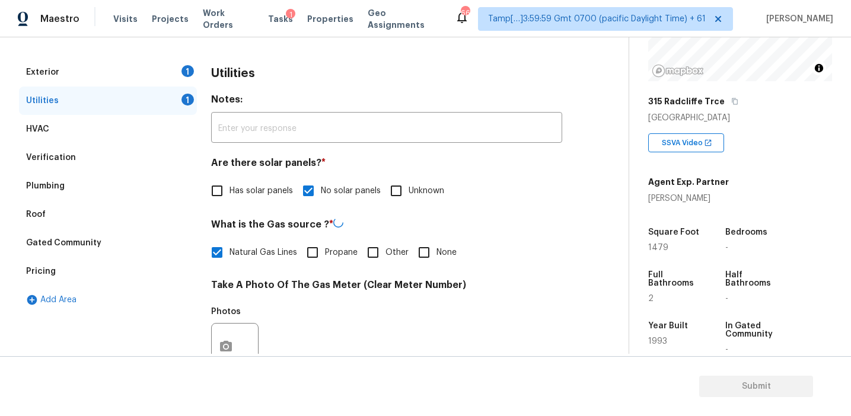
scroll to position [122, 0]
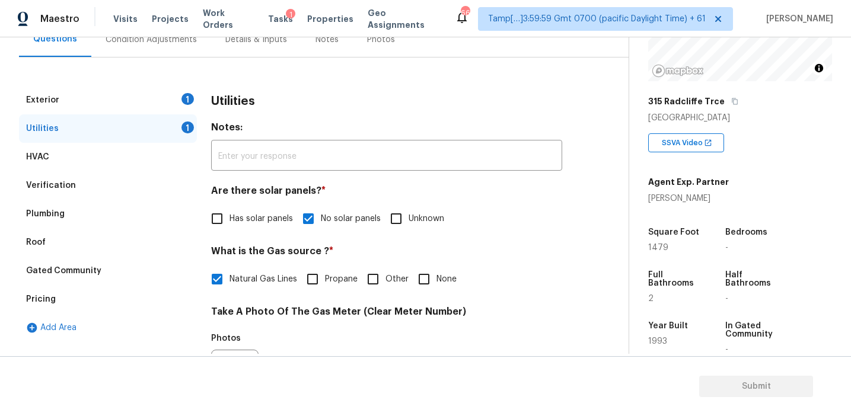
click at [161, 98] on div "Exterior 1" at bounding box center [108, 100] width 178 height 28
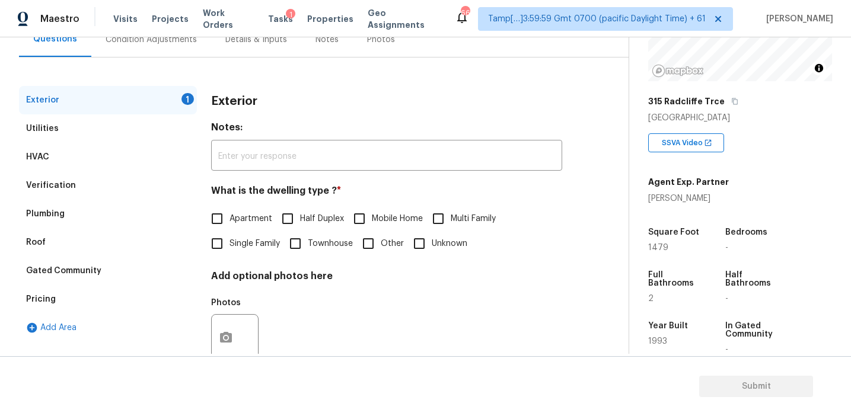
click at [254, 248] on span "Single Family" at bounding box center [254, 244] width 50 height 12
click at [229, 248] on input "Single Family" at bounding box center [217, 243] width 25 height 25
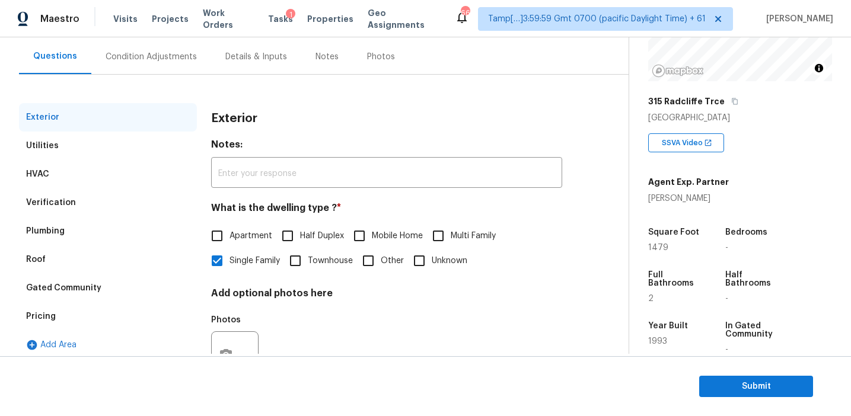
click at [180, 63] on div "Condition Adjustments" at bounding box center [151, 56] width 120 height 35
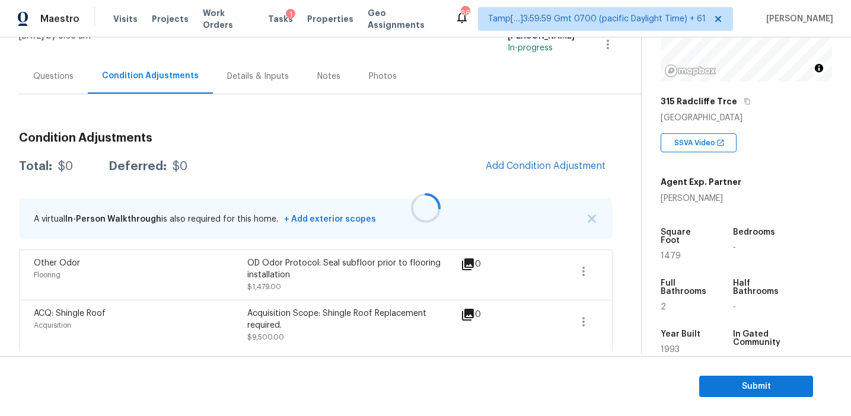
scroll to position [87, 0]
click at [522, 162] on span "Add Condition Adjustment" at bounding box center [546, 165] width 120 height 11
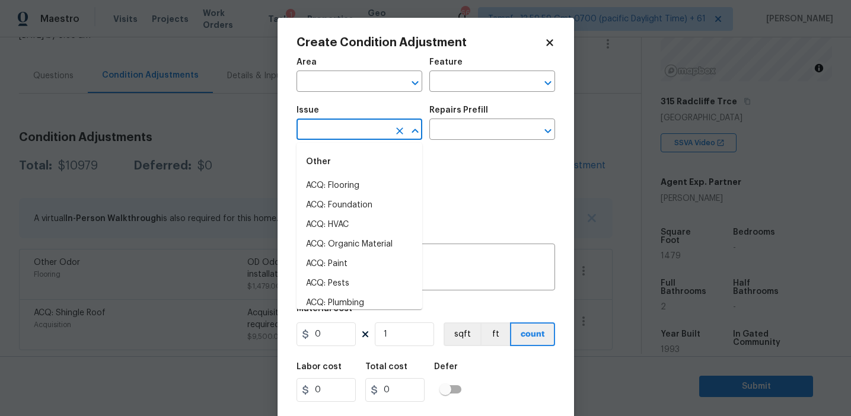
click at [370, 133] on input "text" at bounding box center [342, 131] width 92 height 18
click at [365, 223] on li "ACQ: HVAC" at bounding box center [359, 225] width 126 height 20
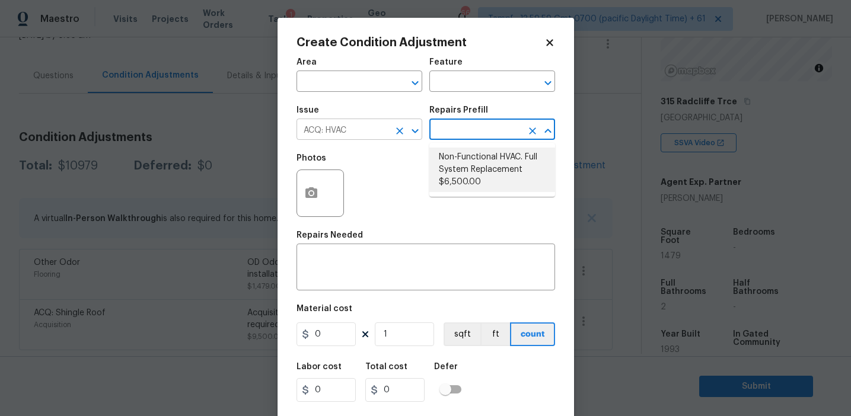
click at [398, 133] on icon "Clear" at bounding box center [400, 131] width 12 height 12
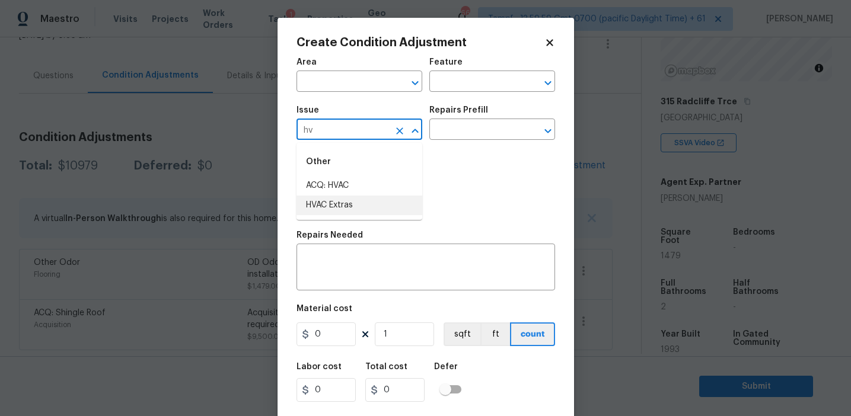
click at [399, 202] on li "HVAC Extras" at bounding box center [359, 206] width 126 height 20
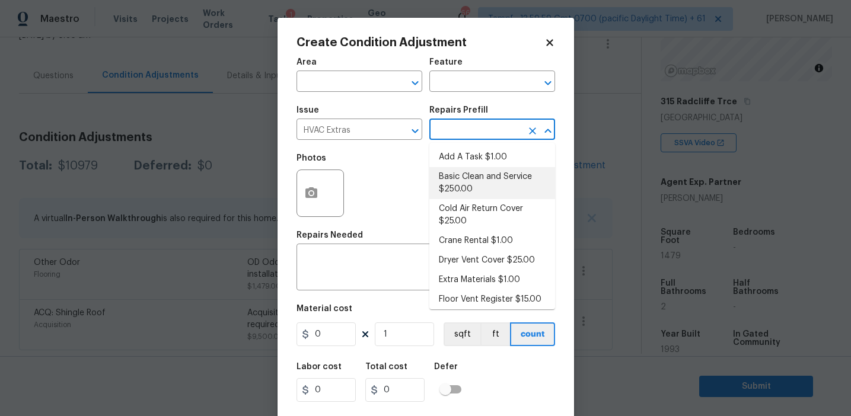
click at [458, 179] on li "Basic Clean and Service $250.00" at bounding box center [492, 183] width 126 height 32
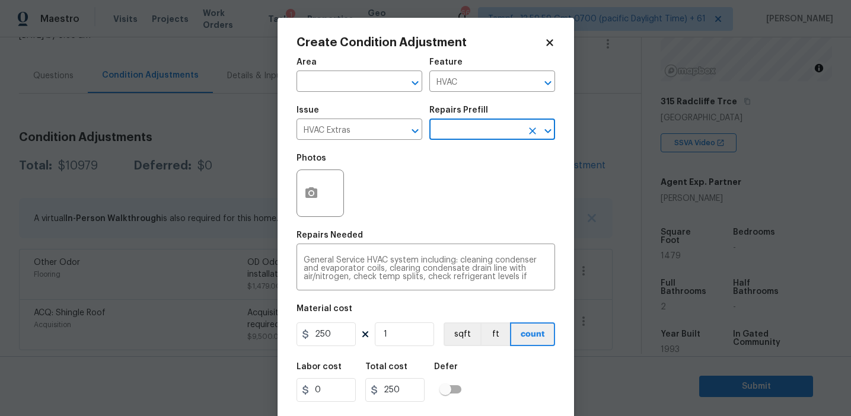
scroll to position [27, 0]
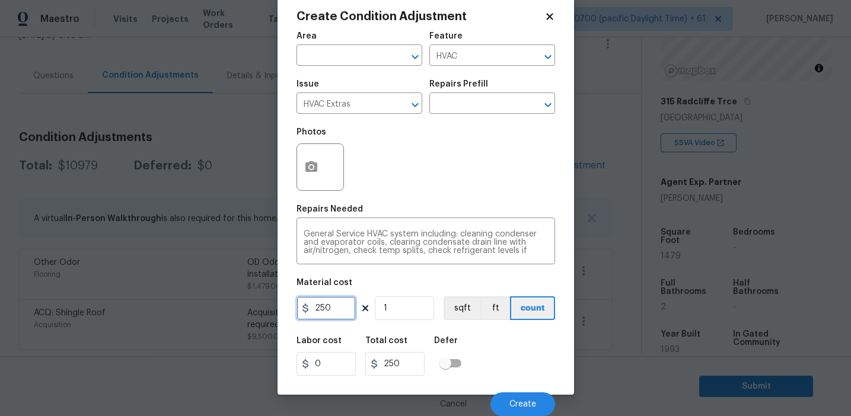
click at [317, 308] on input "250" at bounding box center [325, 308] width 59 height 24
click at [505, 397] on button "Create" at bounding box center [522, 404] width 65 height 24
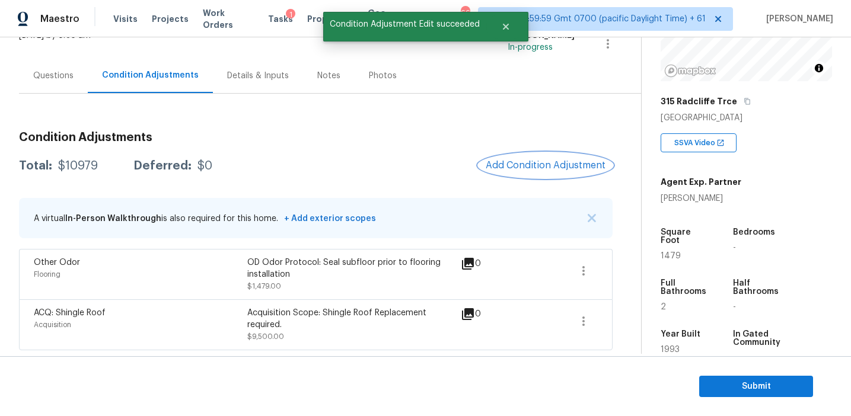
scroll to position [0, 0]
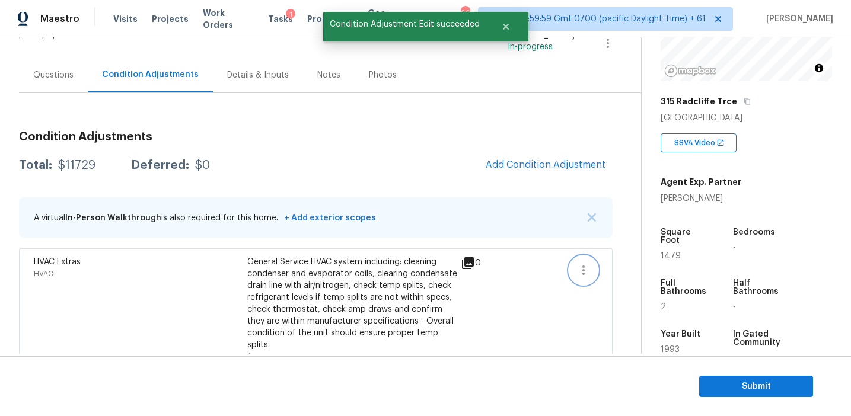
click at [590, 277] on button "button" at bounding box center [583, 270] width 28 height 28
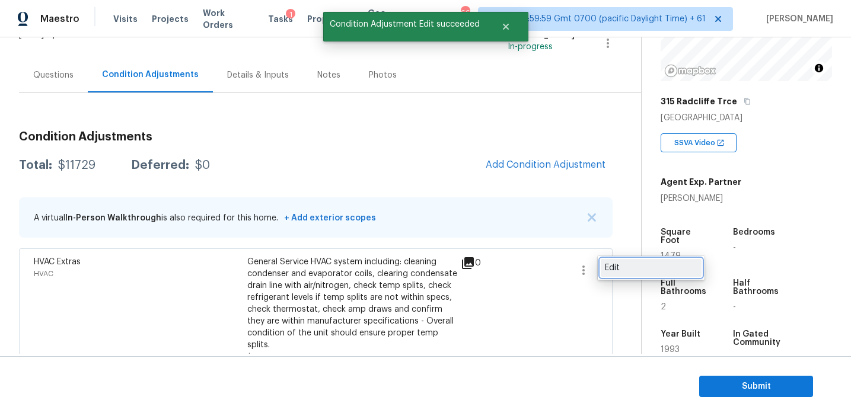
click at [621, 271] on div "Edit" at bounding box center [651, 268] width 92 height 12
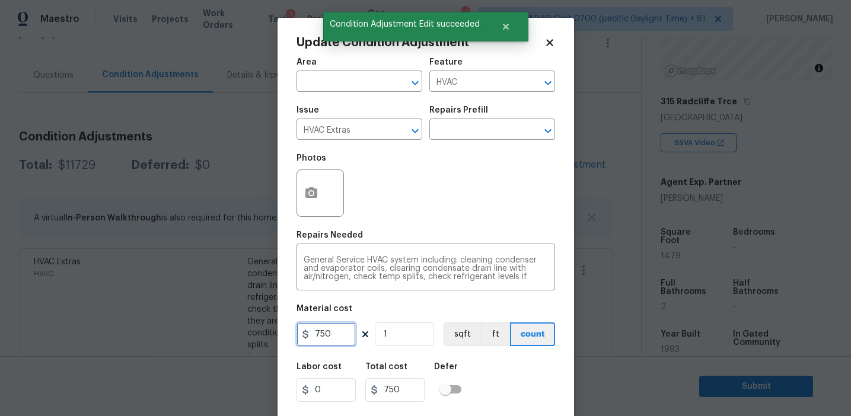
click at [321, 334] on input "750" at bounding box center [325, 334] width 59 height 24
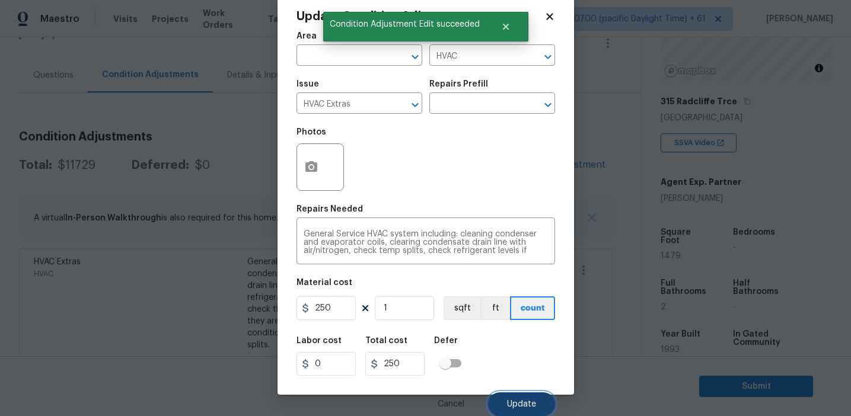
click at [527, 393] on button "Update" at bounding box center [521, 404] width 67 height 24
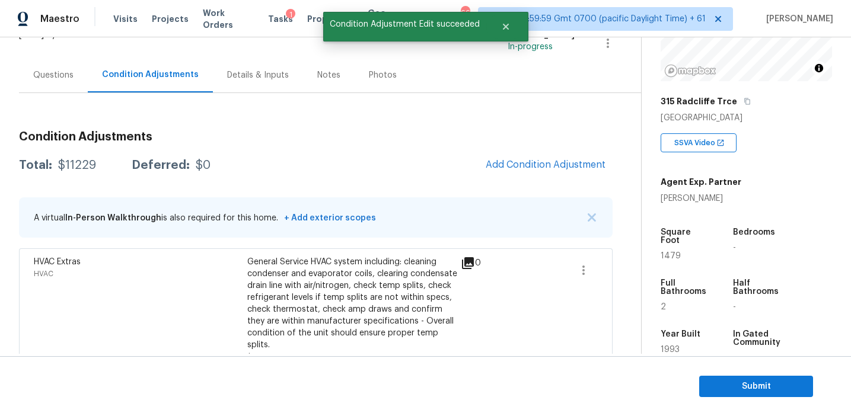
click at [63, 78] on div "Questions" at bounding box center [53, 75] width 40 height 12
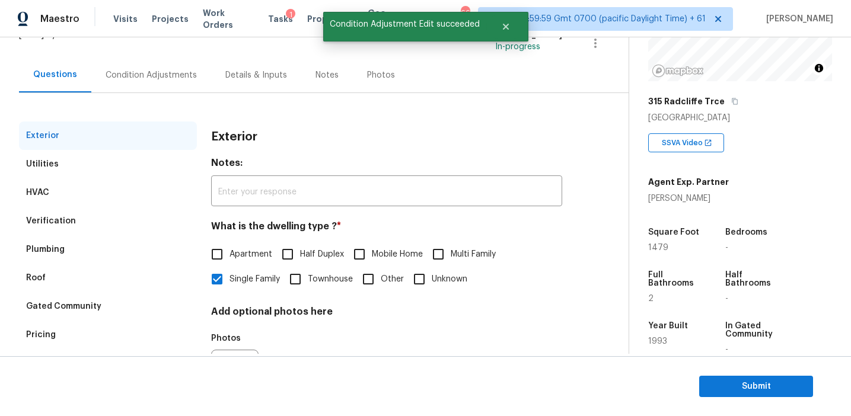
click at [98, 192] on div "HVAC" at bounding box center [108, 192] width 178 height 28
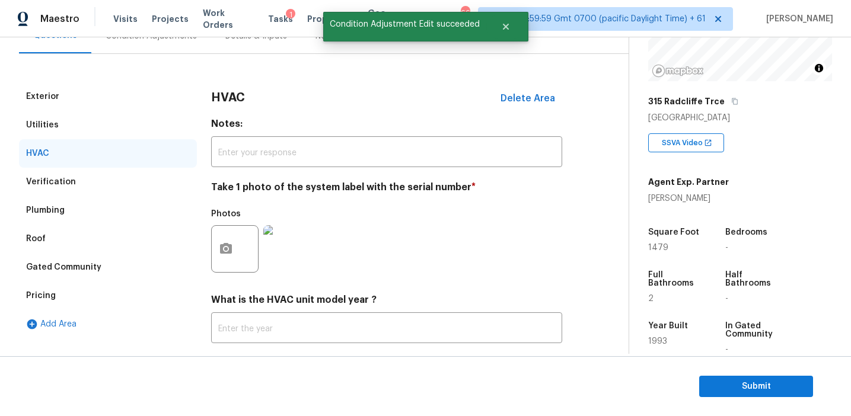
scroll to position [188, 0]
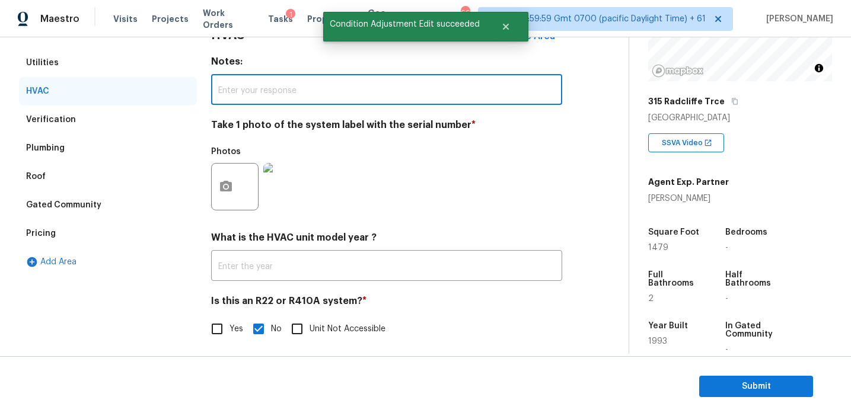
click at [241, 98] on input "text" at bounding box center [386, 91] width 351 height 28
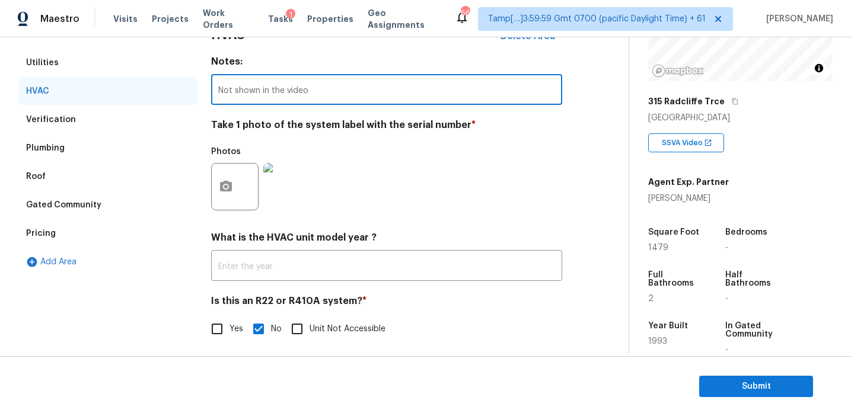
click at [350, 171] on div "Photos" at bounding box center [386, 178] width 351 height 77
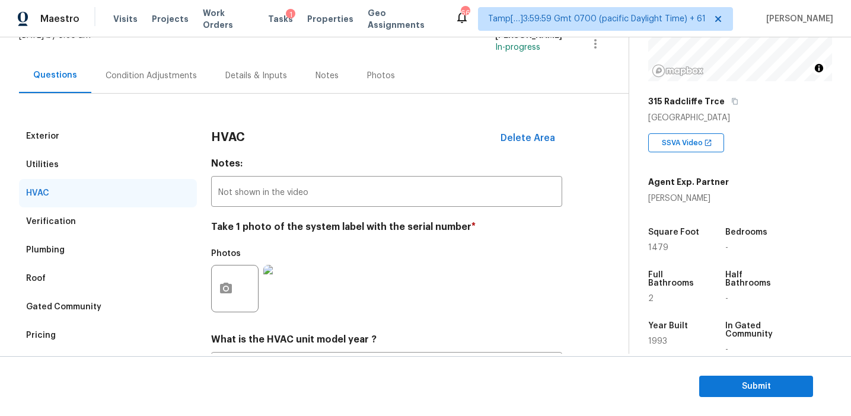
scroll to position [85, 0]
click at [139, 216] on div "Verification" at bounding box center [108, 222] width 178 height 28
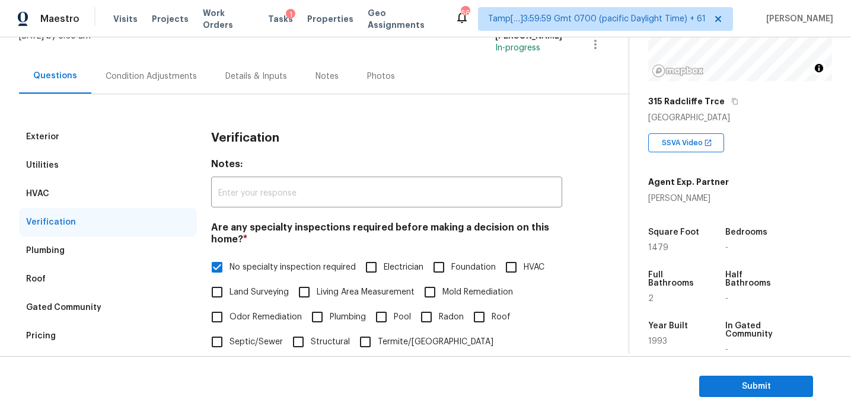
click at [507, 271] on input "HVAC" at bounding box center [511, 267] width 25 height 25
click at [284, 269] on span "No specialty inspection required" at bounding box center [292, 267] width 126 height 12
click at [229, 269] on input "No specialty inspection required" at bounding box center [217, 267] width 25 height 25
click at [183, 79] on div "Condition Adjustments" at bounding box center [151, 77] width 91 height 12
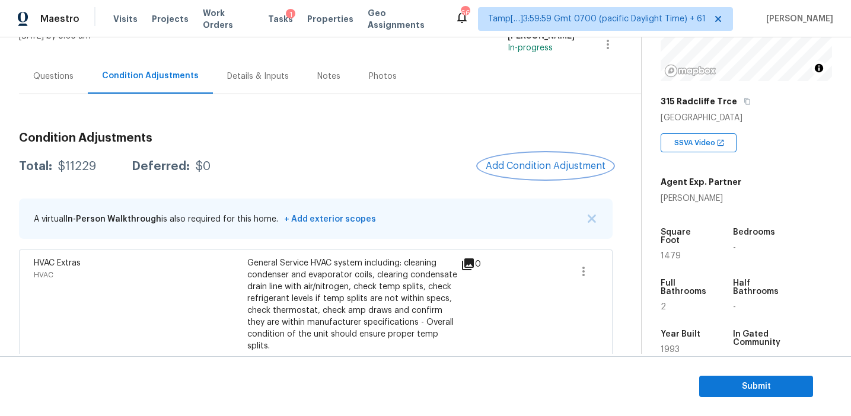
click at [523, 173] on button "Add Condition Adjustment" at bounding box center [545, 166] width 134 height 25
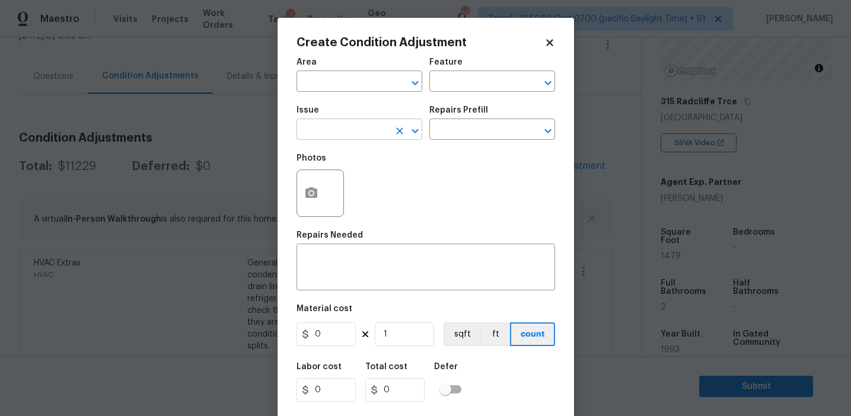
click at [330, 126] on input "text" at bounding box center [342, 131] width 92 height 18
click at [352, 184] on li "Pressure Washing" at bounding box center [359, 186] width 126 height 20
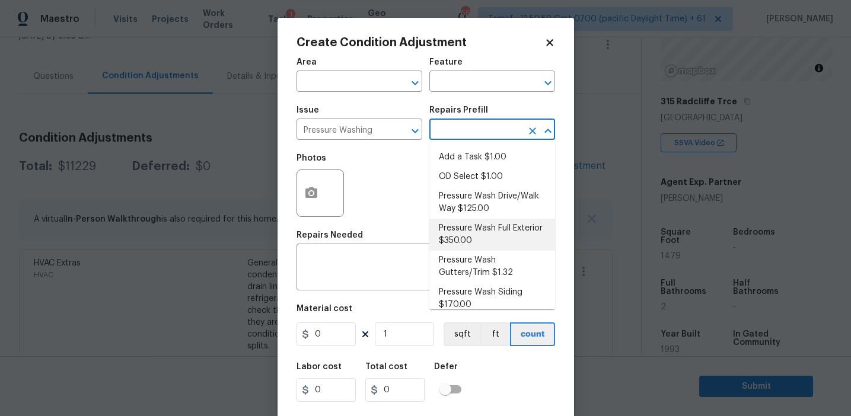
click at [473, 244] on li "Pressure Wash Full Exterior $350.00" at bounding box center [492, 235] width 126 height 32
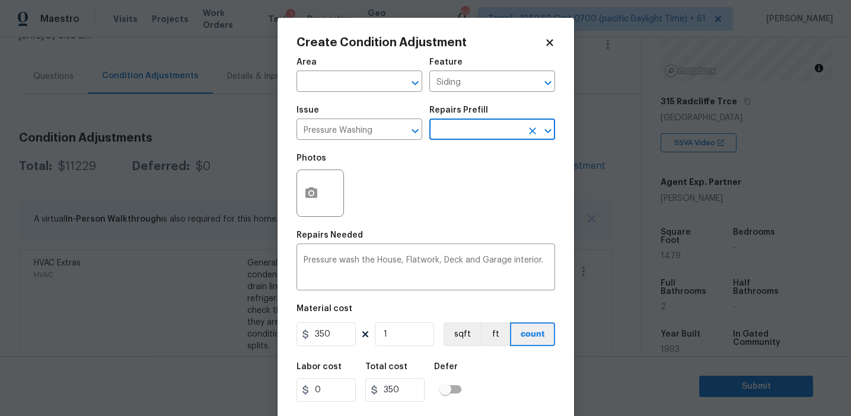
scroll to position [27, 0]
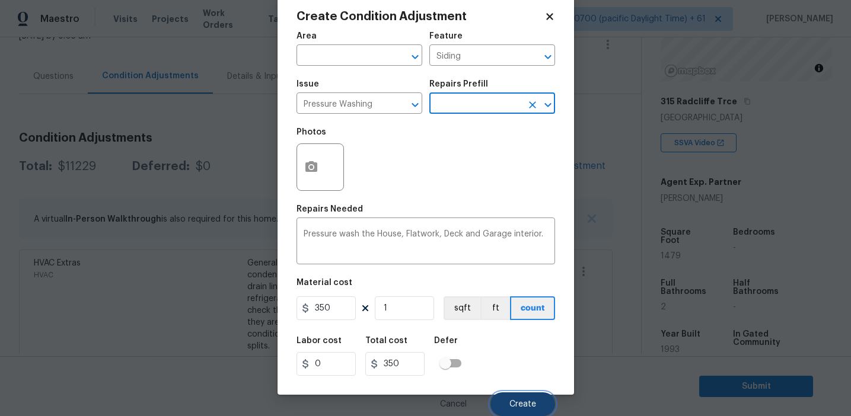
click at [509, 401] on span "Create" at bounding box center [522, 404] width 27 height 9
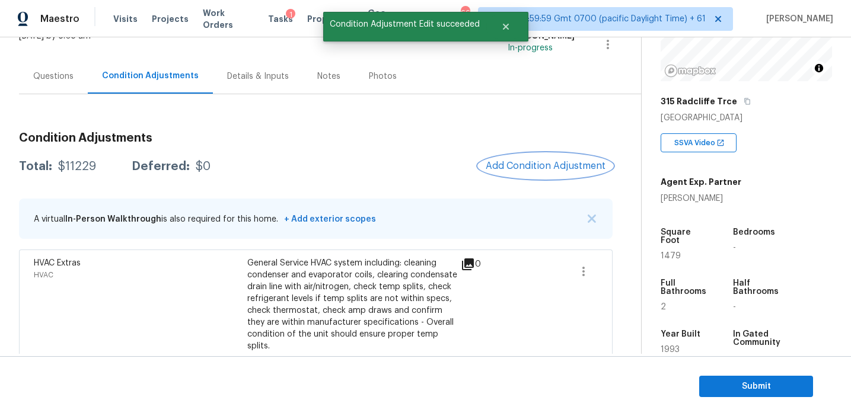
scroll to position [0, 0]
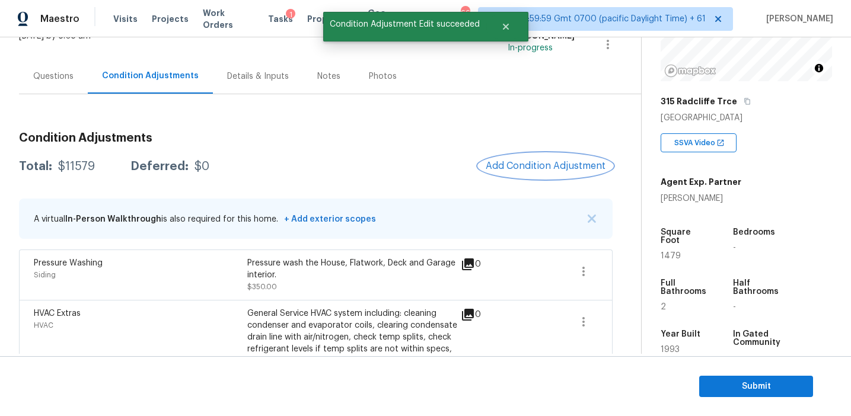
click at [538, 167] on span "Add Condition Adjustment" at bounding box center [546, 166] width 120 height 11
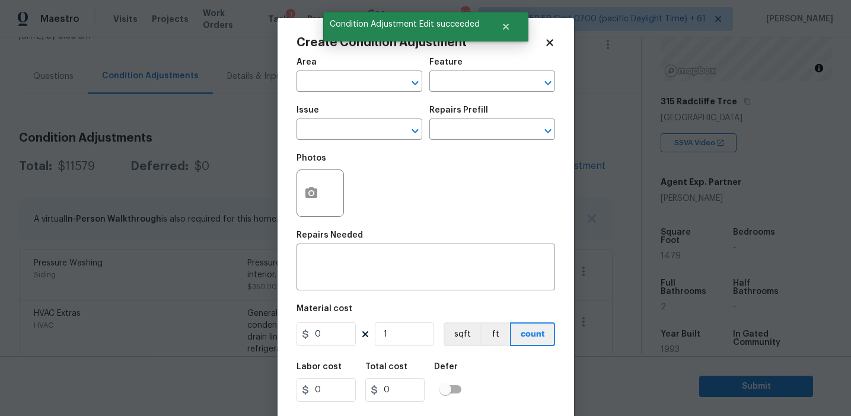
click at [343, 140] on span "Issue ​" at bounding box center [359, 123] width 126 height 48
click at [343, 137] on input "text" at bounding box center [342, 131] width 92 height 18
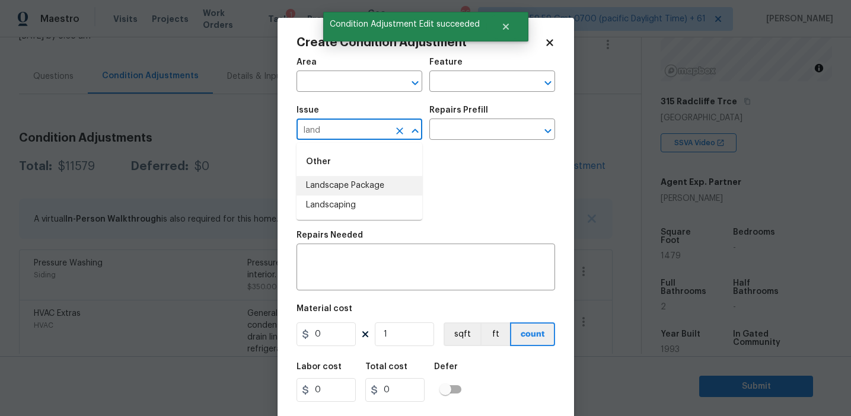
click at [362, 192] on li "Landscape Package" at bounding box center [359, 186] width 126 height 20
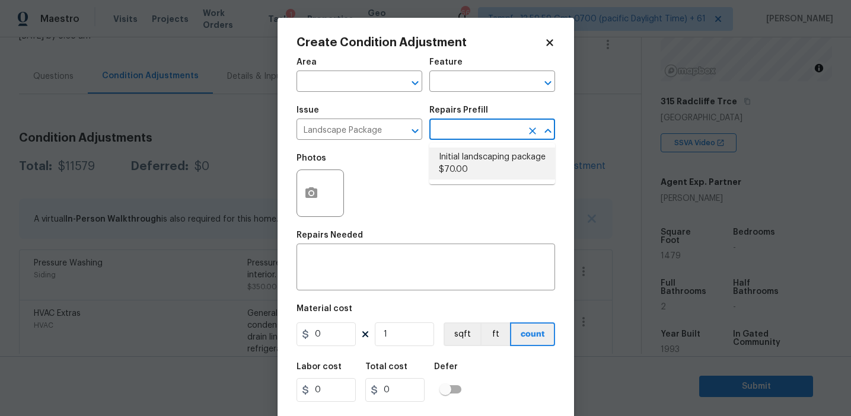
click at [456, 174] on li "Initial landscaping package $70.00" at bounding box center [492, 164] width 126 height 32
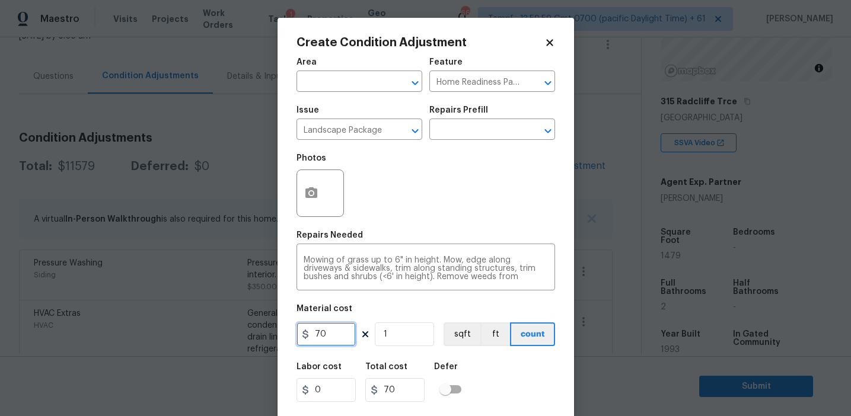
click at [320, 333] on input "70" at bounding box center [325, 334] width 59 height 24
click at [320, 193] on button "button" at bounding box center [311, 193] width 28 height 46
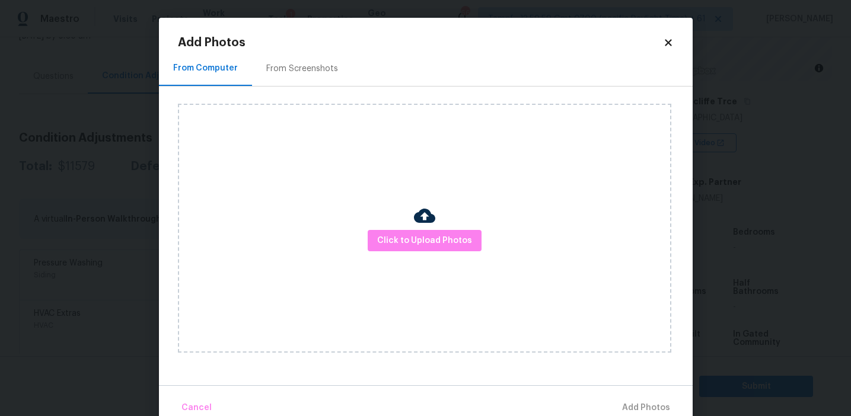
click at [317, 65] on div "From Screenshots" at bounding box center [302, 69] width 72 height 12
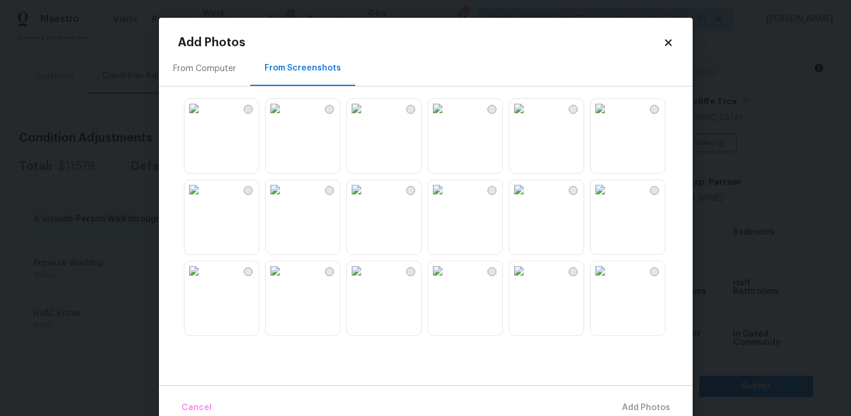
click at [203, 199] on img at bounding box center [193, 189] width 19 height 19
click at [366, 199] on img at bounding box center [356, 189] width 19 height 19
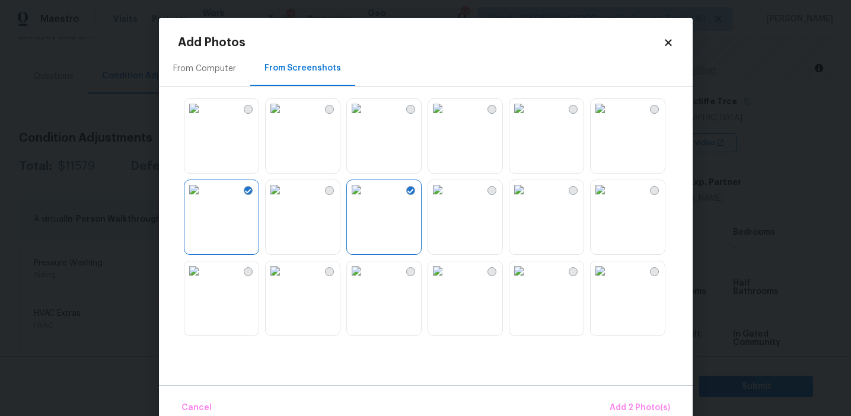
click at [366, 280] on img at bounding box center [356, 270] width 19 height 19
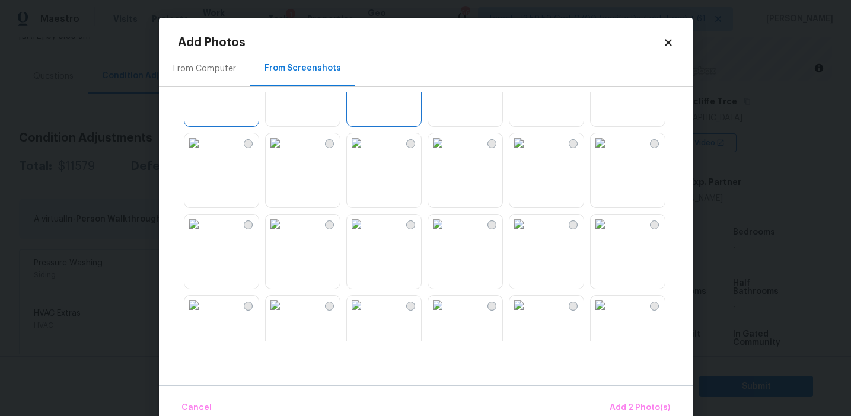
scroll to position [110, 0]
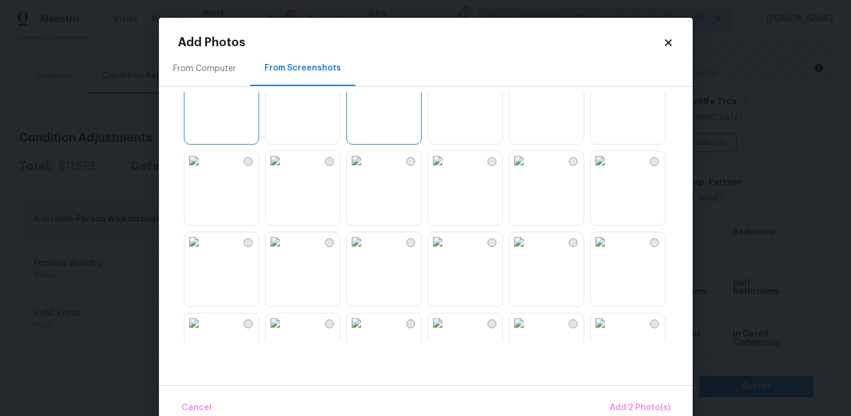
click at [285, 89] on img at bounding box center [275, 79] width 19 height 19
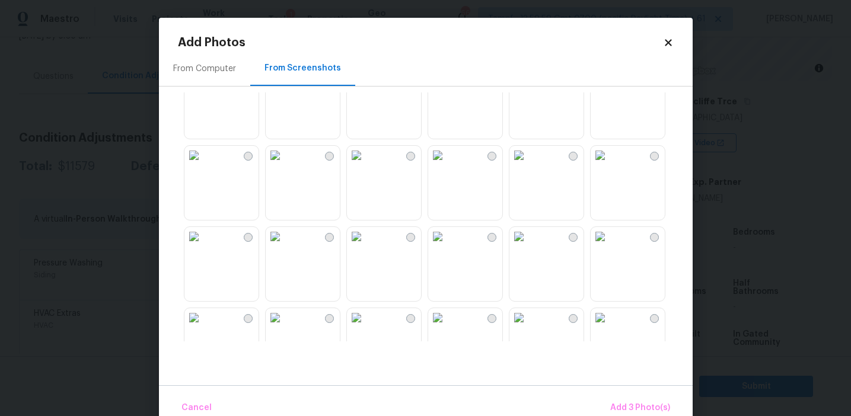
click at [609, 246] on img at bounding box center [599, 236] width 19 height 19
click at [630, 411] on span "Add 4 Photo(s)" at bounding box center [639, 408] width 61 height 15
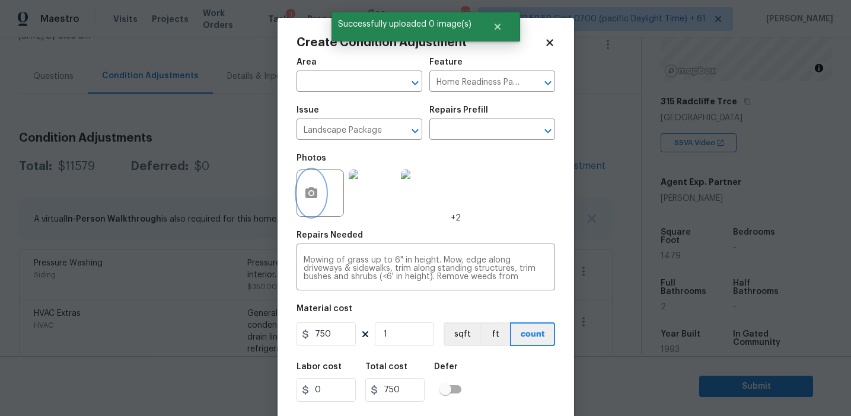
scroll to position [27, 0]
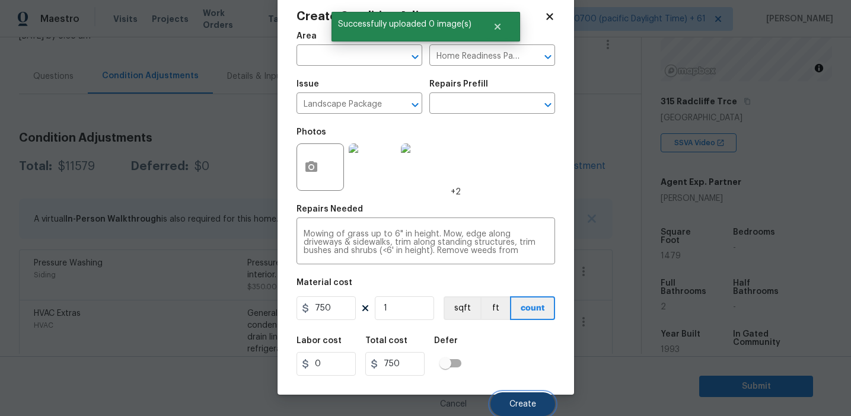
click at [522, 408] on span "Create" at bounding box center [522, 404] width 27 height 9
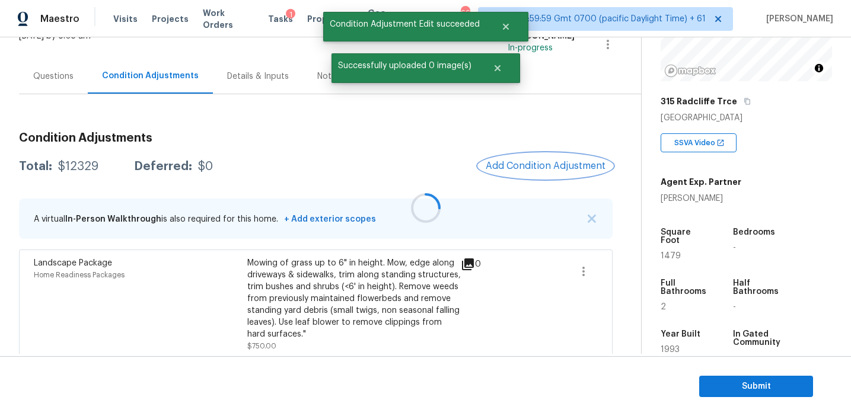
scroll to position [0, 0]
click at [487, 171] on span "Add Condition Adjustment" at bounding box center [546, 166] width 120 height 11
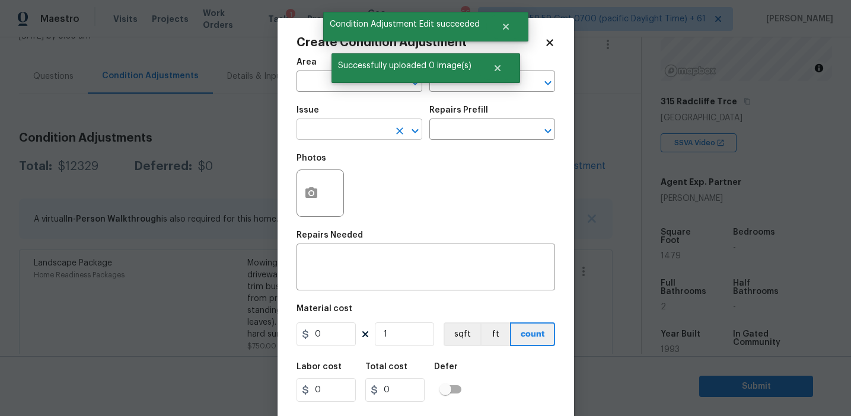
click at [354, 134] on input "text" at bounding box center [342, 131] width 92 height 18
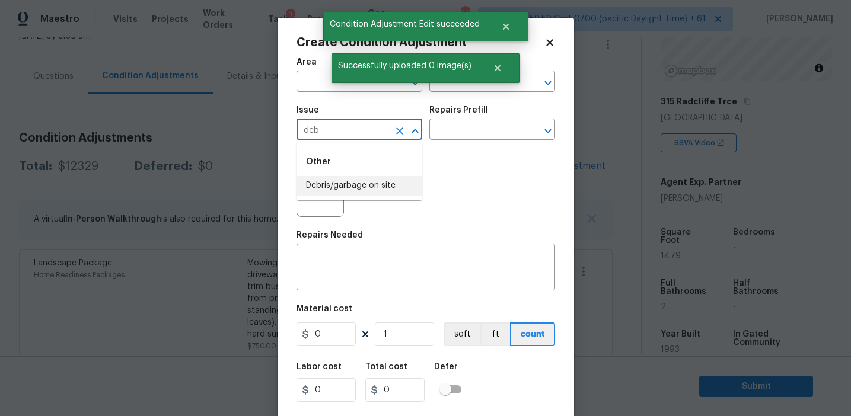
click at [383, 186] on li "Debris/garbage on site" at bounding box center [359, 186] width 126 height 20
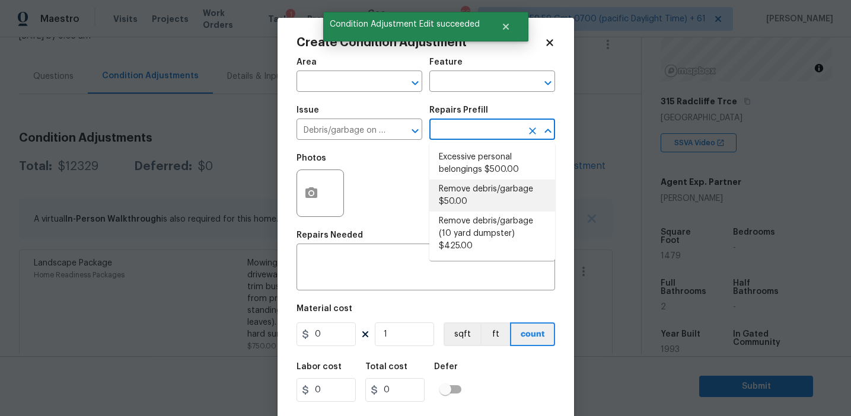
click at [487, 199] on li "Remove debris/garbage $50.00" at bounding box center [492, 196] width 126 height 32
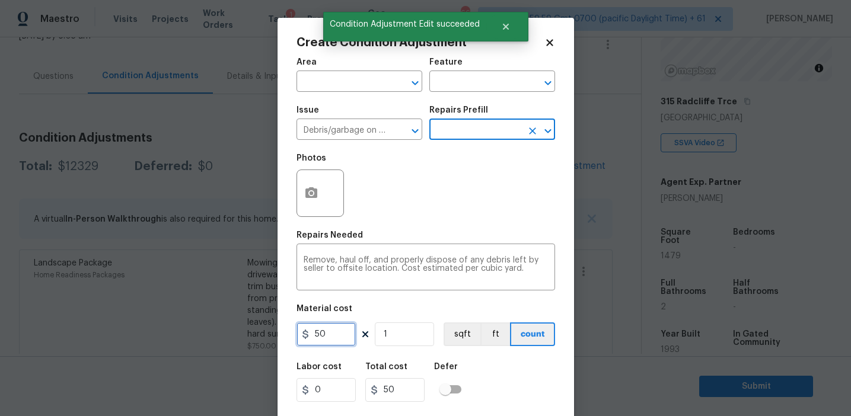
click at [311, 331] on input "50" at bounding box center [325, 334] width 59 height 24
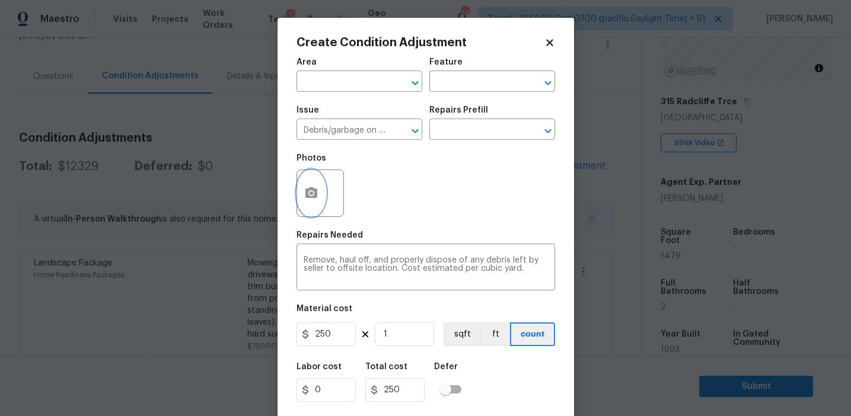
click at [309, 193] on circle "button" at bounding box center [311, 193] width 4 height 4
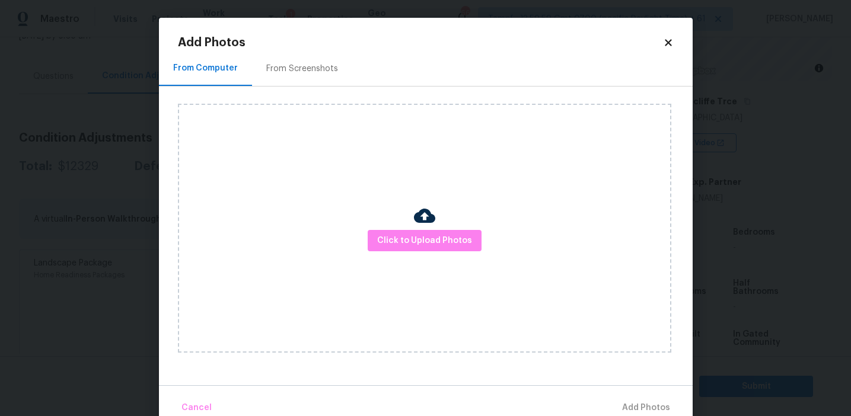
click at [320, 59] on div "From Screenshots" at bounding box center [302, 68] width 100 height 35
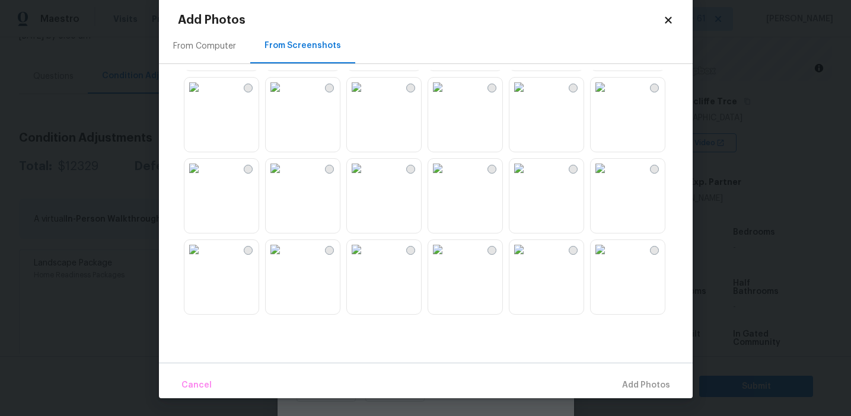
scroll to position [1132, 0]
click at [447, 263] on img at bounding box center [437, 253] width 19 height 19
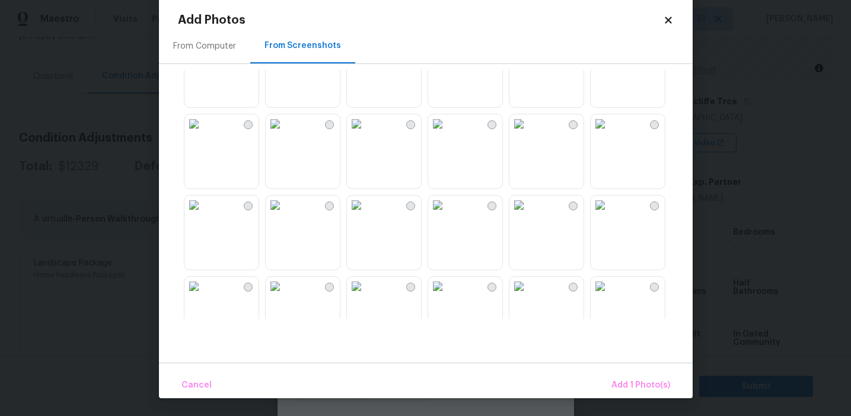
scroll to position [997, 0]
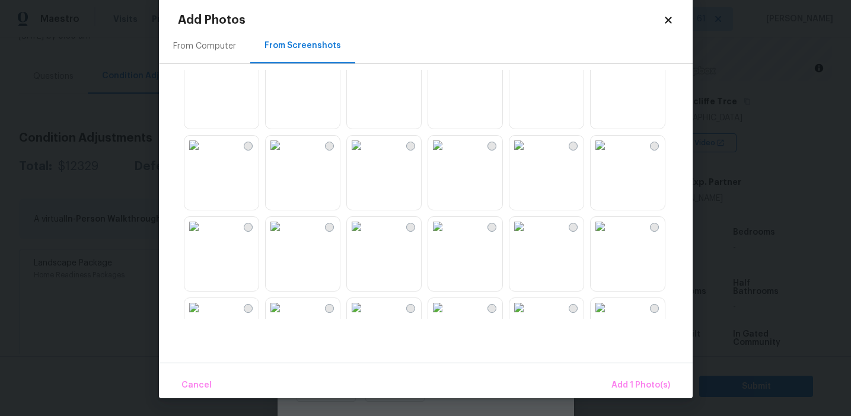
click at [528, 236] on img at bounding box center [518, 226] width 19 height 19
click at [609, 74] on img at bounding box center [599, 64] width 19 height 19
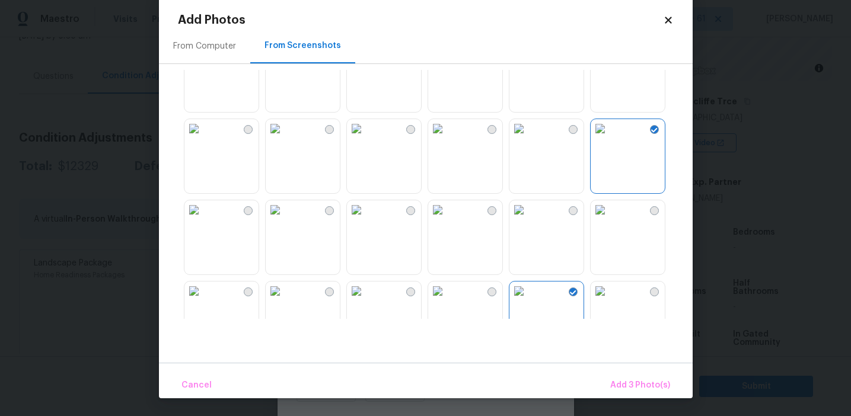
click at [285, 138] on img at bounding box center [275, 128] width 19 height 19
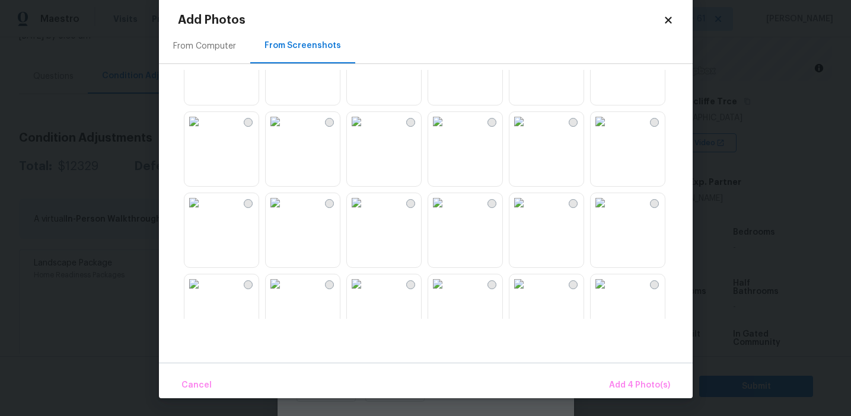
scroll to position [592, 0]
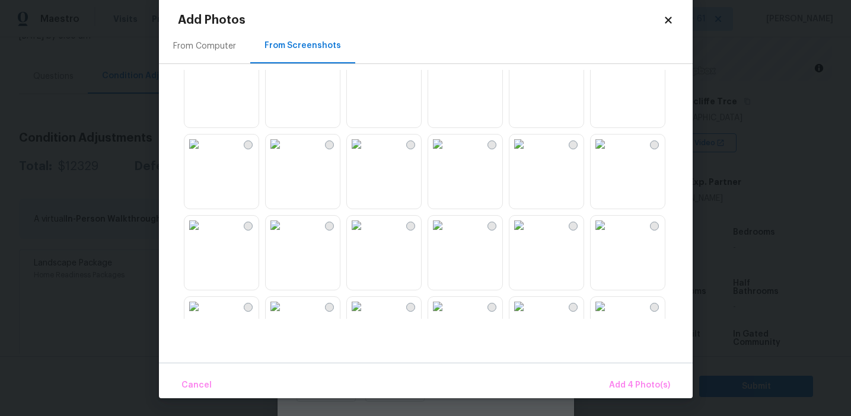
click at [366, 235] on img at bounding box center [356, 225] width 19 height 19
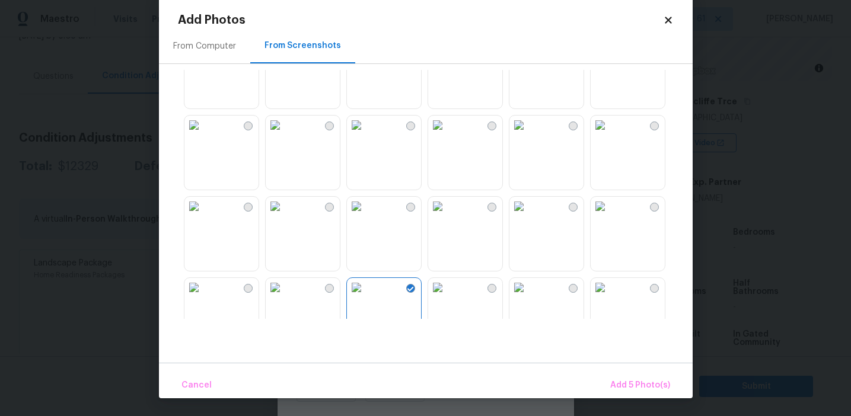
scroll to position [510, 0]
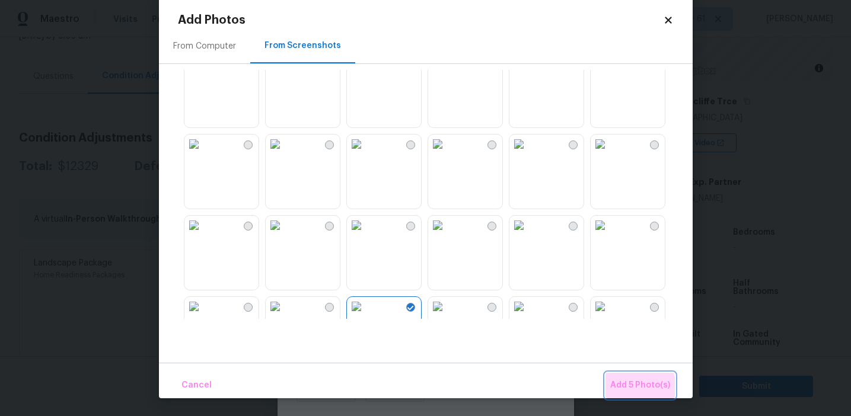
click at [628, 391] on span "Add 5 Photo(s)" at bounding box center [640, 385] width 60 height 15
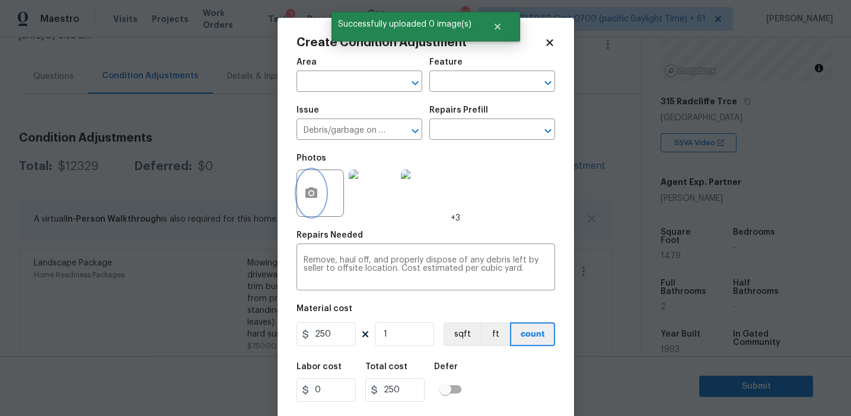
scroll to position [27, 0]
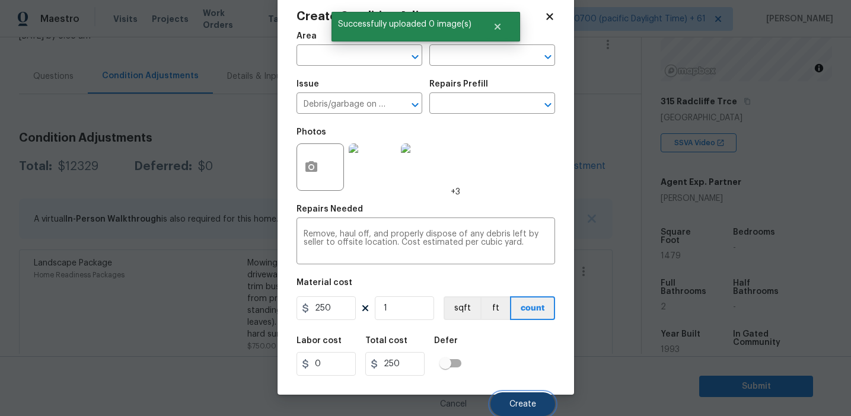
click at [536, 395] on button "Create" at bounding box center [522, 404] width 65 height 24
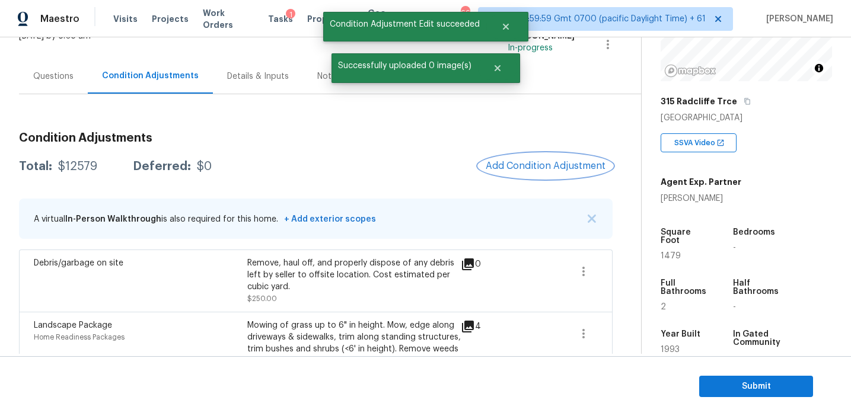
scroll to position [0, 0]
click at [519, 164] on span "Add Condition Adjustment" at bounding box center [546, 166] width 120 height 11
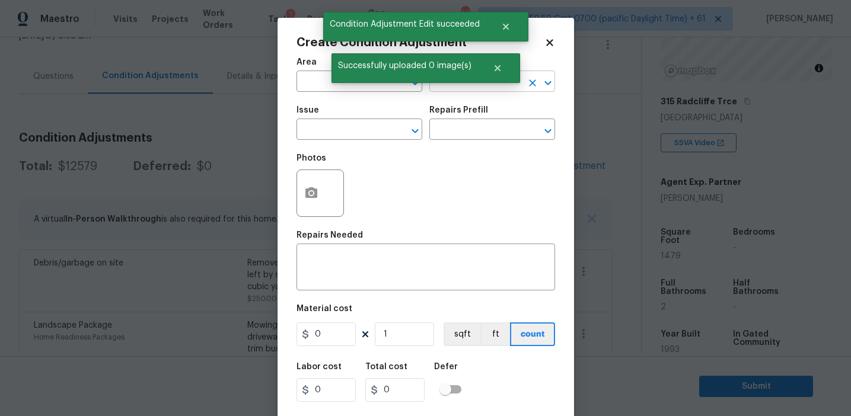
click at [483, 87] on input "text" at bounding box center [475, 83] width 92 height 18
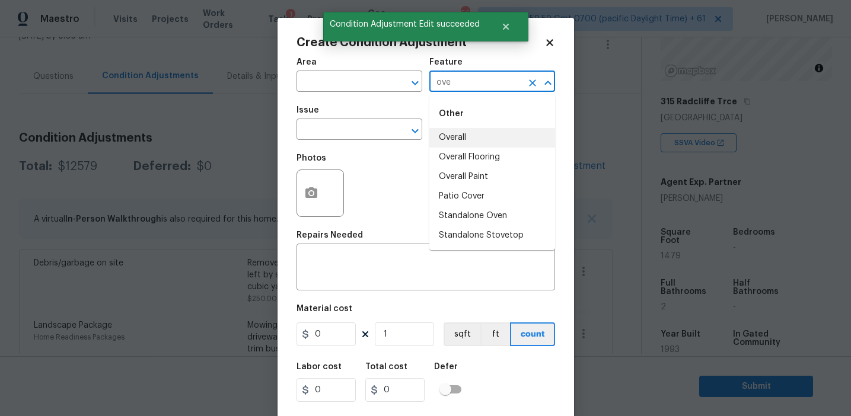
click at [486, 131] on li "Overall" at bounding box center [492, 138] width 126 height 20
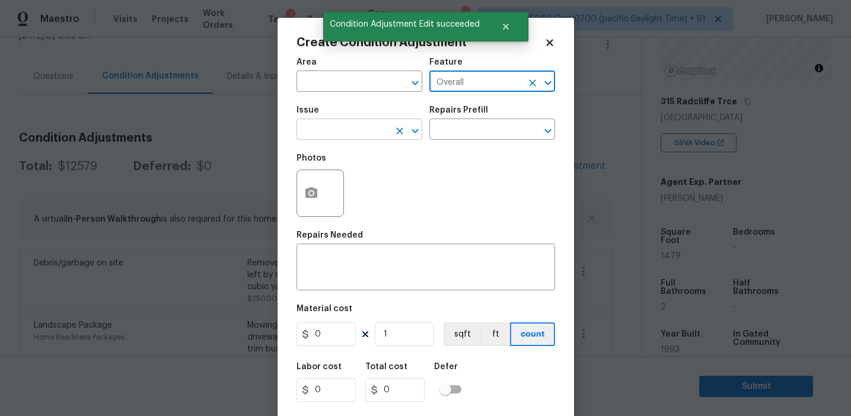
click at [341, 136] on input "text" at bounding box center [342, 131] width 92 height 18
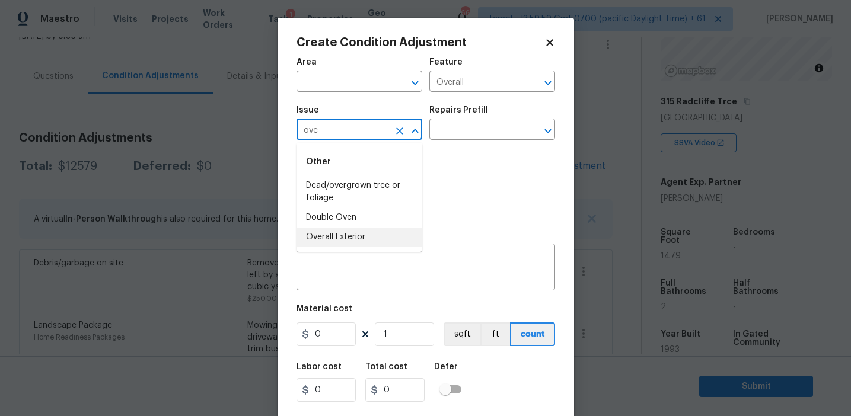
click at [354, 229] on li "Overall Exterior" at bounding box center [359, 238] width 126 height 20
click at [391, 260] on textarea at bounding box center [426, 268] width 244 height 25
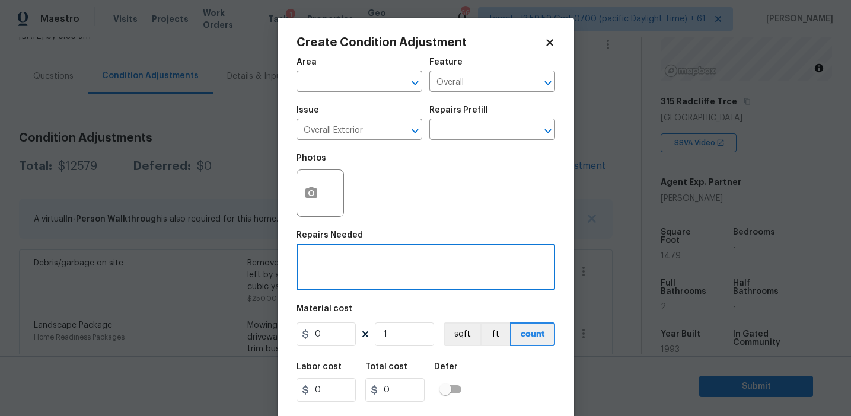
paste textarea "Overall exterior repairs (siding, stucco, fencing, soffit, eaves, trims, fascia…"
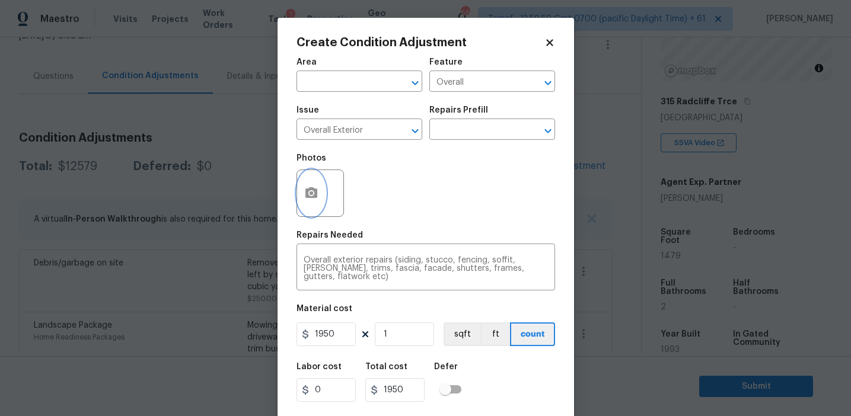
click at [308, 198] on icon "button" at bounding box center [311, 192] width 12 height 11
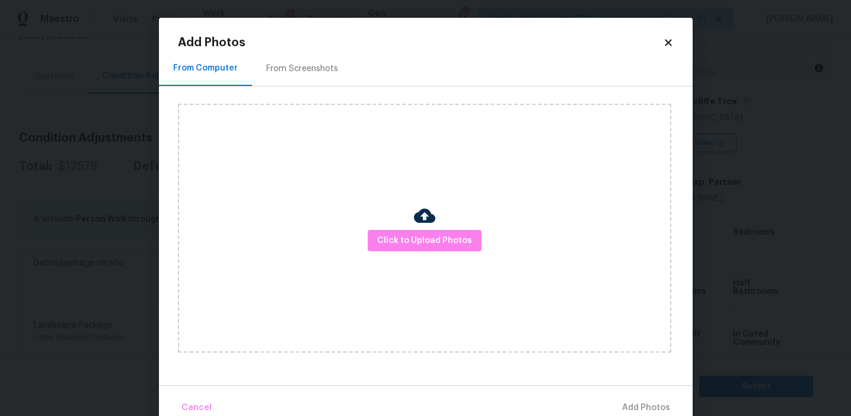
click at [322, 65] on div "From Screenshots" at bounding box center [302, 69] width 72 height 12
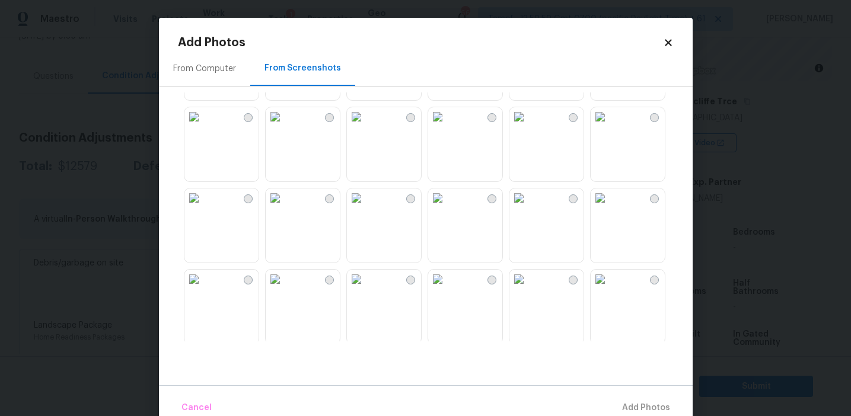
scroll to position [183, 0]
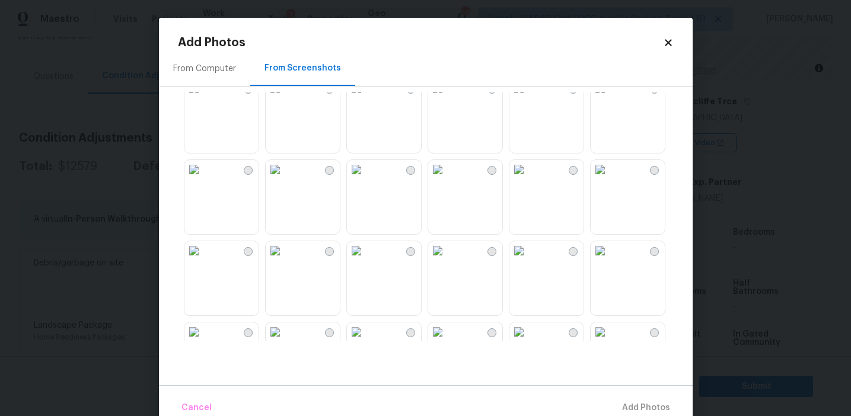
click at [203, 179] on img at bounding box center [193, 169] width 19 height 19
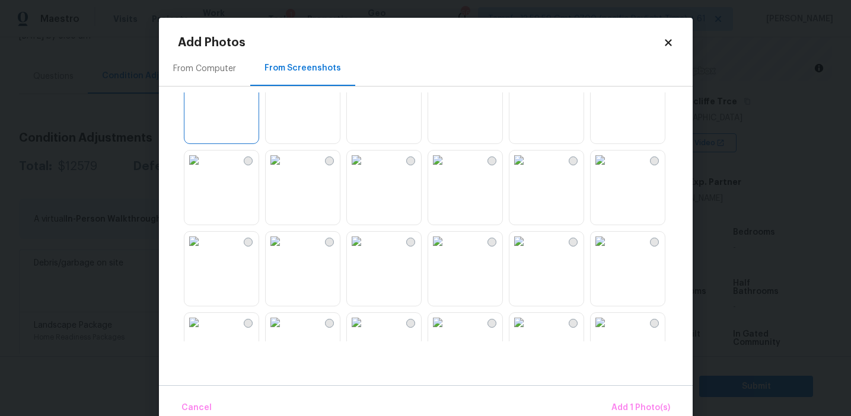
click at [609, 170] on img at bounding box center [599, 160] width 19 height 19
click at [366, 251] on img at bounding box center [356, 241] width 19 height 19
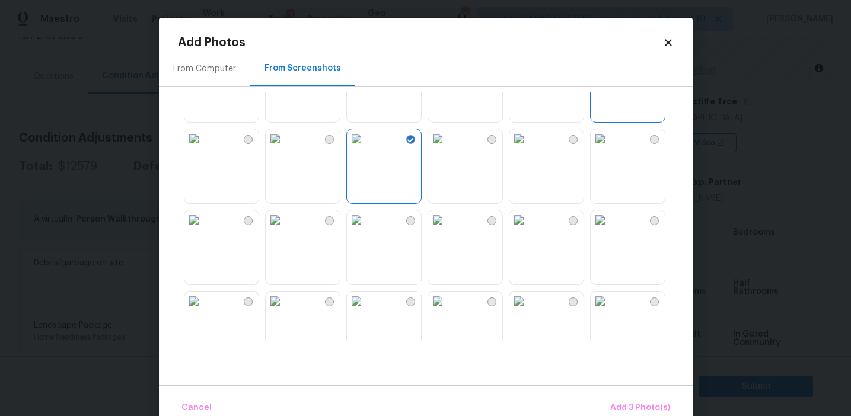
click at [203, 229] on img at bounding box center [193, 219] width 19 height 19
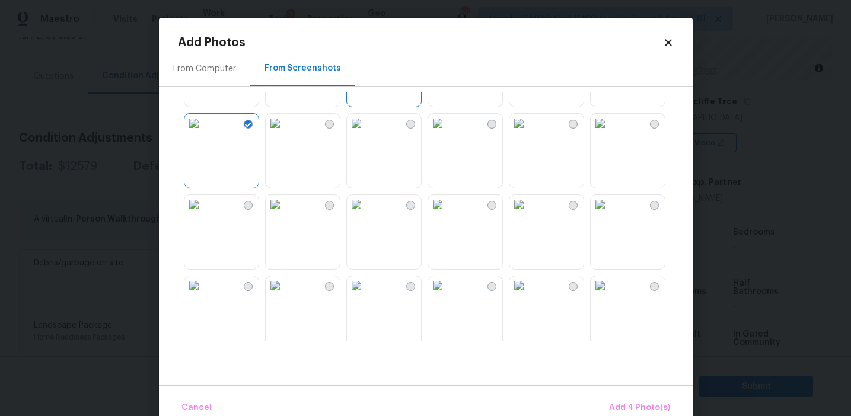
click at [528, 214] on img at bounding box center [518, 204] width 19 height 19
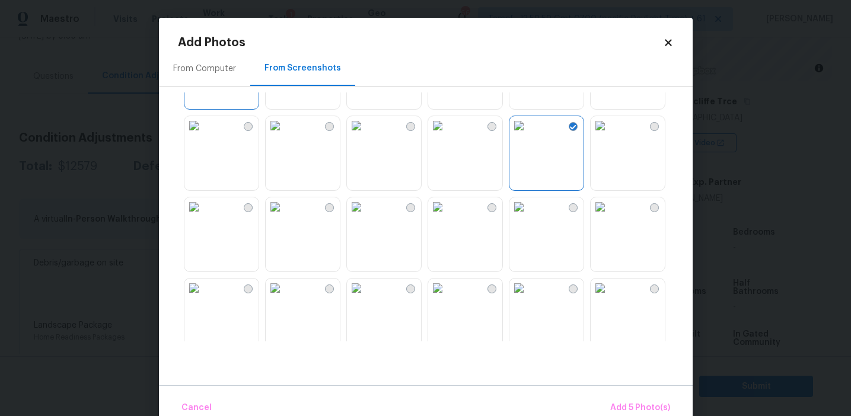
click at [366, 216] on img at bounding box center [356, 206] width 19 height 19
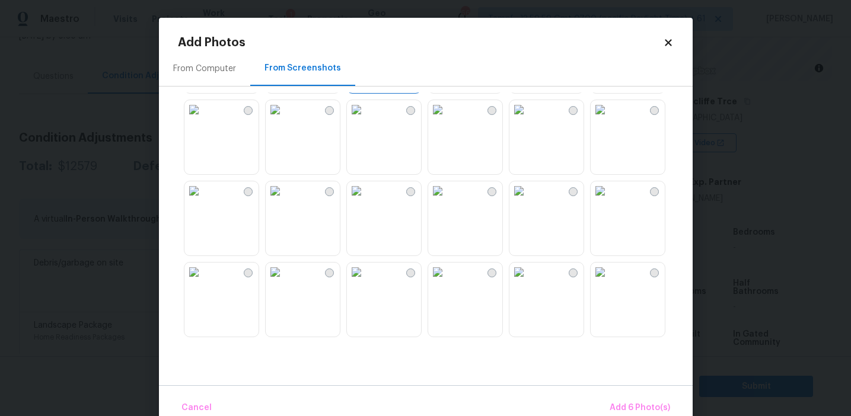
scroll to position [557, 0]
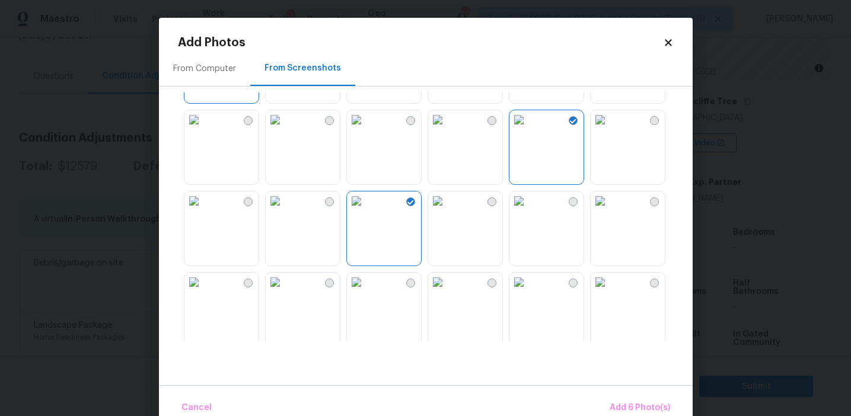
click at [366, 210] on img at bounding box center [356, 200] width 19 height 19
click at [366, 292] on img at bounding box center [356, 282] width 19 height 19
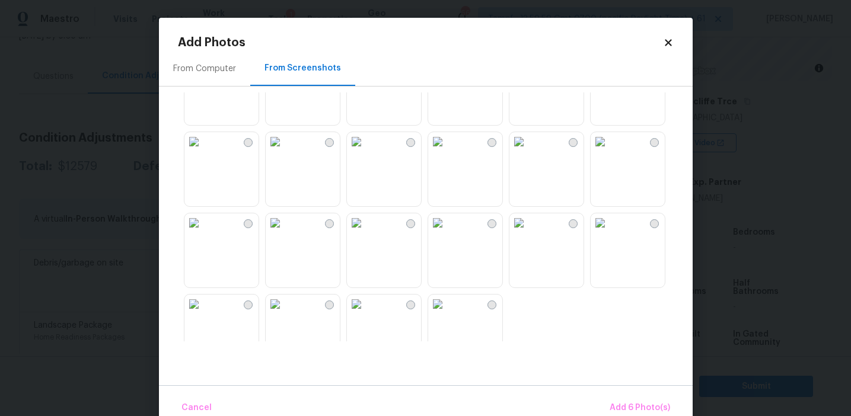
scroll to position [1132, 0]
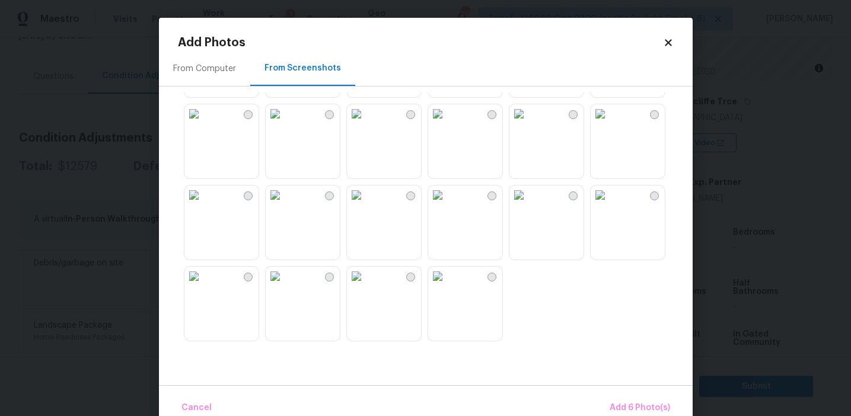
click at [447, 286] on img at bounding box center [437, 276] width 19 height 19
click at [652, 405] on span "Add 7 Photo(s)" at bounding box center [639, 408] width 60 height 15
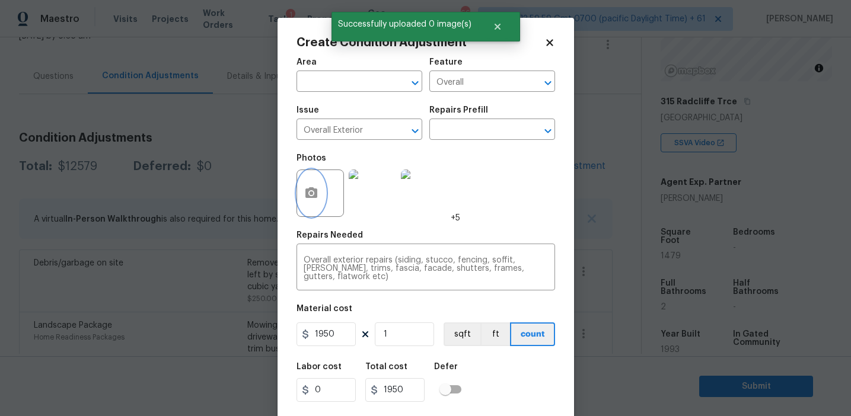
scroll to position [27, 0]
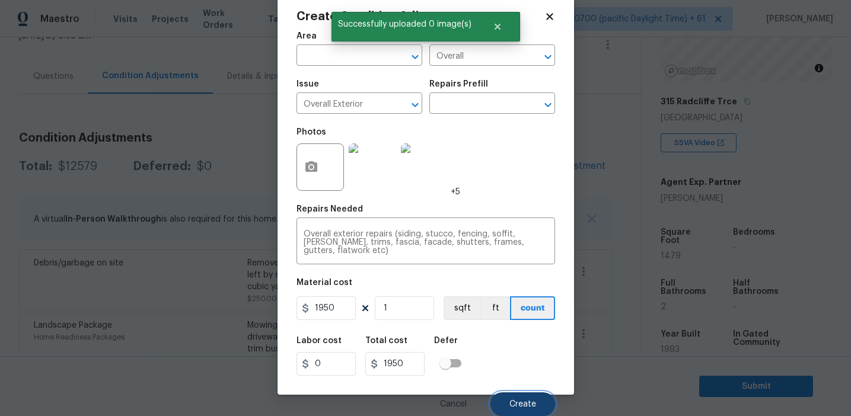
click at [525, 407] on span "Create" at bounding box center [522, 404] width 27 height 9
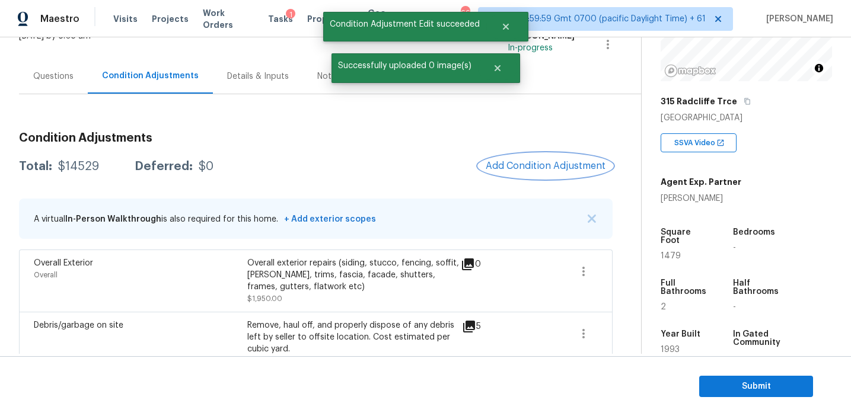
scroll to position [0, 0]
click at [579, 269] on icon "button" at bounding box center [583, 271] width 14 height 14
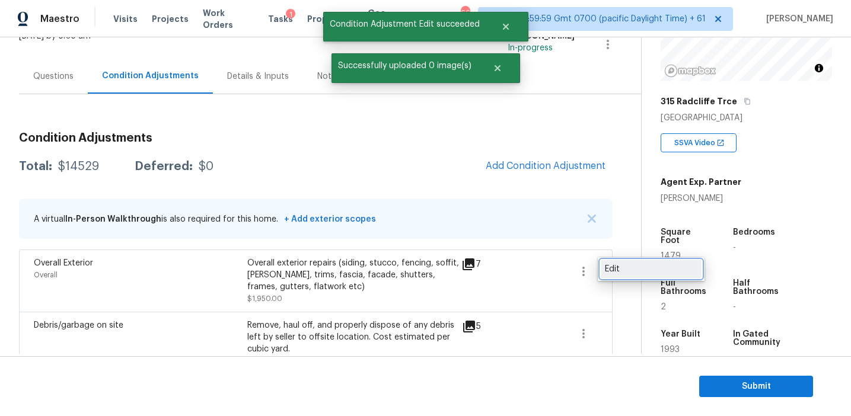
click at [630, 263] on div "Edit" at bounding box center [651, 269] width 92 height 12
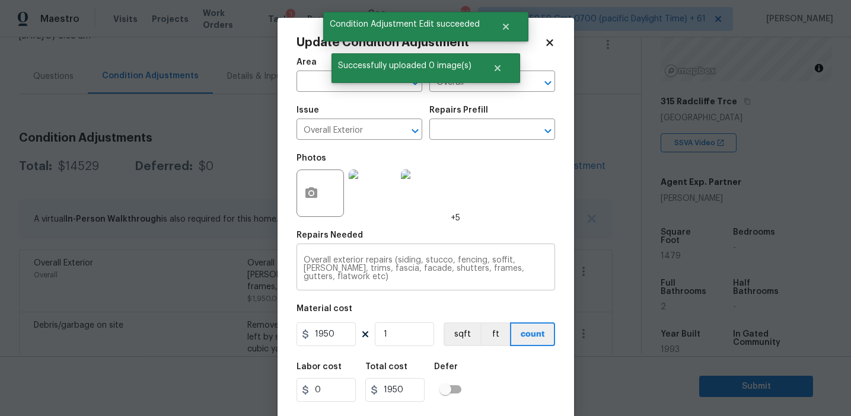
click at [500, 272] on textarea "Overall exterior repairs (siding, stucco, fencing, soffit, eaves, trims, fascia…" at bounding box center [426, 268] width 244 height 25
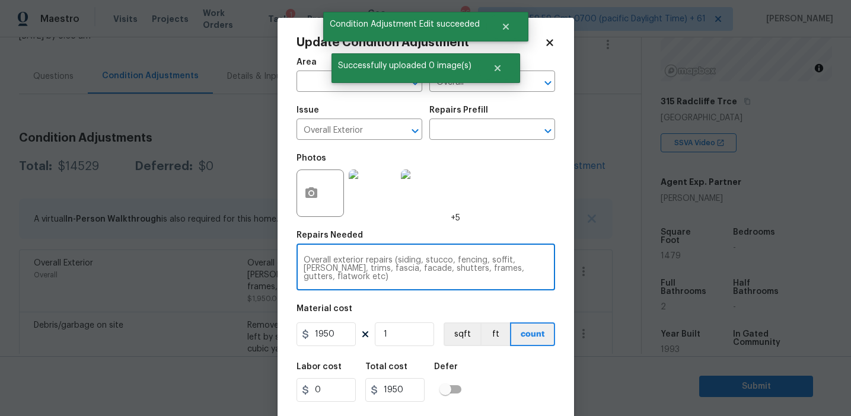
click at [500, 272] on textarea "Overall exterior repairs (siding, stucco, fencing, soffit, eaves, trims, fascia…" at bounding box center [426, 268] width 244 height 25
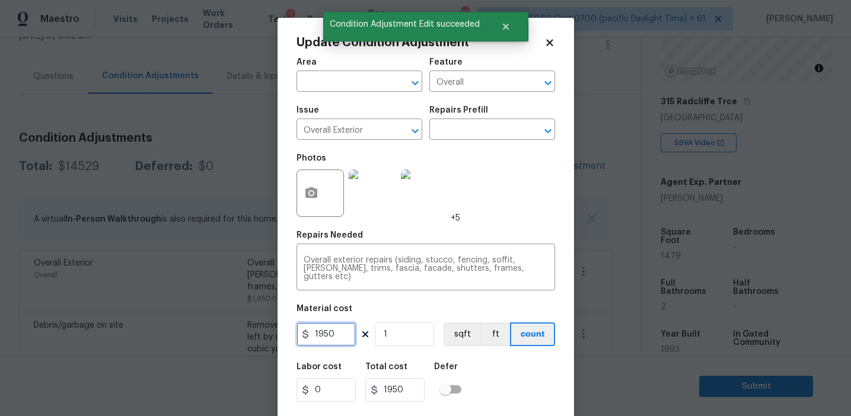
scroll to position [27, 0]
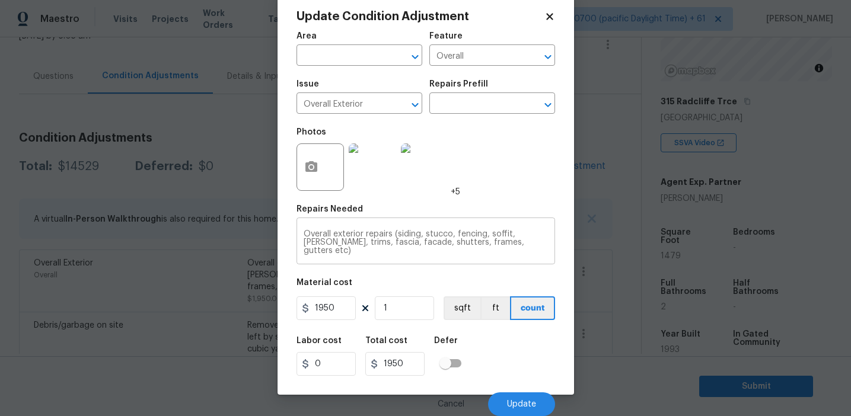
click at [469, 234] on textarea "Overall exterior repairs (siding, stucco, fencing, soffit, eaves, trims, fascia…" at bounding box center [426, 242] width 244 height 25
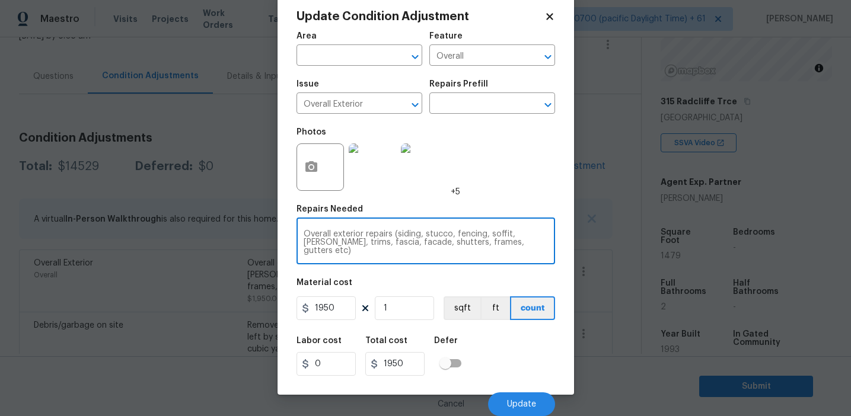
click at [469, 234] on textarea "Overall exterior repairs (siding, stucco, fencing, soffit, eaves, trims, fascia…" at bounding box center [426, 242] width 244 height 25
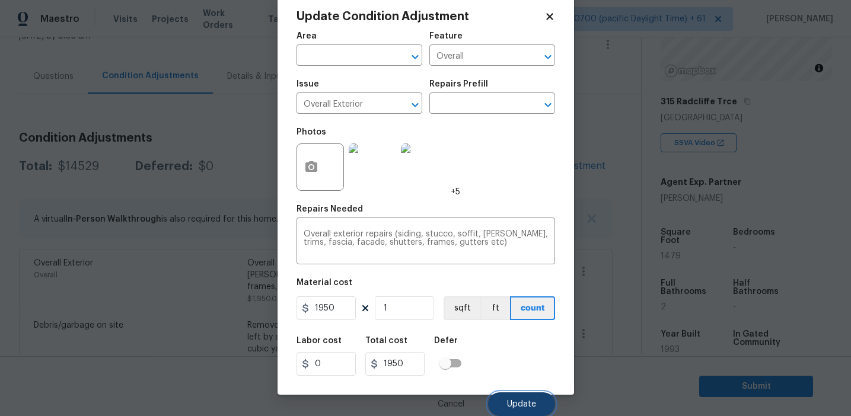
click at [501, 401] on button "Update" at bounding box center [521, 404] width 67 height 24
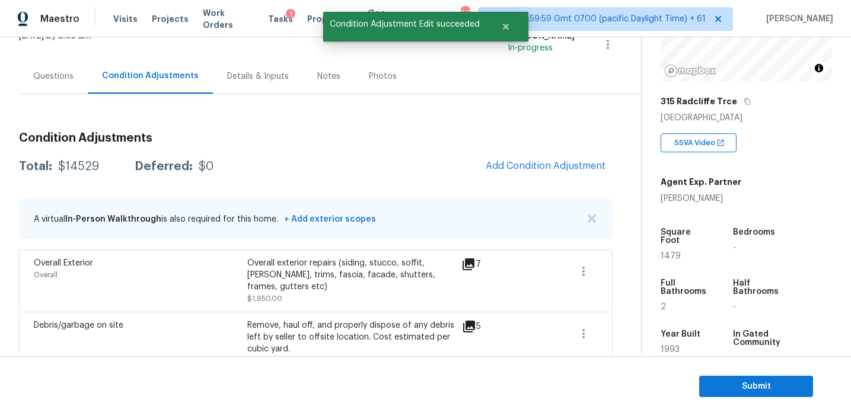
scroll to position [0, 0]
click at [521, 167] on span "Add Condition Adjustment" at bounding box center [546, 166] width 120 height 11
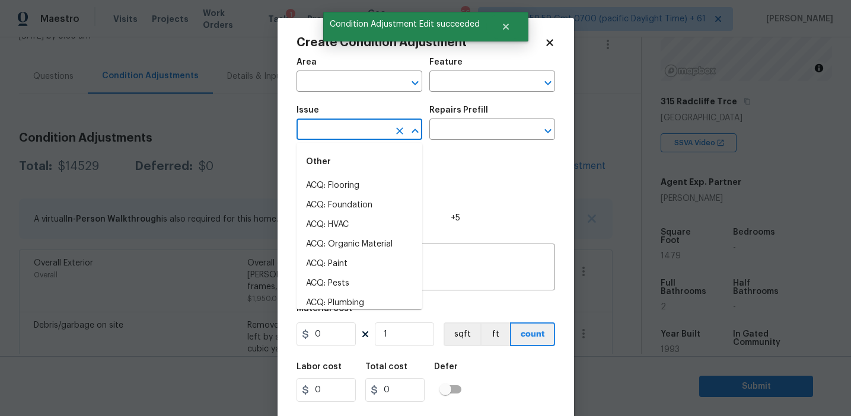
click at [344, 137] on input "text" at bounding box center [342, 131] width 92 height 18
click at [471, 78] on input "text" at bounding box center [475, 83] width 92 height 18
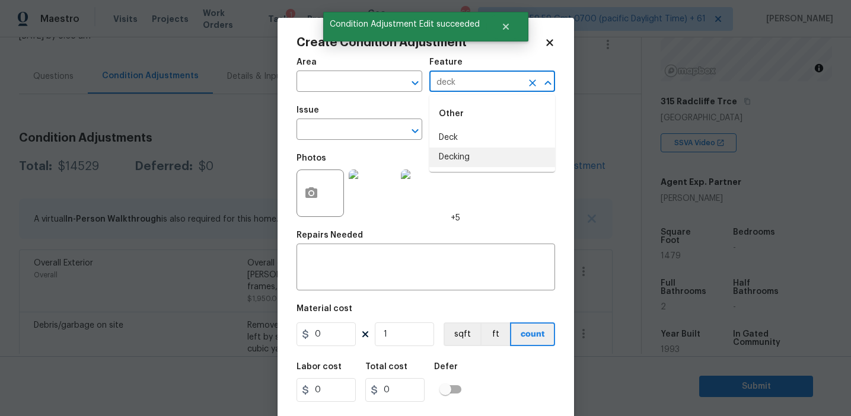
click at [485, 162] on li "Decking" at bounding box center [492, 158] width 126 height 20
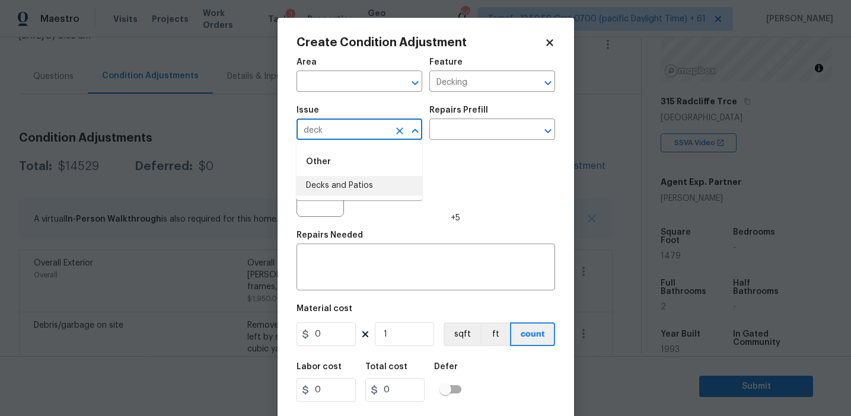
click at [398, 191] on li "Decks and Patios" at bounding box center [359, 186] width 126 height 20
click at [443, 75] on input "Decking" at bounding box center [475, 83] width 92 height 18
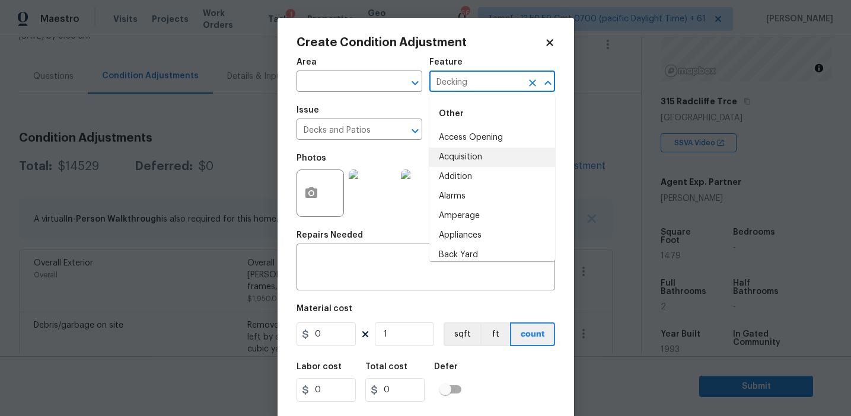
click at [443, 75] on input "Decking" at bounding box center [475, 83] width 92 height 18
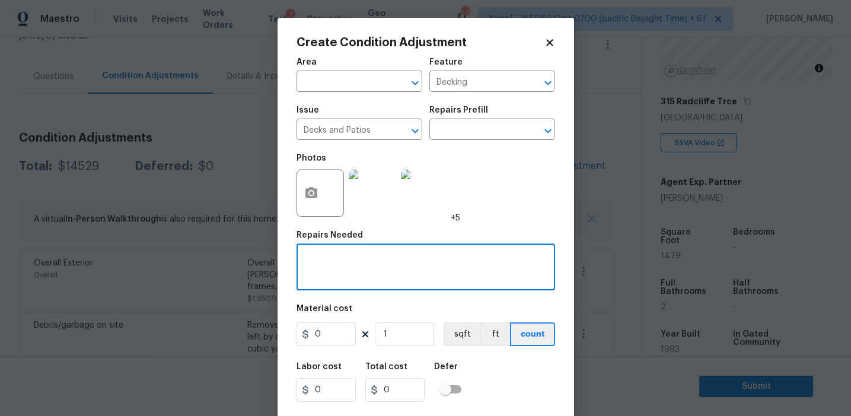
click at [338, 276] on textarea at bounding box center [426, 268] width 244 height 25
paste textarea "Decking"
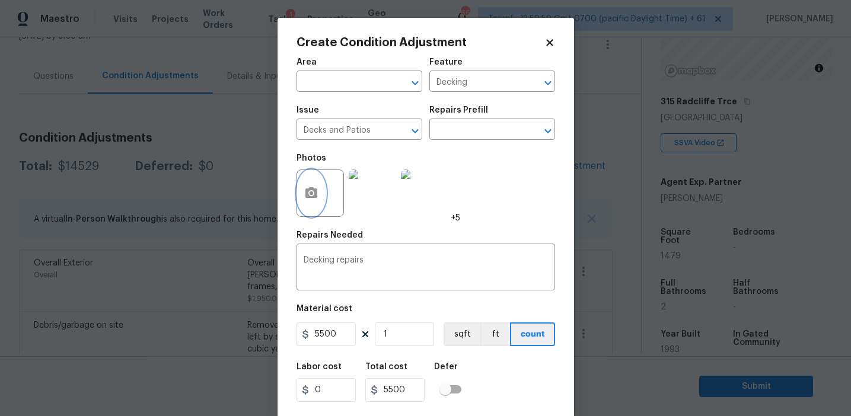
click at [308, 191] on icon "button" at bounding box center [311, 192] width 12 height 11
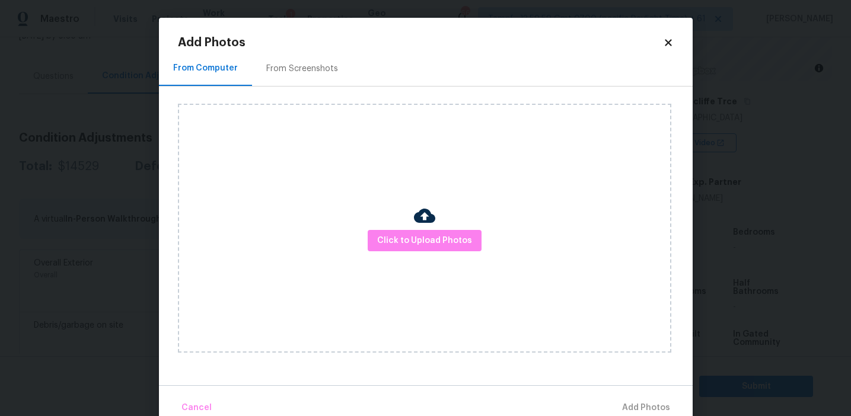
click at [317, 79] on div "From Screenshots" at bounding box center [302, 68] width 100 height 35
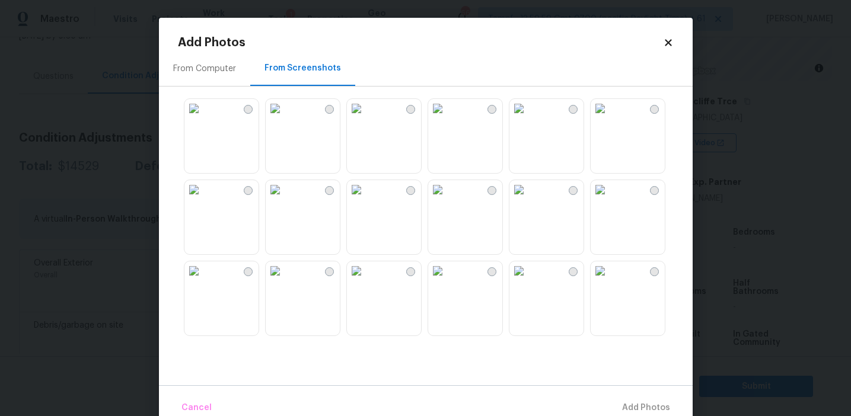
click at [285, 199] on img at bounding box center [275, 189] width 19 height 19
click at [617, 402] on span "Add 1 Photo(s)" at bounding box center [640, 408] width 59 height 15
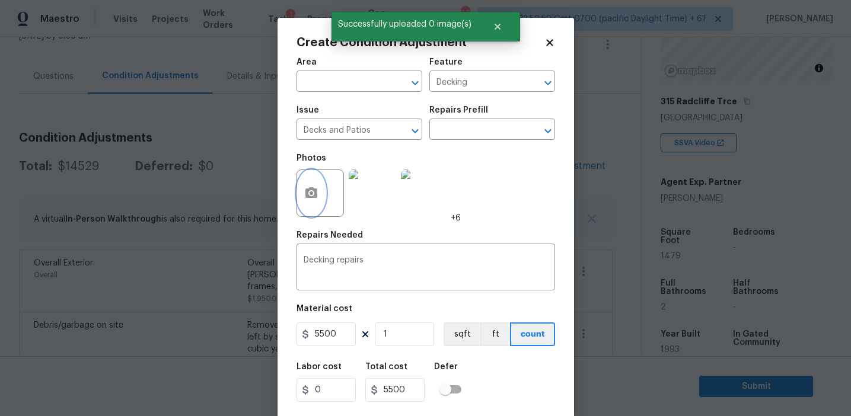
scroll to position [27, 0]
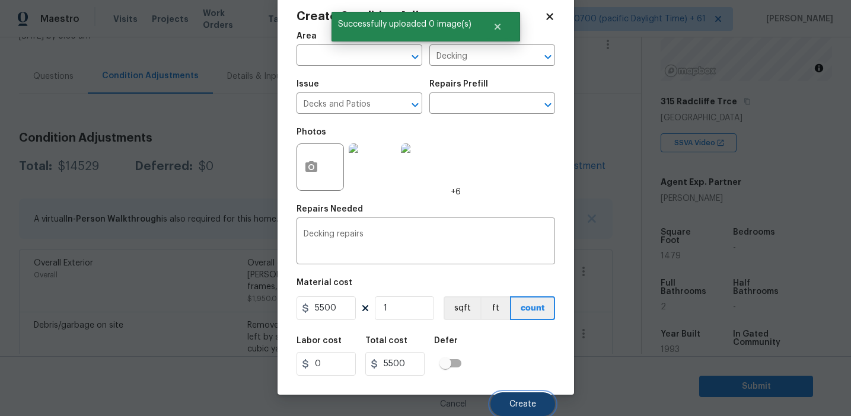
click at [522, 407] on span "Create" at bounding box center [522, 404] width 27 height 9
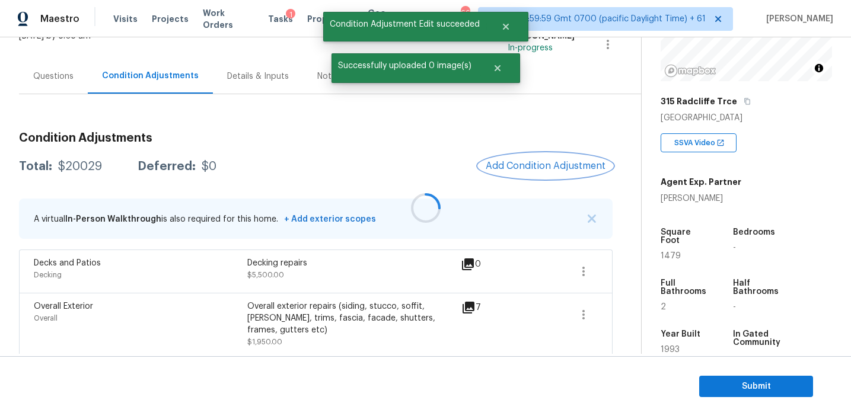
scroll to position [0, 0]
click at [525, 162] on span "Add Condition Adjustment" at bounding box center [546, 166] width 120 height 11
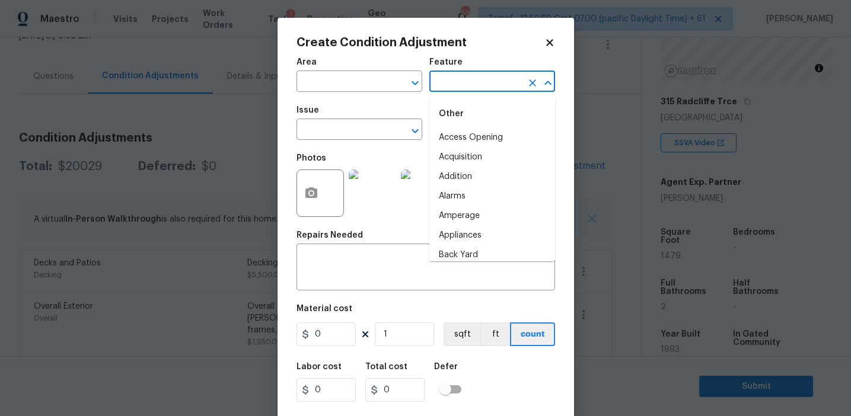
click at [473, 76] on input "text" at bounding box center [475, 83] width 92 height 18
click at [482, 154] on li "Fencing" at bounding box center [492, 158] width 126 height 20
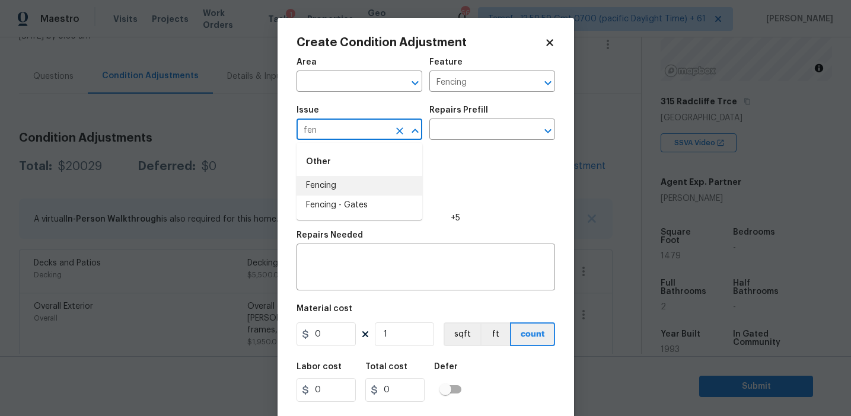
click at [380, 179] on li "Fencing" at bounding box center [359, 186] width 126 height 20
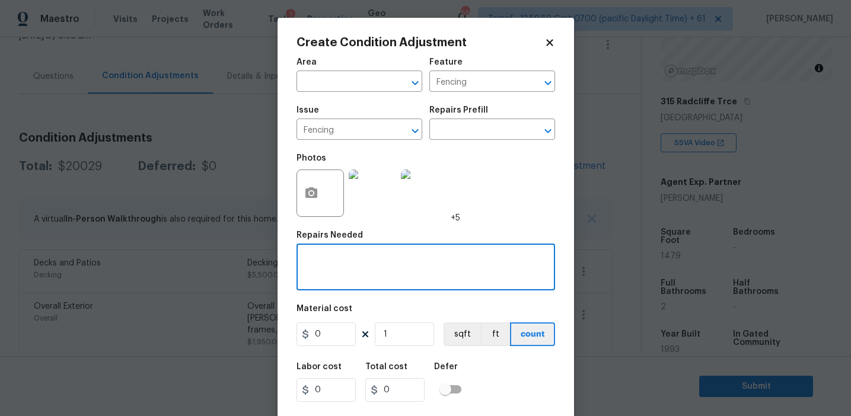
click at [380, 266] on textarea at bounding box center [426, 268] width 244 height 25
paste textarea "Decking"
click at [380, 266] on textarea "Decking" at bounding box center [426, 268] width 244 height 25
click at [453, 81] on input "Fencing" at bounding box center [475, 83] width 92 height 18
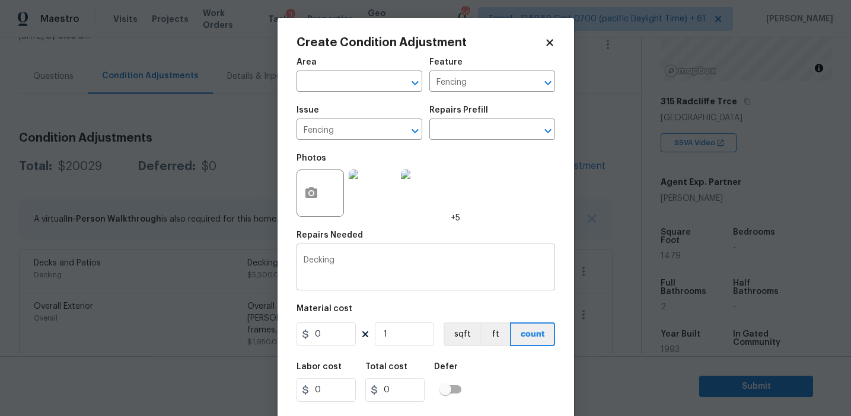
click at [357, 251] on div "Decking x ​" at bounding box center [425, 269] width 258 height 44
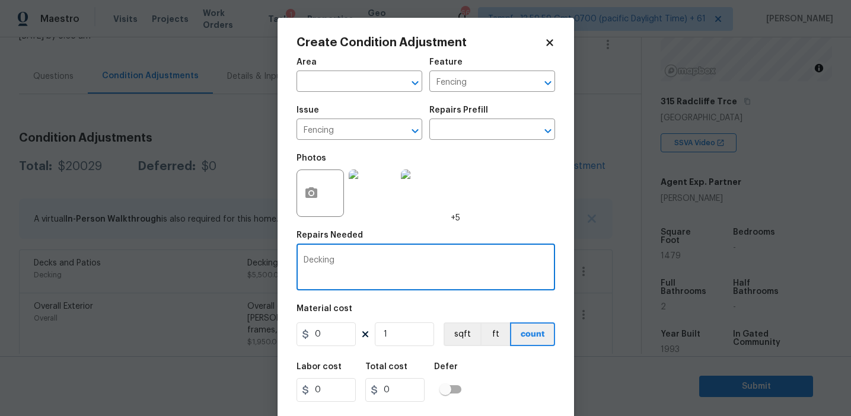
click at [357, 251] on div "Decking x ​" at bounding box center [425, 269] width 258 height 44
paste textarea "Fenc"
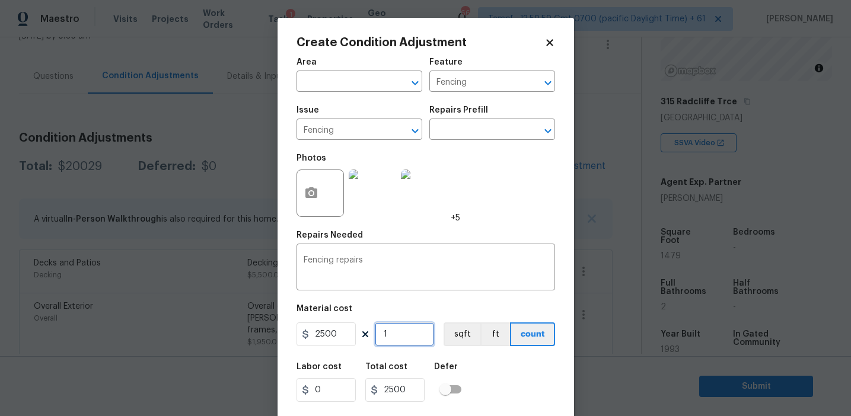
scroll to position [27, 0]
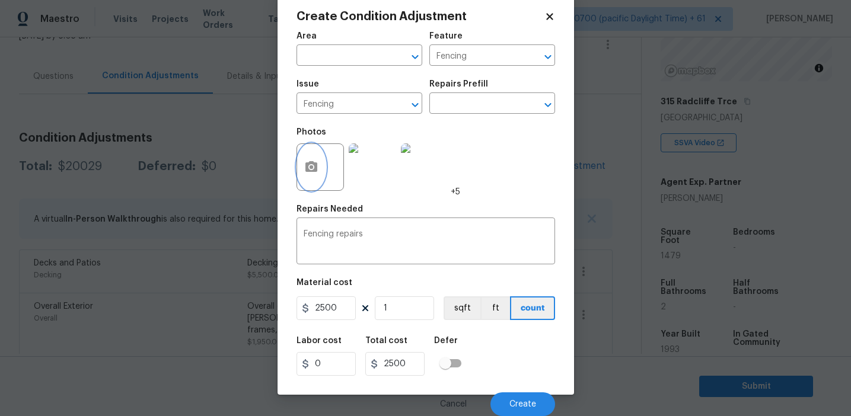
click at [320, 162] on button "button" at bounding box center [311, 167] width 28 height 46
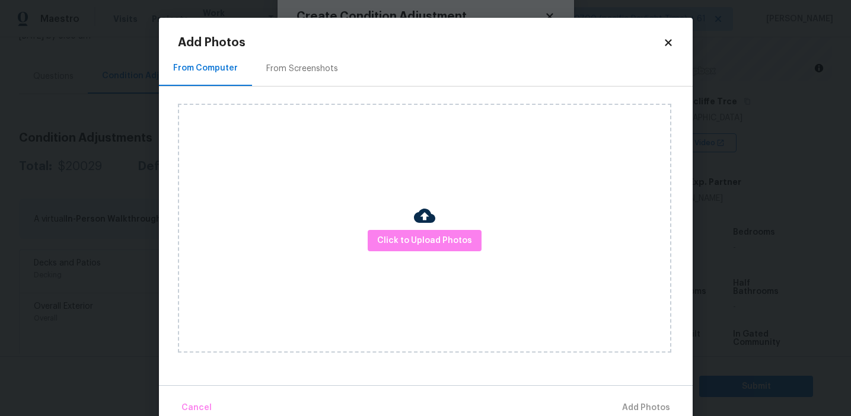
click at [315, 48] on h2 "Add Photos" at bounding box center [420, 43] width 485 height 12
click at [323, 72] on div "From Screenshots" at bounding box center [302, 69] width 72 height 12
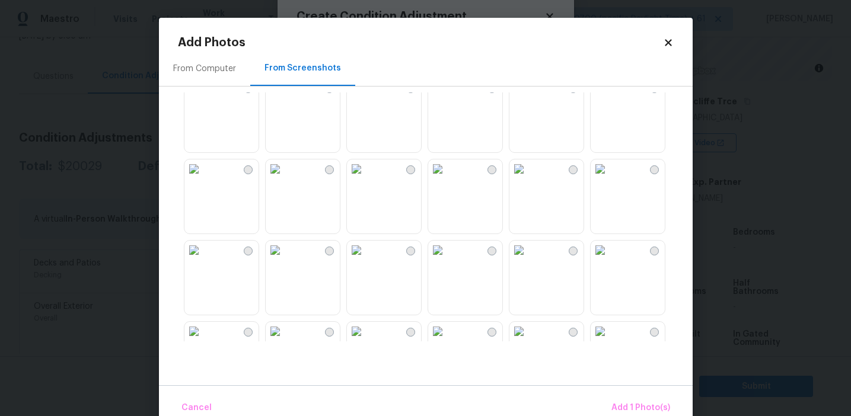
scroll to position [237, 0]
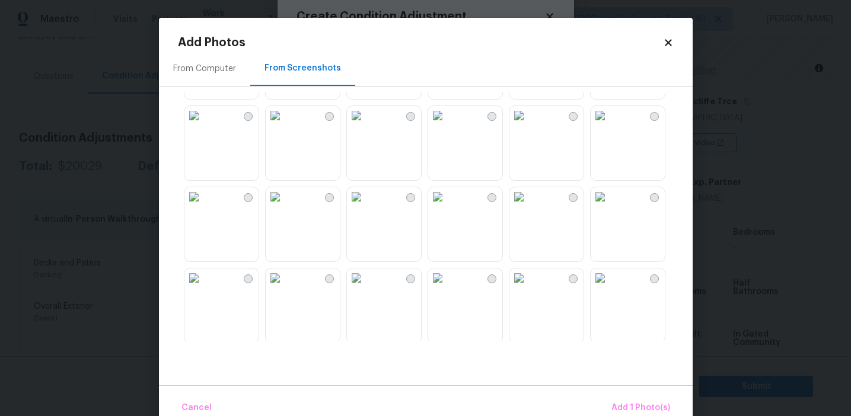
click at [366, 288] on img at bounding box center [356, 278] width 19 height 19
click at [203, 125] on img at bounding box center [193, 115] width 19 height 19
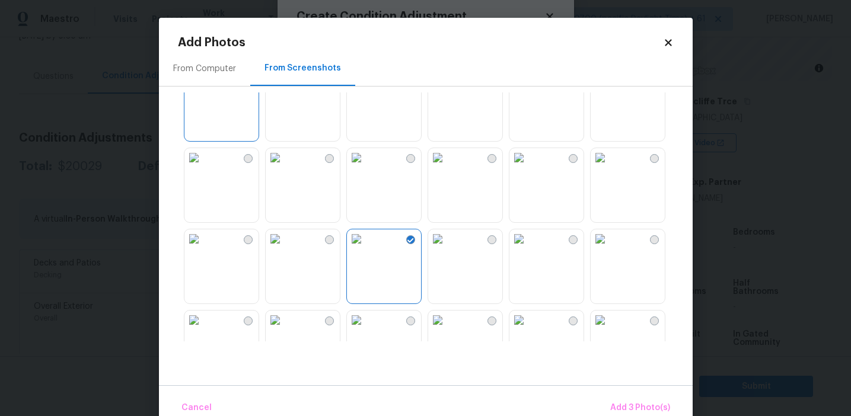
scroll to position [296, 0]
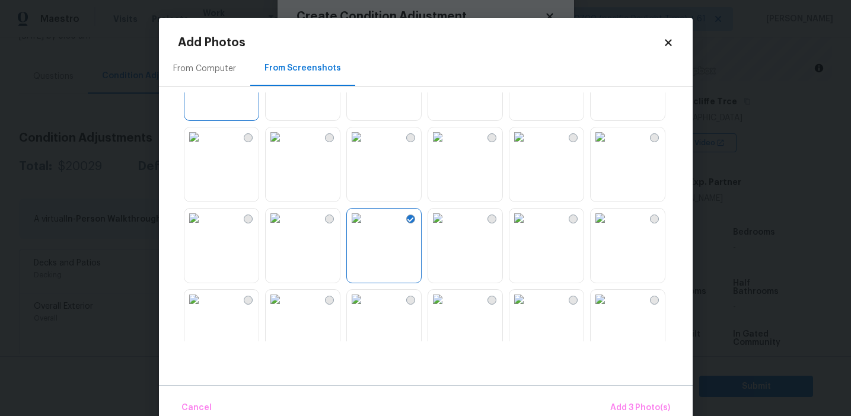
click at [609, 146] on img at bounding box center [599, 136] width 19 height 19
click at [633, 401] on span "Add 4 Photo(s)" at bounding box center [639, 408] width 61 height 15
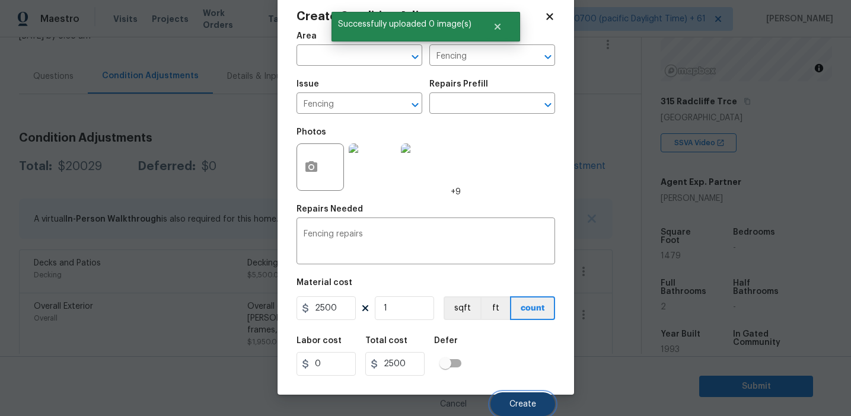
click at [528, 399] on button "Create" at bounding box center [522, 404] width 65 height 24
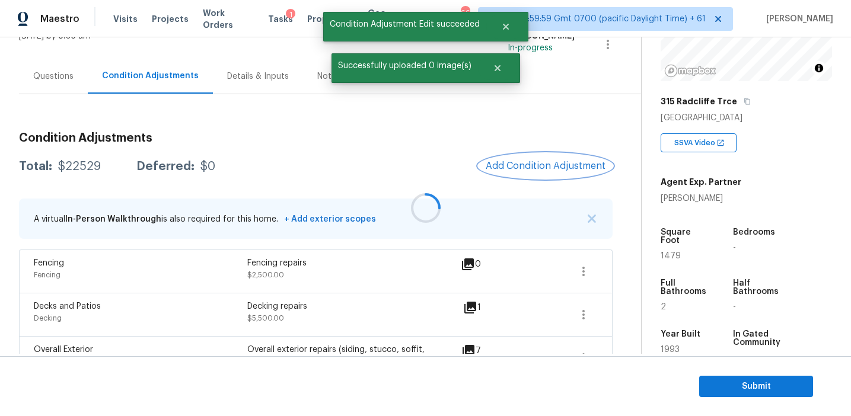
scroll to position [0, 0]
click at [539, 161] on span "Add Condition Adjustment" at bounding box center [546, 166] width 120 height 11
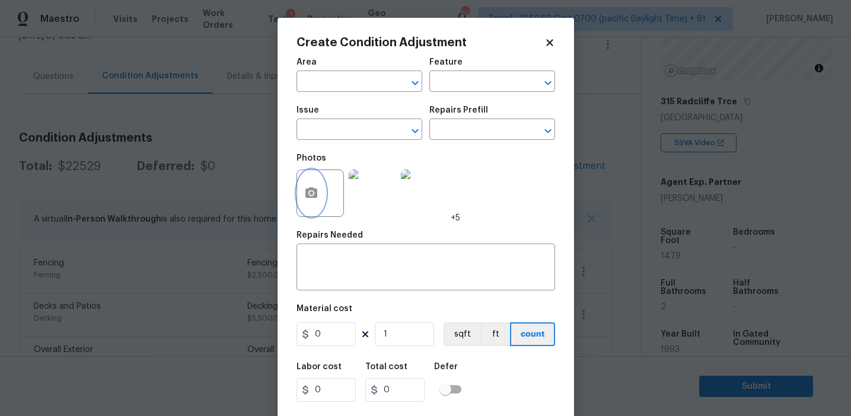
click at [311, 187] on icon "button" at bounding box center [311, 193] width 14 height 14
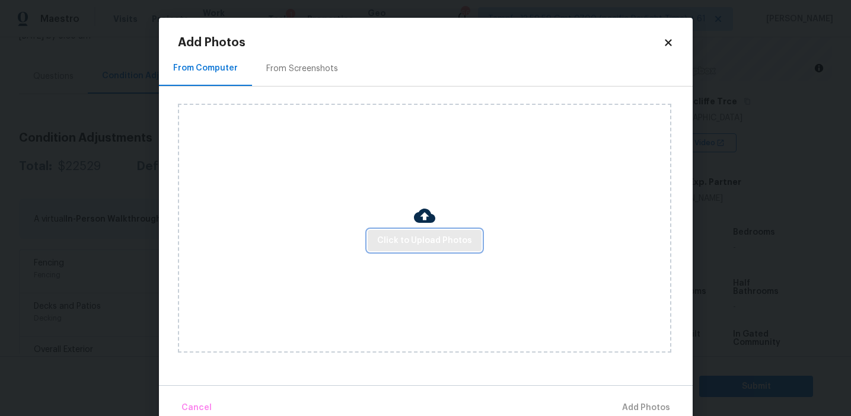
click at [416, 247] on span "Click to Upload Photos" at bounding box center [424, 241] width 95 height 15
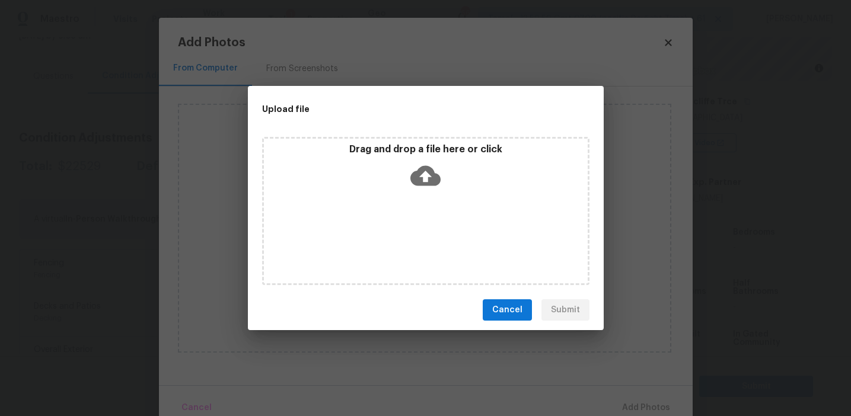
click at [413, 157] on div "Drag and drop a file here or click" at bounding box center [426, 168] width 324 height 51
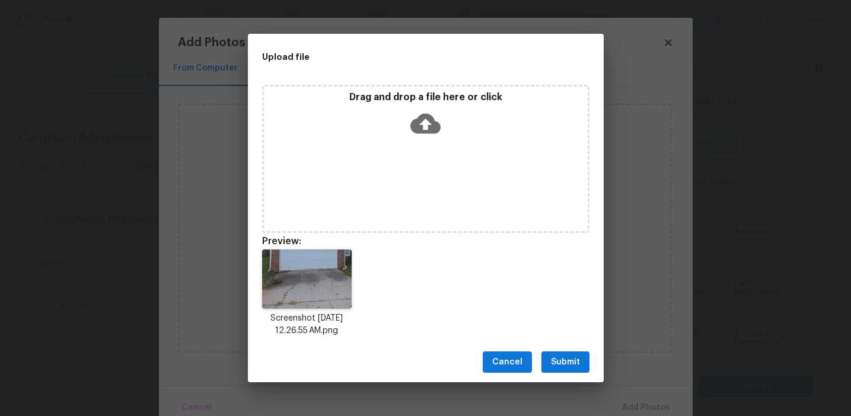
click at [554, 356] on span "Submit" at bounding box center [565, 362] width 29 height 15
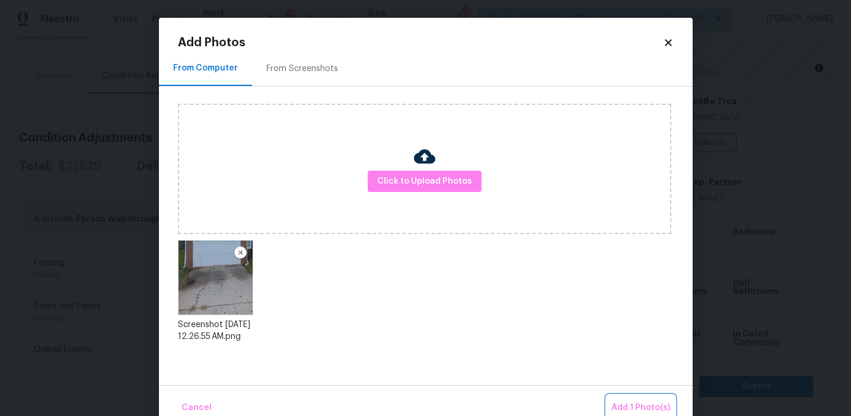
click at [627, 403] on span "Add 1 Photo(s)" at bounding box center [640, 408] width 59 height 15
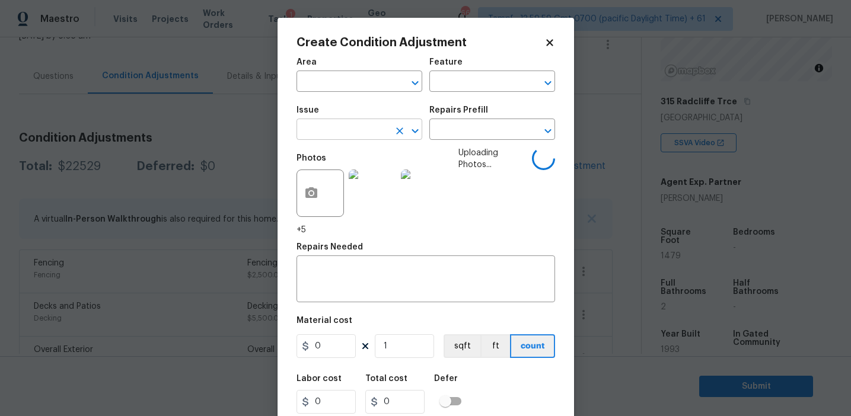
click at [324, 139] on input "text" at bounding box center [342, 131] width 92 height 18
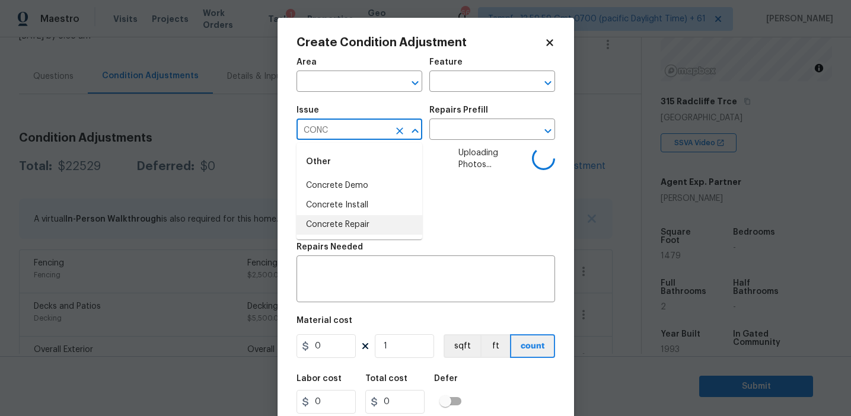
click at [335, 218] on li "Concrete Repair" at bounding box center [359, 225] width 126 height 20
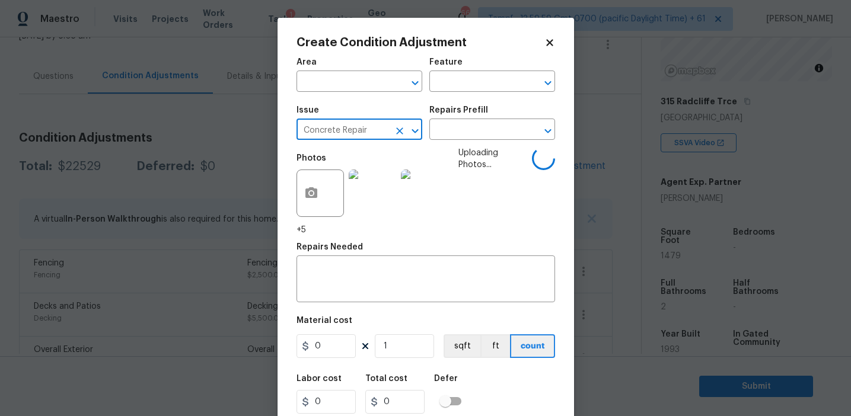
type input "Concrete Repair"
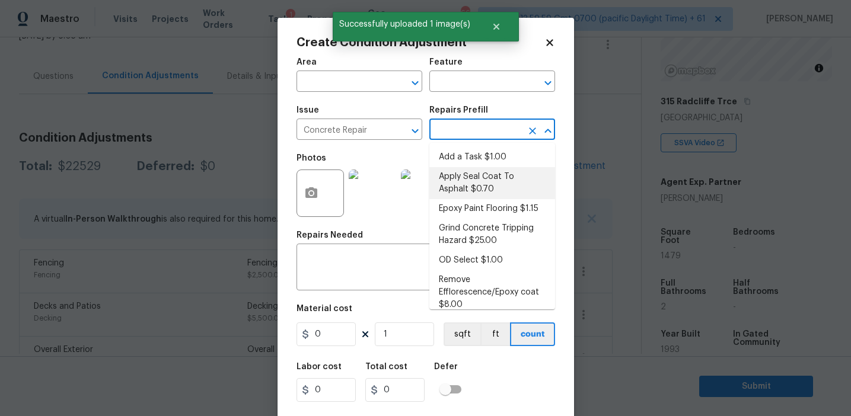
click at [465, 175] on li "Apply Seal Coat To Asphalt $0.70" at bounding box center [492, 183] width 126 height 32
type input "Flatwork"
type textarea "Prep and clean the asphalt thoroughly. Apply an asphalt adhesive/sealer/top coa…"
type input "0.7"
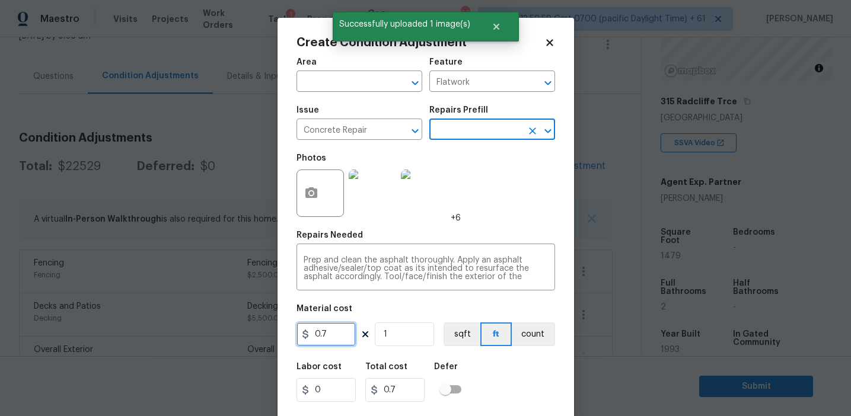
click at [334, 335] on input "0.7" at bounding box center [325, 334] width 59 height 24
type input "2000"
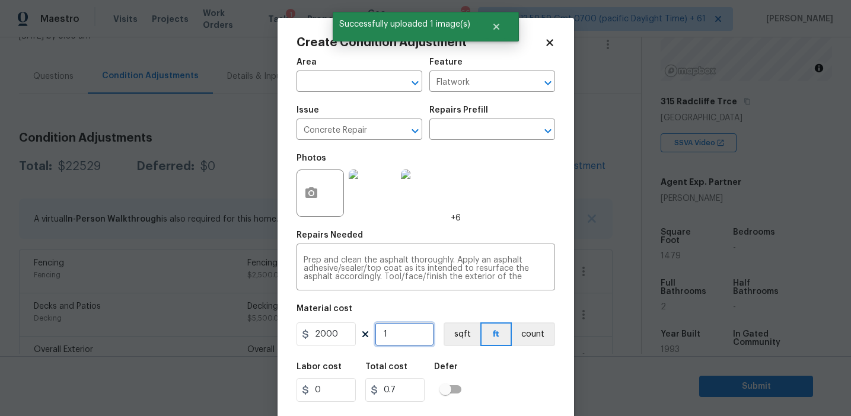
type input "2000"
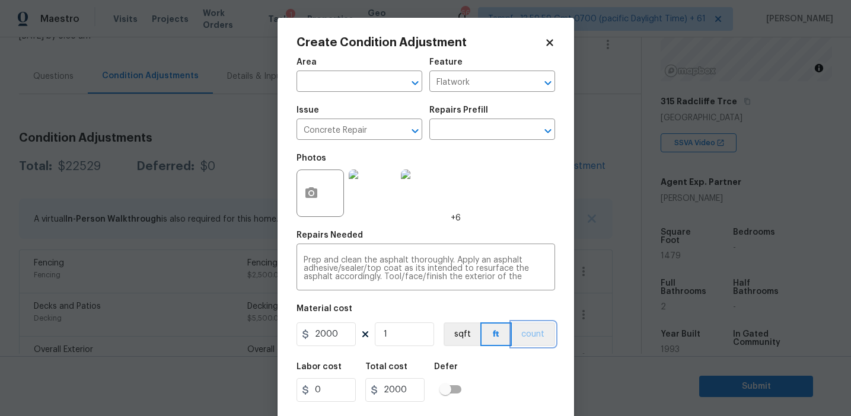
click at [528, 335] on button "count" at bounding box center [533, 334] width 43 height 24
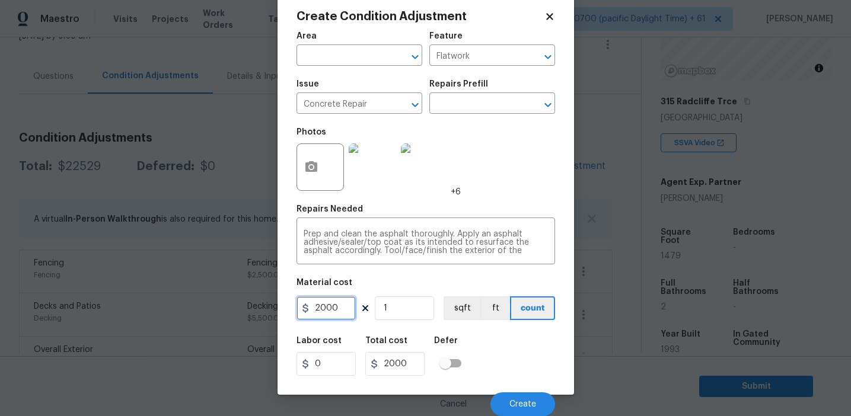
click at [337, 310] on input "2000" at bounding box center [325, 308] width 59 height 24
type input "1500"
click at [520, 407] on span "Create" at bounding box center [522, 404] width 27 height 9
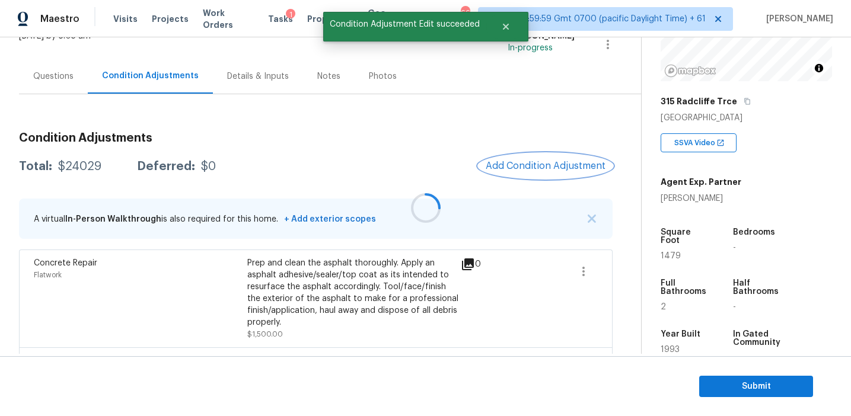
scroll to position [0, 0]
click at [542, 162] on span "Add Condition Adjustment" at bounding box center [546, 166] width 120 height 11
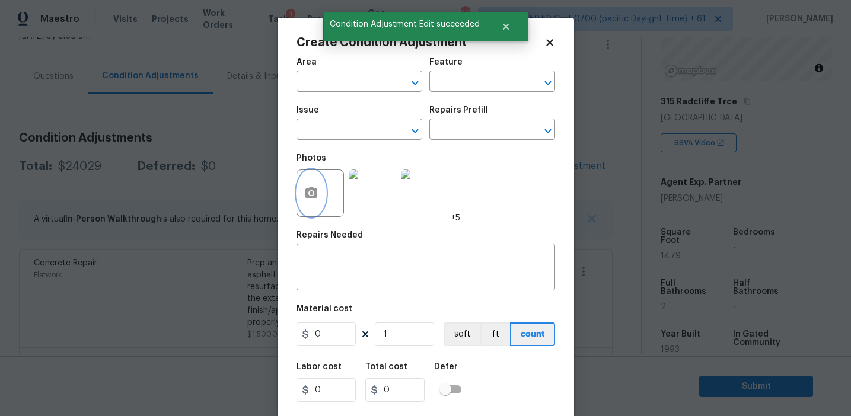
click at [304, 197] on icon "button" at bounding box center [311, 193] width 14 height 14
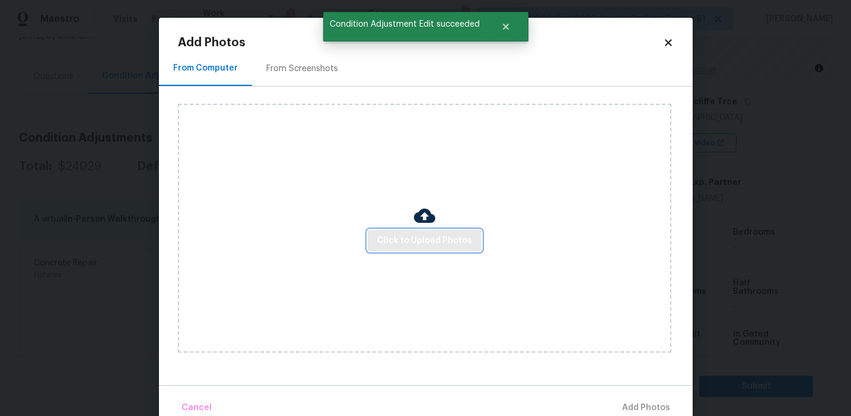
click at [402, 238] on span "Click to Upload Photos" at bounding box center [424, 241] width 95 height 15
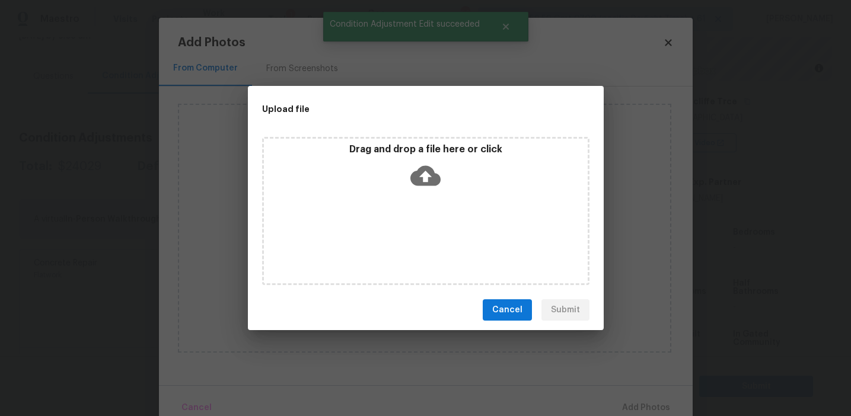
click at [405, 162] on div "Drag and drop a file here or click" at bounding box center [426, 168] width 324 height 51
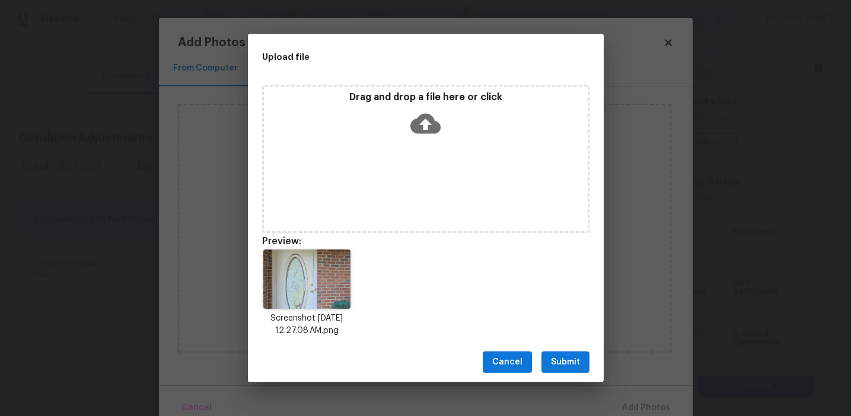
click at [574, 366] on span "Submit" at bounding box center [565, 362] width 29 height 15
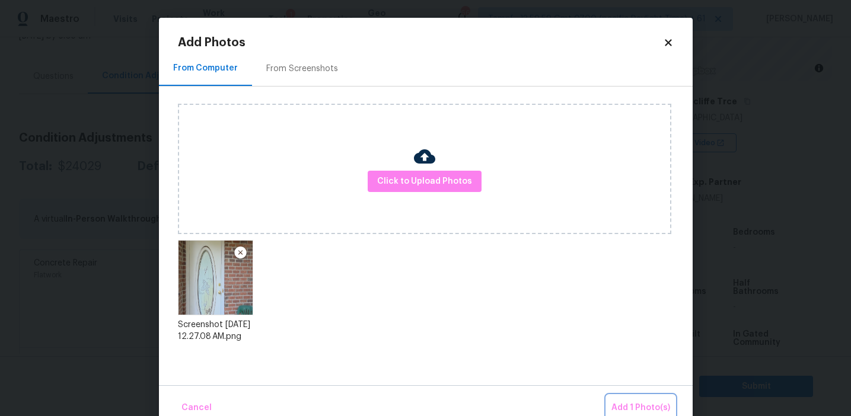
click at [623, 399] on button "Add 1 Photo(s)" at bounding box center [640, 407] width 68 height 25
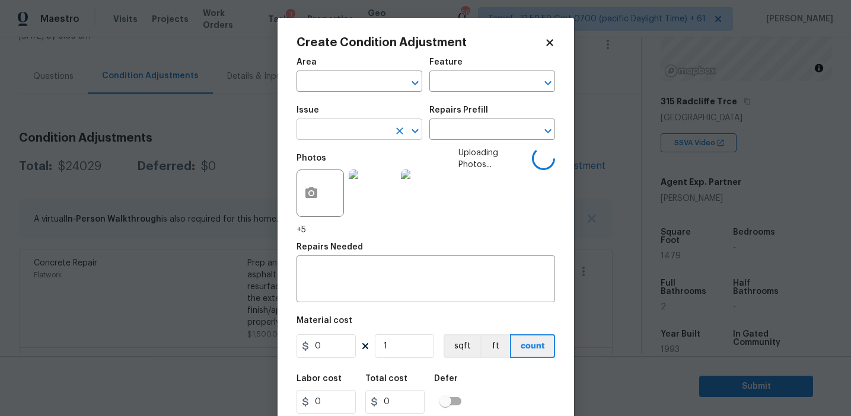
click at [349, 128] on input "text" at bounding box center [342, 131] width 92 height 18
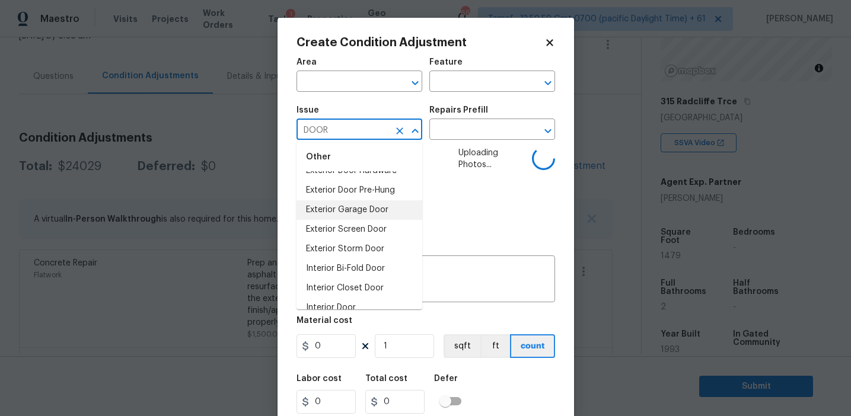
scroll to position [64, 0]
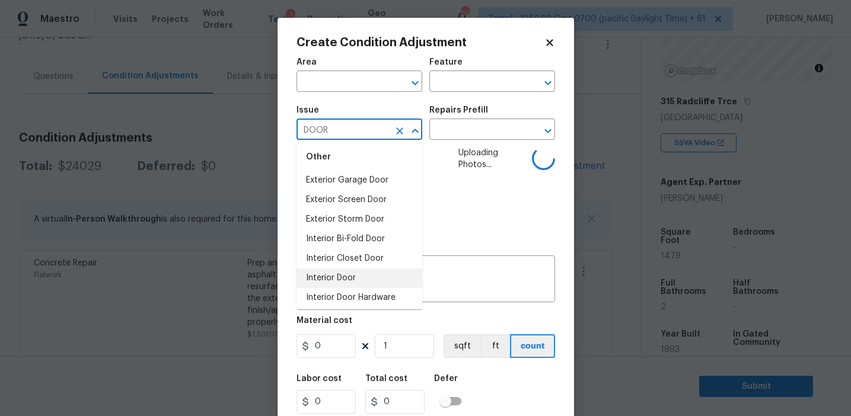
click at [352, 280] on li "Interior Door" at bounding box center [359, 279] width 126 height 20
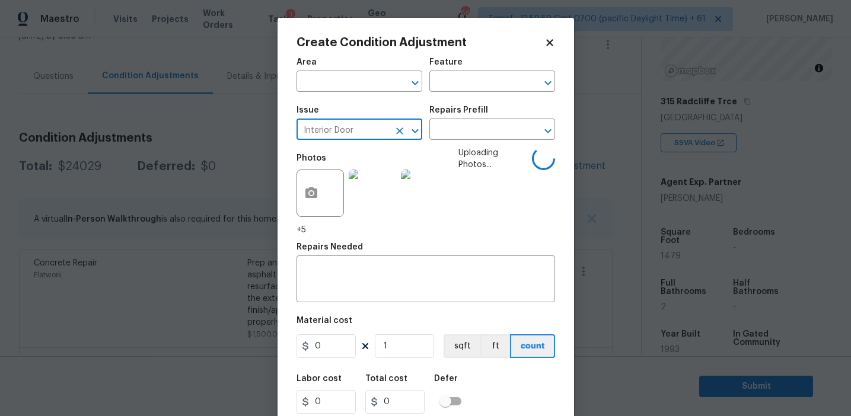
type input "Interior Door"
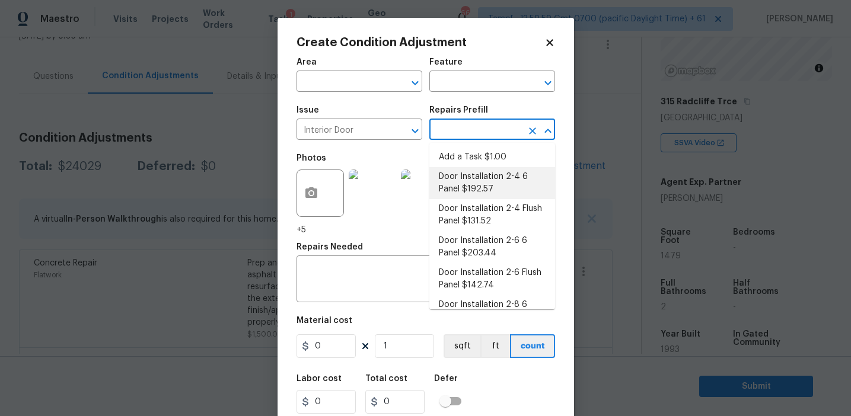
click at [475, 189] on li "Door Installation 2-4 6 Panel $192.57" at bounding box center [492, 183] width 126 height 32
type input "Interior Door"
type textarea "Remove the existing door (if present). Install a new pre-hung 2-4 6 panel inter…"
type input "192.57"
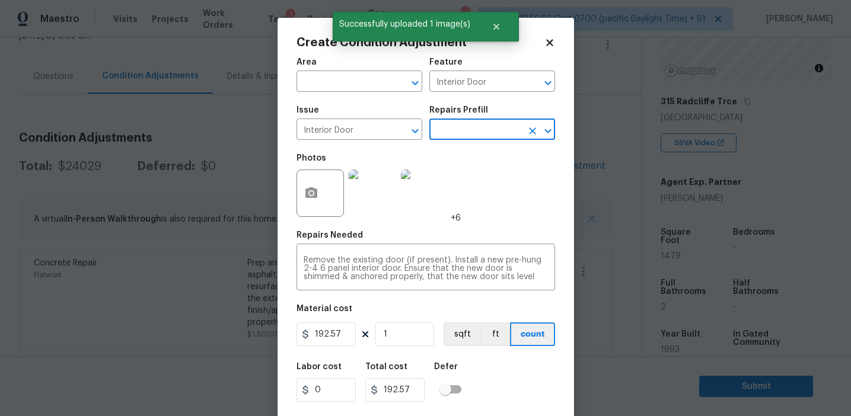
scroll to position [27, 0]
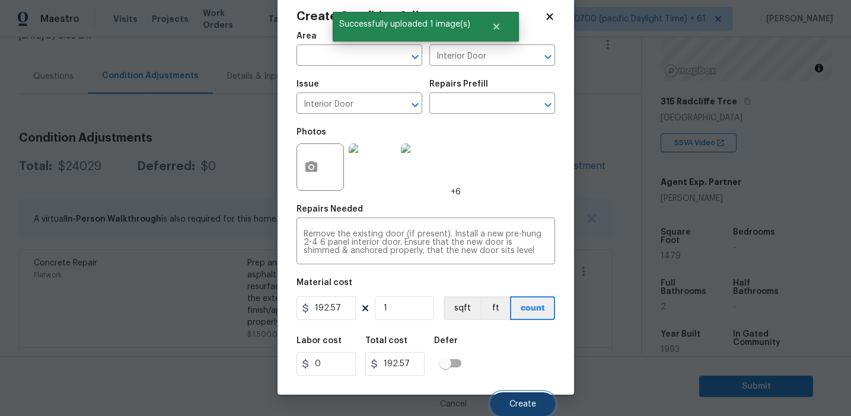
click at [508, 407] on button "Create" at bounding box center [522, 404] width 65 height 24
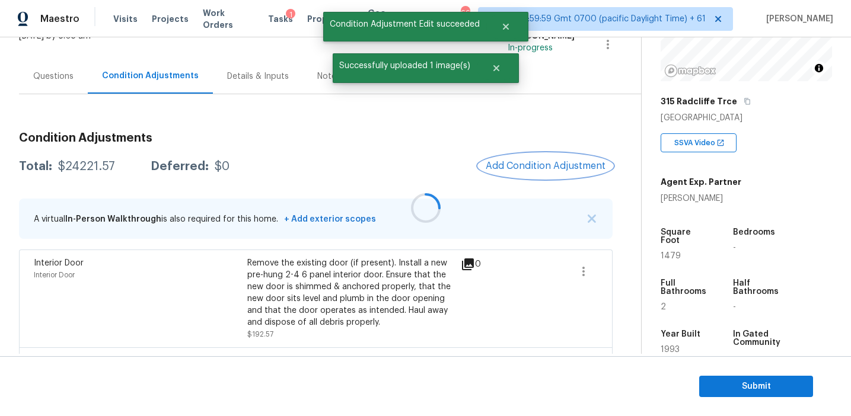
scroll to position [0, 0]
click at [528, 177] on button "Add Condition Adjustment" at bounding box center [545, 166] width 134 height 25
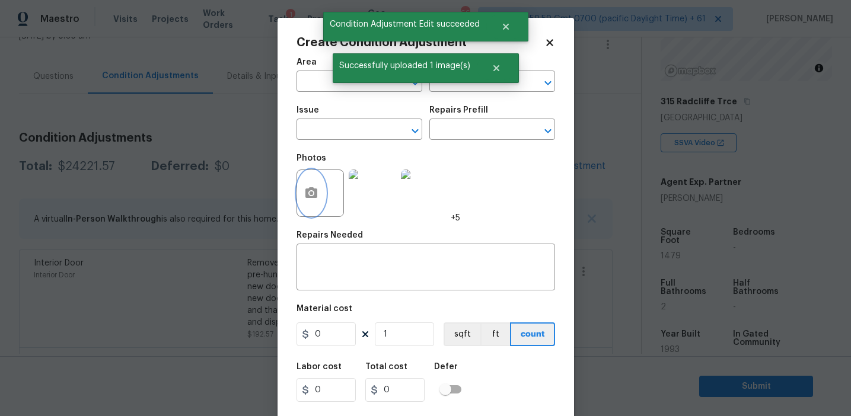
click at [320, 200] on button "button" at bounding box center [311, 193] width 28 height 46
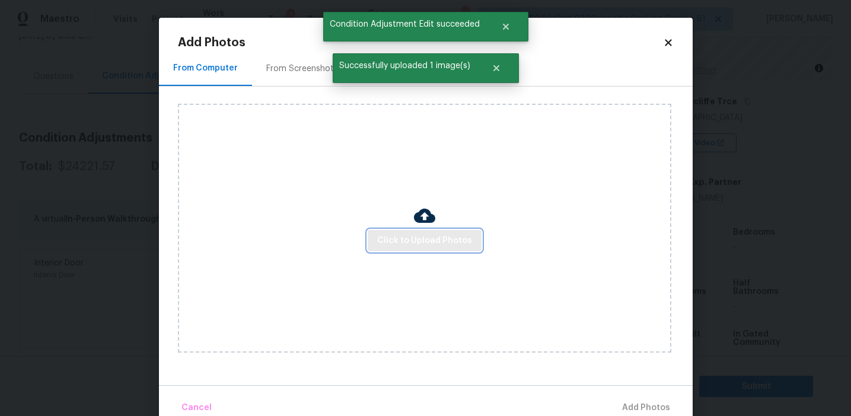
click at [406, 231] on button "Click to Upload Photos" at bounding box center [425, 241] width 114 height 22
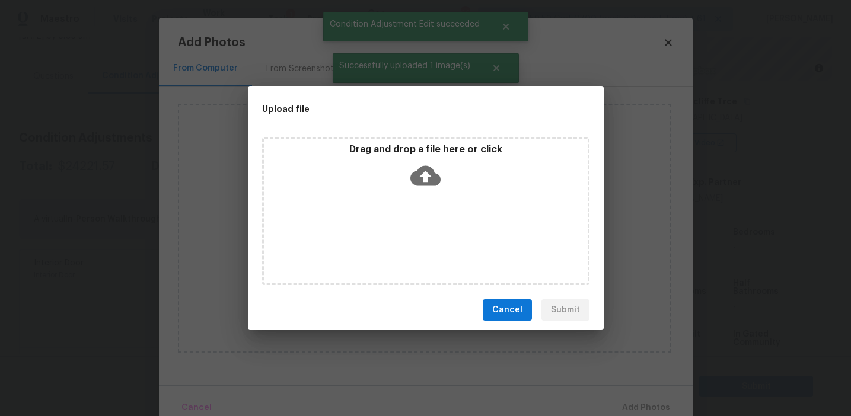
click at [405, 177] on div "Drag and drop a file here or click" at bounding box center [426, 168] width 324 height 51
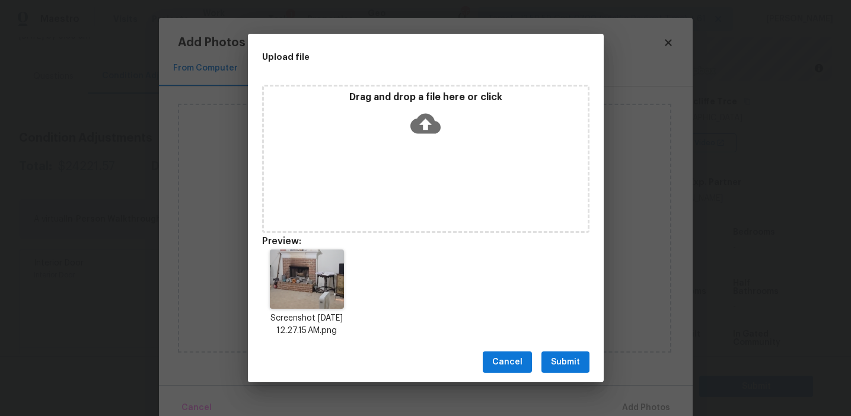
click at [560, 359] on span "Submit" at bounding box center [565, 362] width 29 height 15
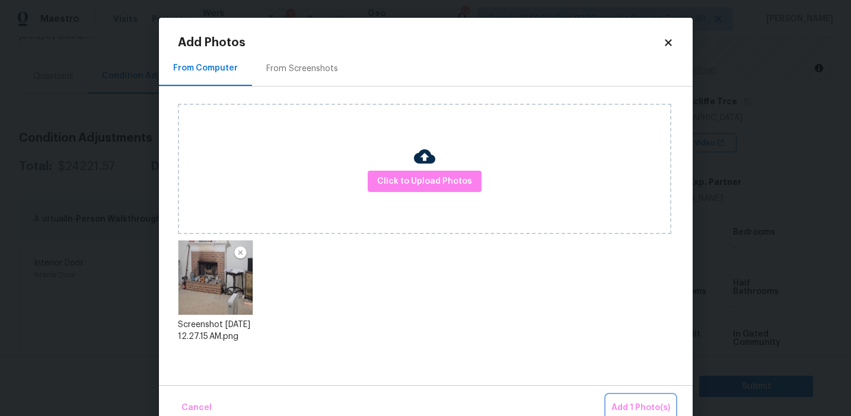
click at [628, 400] on button "Add 1 Photo(s)" at bounding box center [640, 407] width 68 height 25
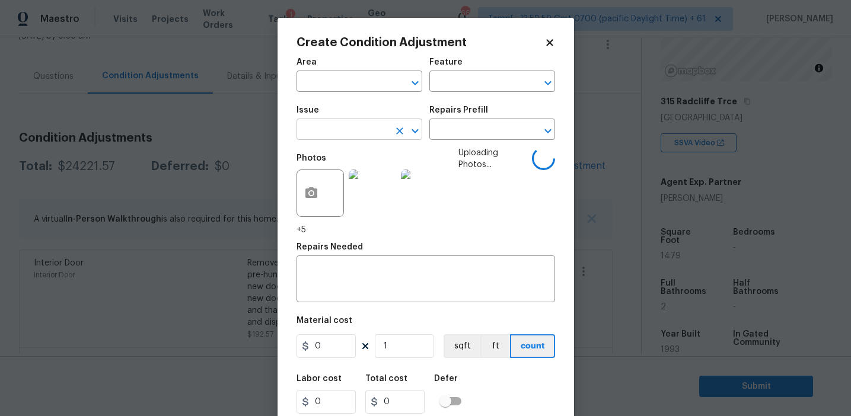
click at [337, 130] on input "text" at bounding box center [342, 131] width 92 height 18
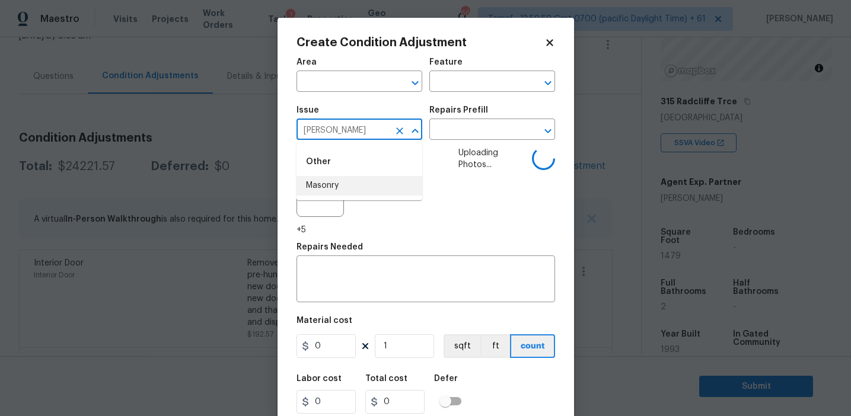
click at [350, 183] on li "Masonry" at bounding box center [359, 186] width 126 height 20
type input "Masonry"
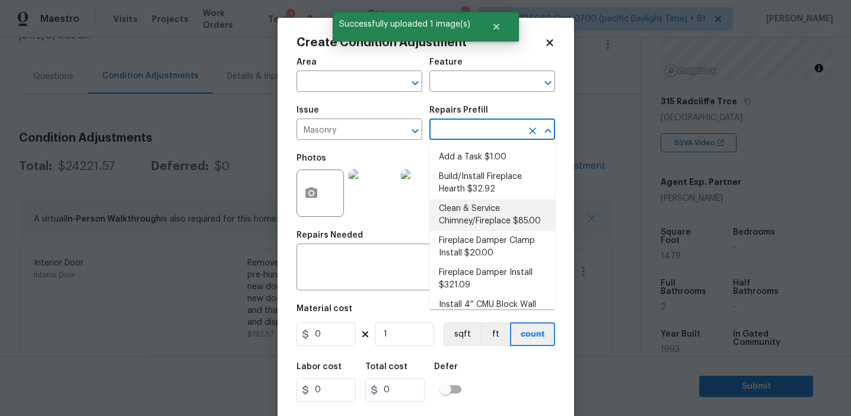
click at [463, 225] on li "Clean & Service Chimney/Fireplace $85.00" at bounding box center [492, 215] width 126 height 32
type input "Masonry"
type textarea "Clean and service the fireplace. Diagnose and notify the PM of any additional r…"
type input "85"
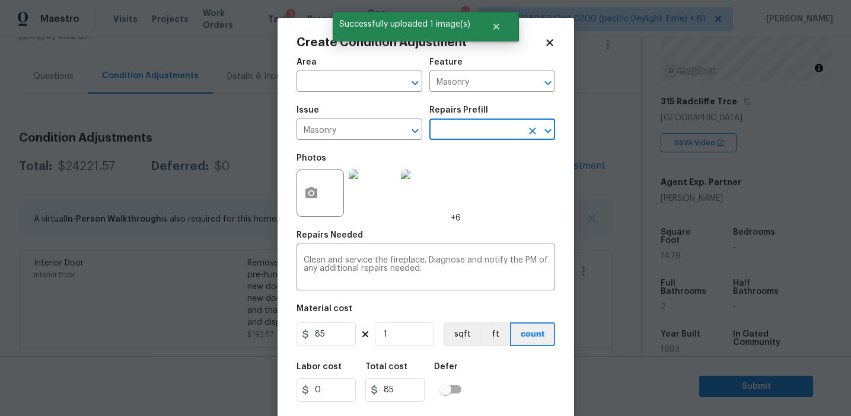
scroll to position [27, 0]
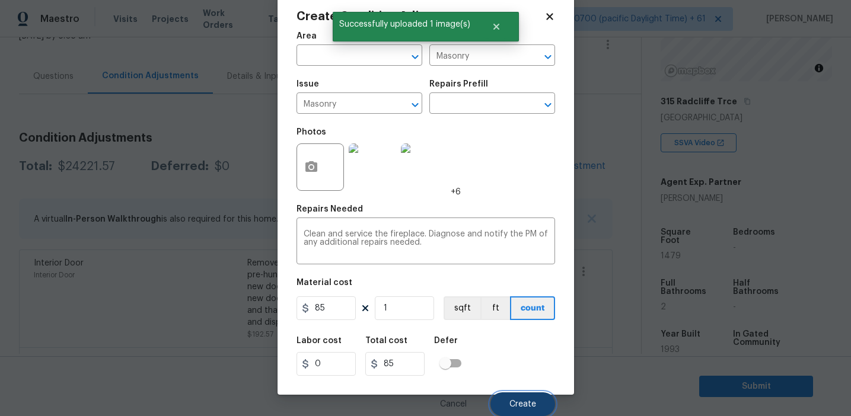
click at [500, 392] on button "Create" at bounding box center [522, 404] width 65 height 24
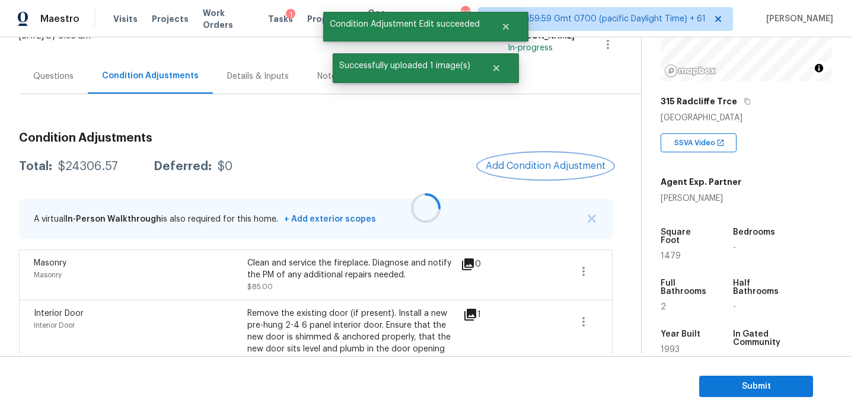
scroll to position [0, 0]
click at [510, 167] on span "Add Condition Adjustment" at bounding box center [546, 166] width 120 height 11
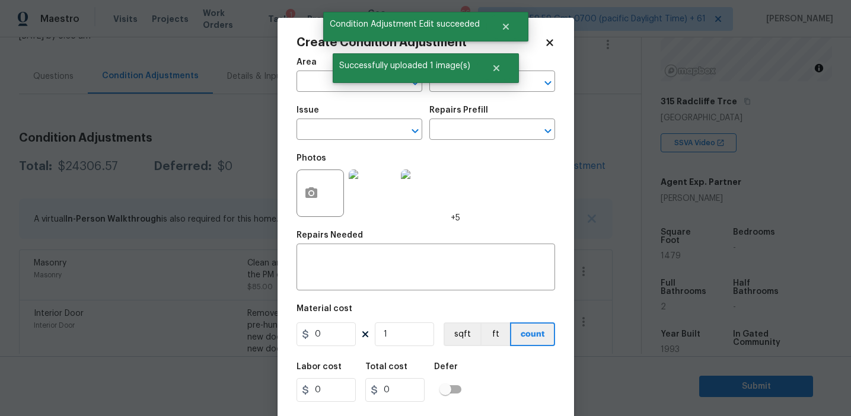
click at [292, 190] on div "Create Condition Adjustment Area ​ Feature ​ Issue ​ Repairs Prefill ​ Photos +…" at bounding box center [425, 219] width 296 height 403
click at [306, 193] on icon "button" at bounding box center [311, 192] width 12 height 11
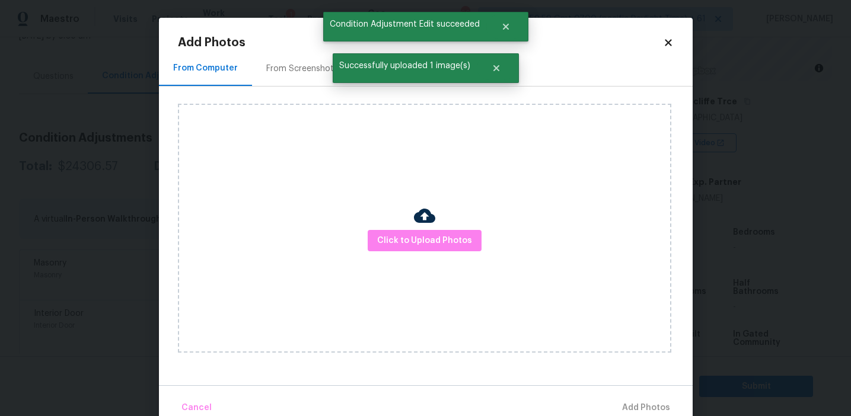
click at [433, 257] on div "Click to Upload Photos" at bounding box center [424, 228] width 493 height 249
click at [433, 231] on button "Click to Upload Photos" at bounding box center [425, 241] width 114 height 22
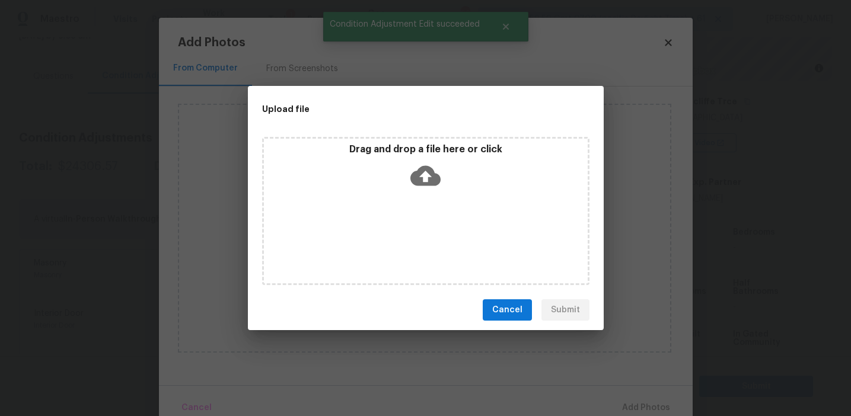
click at [427, 169] on icon at bounding box center [425, 176] width 30 height 20
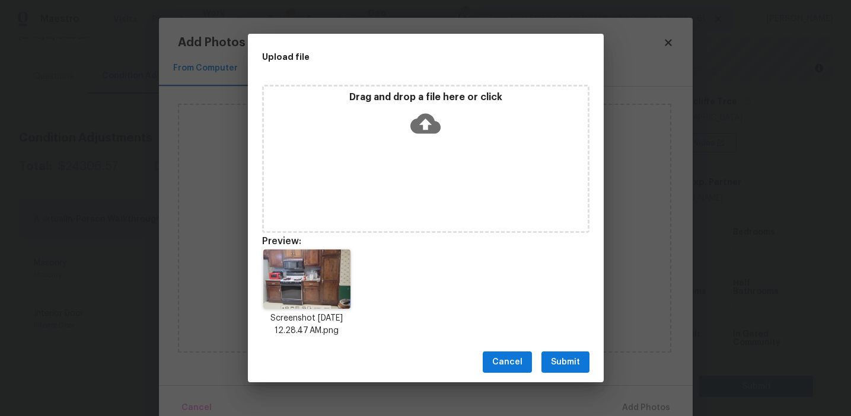
click at [569, 355] on span "Submit" at bounding box center [565, 362] width 29 height 15
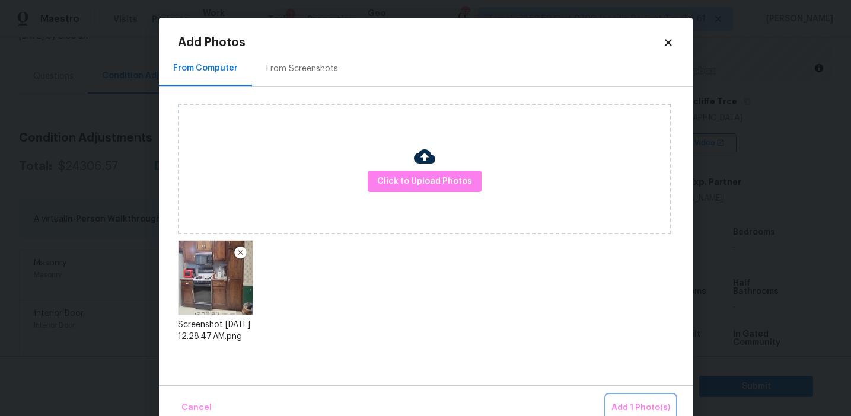
click at [621, 398] on button "Add 1 Photo(s)" at bounding box center [640, 407] width 68 height 25
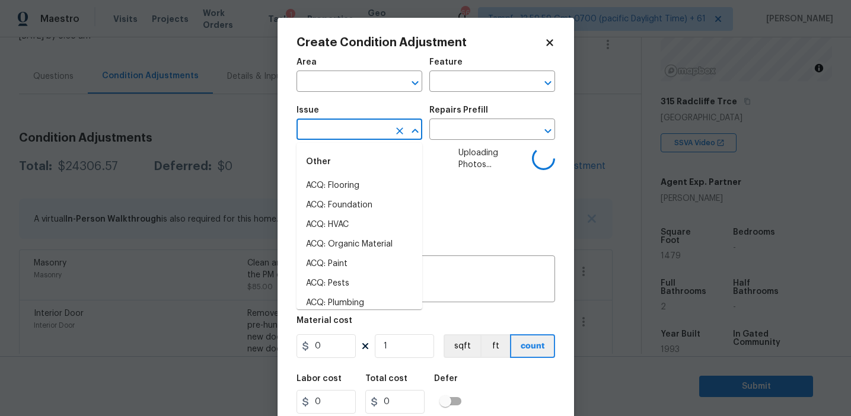
click at [329, 130] on input "text" at bounding box center [342, 131] width 92 height 18
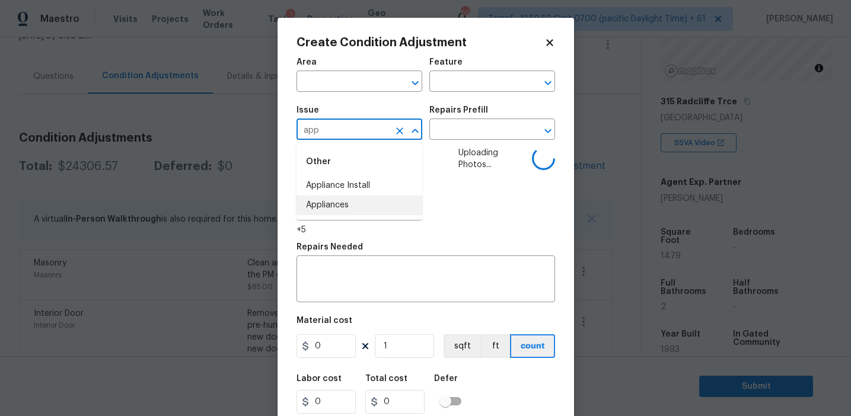
click at [340, 199] on li "Appliances" at bounding box center [359, 206] width 126 height 20
type input "Appliances"
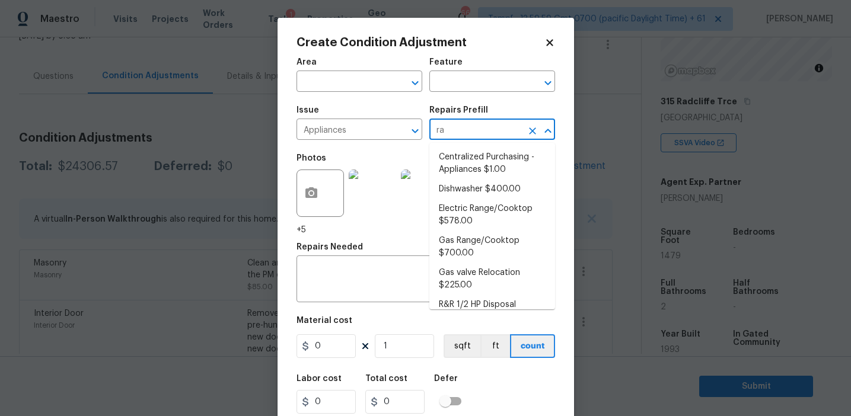
type input "ran"
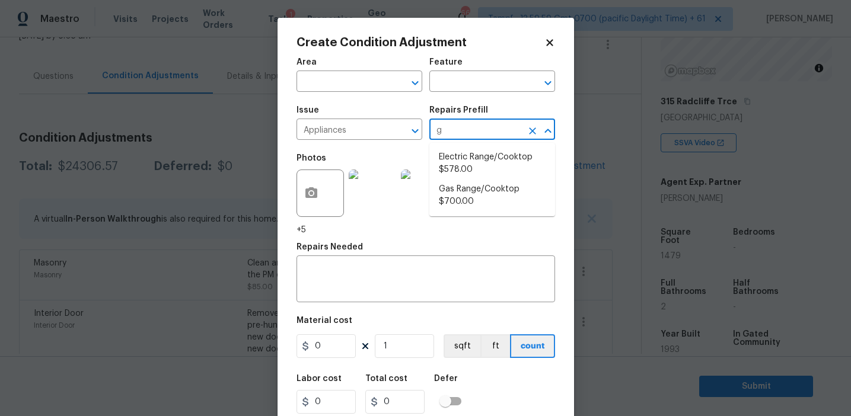
type input "ge"
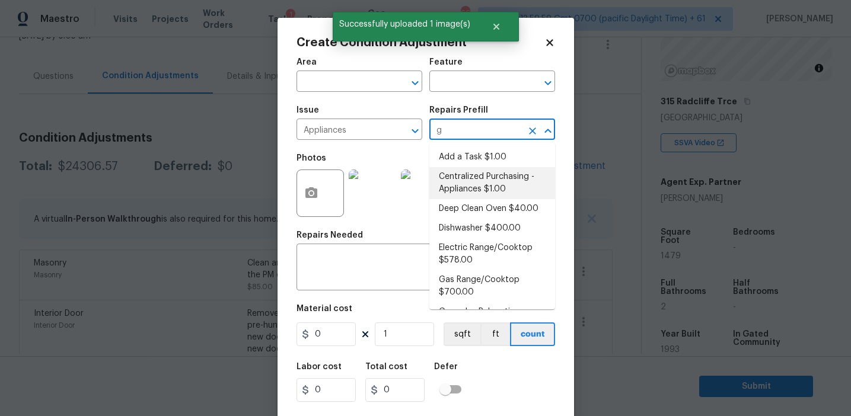
type input "ga"
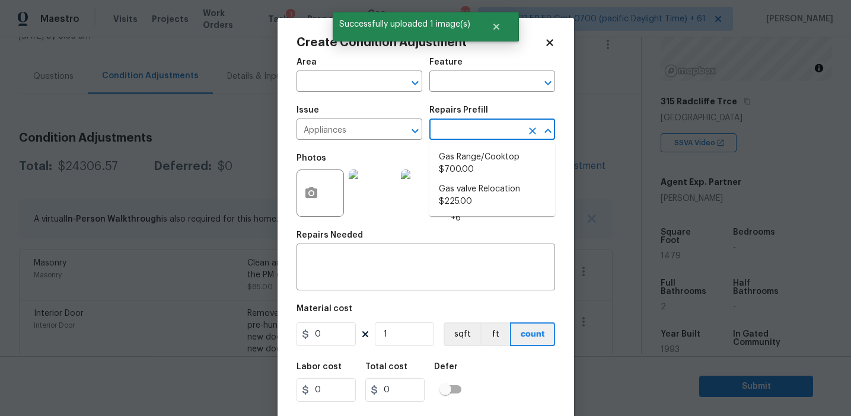
type input "s"
type input "gas"
click at [504, 164] on li "Gas Range/Cooktop $700.00" at bounding box center [492, 164] width 126 height 32
type input "Appliances"
type textarea "Remove the existing gas range/cooktop and prep the area for a new unit. Install…"
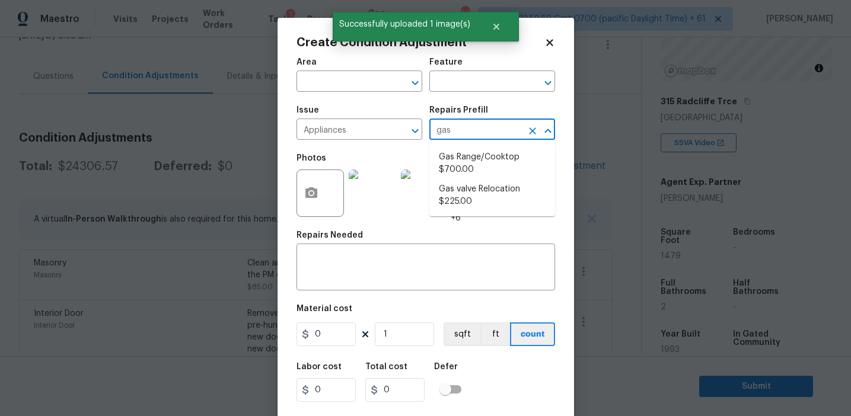
type input "700"
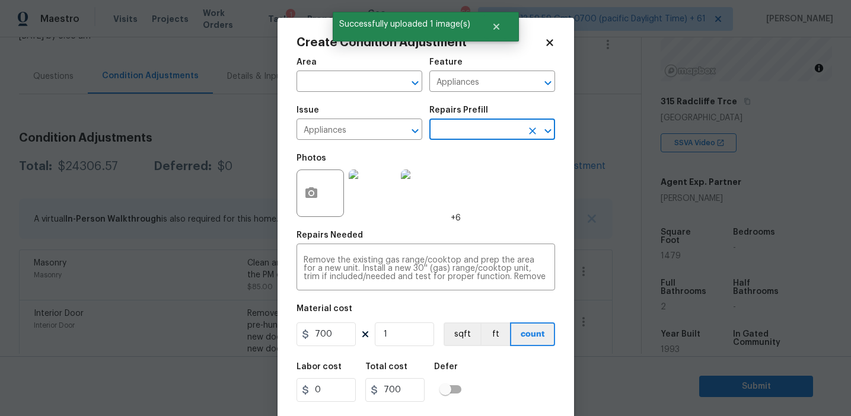
scroll to position [27, 0]
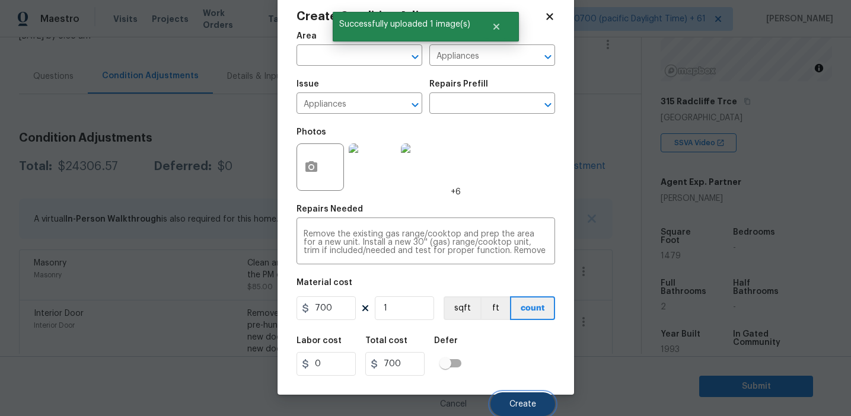
click at [508, 403] on button "Create" at bounding box center [522, 404] width 65 height 24
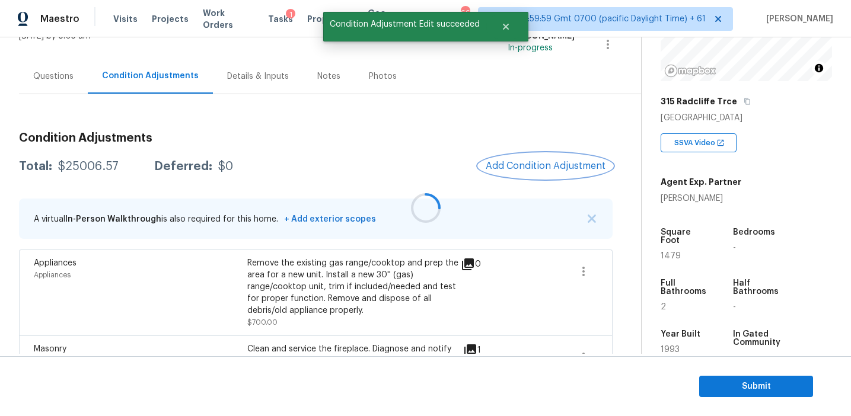
scroll to position [0, 0]
click at [514, 159] on button "Add Condition Adjustment" at bounding box center [545, 166] width 134 height 25
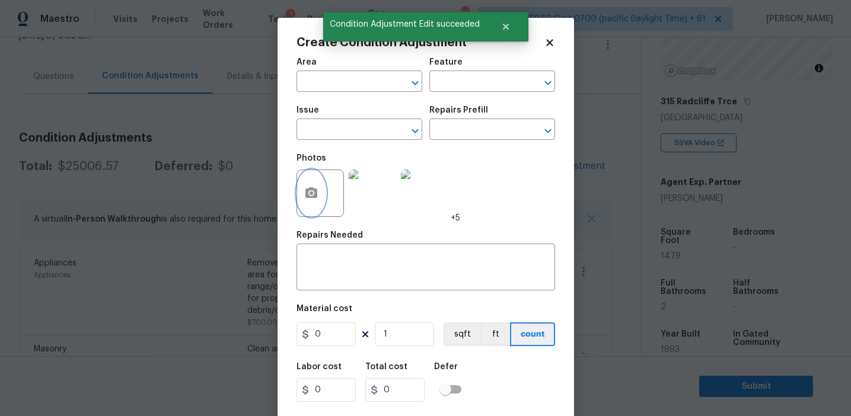
click at [302, 195] on button "button" at bounding box center [311, 193] width 28 height 46
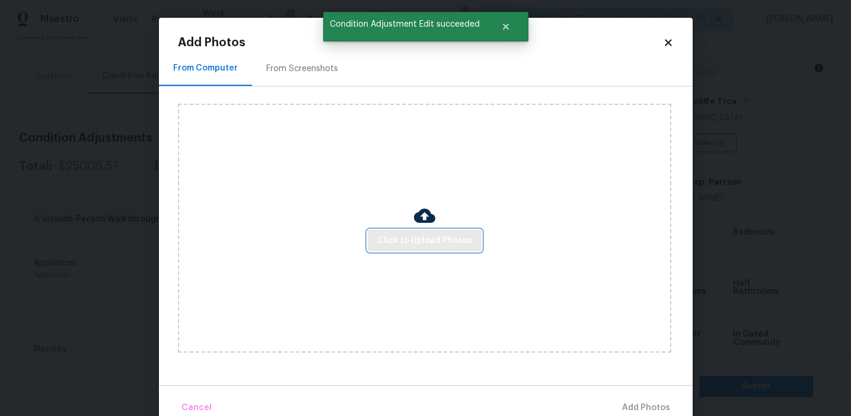
click at [408, 237] on span "Click to Upload Photos" at bounding box center [424, 241] width 95 height 15
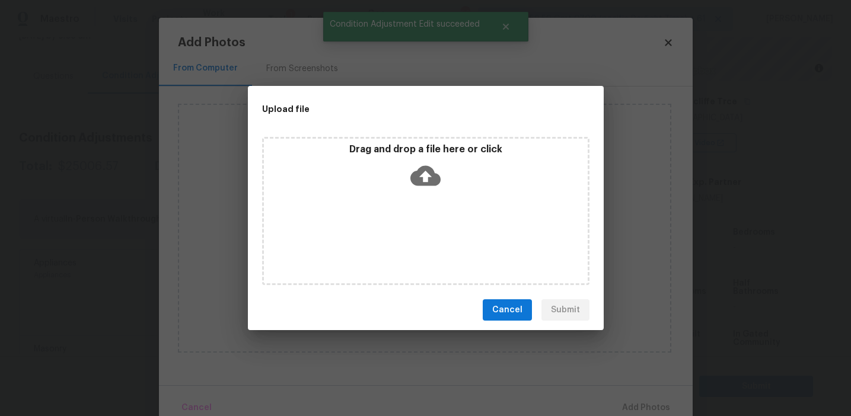
click at [408, 174] on div "Drag and drop a file here or click" at bounding box center [426, 168] width 324 height 51
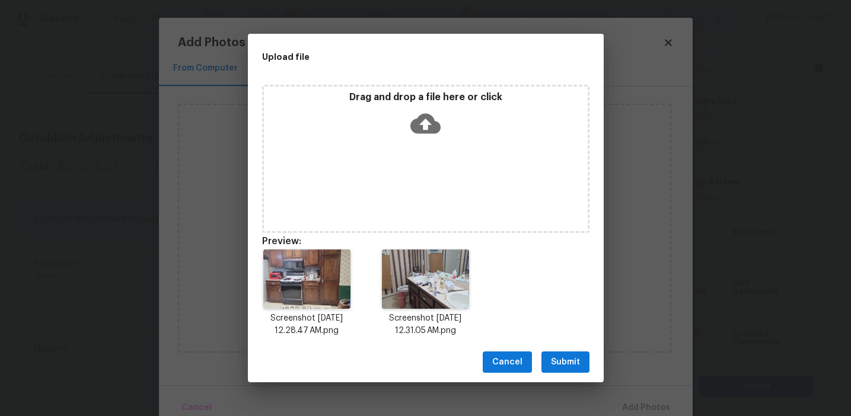
click at [568, 362] on span "Submit" at bounding box center [565, 362] width 29 height 15
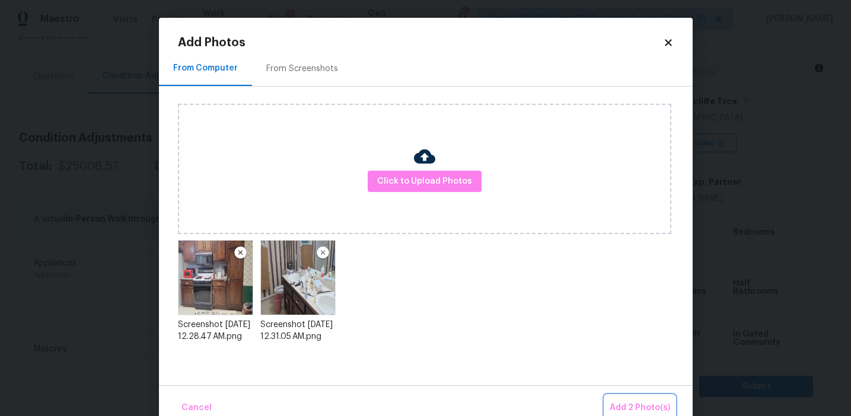
click at [633, 408] on span "Add 2 Photo(s)" at bounding box center [639, 408] width 60 height 15
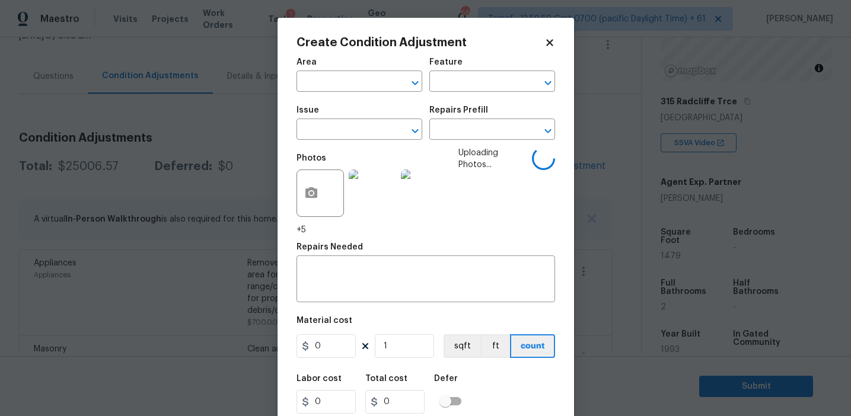
click at [461, 95] on div "Area ​ Feature ​" at bounding box center [425, 75] width 258 height 48
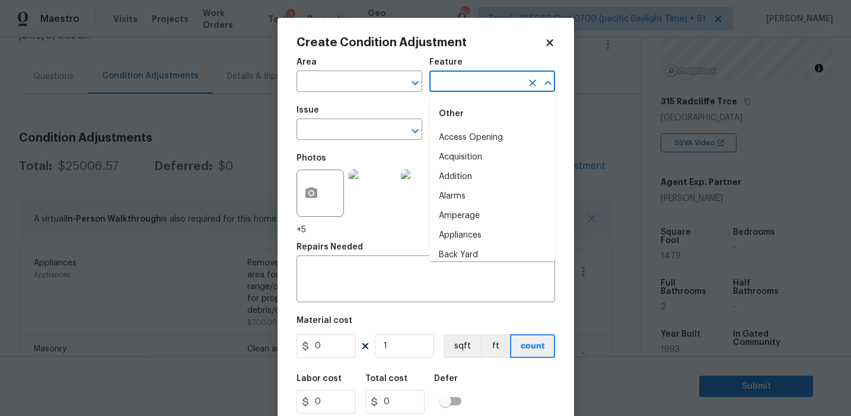
click at [457, 90] on input "text" at bounding box center [475, 83] width 92 height 18
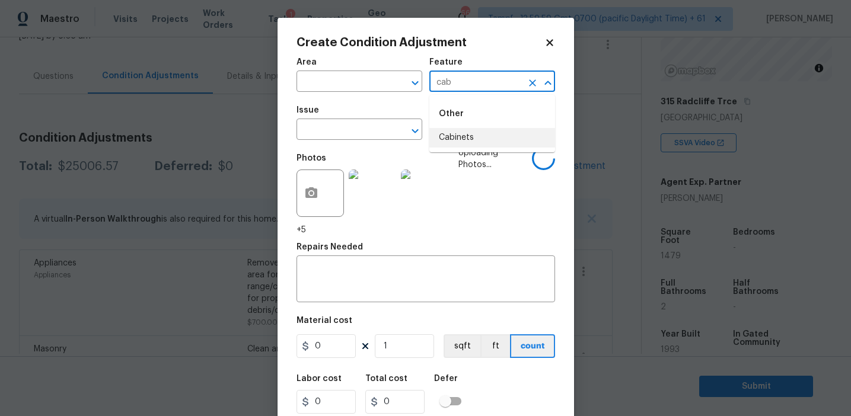
click at [468, 133] on li "Cabinets" at bounding box center [492, 138] width 126 height 20
type input "Cabinets"
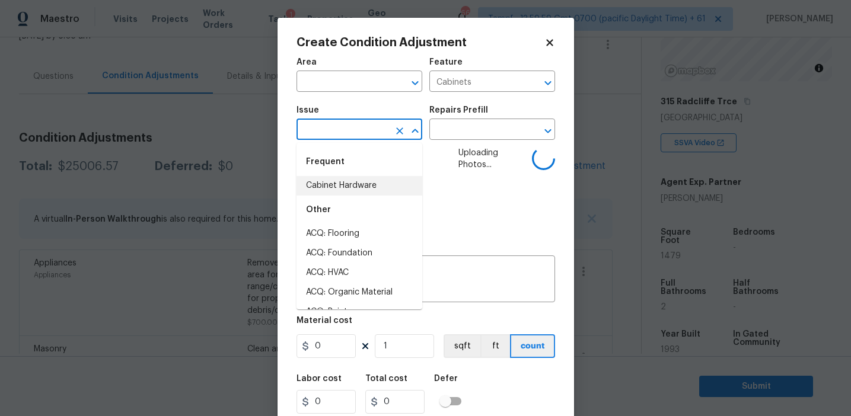
click at [366, 184] on li "Cabinet Hardware" at bounding box center [359, 186] width 126 height 20
type input "Cabinet Hardware"
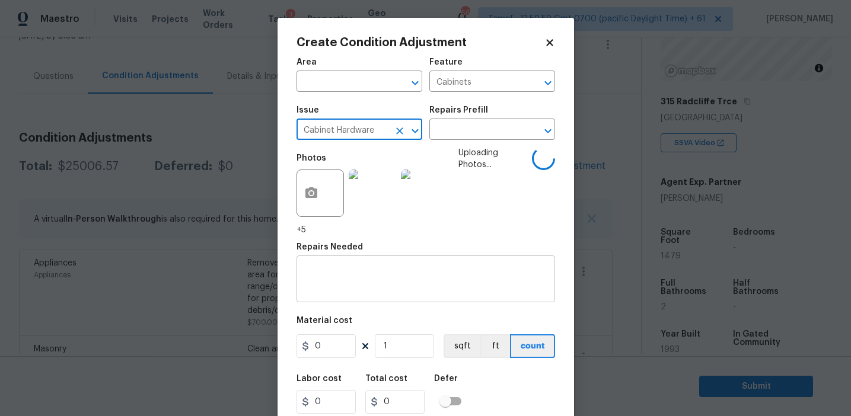
click at [362, 276] on textarea at bounding box center [426, 280] width 244 height 25
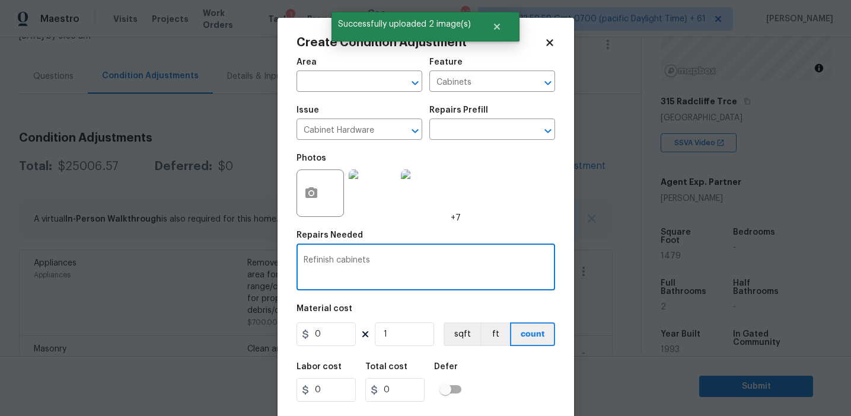
type textarea "Refinish cabinets"
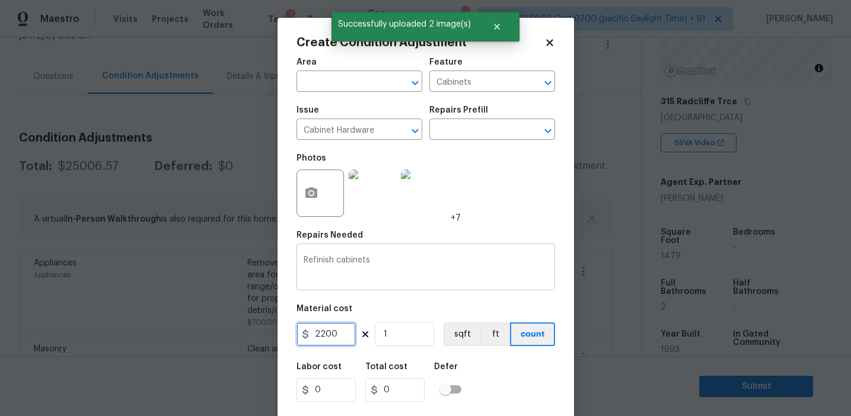
type input "2200"
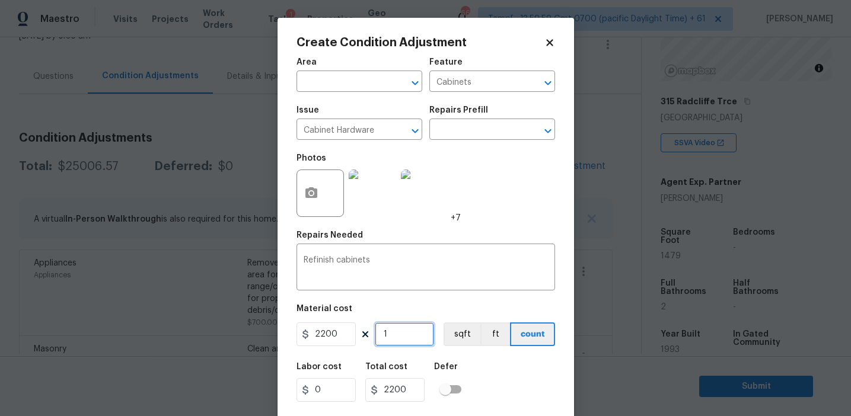
scroll to position [27, 0]
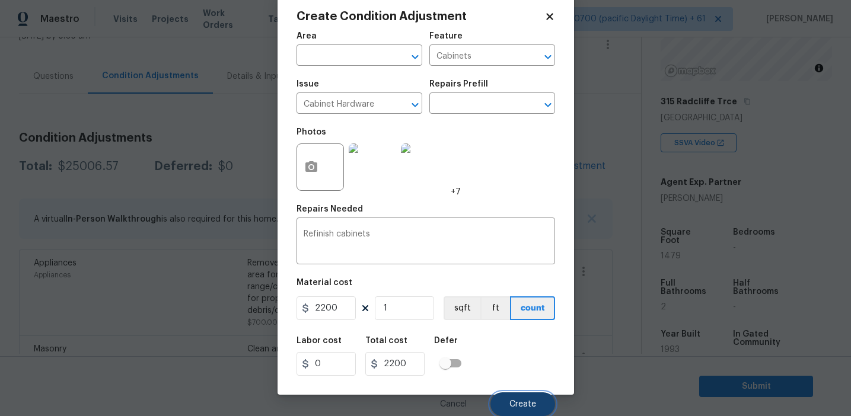
click at [532, 401] on span "Create" at bounding box center [522, 404] width 27 height 9
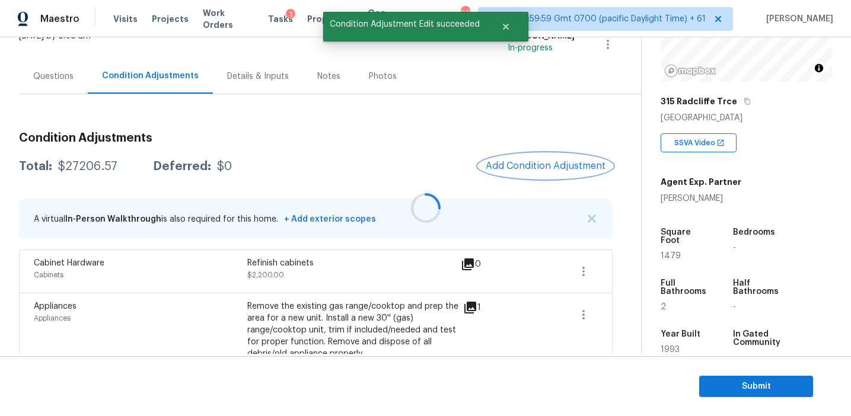
scroll to position [0, 0]
click at [518, 167] on span "Add Condition Adjustment" at bounding box center [546, 166] width 120 height 11
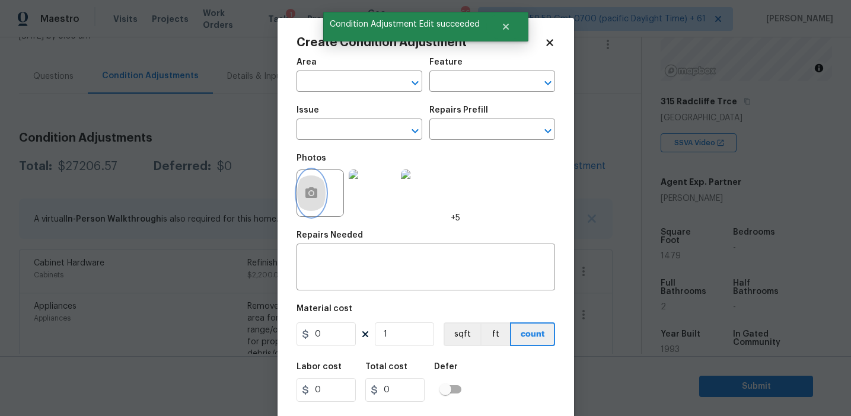
click at [321, 196] on button "button" at bounding box center [311, 193] width 28 height 46
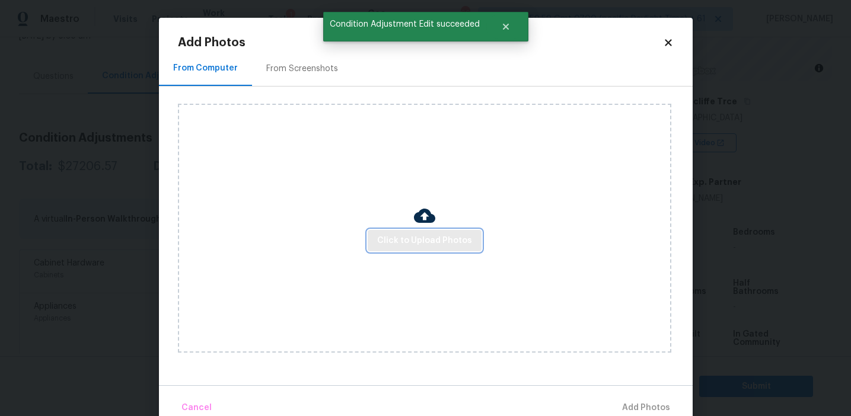
click at [403, 237] on span "Click to Upload Photos" at bounding box center [424, 241] width 95 height 15
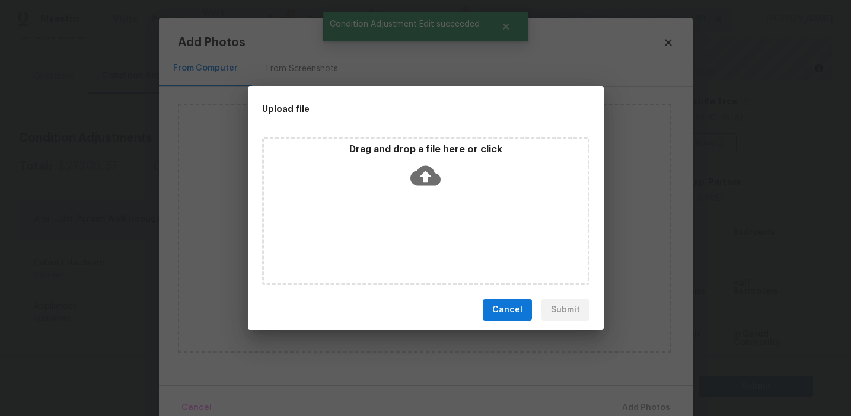
click at [405, 169] on div "Drag and drop a file here or click" at bounding box center [426, 168] width 324 height 51
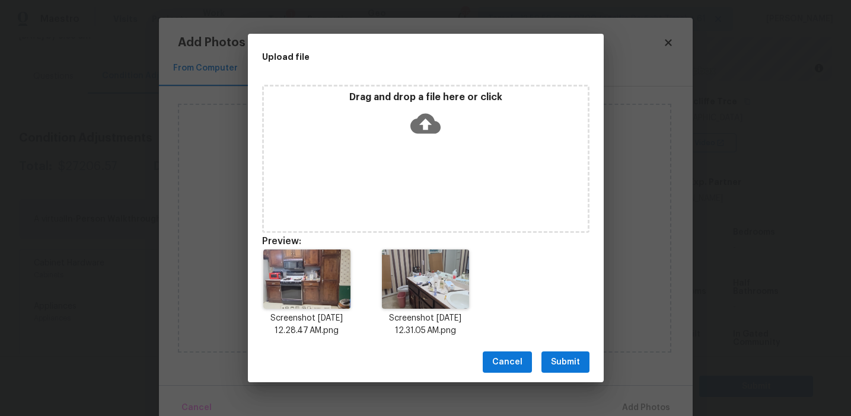
click at [557, 353] on button "Submit" at bounding box center [565, 363] width 48 height 22
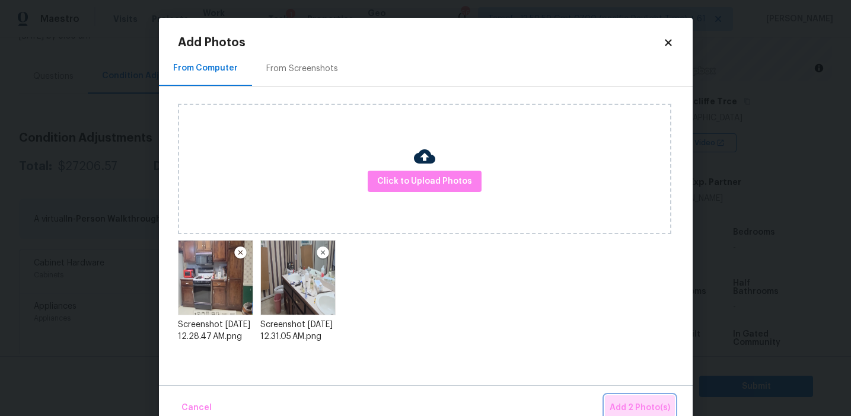
click at [630, 404] on span "Add 2 Photo(s)" at bounding box center [639, 408] width 60 height 15
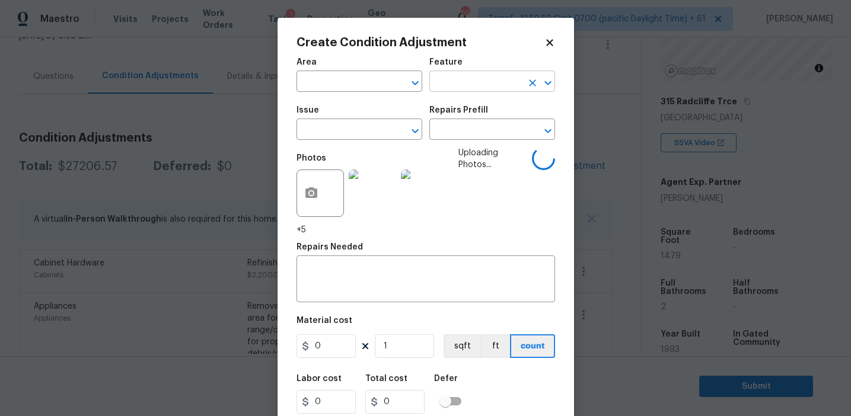
click at [455, 87] on input "text" at bounding box center [475, 83] width 92 height 18
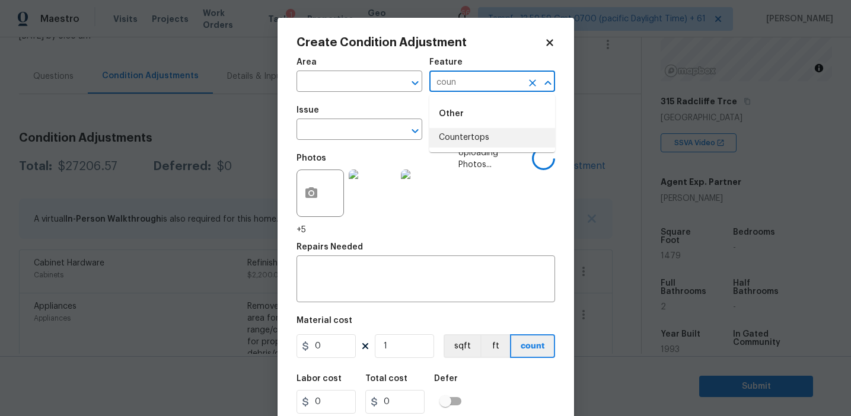
click at [468, 134] on li "Countertops" at bounding box center [492, 138] width 126 height 20
click at [461, 76] on input "Countertops" at bounding box center [475, 83] width 92 height 18
type input "Countertops"
click at [335, 135] on input "text" at bounding box center [342, 131] width 92 height 18
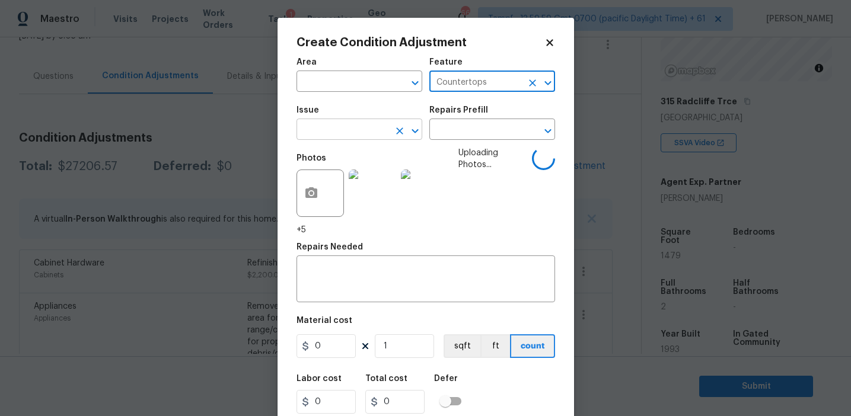
paste input "Countertops"
type input "Countertops"
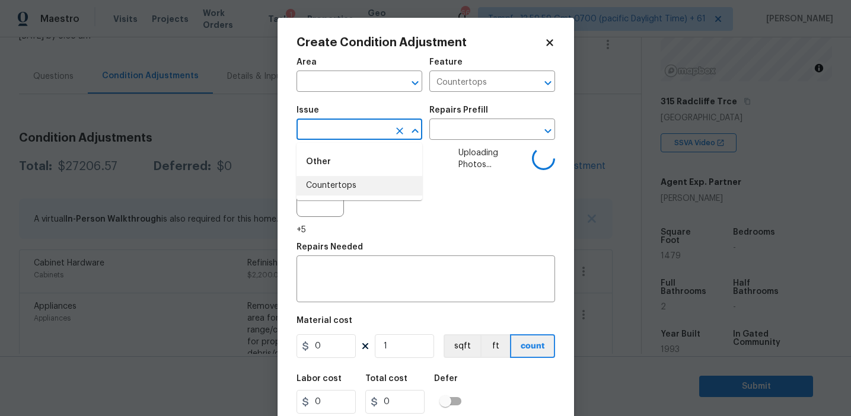
click at [350, 180] on li "Countertops" at bounding box center [359, 186] width 126 height 20
type input "ACQ: Flooring"
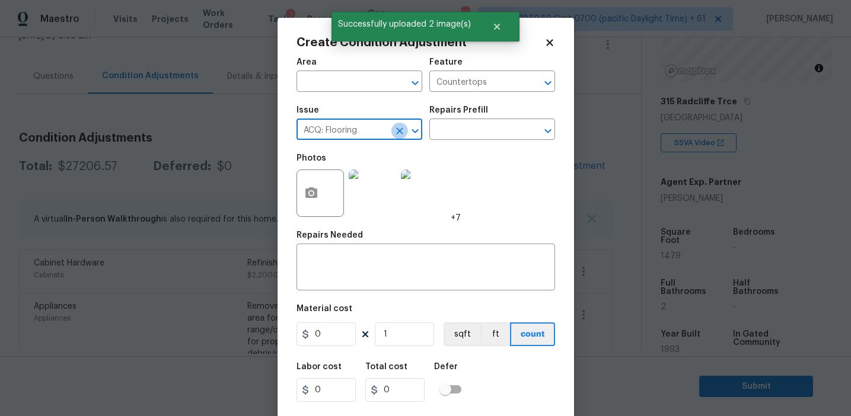
click at [395, 126] on icon "Clear" at bounding box center [400, 131] width 12 height 12
paste input "Countertops"
click at [357, 183] on li "Countertops" at bounding box center [359, 186] width 126 height 20
type input "Countertops"
click at [349, 257] on textarea at bounding box center [426, 268] width 244 height 25
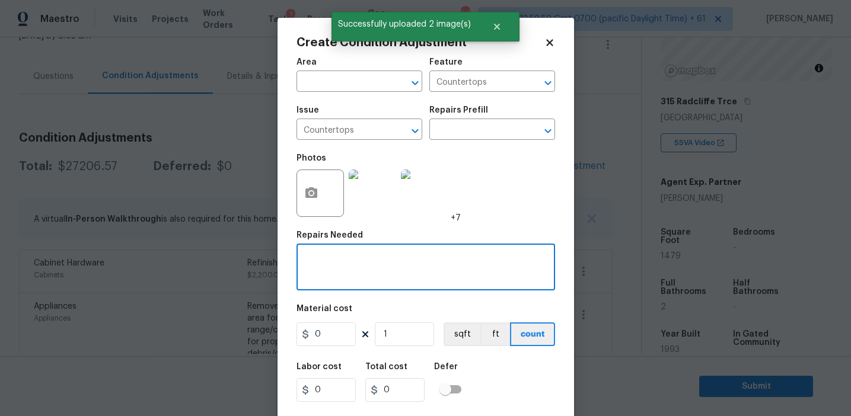
paste textarea "Countertops"
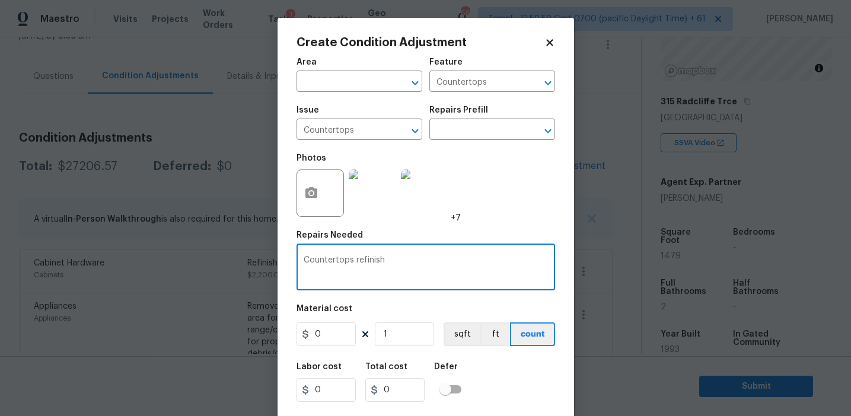
type textarea "Countertops refinish"
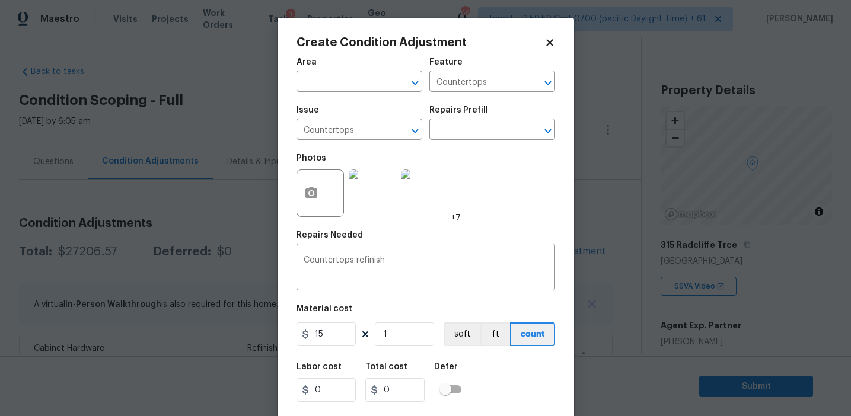
scroll to position [143, 0]
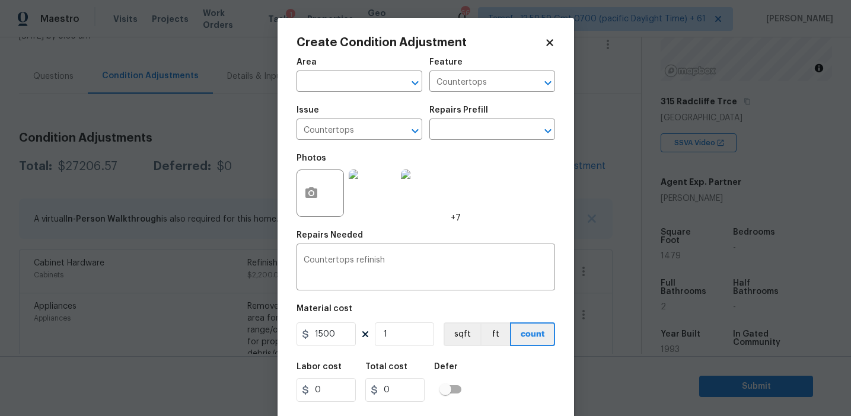
type input "1500"
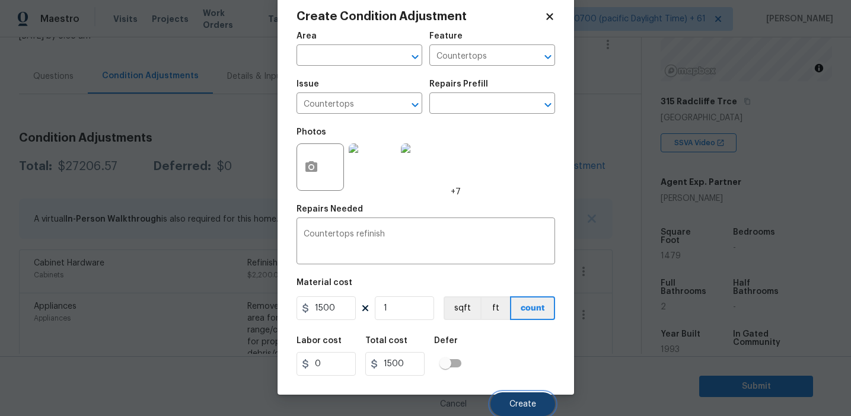
click at [513, 403] on span "Create" at bounding box center [522, 404] width 27 height 9
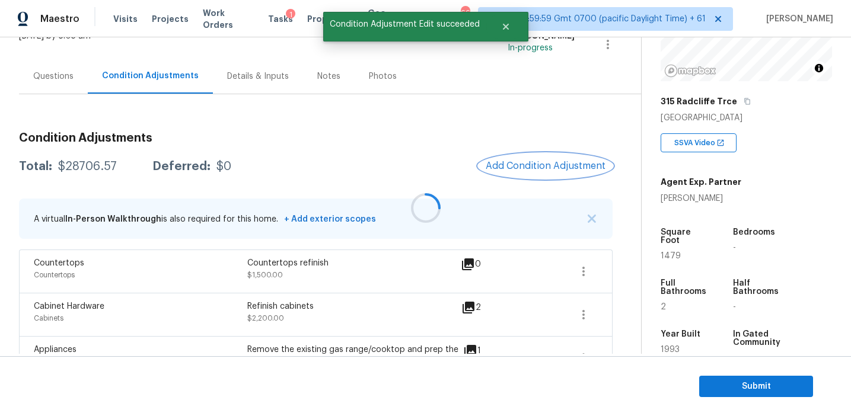
scroll to position [0, 0]
click at [531, 170] on span "Add Condition Adjustment" at bounding box center [546, 166] width 120 height 11
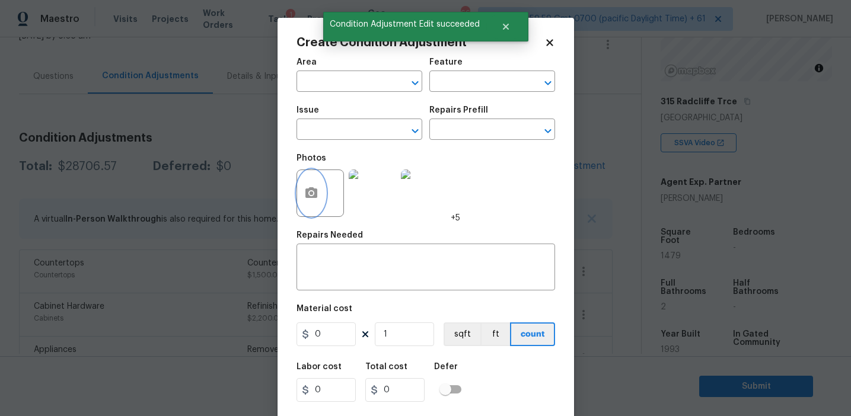
click at [318, 210] on button "button" at bounding box center [311, 193] width 28 height 46
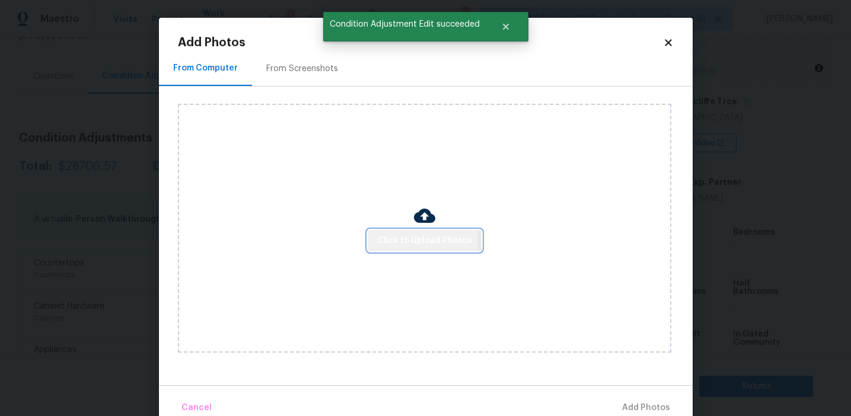
click at [398, 237] on span "Click to Upload Photos" at bounding box center [424, 241] width 95 height 15
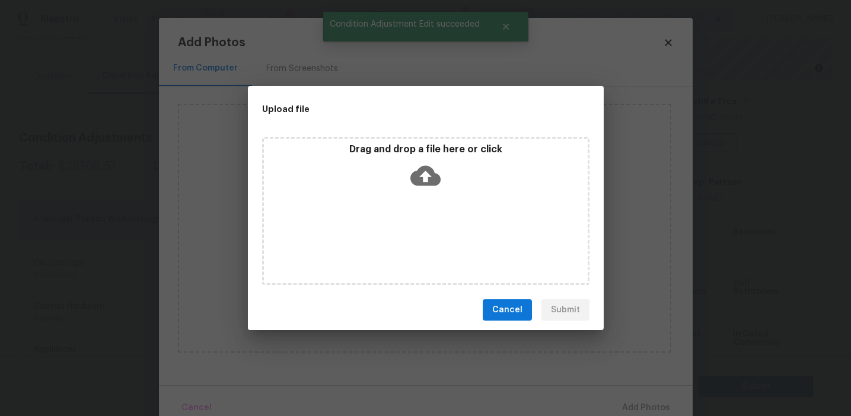
click at [401, 152] on p "Drag and drop a file here or click" at bounding box center [426, 149] width 324 height 12
